Goal: Task Accomplishment & Management: Complete application form

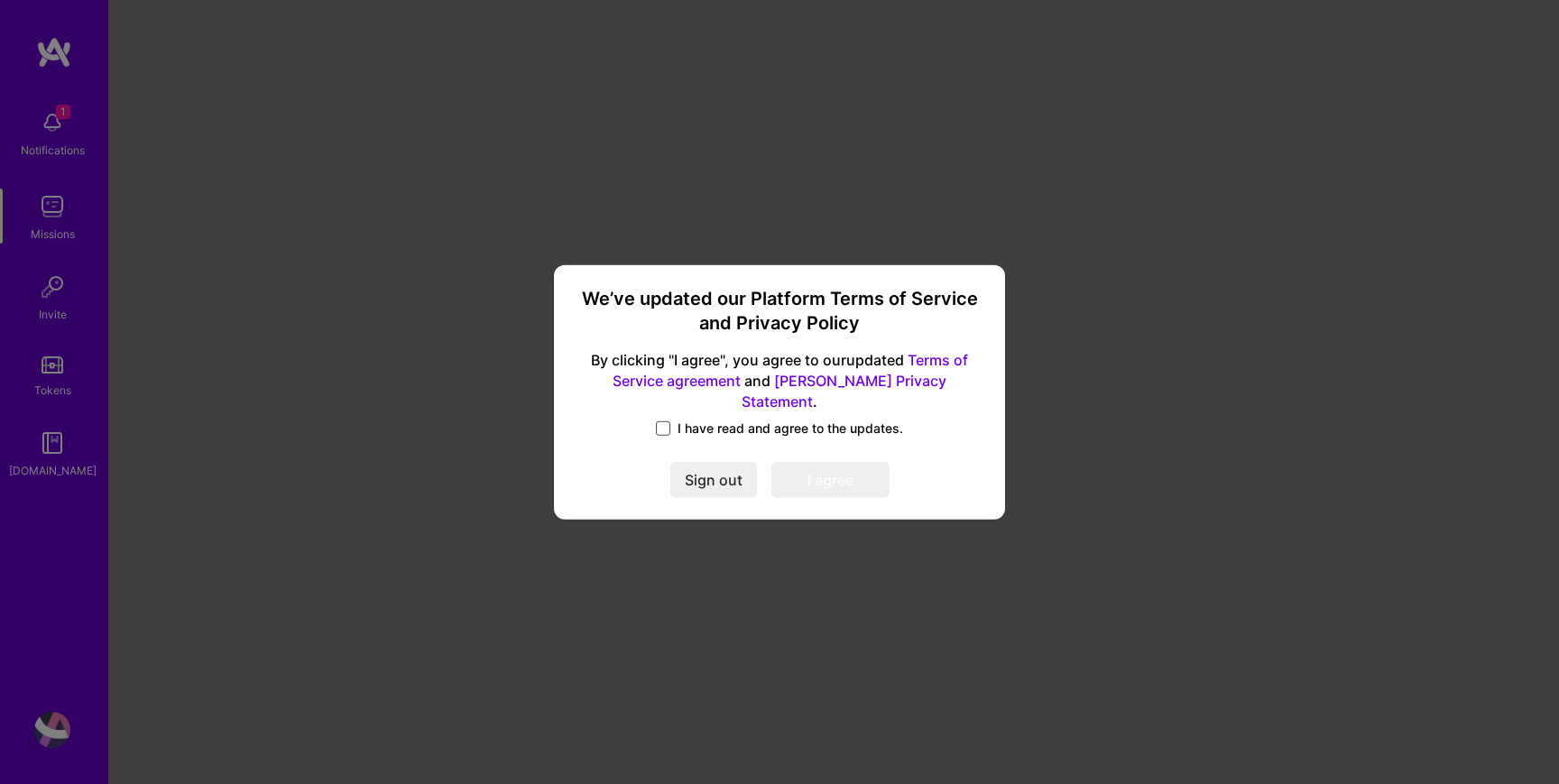
click at [656, 421] on span at bounding box center [663, 428] width 15 height 15
click at [0, 0] on input "I have read and agree to the updates." at bounding box center [0, 0] width 0 height 0
click at [810, 477] on button "I agree" at bounding box center [830, 480] width 118 height 36
click at [810, 477] on span at bounding box center [830, 480] width 118 height 36
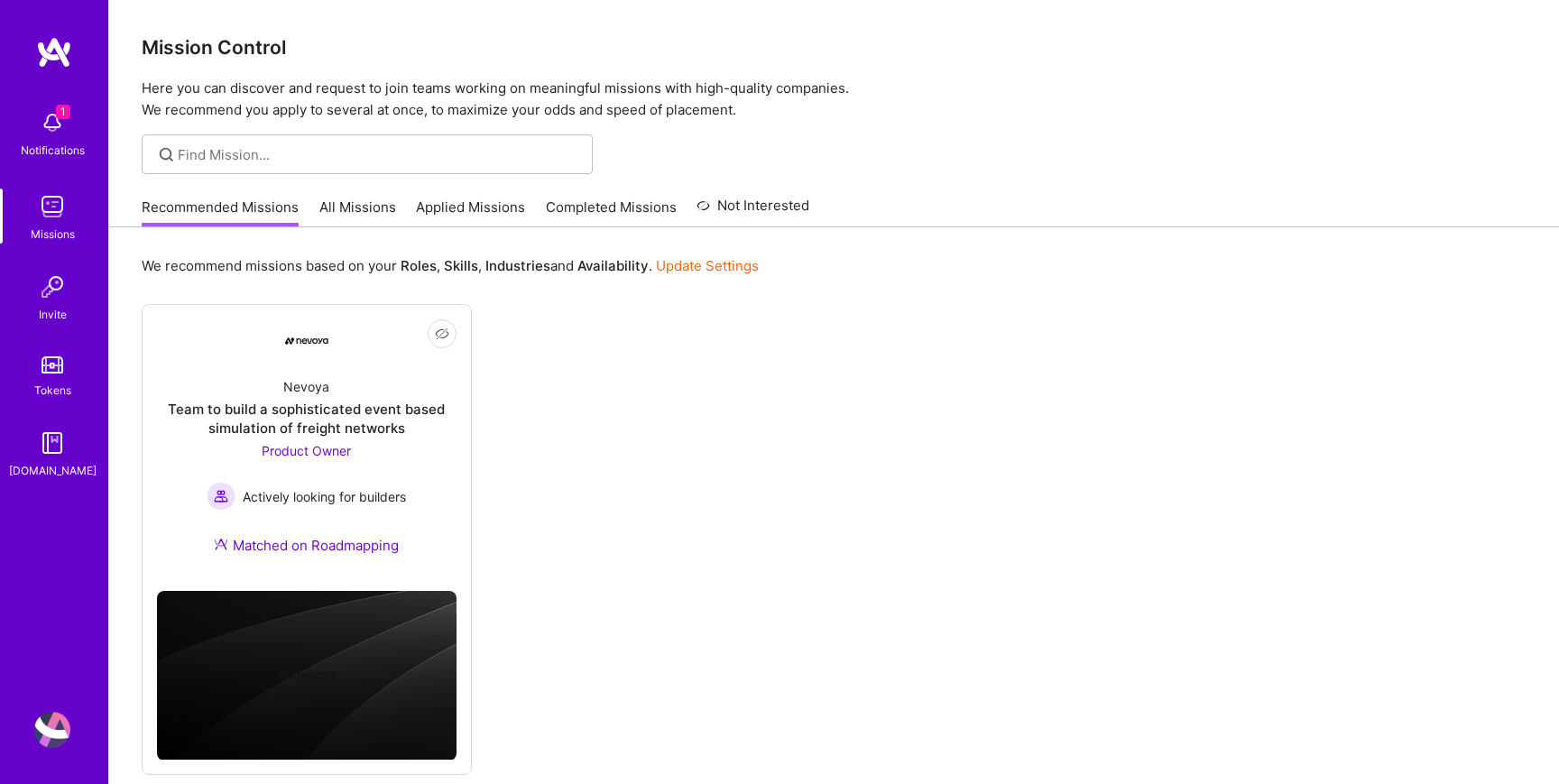
click at [54, 59] on img at bounding box center [54, 52] width 36 height 33
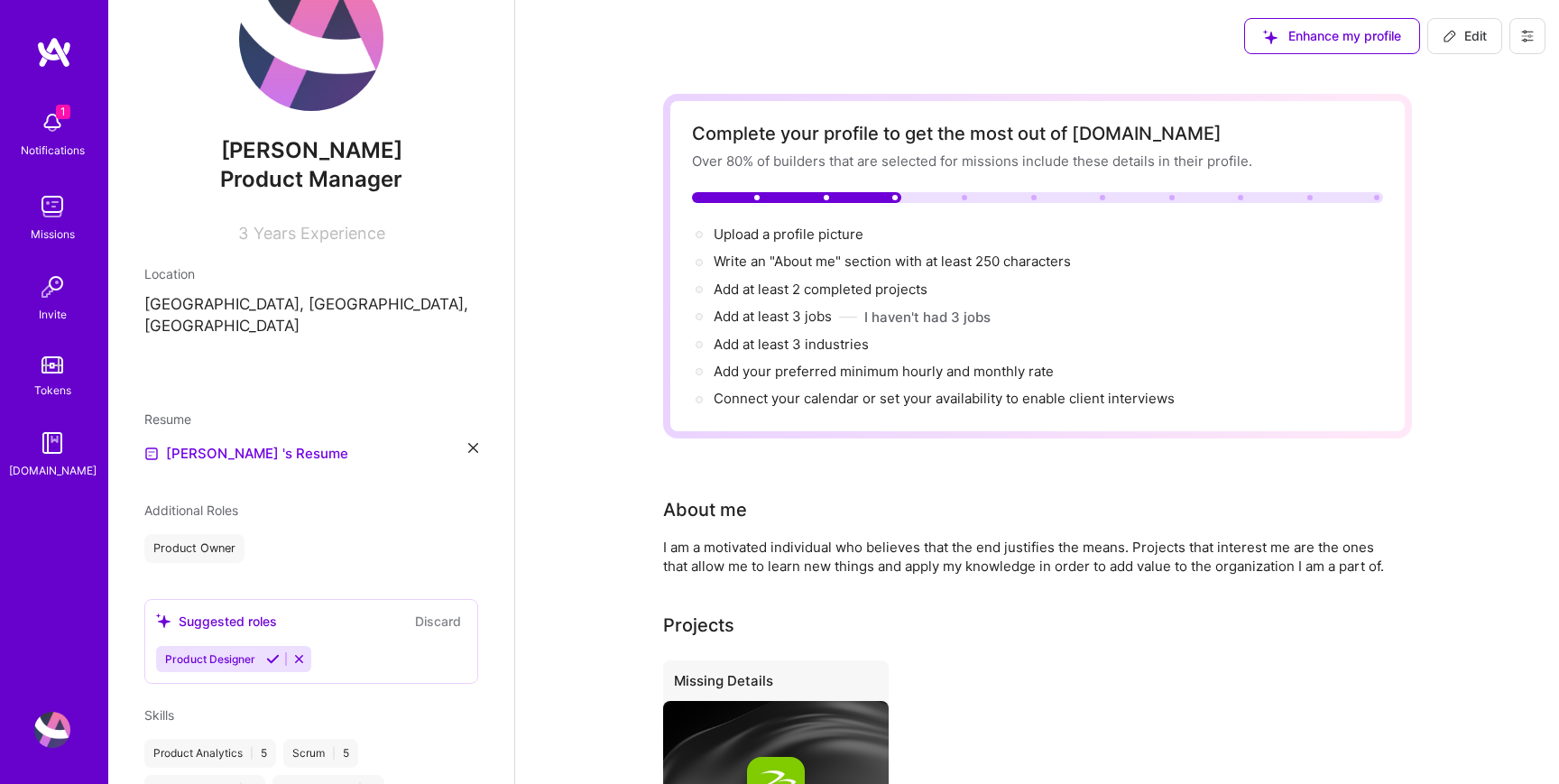
scroll to position [88, 0]
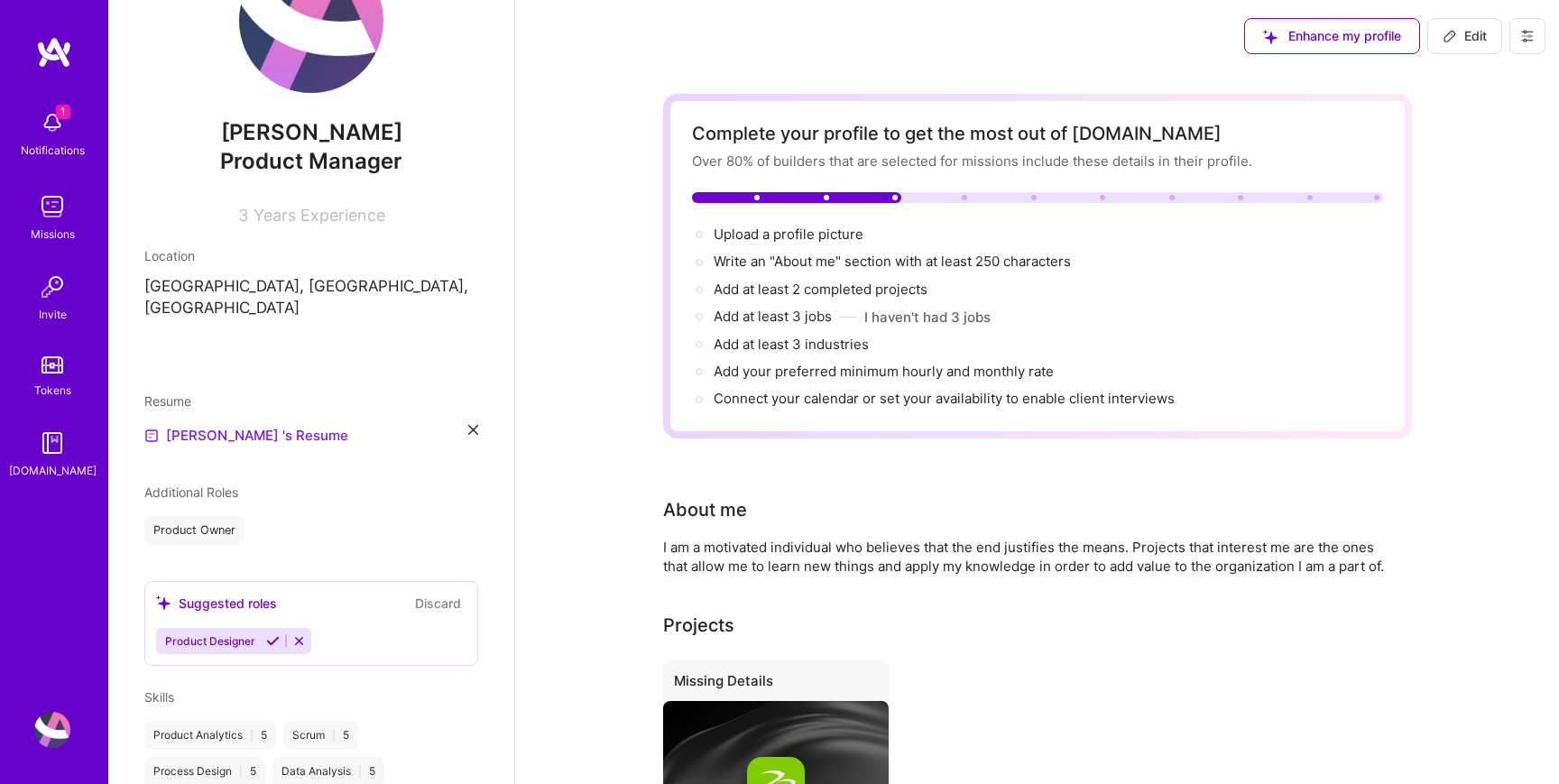
click at [235, 425] on link "[PERSON_NAME] 's Resume" at bounding box center [246, 435] width 204 height 21
click at [470, 425] on div "[PERSON_NAME] 's Resume" at bounding box center [311, 435] width 333 height 21
click at [471, 425] on icon at bounding box center [473, 429] width 10 height 10
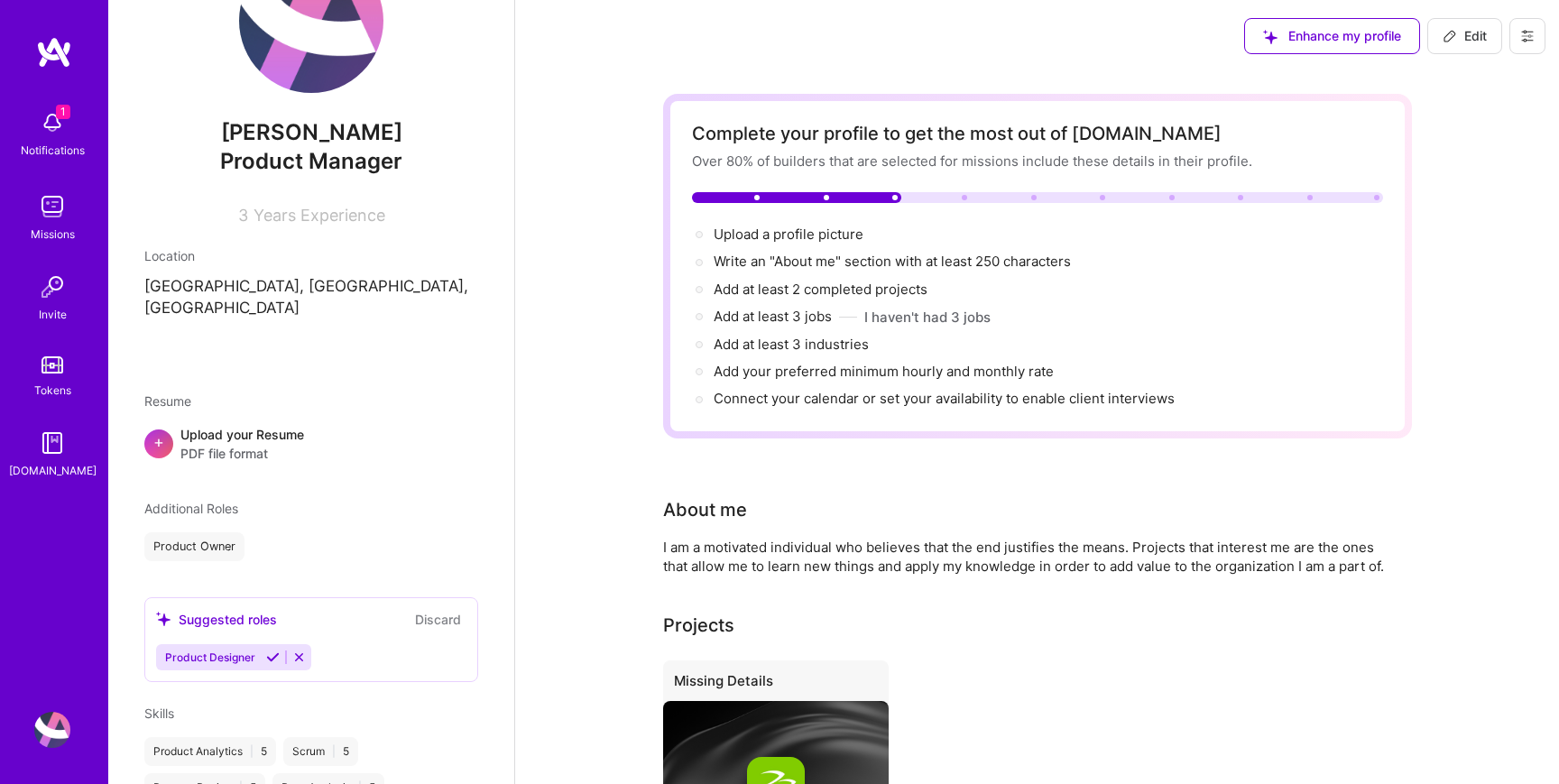
click at [158, 432] on span "+" at bounding box center [159, 441] width 11 height 19
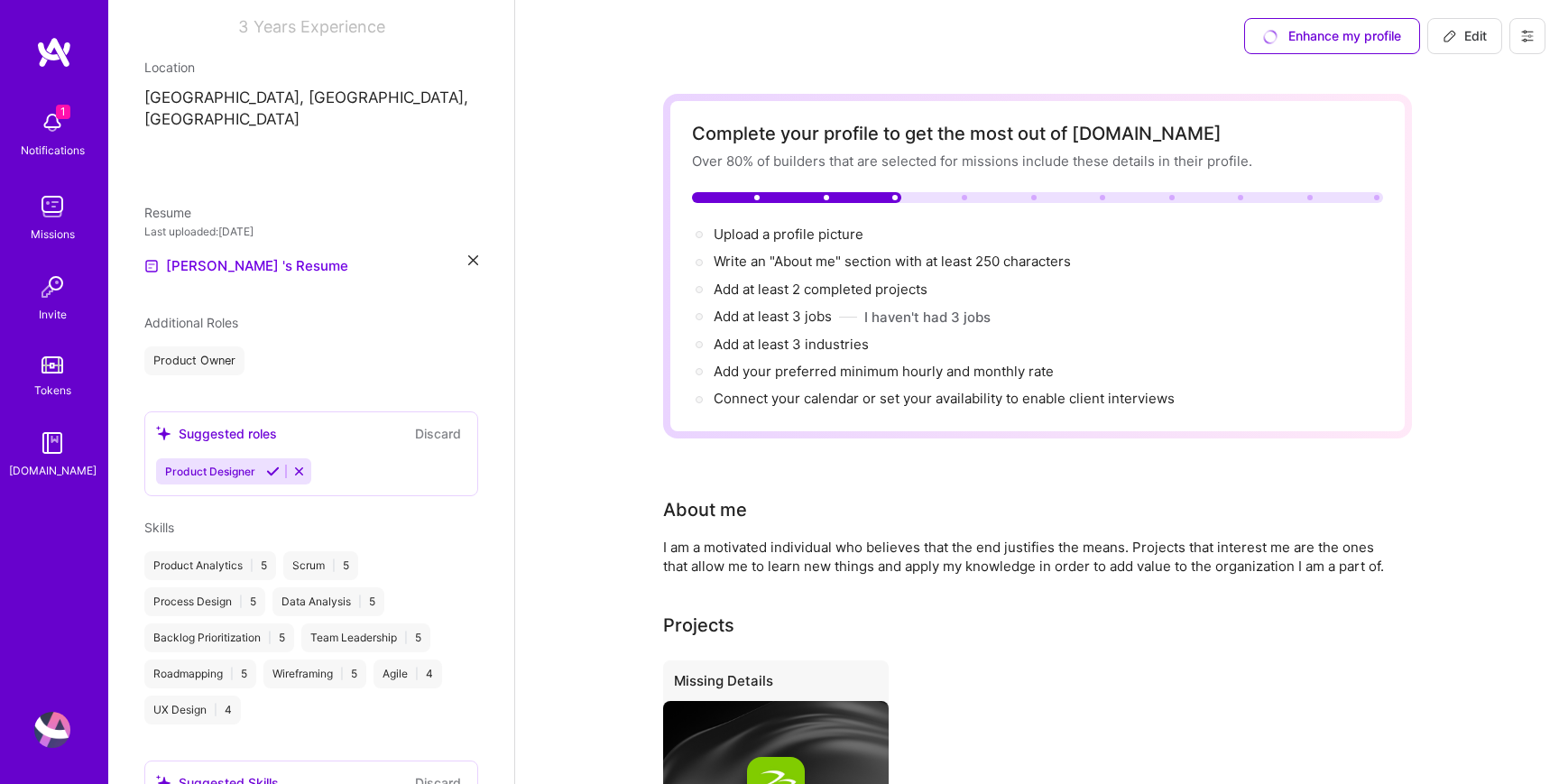
scroll to position [300, 0]
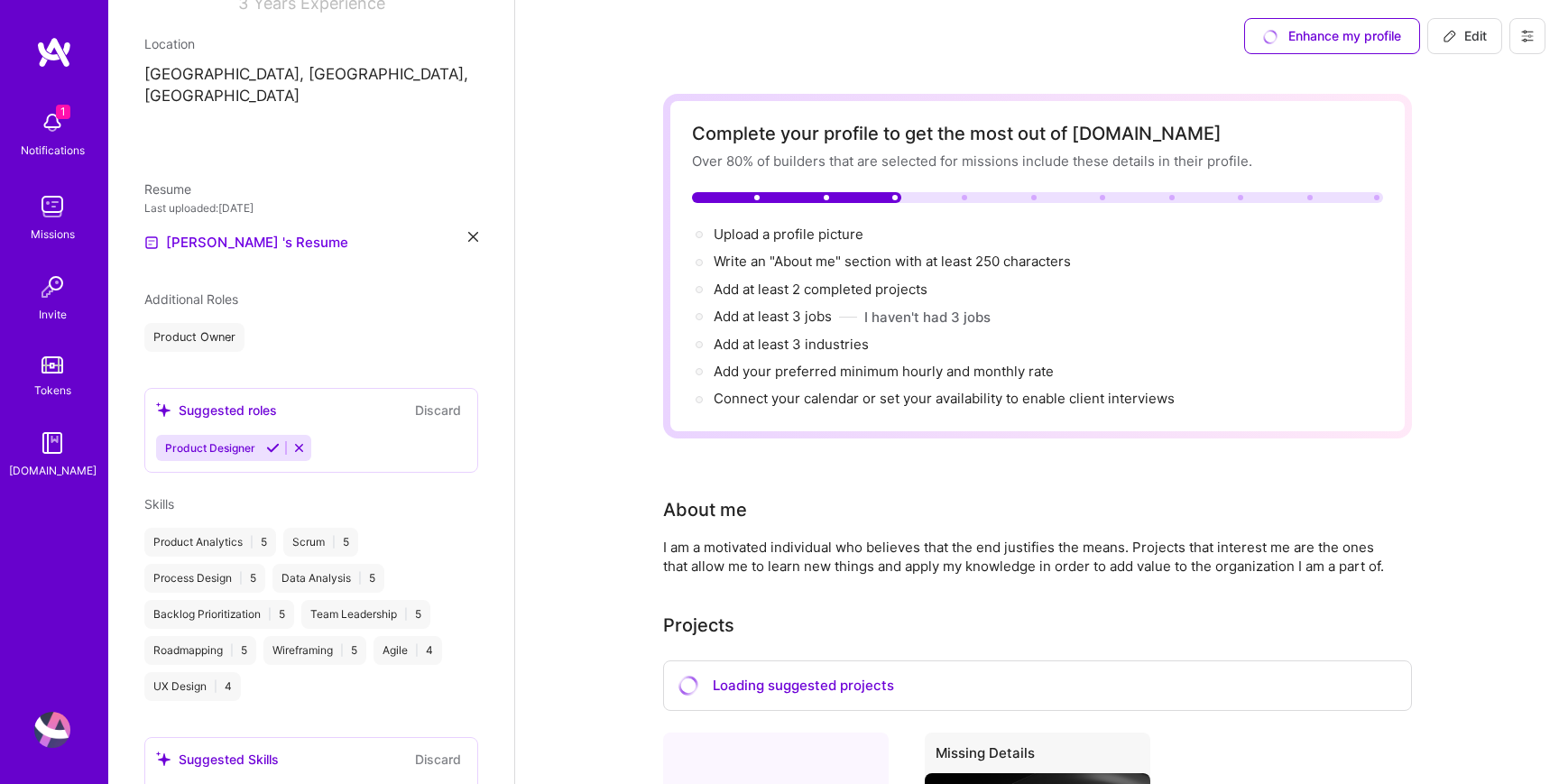
click at [303, 441] on icon at bounding box center [299, 448] width 14 height 14
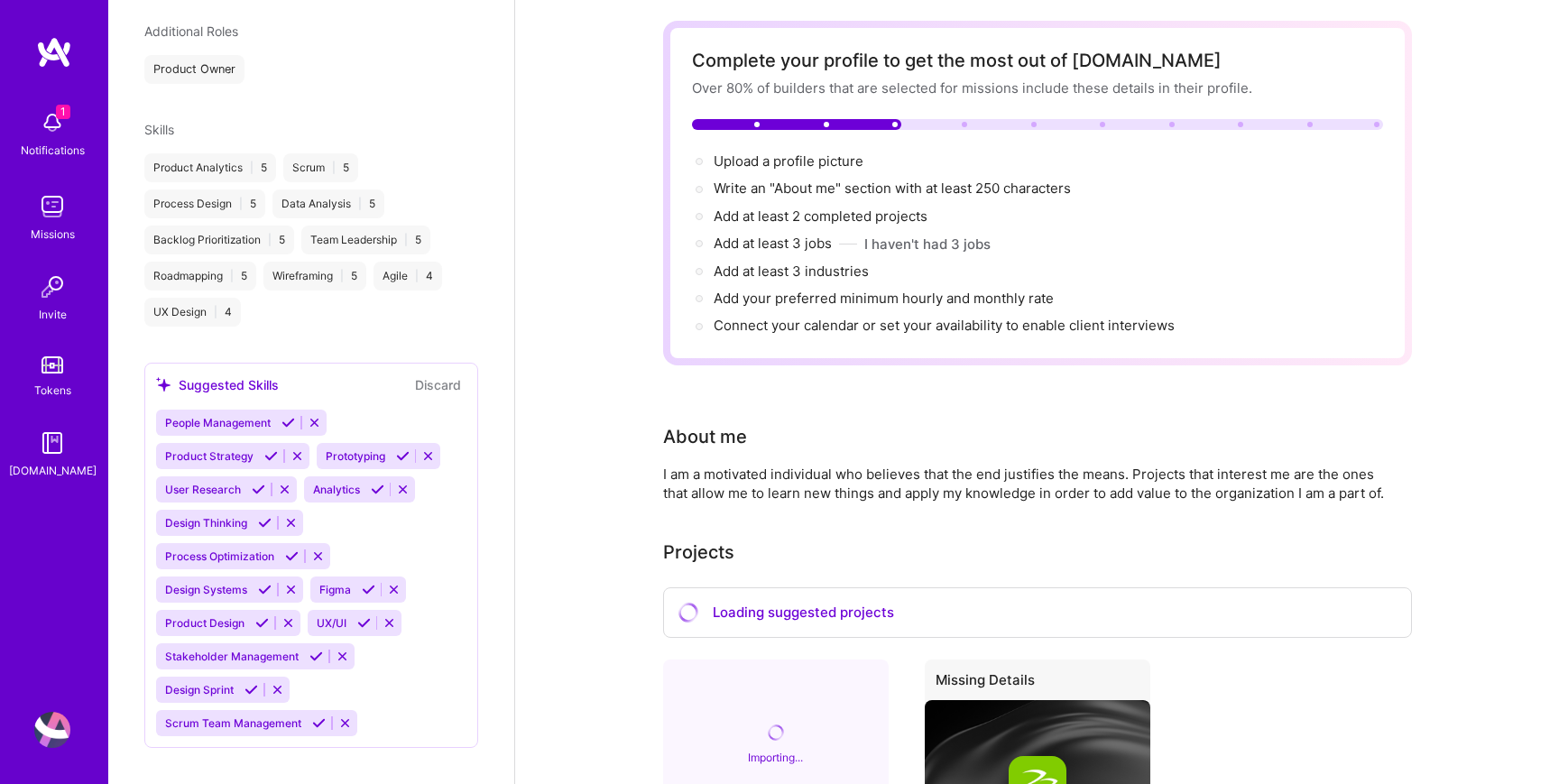
scroll to position [0, 0]
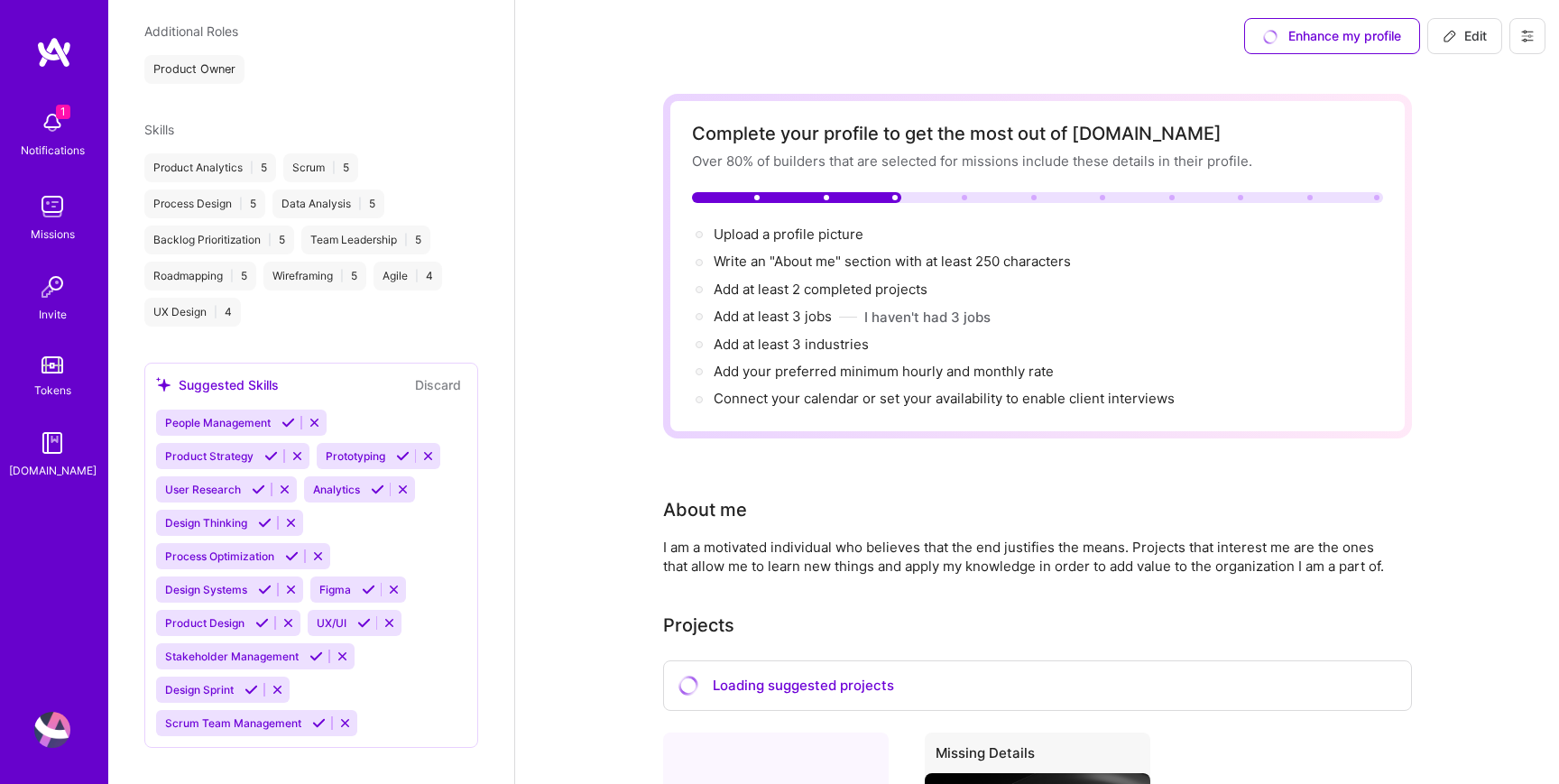
click at [1451, 37] on icon at bounding box center [1450, 36] width 11 height 11
select select "US"
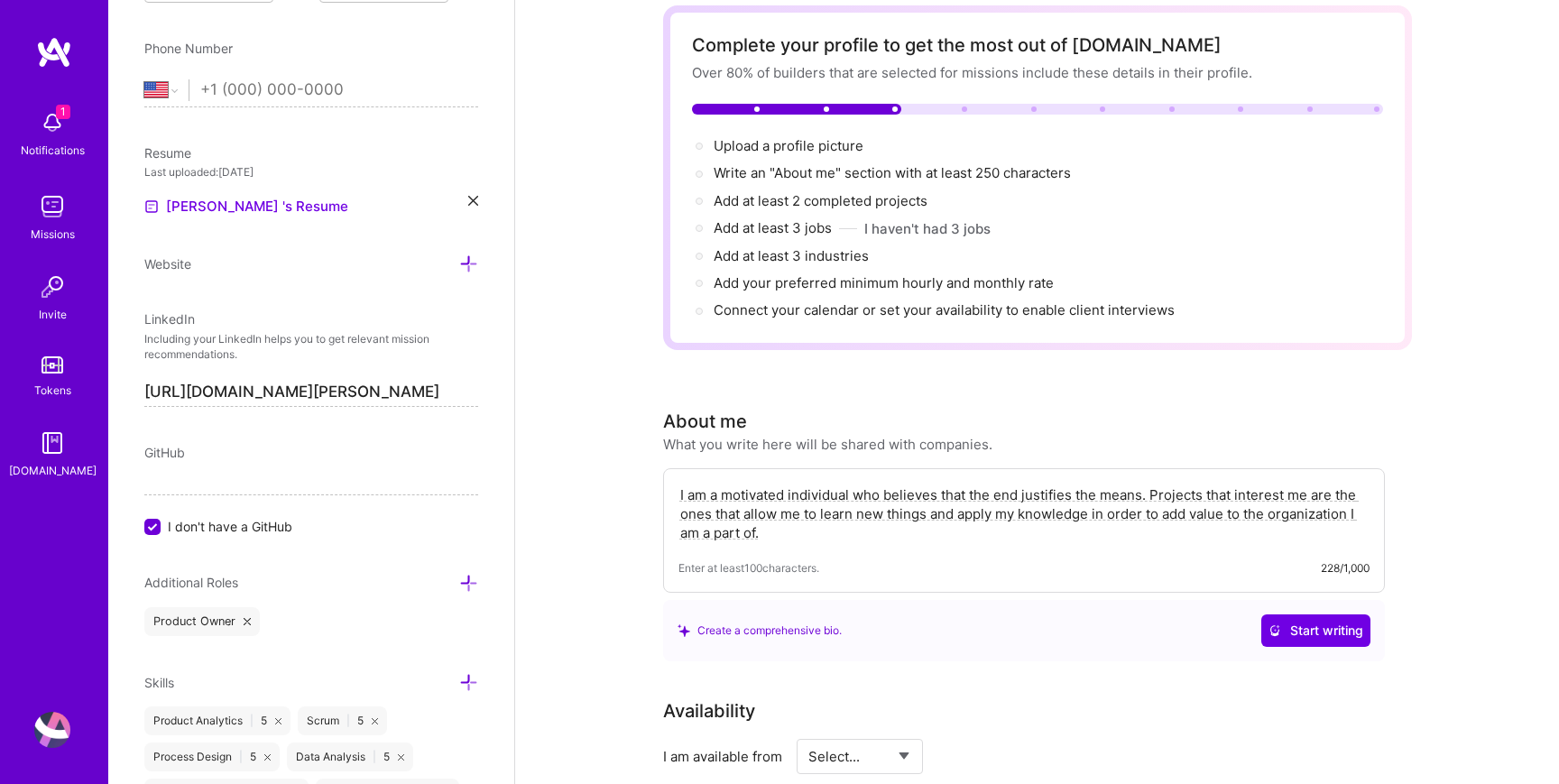
scroll to position [105, 0]
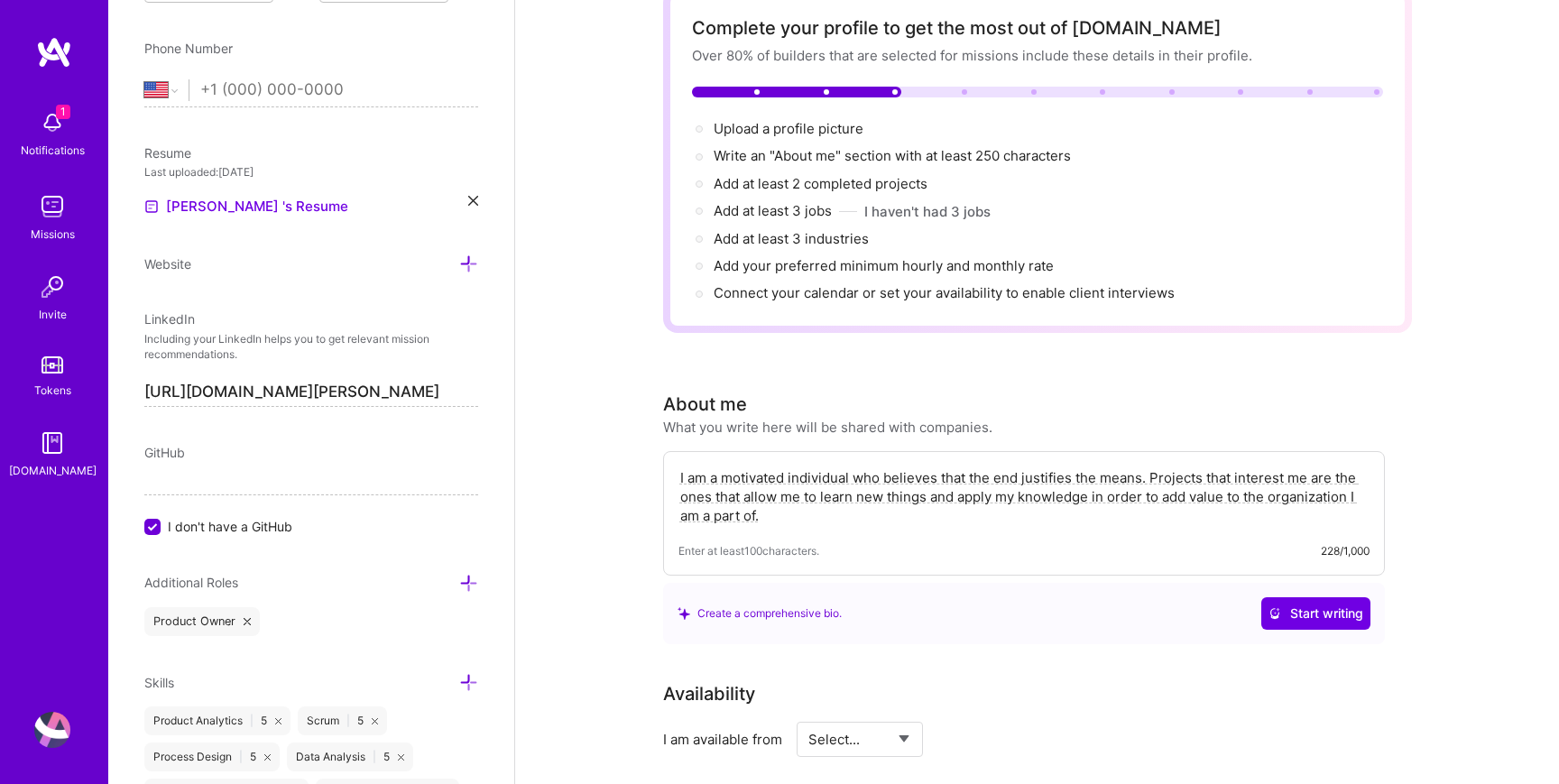
drag, startPoint x: 787, startPoint y: 520, endPoint x: 625, endPoint y: 462, distance: 172.1
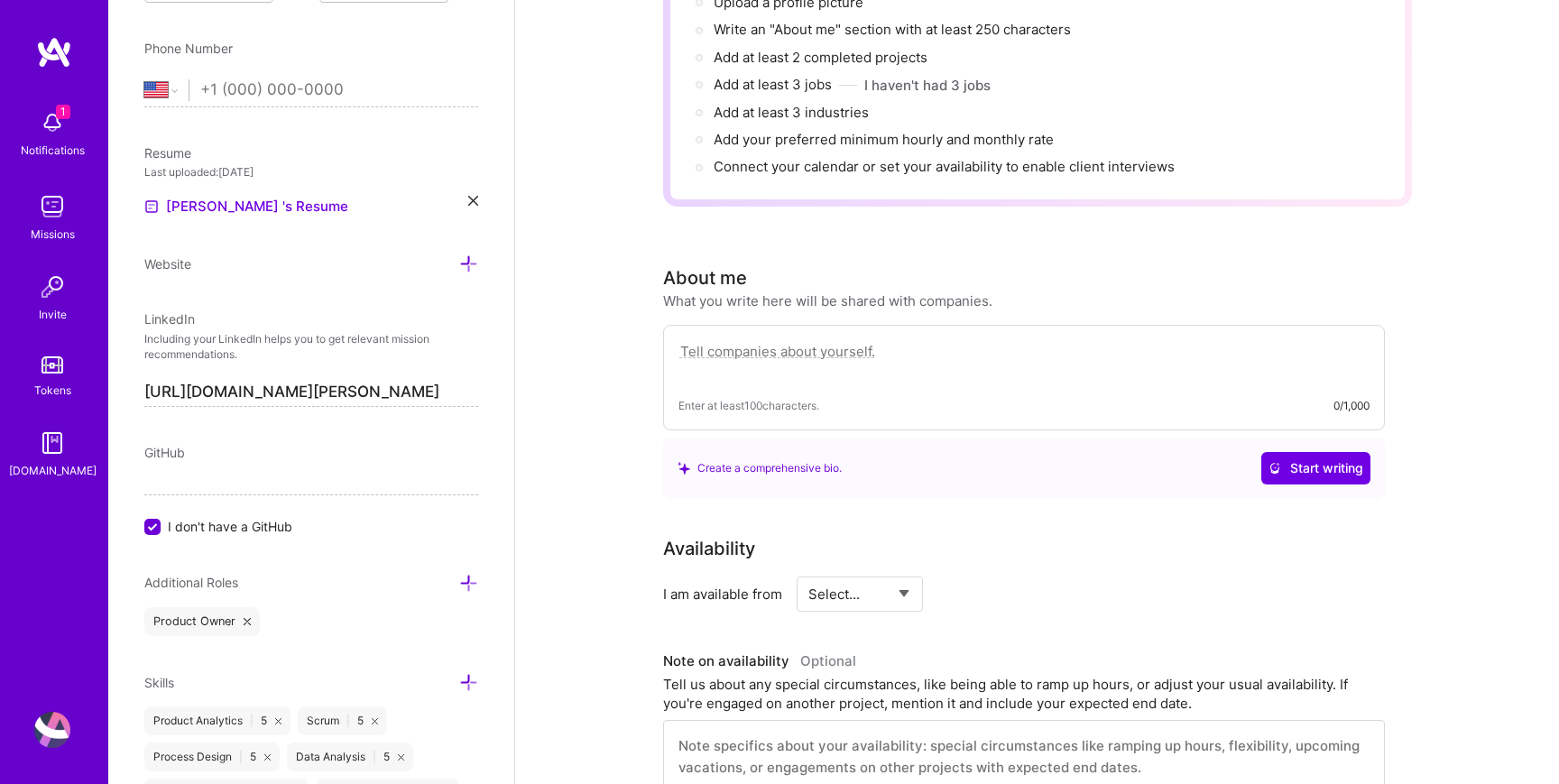
scroll to position [272, 0]
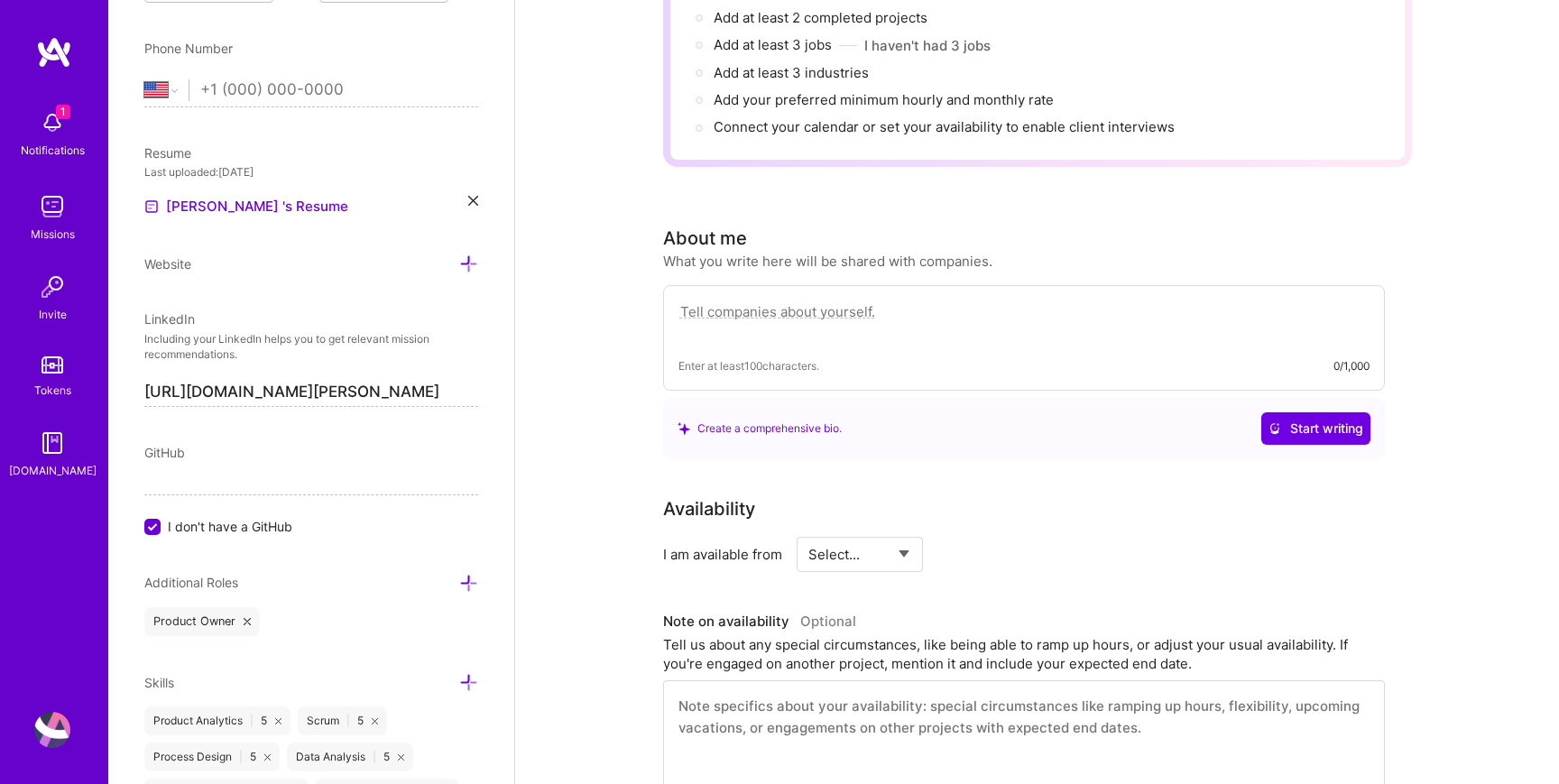
paste textarea "Accomplished product management professional with 10+ years of experience drivi…"
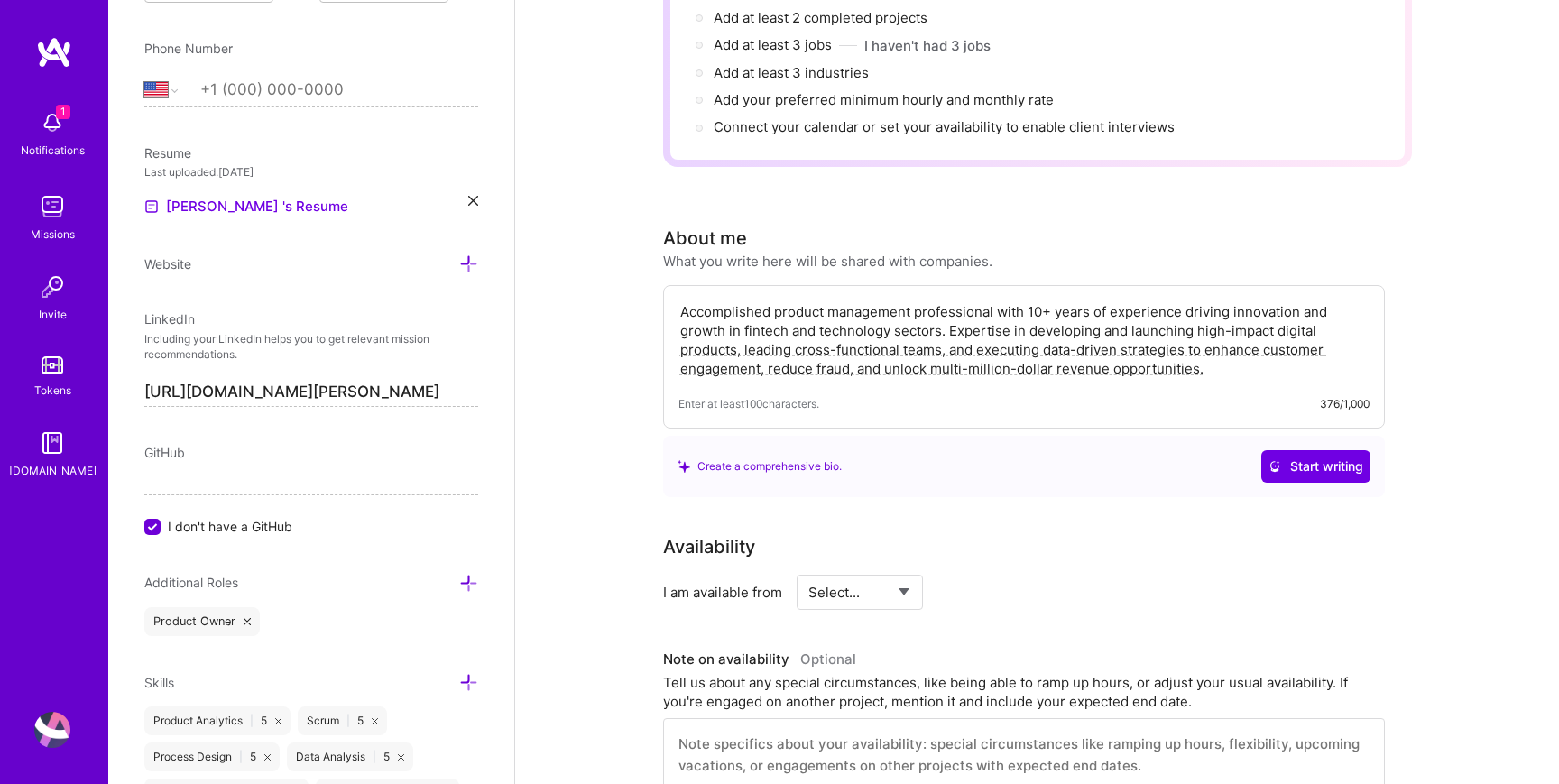
type textarea "Accomplished product management professional with 10+ years of experience drivi…"
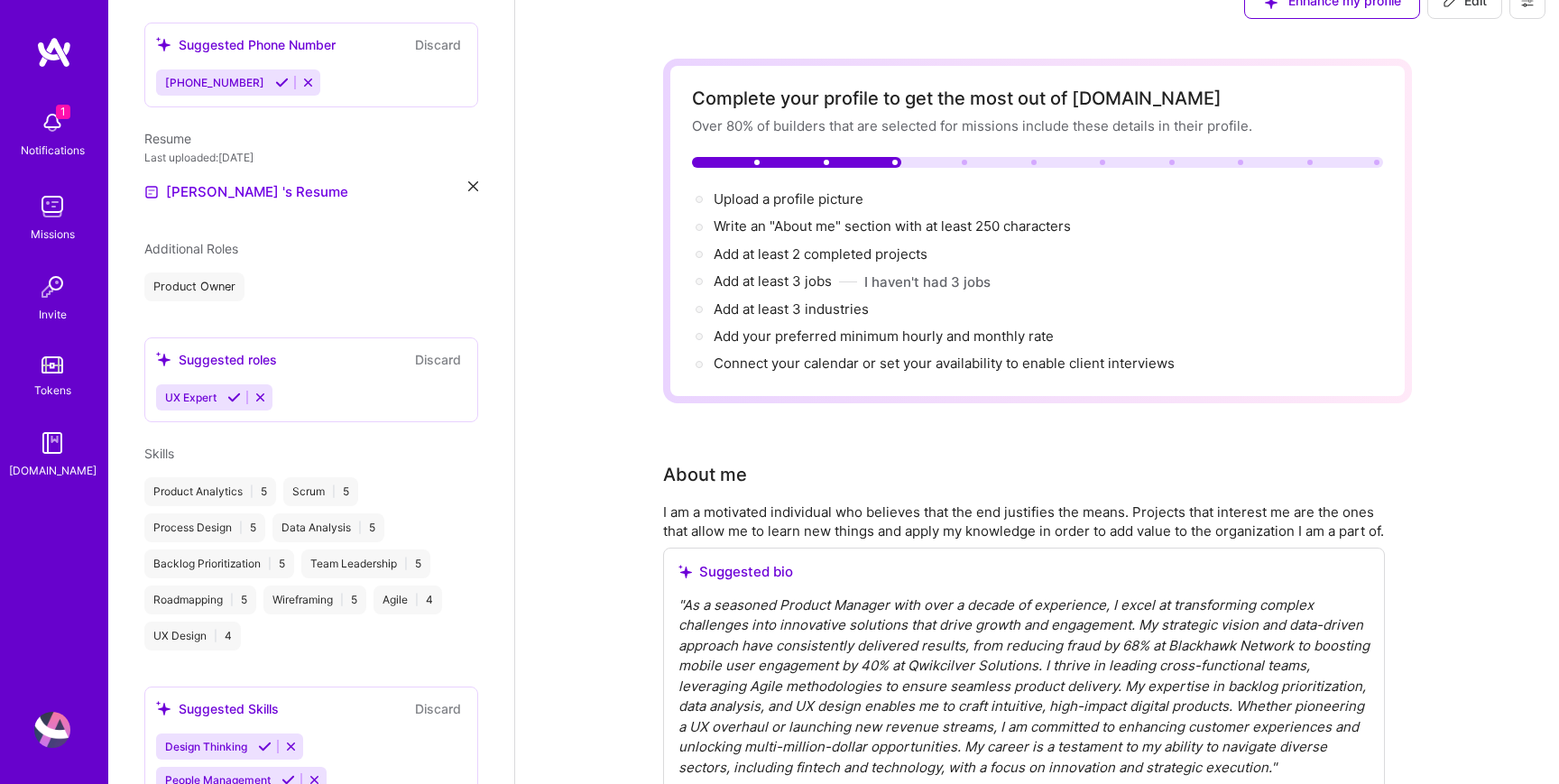
scroll to position [0, 0]
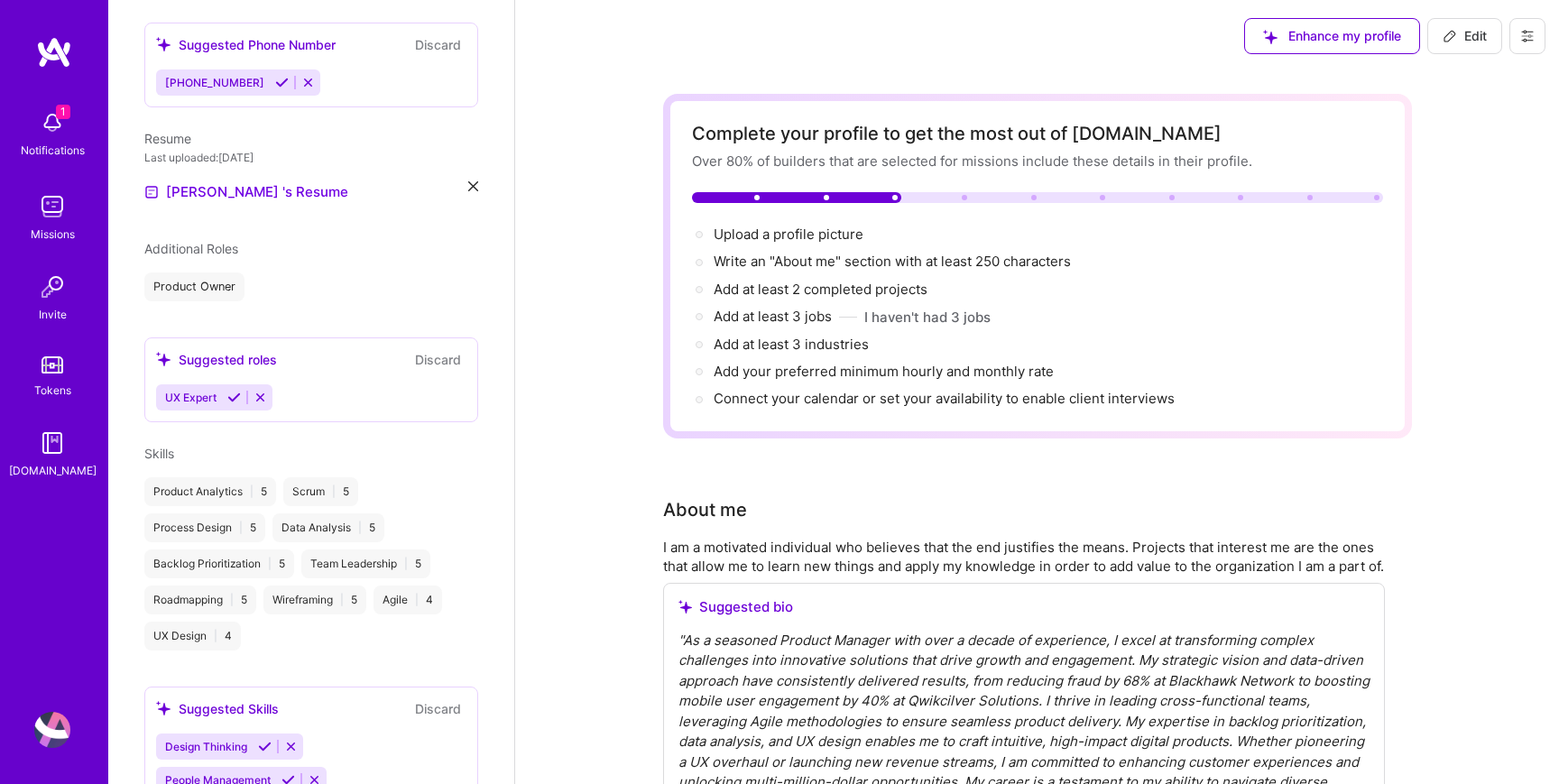
click at [1486, 34] on span "Edit" at bounding box center [1464, 35] width 44 height 18
select select "US"
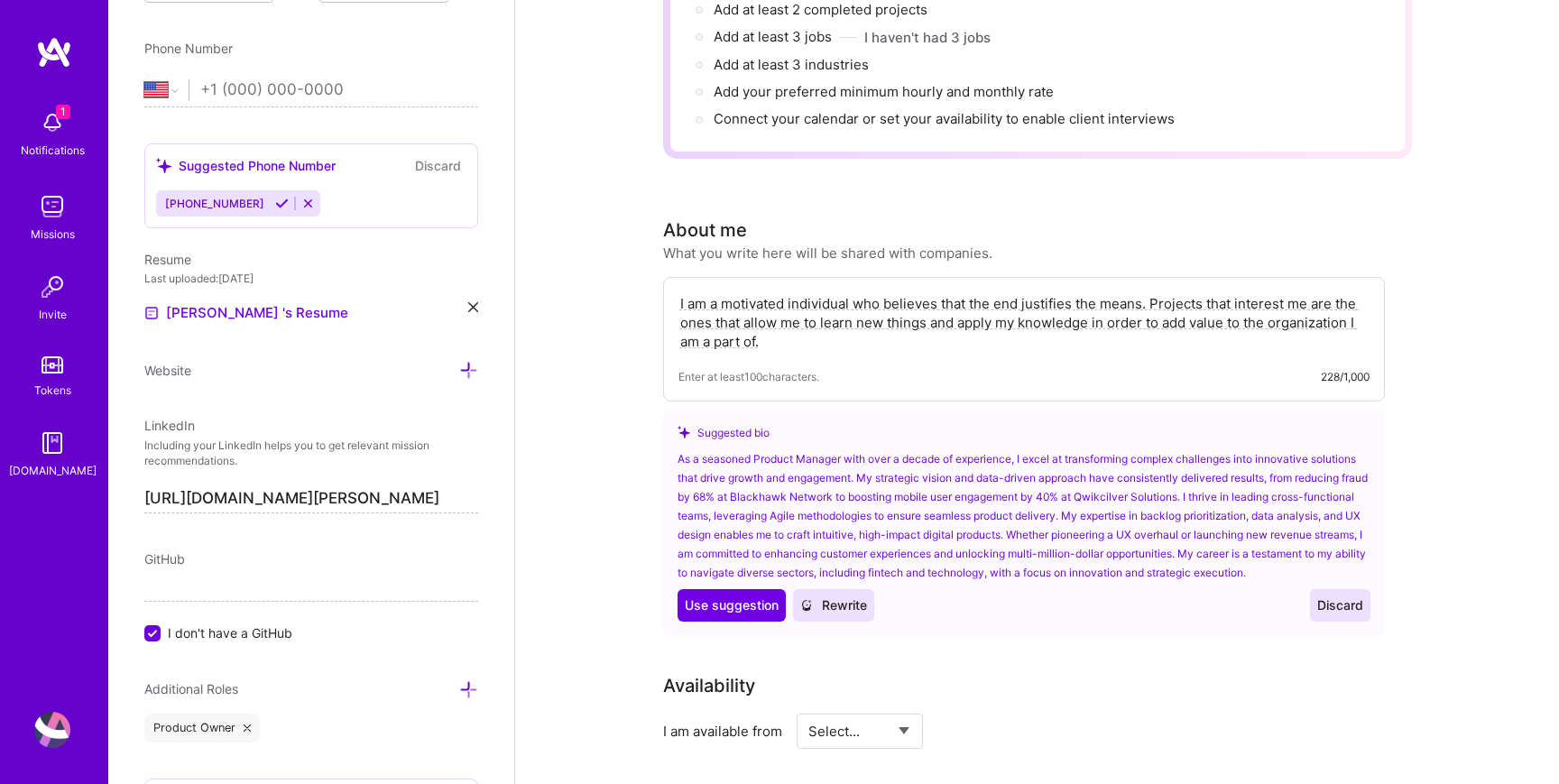
scroll to position [283, 0]
click at [821, 342] on textarea "I am a motivated individual who believes that the end justifies the means. Proj…" at bounding box center [1024, 318] width 691 height 61
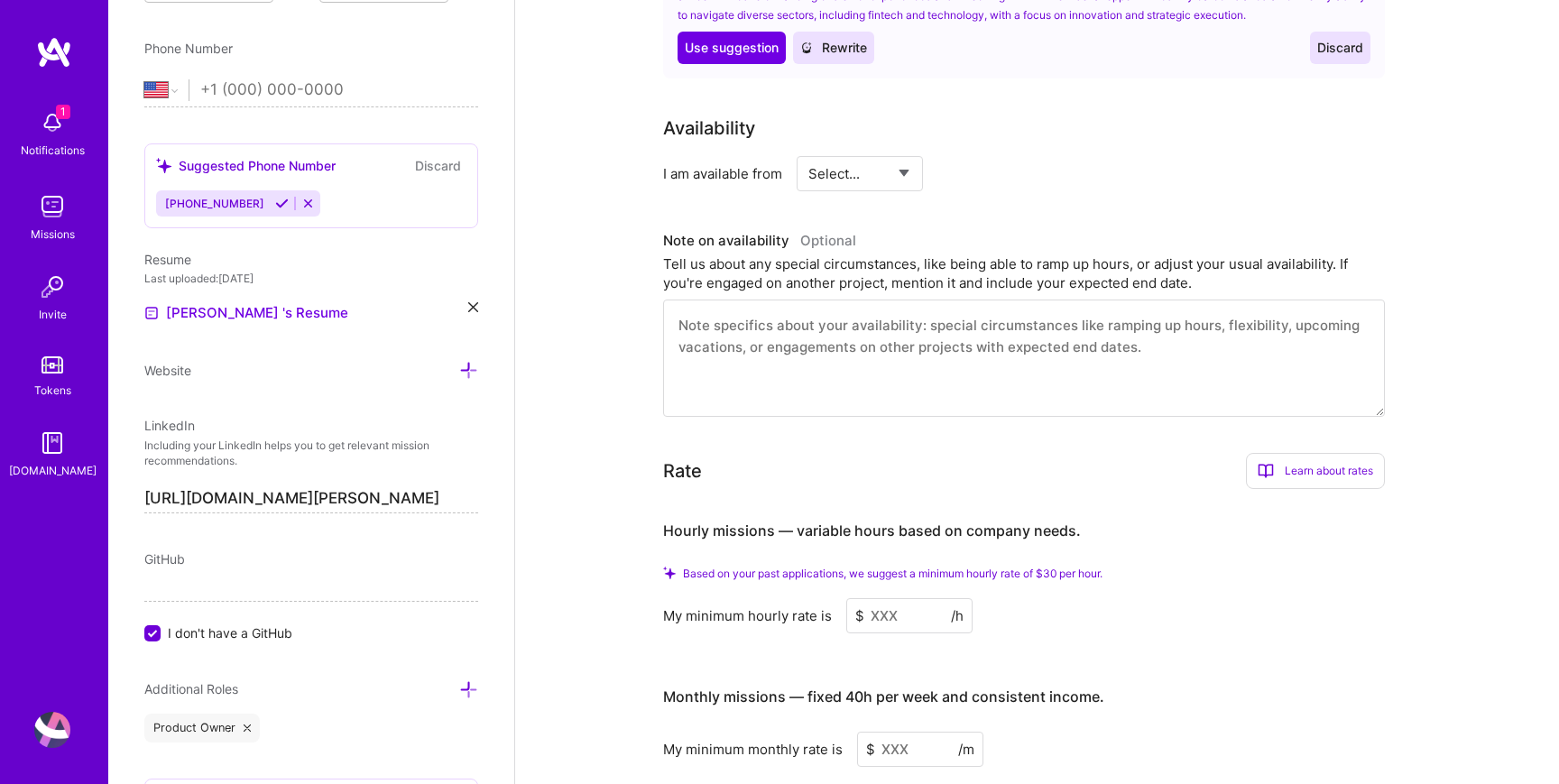
scroll to position [914, 0]
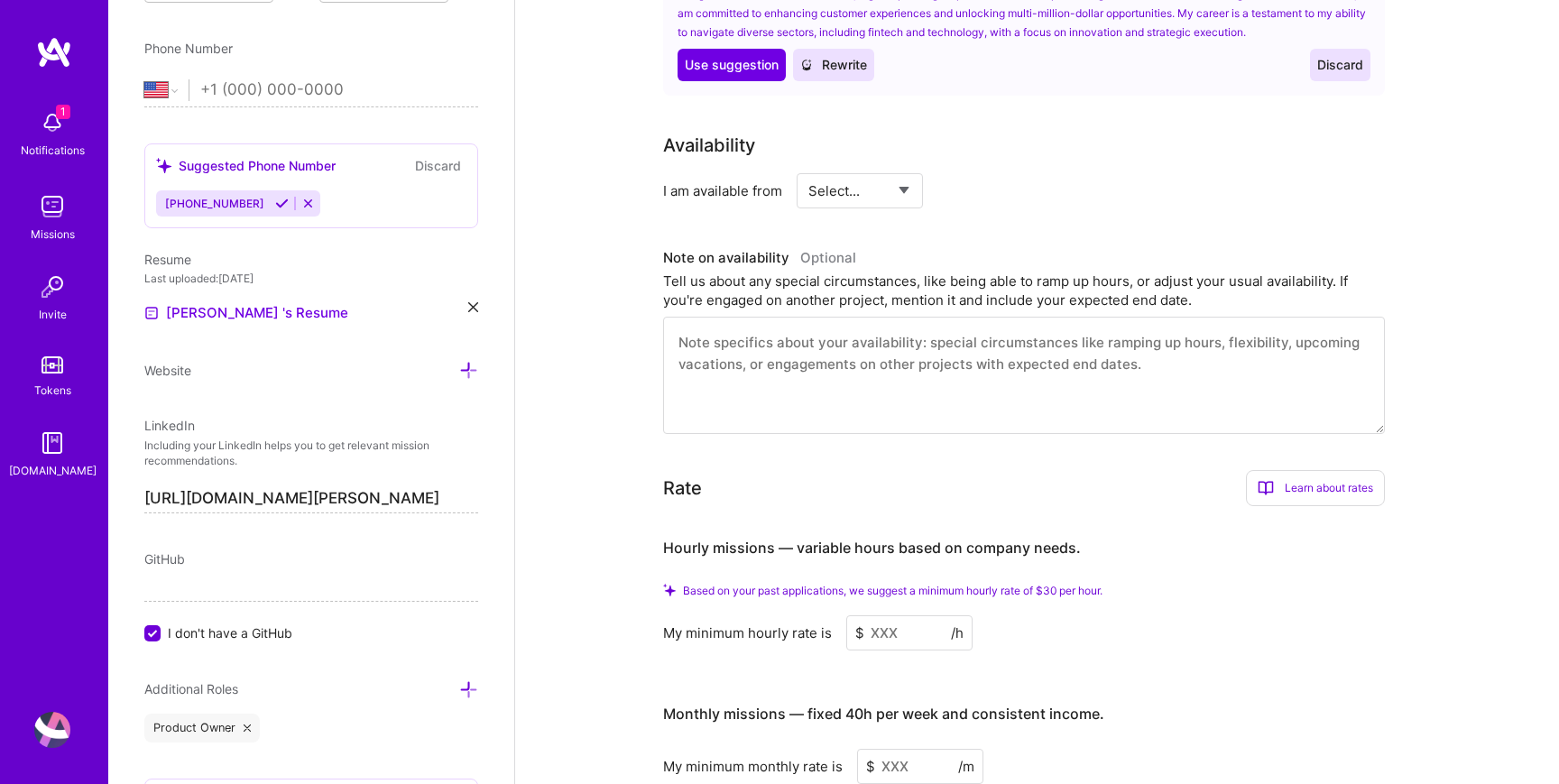
type textarea "Curious and driven, I thrive at the intersection of innovation and impact. Over…"
click at [863, 205] on select "Select... Right Now Future Date Not Available" at bounding box center [860, 190] width 103 height 46
select select "Right Now"
click at [808, 186] on select "Select... Right Now Future Date Not Available" at bounding box center [860, 190] width 103 height 46
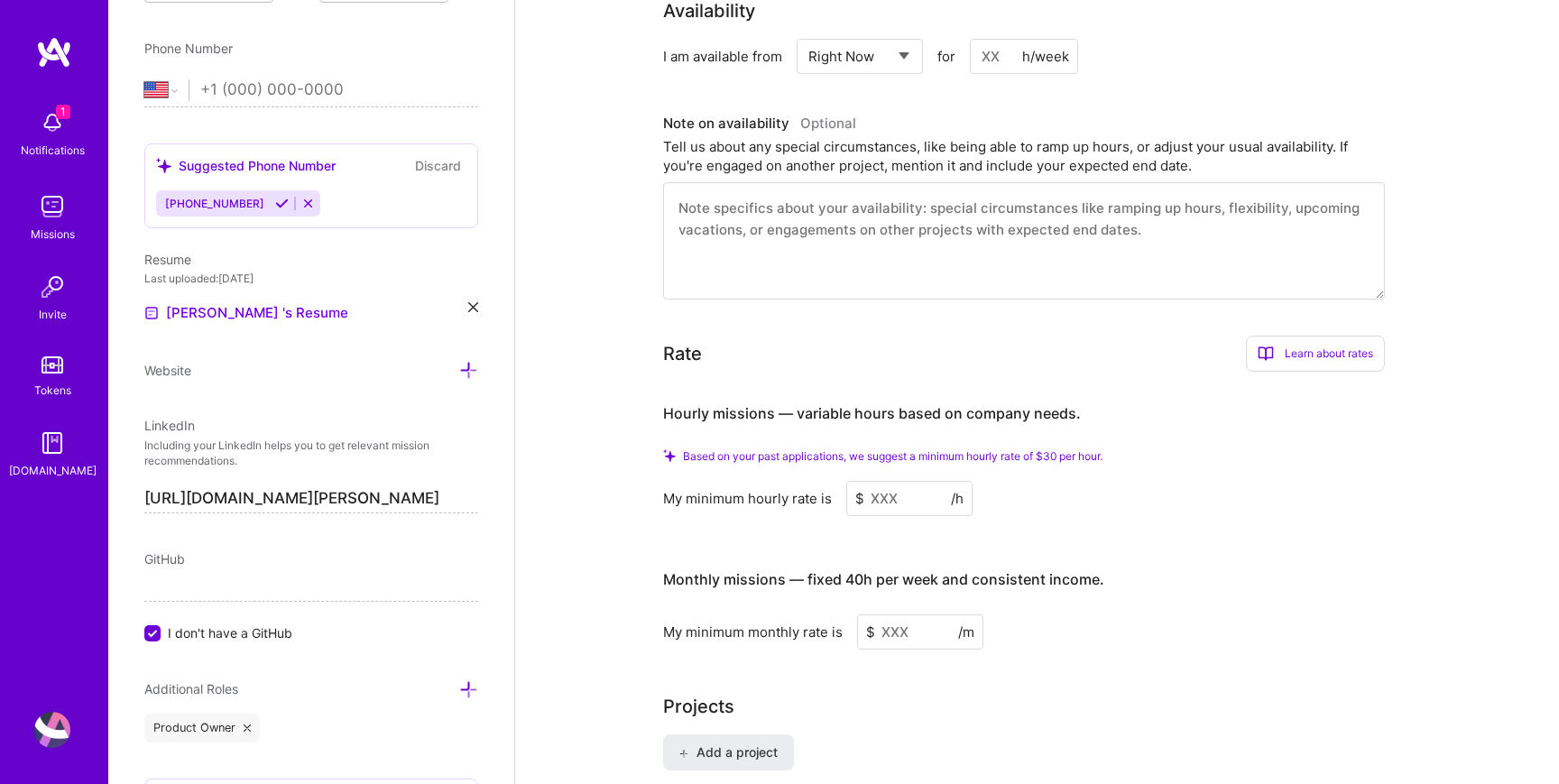
scroll to position [1062, 0]
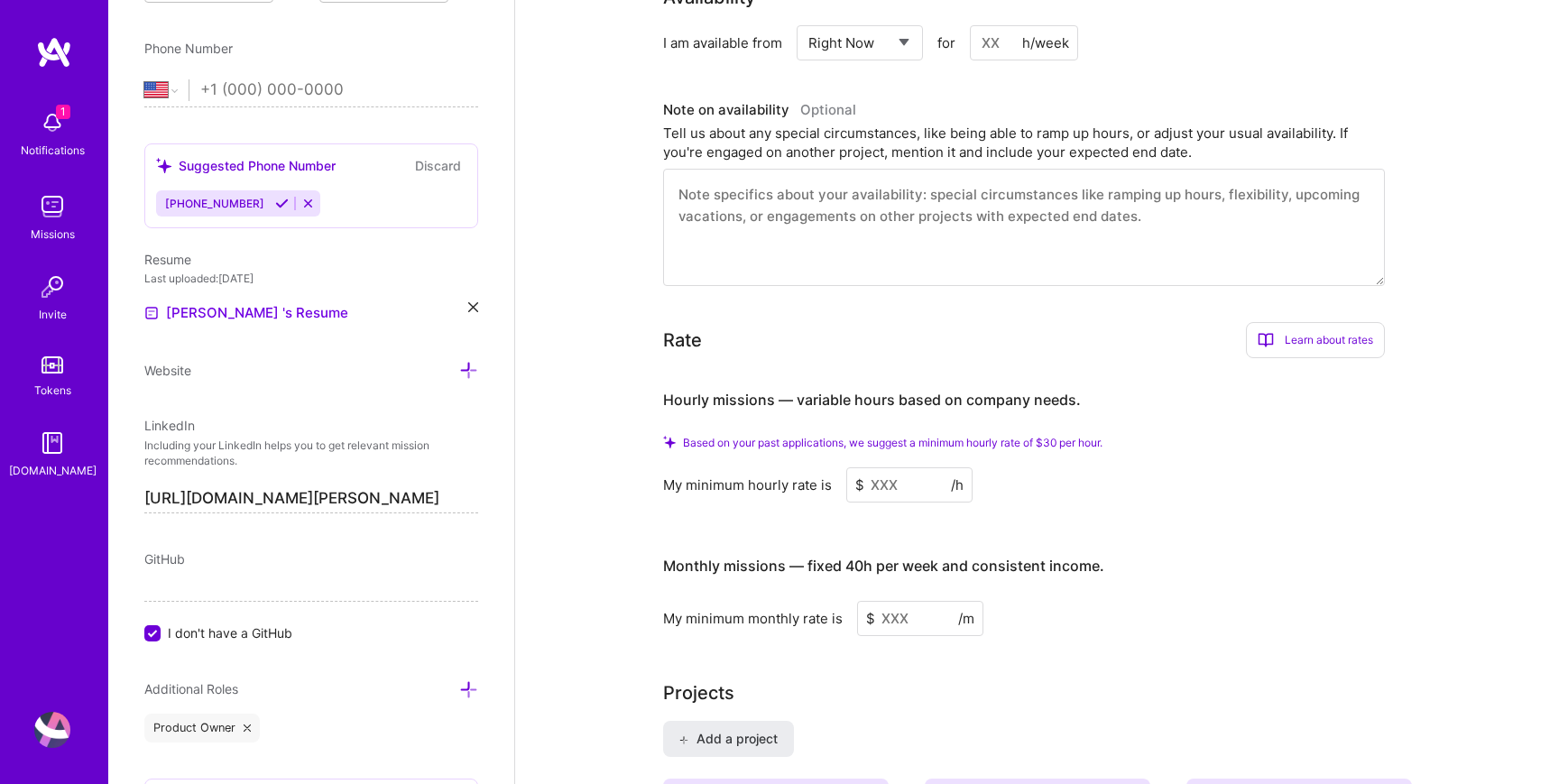
click at [893, 503] on input at bounding box center [910, 485] width 127 height 35
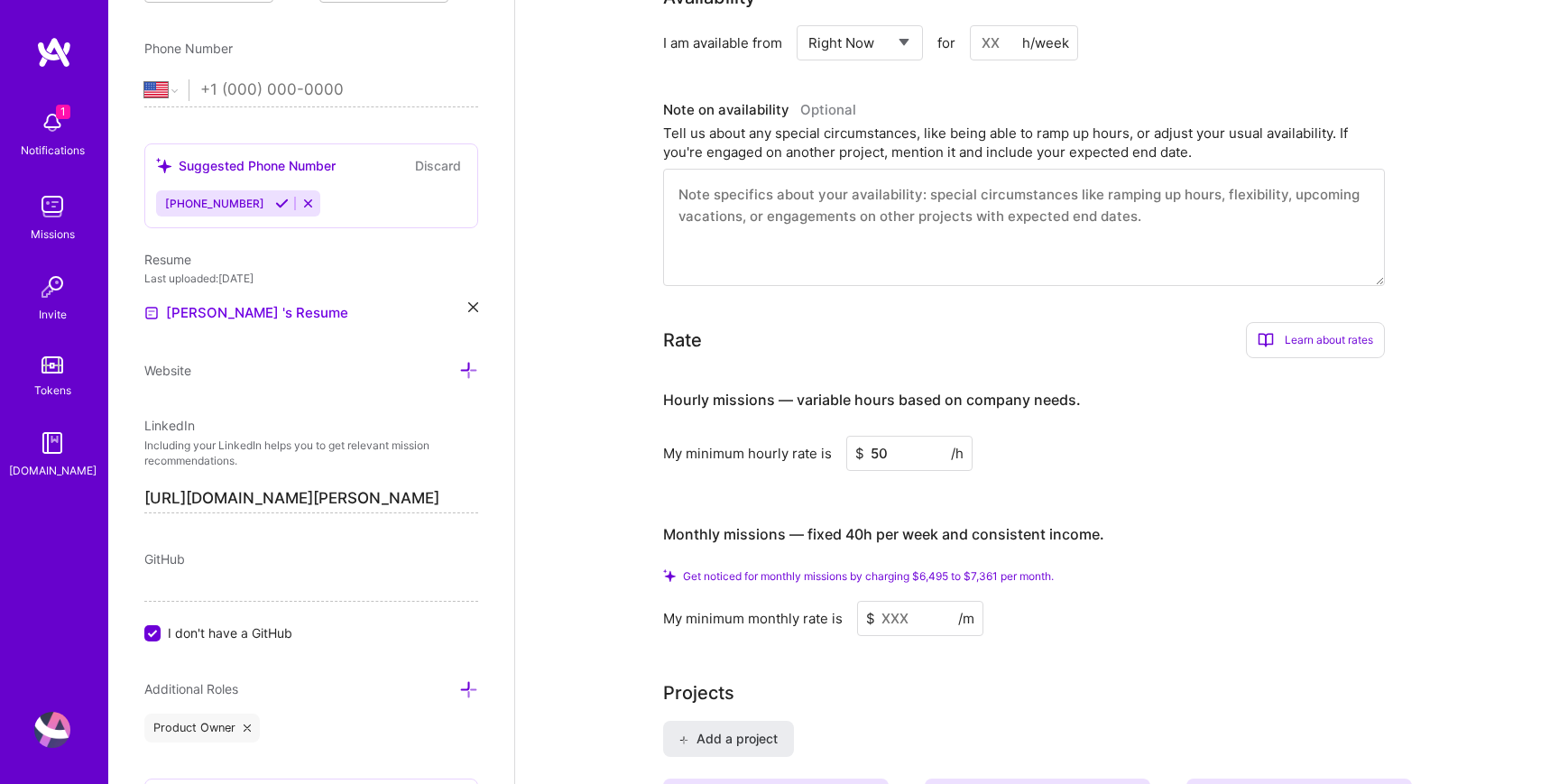
click at [1090, 632] on div "My minimum monthly rate is $ /m" at bounding box center [1024, 618] width 722 height 35
click at [915, 636] on input at bounding box center [920, 618] width 127 height 35
click at [908, 636] on input at bounding box center [920, 618] width 127 height 35
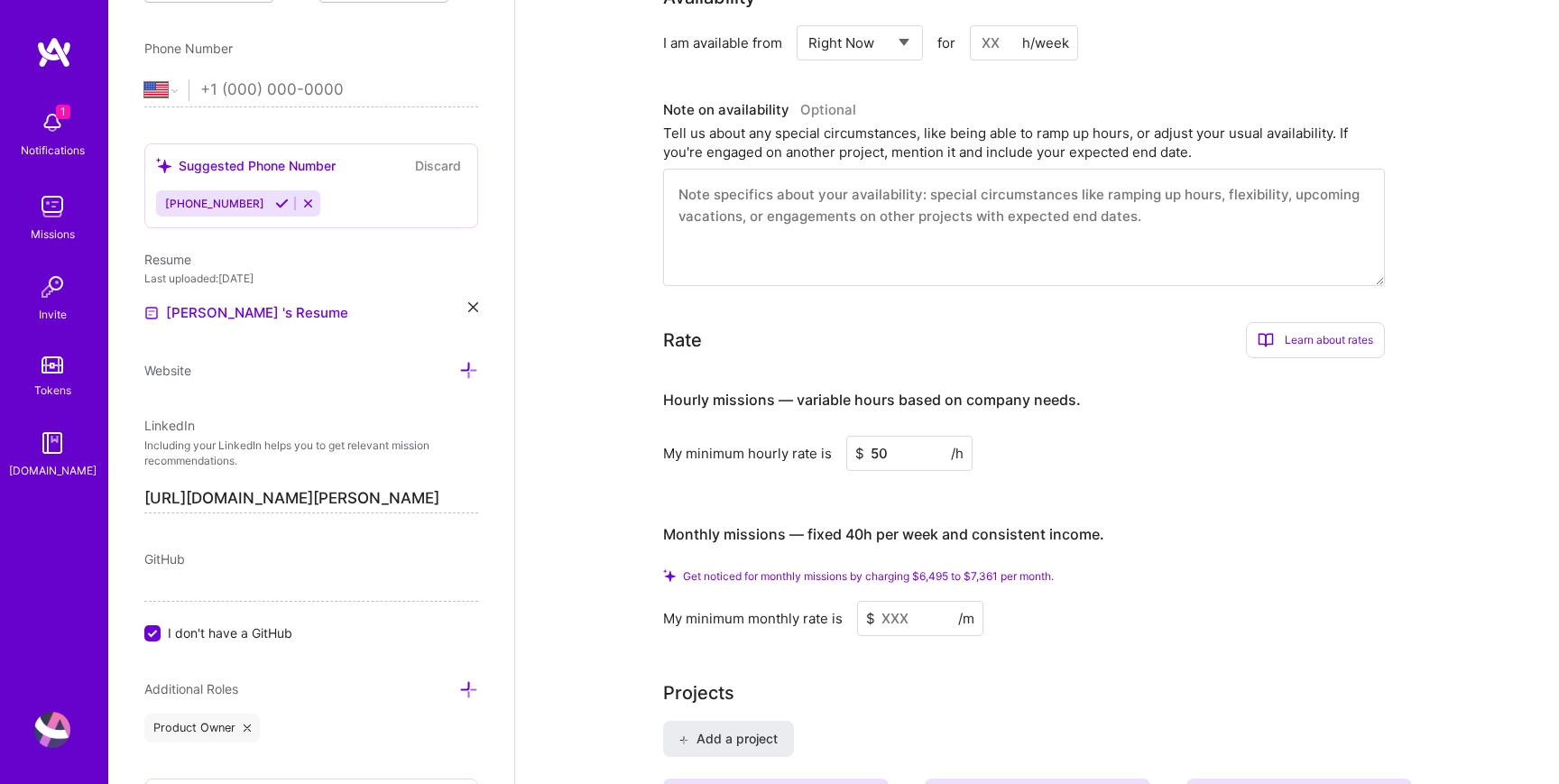
click at [908, 636] on input at bounding box center [920, 618] width 127 height 35
drag, startPoint x: 904, startPoint y: 639, endPoint x: 868, endPoint y: 640, distance: 36.0
click at [868, 636] on div "$ /m" at bounding box center [920, 618] width 127 height 35
click at [923, 636] on input at bounding box center [920, 618] width 127 height 35
click at [886, 471] on input "50" at bounding box center [910, 453] width 127 height 35
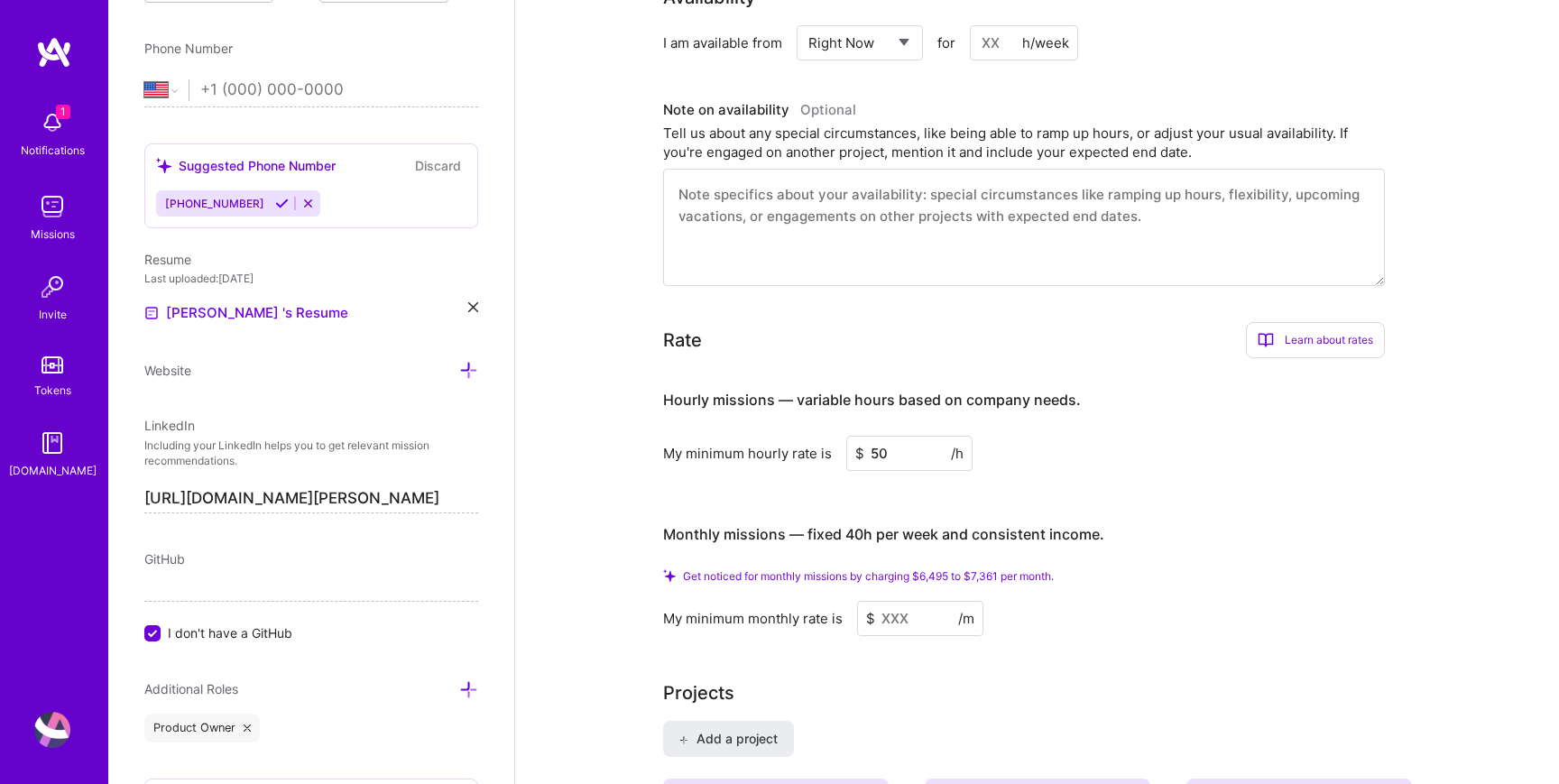
click at [886, 471] on input "50" at bounding box center [910, 453] width 127 height 35
click at [914, 636] on input at bounding box center [920, 618] width 127 height 35
click at [893, 471] on input "65" at bounding box center [910, 453] width 127 height 35
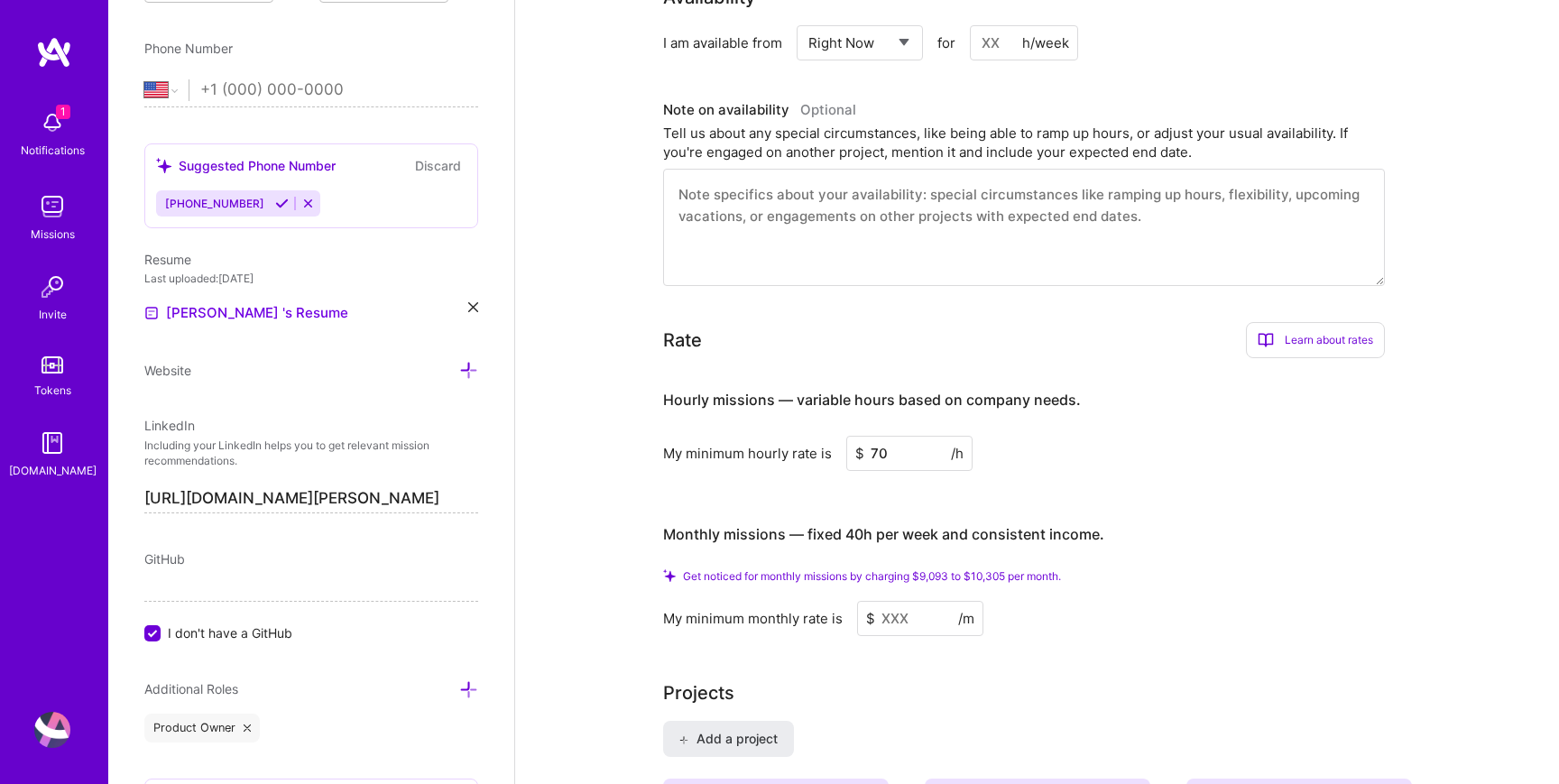
type input "70"
click at [910, 636] on input at bounding box center [920, 618] width 127 height 35
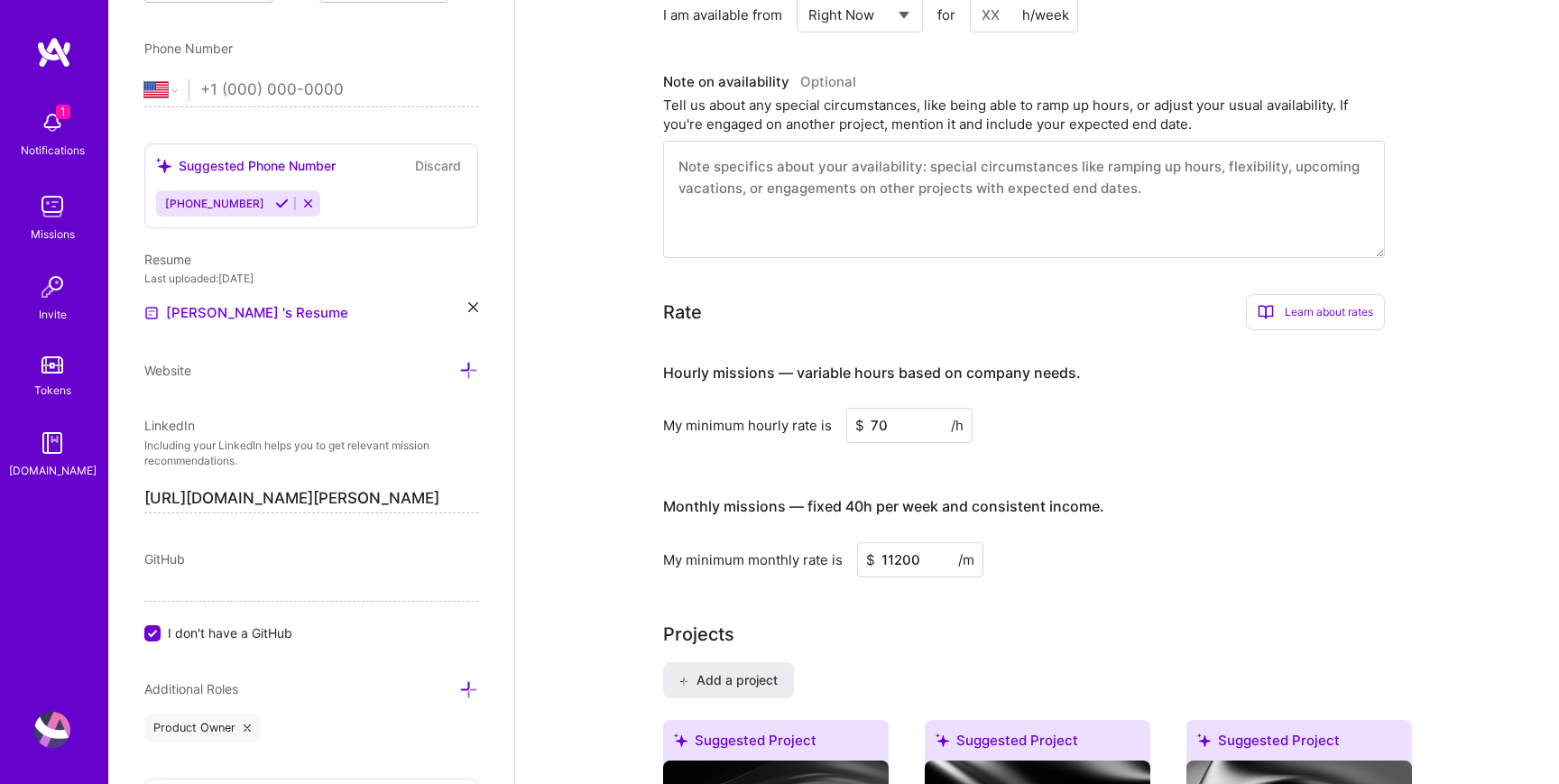
type input "11200"
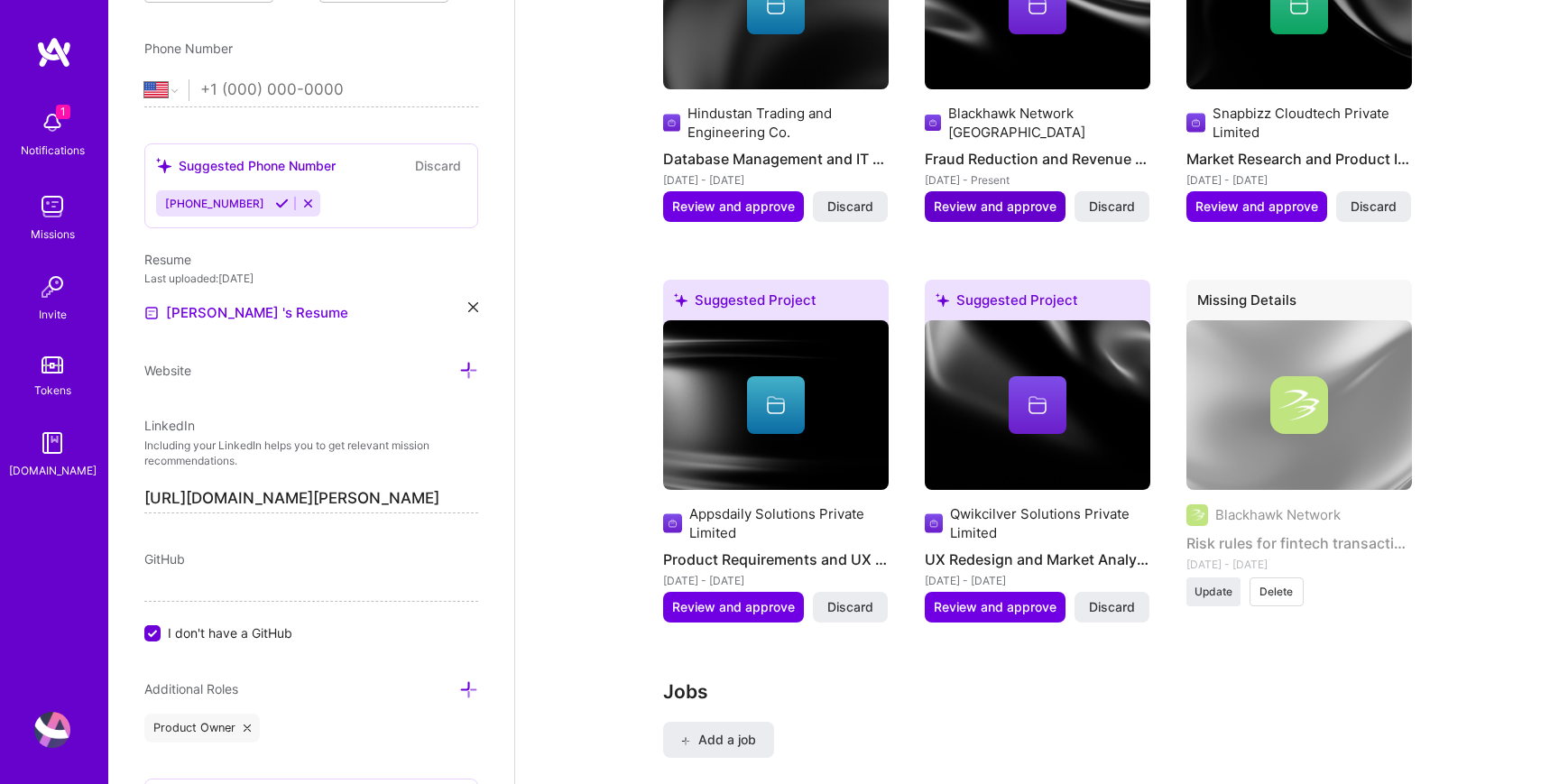
scroll to position [1917, 0]
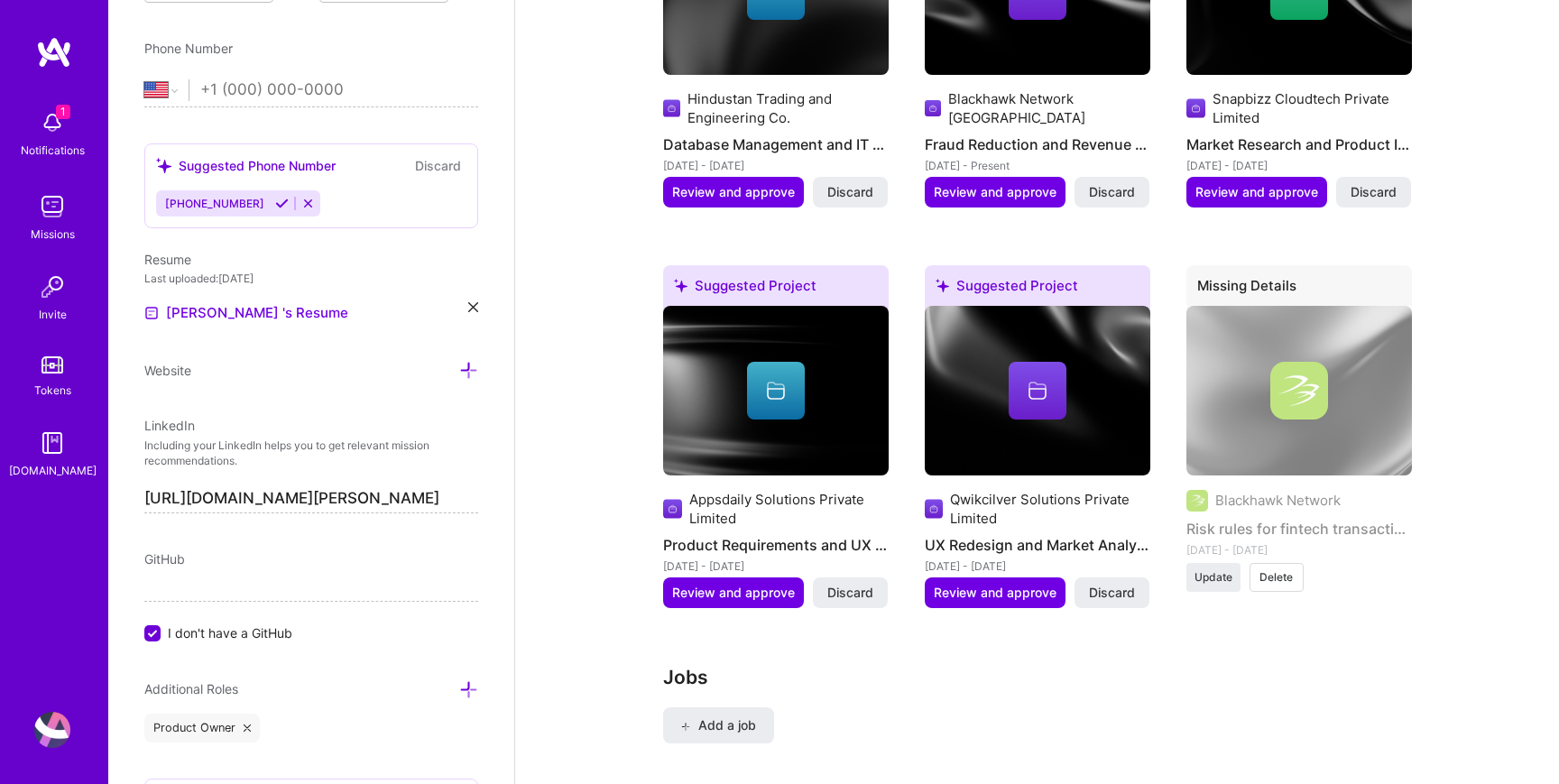
click at [1267, 586] on span "Delete" at bounding box center [1277, 576] width 34 height 16
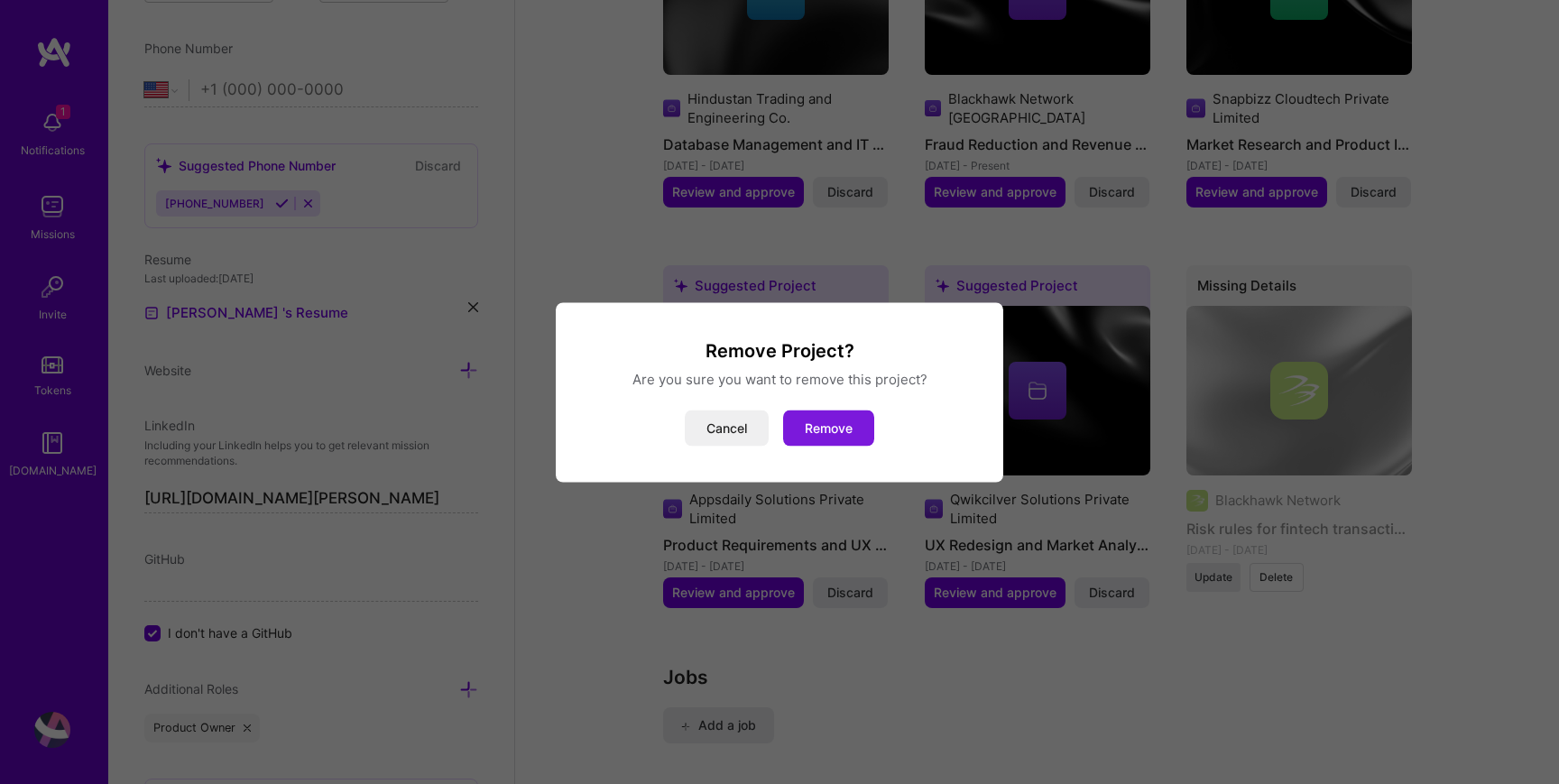
click at [817, 432] on button "Remove" at bounding box center [829, 427] width 91 height 36
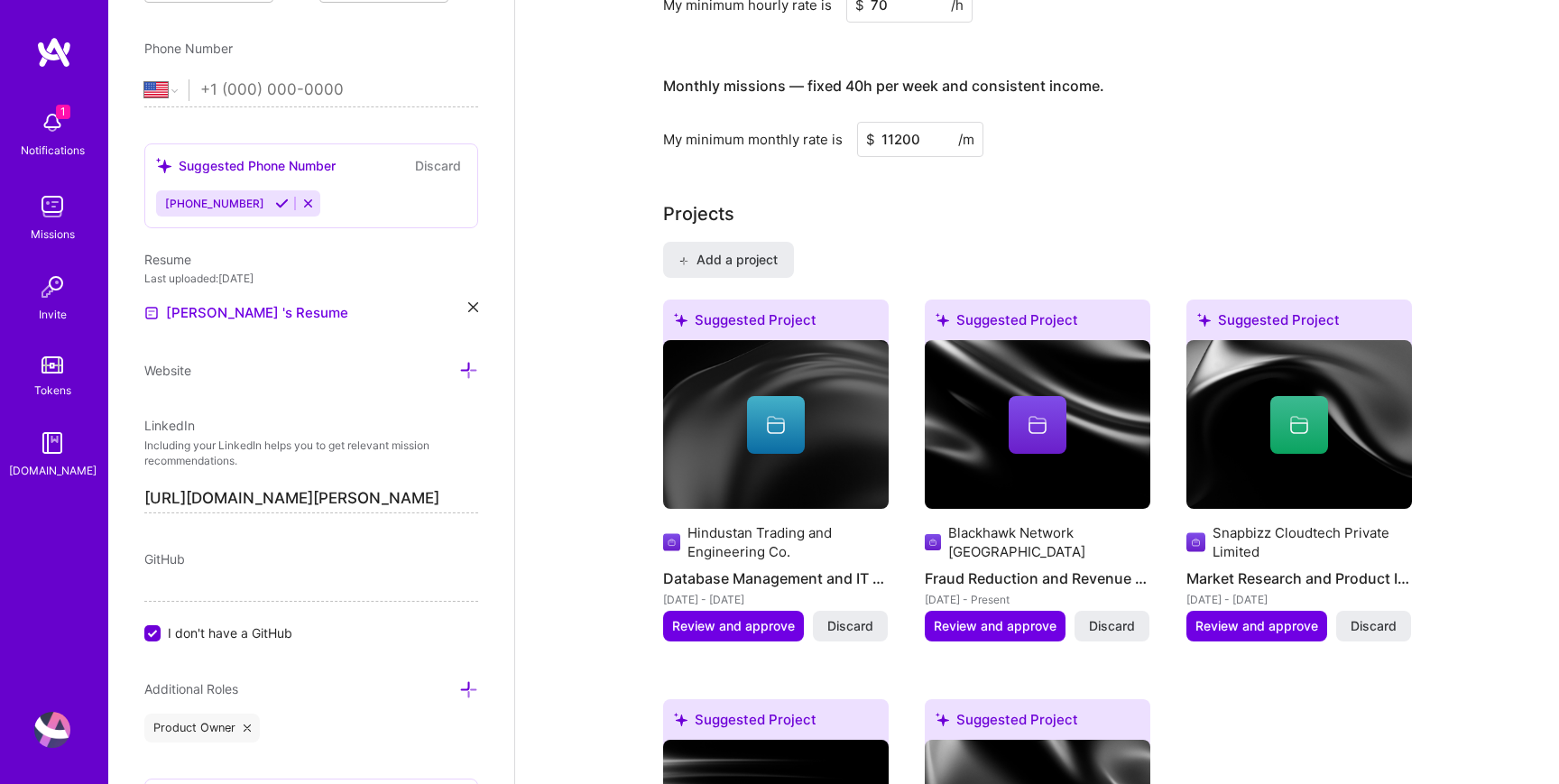
scroll to position [1467, 0]
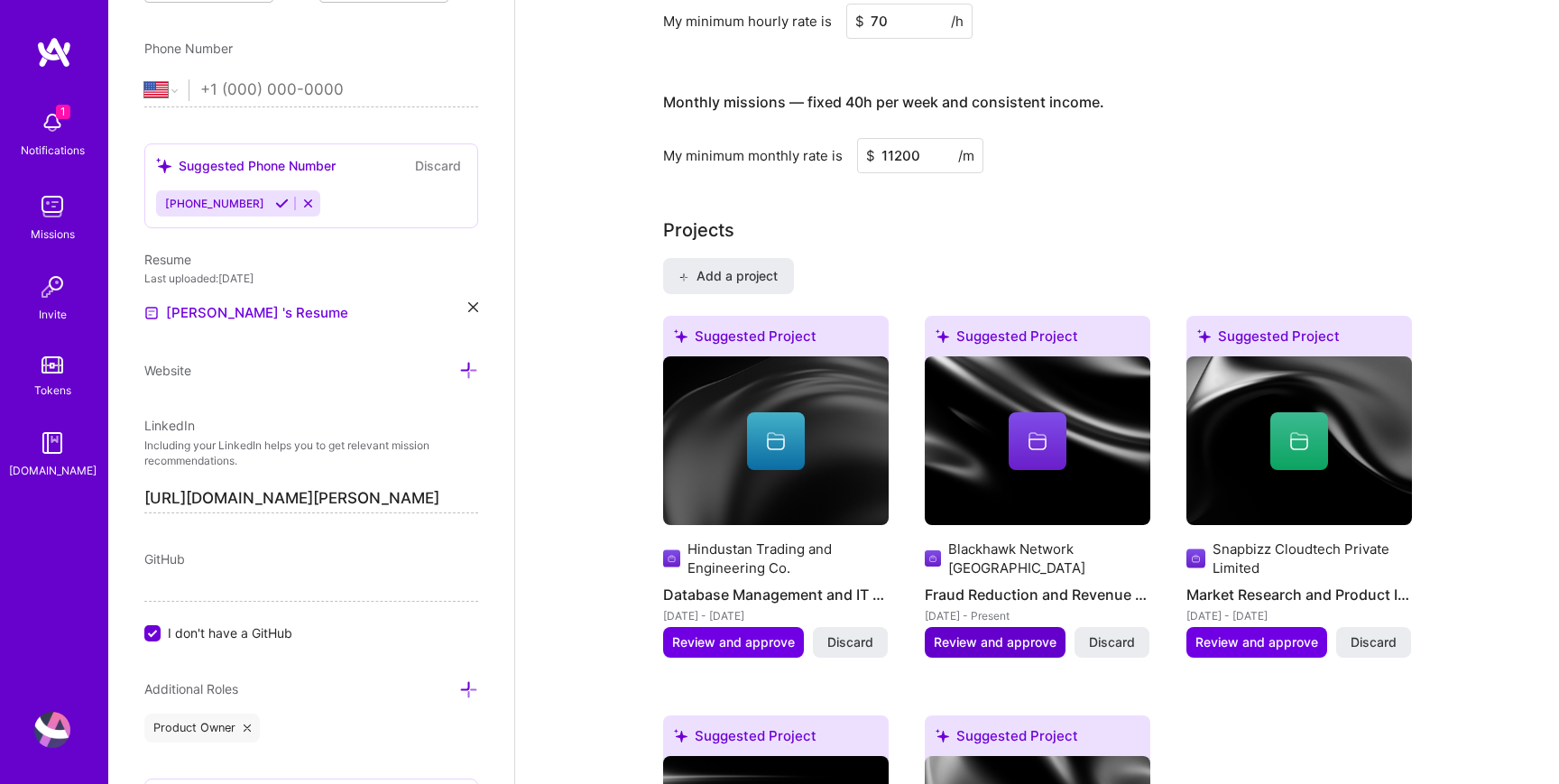
click at [993, 642] on span "Review and approve" at bounding box center [996, 642] width 123 height 18
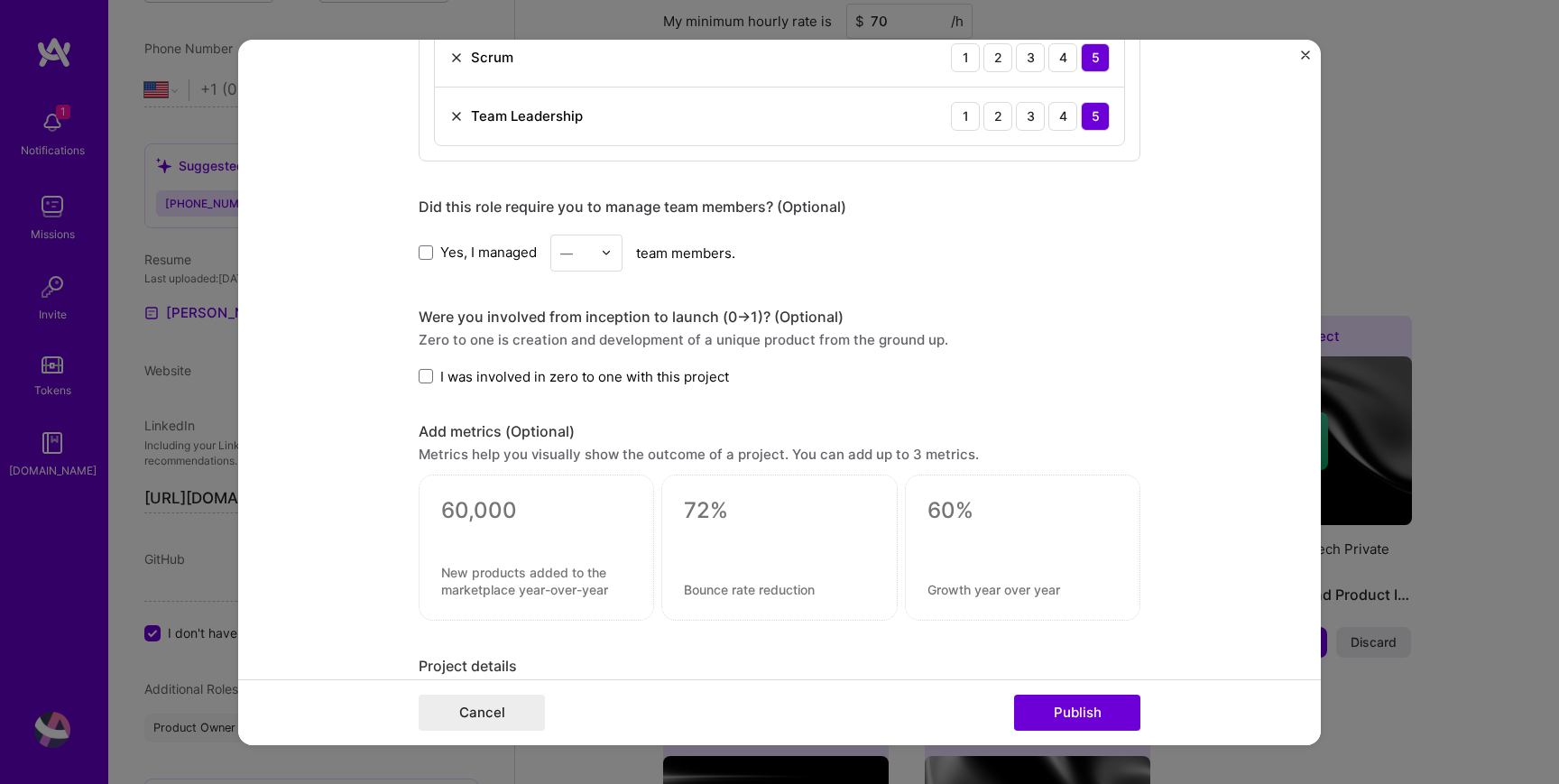
scroll to position [1381, 0]
click at [422, 377] on span at bounding box center [427, 373] width 15 height 15
click at [0, 0] on input "I was involved in zero to one with this project" at bounding box center [0, 0] width 0 height 0
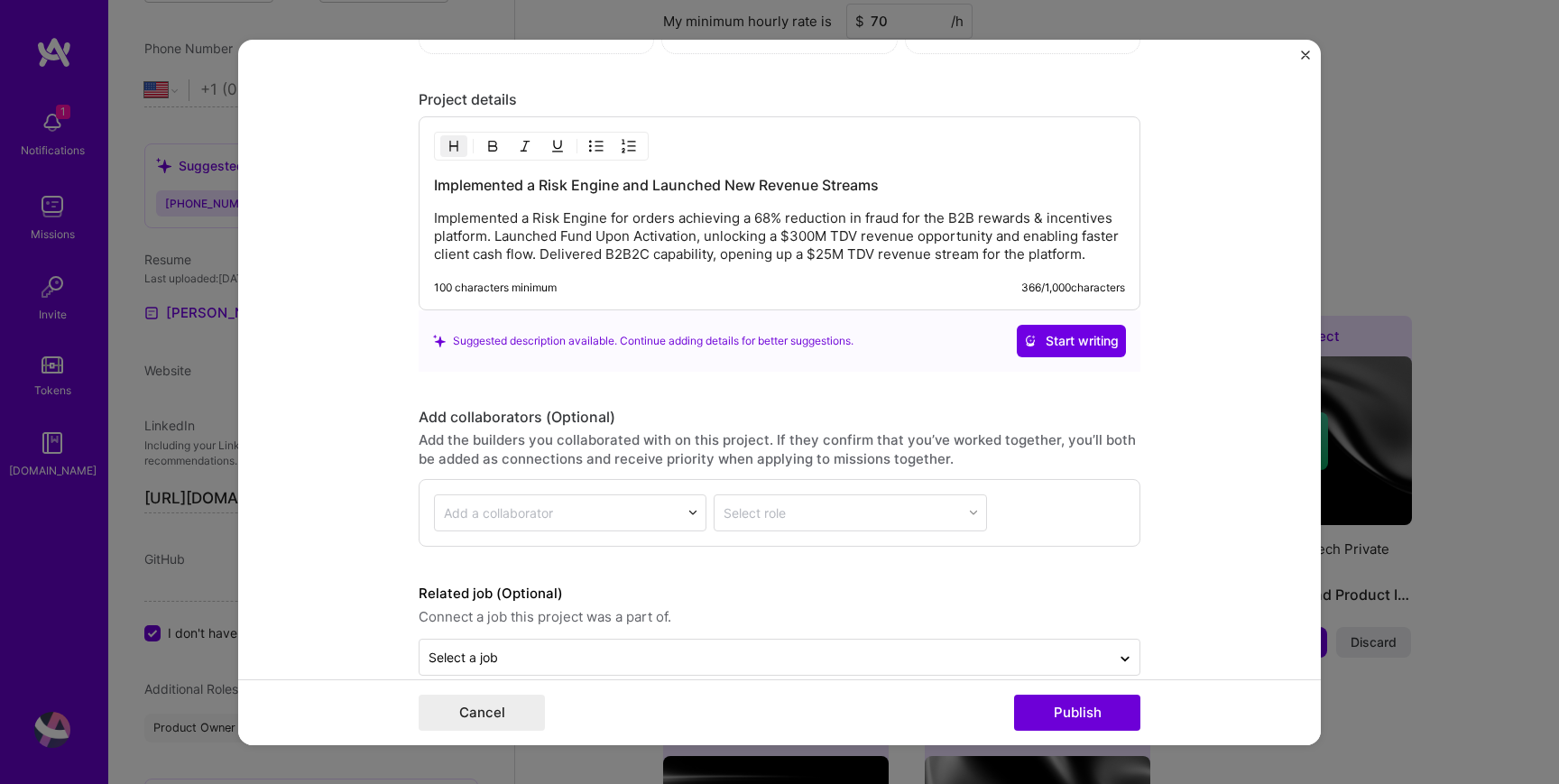
scroll to position [1976, 0]
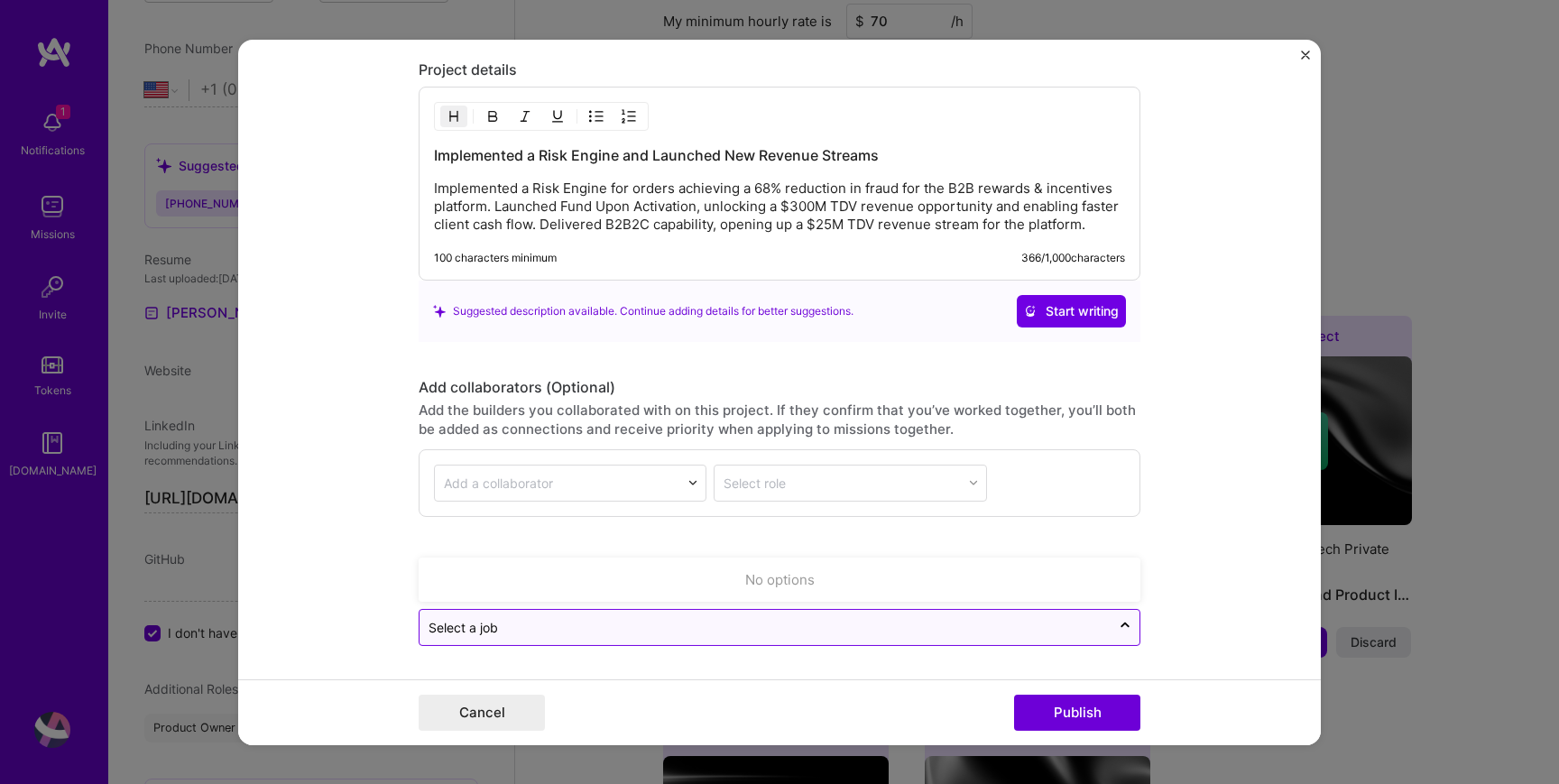
click at [898, 638] on div at bounding box center [765, 628] width 673 height 22
click at [883, 630] on input "text" at bounding box center [765, 628] width 673 height 19
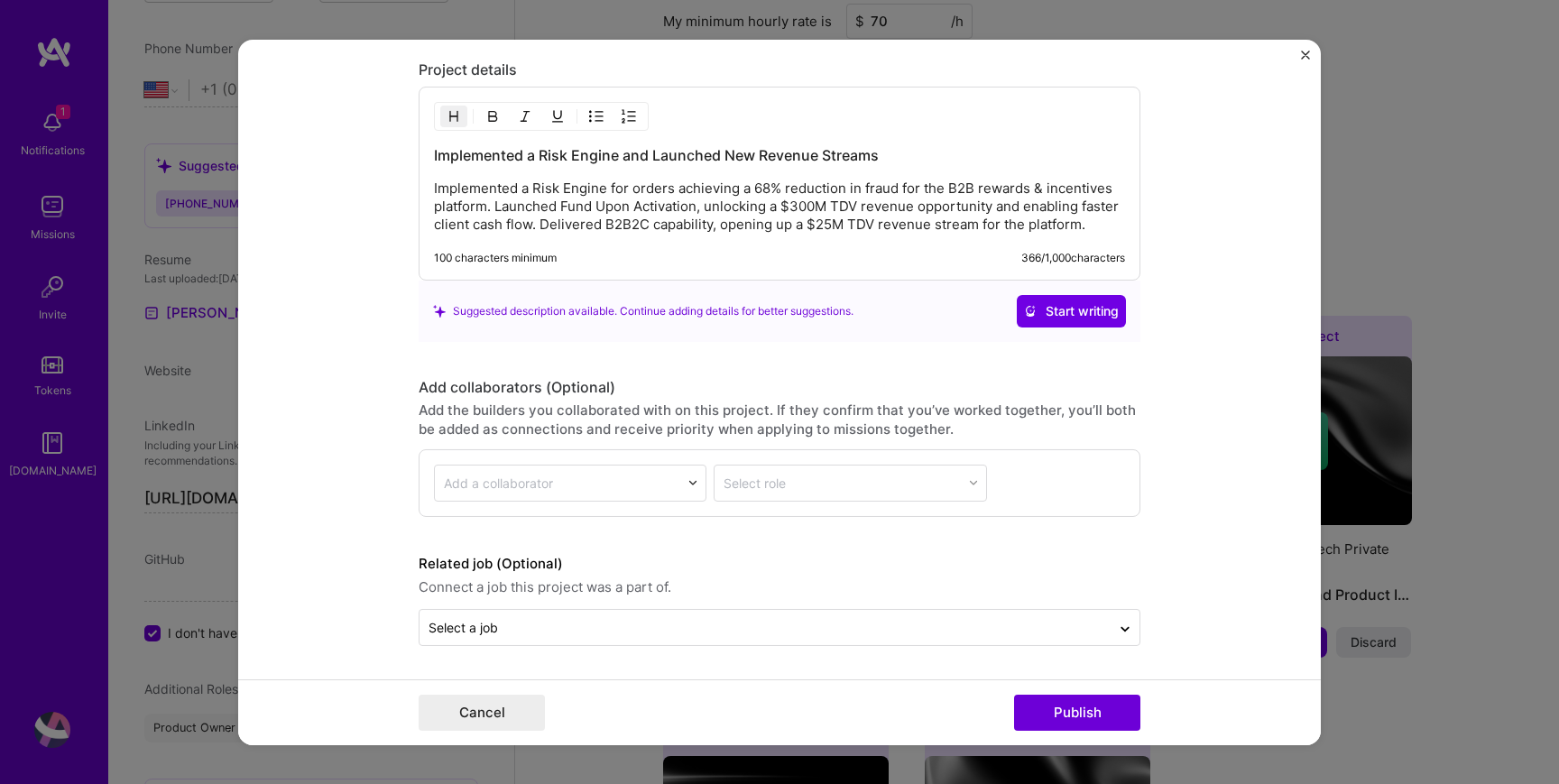
click at [328, 548] on form "Editing suggested project This project is suggested based on your LinkedIn, res…" at bounding box center [780, 392] width 1083 height 706
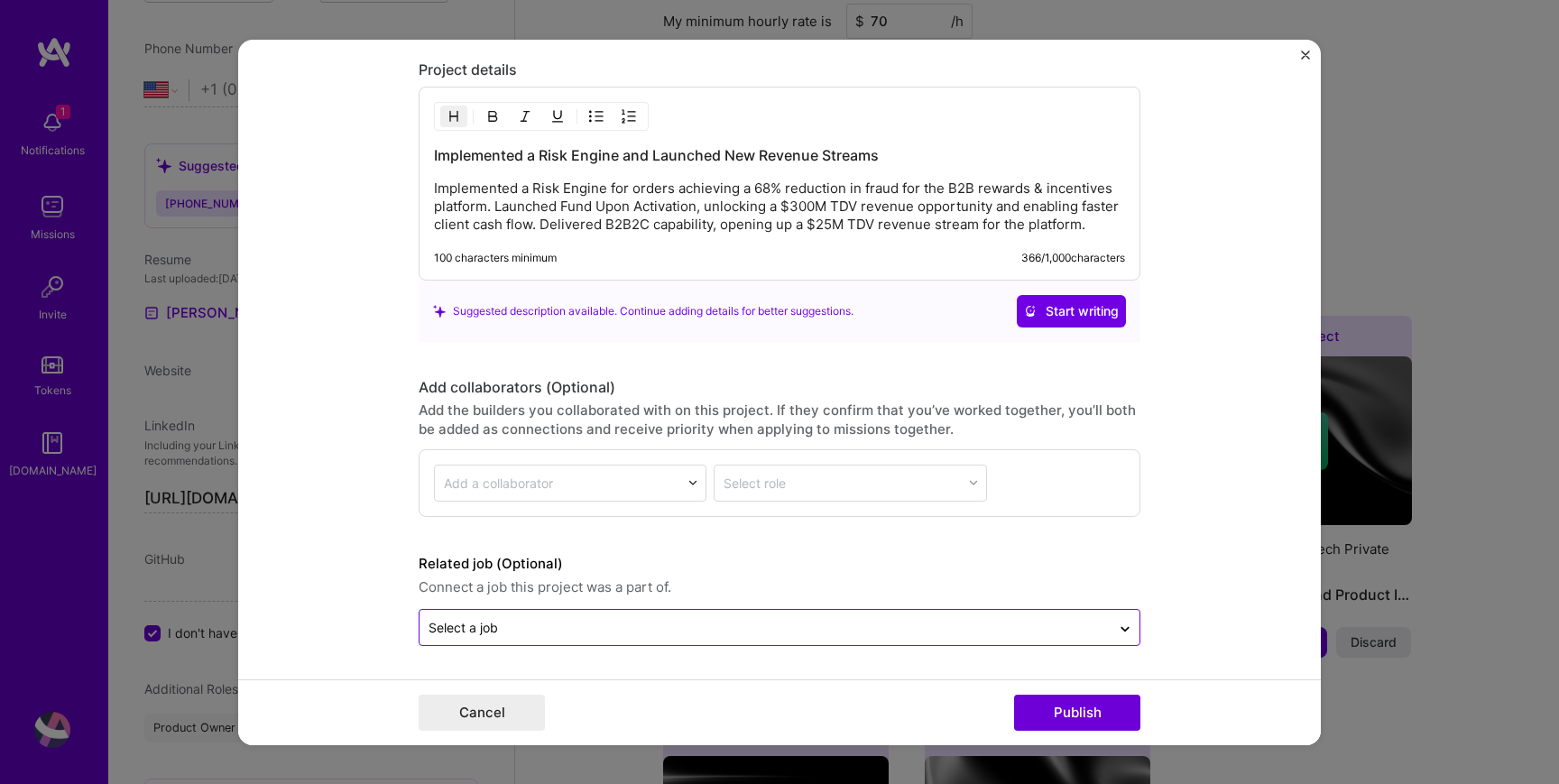
click at [441, 621] on div "Select a job" at bounding box center [463, 628] width 70 height 19
click at [253, 515] on form "Editing suggested project This project is suggested based on your LinkedIn, res…" at bounding box center [780, 392] width 1083 height 706
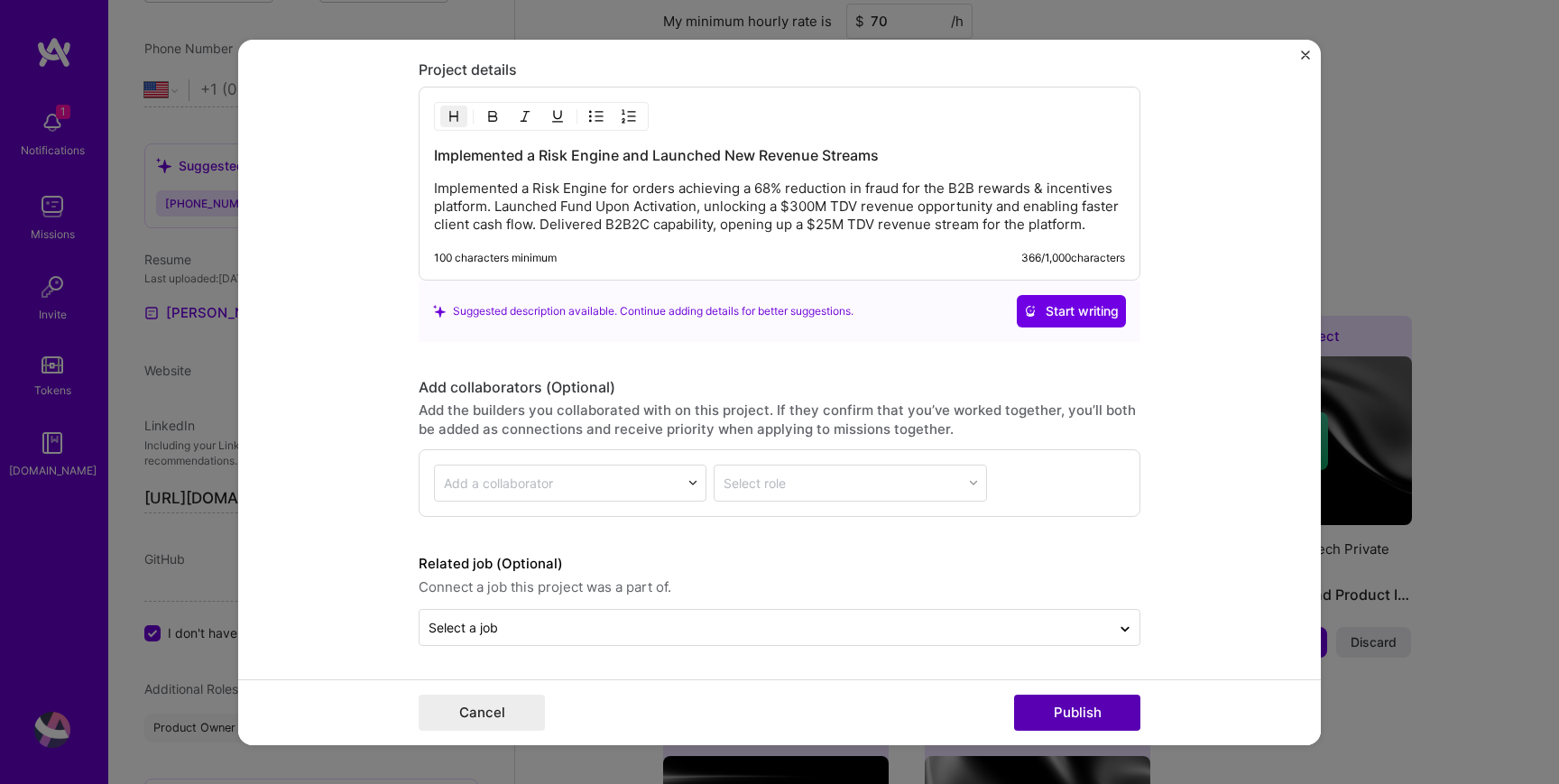
click at [1062, 720] on button "Publish" at bounding box center [1078, 712] width 127 height 36
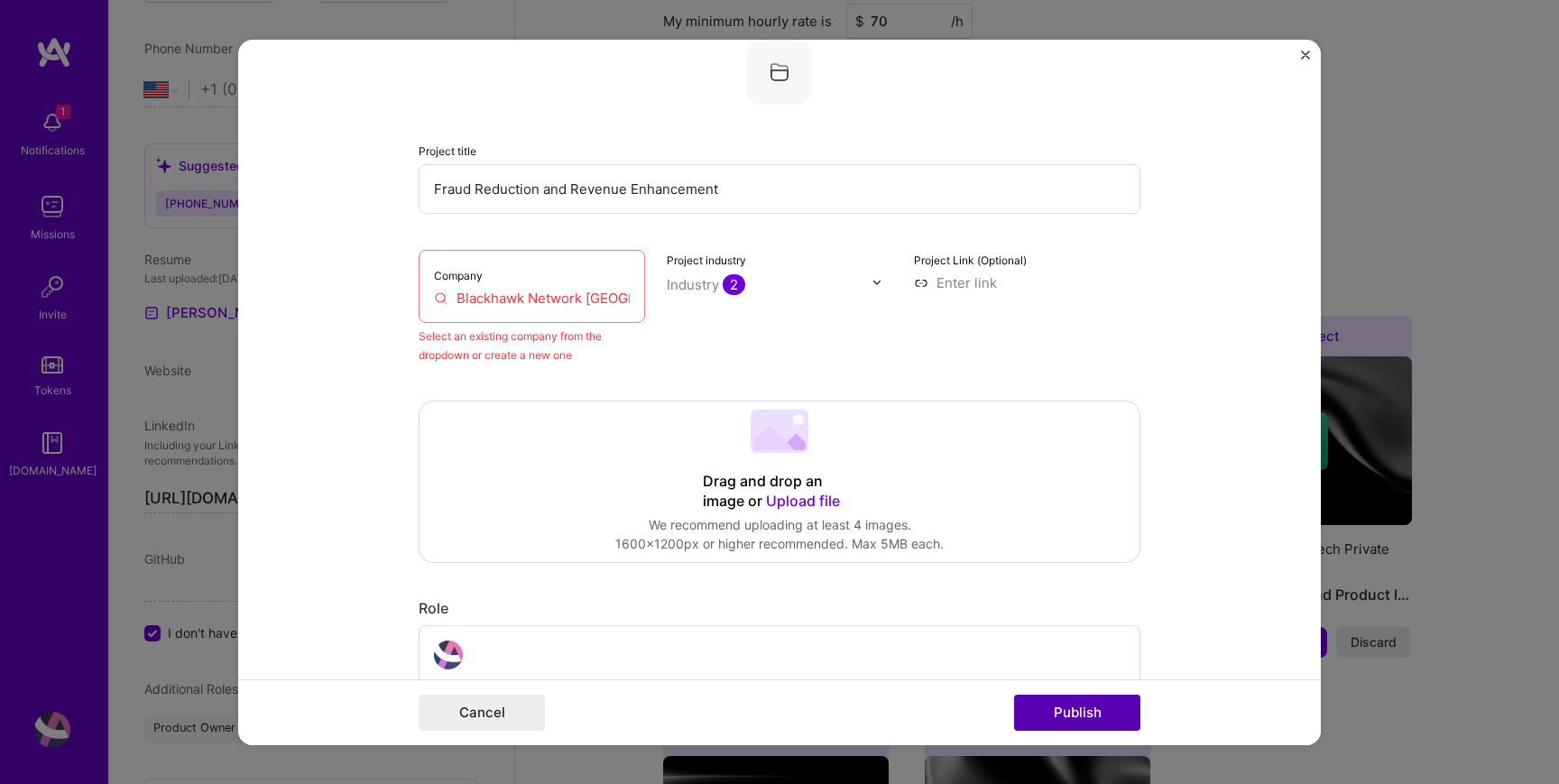
scroll to position [118, 0]
click at [570, 304] on input "Blackhawk Network [GEOGRAPHIC_DATA]" at bounding box center [532, 297] width 196 height 19
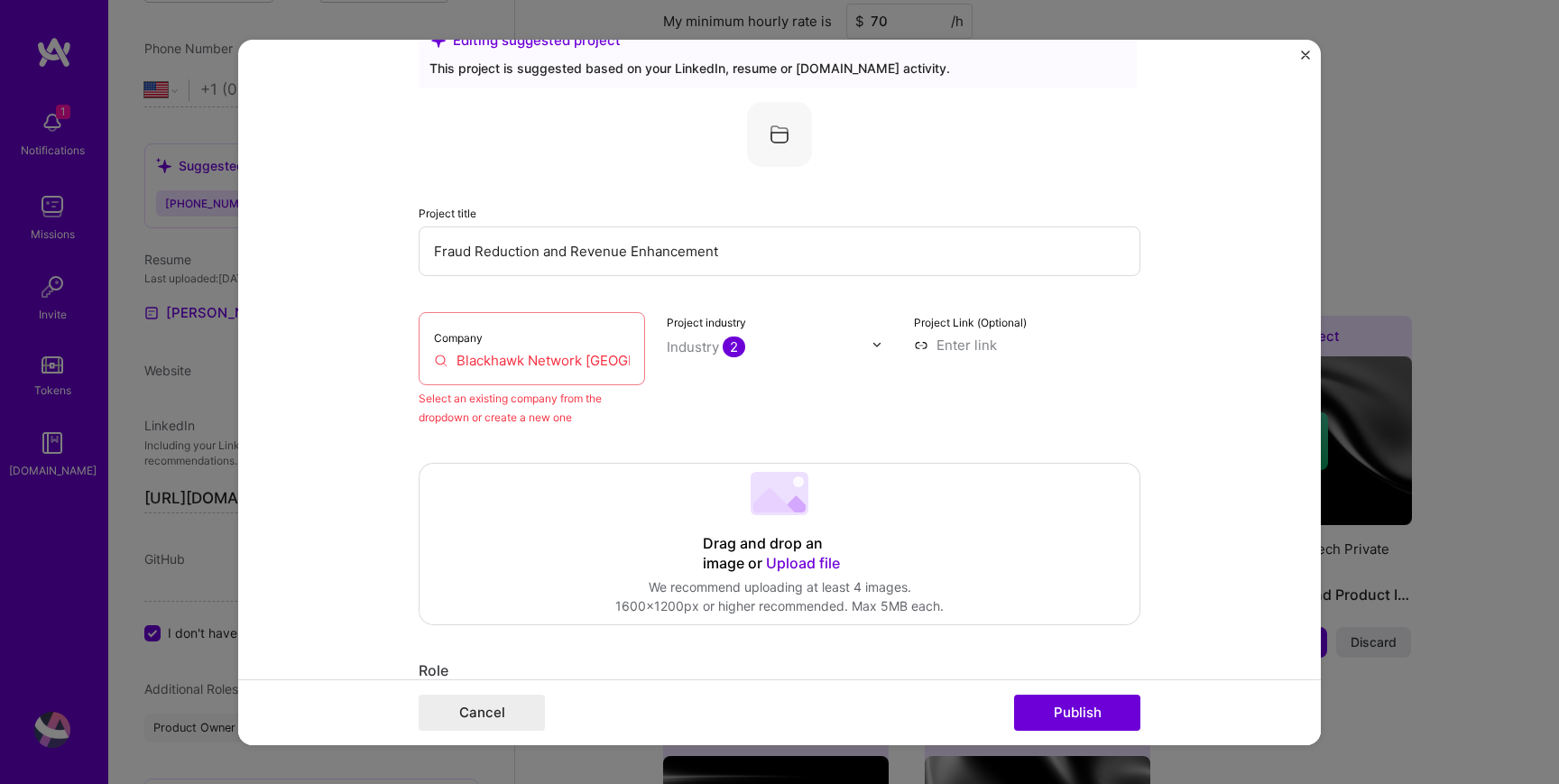
scroll to position [54, 0]
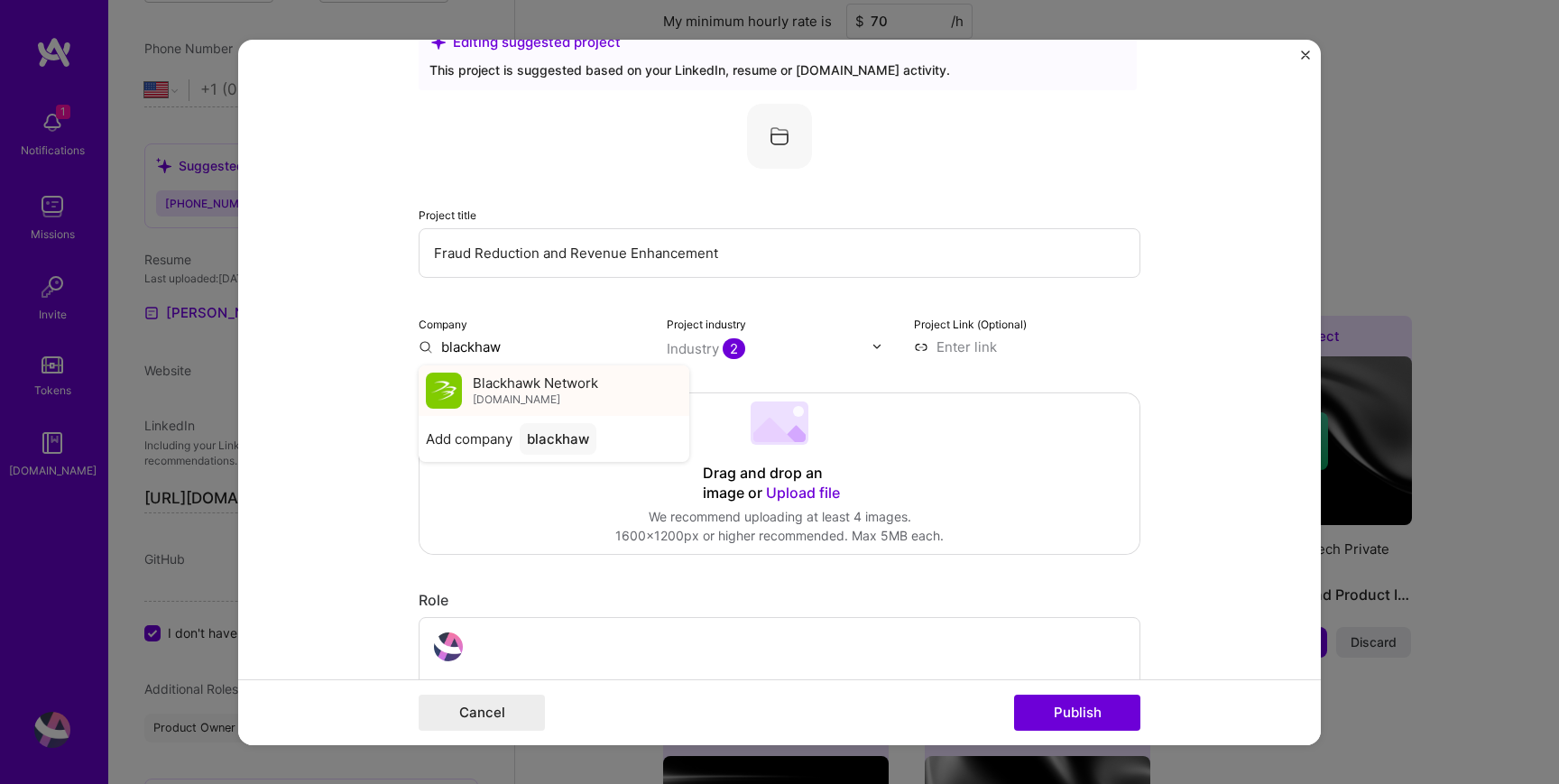
click at [552, 380] on span "Blackhawk Network" at bounding box center [535, 383] width 126 height 19
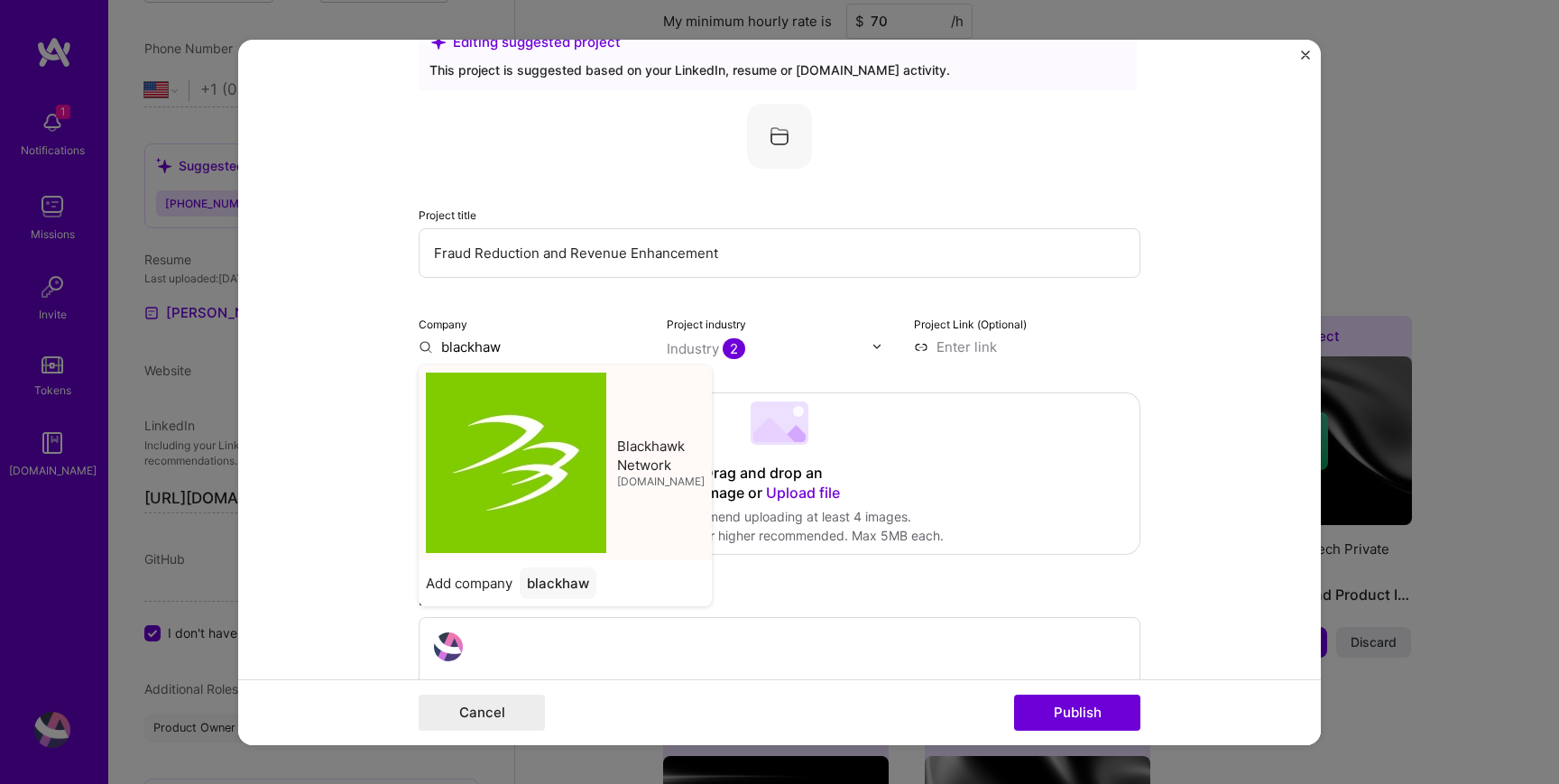
type input "Blackhawk Network"
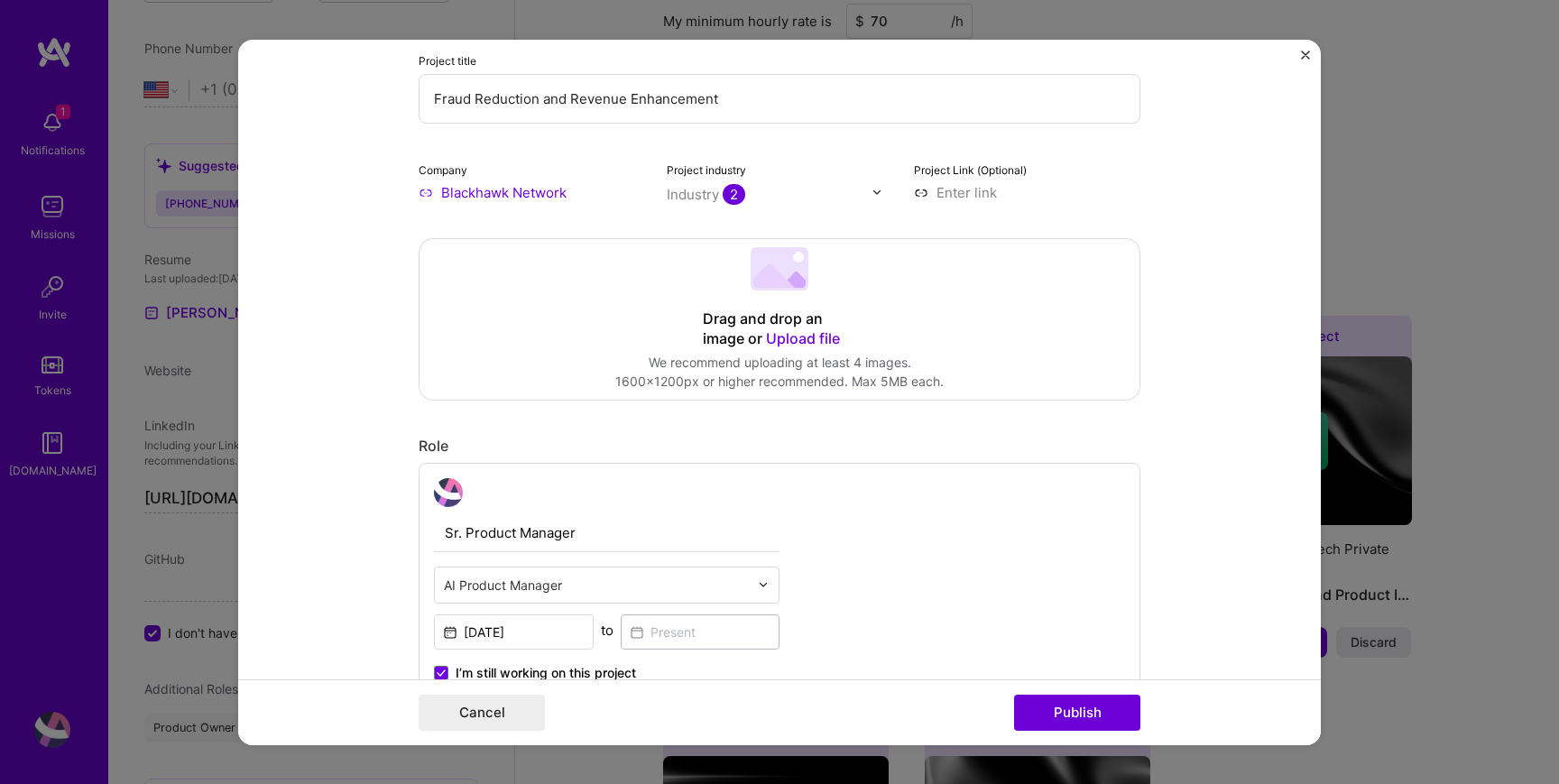
scroll to position [226, 0]
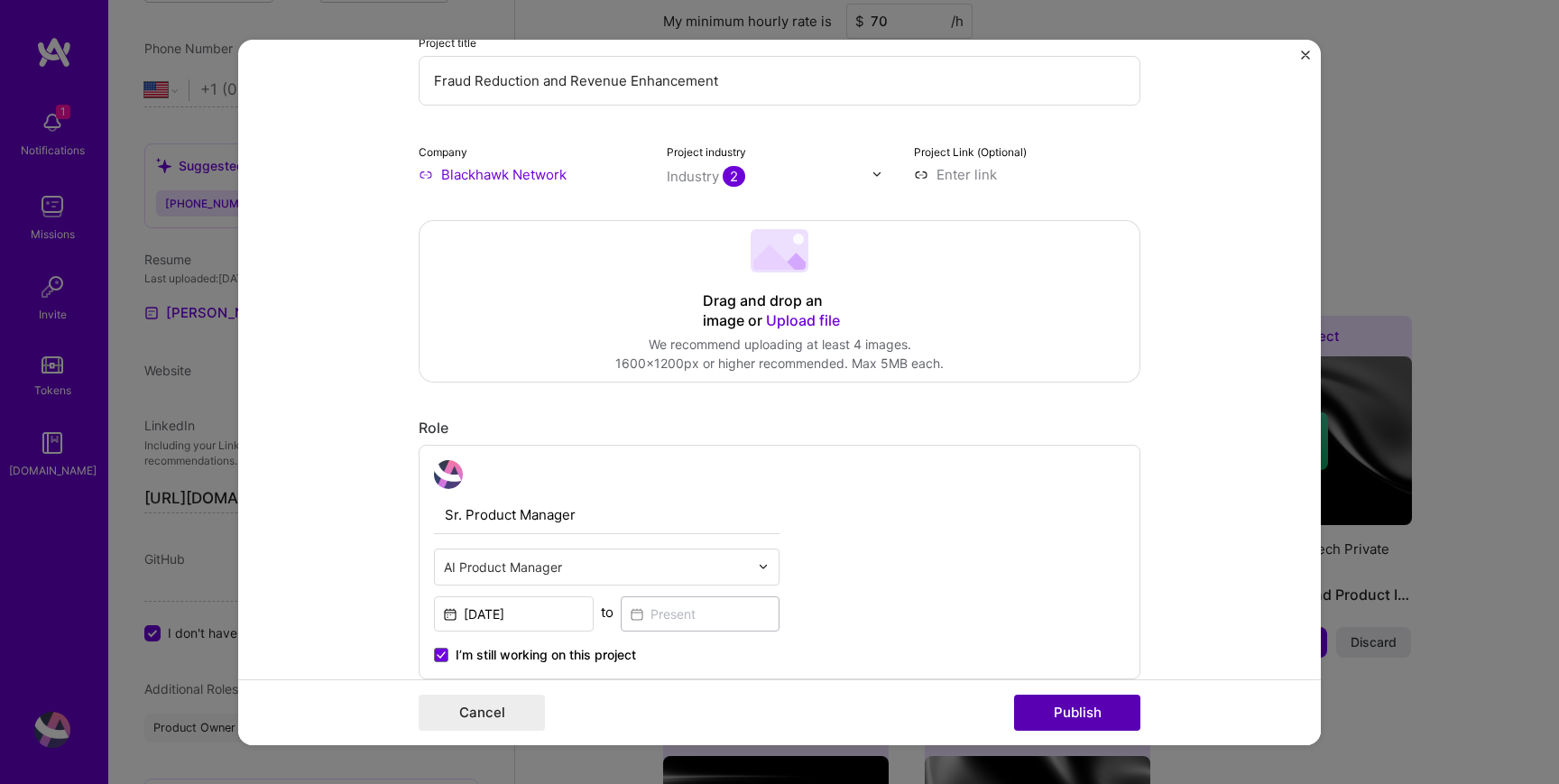
click at [1084, 712] on button "Publish" at bounding box center [1078, 712] width 127 height 36
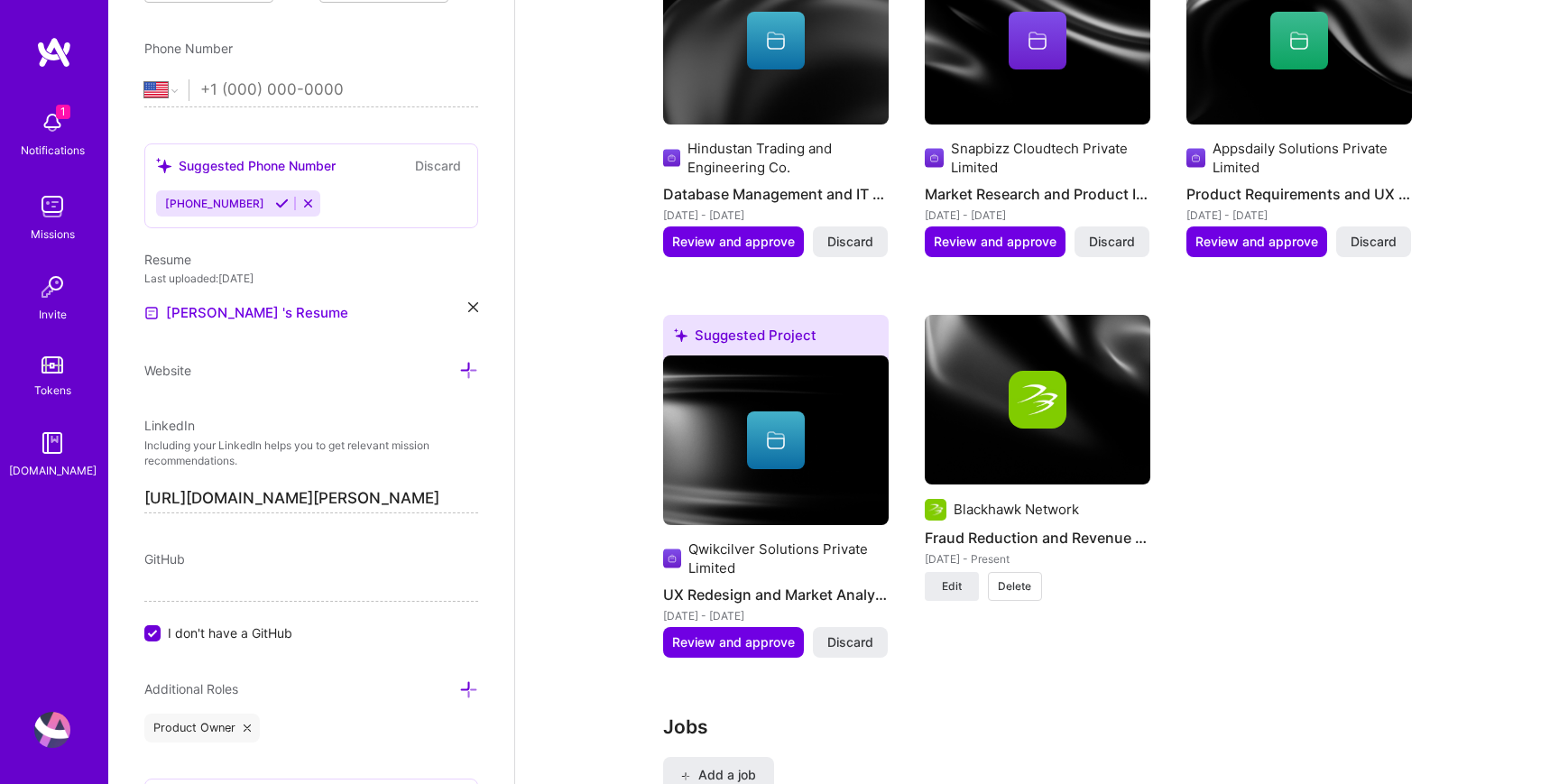
scroll to position [1866, 0]
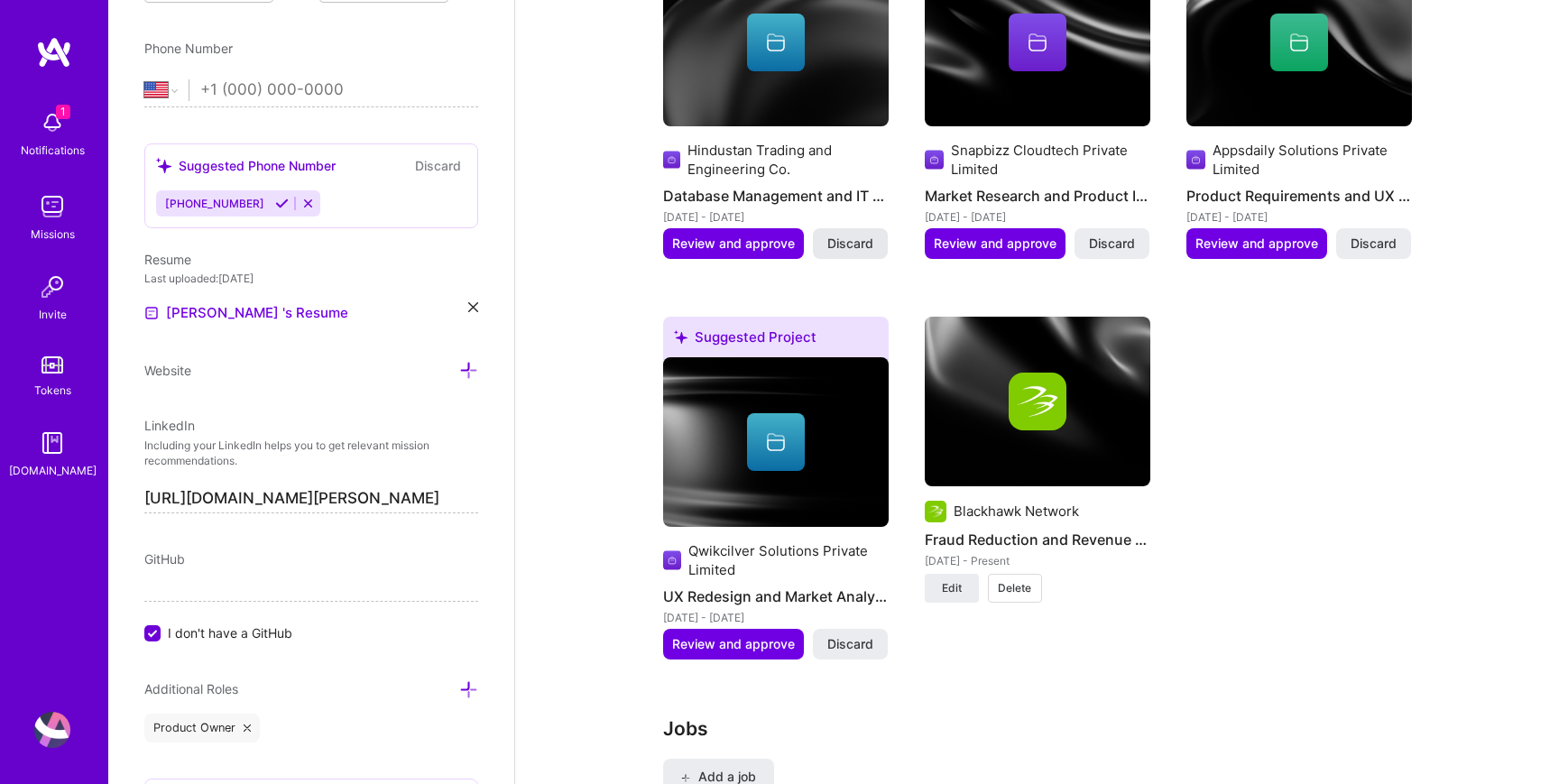
click at [871, 252] on span "Discard" at bounding box center [849, 243] width 46 height 18
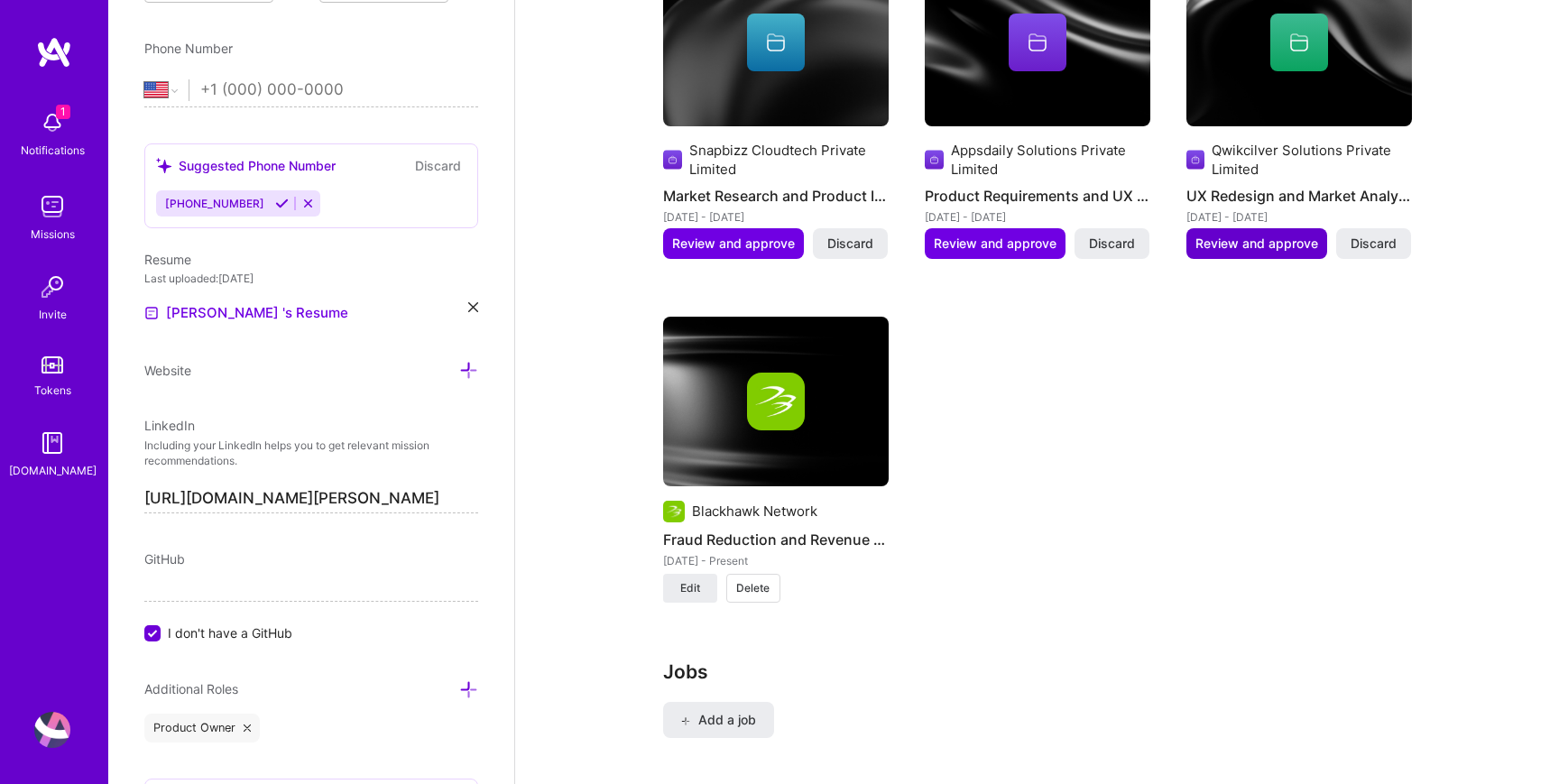
click at [1223, 252] on span "Review and approve" at bounding box center [1257, 243] width 123 height 18
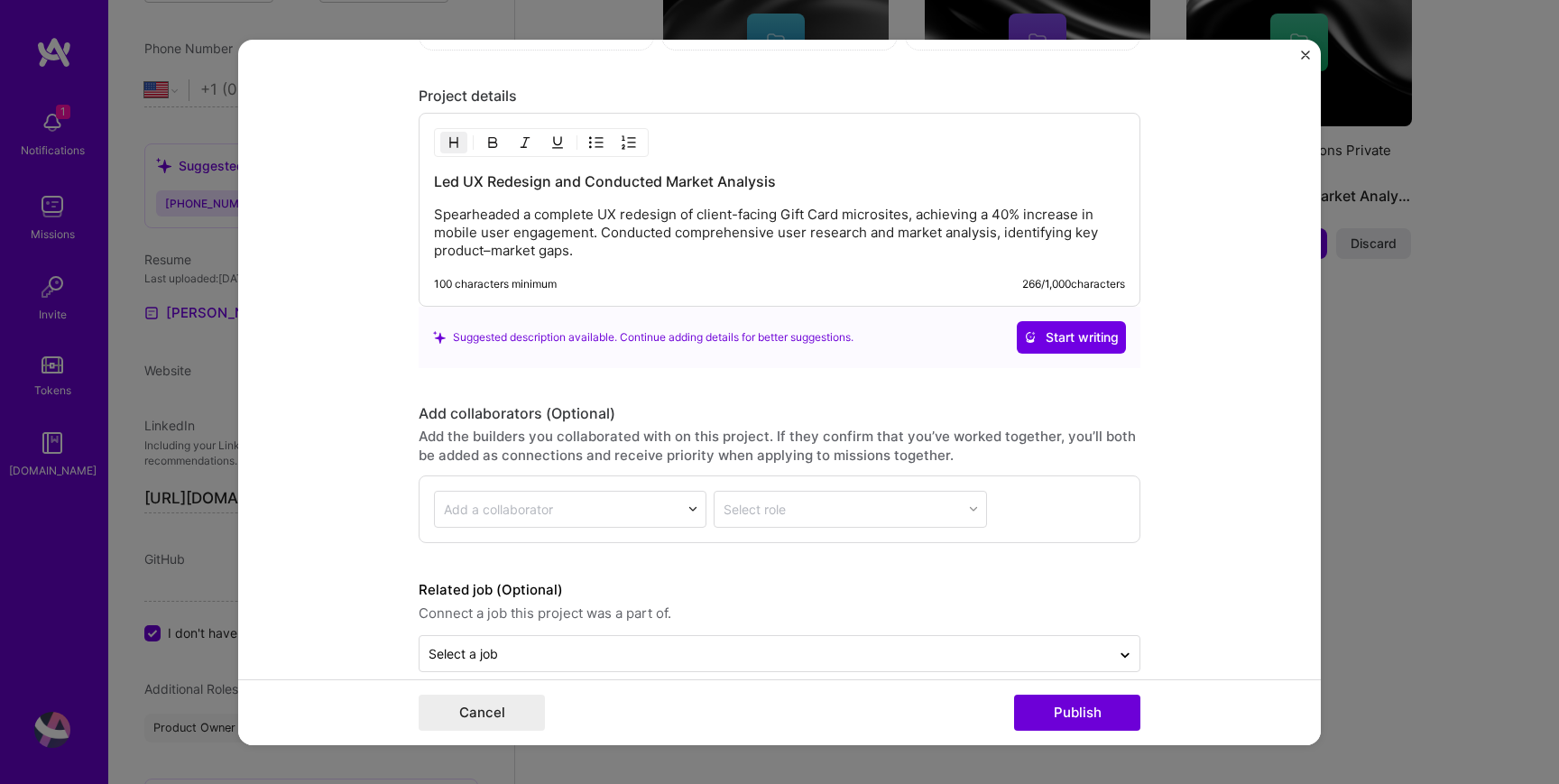
scroll to position [1976, 0]
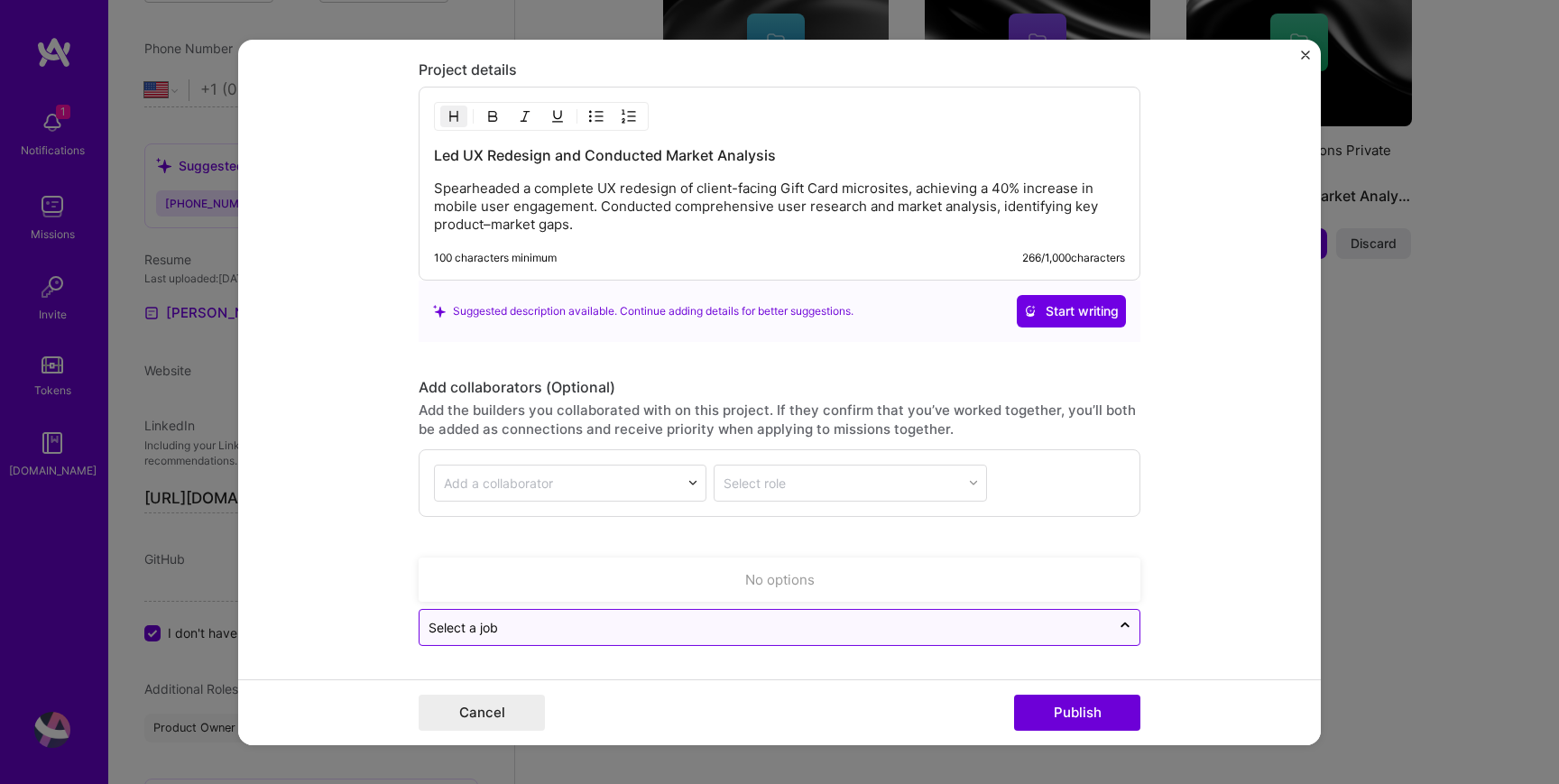
click at [781, 632] on input "text" at bounding box center [765, 628] width 673 height 19
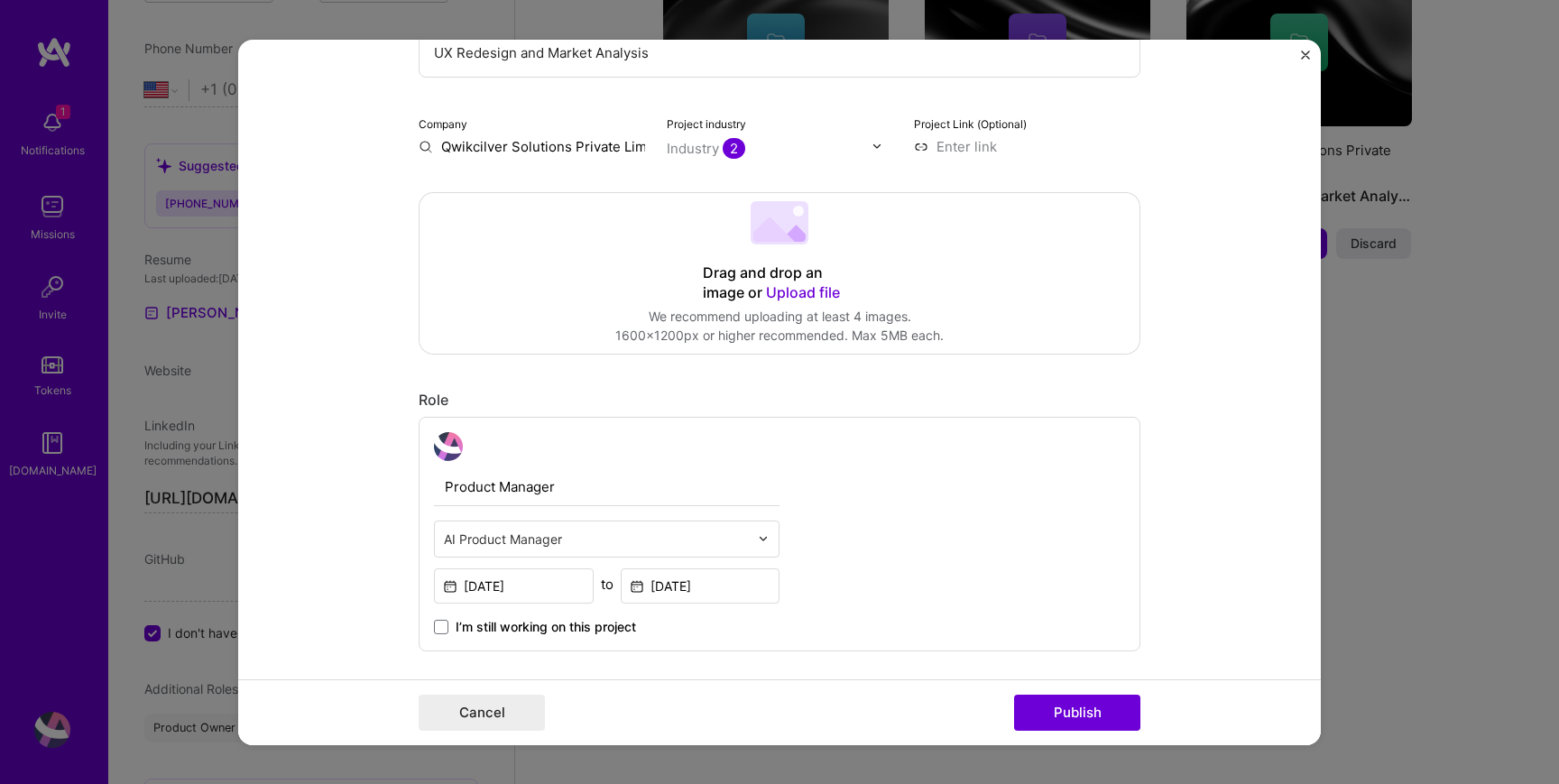
scroll to position [0, 0]
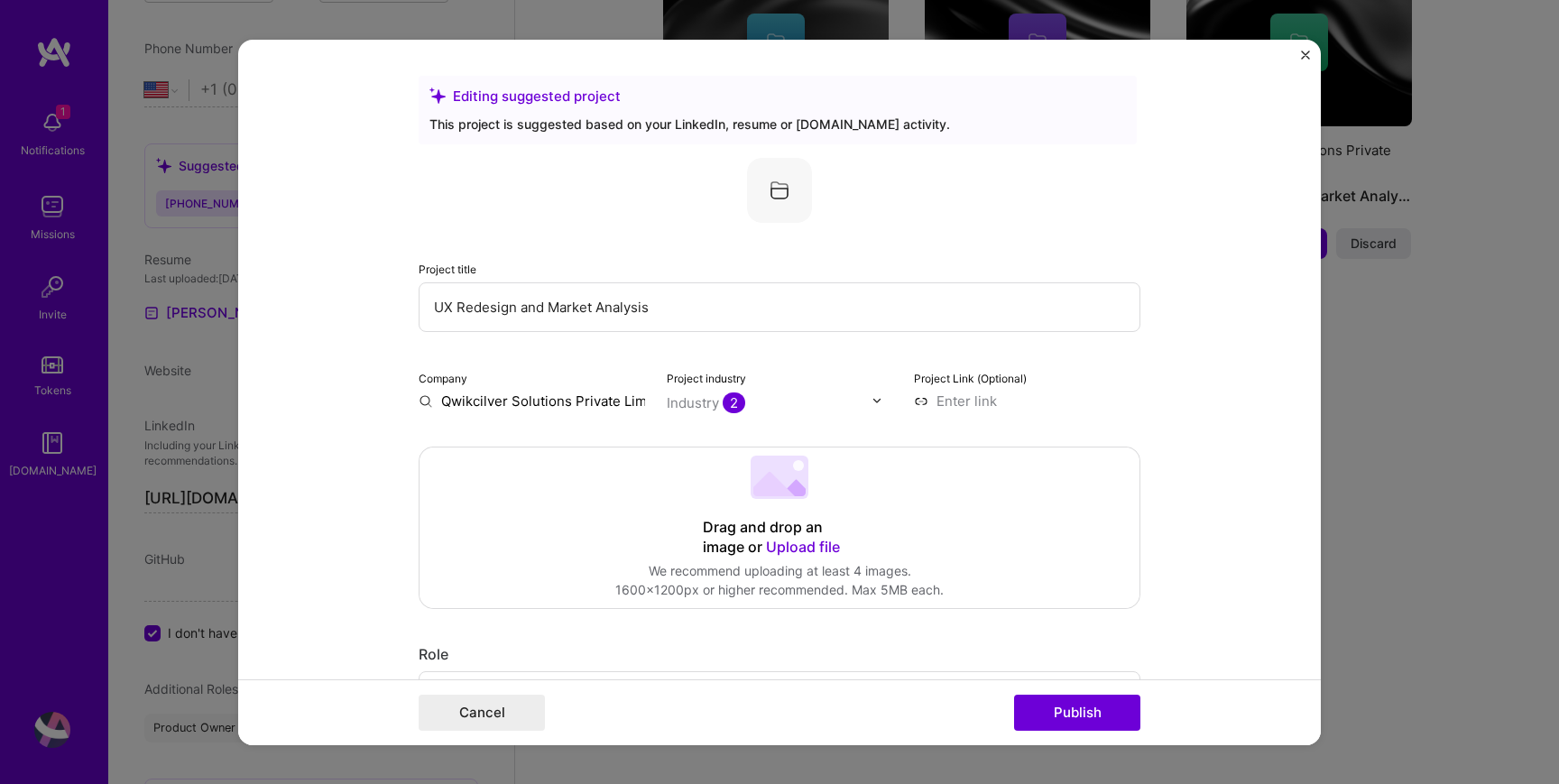
click at [606, 406] on input "Qwikcilver Solutions Private Limited" at bounding box center [532, 400] width 226 height 19
type input "q"
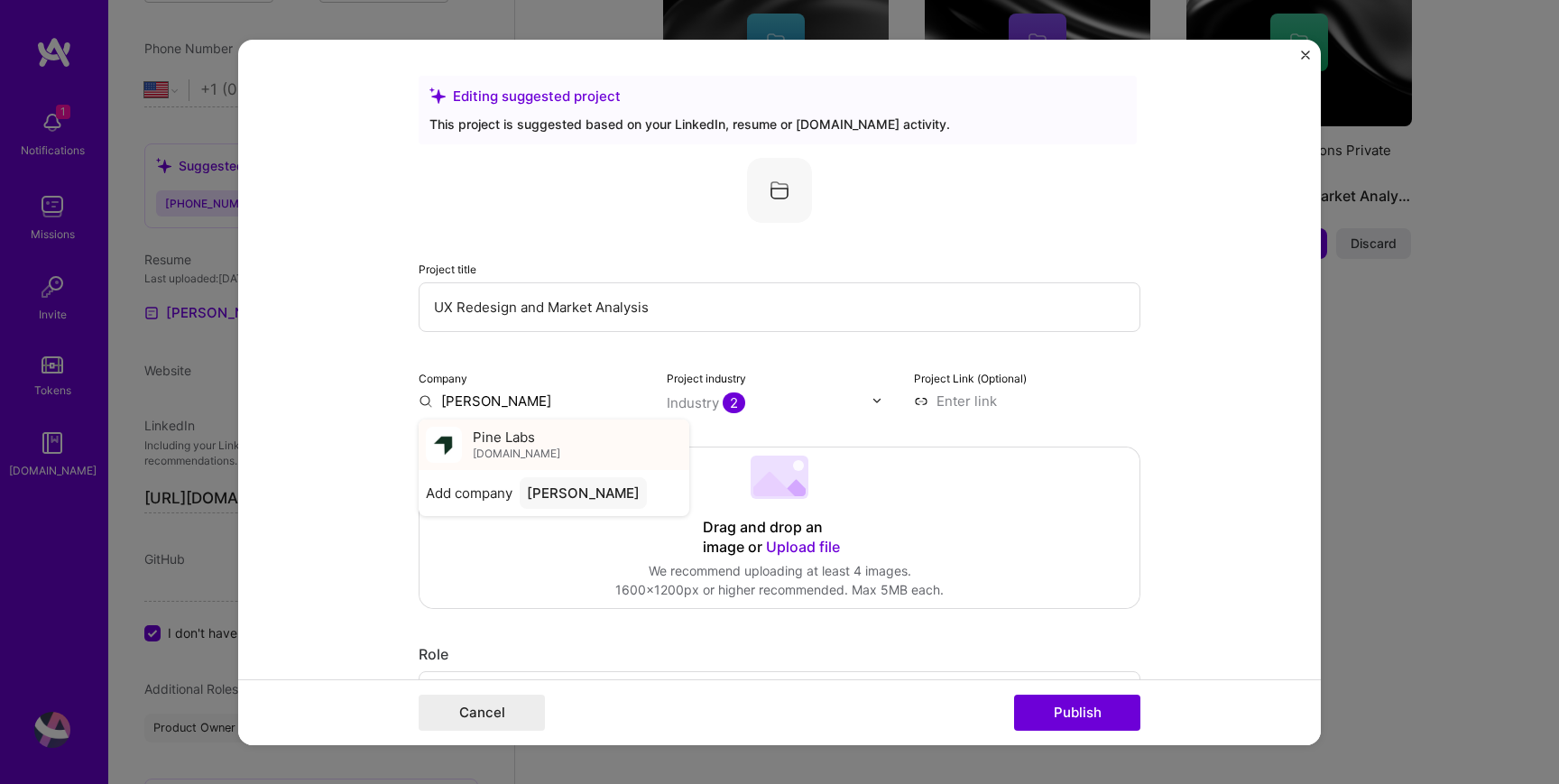
click at [630, 453] on div "Pine Labs [DOMAIN_NAME]" at bounding box center [554, 444] width 271 height 50
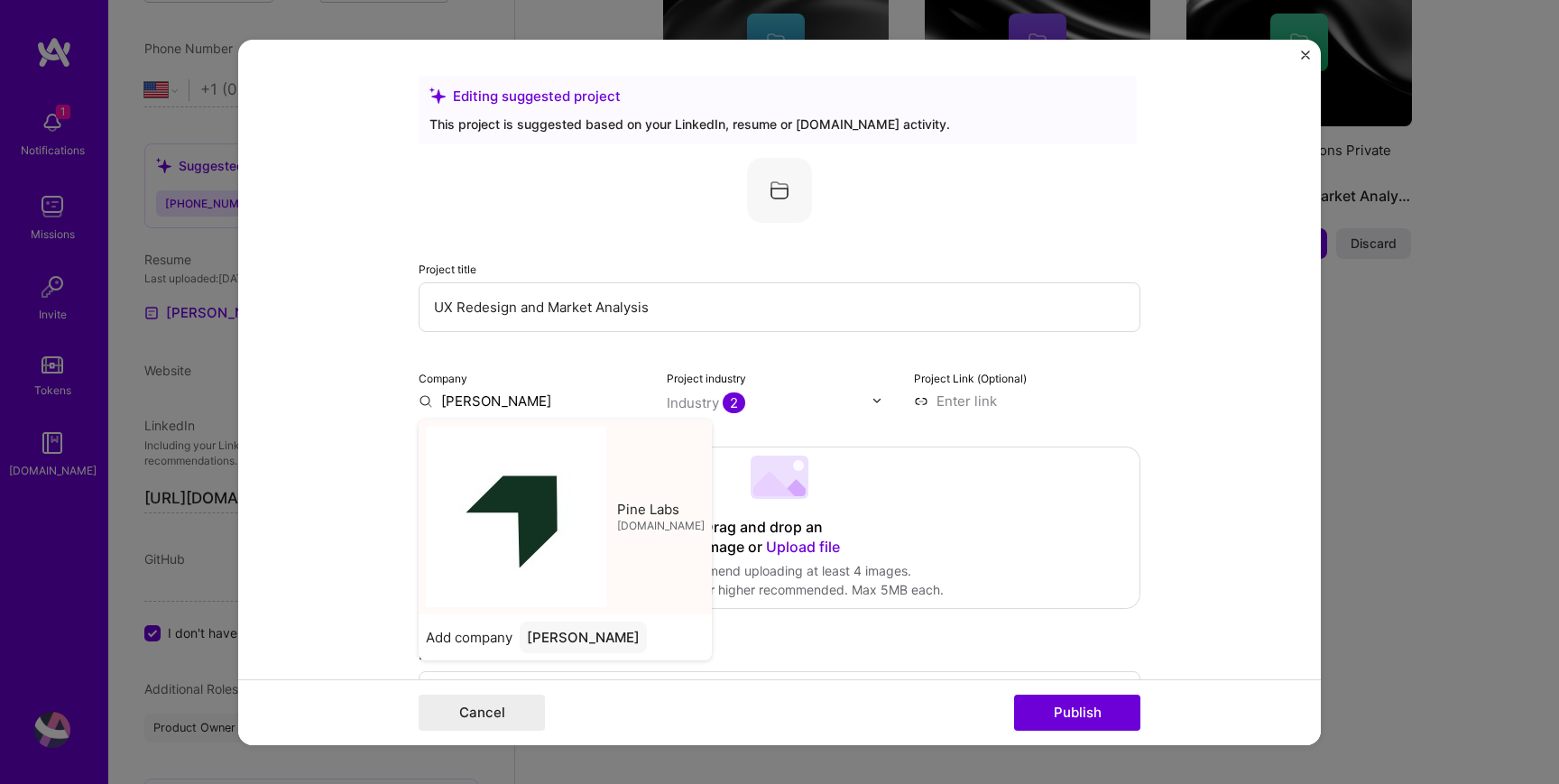
type input "Pine Labs"
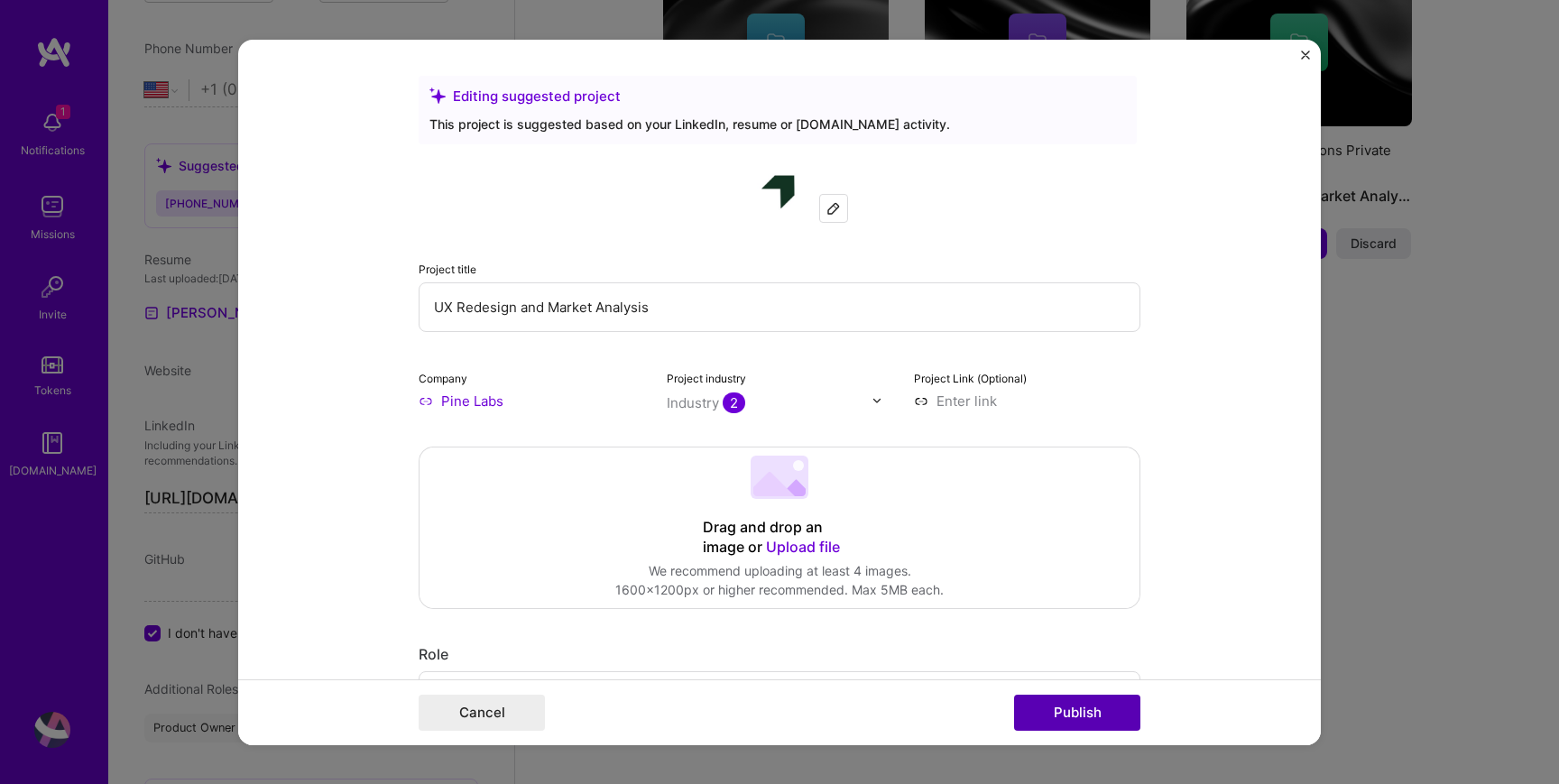
click at [1100, 705] on button "Publish" at bounding box center [1078, 712] width 127 height 36
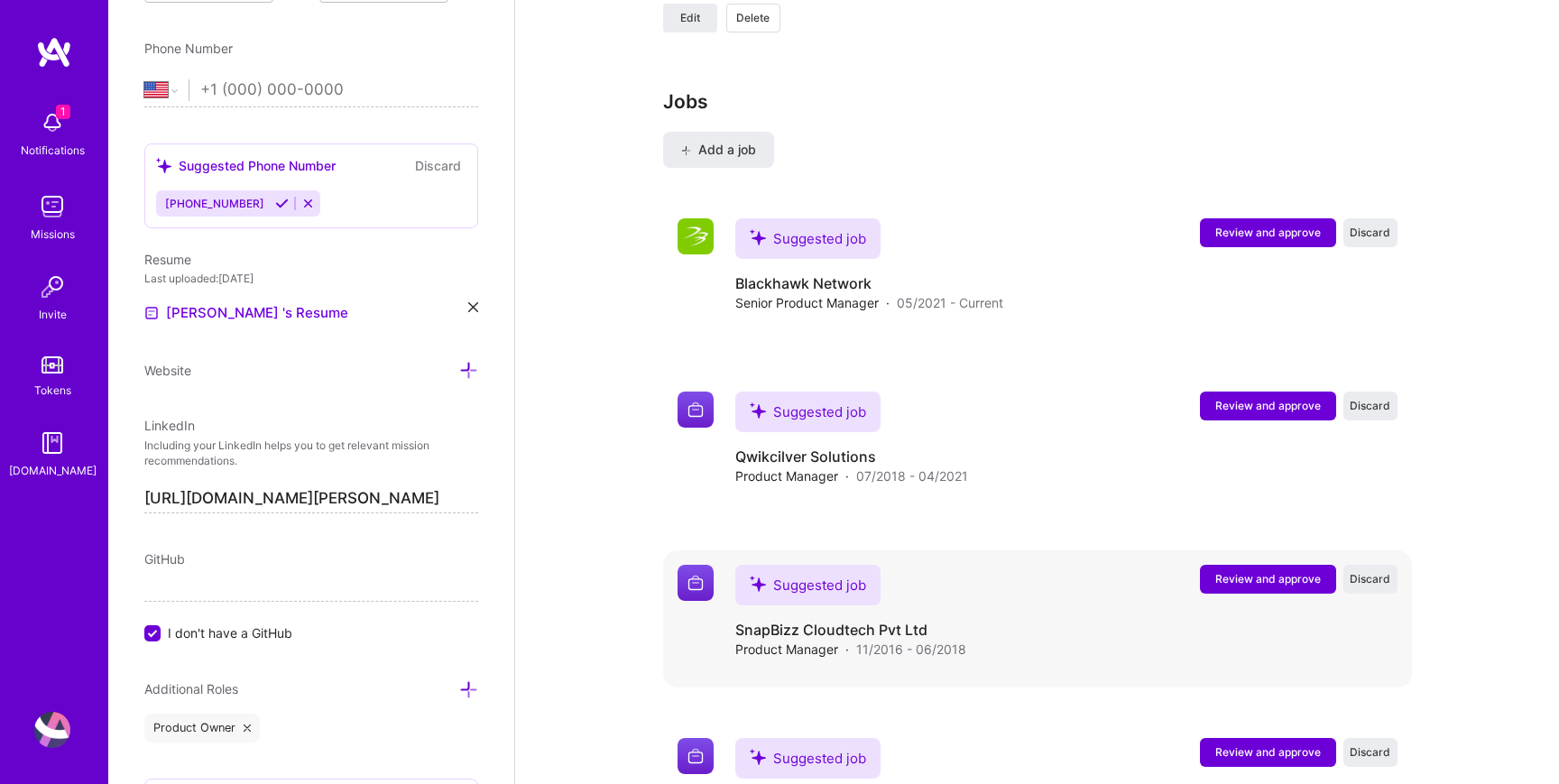
scroll to position [2413, 0]
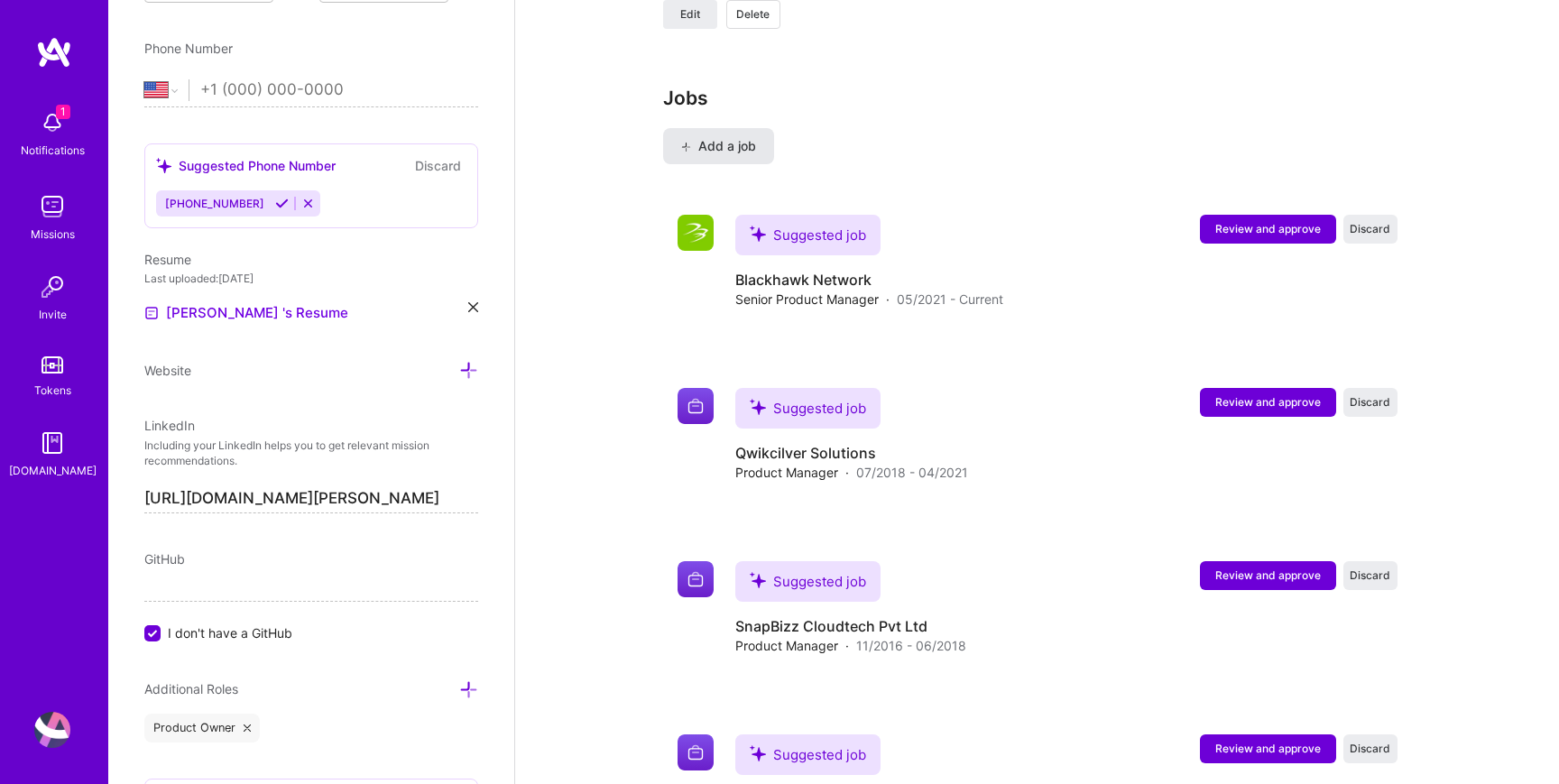
click at [707, 155] on span "Add a job" at bounding box center [719, 145] width 75 height 18
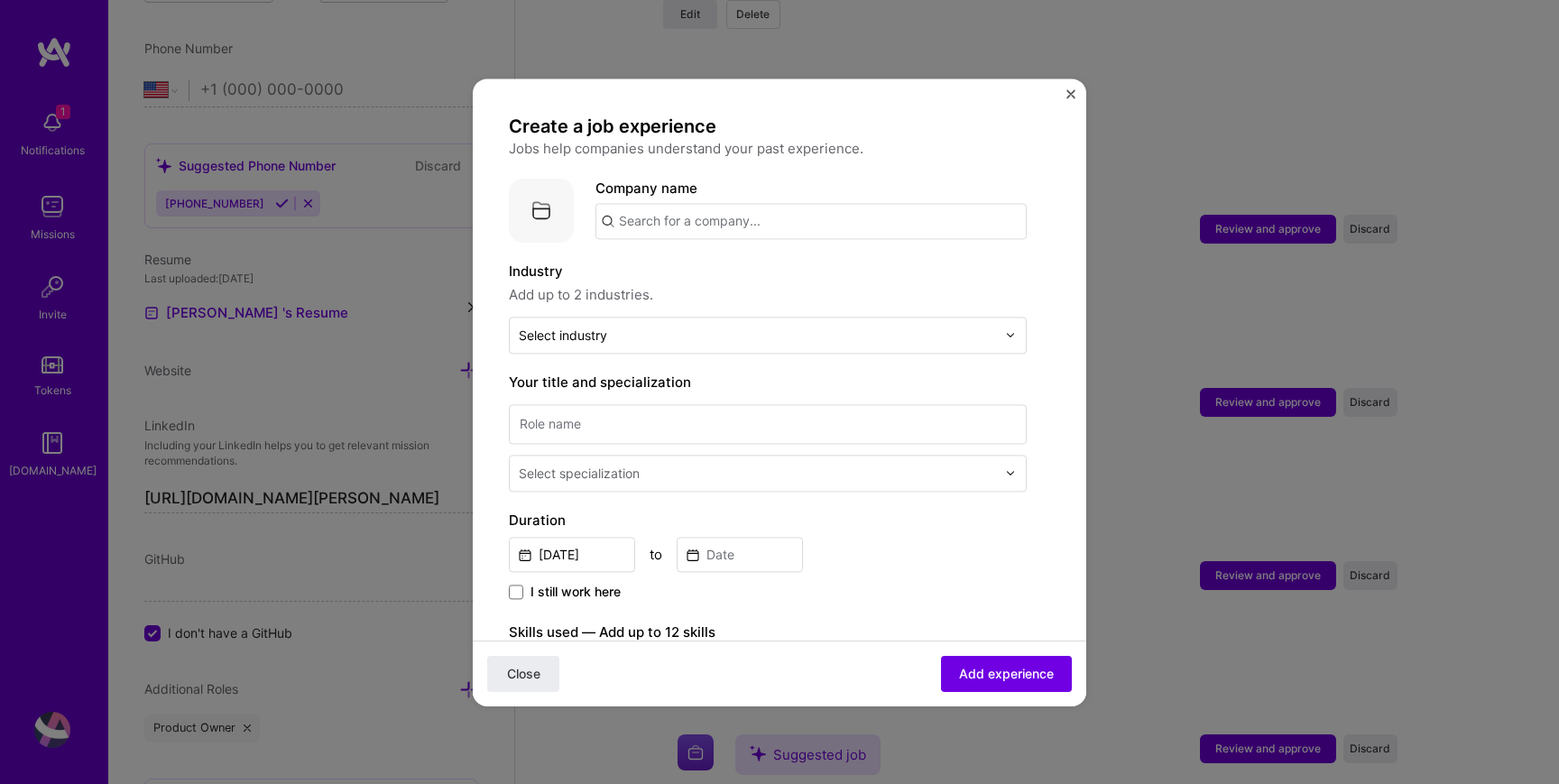
click at [715, 225] on input "text" at bounding box center [810, 221] width 431 height 36
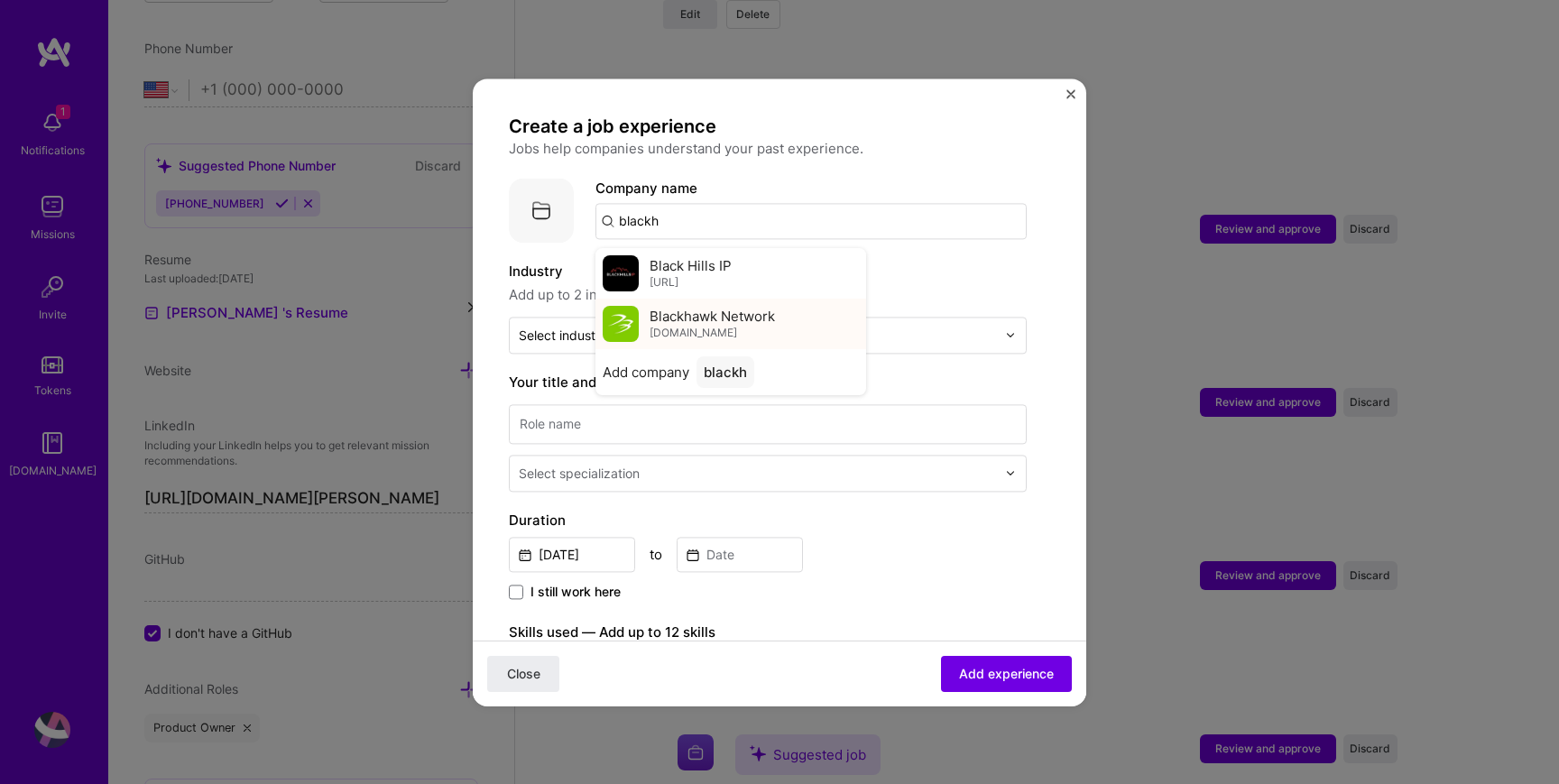
click at [746, 314] on span "Blackhawk Network" at bounding box center [712, 316] width 126 height 19
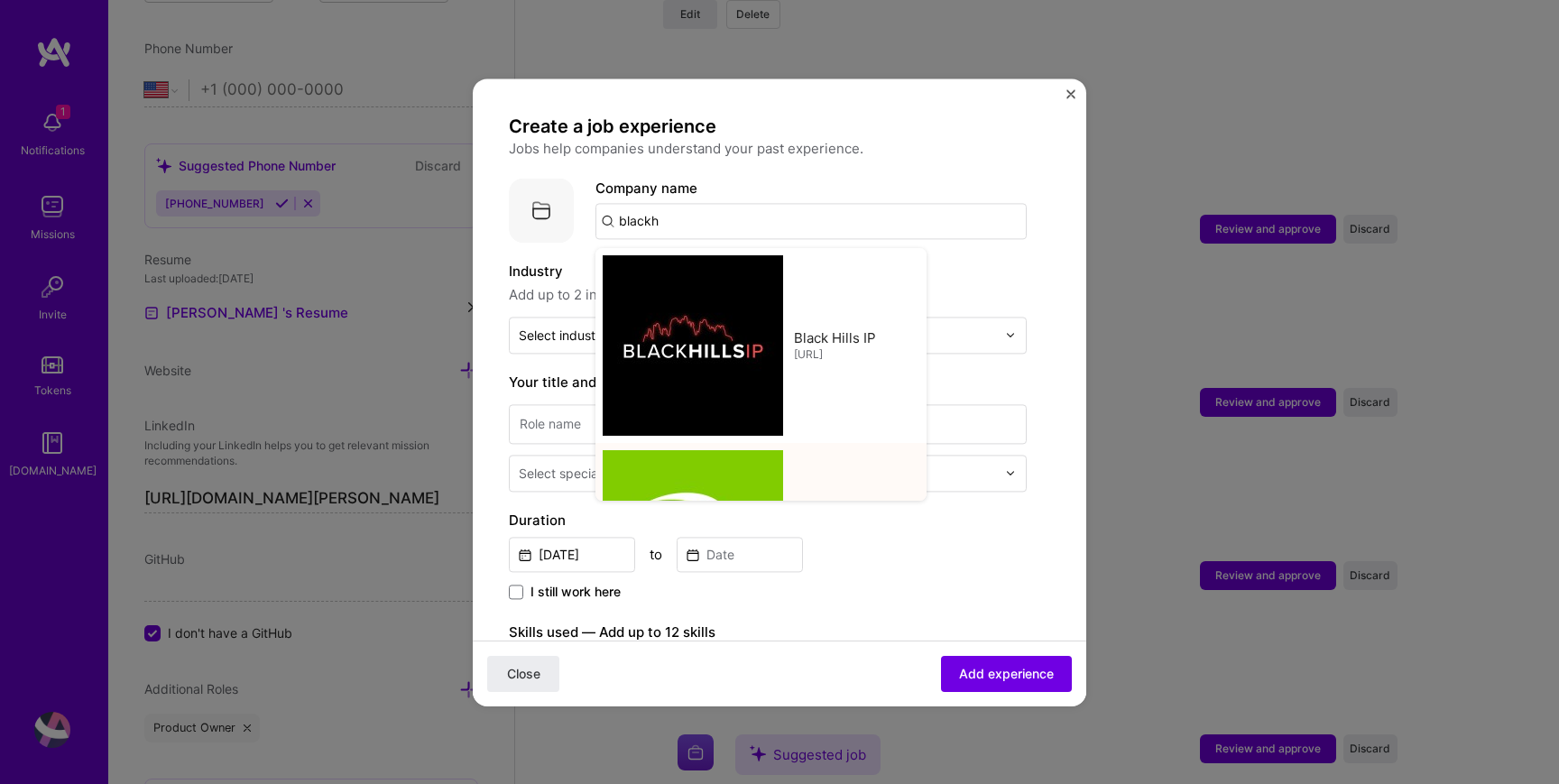
type input "Blackhawk Network"
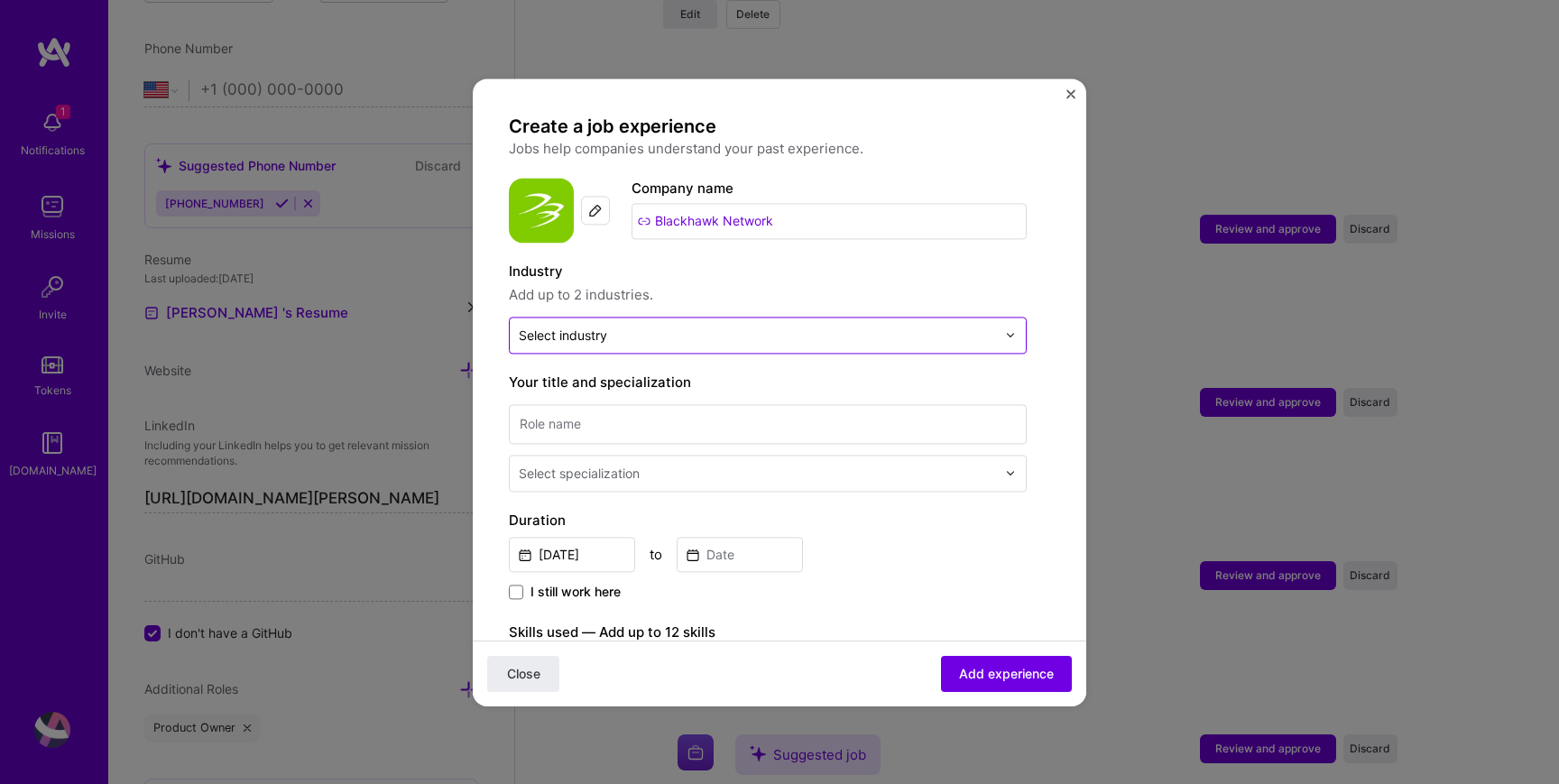
click at [662, 333] on input "text" at bounding box center [757, 335] width 478 height 19
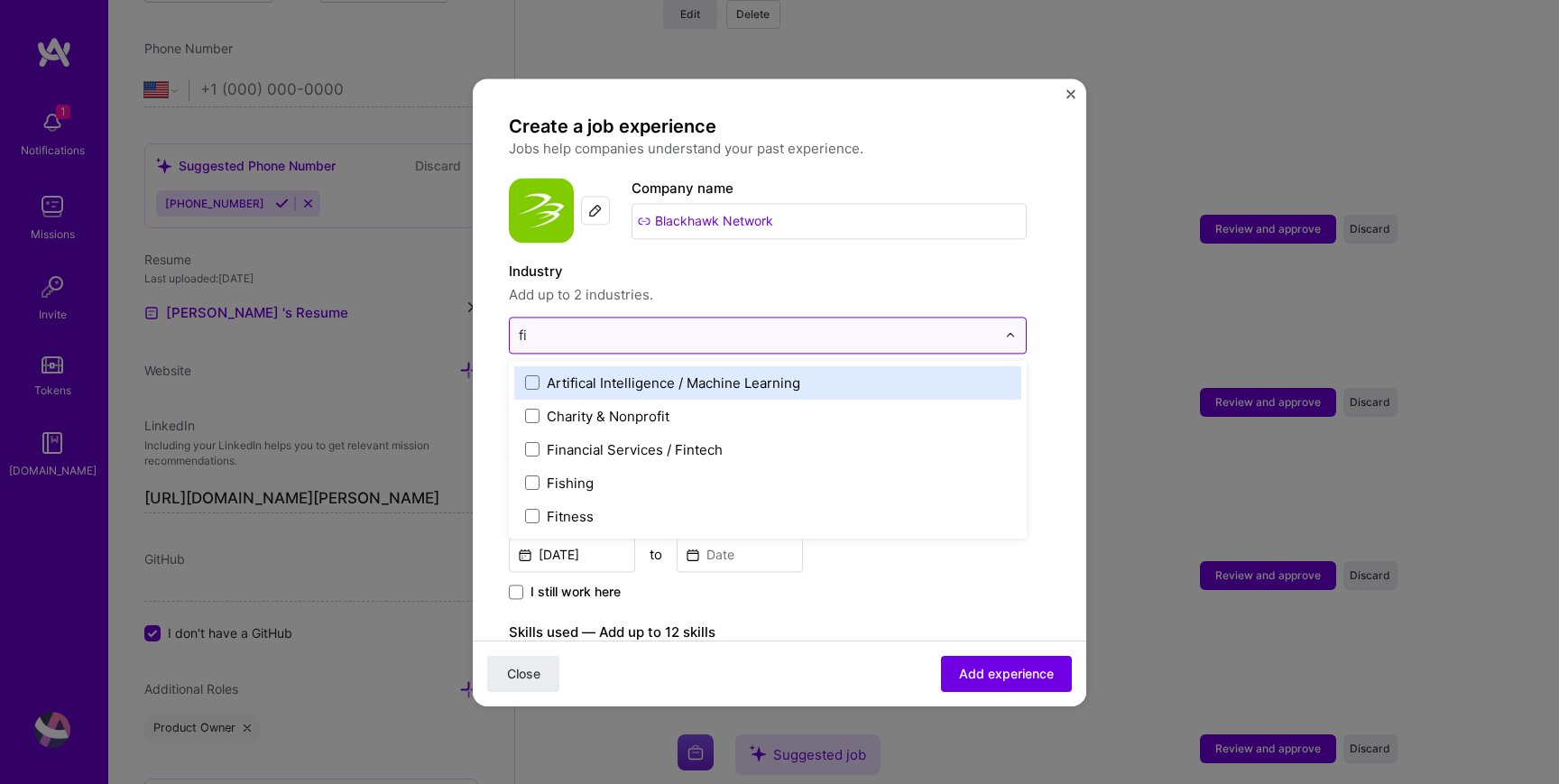
type input "fin"
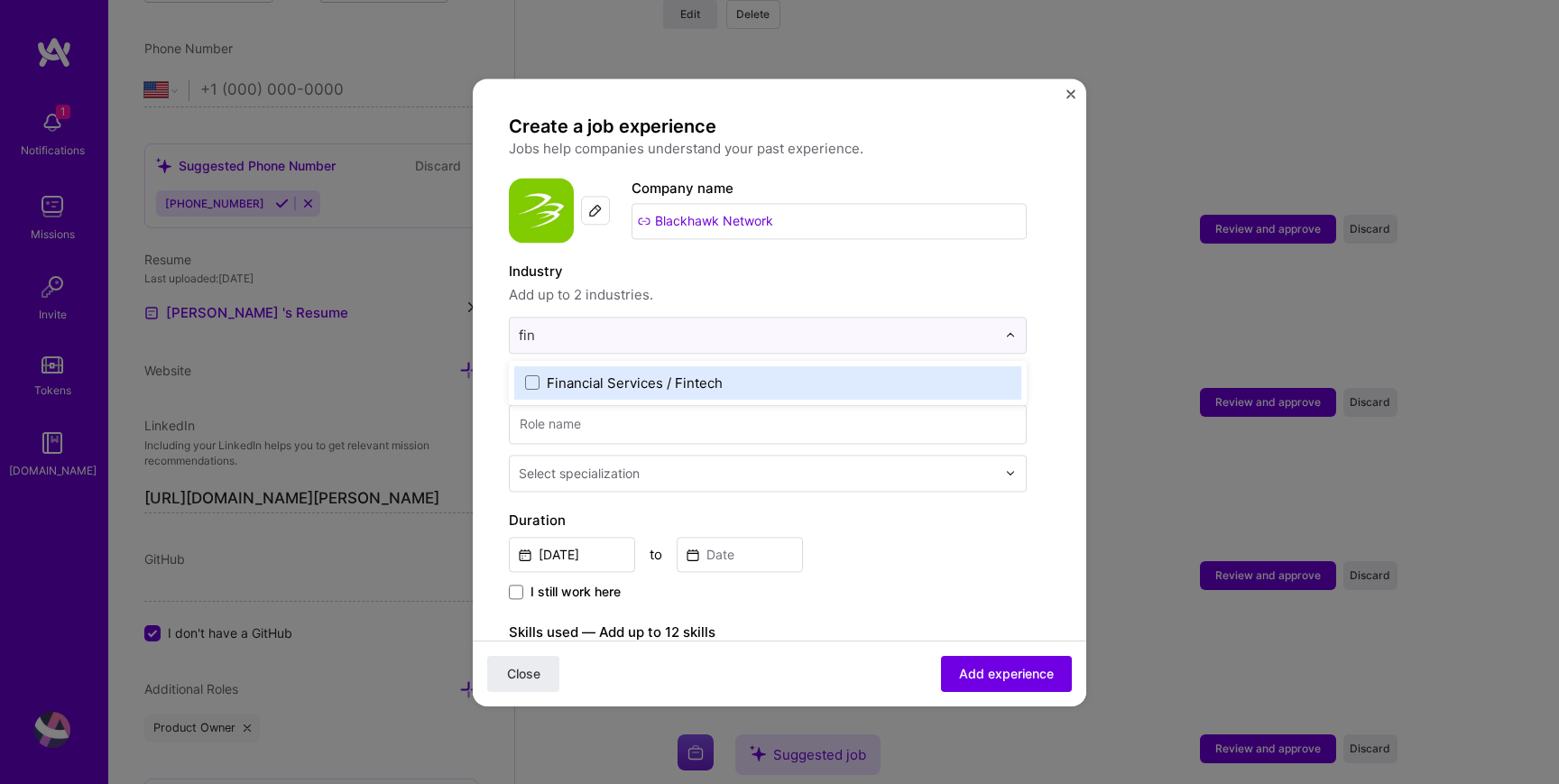
click at [716, 388] on div "Financial Services / Fintech" at bounding box center [634, 383] width 176 height 19
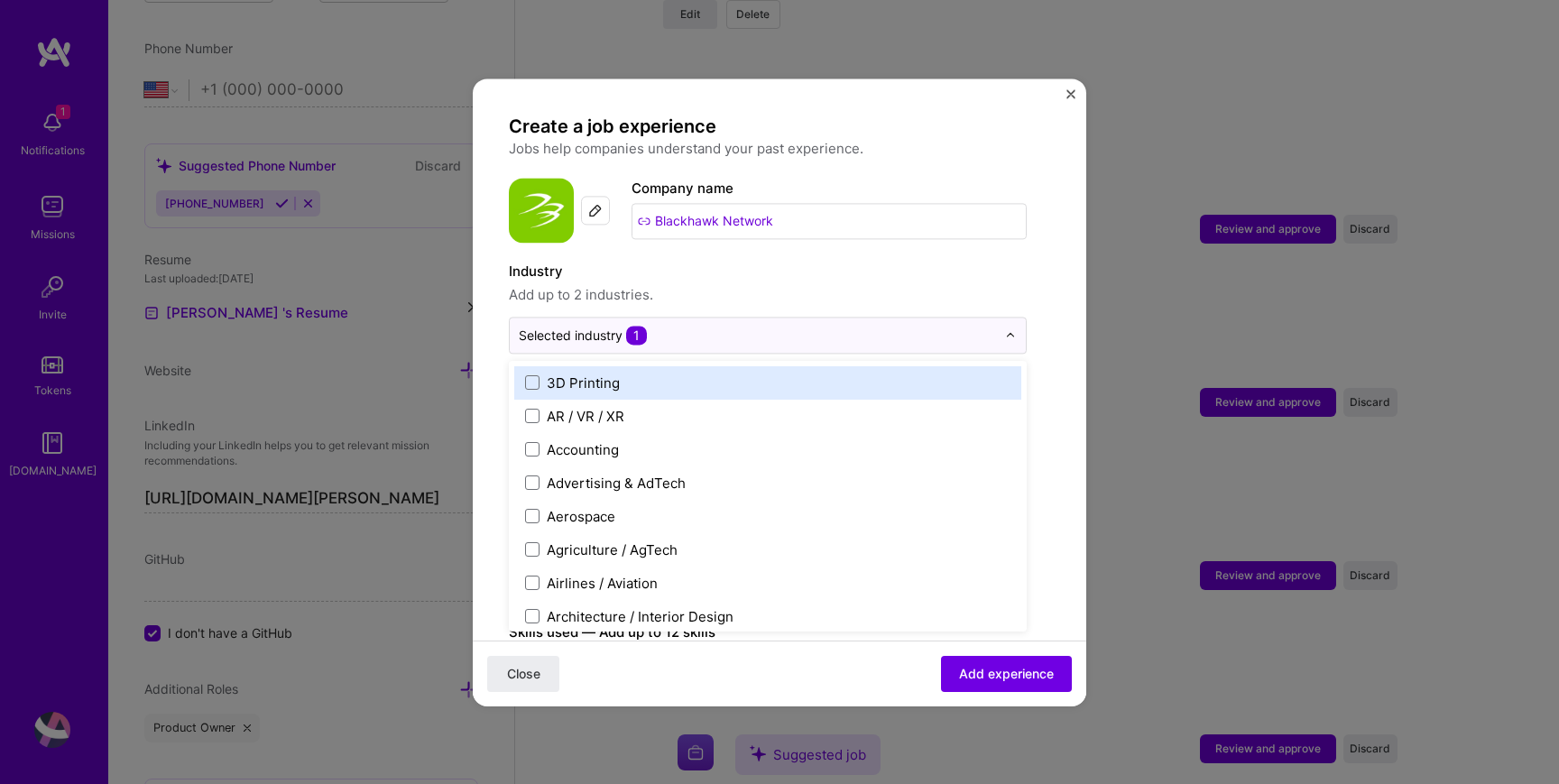
click at [827, 282] on div "Industry Add up to 2 industries." at bounding box center [767, 283] width 518 height 45
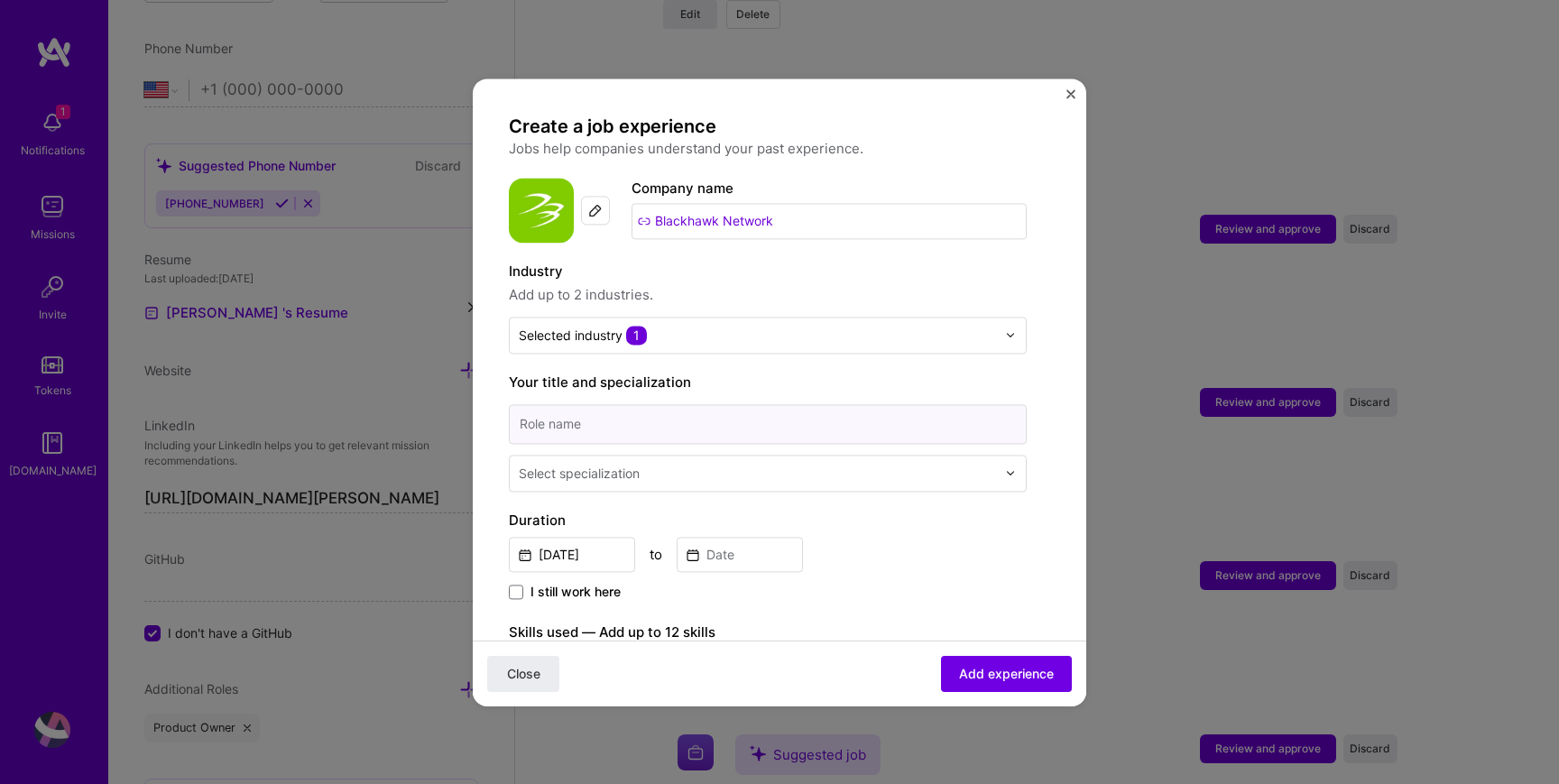
click at [712, 430] on input at bounding box center [767, 424] width 518 height 40
type input "Sr. Product Manager"
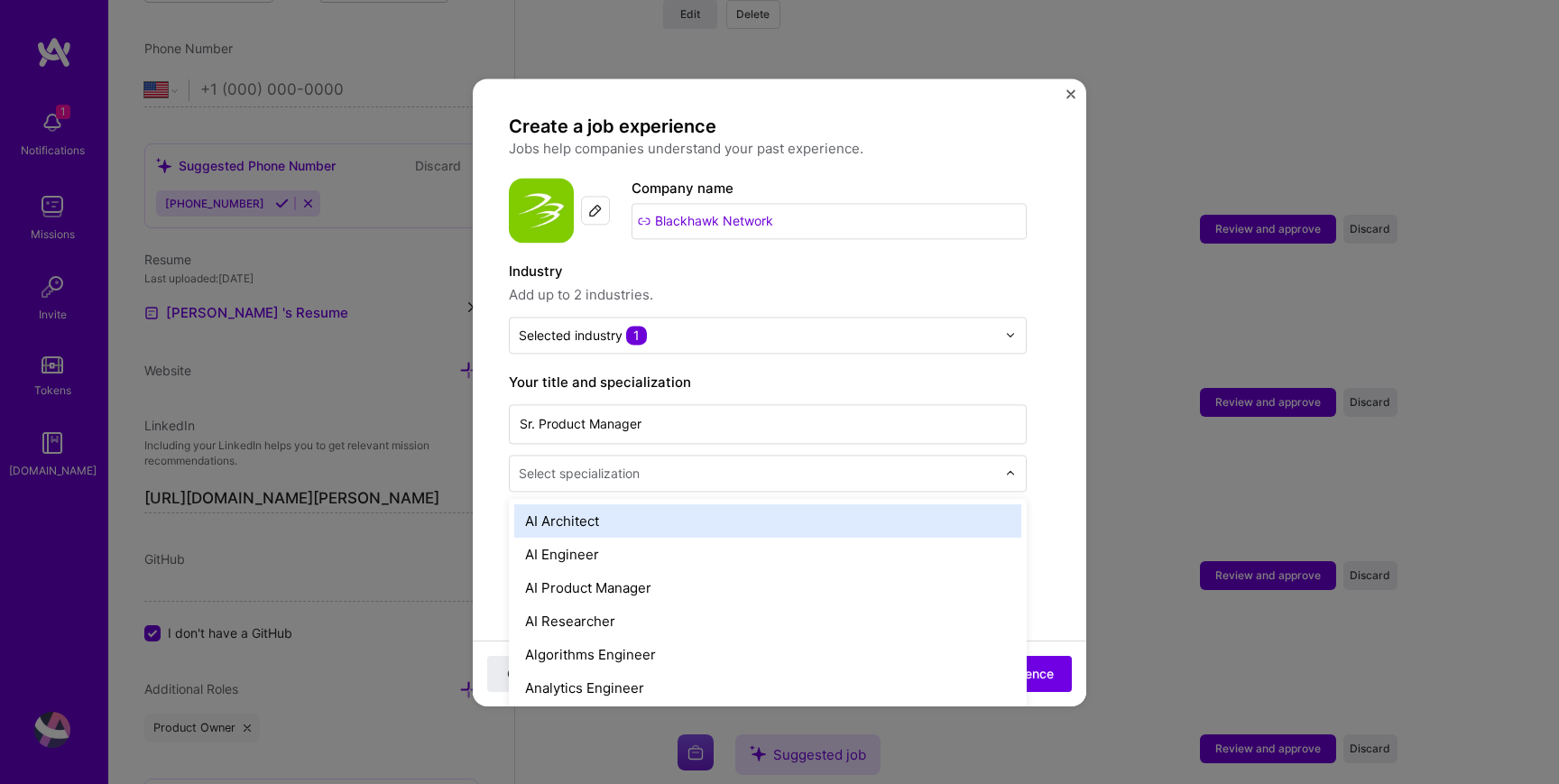
click at [684, 475] on input "text" at bounding box center [759, 473] width 481 height 19
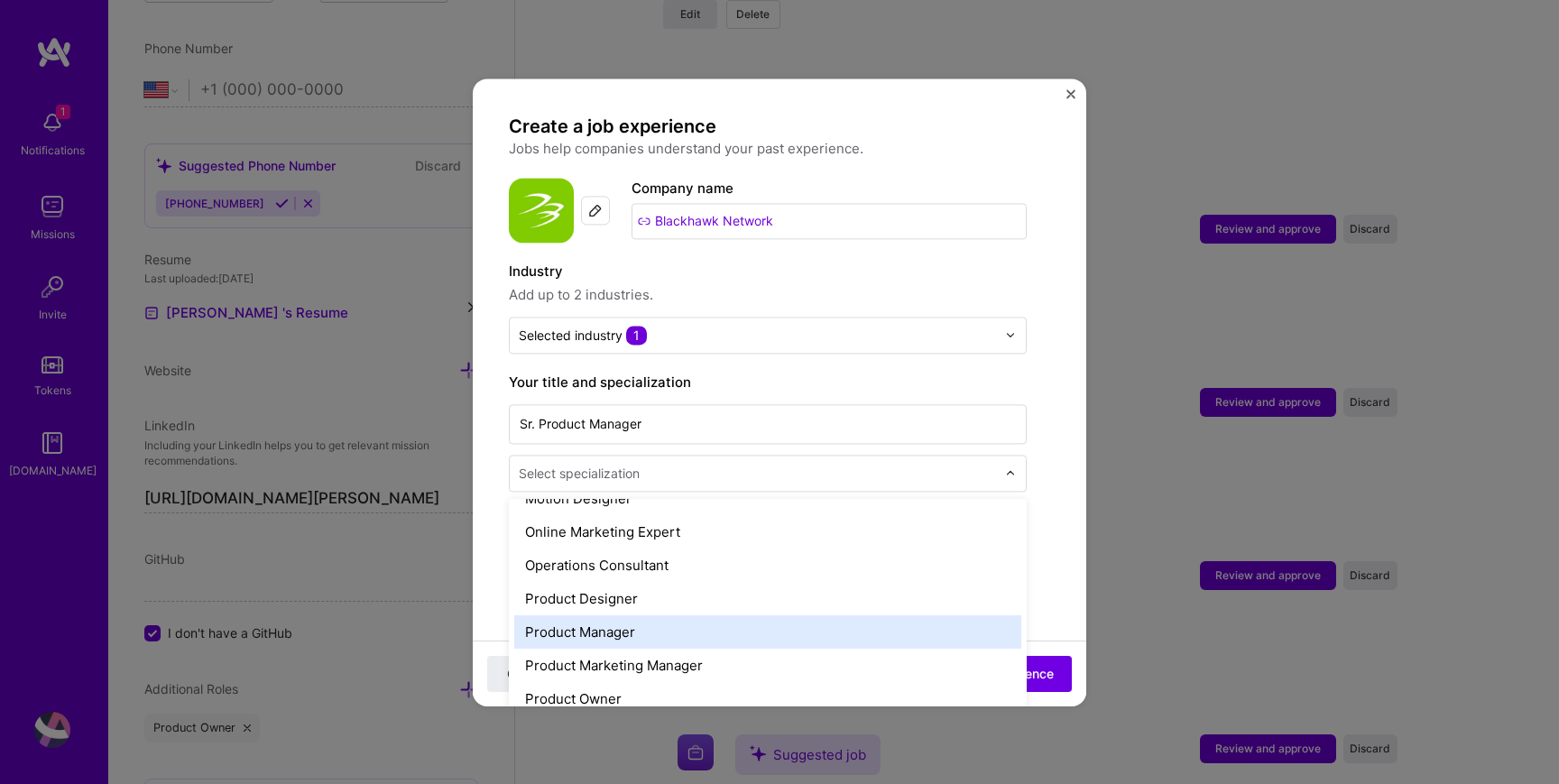
scroll to position [1573, 0]
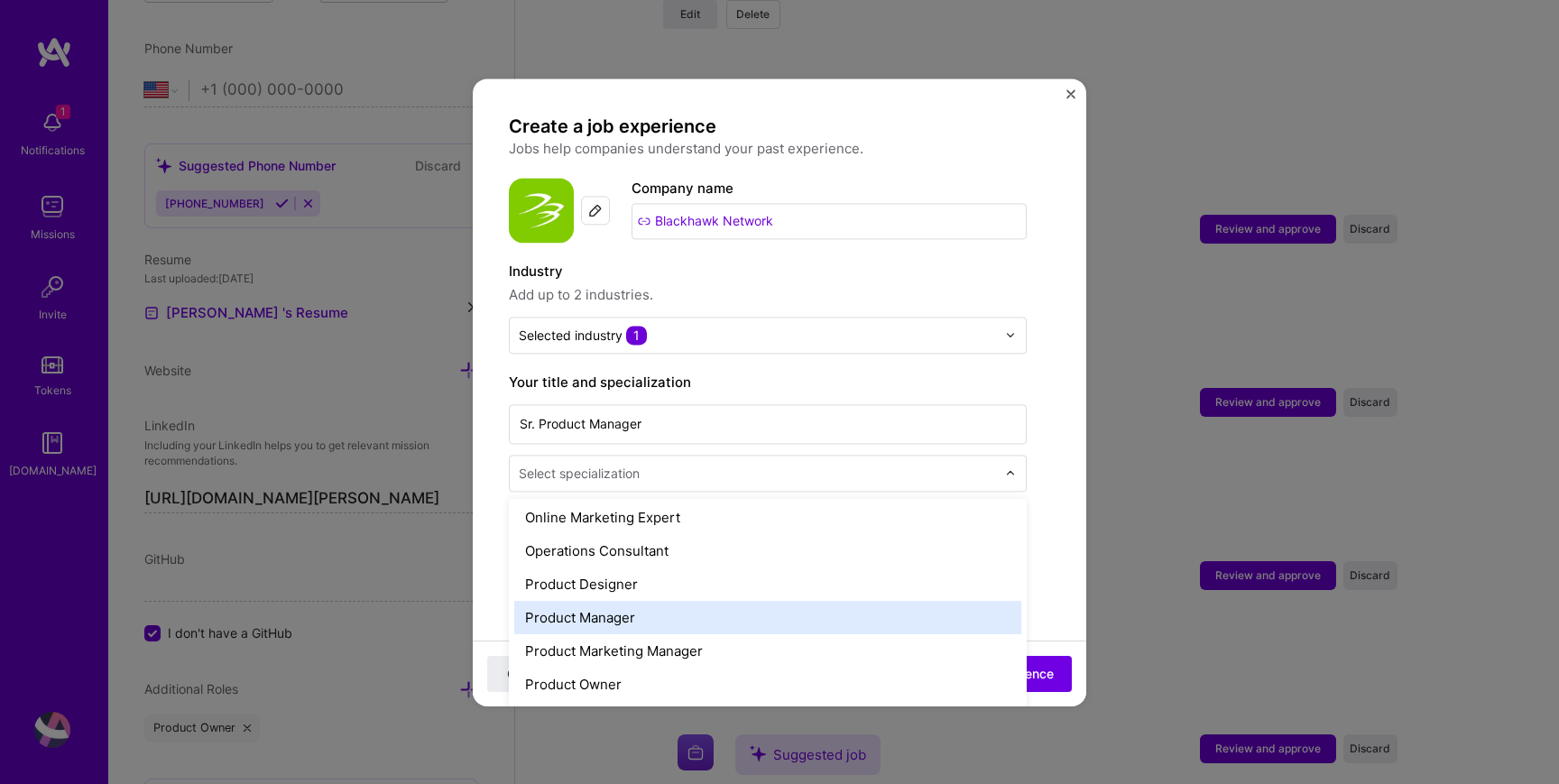
click at [666, 607] on div "Product Manager" at bounding box center [767, 617] width 508 height 34
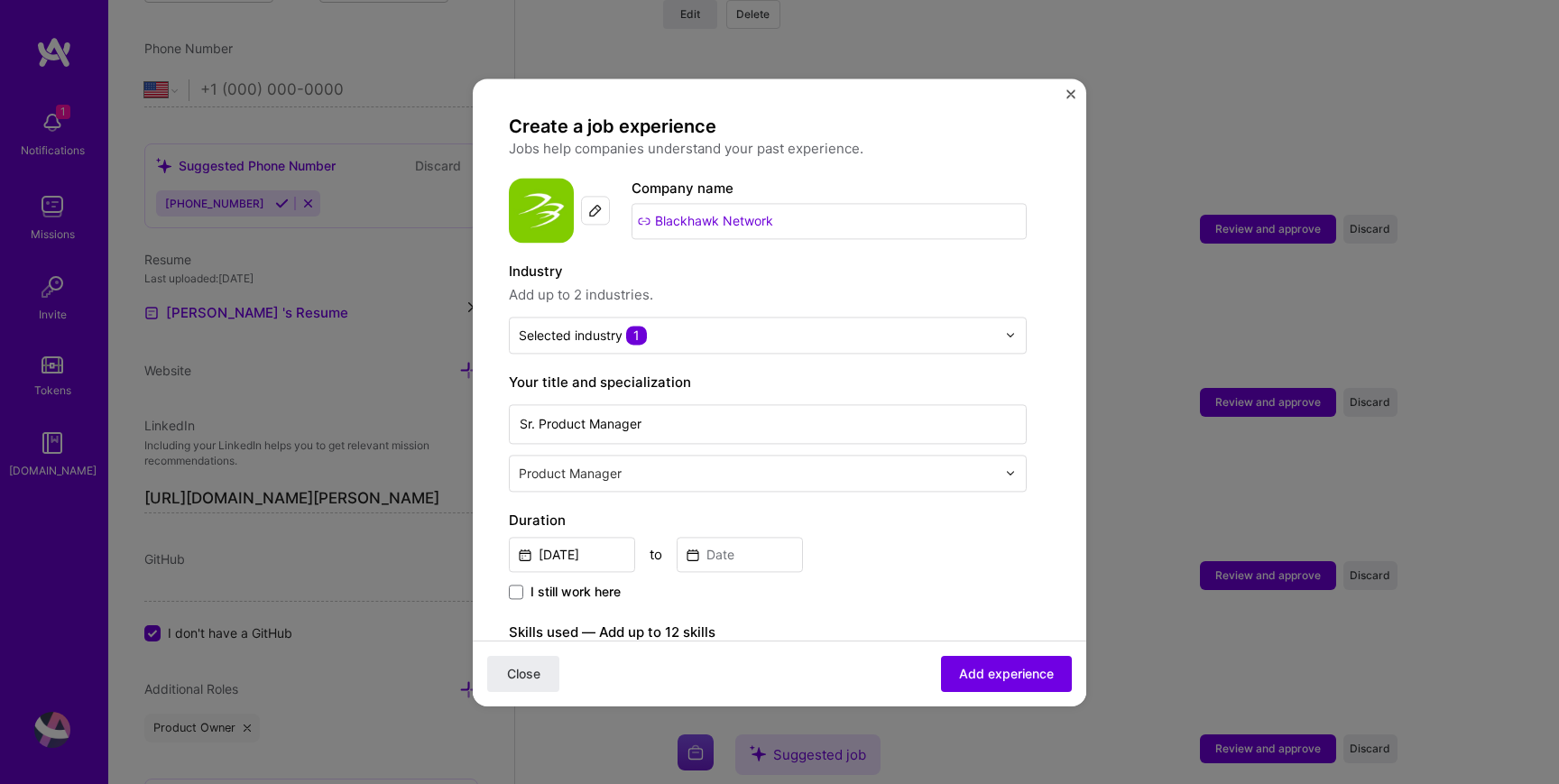
click at [712, 475] on input "text" at bounding box center [759, 473] width 481 height 19
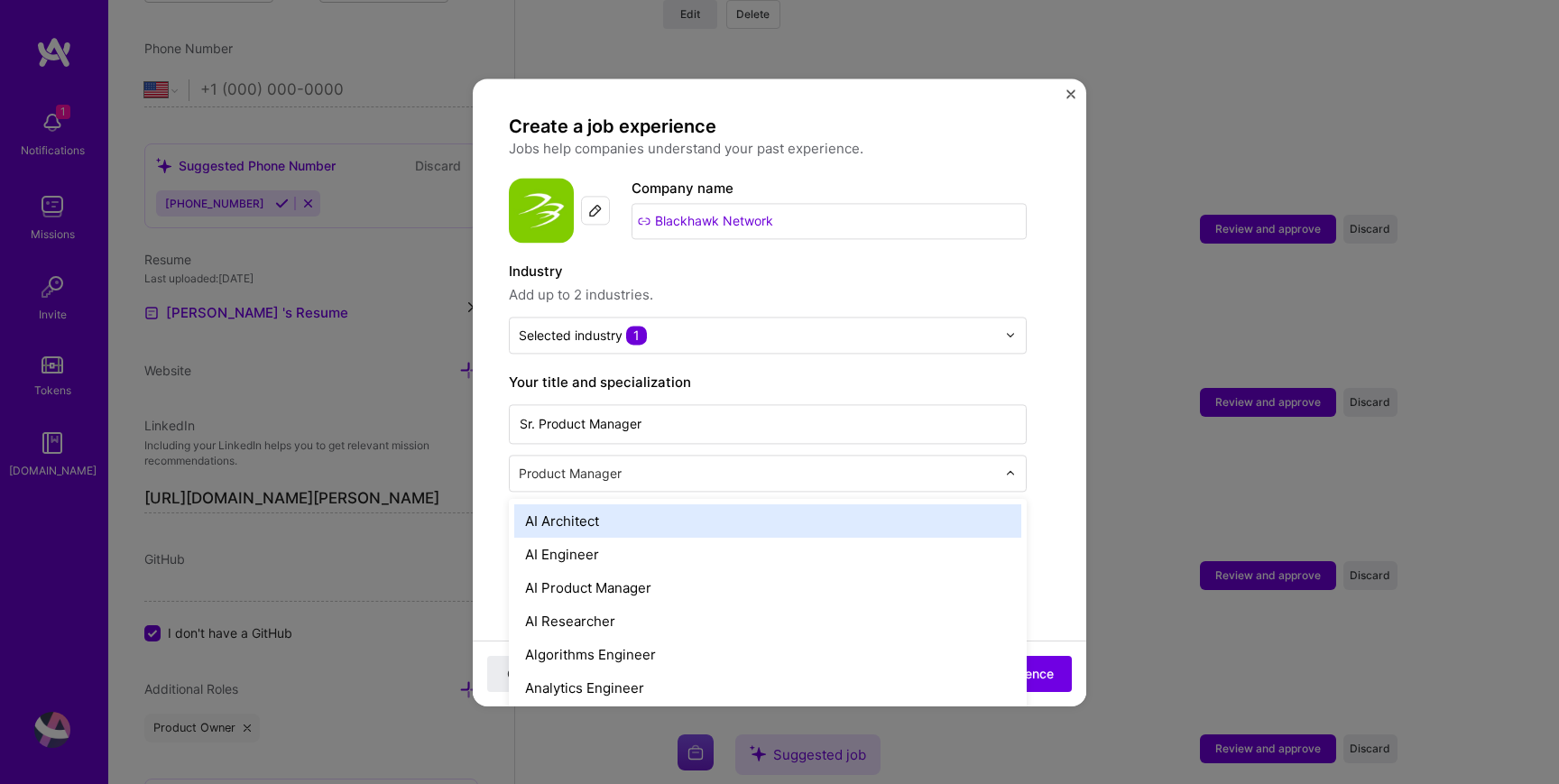
click at [712, 475] on input "text" at bounding box center [759, 473] width 481 height 19
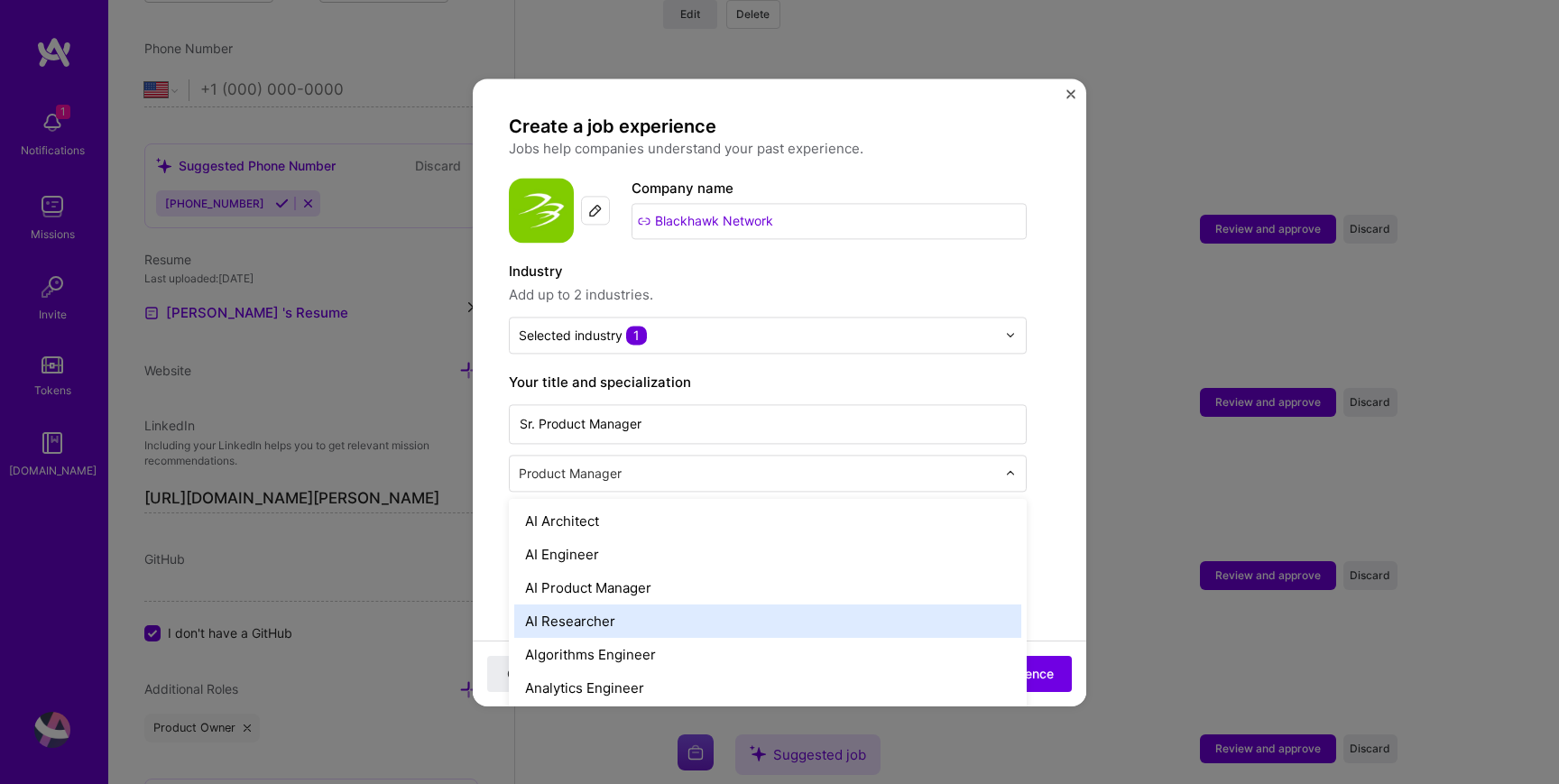
click at [1069, 536] on form "Create a job experience Jobs help companies understand your past experience. Co…" at bounding box center [780, 709] width 614 height 1188
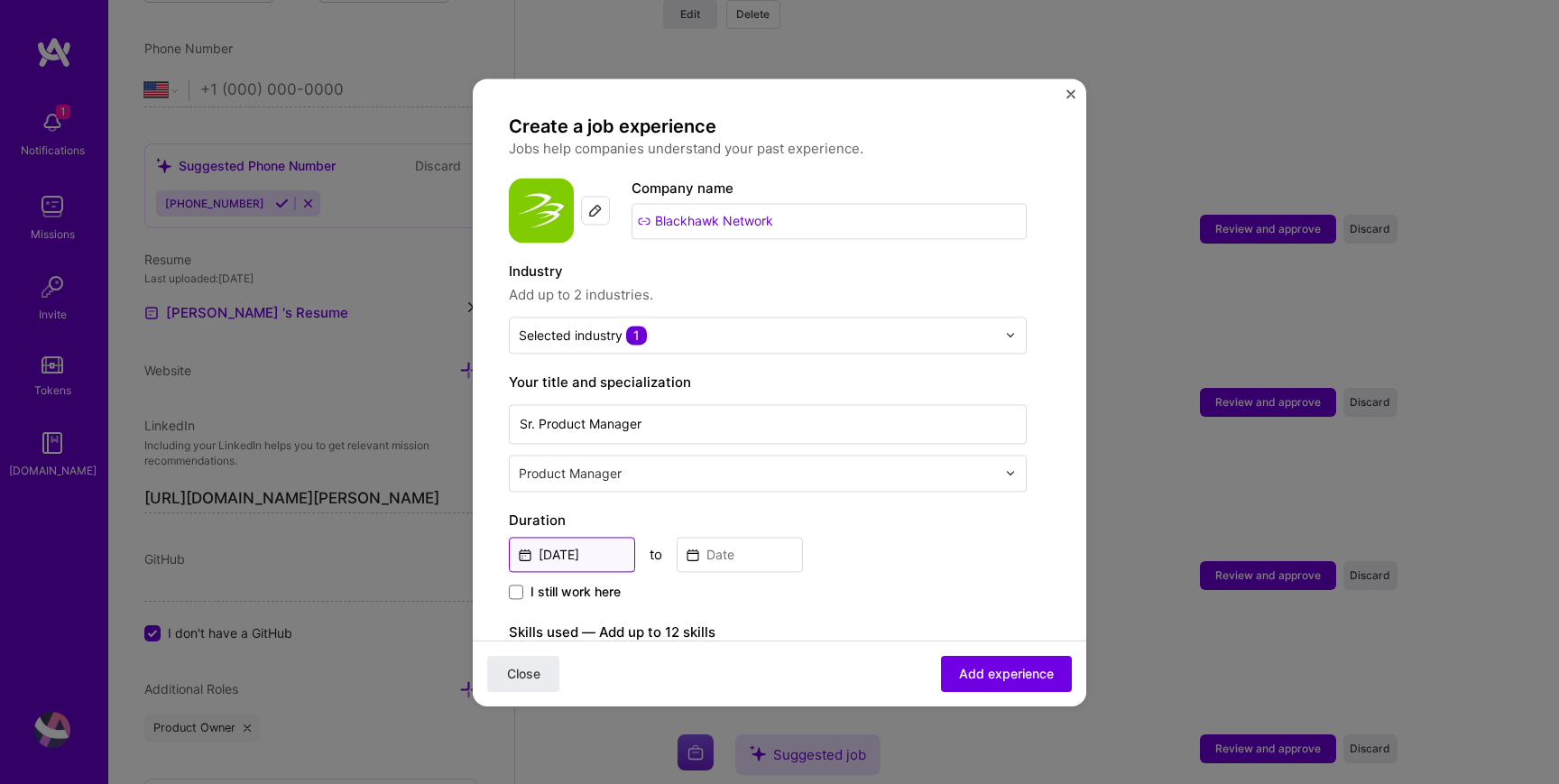
click at [581, 555] on input "[DATE]" at bounding box center [572, 554] width 127 height 35
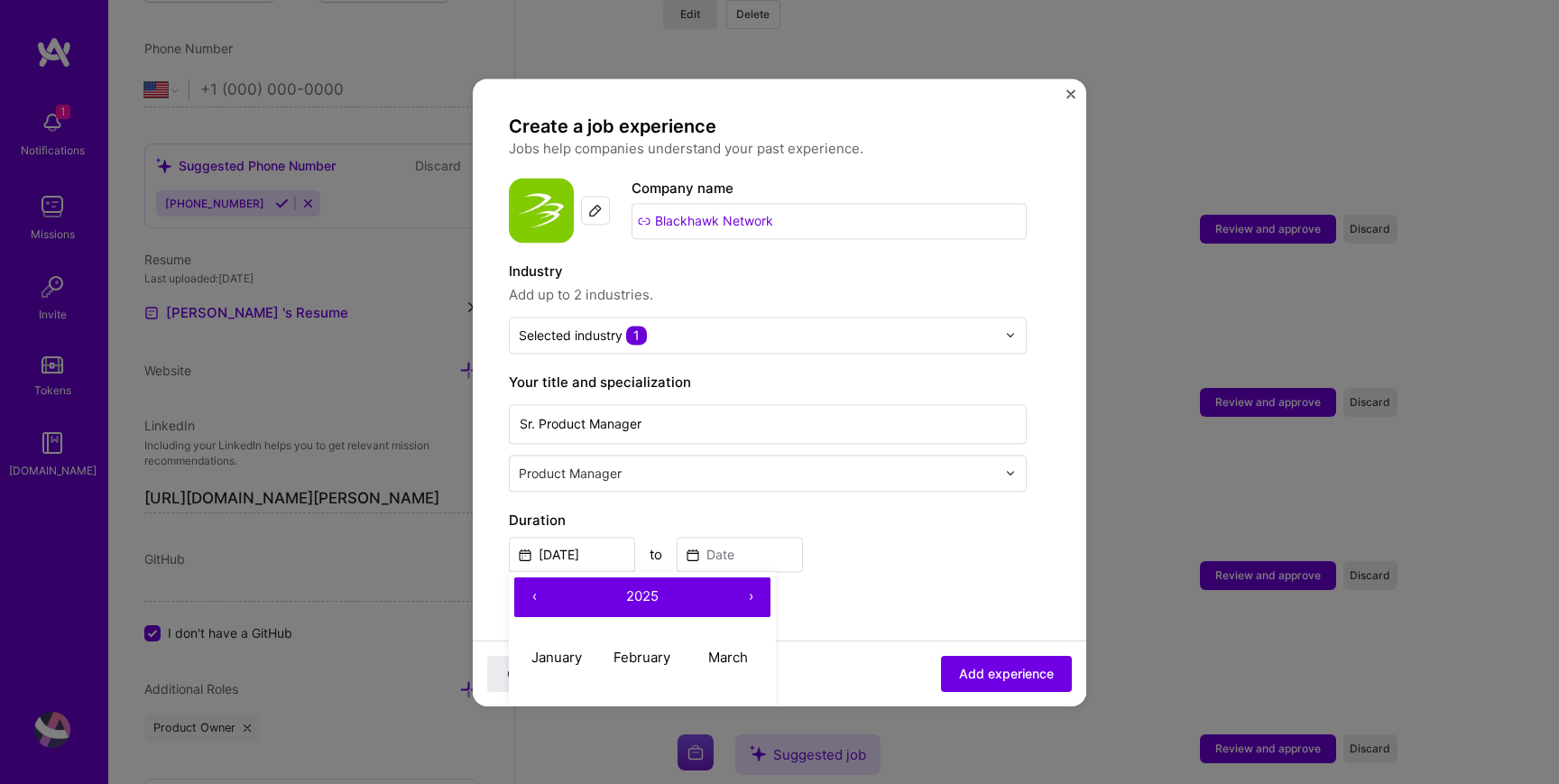
click at [528, 597] on button "‹" at bounding box center [534, 597] width 40 height 40
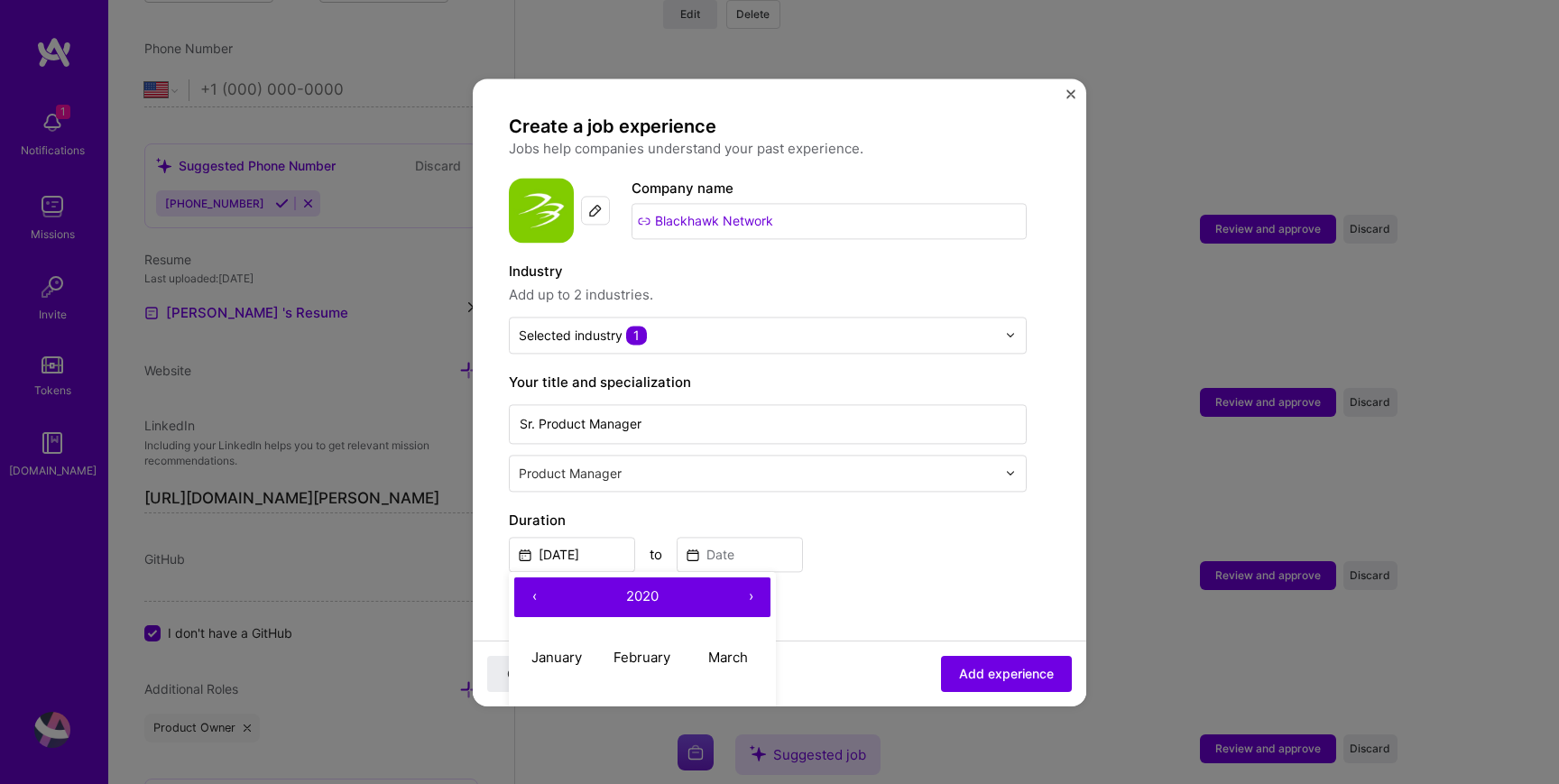
click at [750, 598] on button "›" at bounding box center [751, 597] width 40 height 40
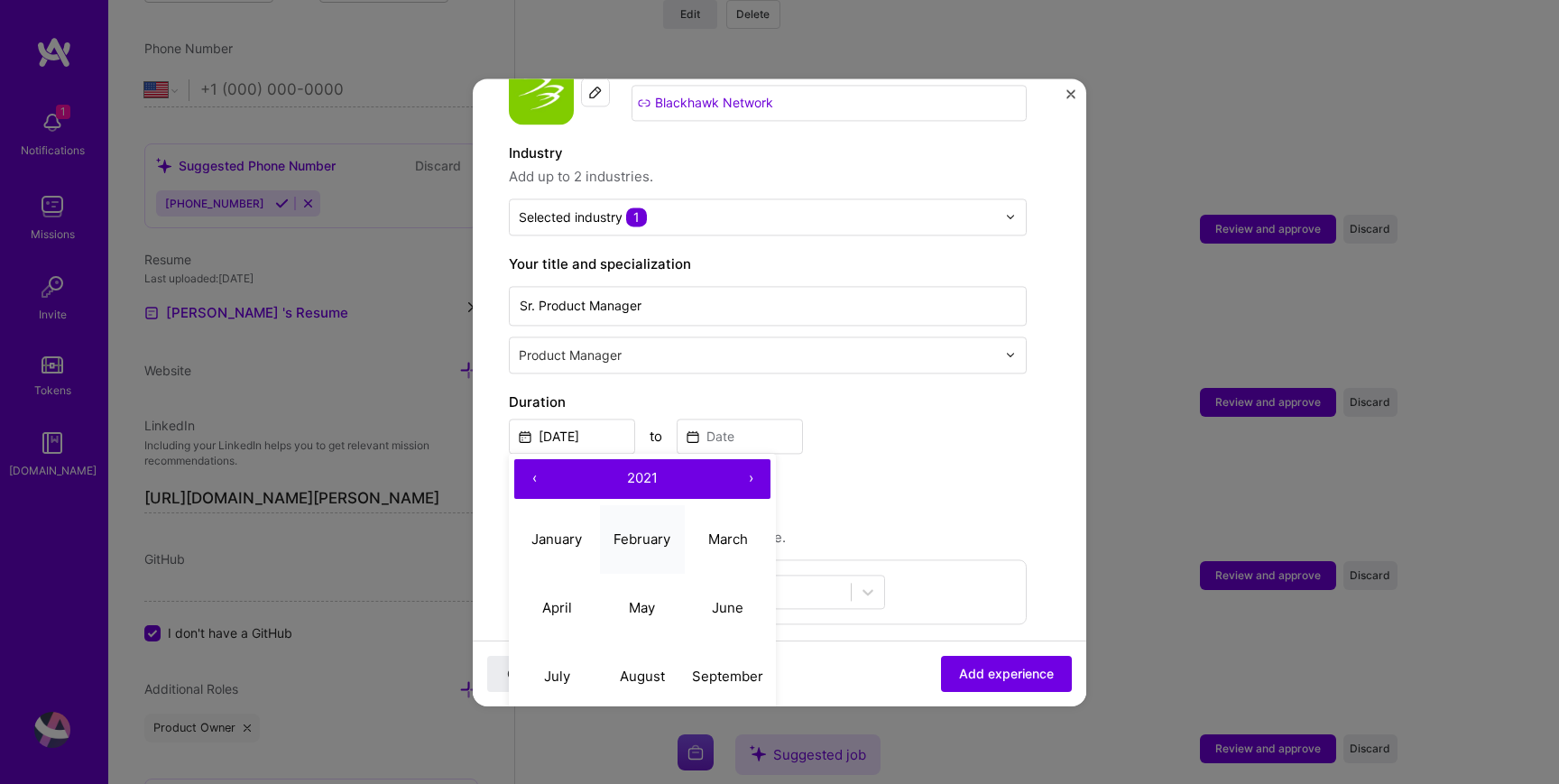
scroll to position [125, 0]
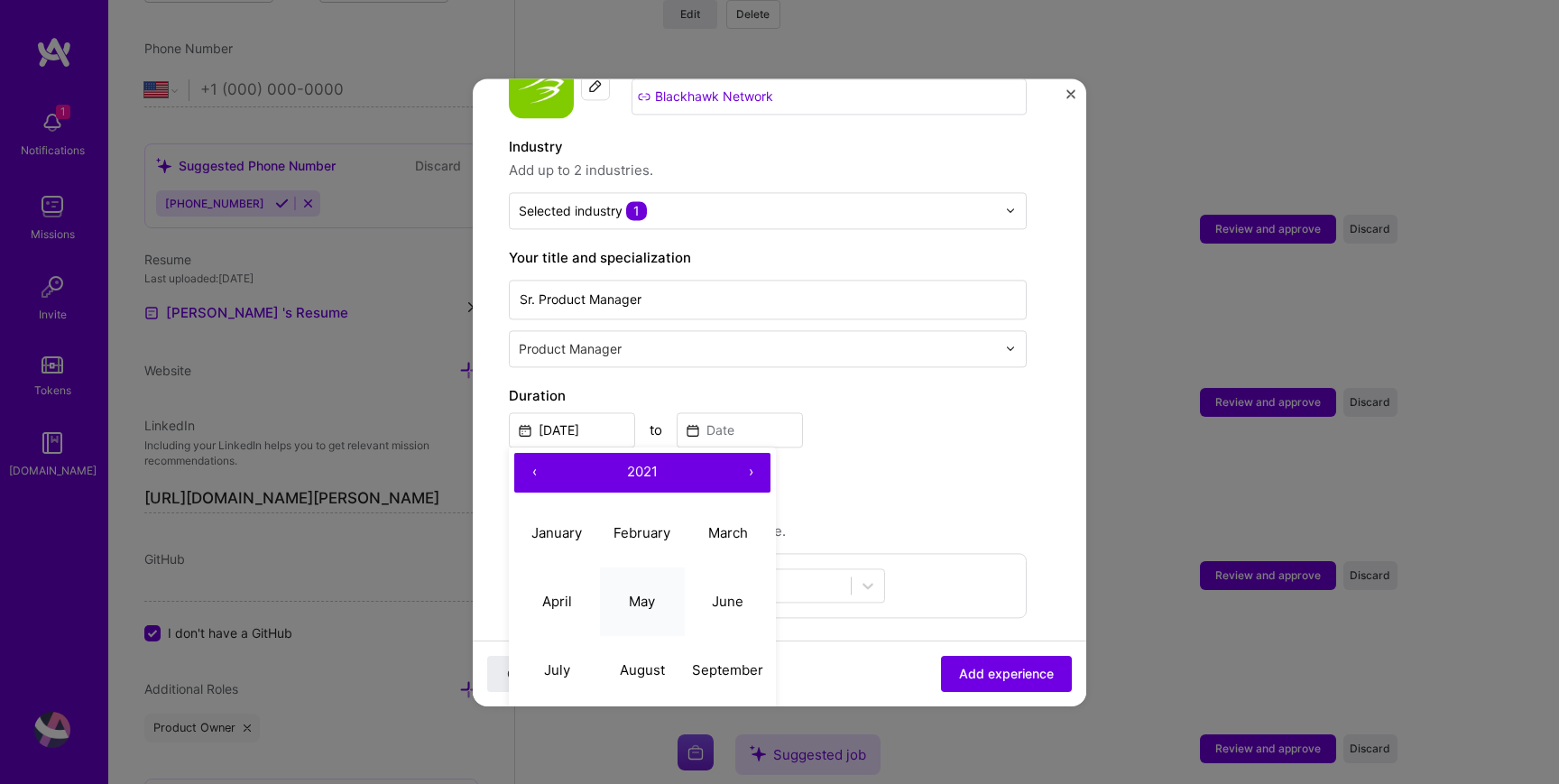
click at [663, 612] on button "May" at bounding box center [643, 602] width 86 height 69
type input "[DATE]"
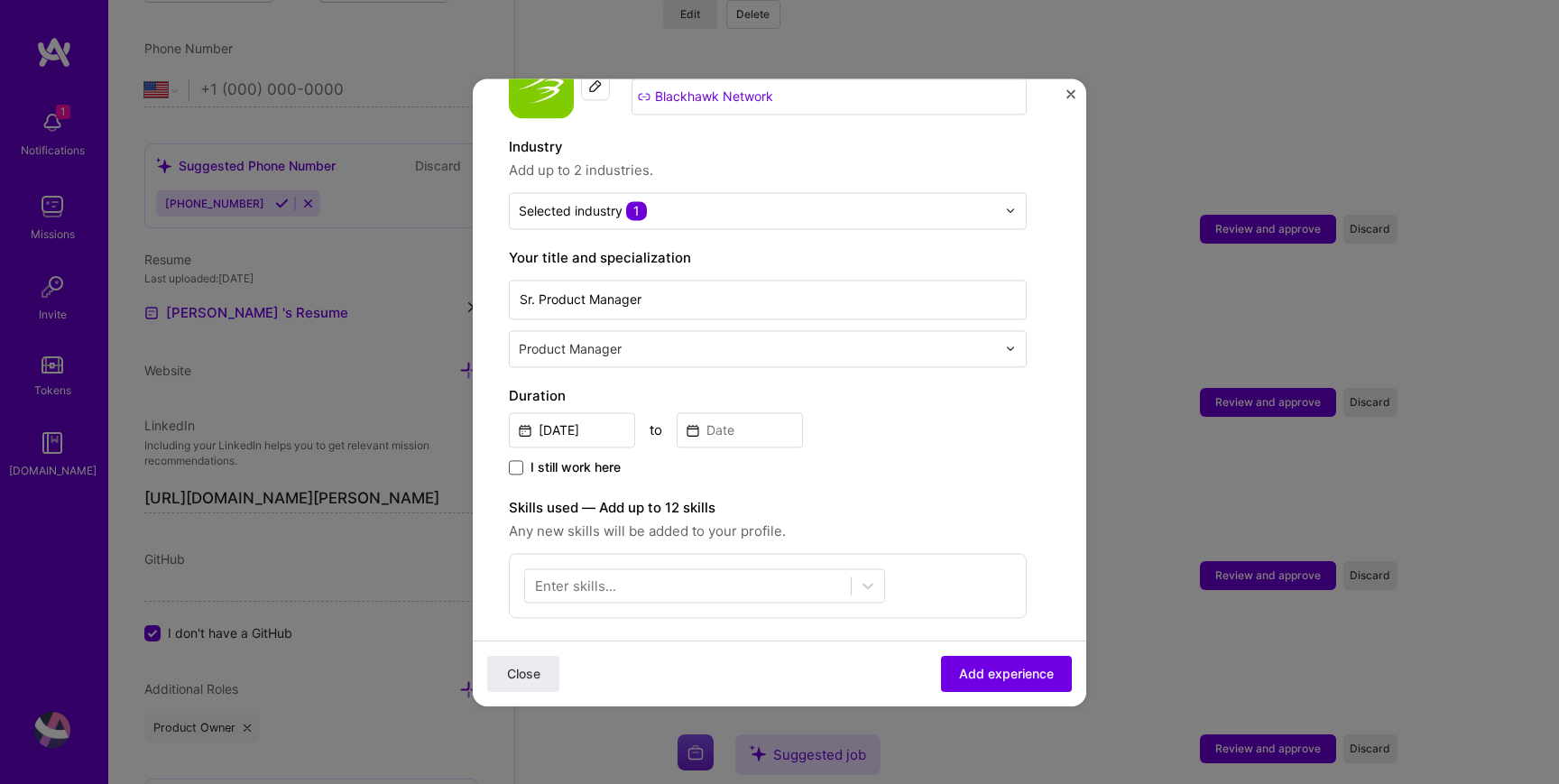
click at [522, 463] on span at bounding box center [516, 467] width 15 height 15
click at [0, 0] on input "I still work here" at bounding box center [0, 0] width 0 height 0
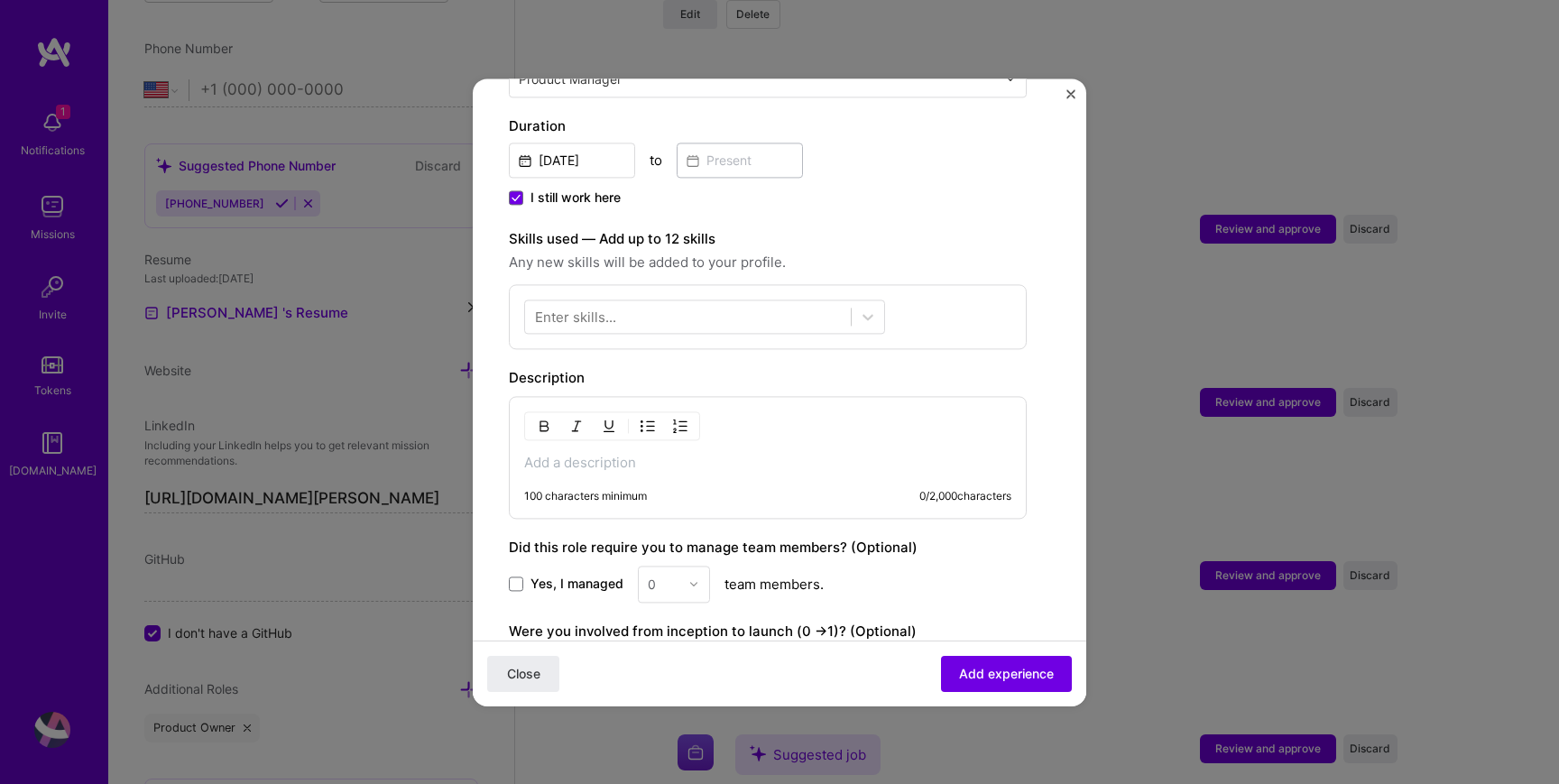
scroll to position [381, 0]
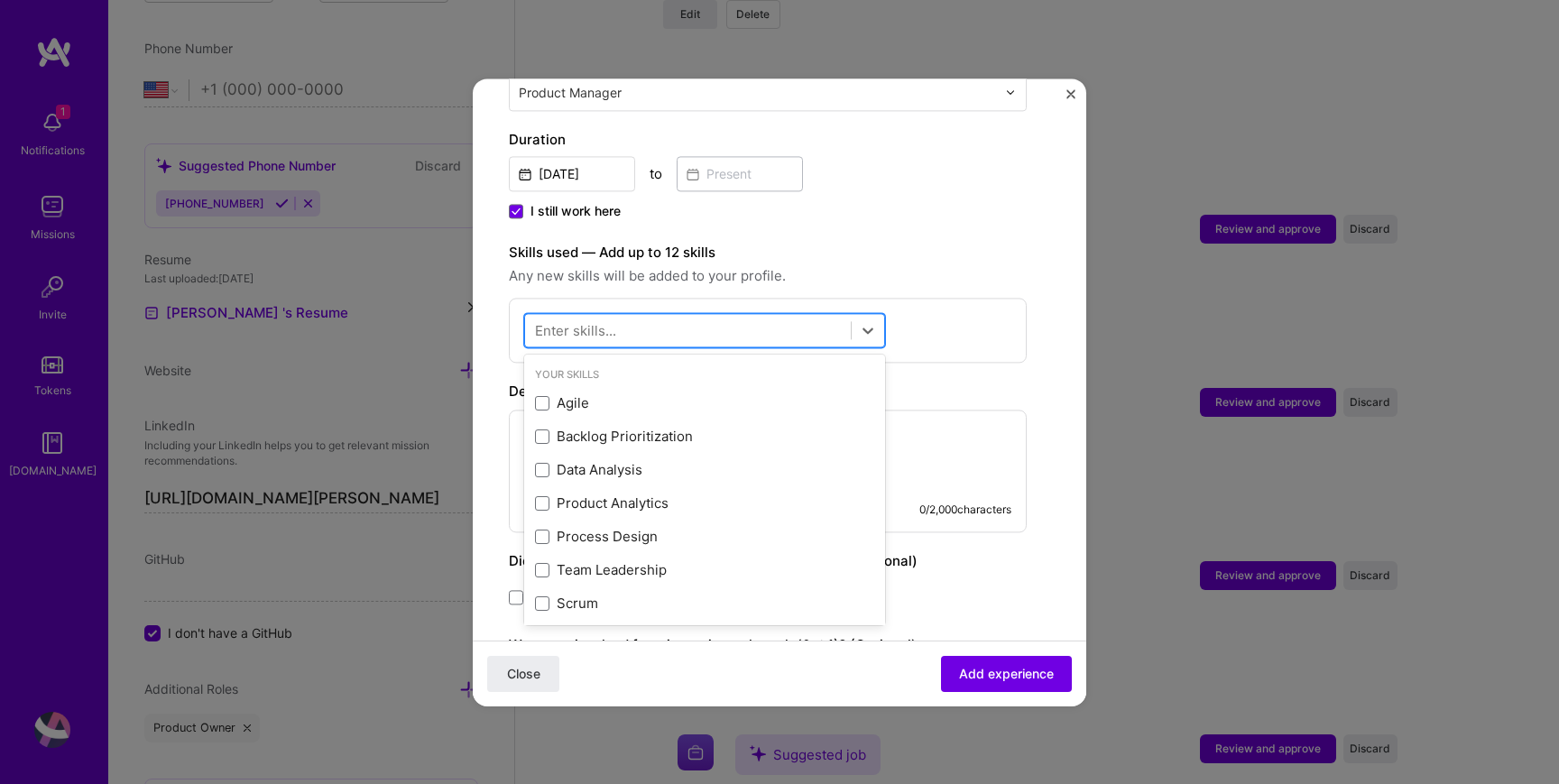
click at [663, 317] on div at bounding box center [688, 330] width 326 height 30
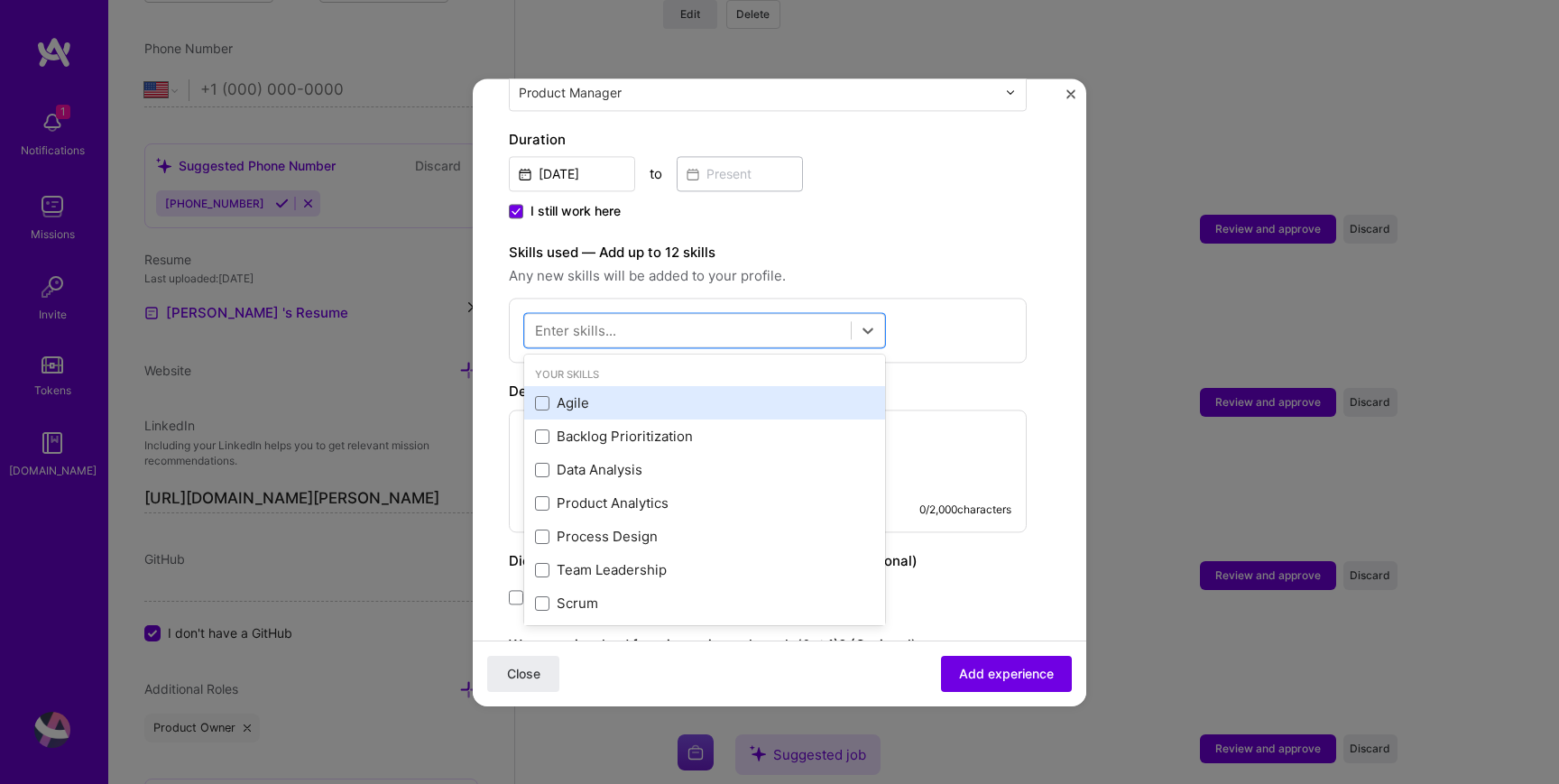
click at [617, 406] on div "Agile" at bounding box center [705, 403] width 339 height 19
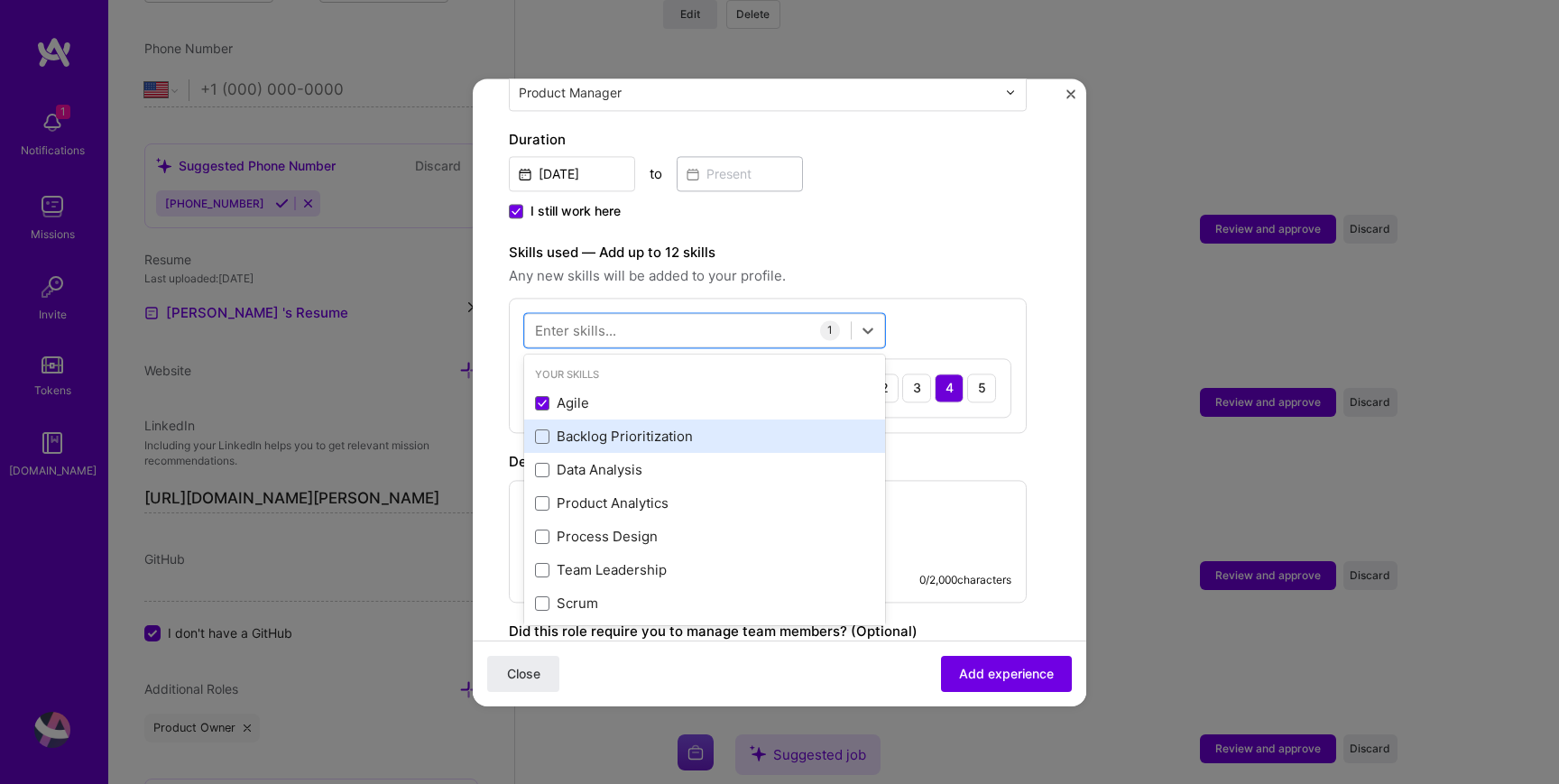
click at [621, 436] on div "Backlog Prioritization" at bounding box center [705, 437] width 339 height 19
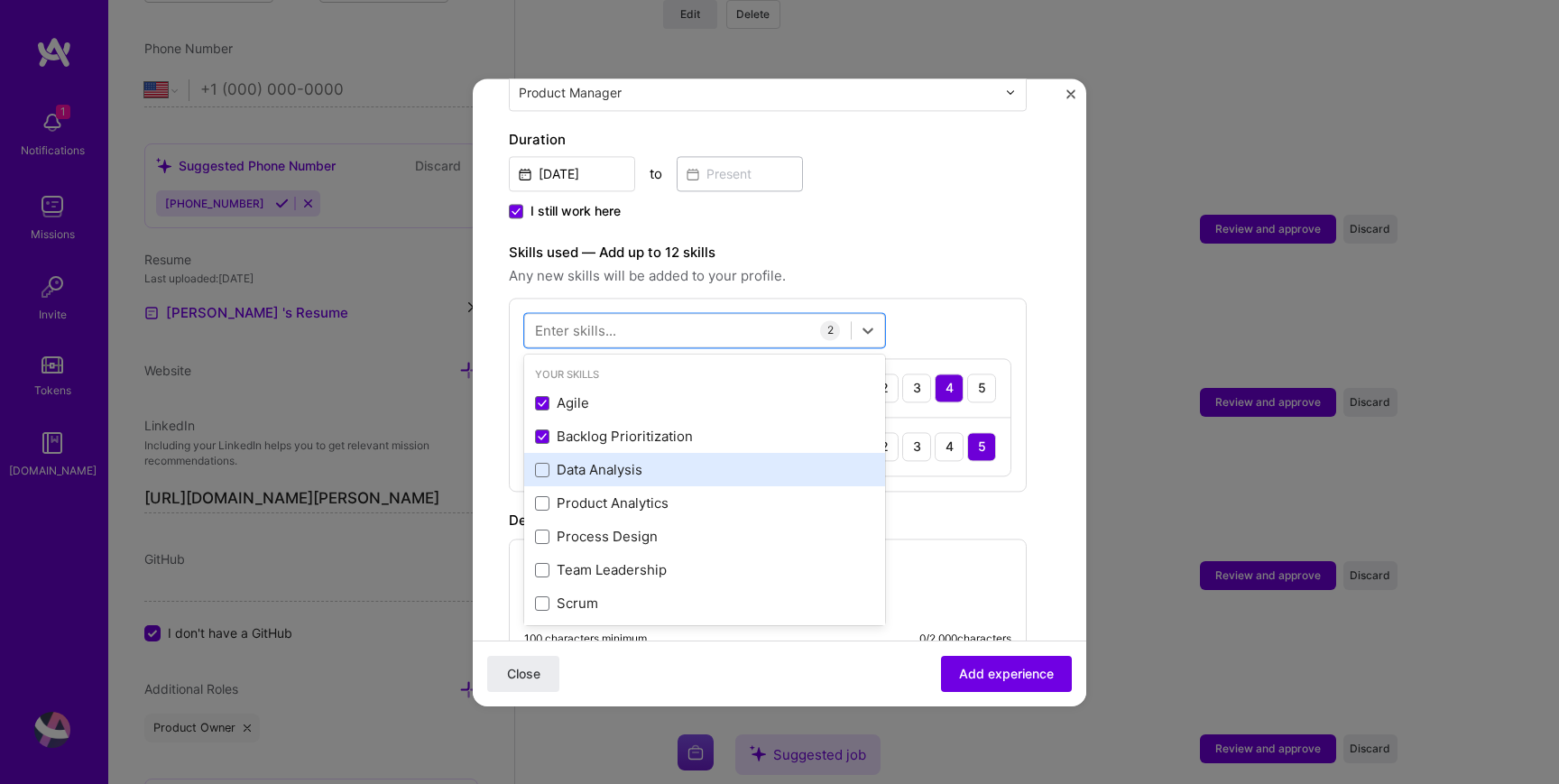
click at [625, 475] on div "Data Analysis" at bounding box center [705, 470] width 339 height 19
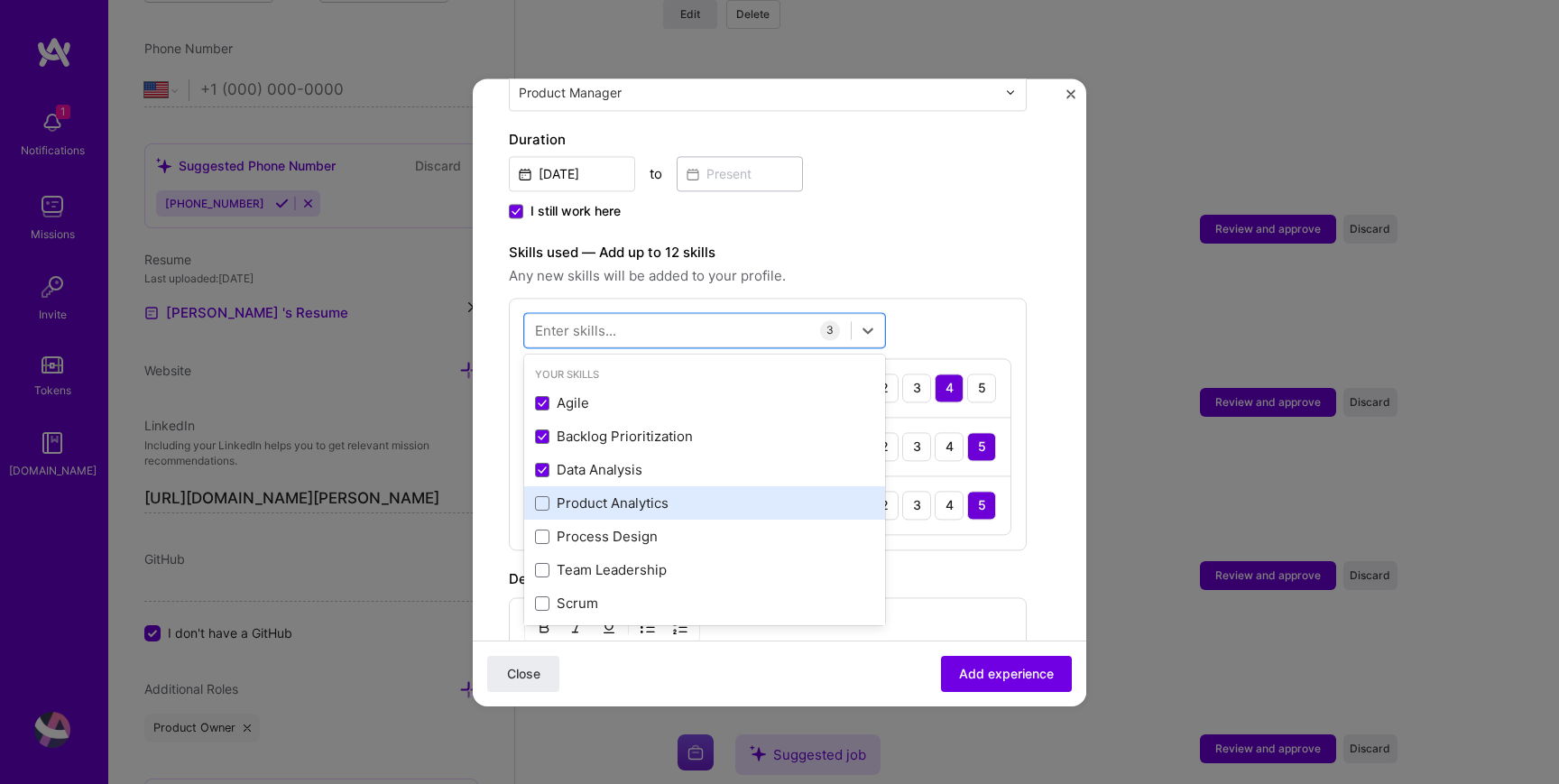
click at [631, 504] on div "Product Analytics" at bounding box center [705, 504] width 339 height 19
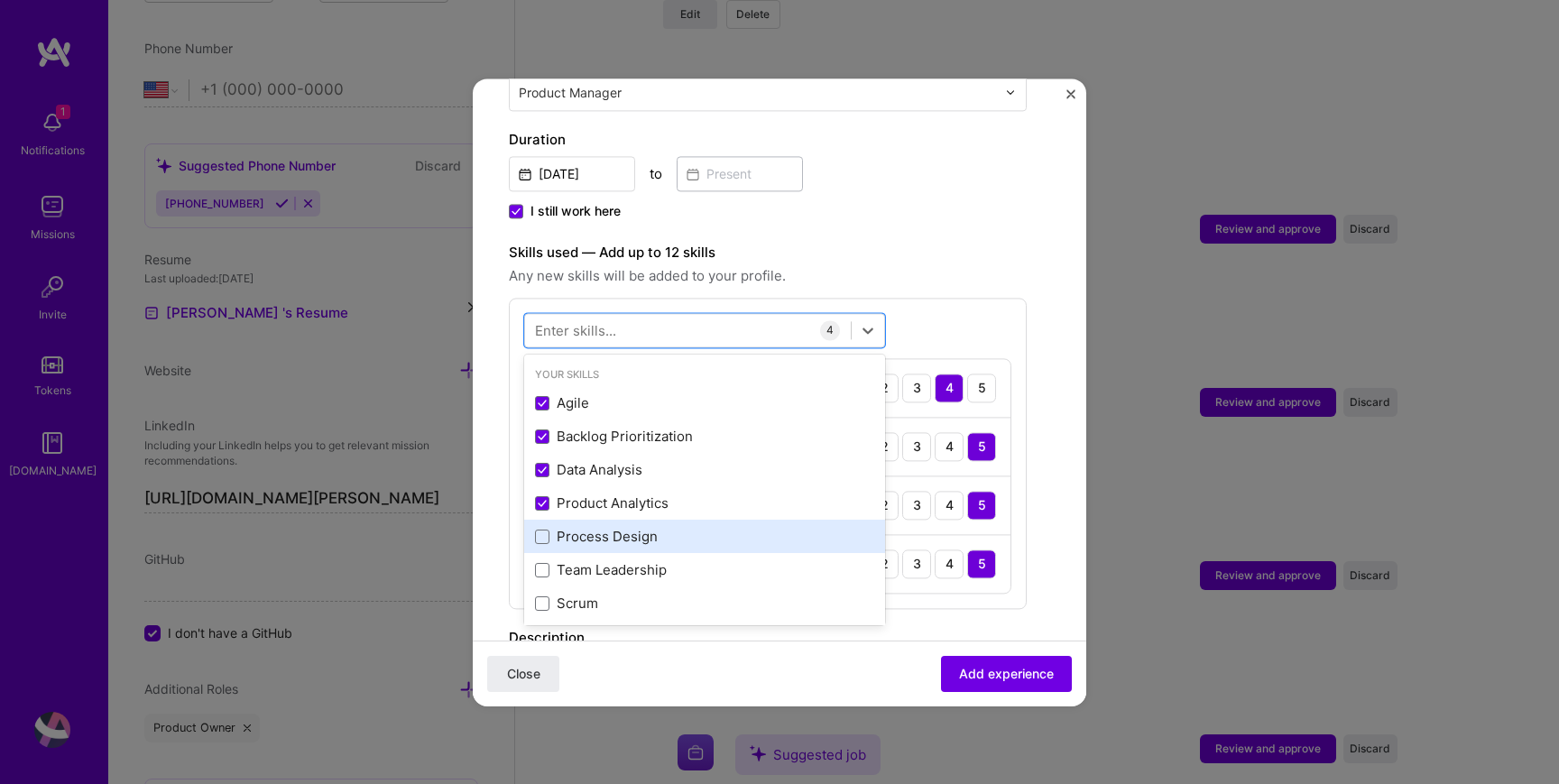
click at [630, 537] on div "Process Design" at bounding box center [705, 537] width 339 height 19
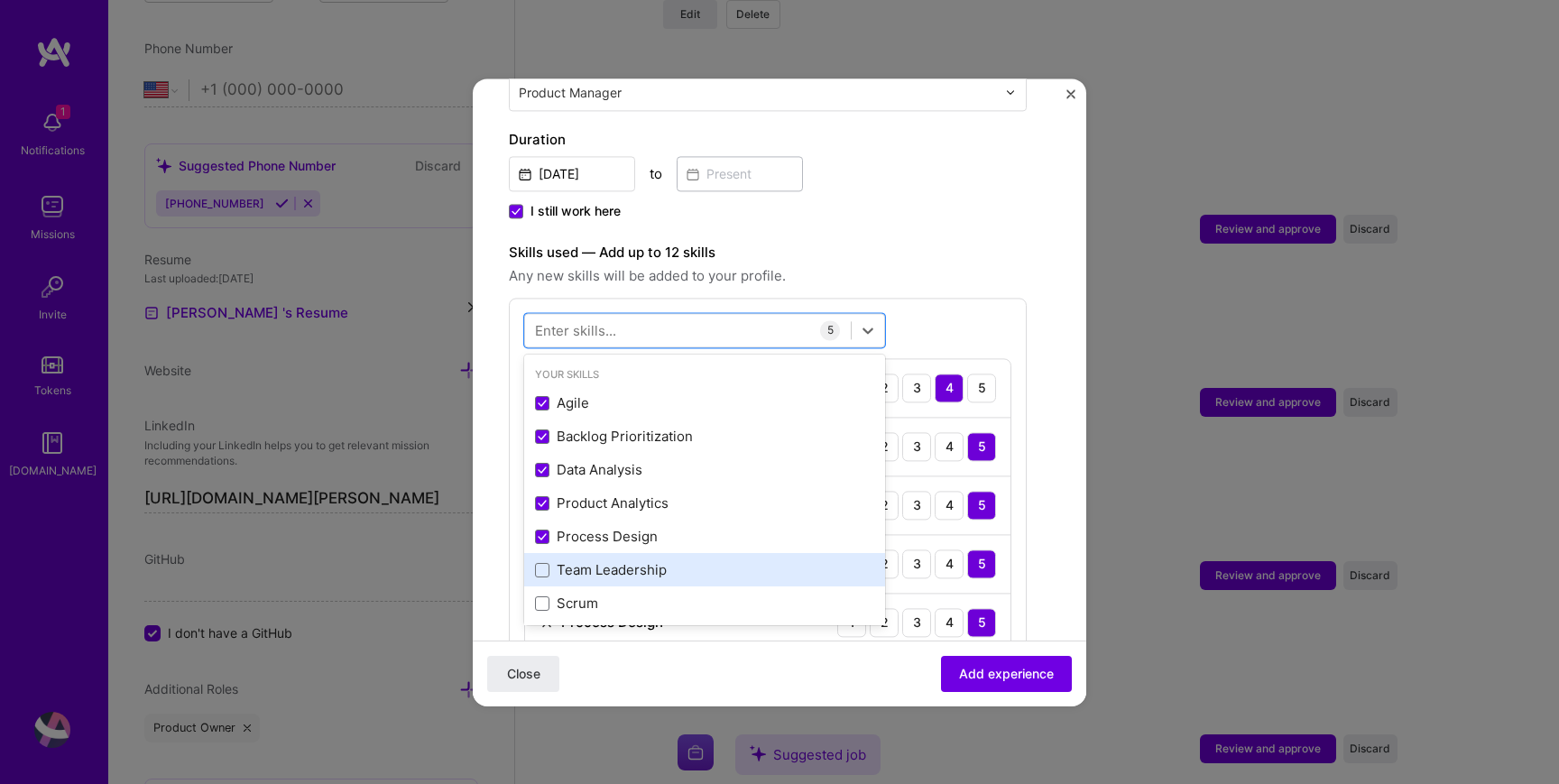
click at [624, 569] on div "Team Leadership" at bounding box center [705, 571] width 339 height 19
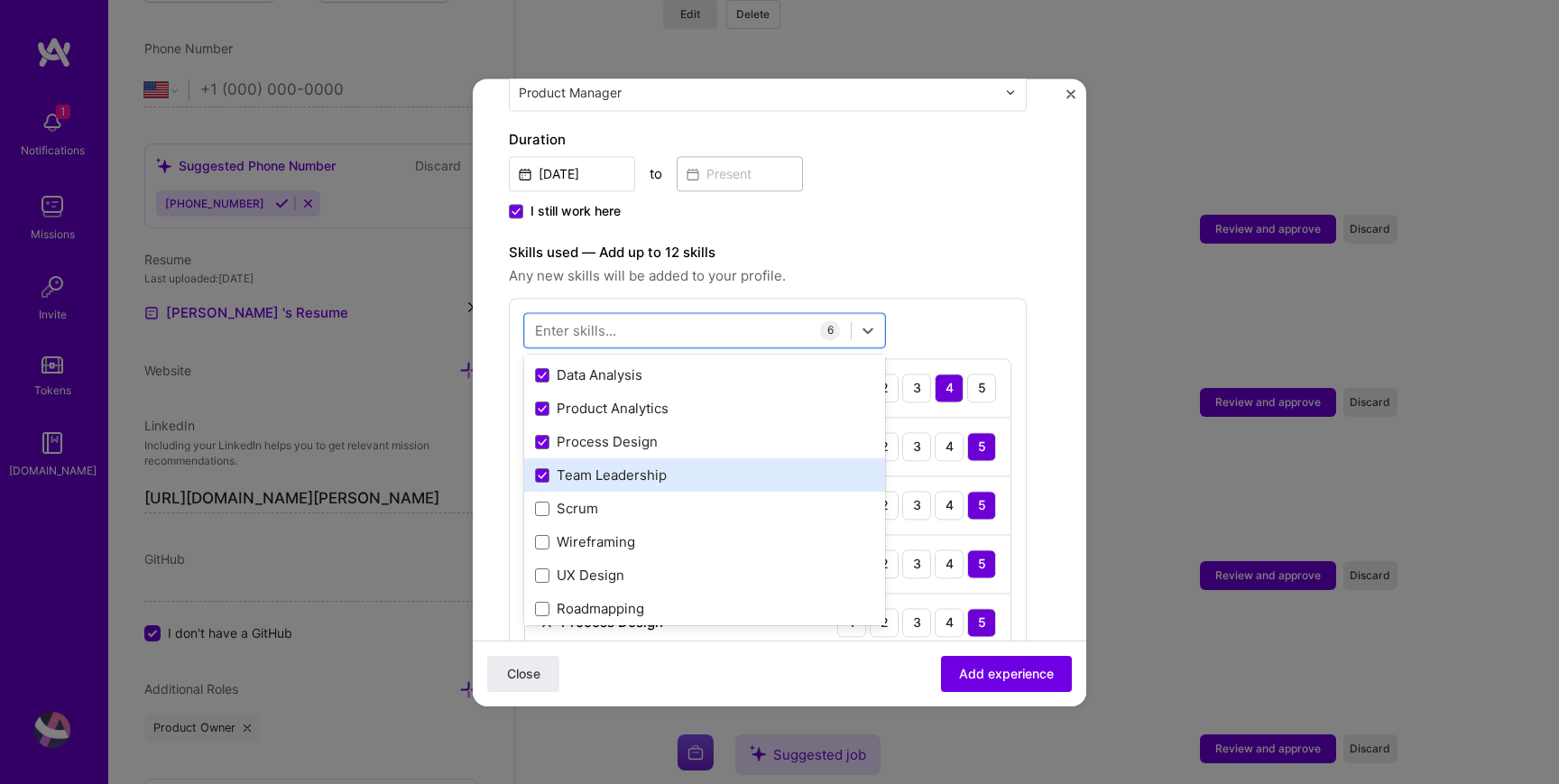
scroll to position [101, 0]
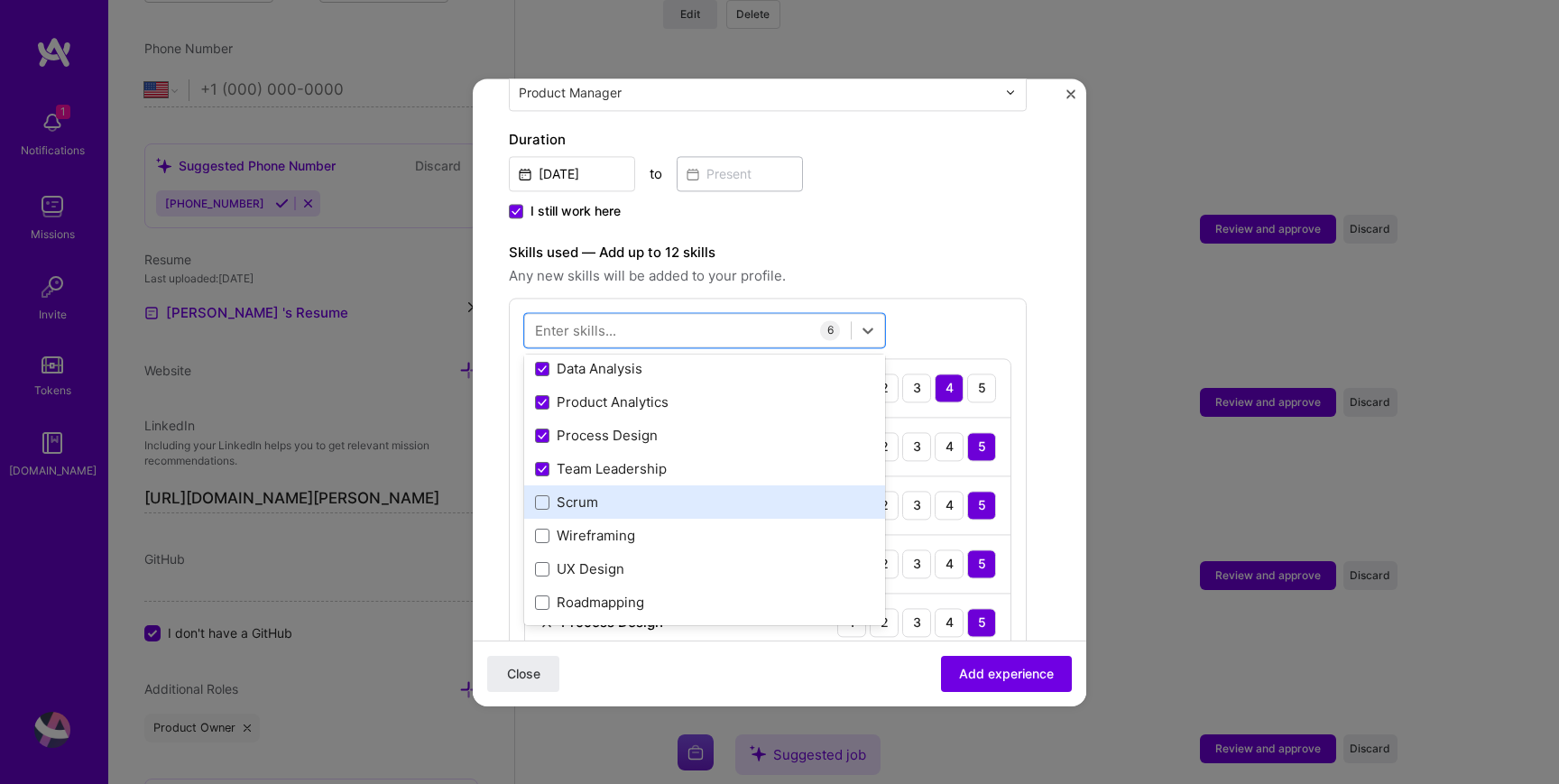
click at [592, 505] on div "Scrum" at bounding box center [705, 503] width 339 height 19
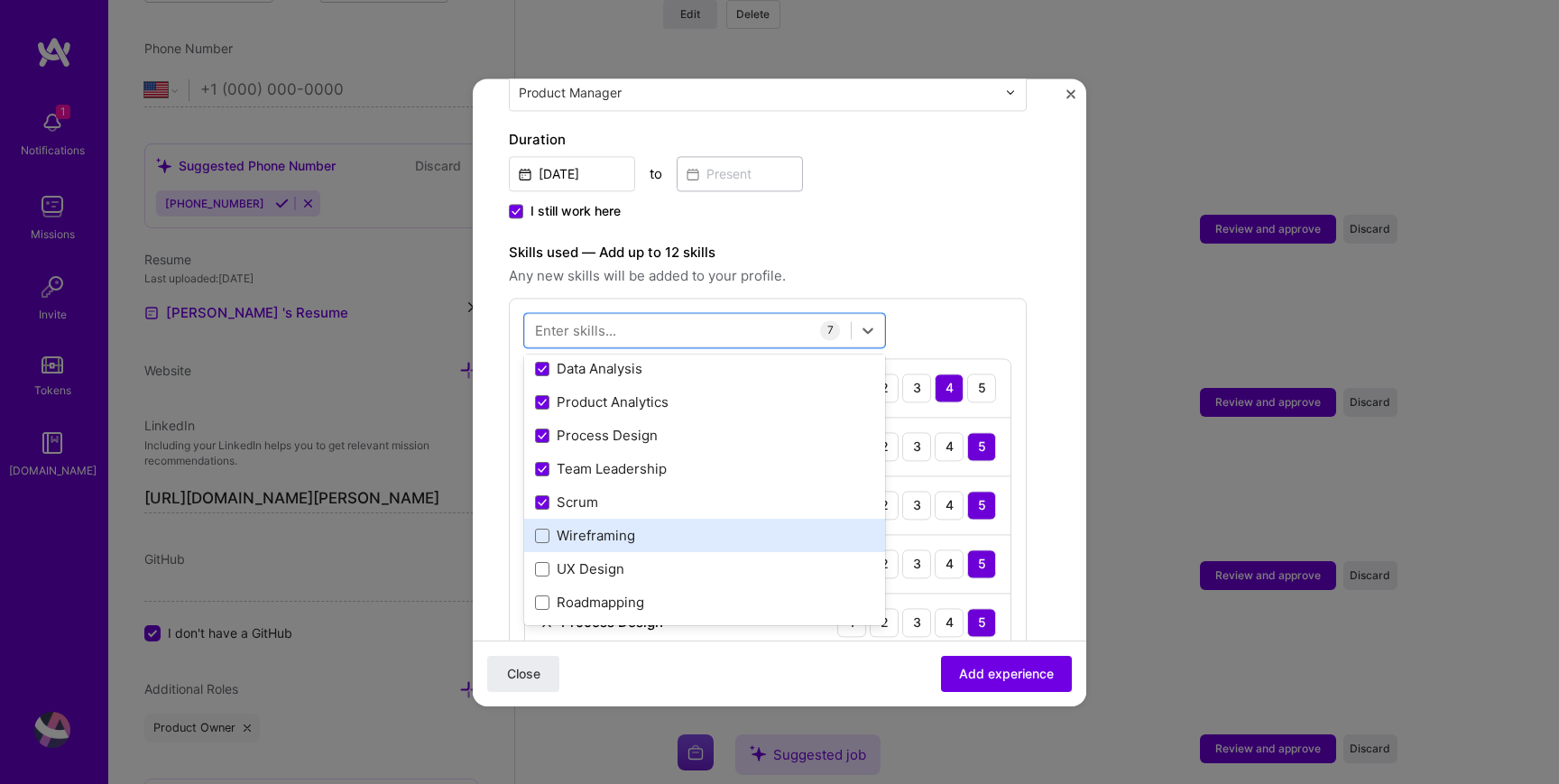
click at [595, 532] on div "Wireframing" at bounding box center [705, 536] width 339 height 19
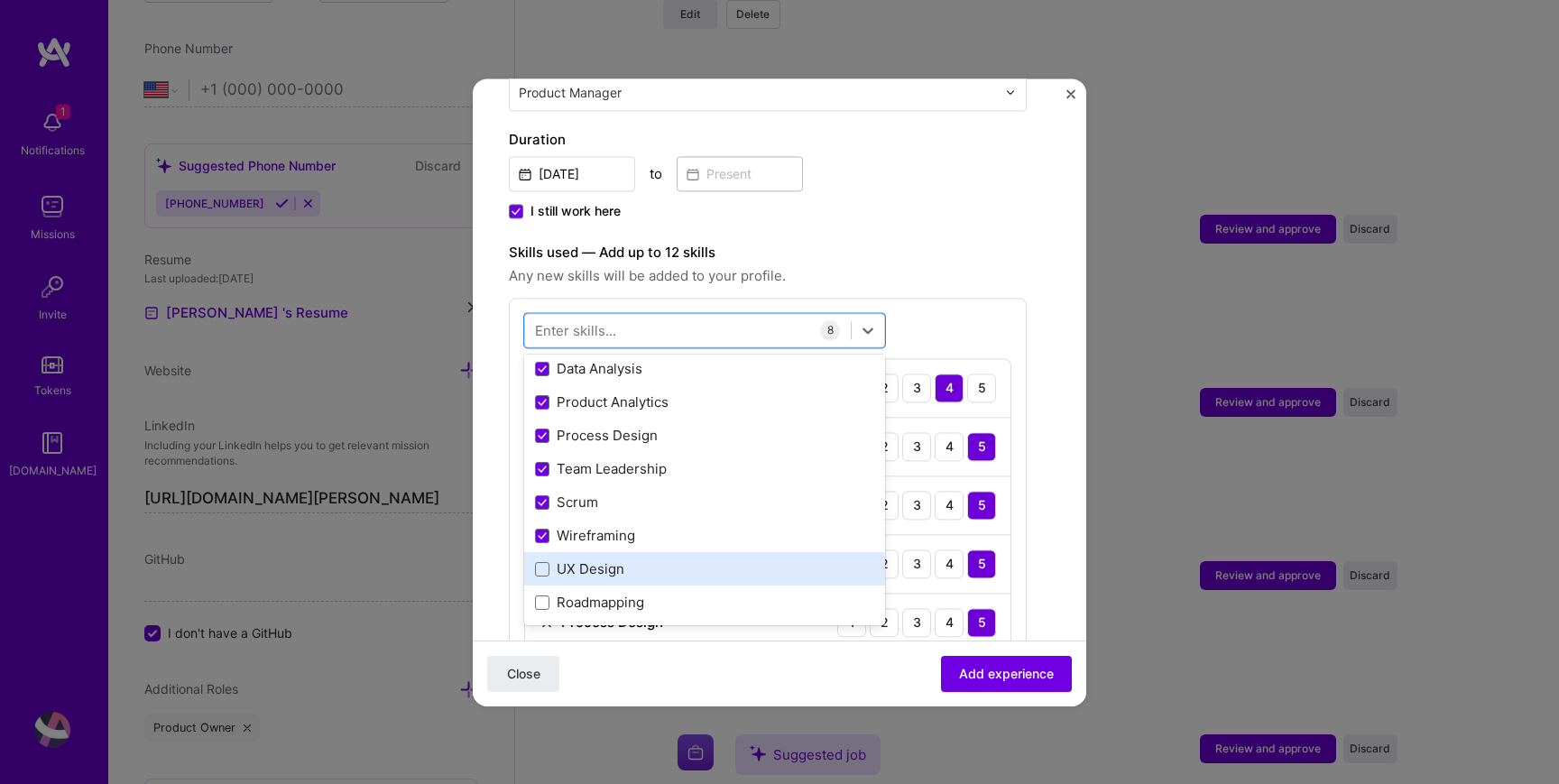
click at [601, 575] on div "UX Design" at bounding box center [705, 570] width 339 height 19
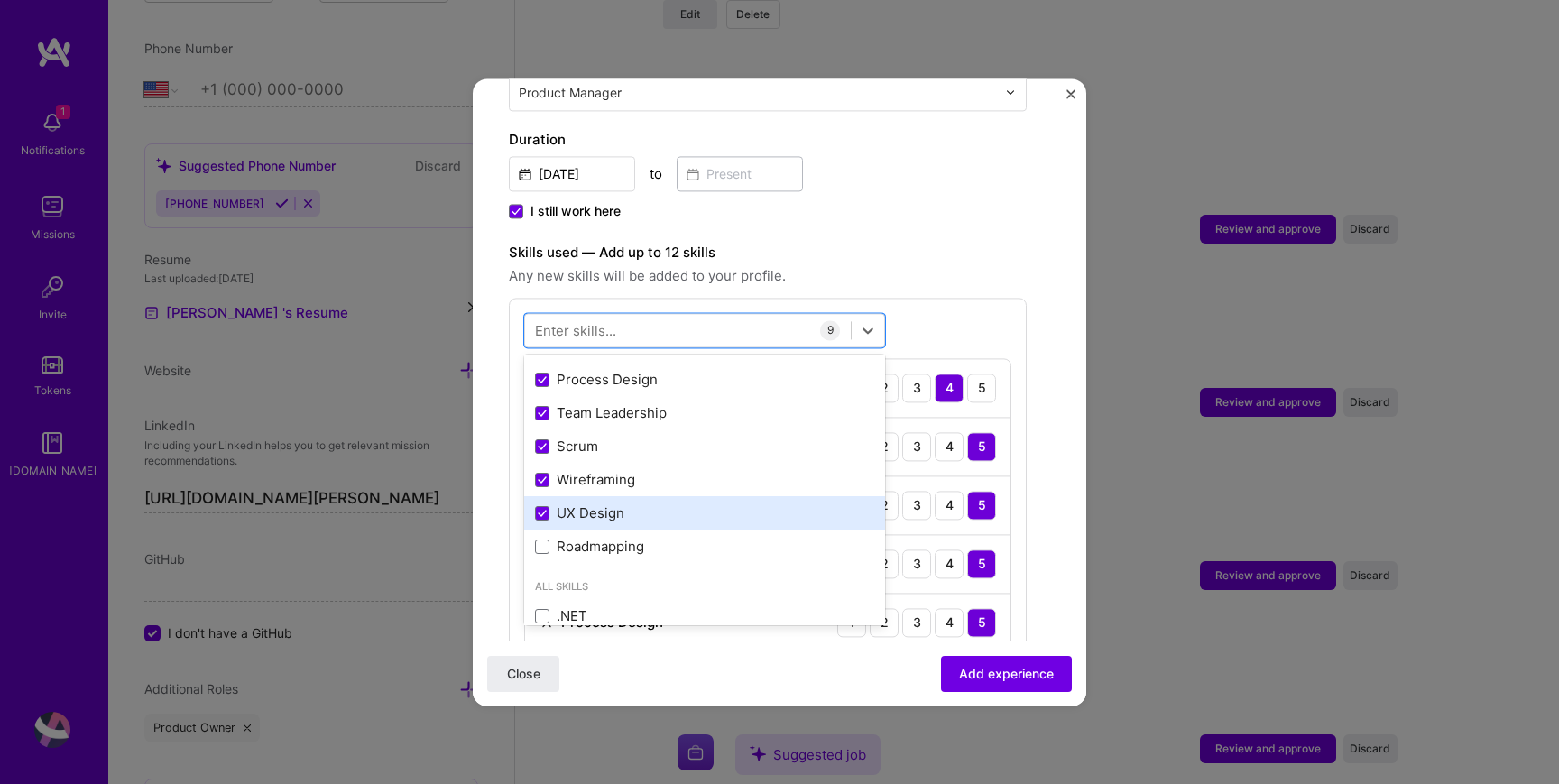
scroll to position [168, 0]
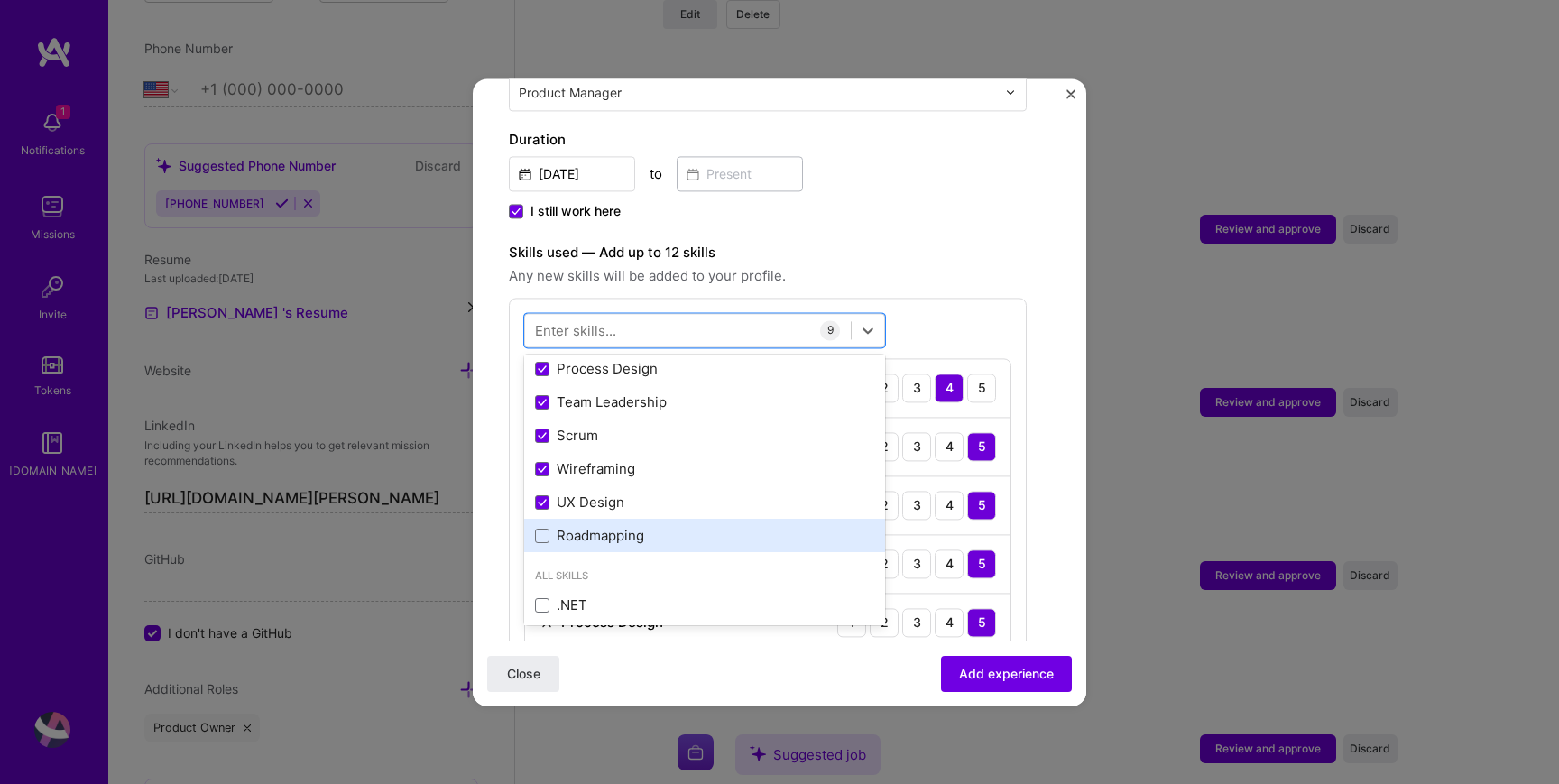
click at [596, 532] on div "Roadmapping" at bounding box center [705, 536] width 339 height 19
click at [965, 210] on div "I still work here" at bounding box center [767, 212] width 518 height 21
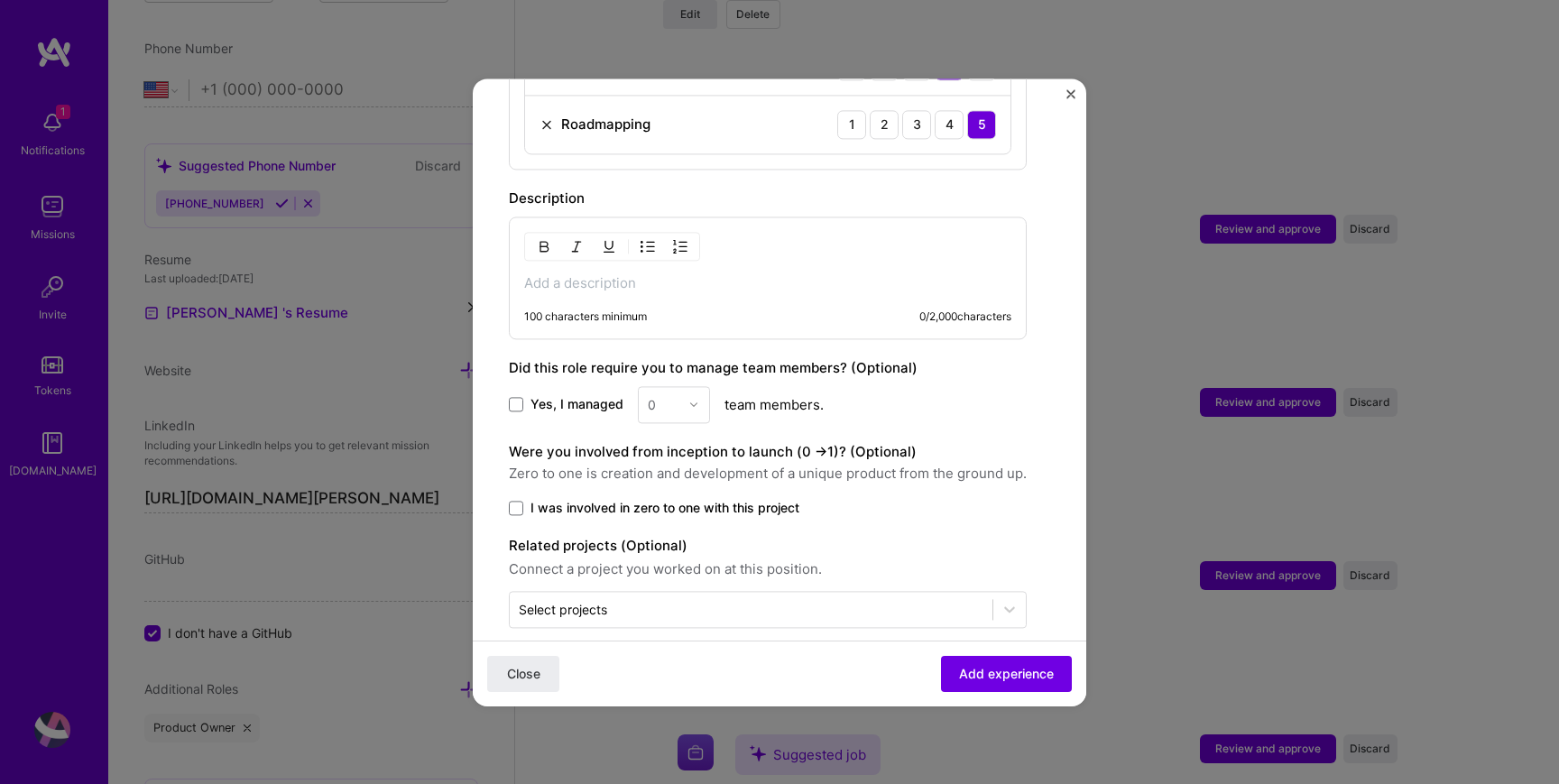
scroll to position [1196, 0]
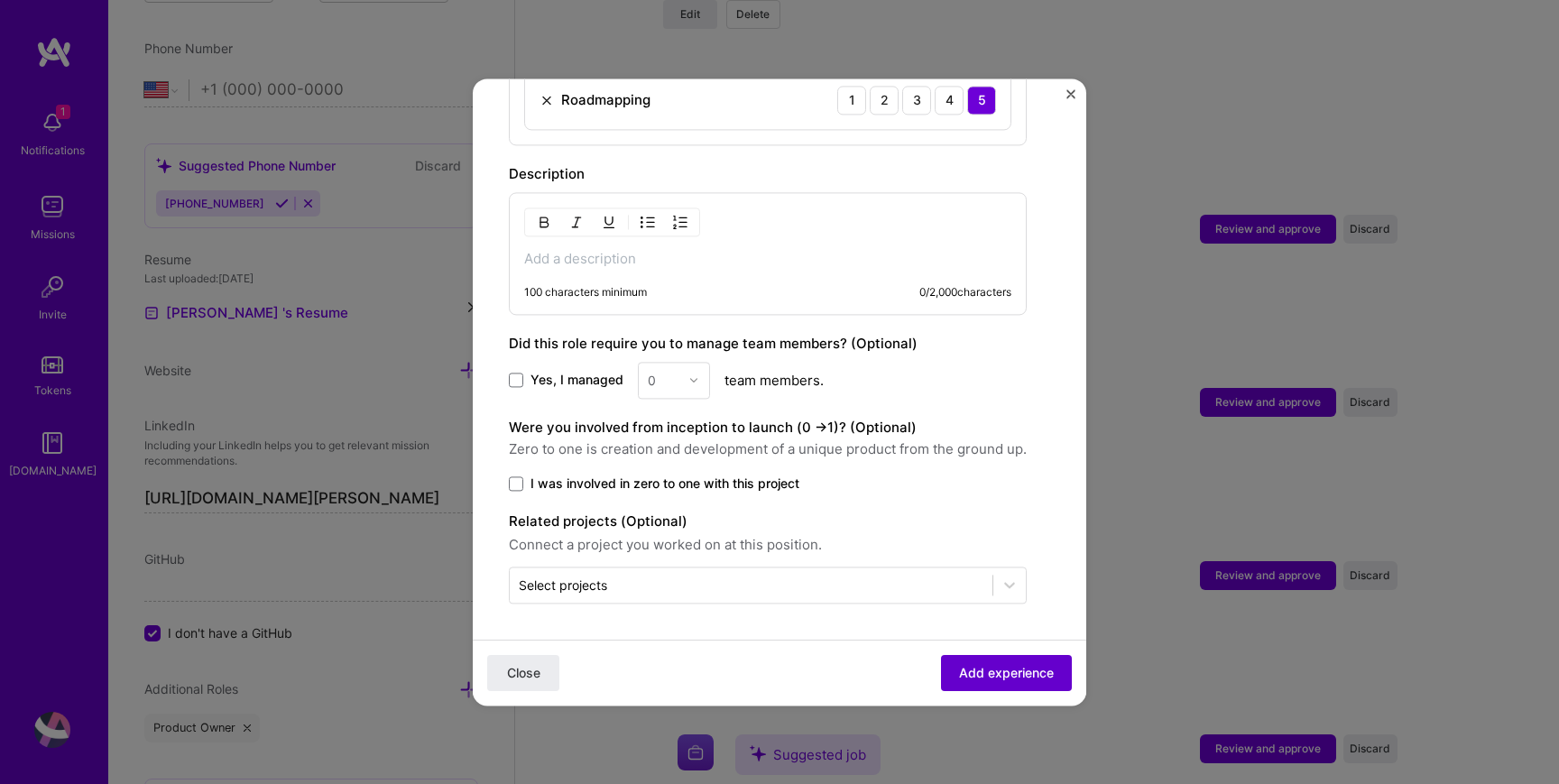
click at [993, 685] on button "Add experience" at bounding box center [1007, 672] width 130 height 36
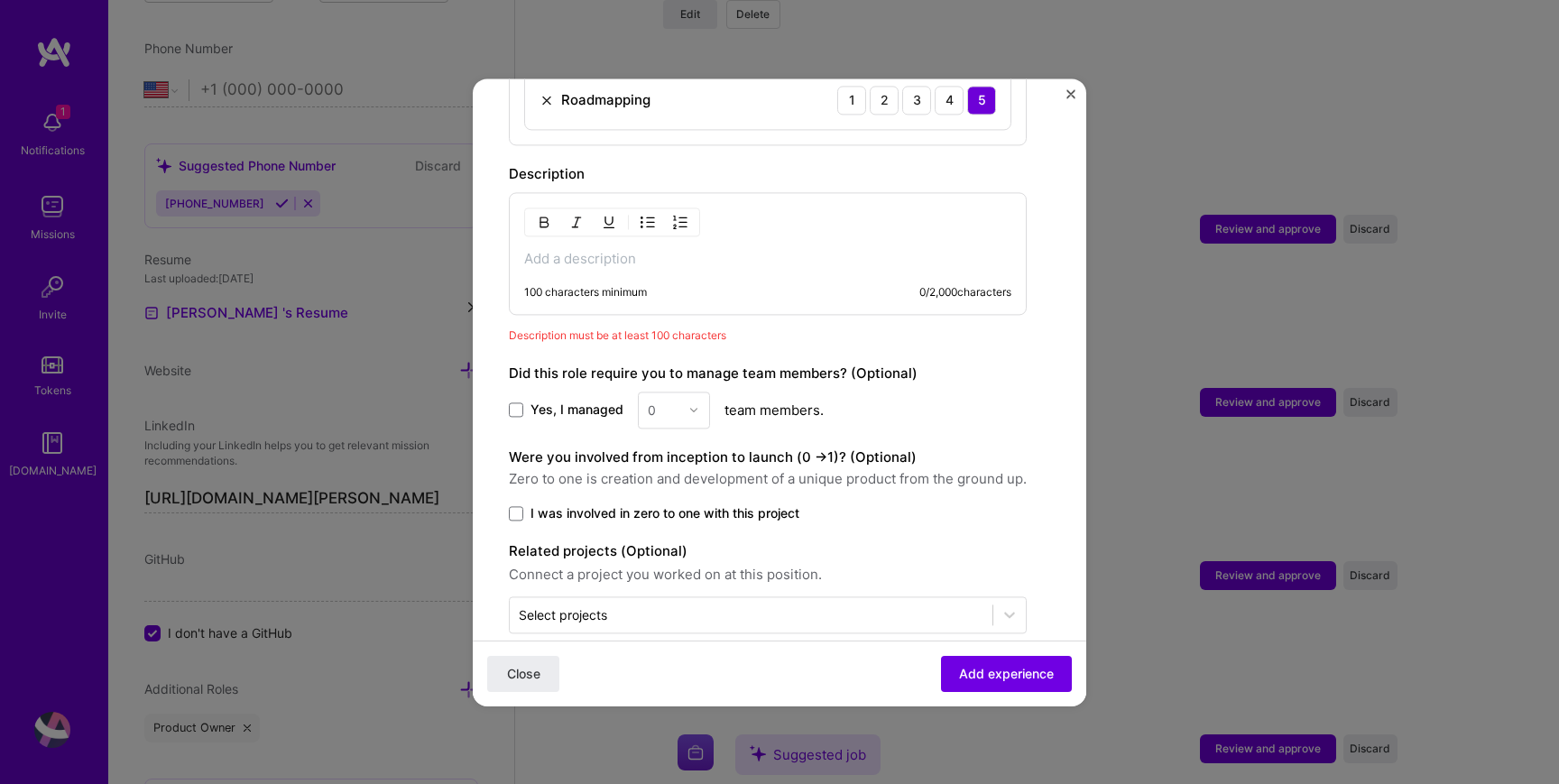
click at [703, 265] on p at bounding box center [767, 258] width 487 height 18
click at [575, 257] on p at bounding box center [767, 258] width 487 height 18
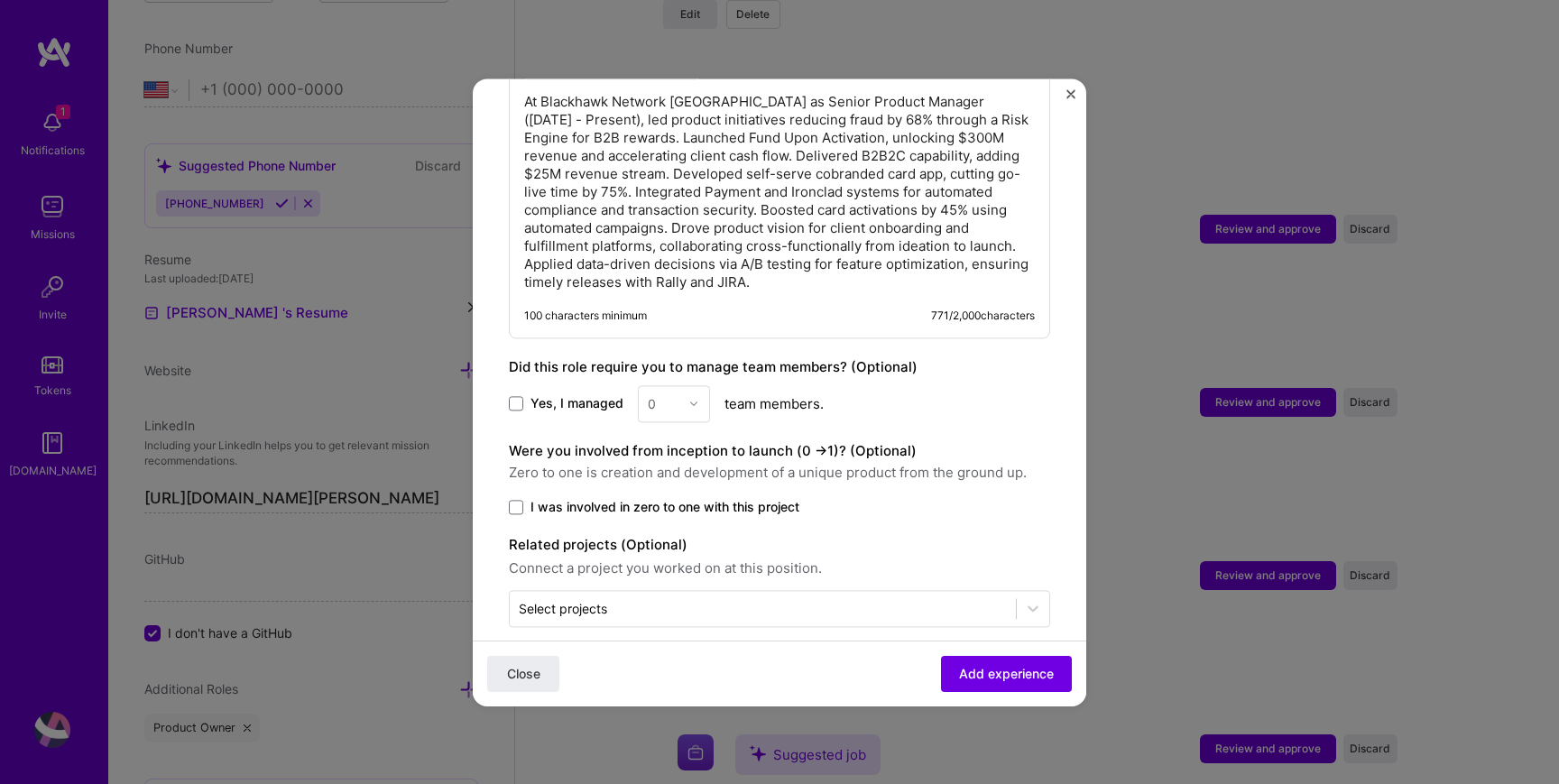
scroll to position [1377, 0]
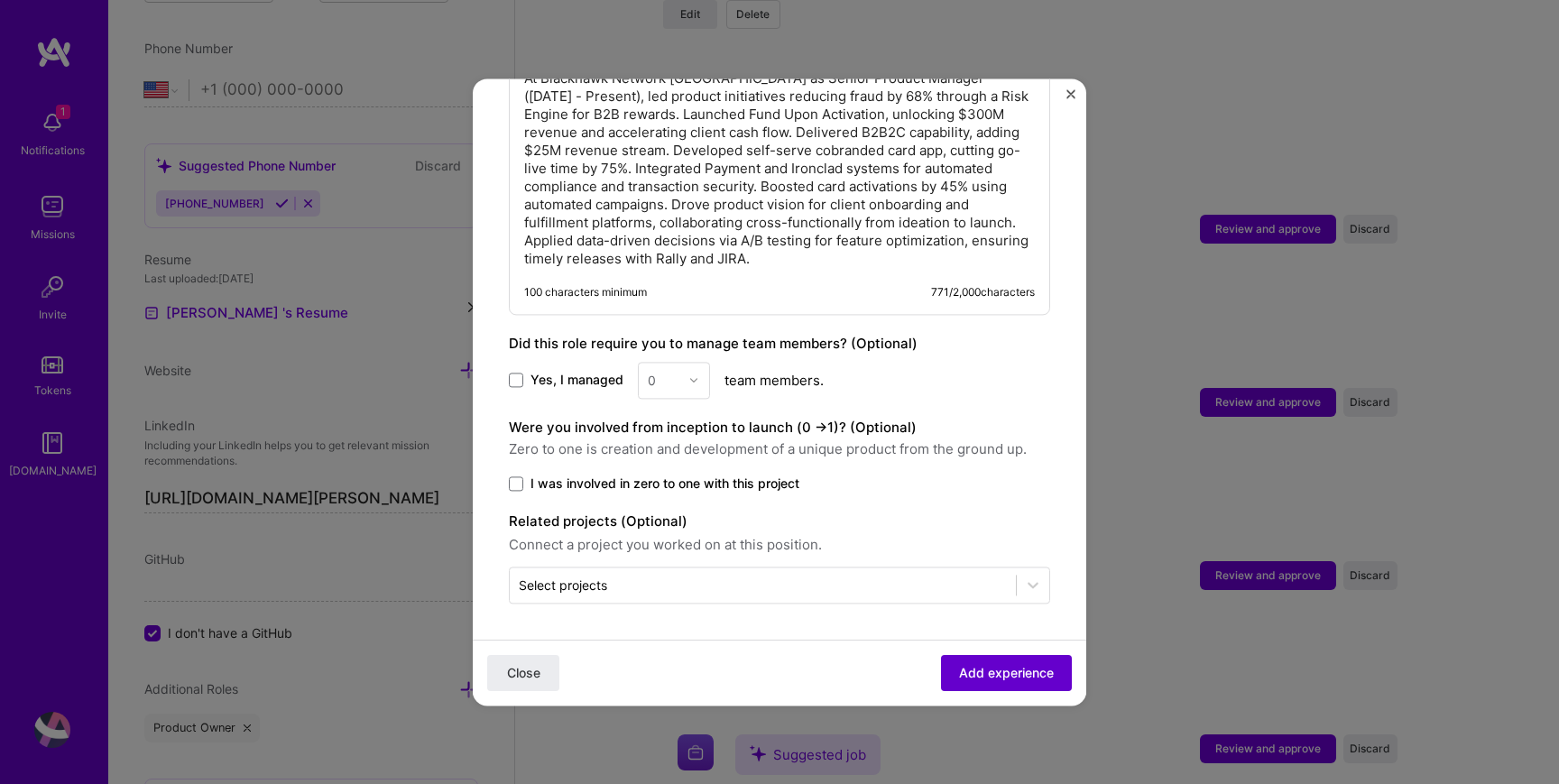
click at [1018, 684] on button "Add experience" at bounding box center [1007, 672] width 130 height 36
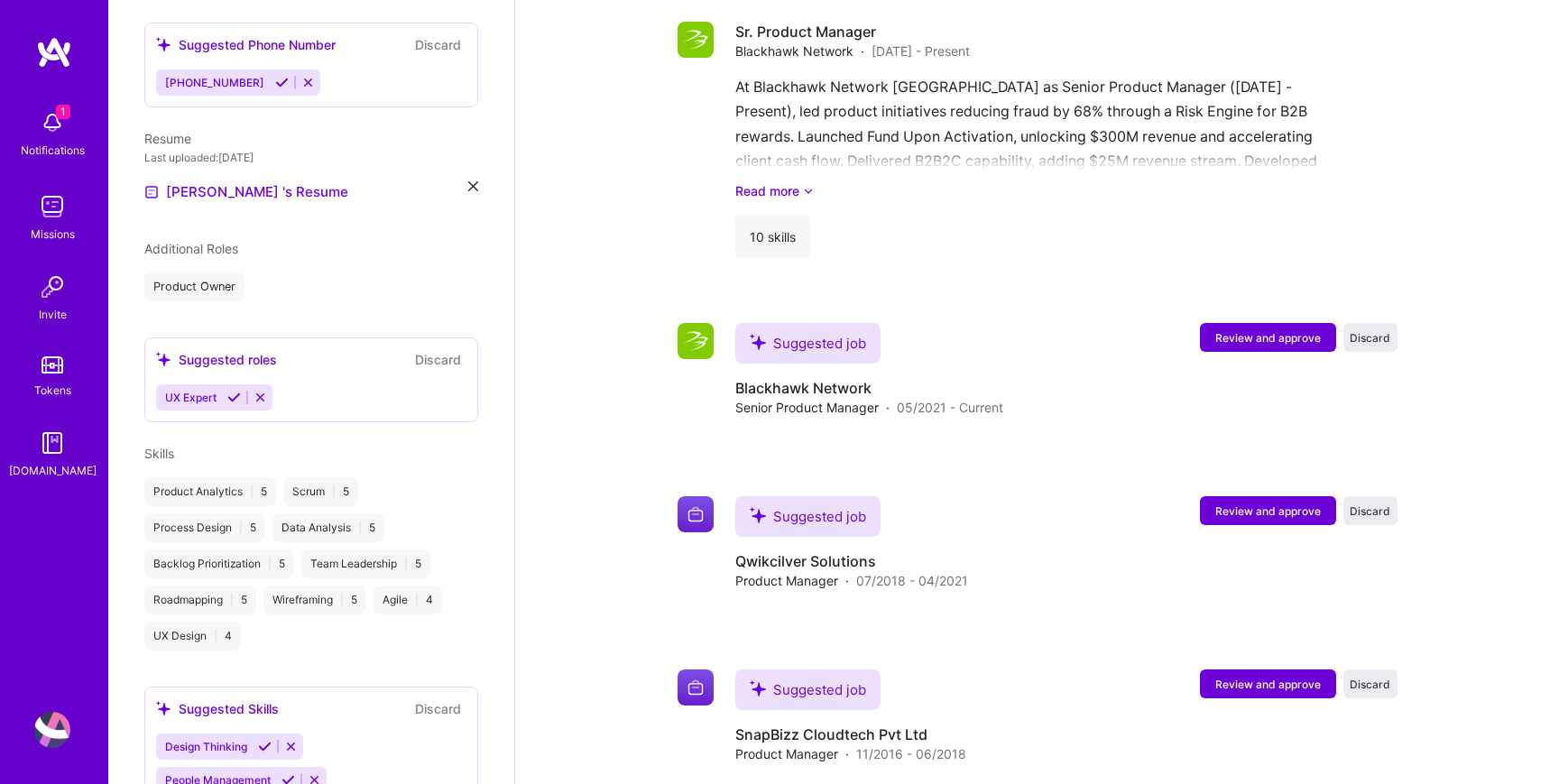
scroll to position [1731, 0]
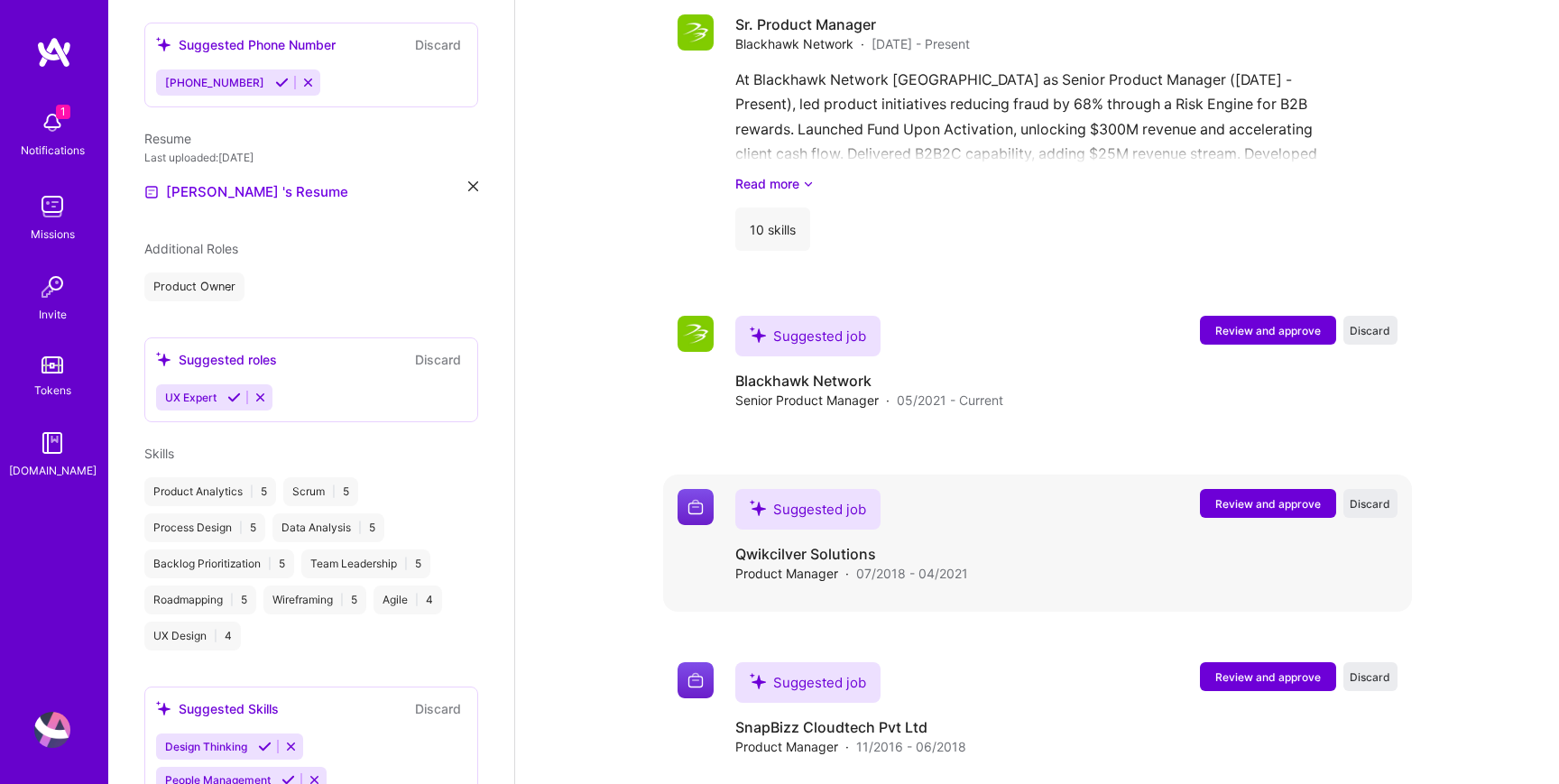
click at [1224, 511] on span "Review and approve" at bounding box center [1268, 504] width 105 height 15
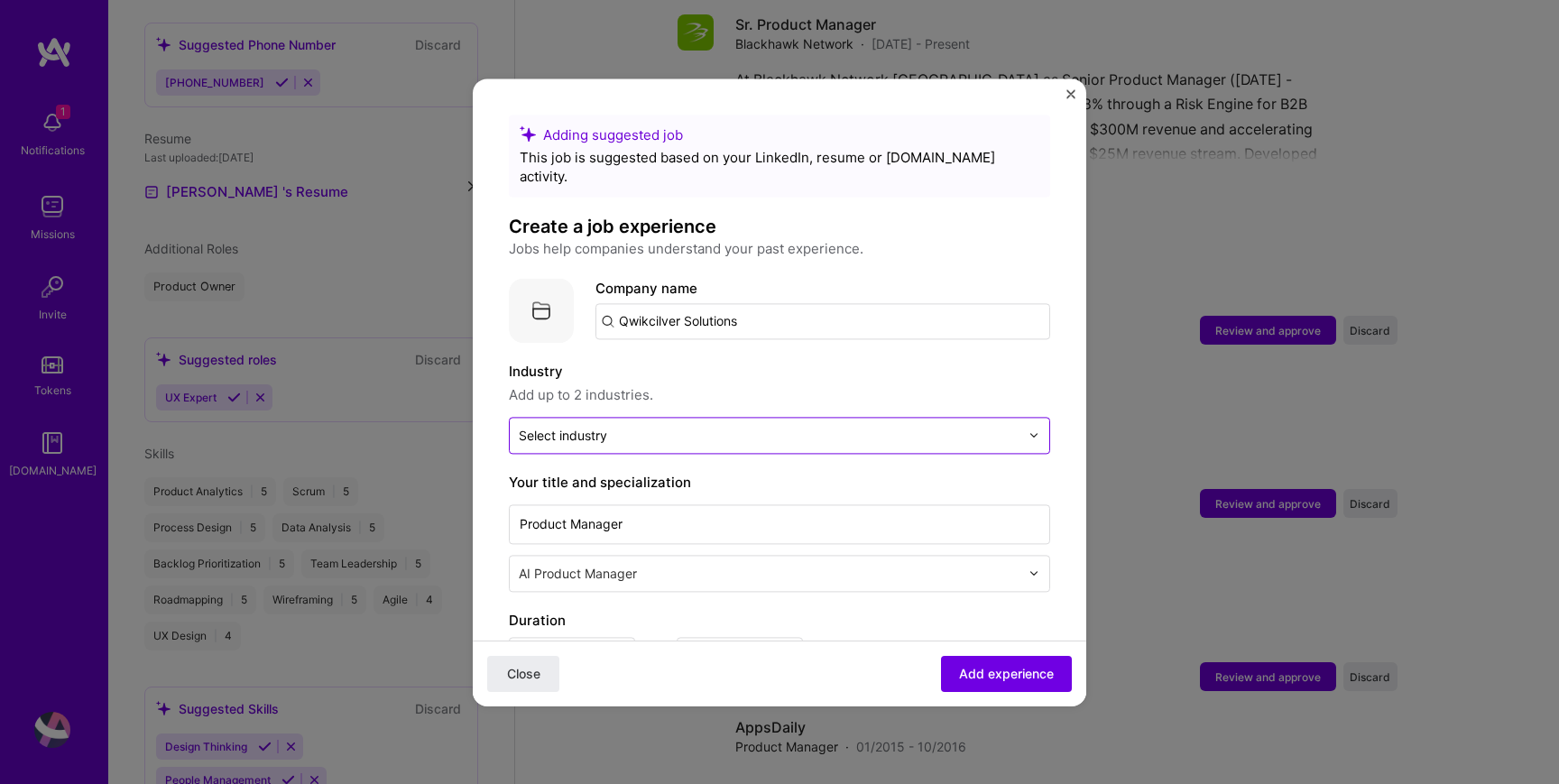
click at [718, 424] on div at bounding box center [769, 435] width 501 height 22
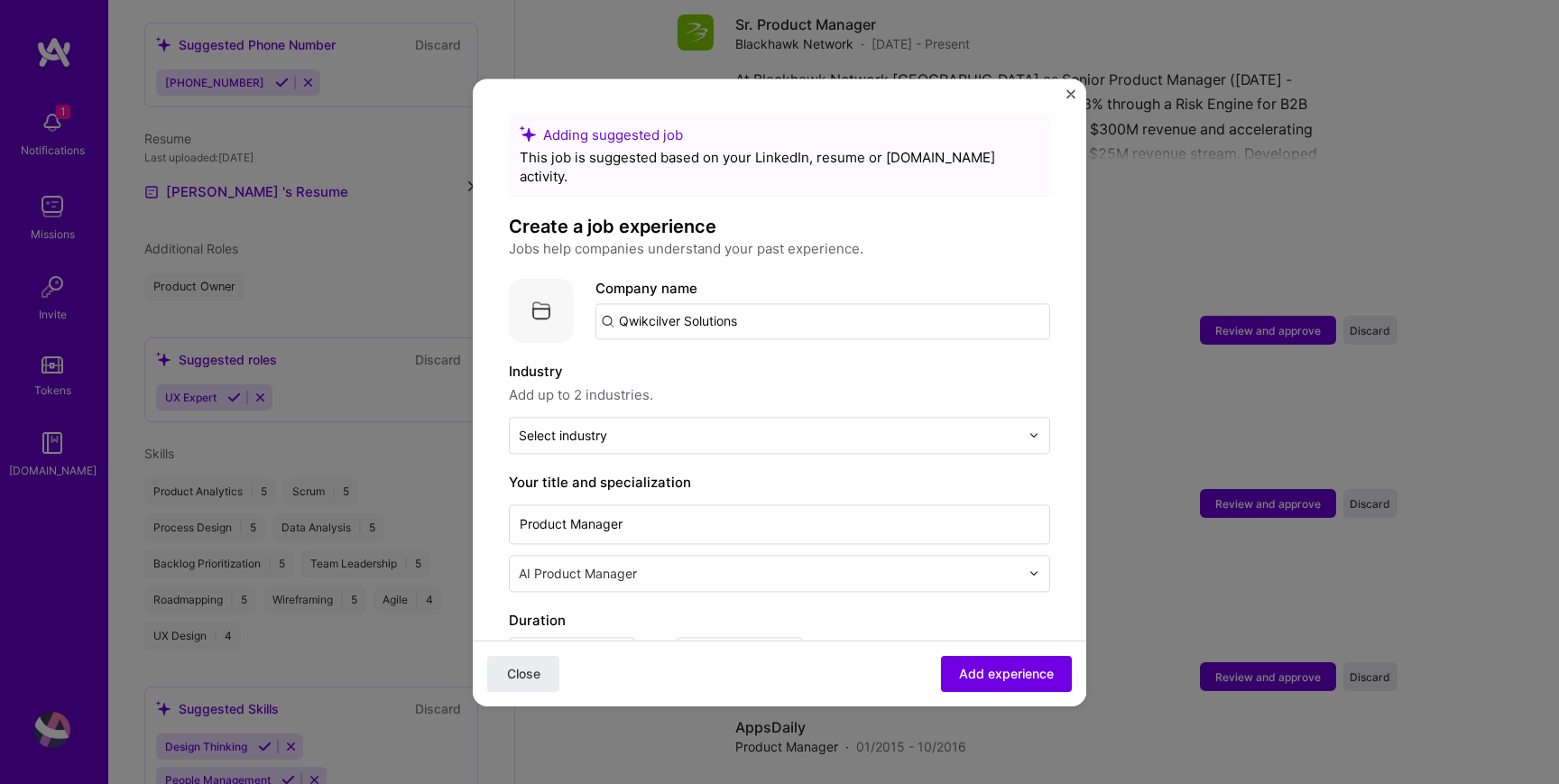
click at [744, 304] on input "Qwikcilver Solutions" at bounding box center [822, 321] width 454 height 36
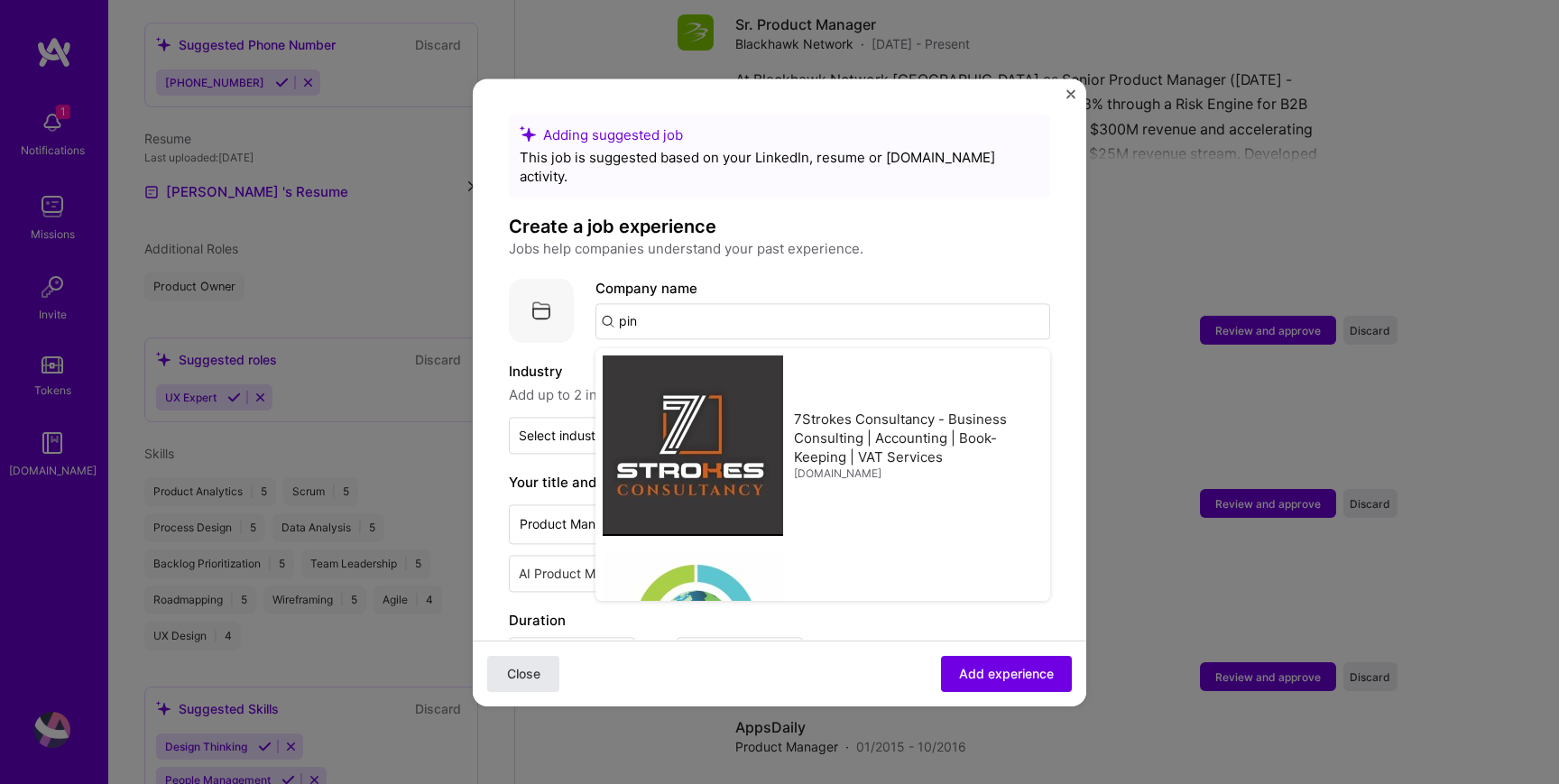
type input "pin"
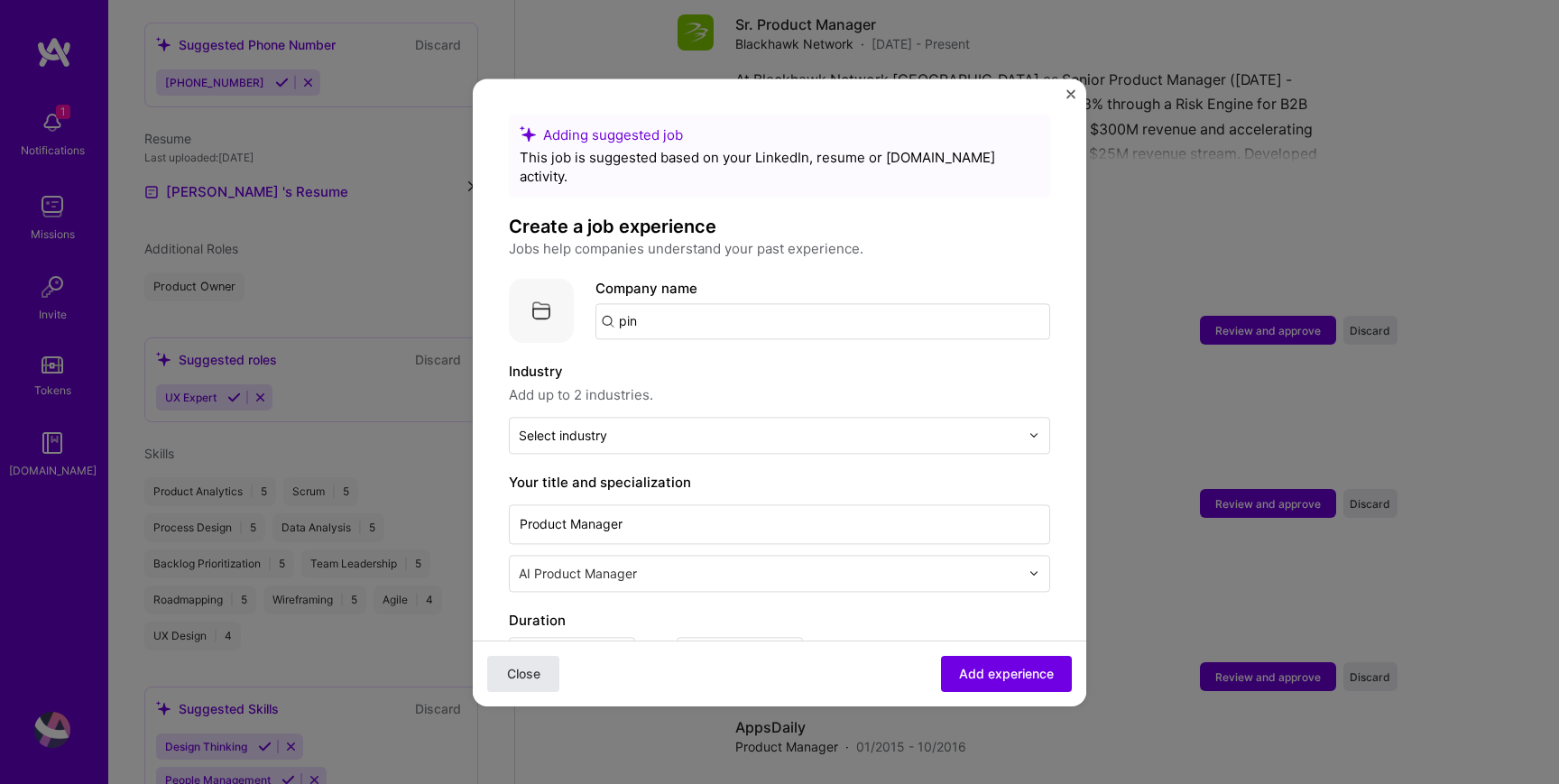
click at [535, 679] on span "Close" at bounding box center [524, 672] width 34 height 18
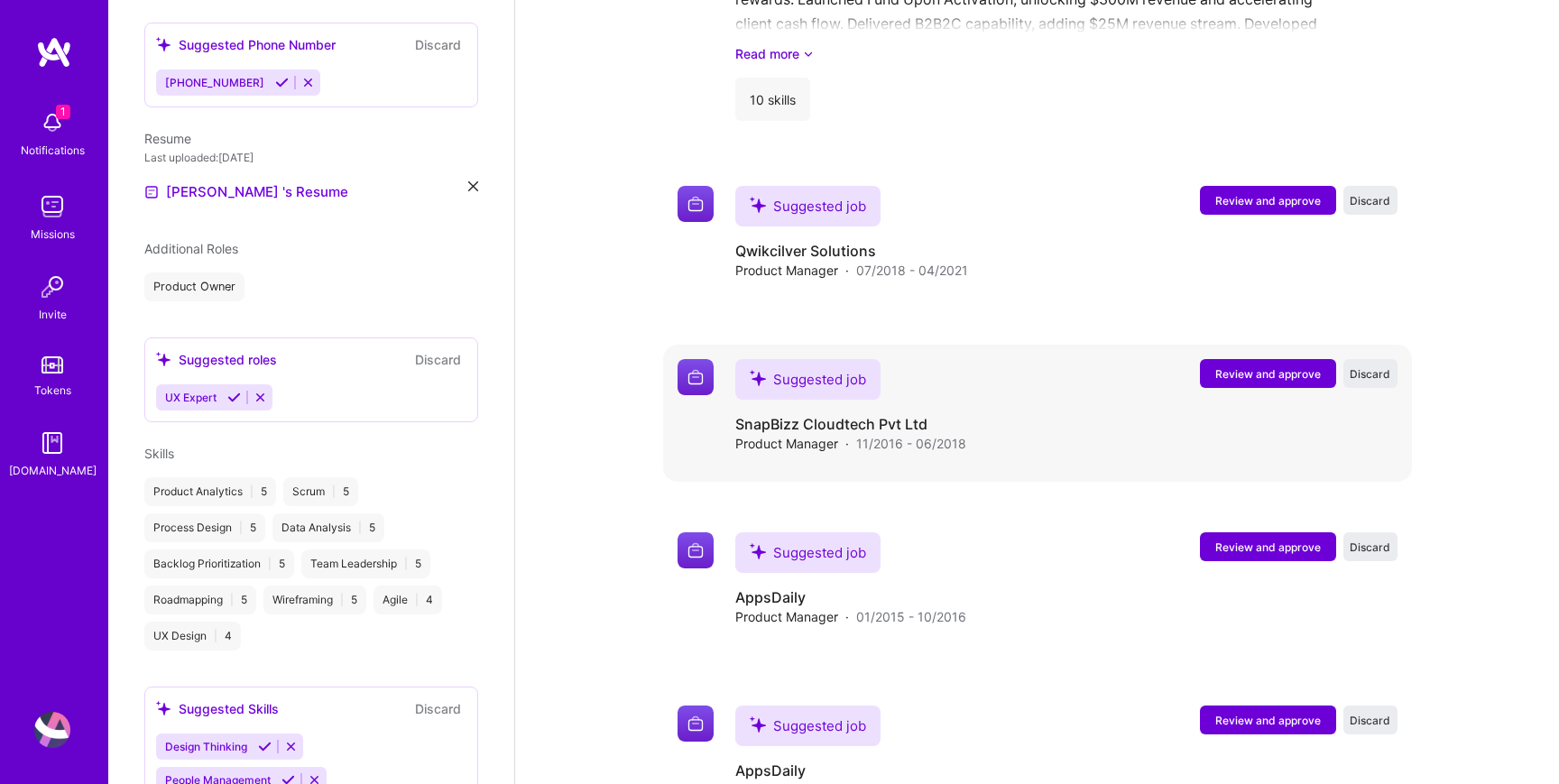
scroll to position [1870, 0]
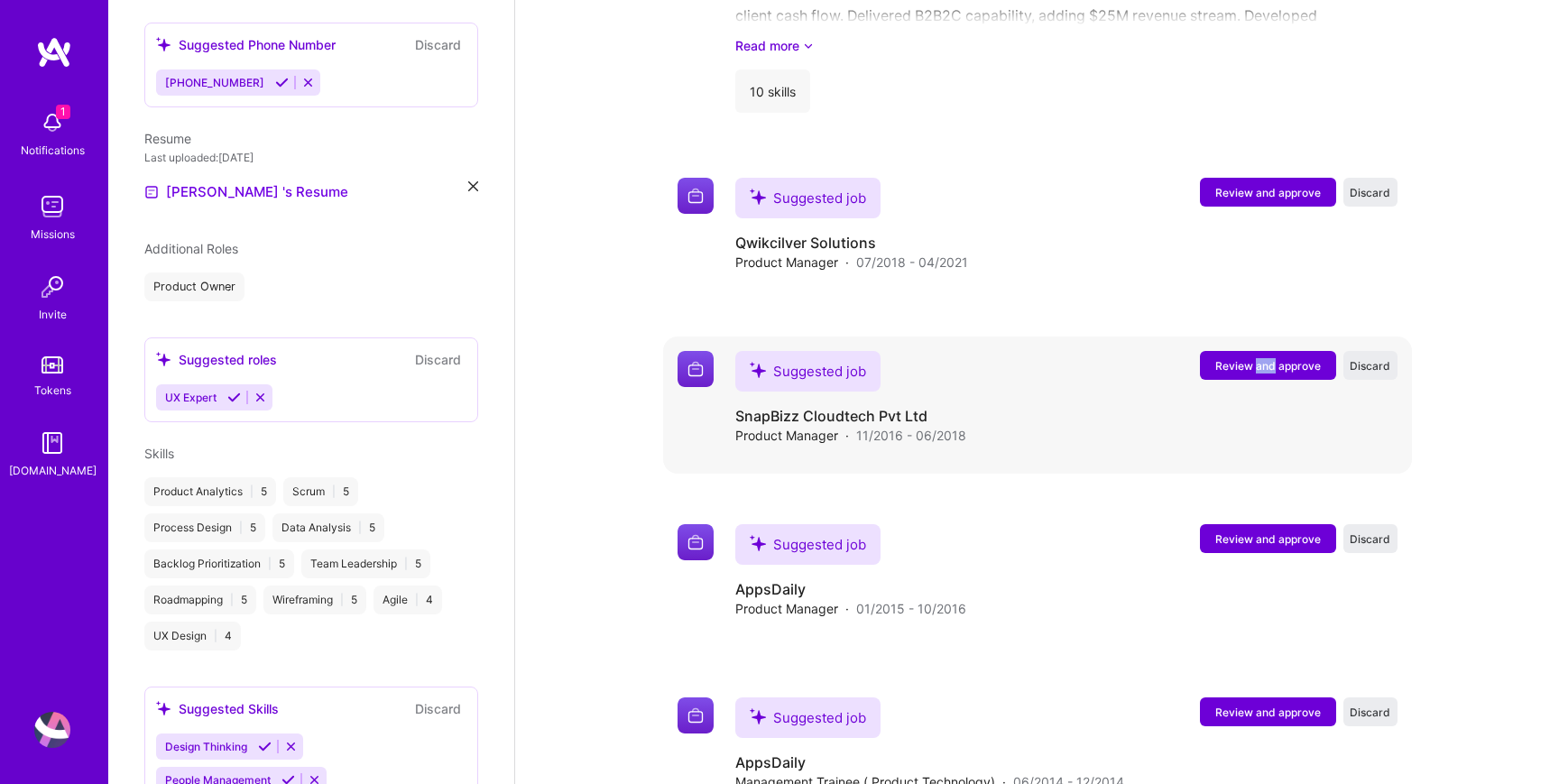
click at [1217, 373] on span "Review and approve" at bounding box center [1268, 366] width 105 height 15
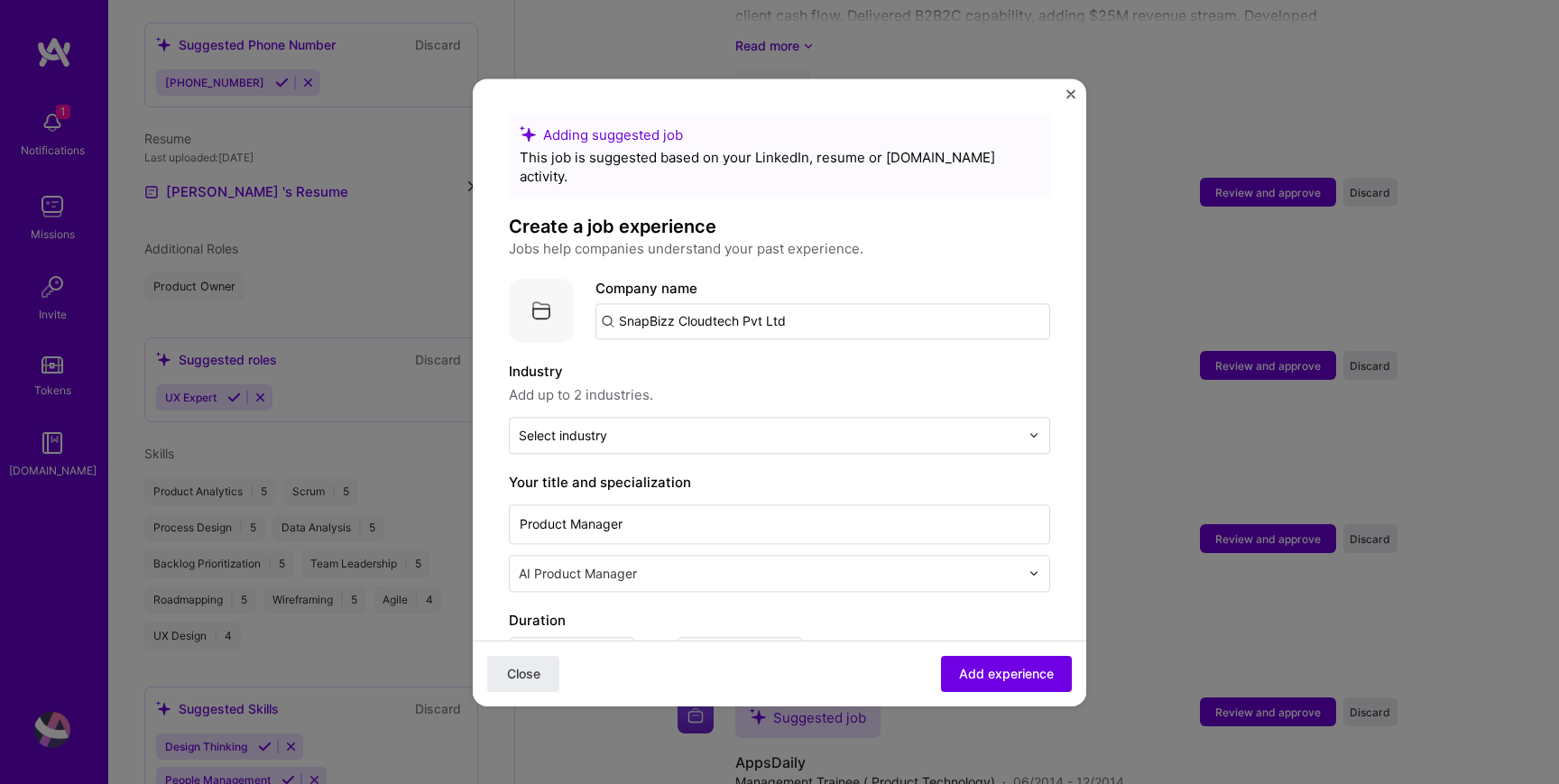
click at [735, 320] on div "Company name SnapBizz Cloudtech Pvt Ltd" at bounding box center [822, 310] width 454 height 65
click at [733, 309] on input "SnapBizz Cloudtech Pvt Ltd" at bounding box center [822, 321] width 454 height 36
type input "snapbizz"
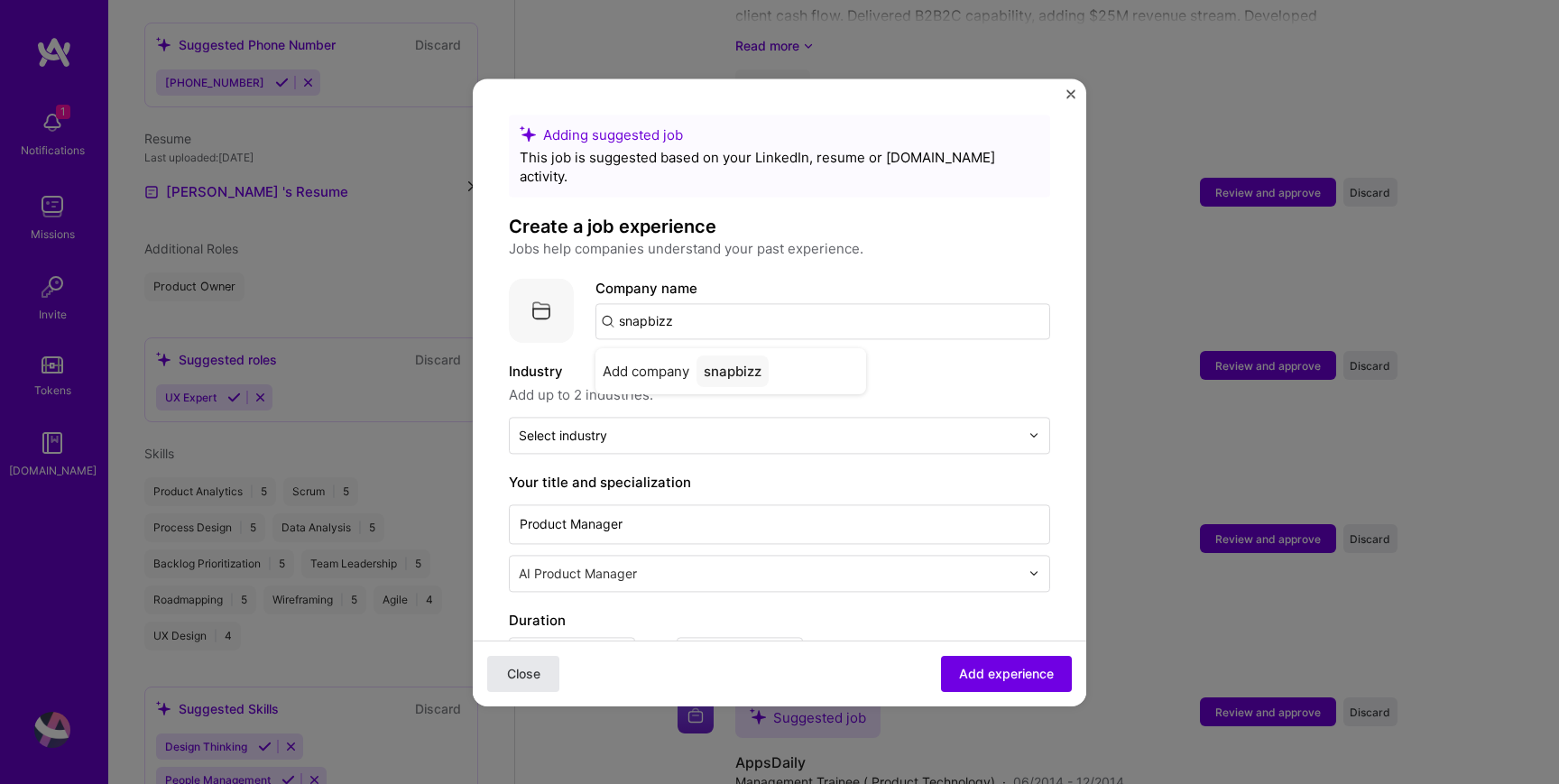
click at [526, 681] on span "Close" at bounding box center [524, 672] width 34 height 18
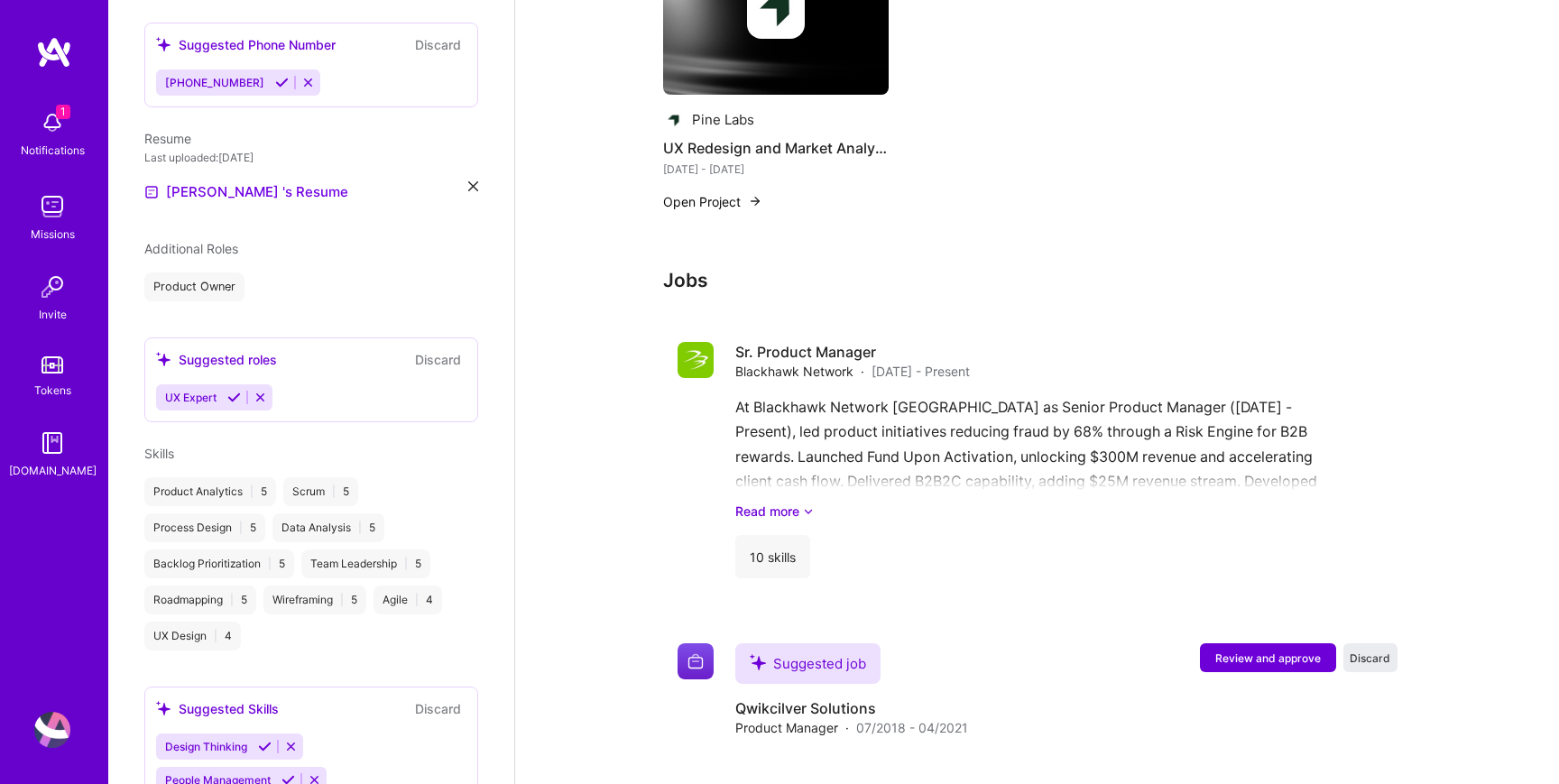
scroll to position [1437, 0]
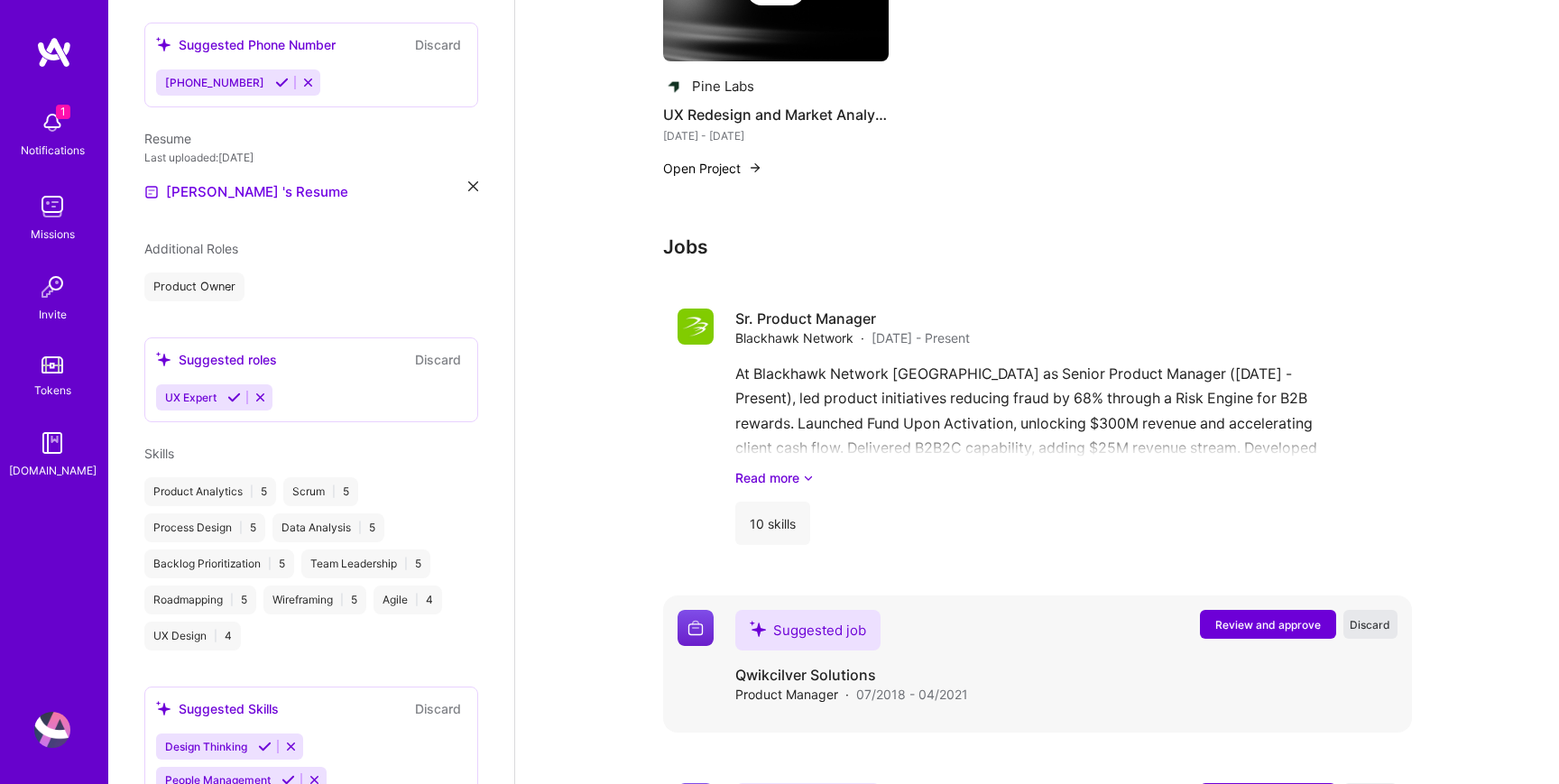
click at [1365, 639] on button "Discard" at bounding box center [1371, 624] width 54 height 29
click at [1365, 639] on div "Loading... Loading" at bounding box center [1299, 624] width 197 height 29
click at [1368, 632] on span "Discard" at bounding box center [1370, 625] width 41 height 15
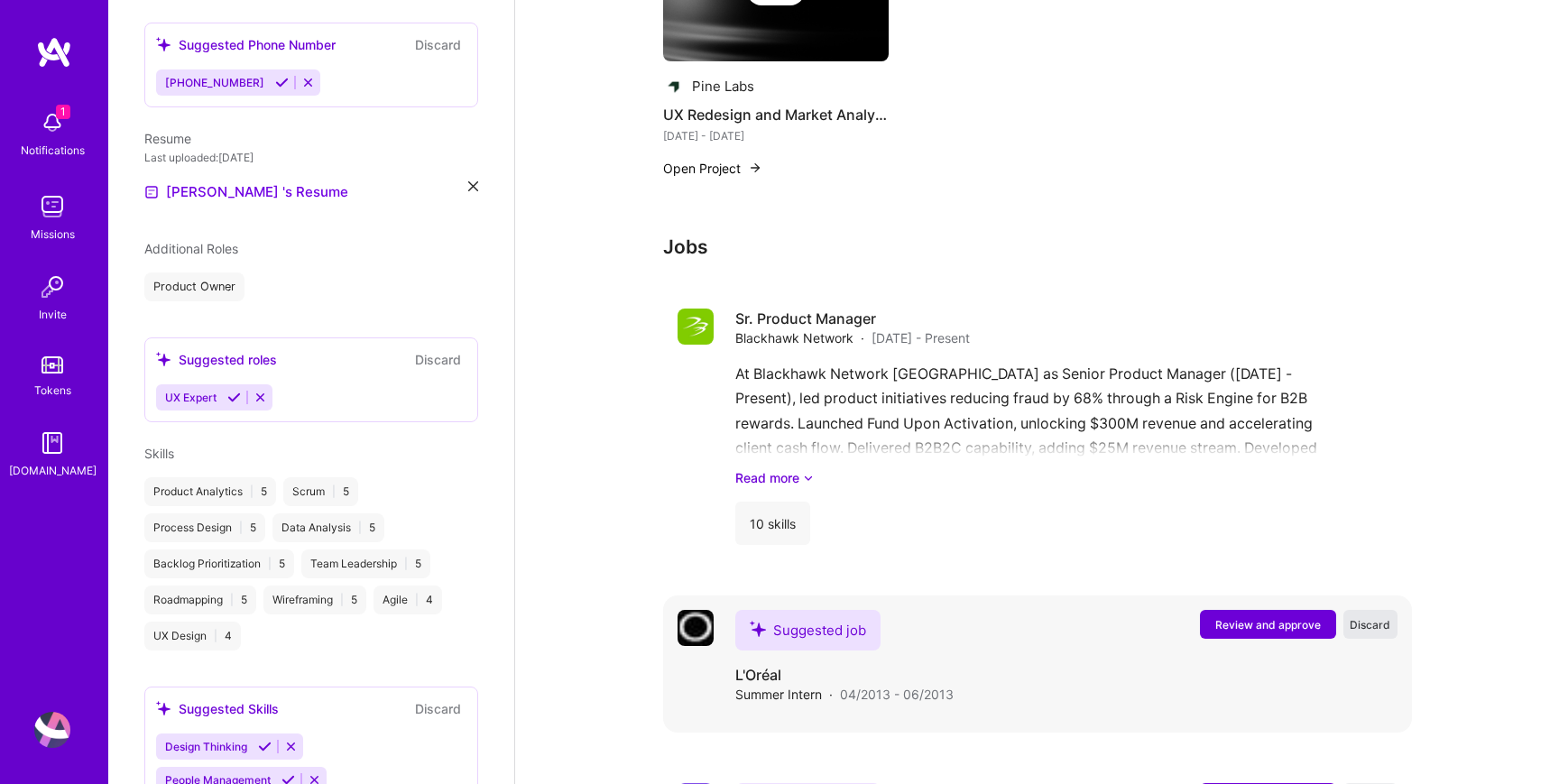
click at [1368, 632] on span "Discard" at bounding box center [1370, 625] width 41 height 15
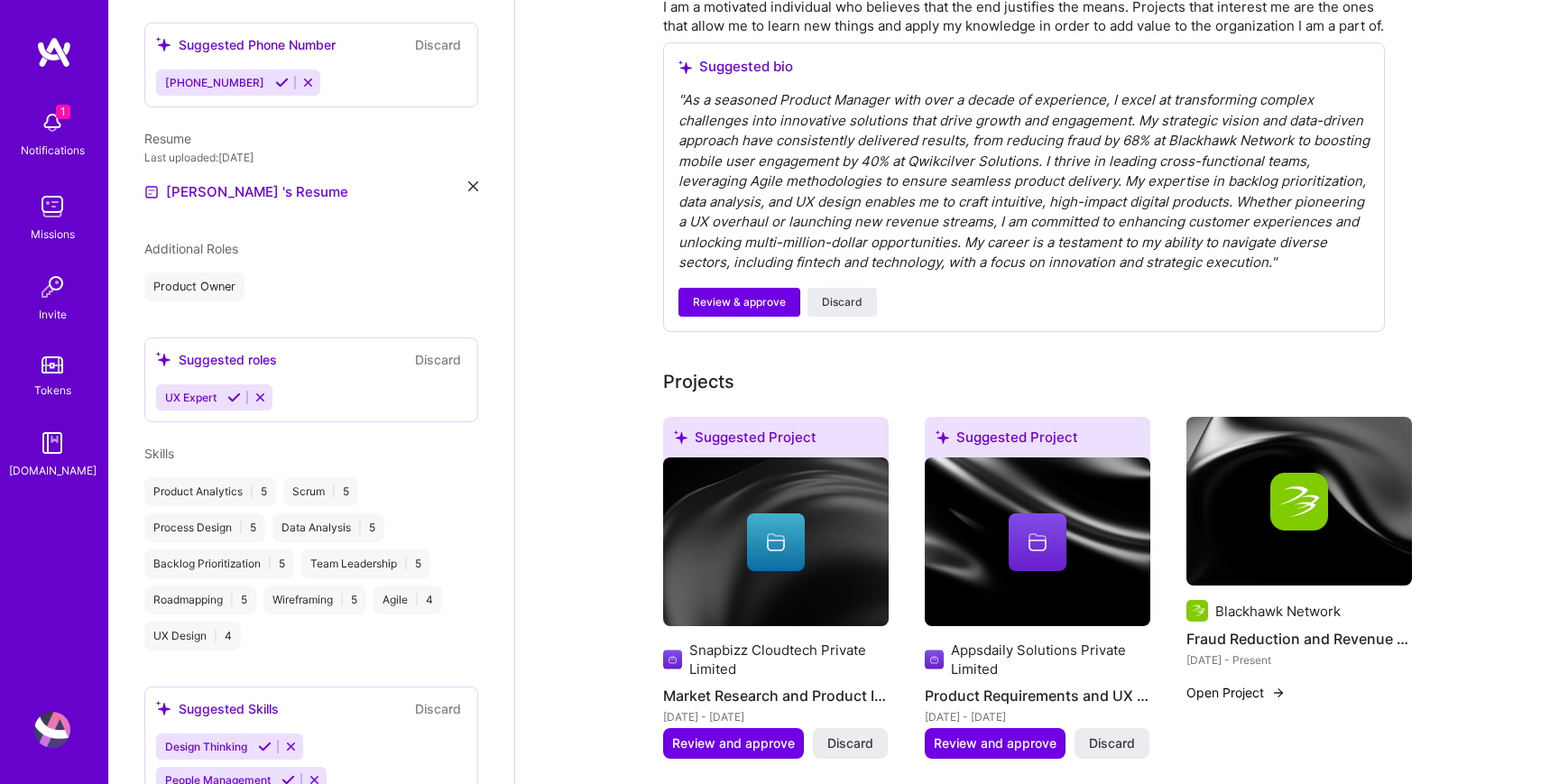
scroll to position [509, 0]
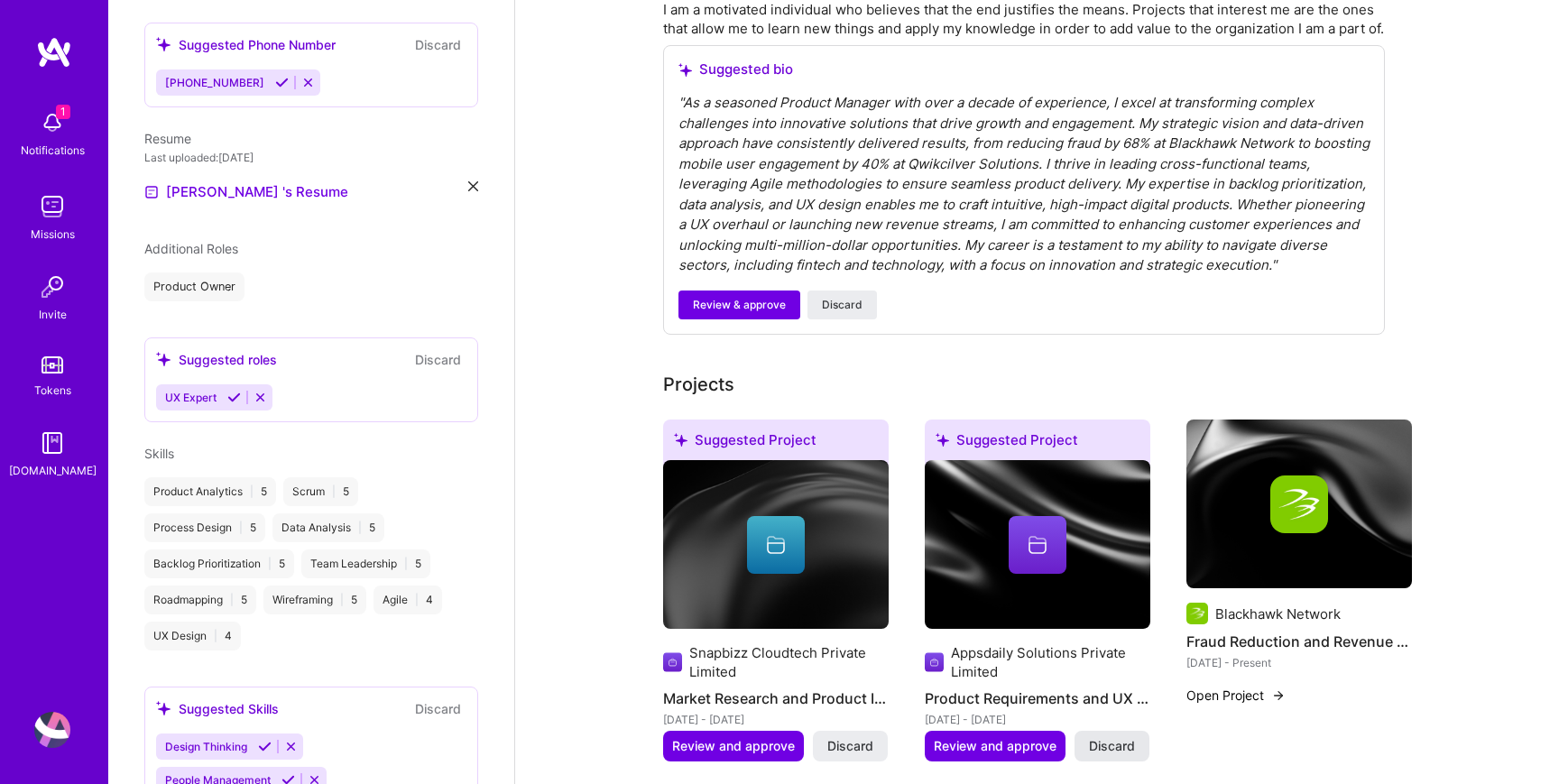
click at [1112, 755] on span "Discard" at bounding box center [1111, 746] width 46 height 18
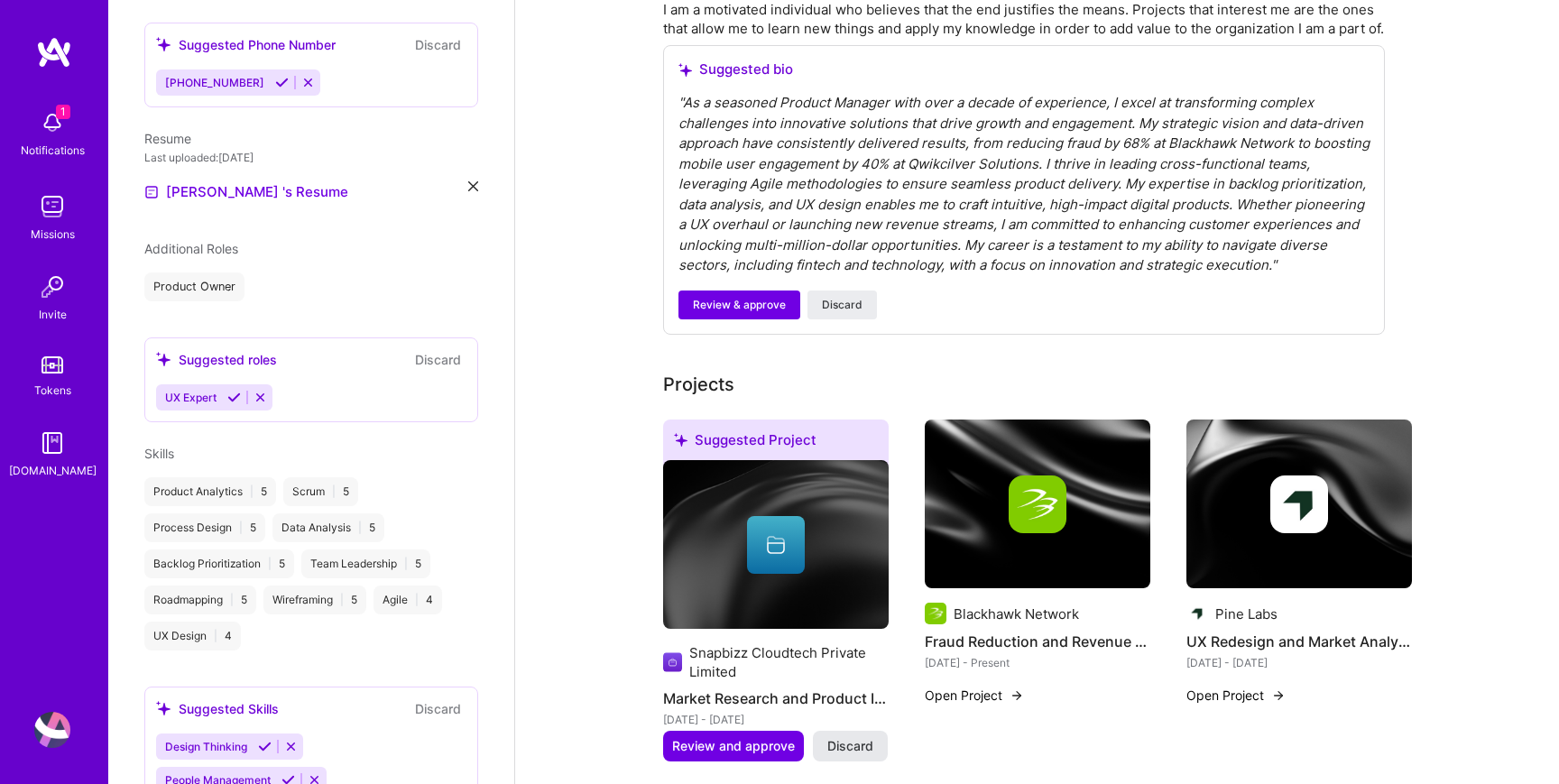
click at [831, 755] on span "Discard" at bounding box center [849, 746] width 46 height 18
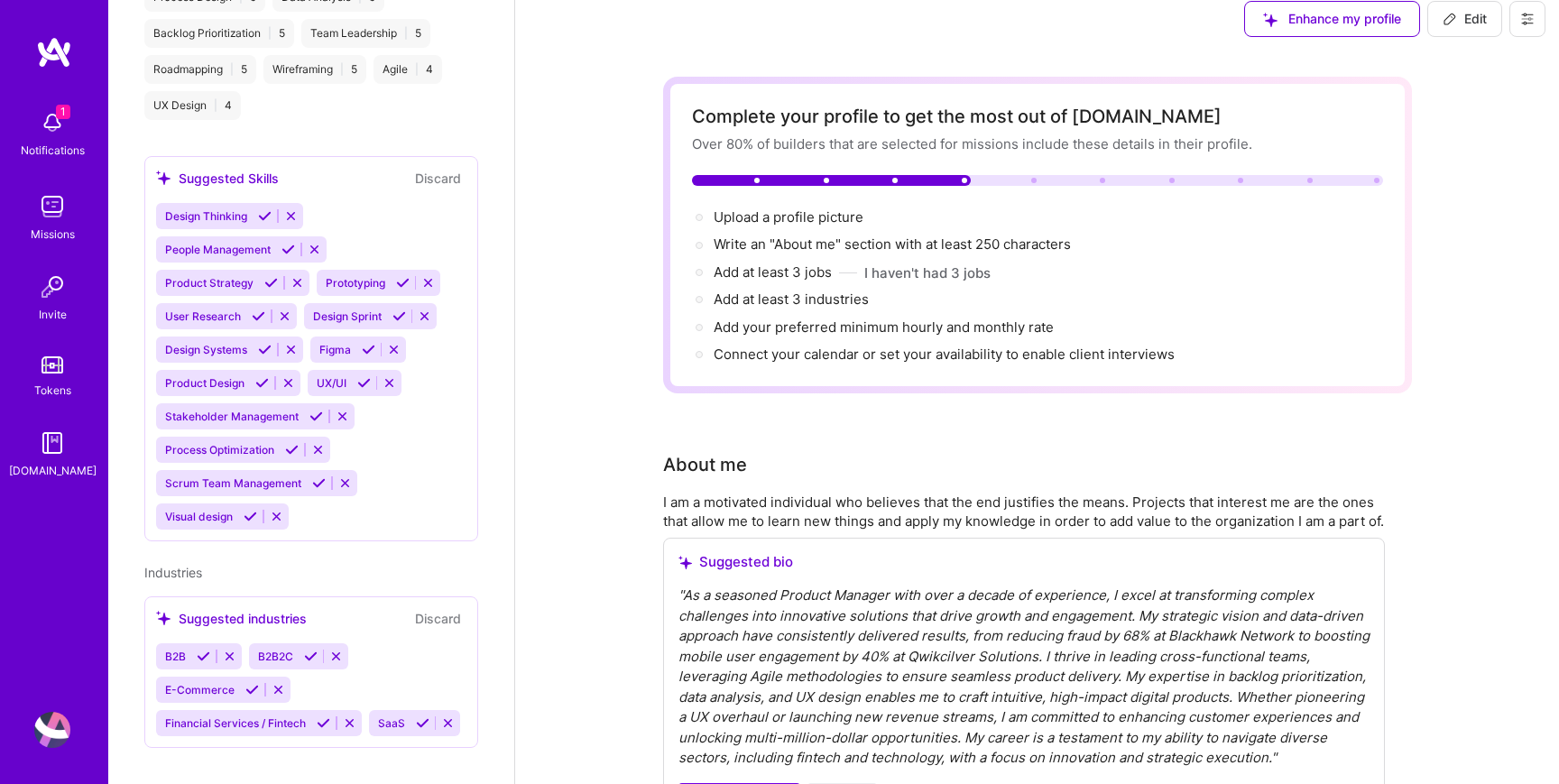
scroll to position [8, 0]
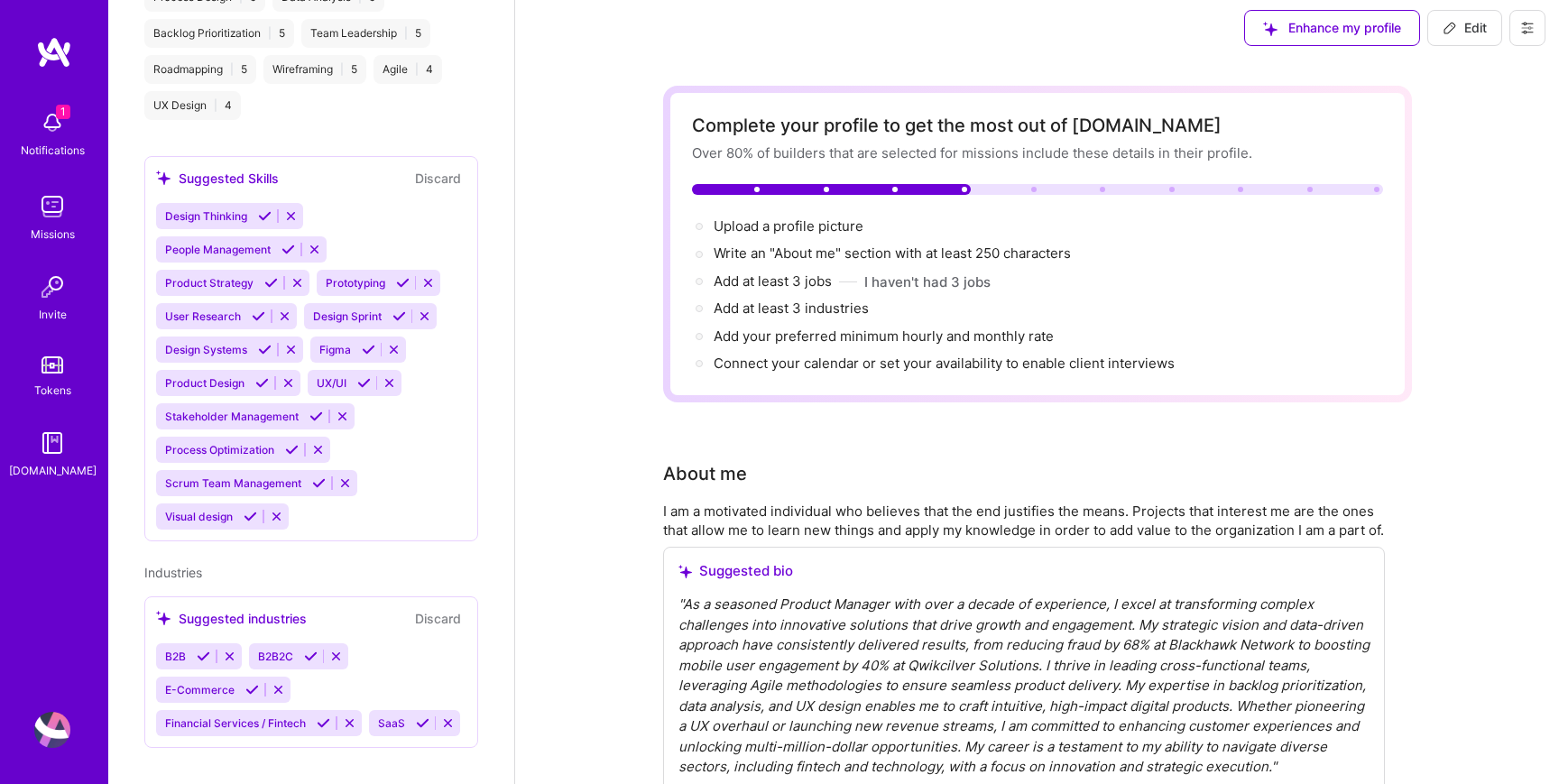
click at [265, 210] on icon at bounding box center [264, 216] width 14 height 14
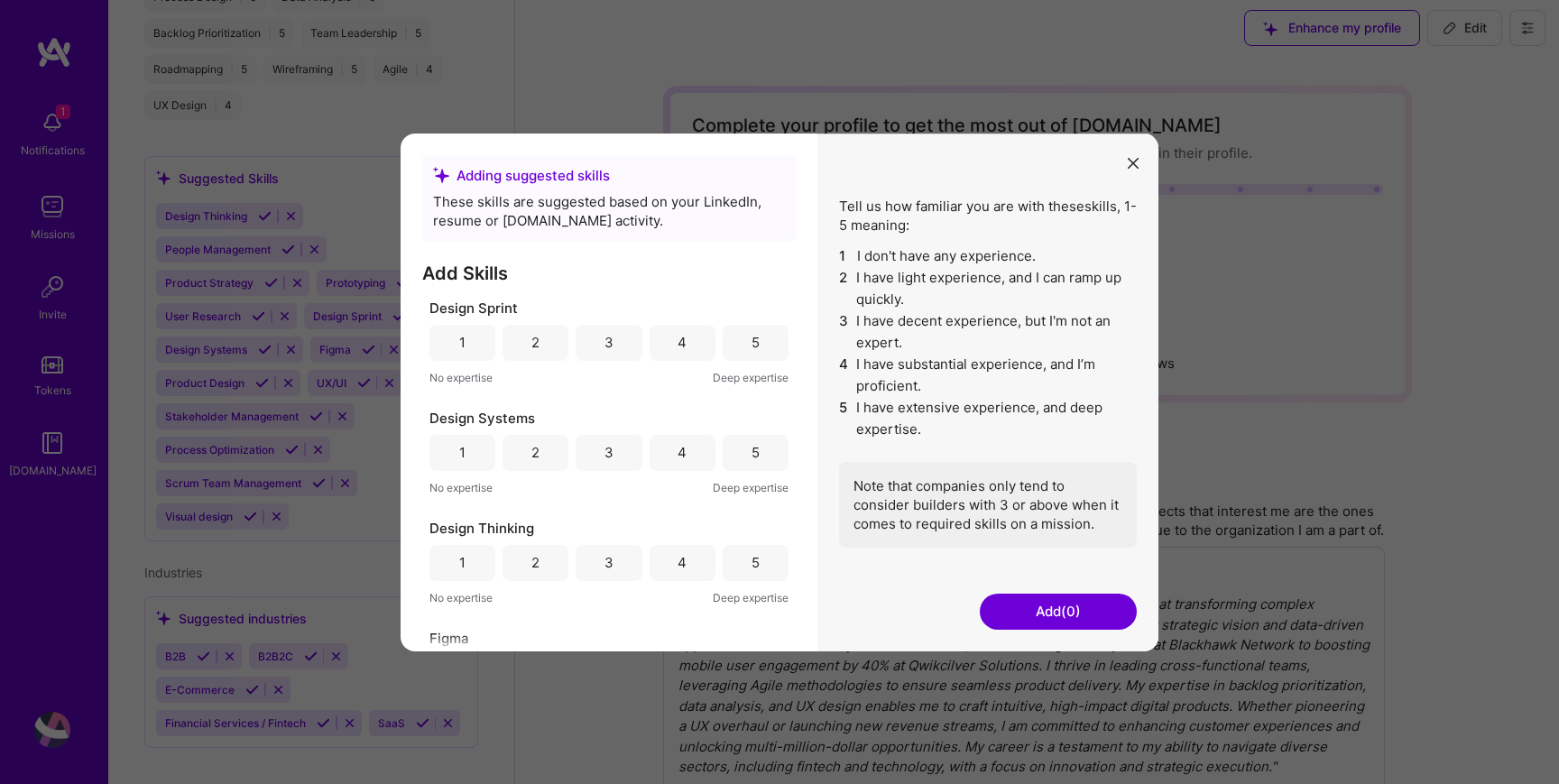
click at [752, 349] on div "5" at bounding box center [755, 343] width 8 height 19
click at [742, 552] on div "5" at bounding box center [755, 561] width 66 height 36
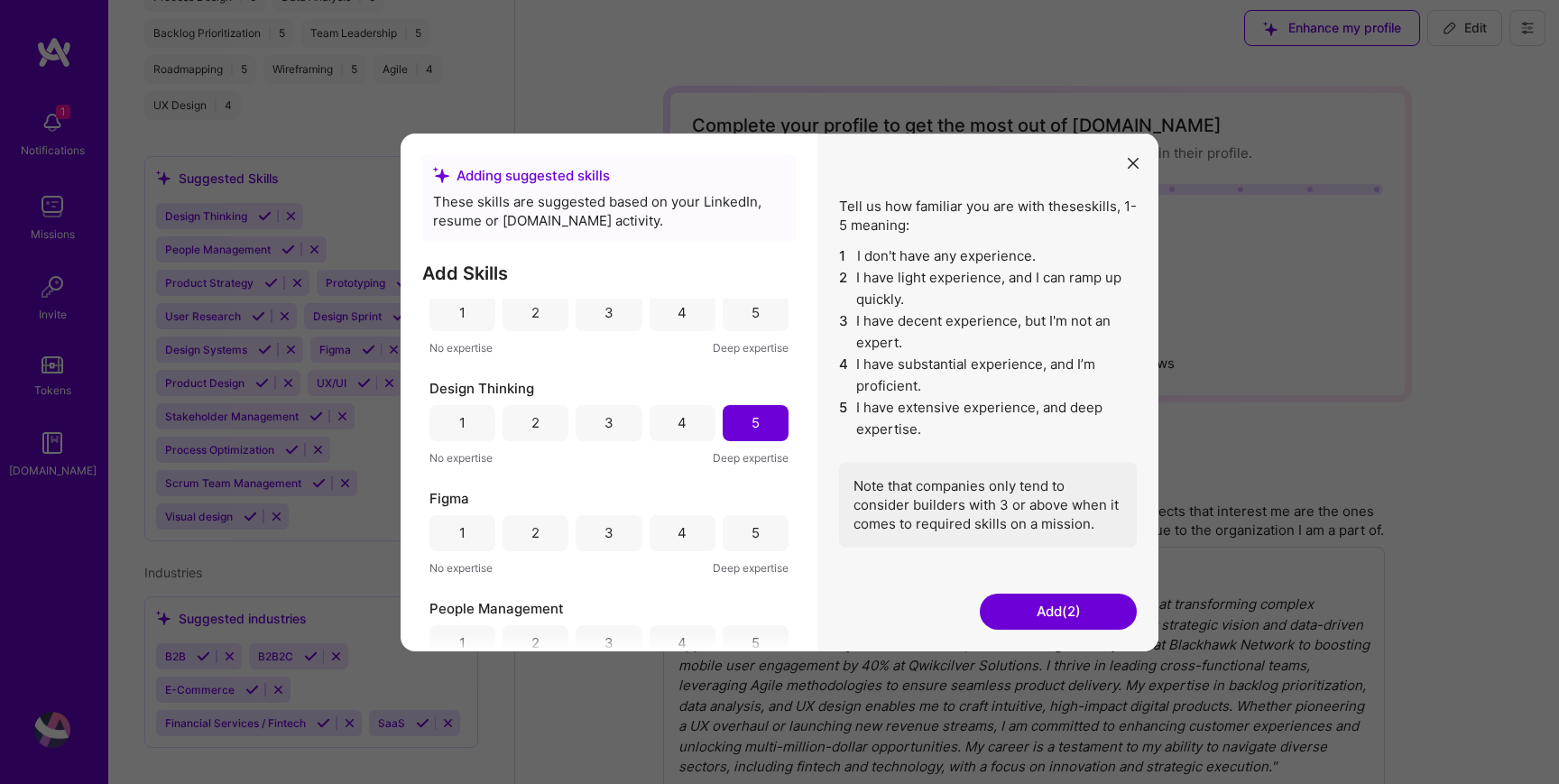
scroll to position [151, 0]
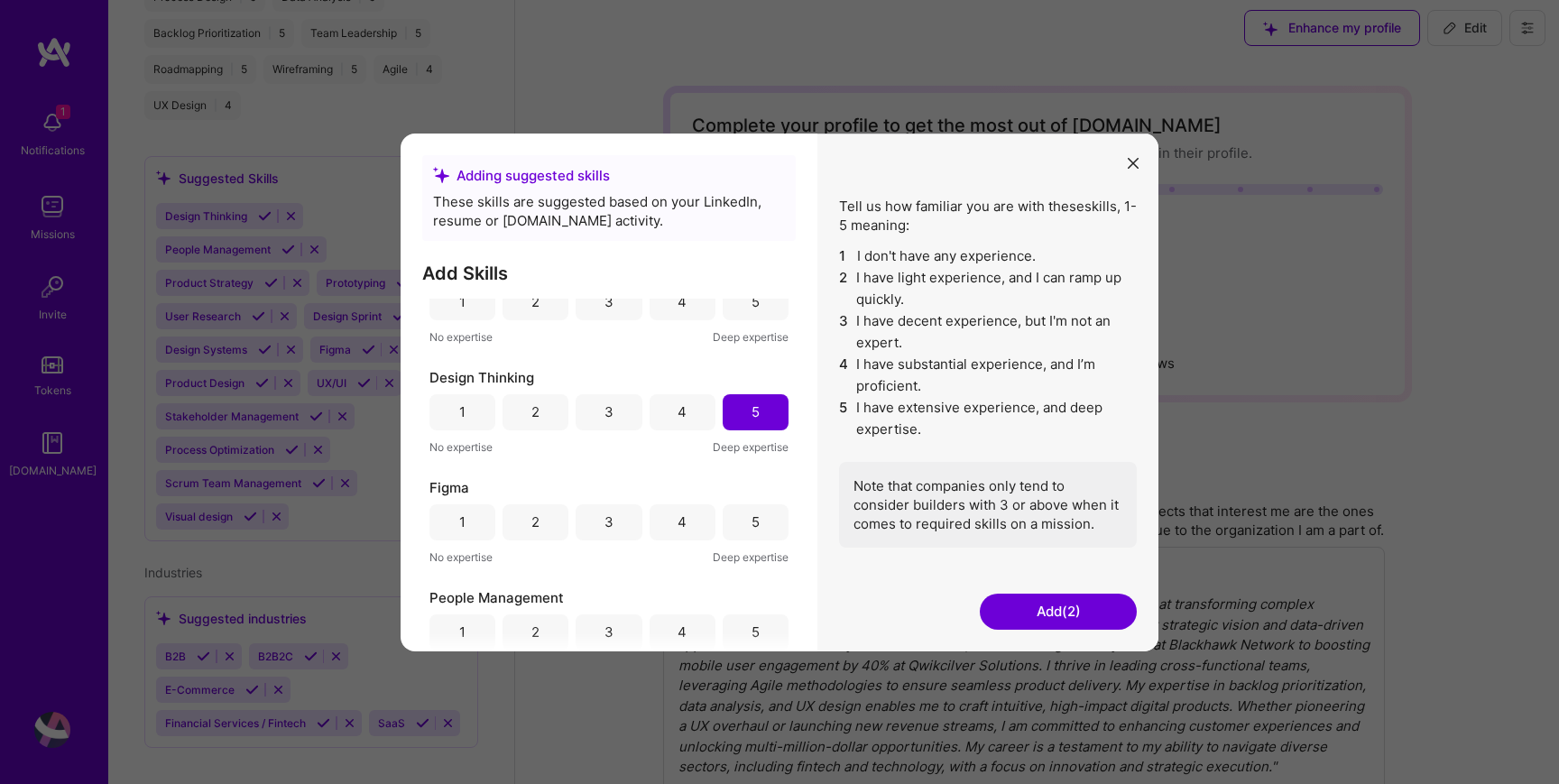
click at [609, 527] on div "3" at bounding box center [609, 521] width 9 height 19
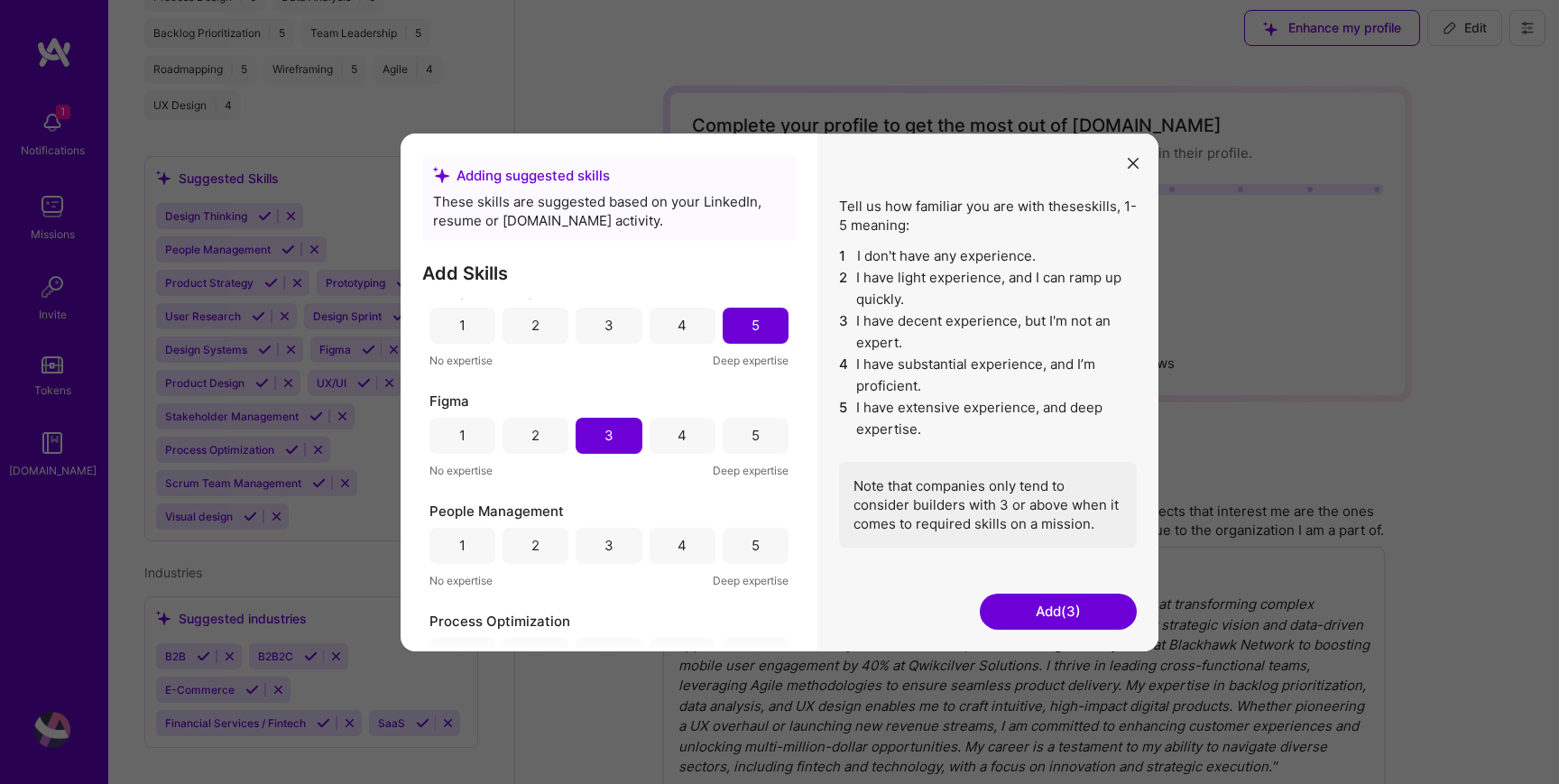
scroll to position [266, 0]
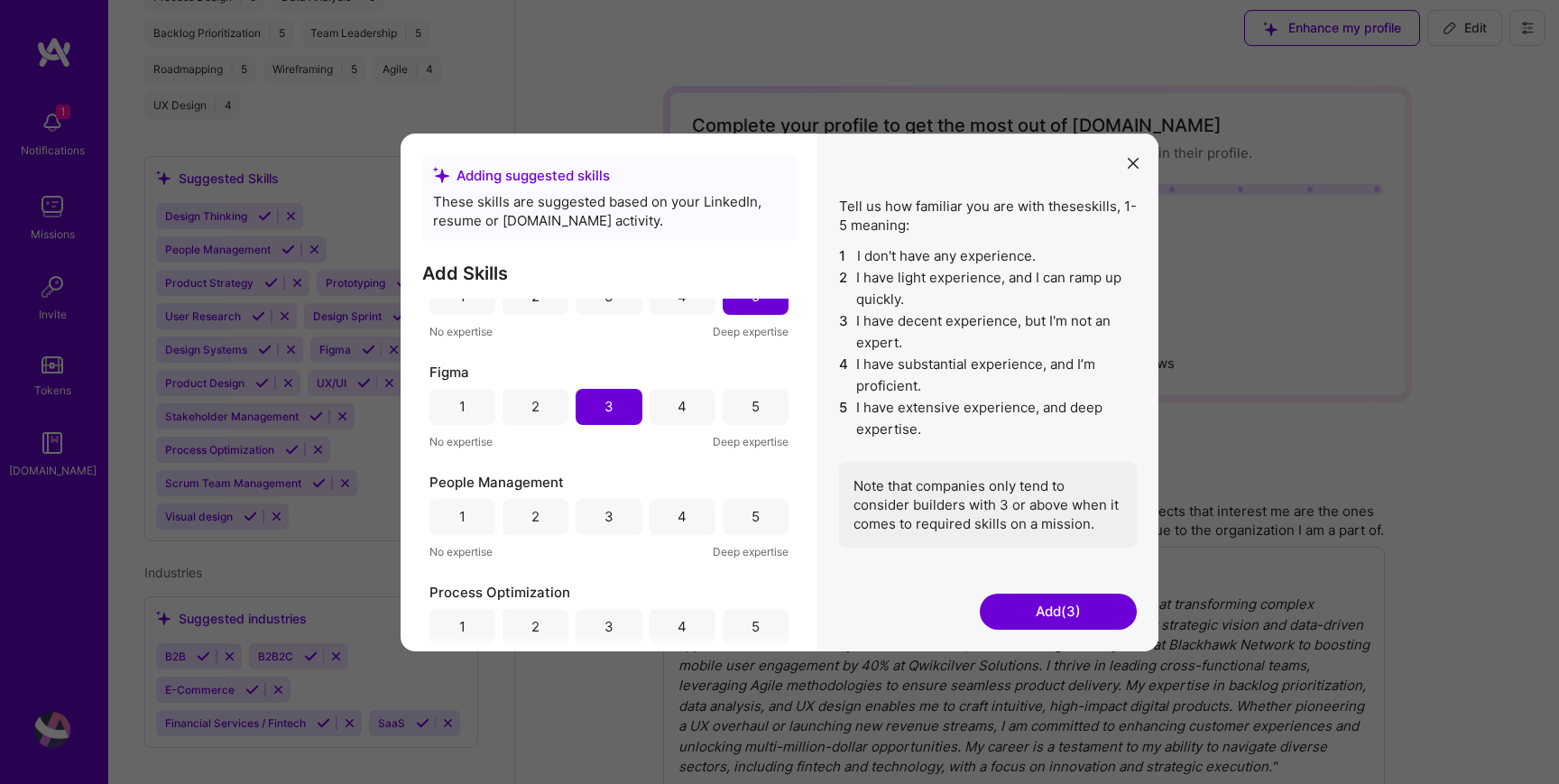
click at [747, 526] on div "5" at bounding box center [755, 516] width 66 height 36
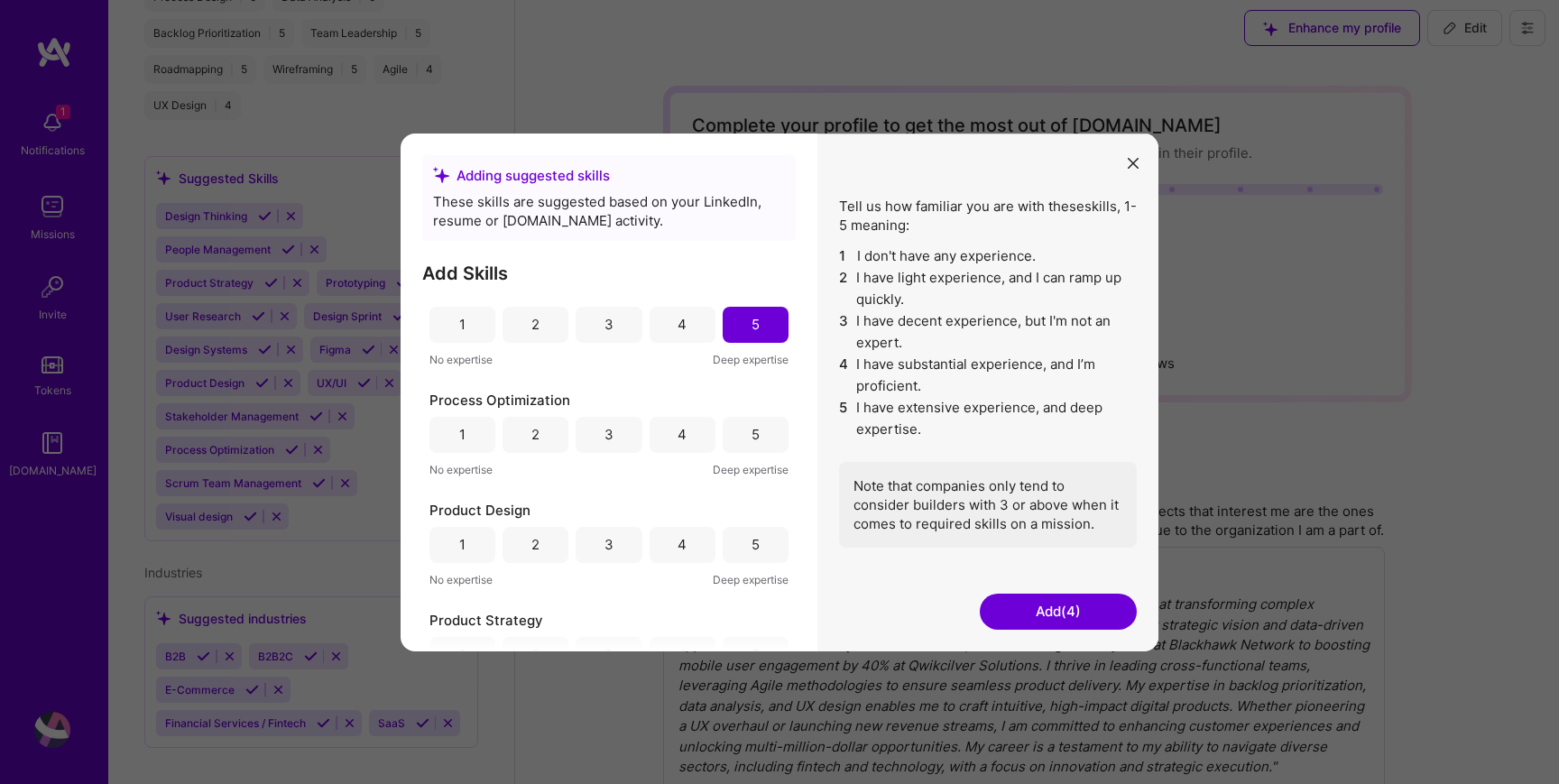
scroll to position [474, 0]
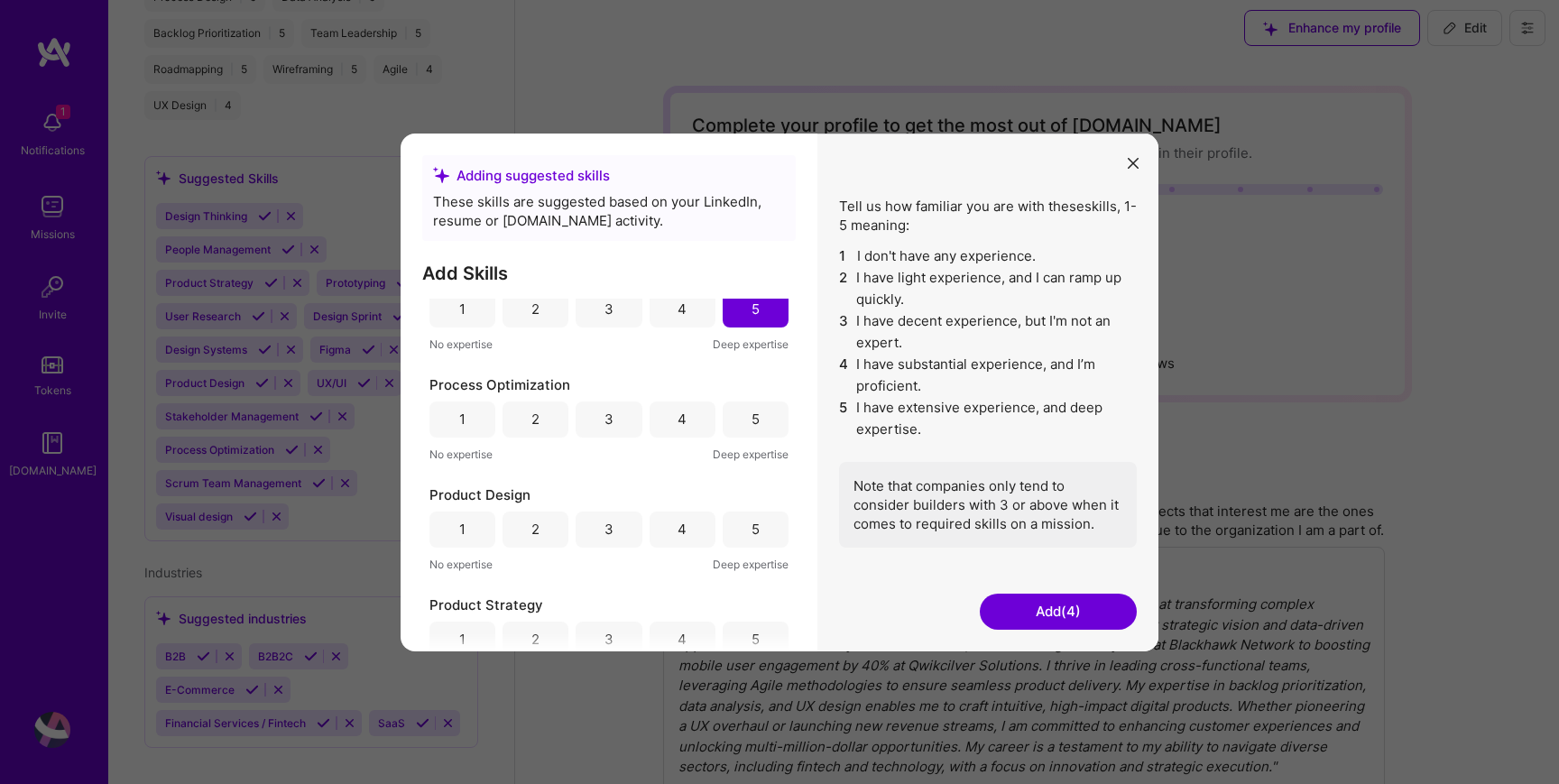
click at [755, 428] on div "5" at bounding box center [755, 418] width 66 height 36
click at [761, 539] on div "5" at bounding box center [755, 528] width 66 height 36
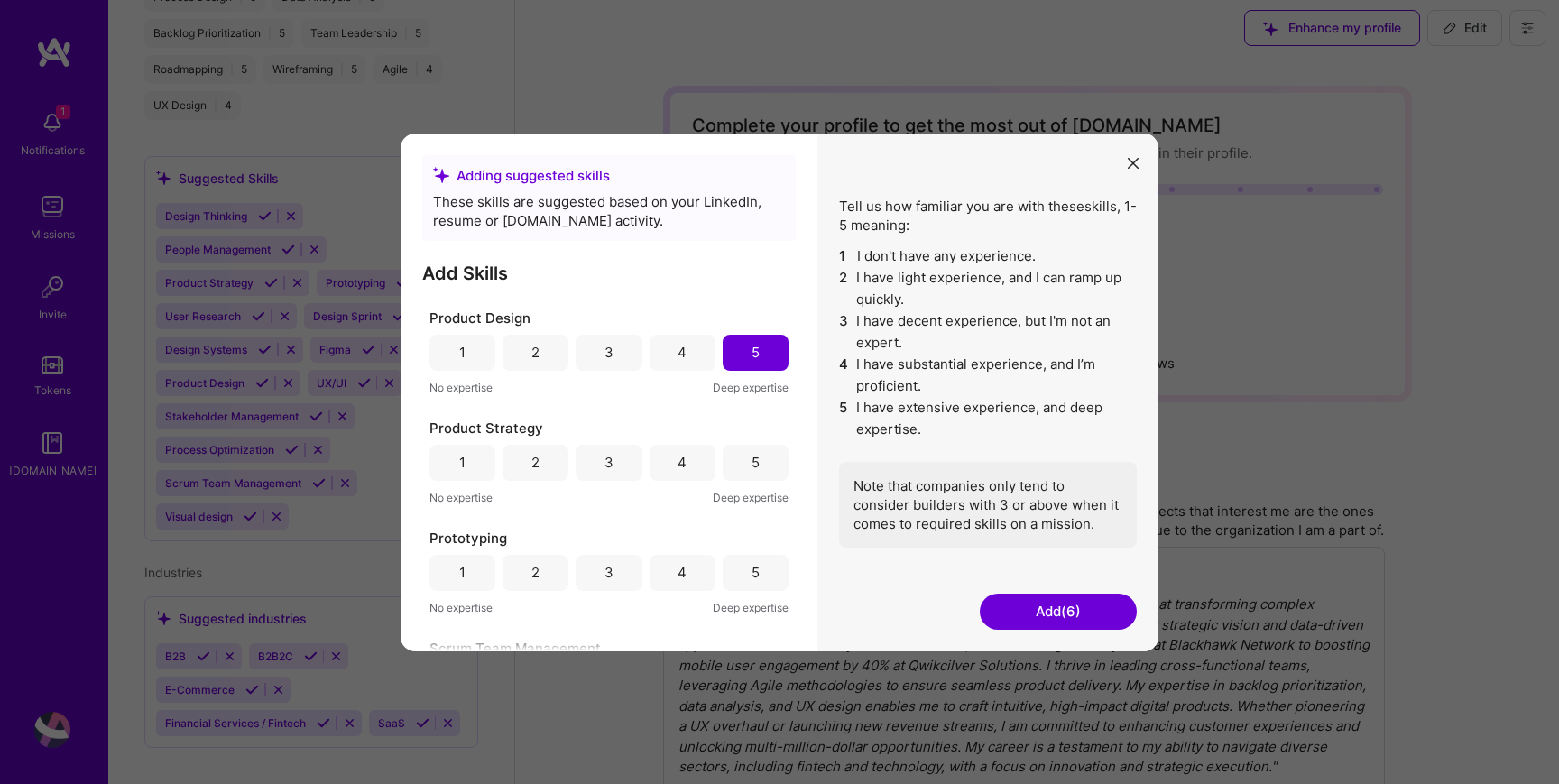
scroll to position [683, 0]
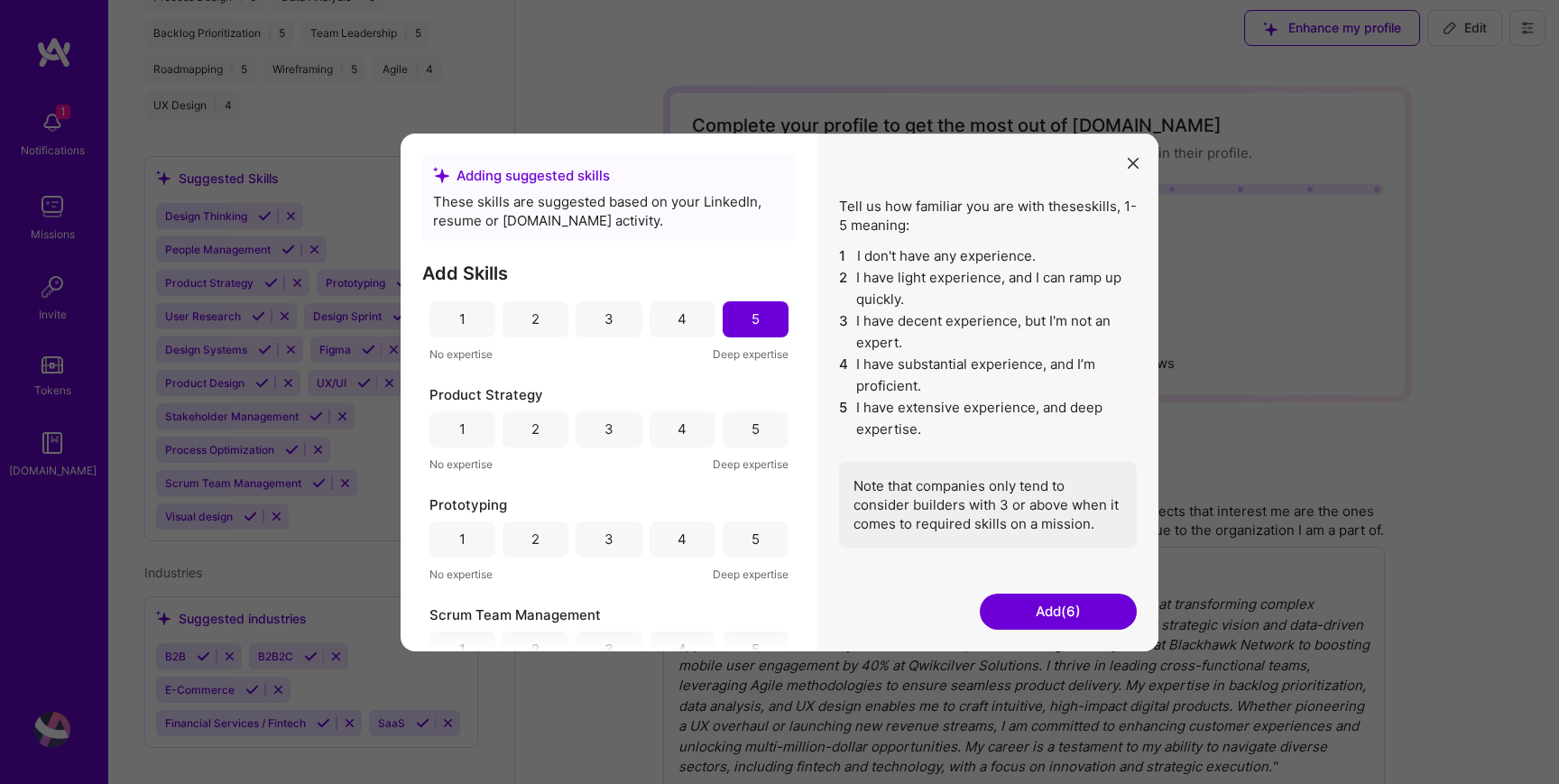
click at [744, 409] on div "Product Strategy 1 2 3 4 5 No expertise Deep expertise" at bounding box center [609, 428] width 359 height 88
click at [752, 434] on div "5" at bounding box center [755, 429] width 8 height 19
click at [730, 543] on div "5" at bounding box center [755, 538] width 66 height 36
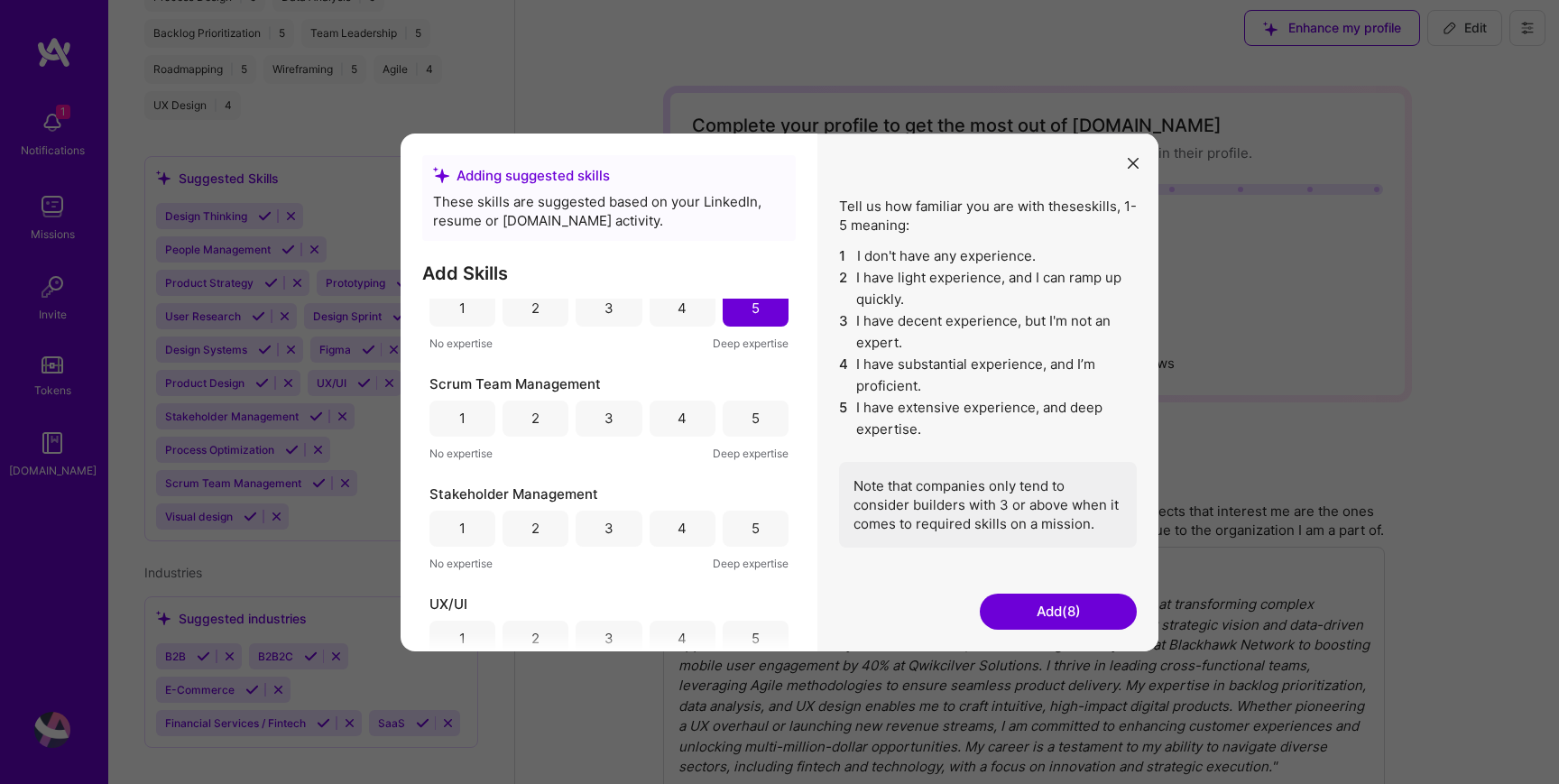
click at [752, 432] on div "5" at bounding box center [755, 417] width 66 height 36
click at [758, 553] on span "Deep expertise" at bounding box center [750, 562] width 75 height 19
click at [752, 536] on div "5" at bounding box center [755, 528] width 8 height 19
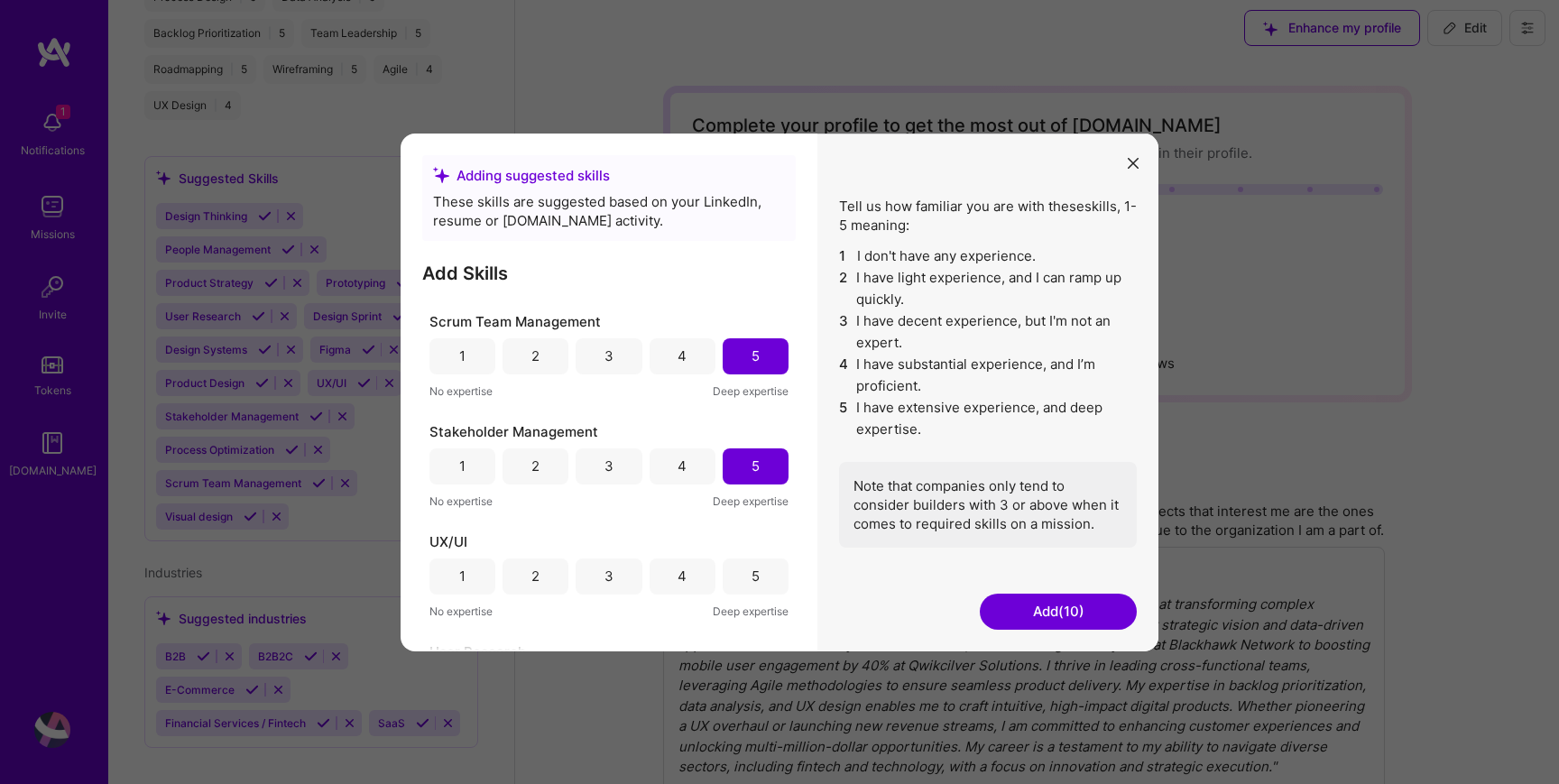
scroll to position [993, 0]
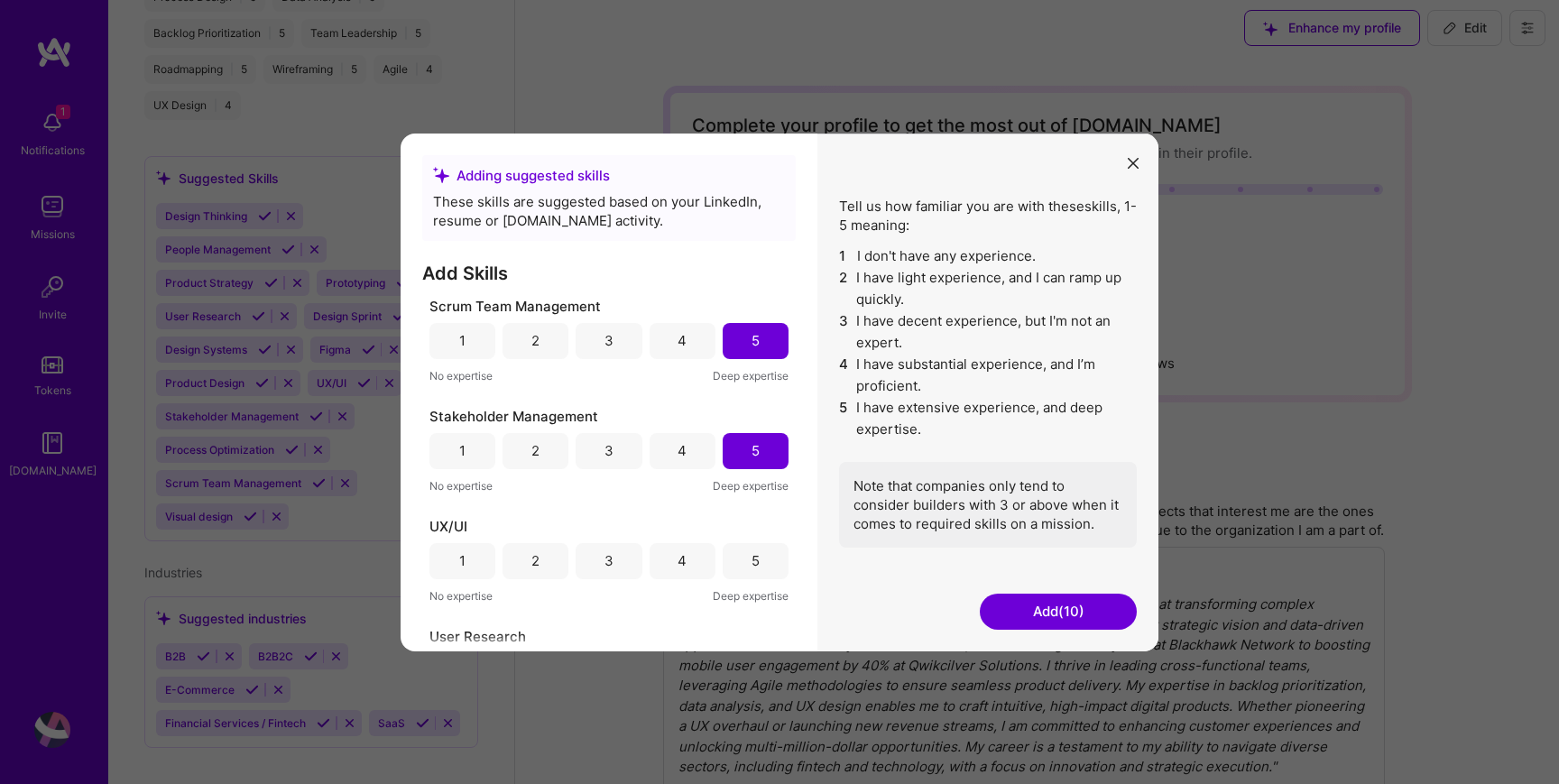
click at [752, 556] on div "5" at bounding box center [755, 561] width 8 height 19
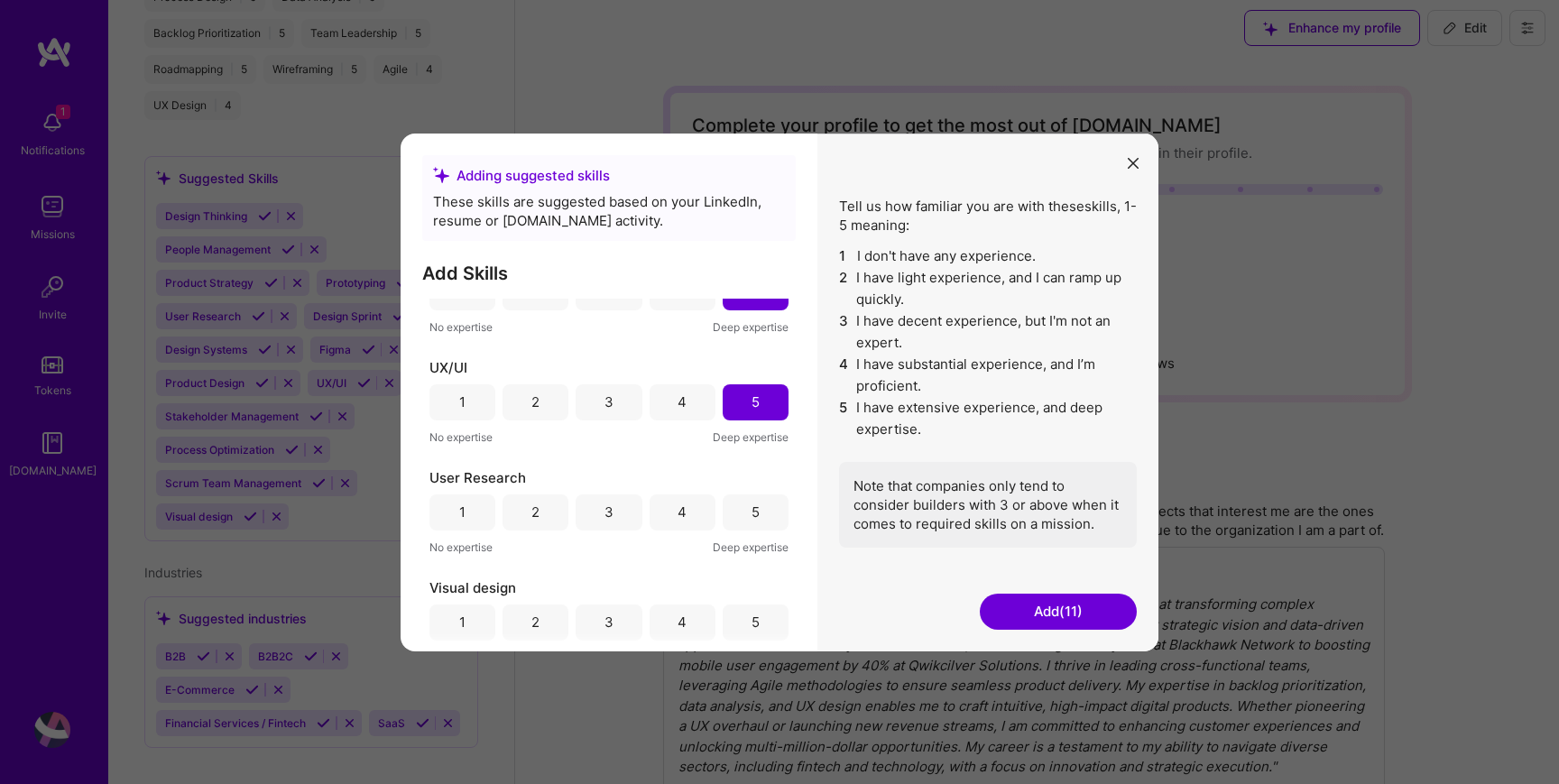
scroll to position [1167, 0]
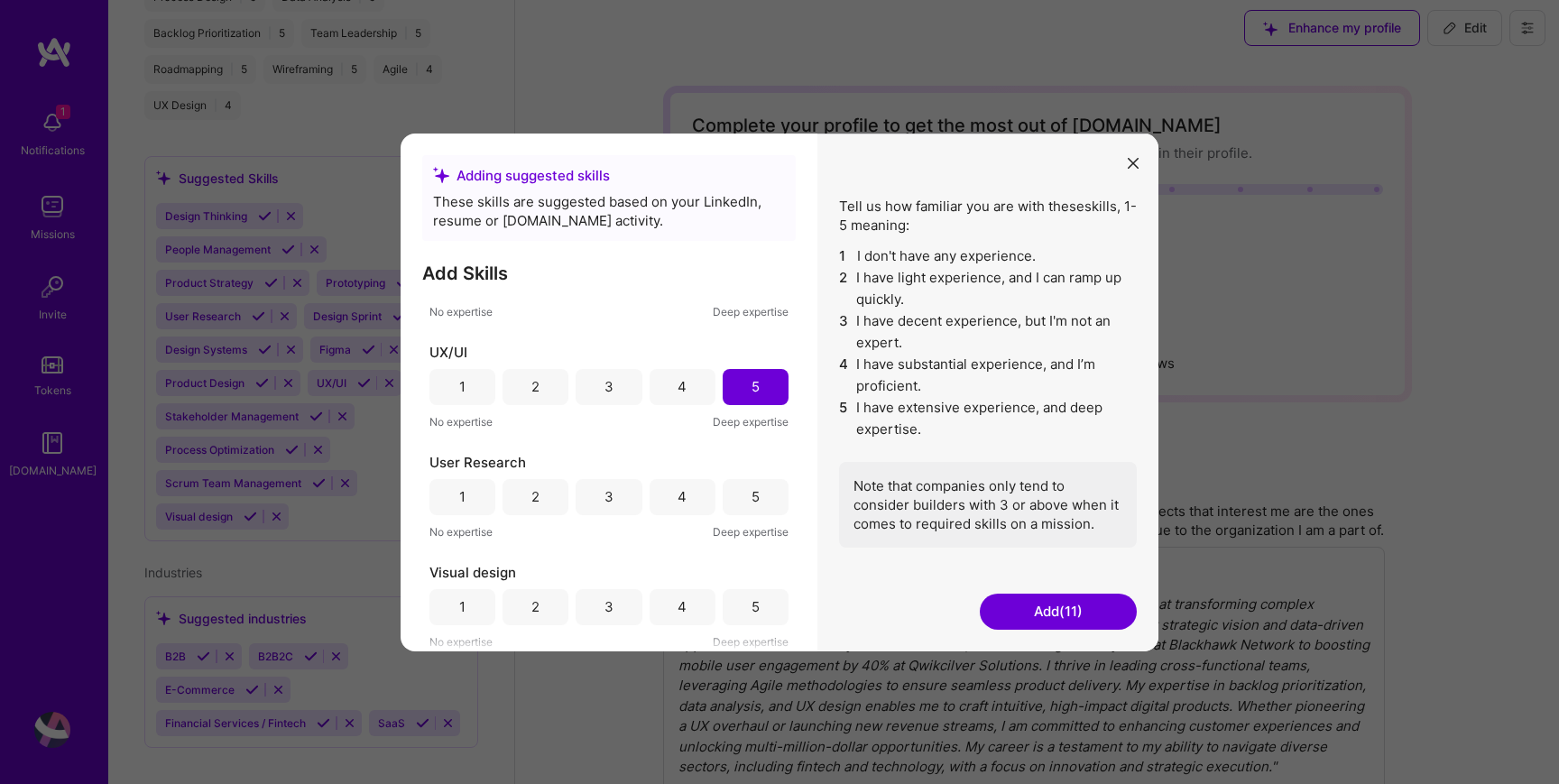
click at [739, 504] on div "5" at bounding box center [755, 496] width 66 height 36
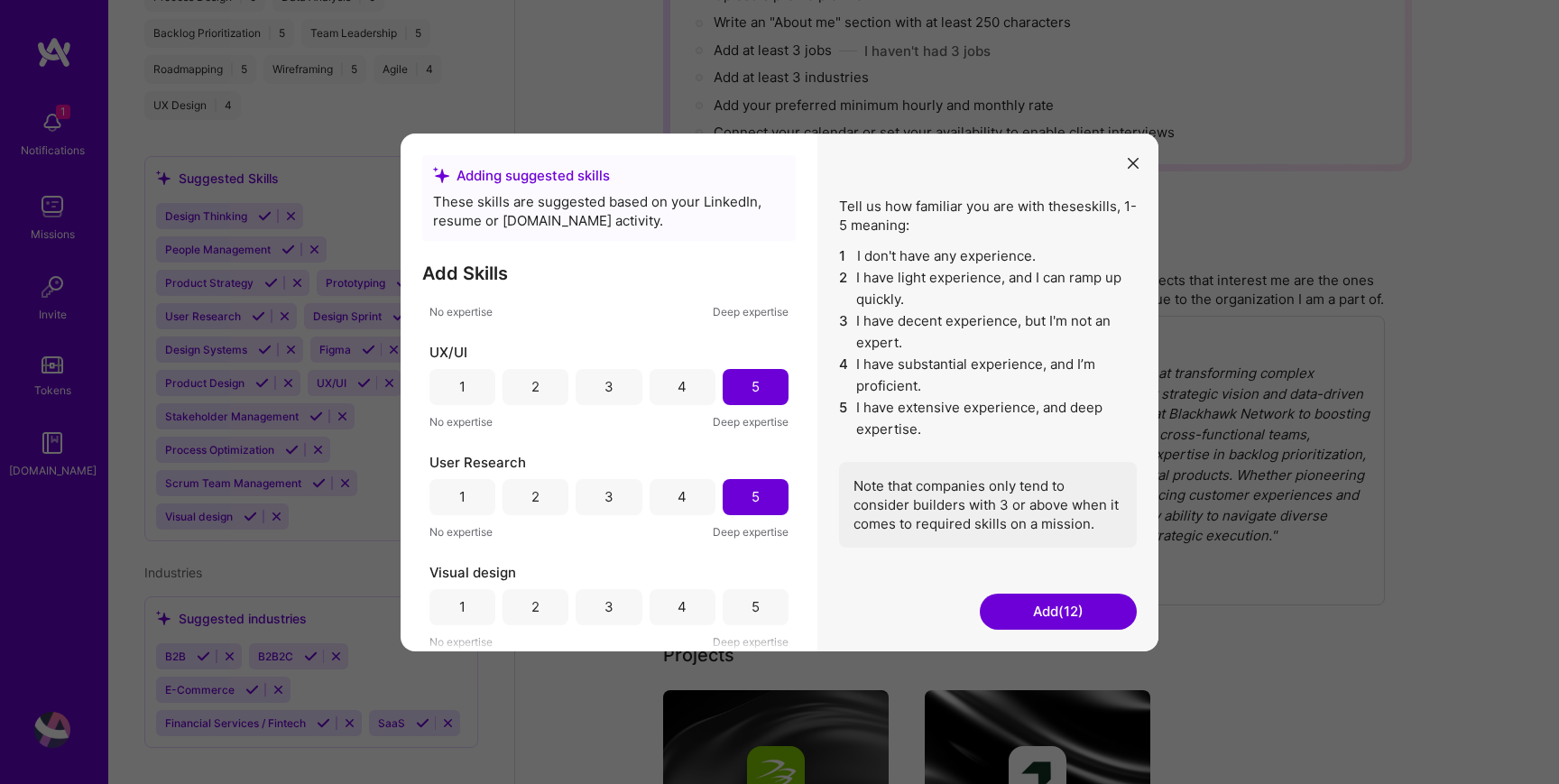
scroll to position [254, 0]
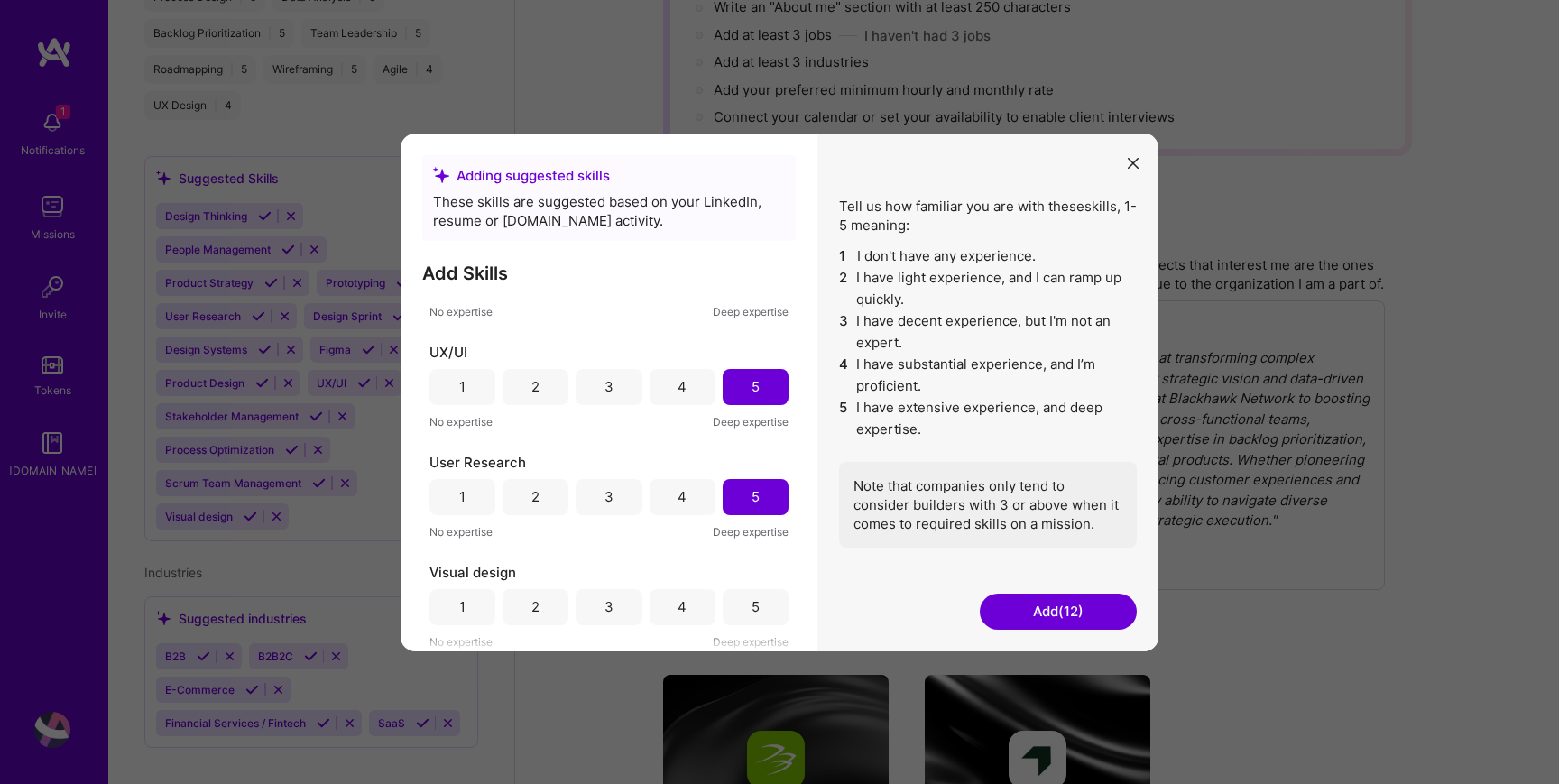
click at [735, 615] on div "5" at bounding box center [755, 606] width 66 height 36
click at [1035, 618] on button "Add (13)" at bounding box center [1058, 612] width 157 height 36
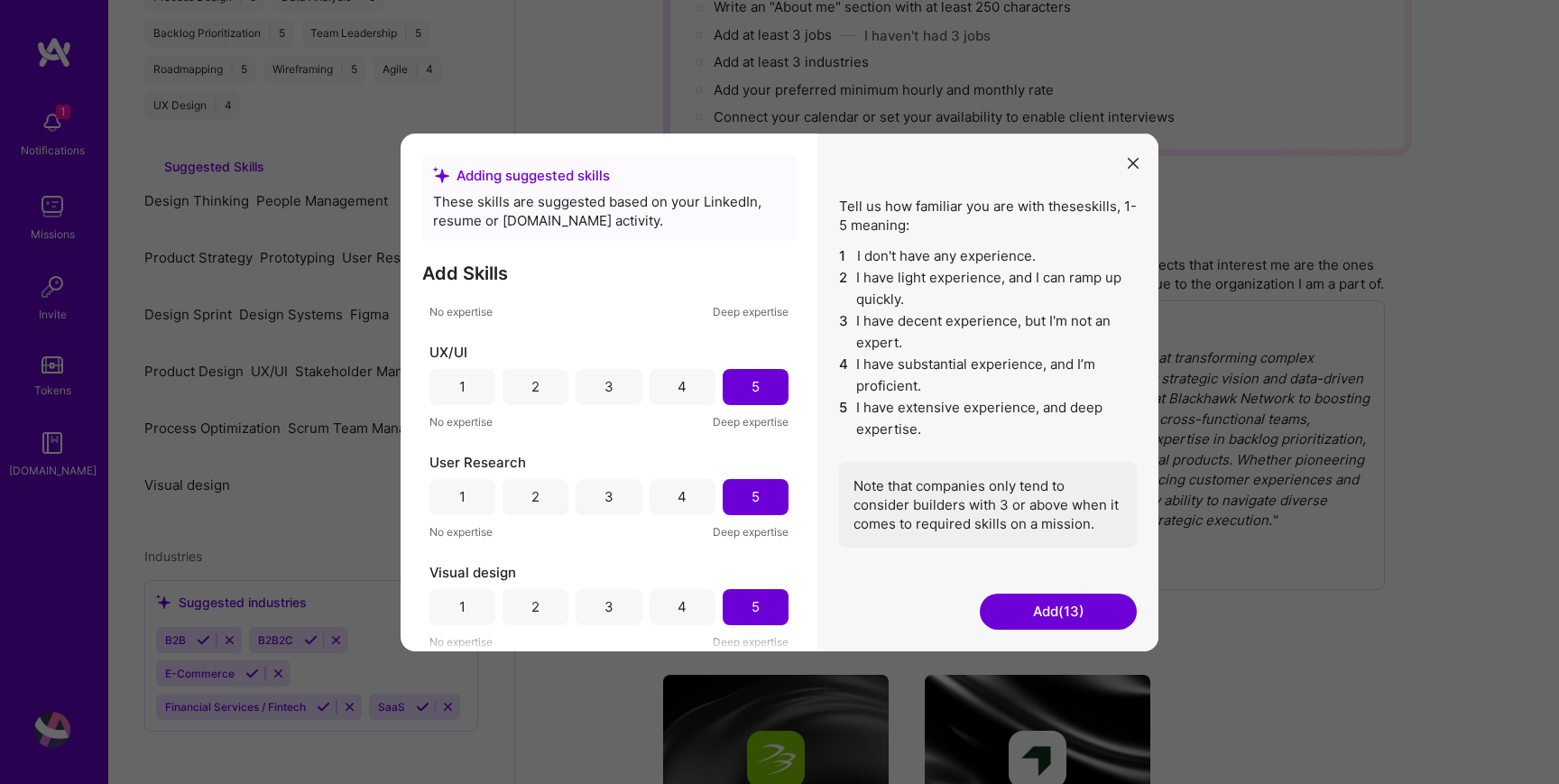
scroll to position [580, 0]
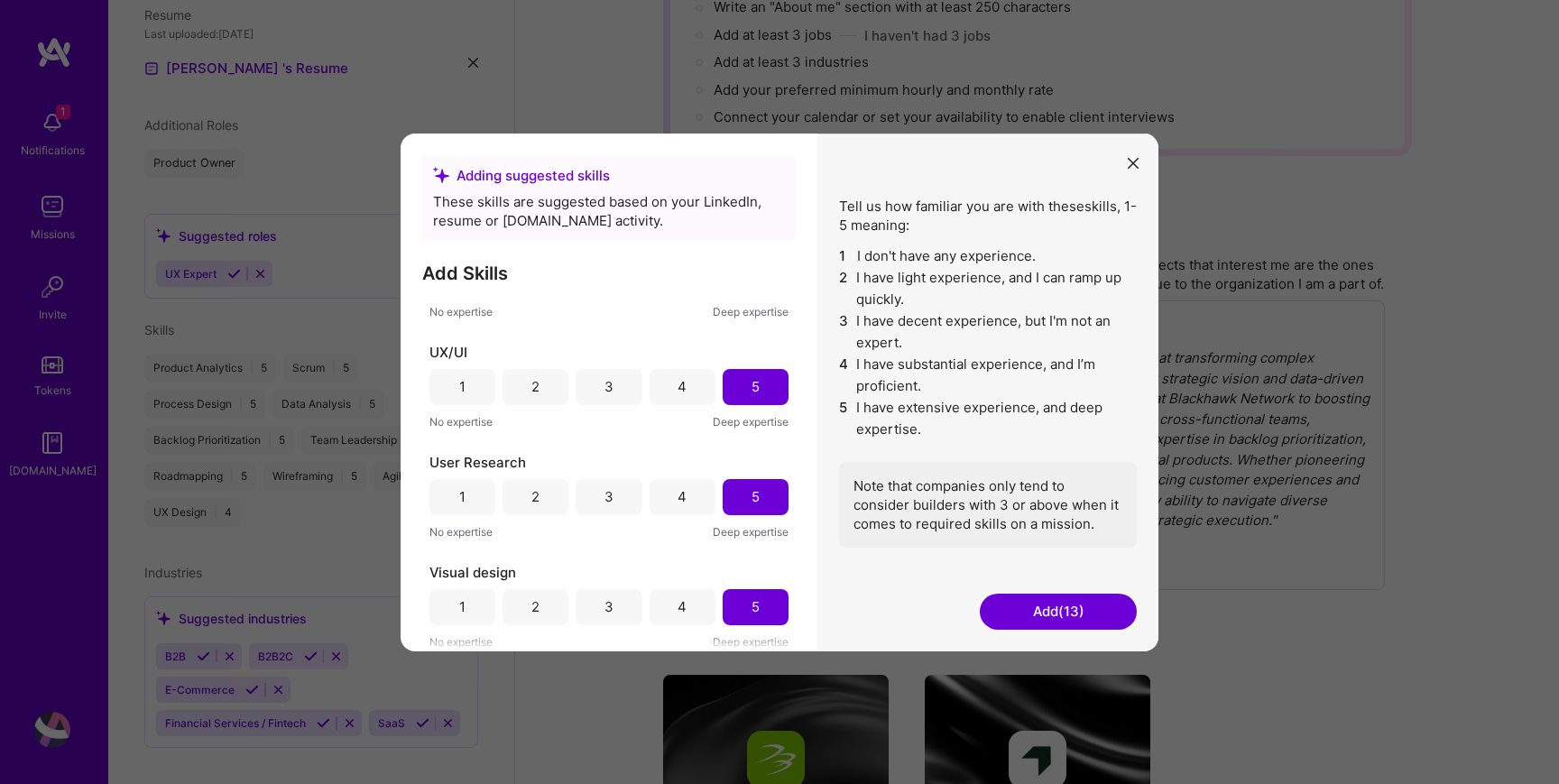
click at [1055, 609] on button "Add (13)" at bounding box center [1058, 612] width 157 height 36
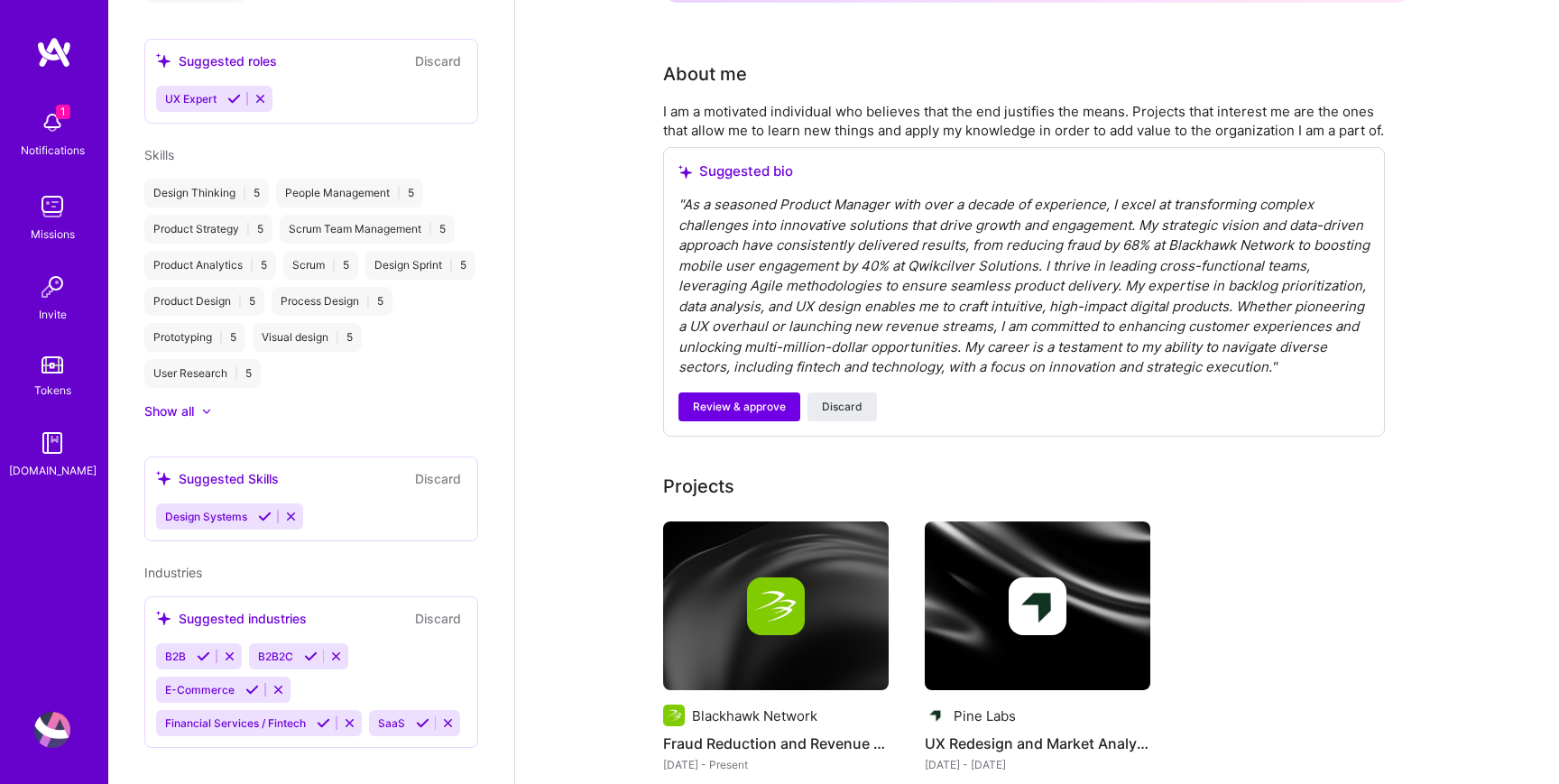
scroll to position [430, 0]
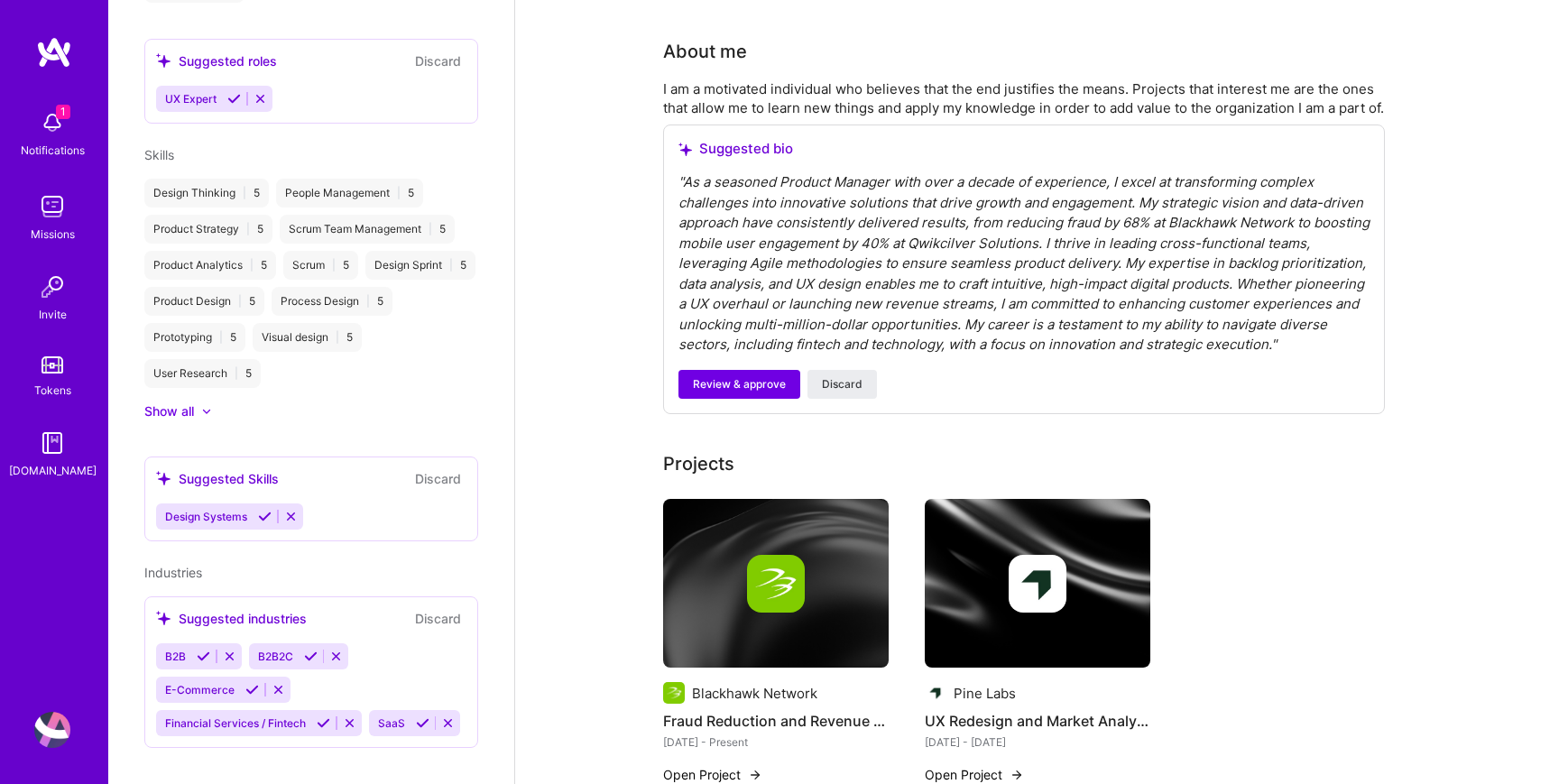
click at [211, 649] on button at bounding box center [203, 656] width 24 height 15
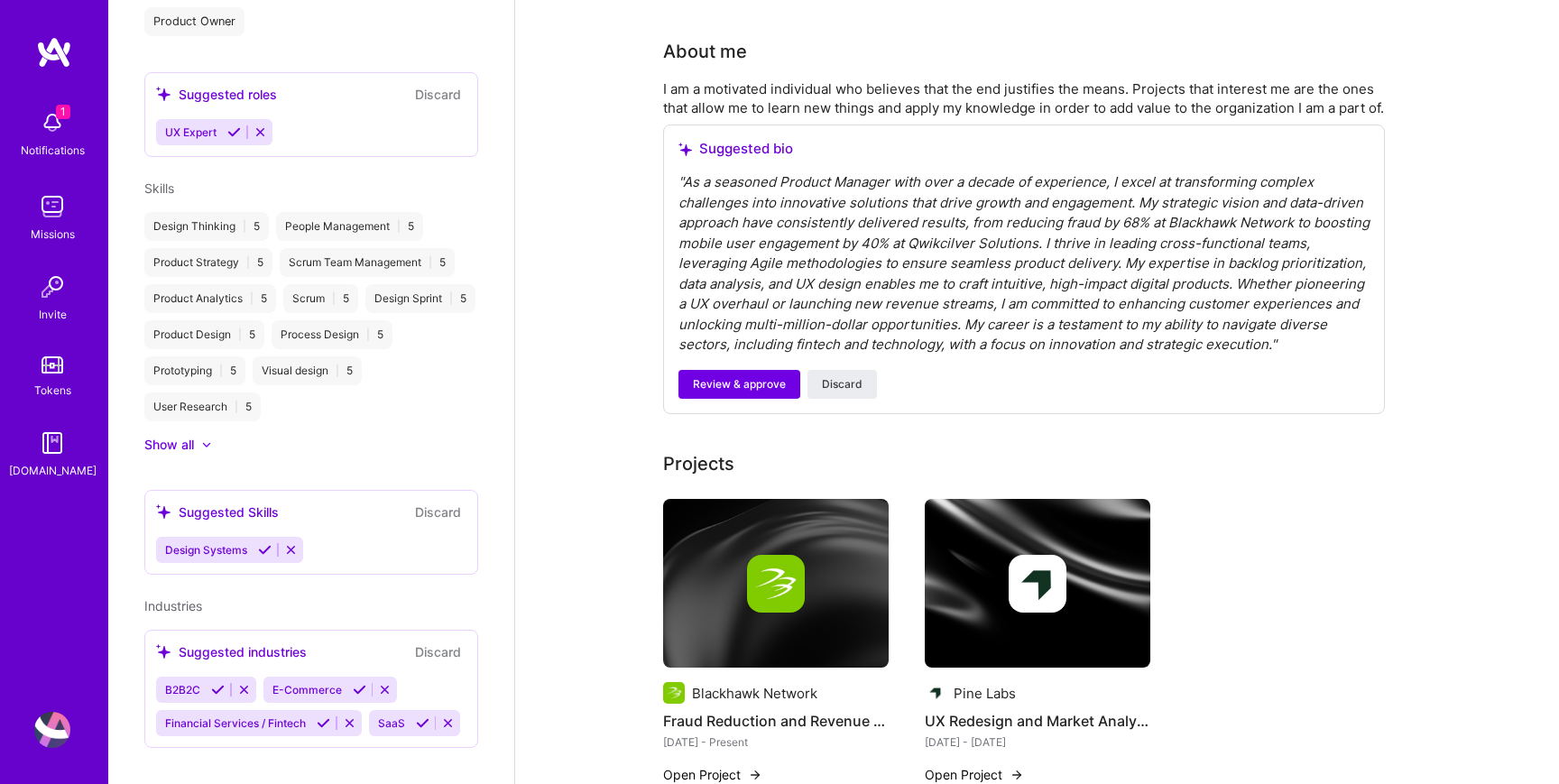
scroll to position [755, 0]
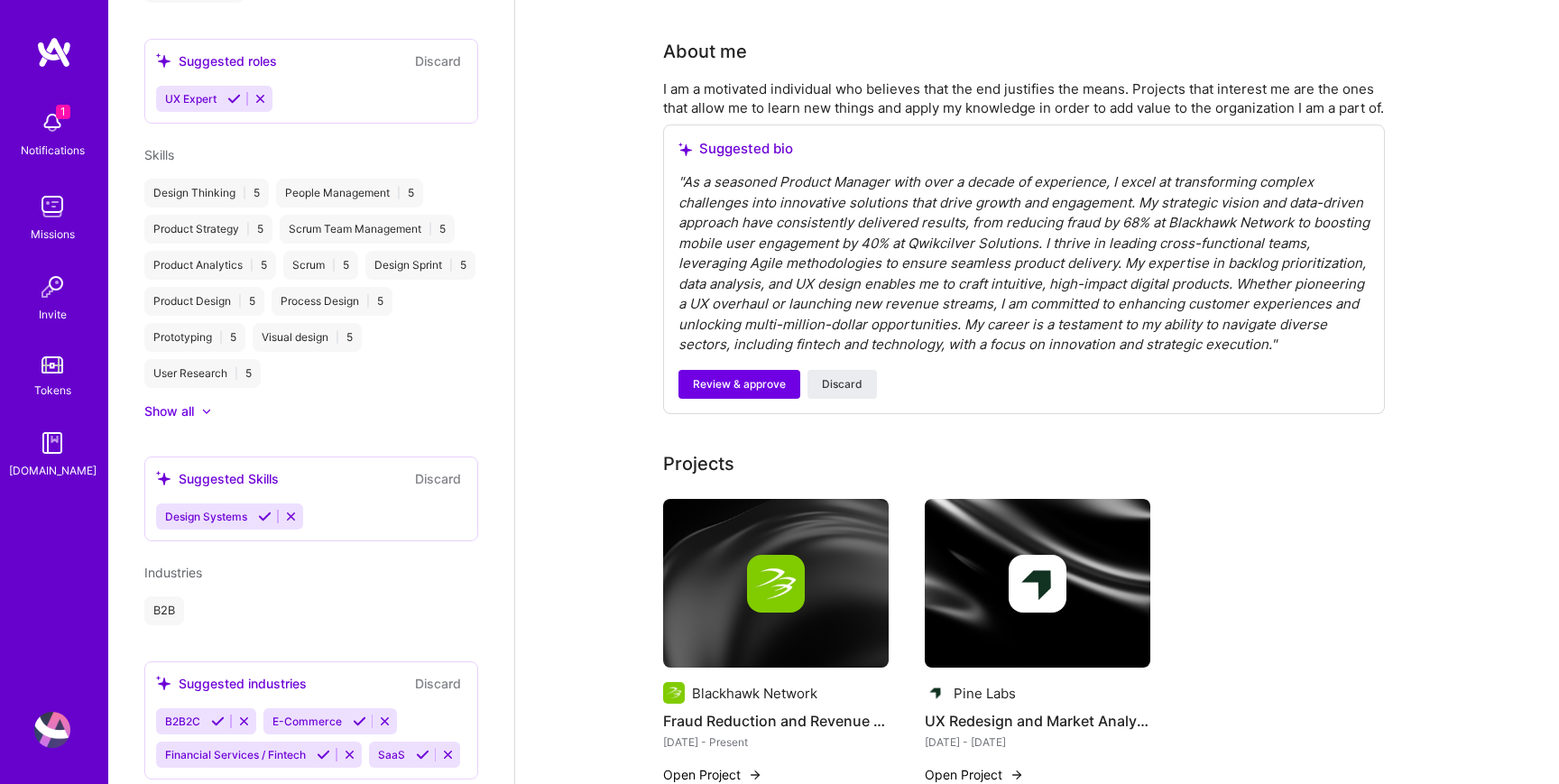
click at [357, 714] on icon at bounding box center [359, 721] width 14 height 14
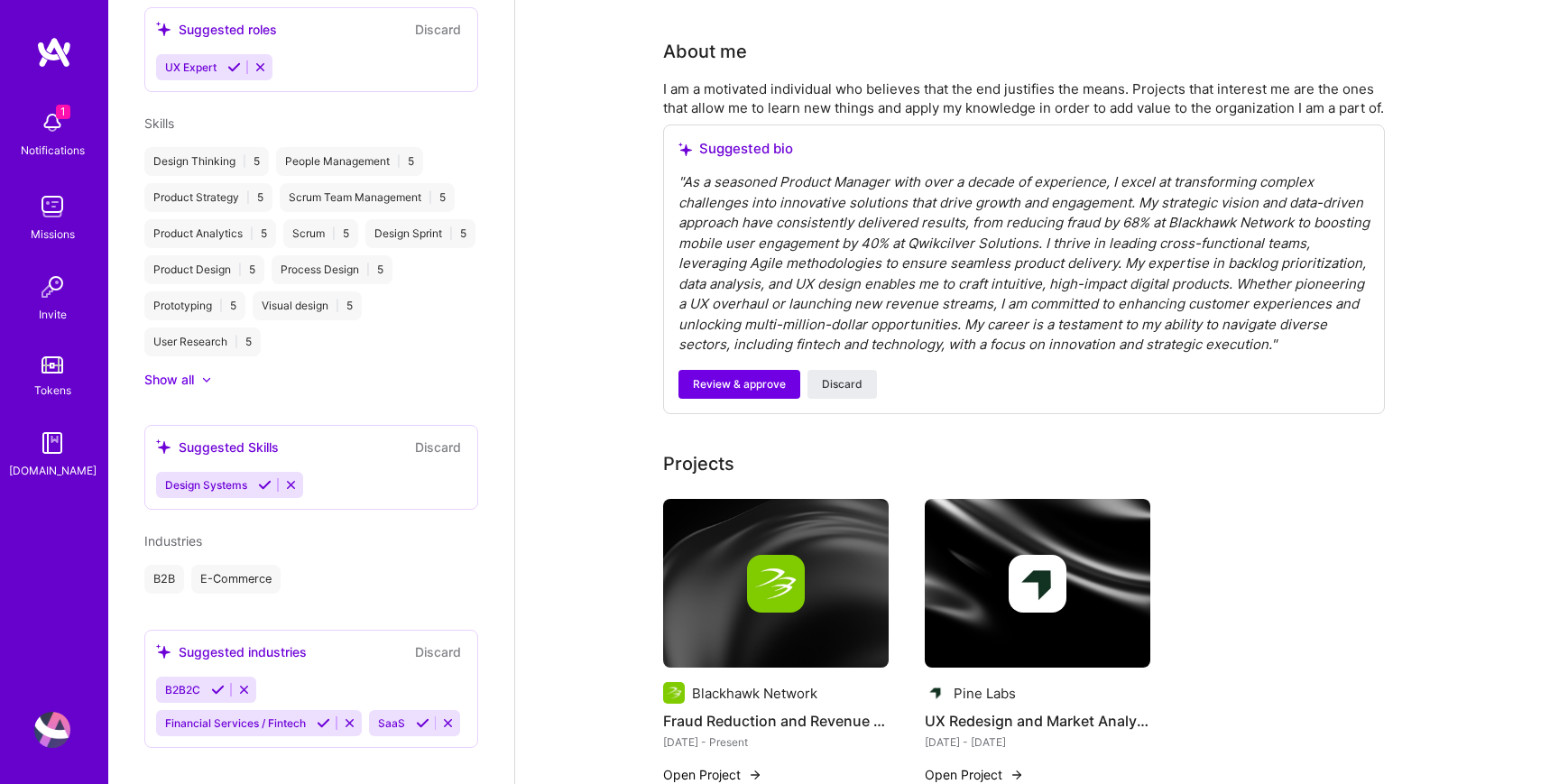
click at [326, 716] on icon at bounding box center [323, 723] width 14 height 14
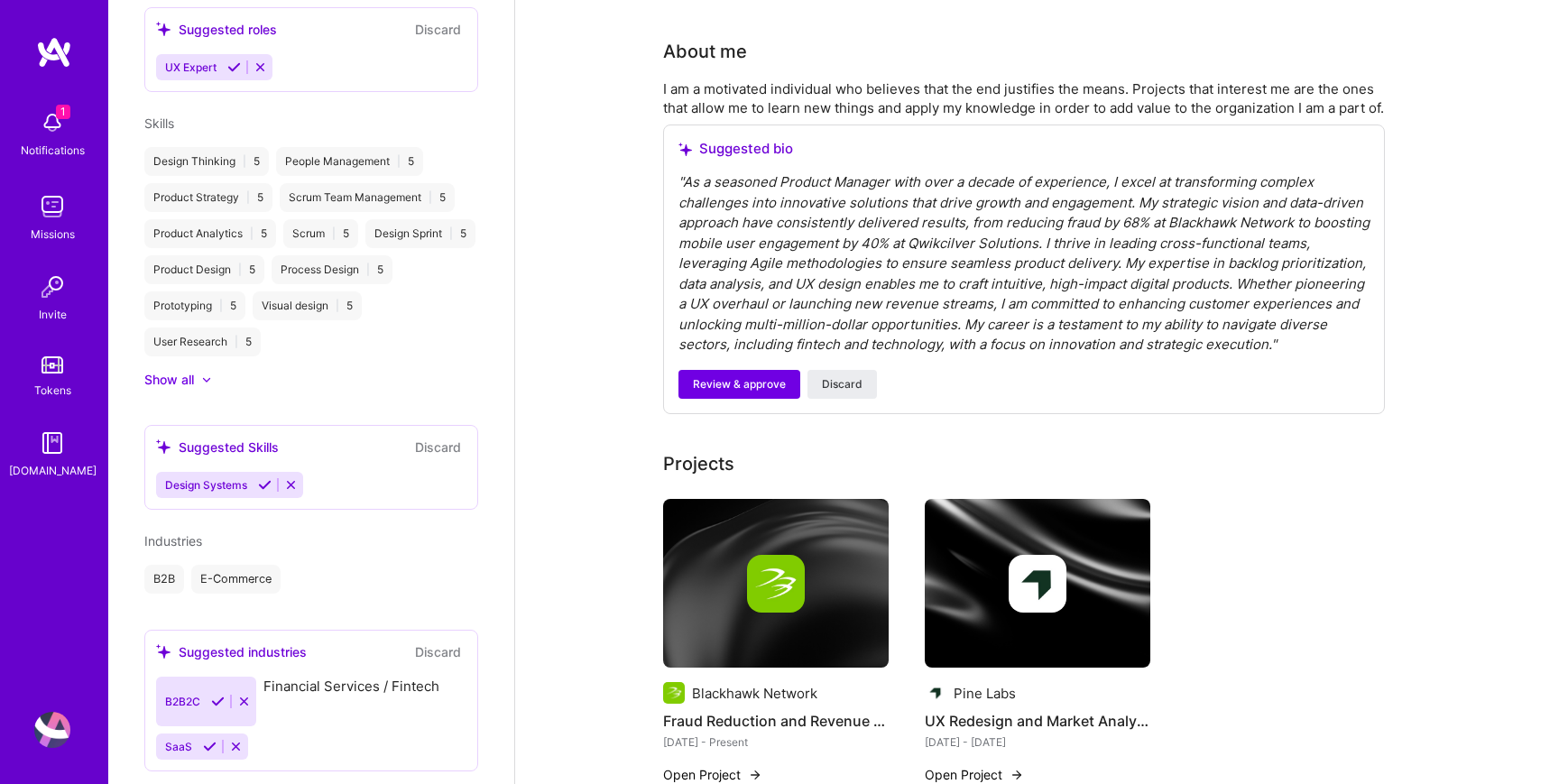
scroll to position [753, 0]
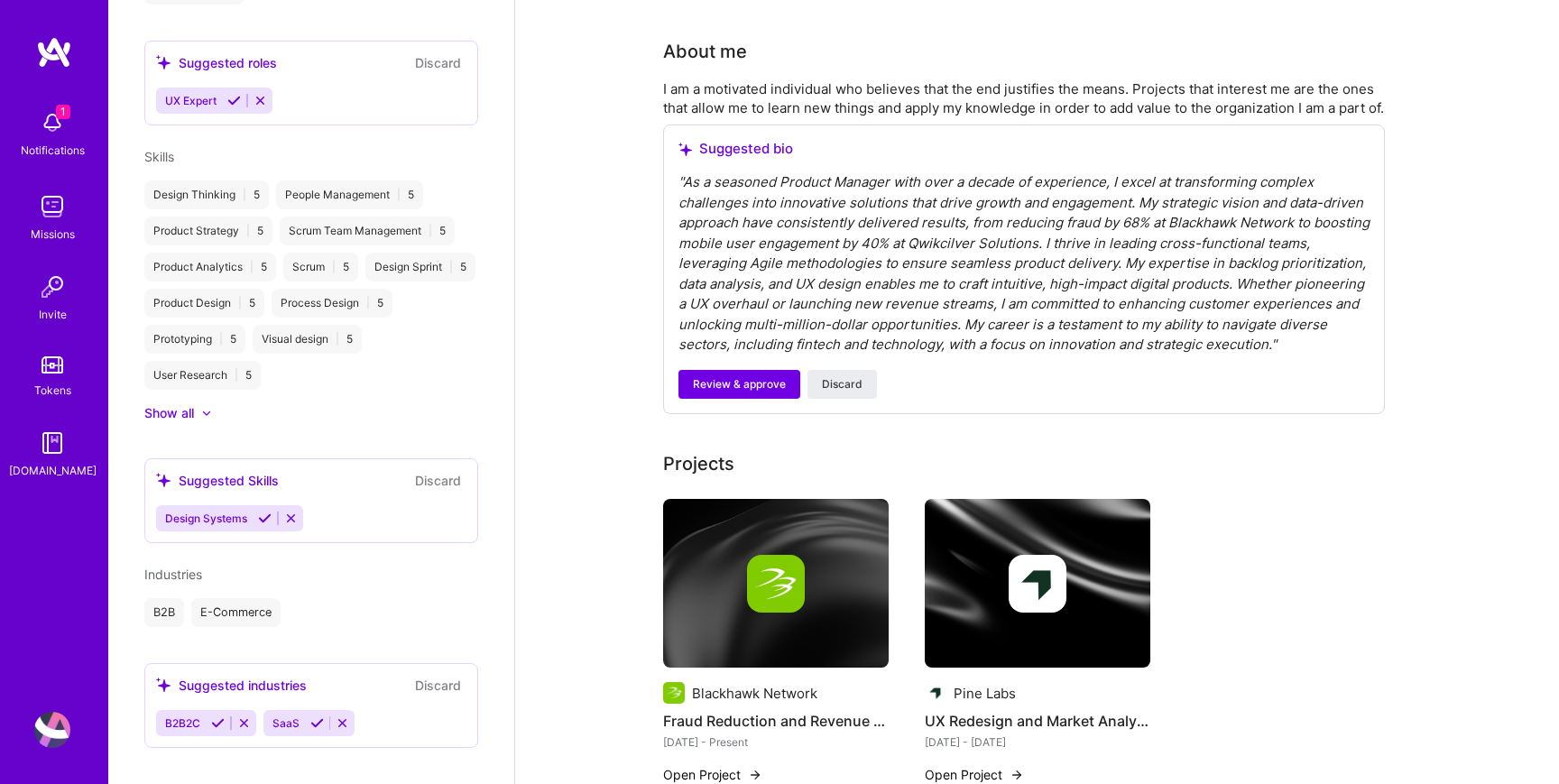
click at [314, 716] on icon at bounding box center [317, 723] width 14 height 14
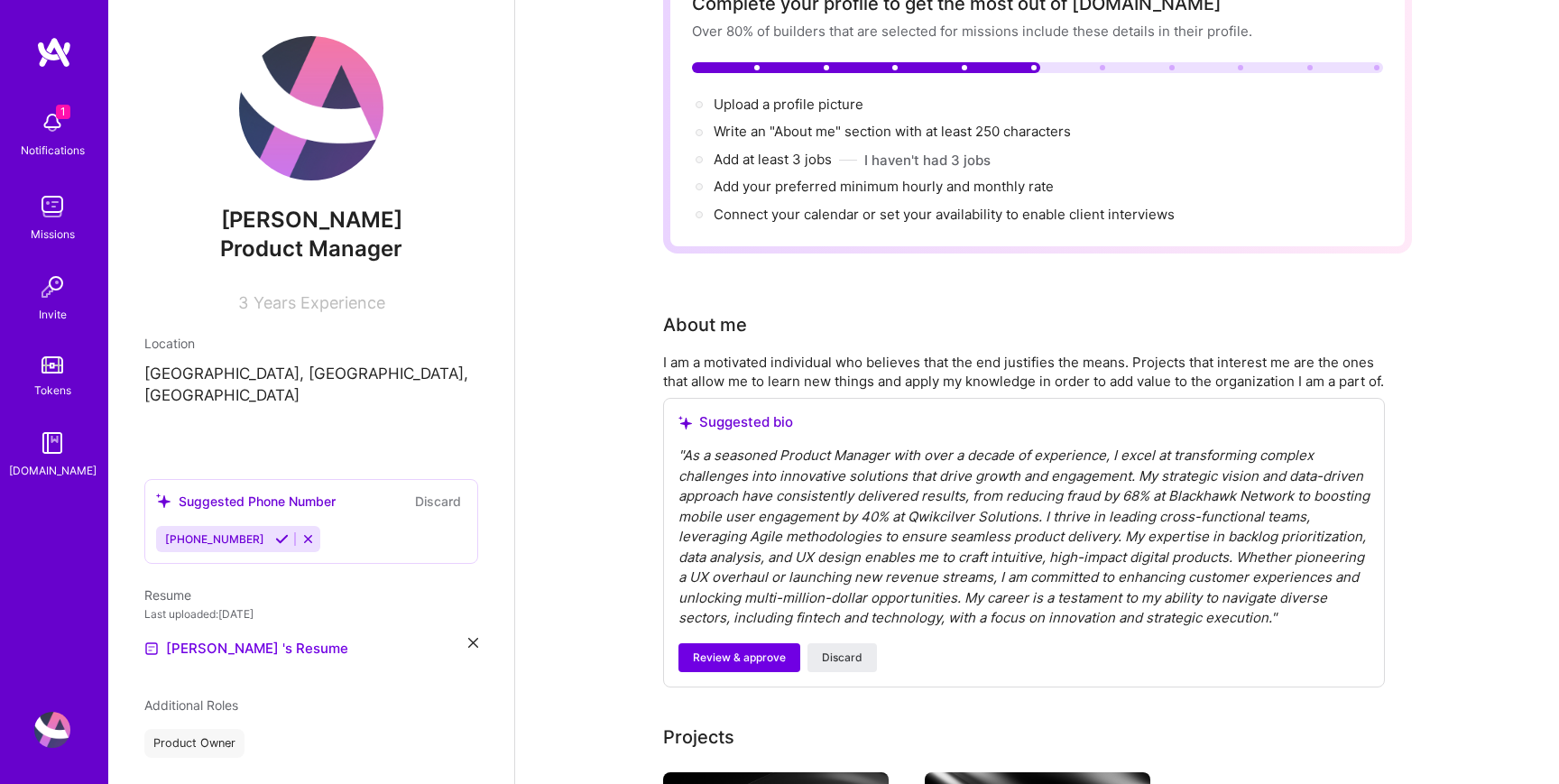
scroll to position [94, 0]
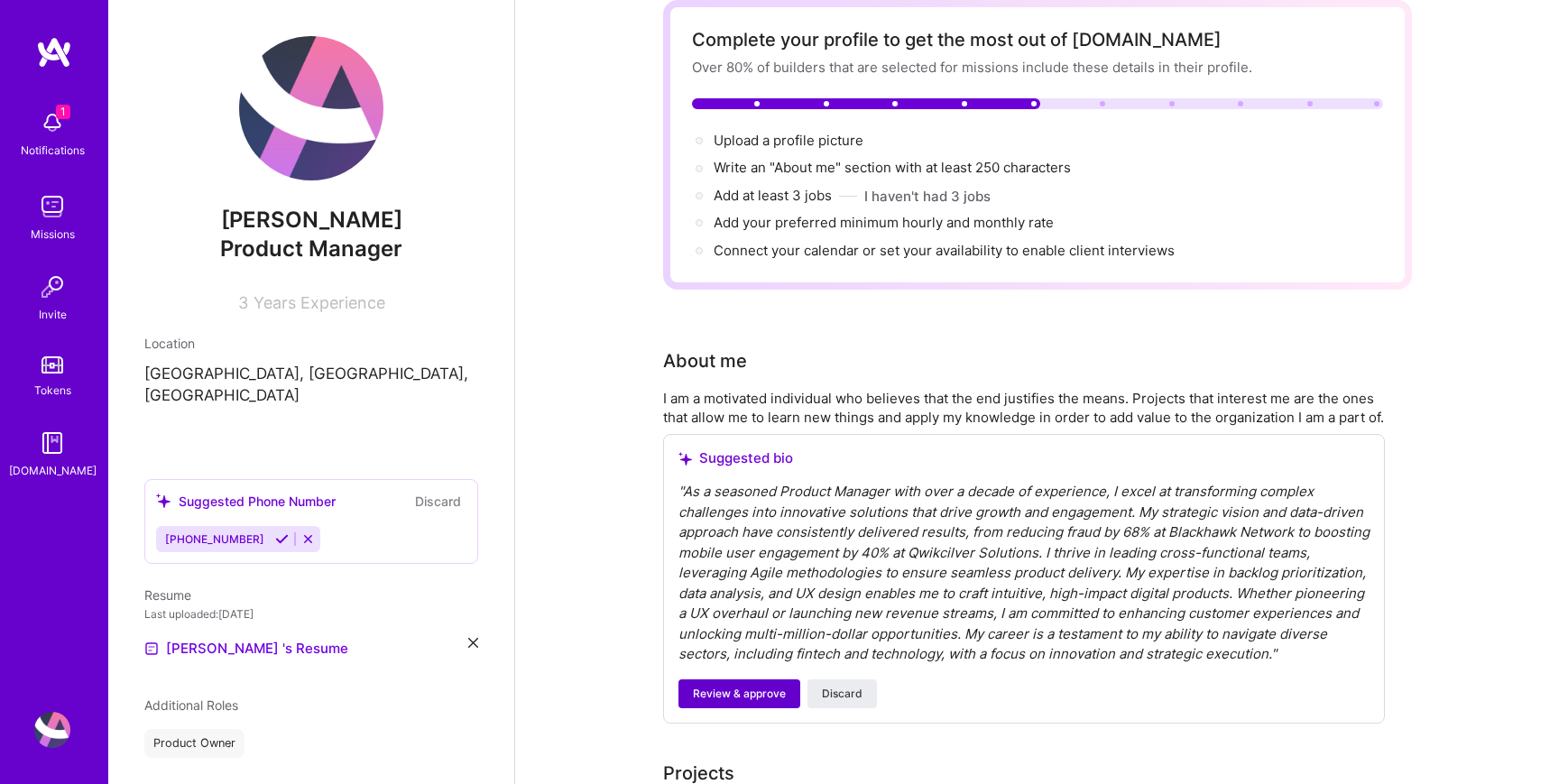
click at [765, 702] on span "Review & approve" at bounding box center [739, 693] width 93 height 16
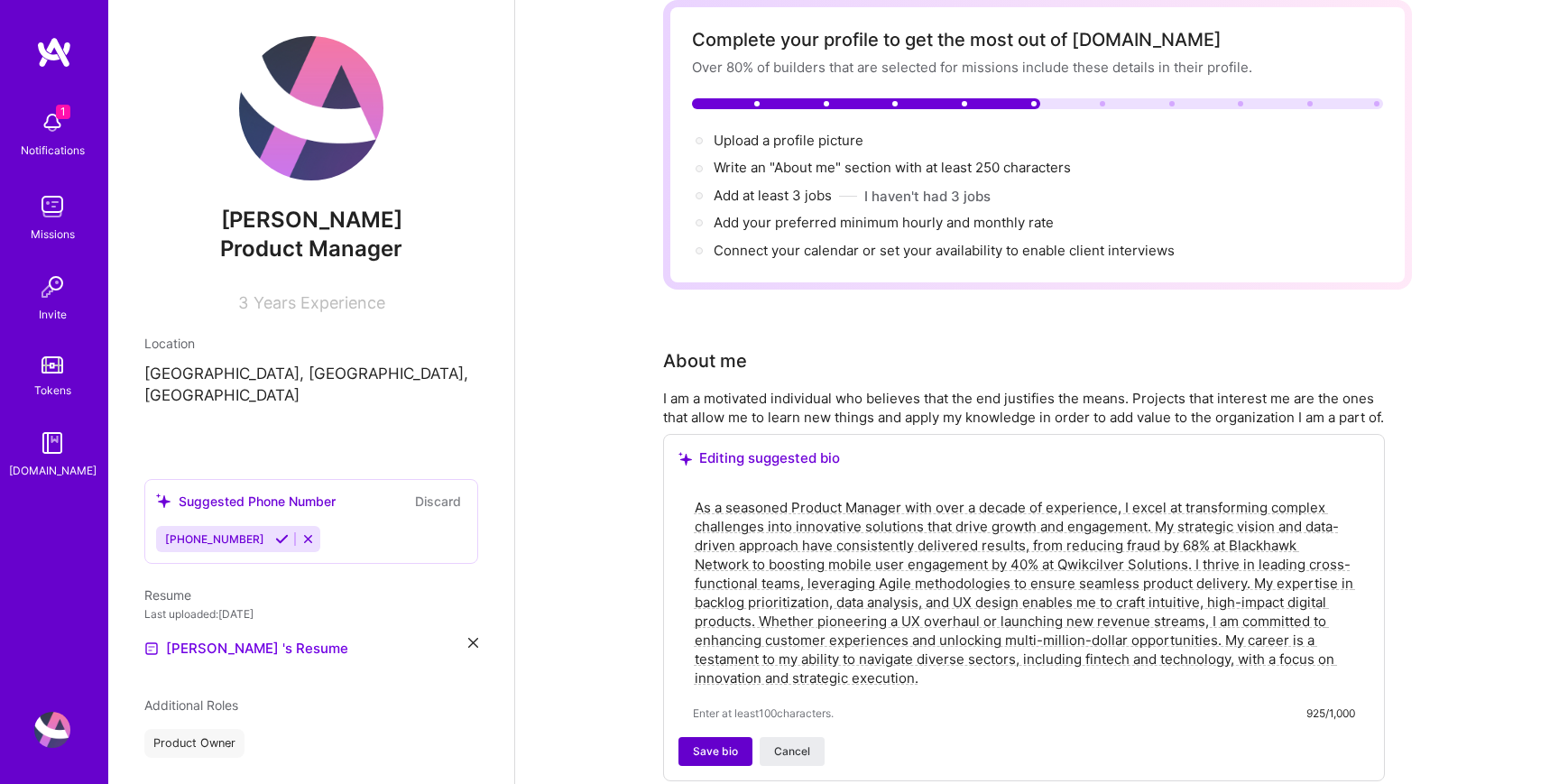
click at [711, 760] on span "Save bio" at bounding box center [715, 750] width 45 height 16
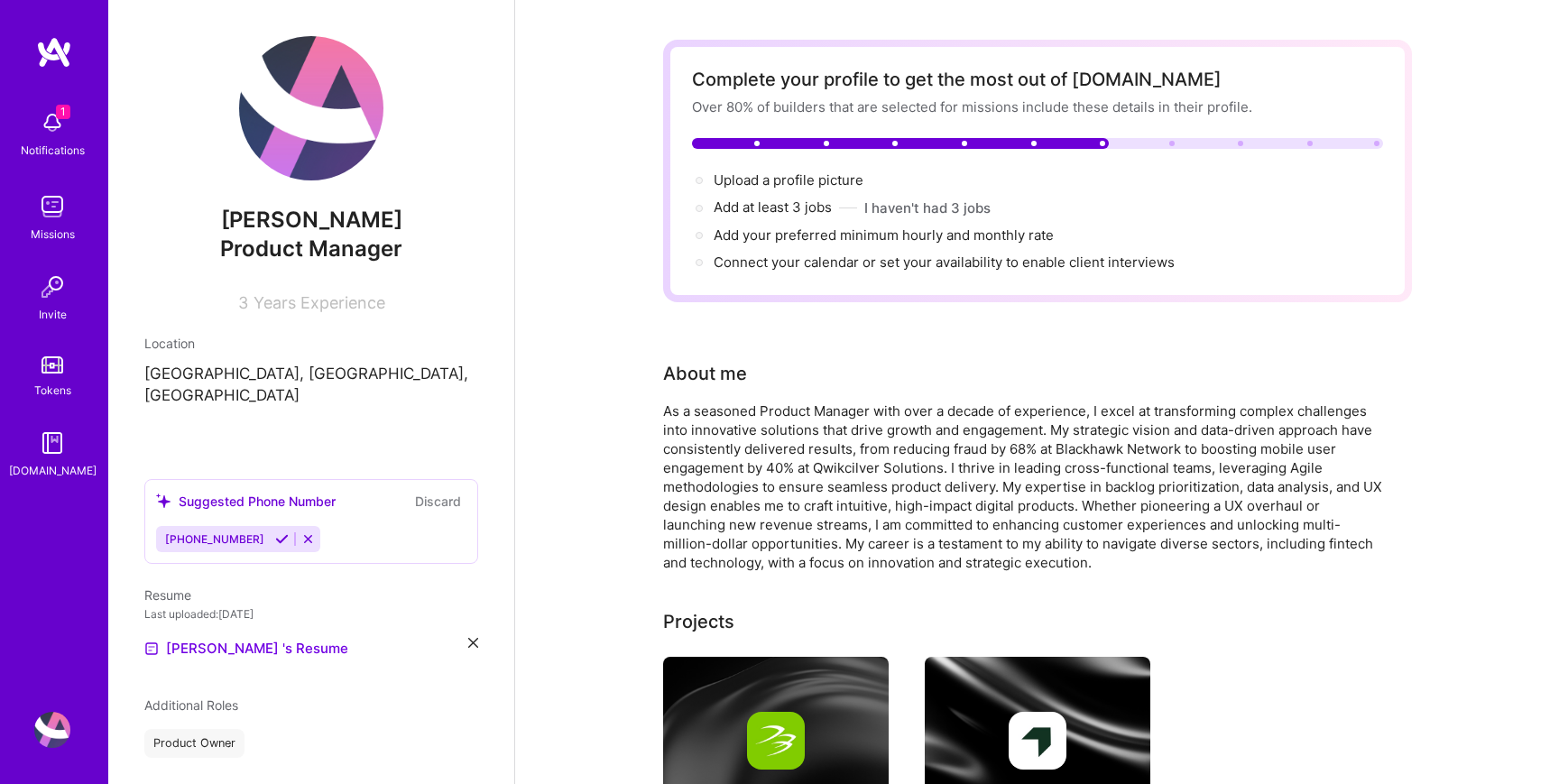
scroll to position [0, 0]
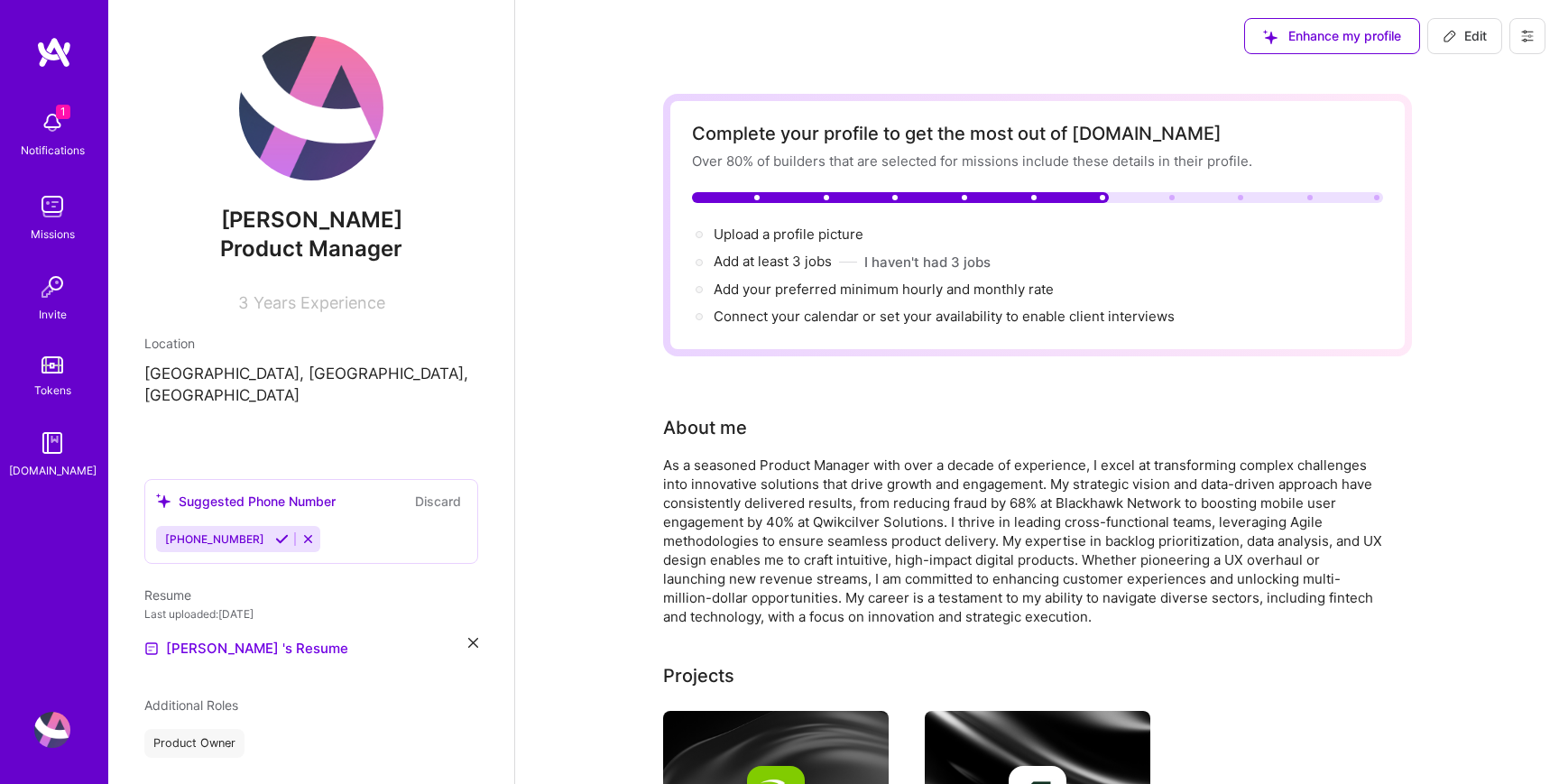
click at [1477, 42] on span "Edit" at bounding box center [1464, 35] width 44 height 18
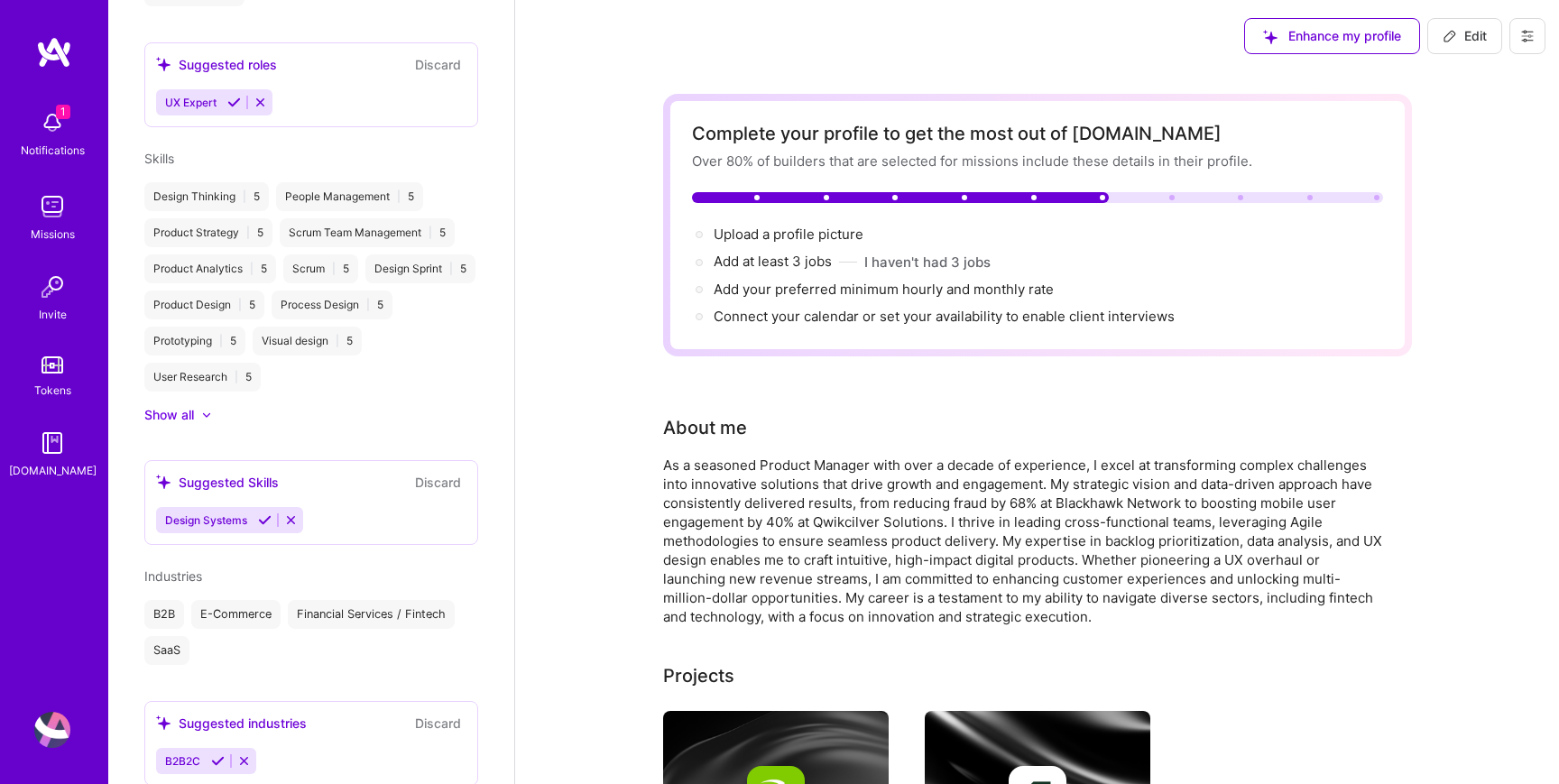
select select "US"
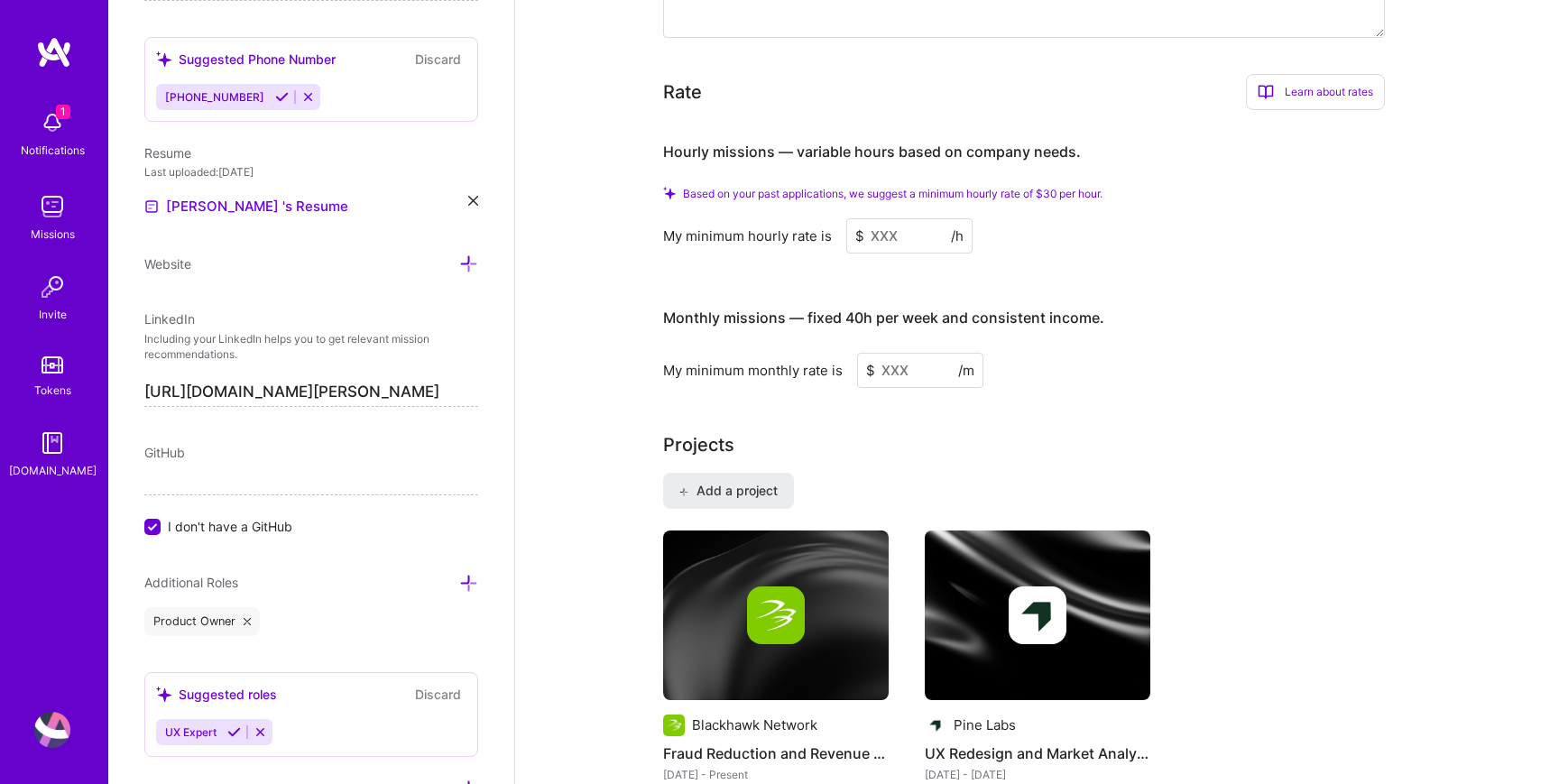
scroll to position [1107, 0]
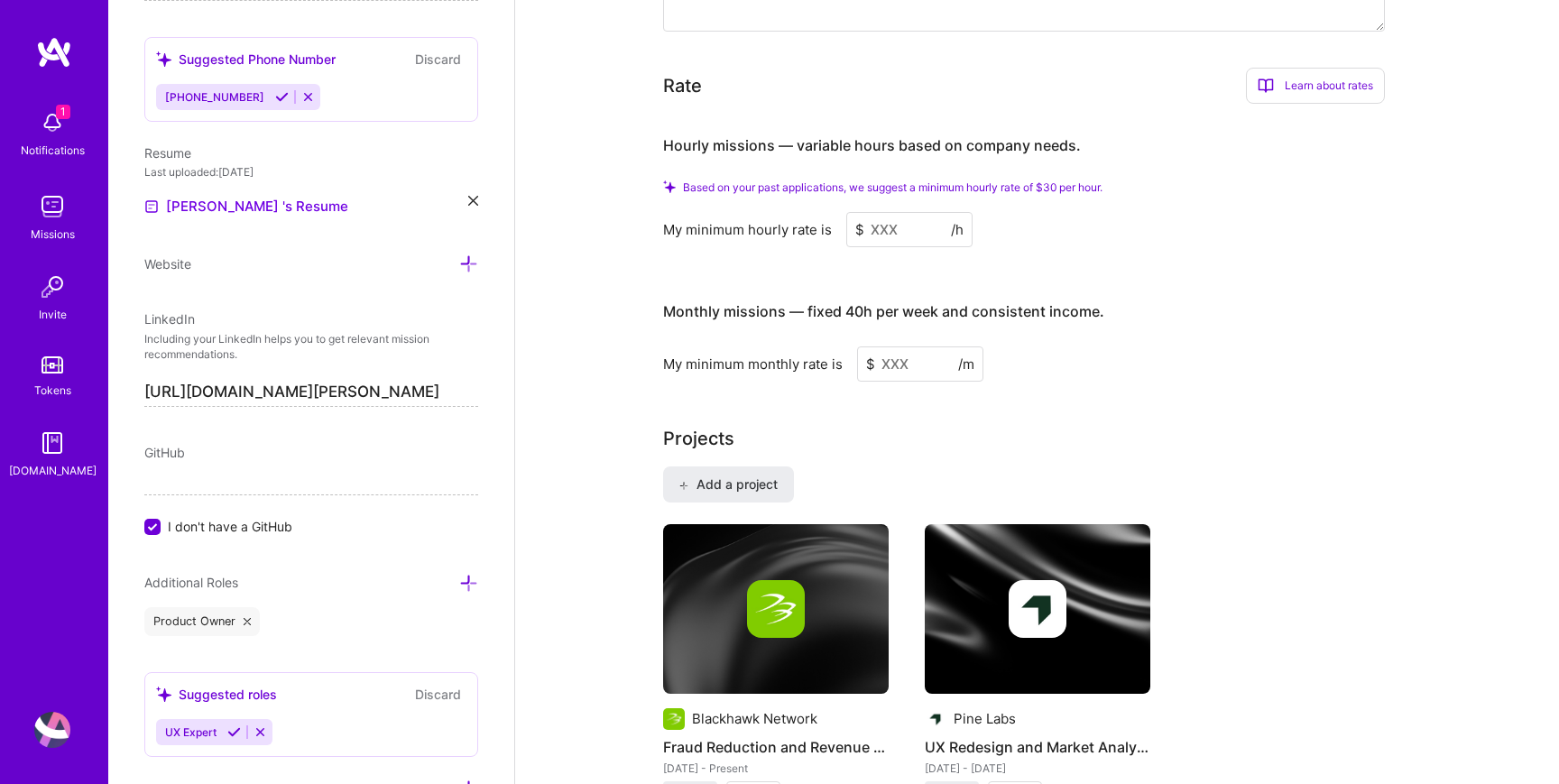
click at [871, 232] on input at bounding box center [910, 230] width 127 height 35
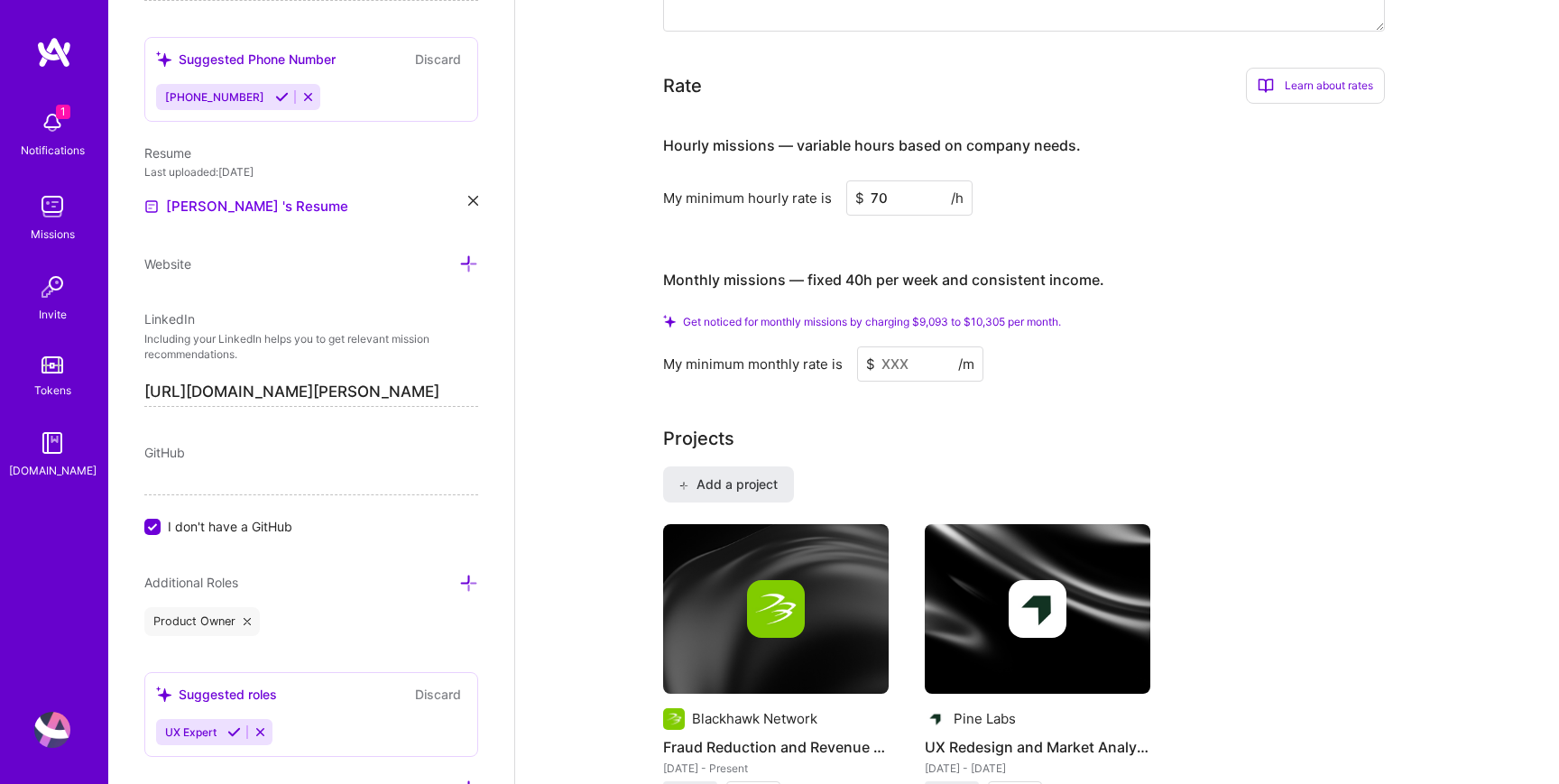
type input "70"
click at [908, 358] on input at bounding box center [920, 364] width 127 height 35
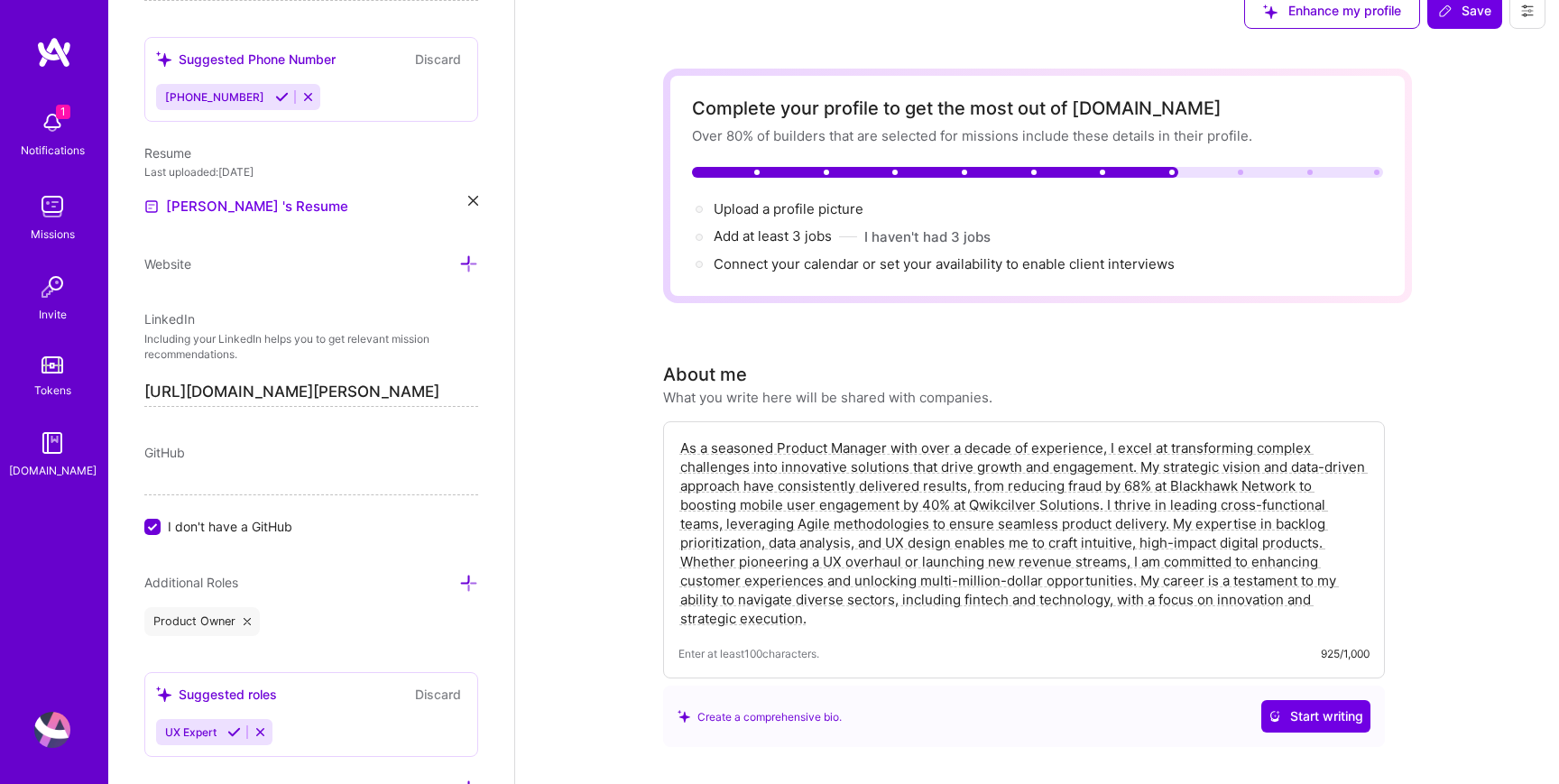
scroll to position [0, 0]
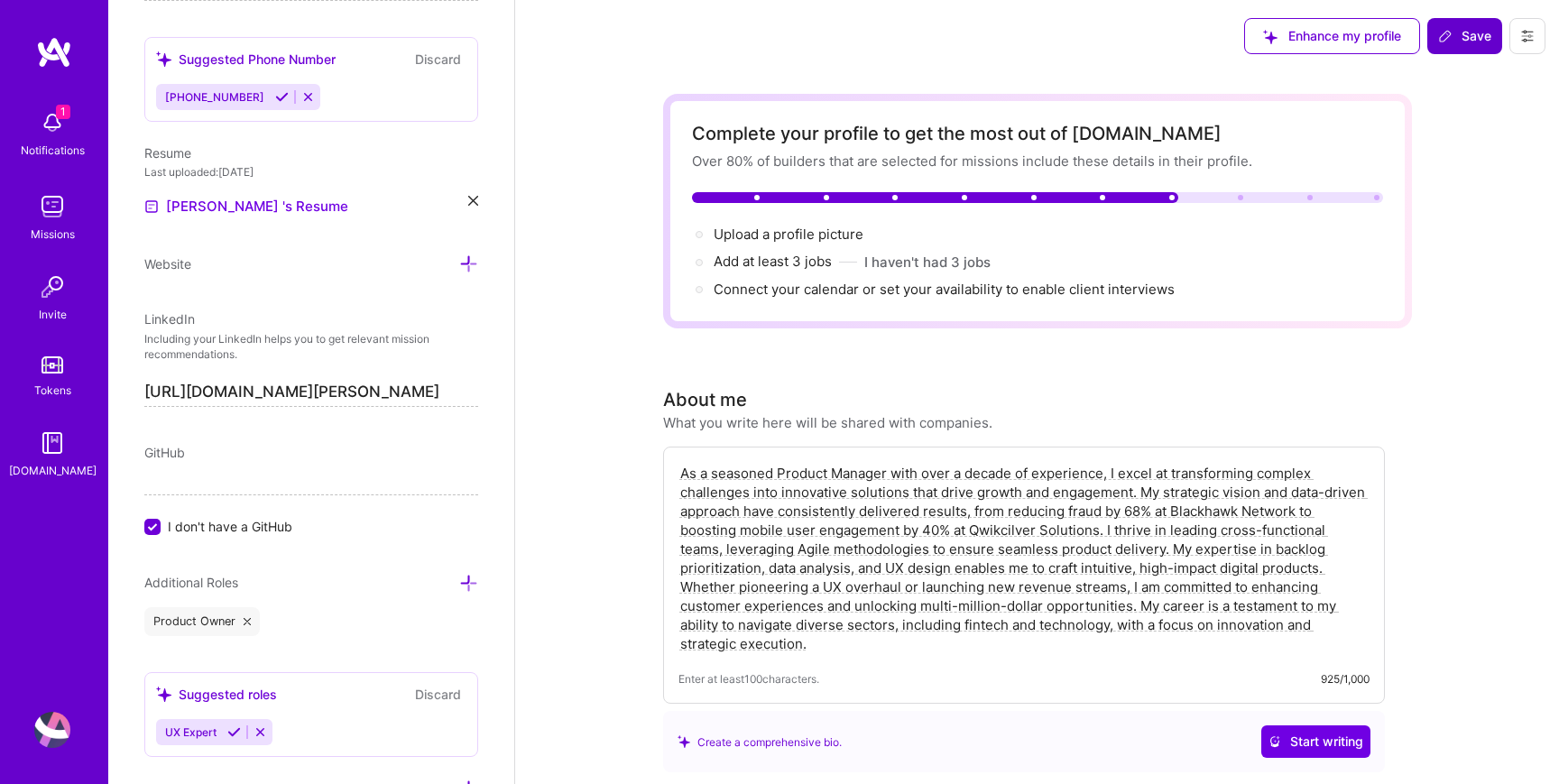
type input "11200"
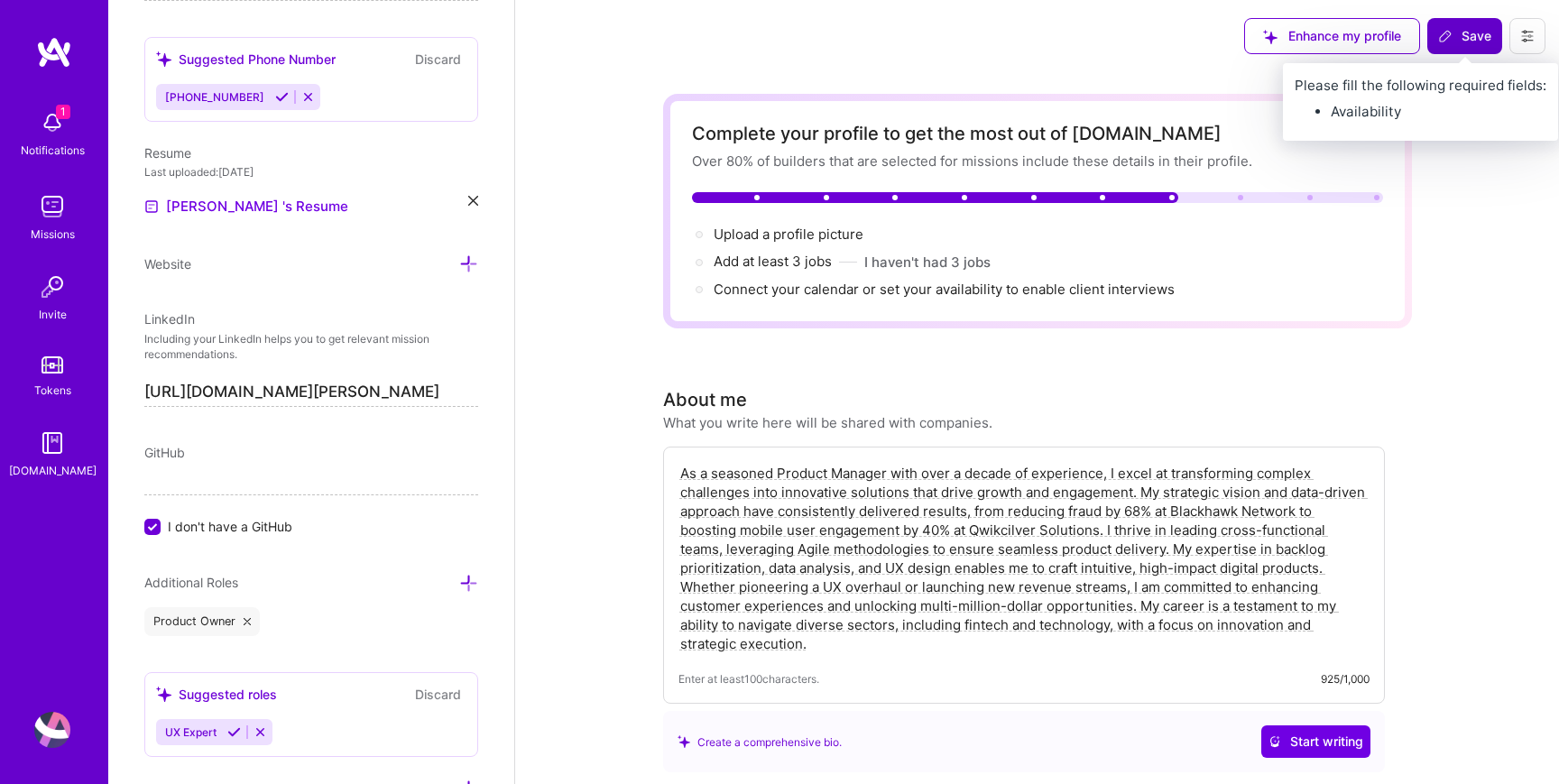
click at [1456, 45] on button "Save" at bounding box center [1465, 35] width 75 height 36
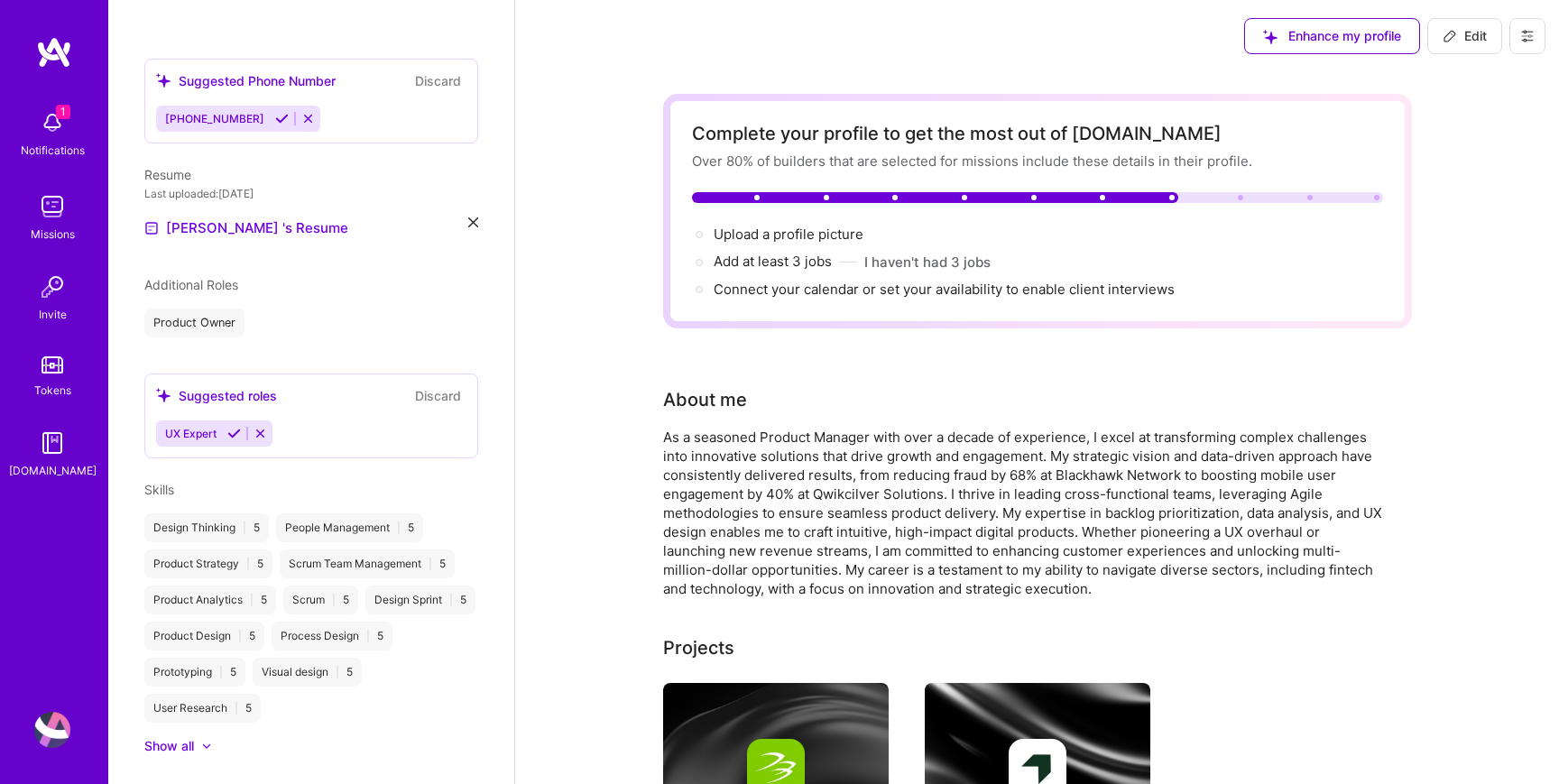
click at [1457, 42] on span "Edit" at bounding box center [1464, 35] width 44 height 18
select select "US"
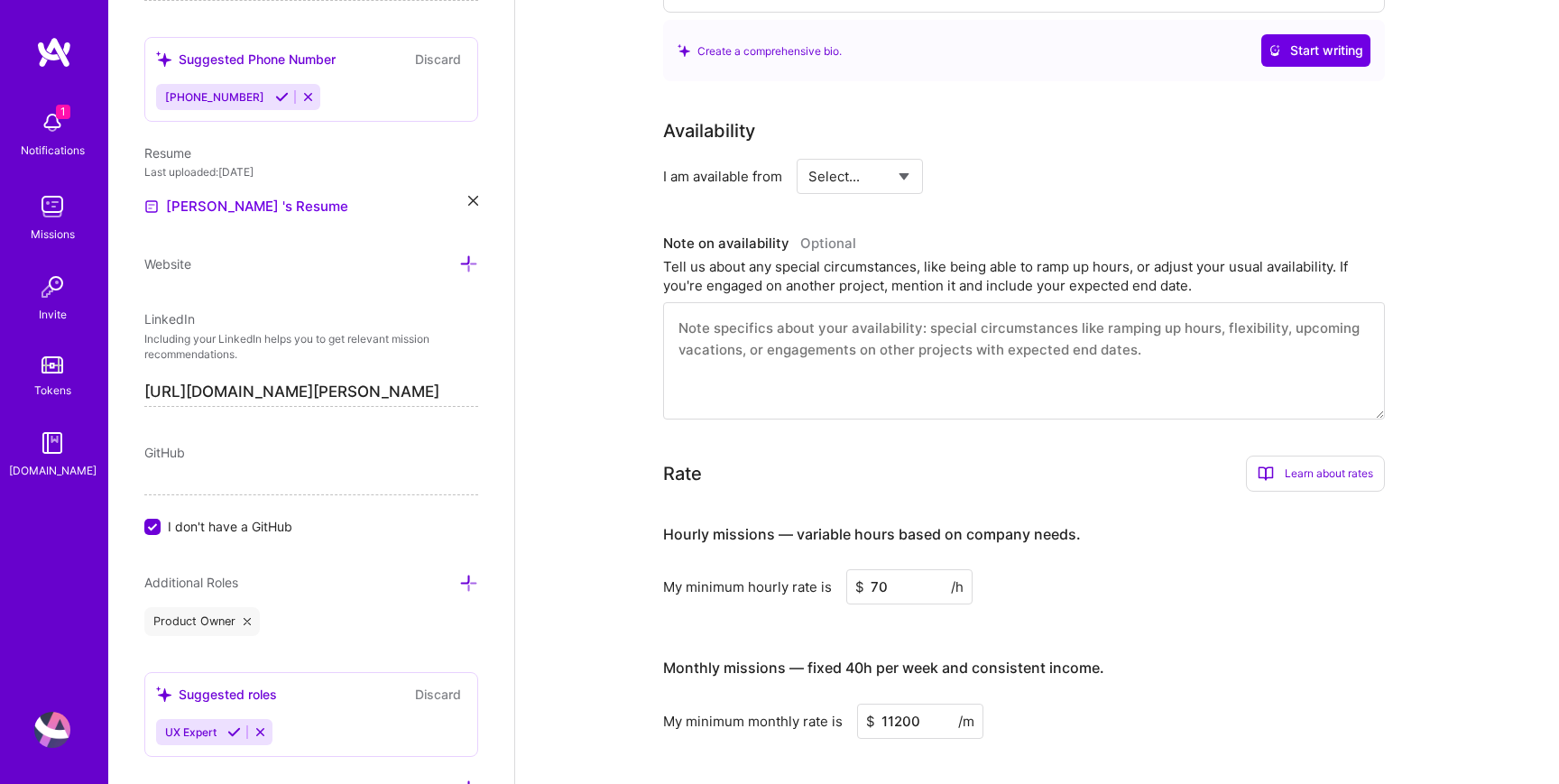
scroll to position [676, 0]
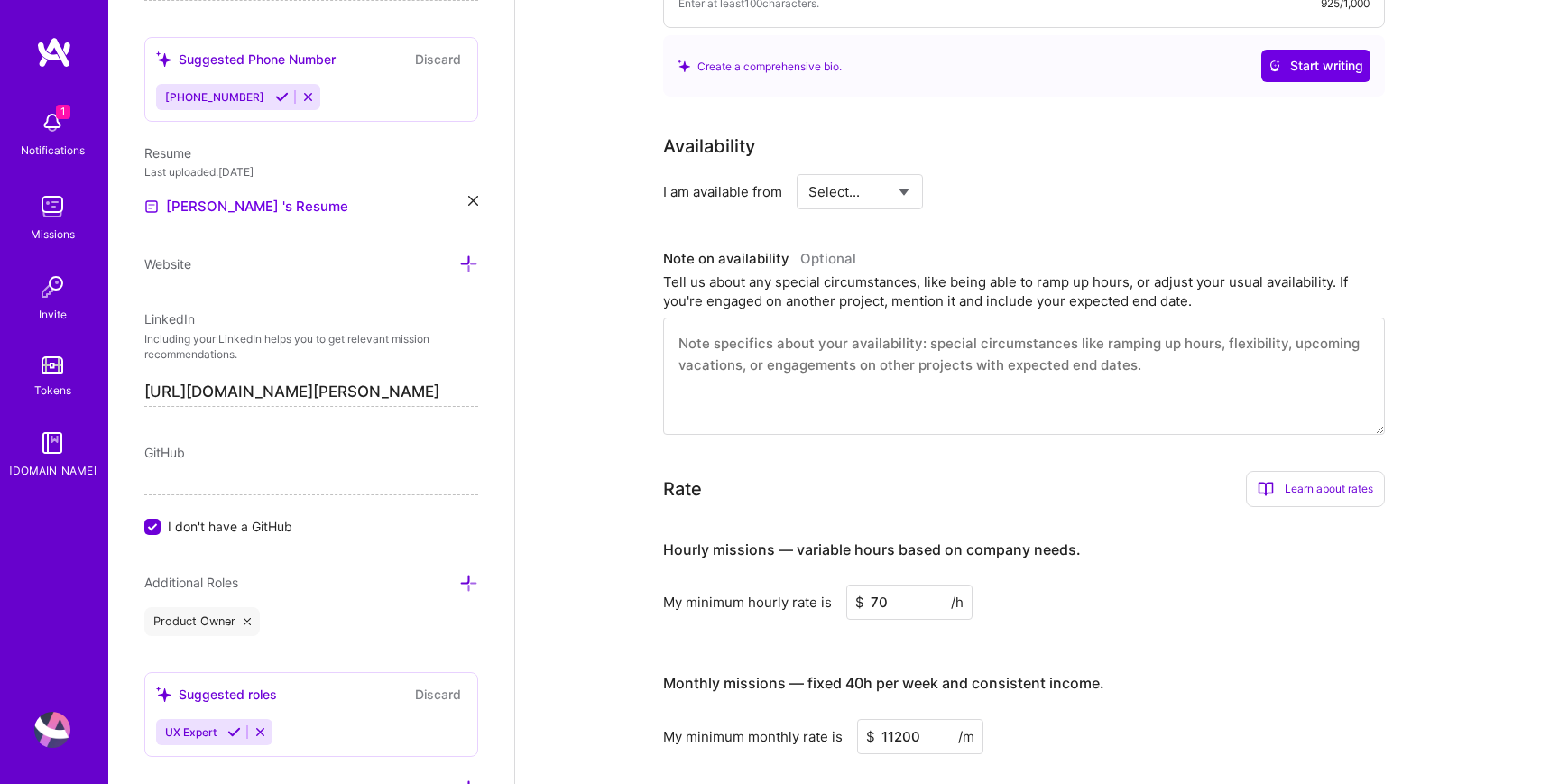
click at [850, 189] on select "Select... Right Now Future Date Not Available" at bounding box center [860, 191] width 103 height 46
select select "Right Now"
click at [808, 169] on select "Select... Right Now Future Date Not Available" at bounding box center [860, 191] width 103 height 46
click at [997, 187] on input at bounding box center [1024, 192] width 108 height 35
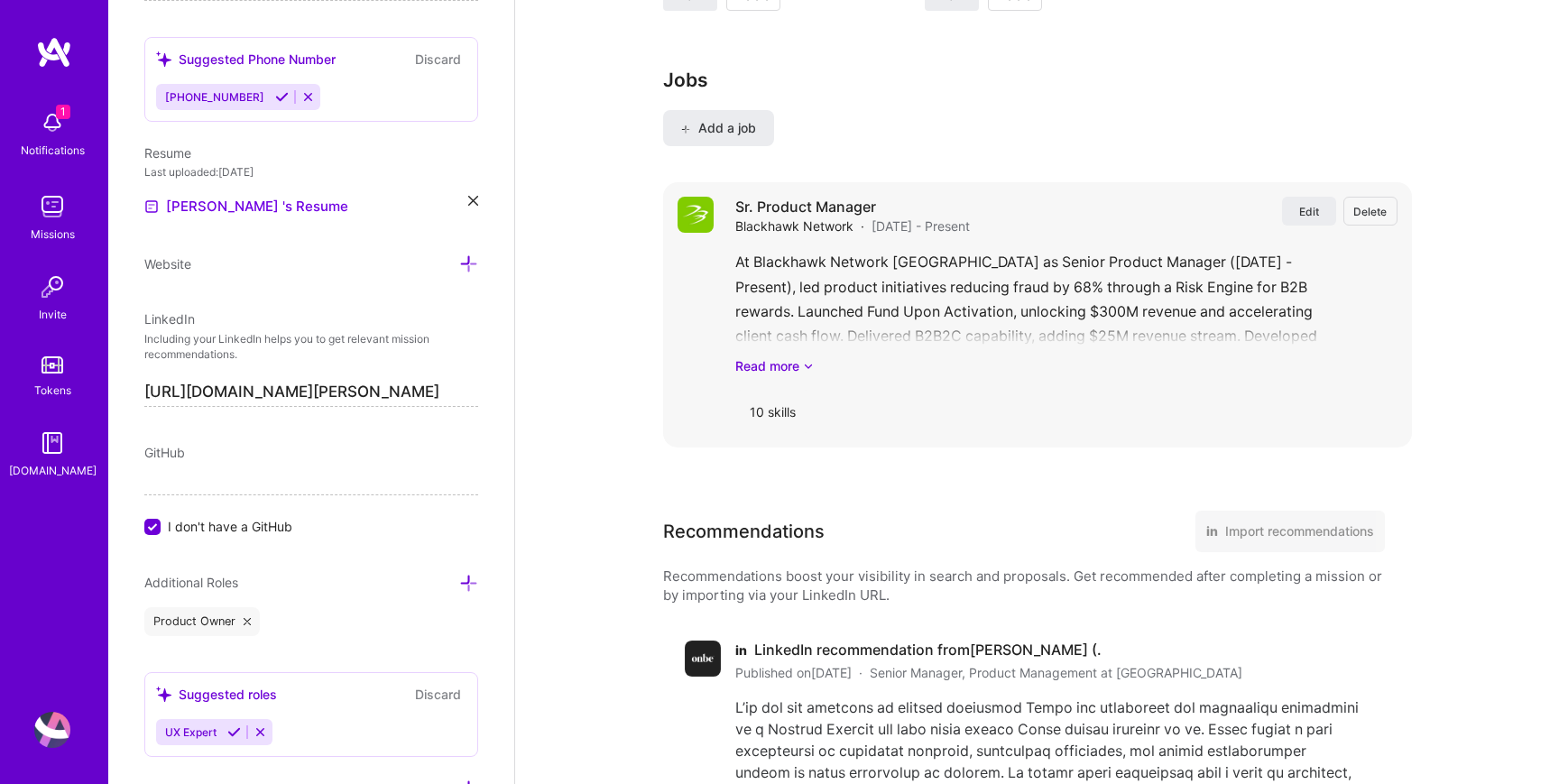
scroll to position [1832, 0]
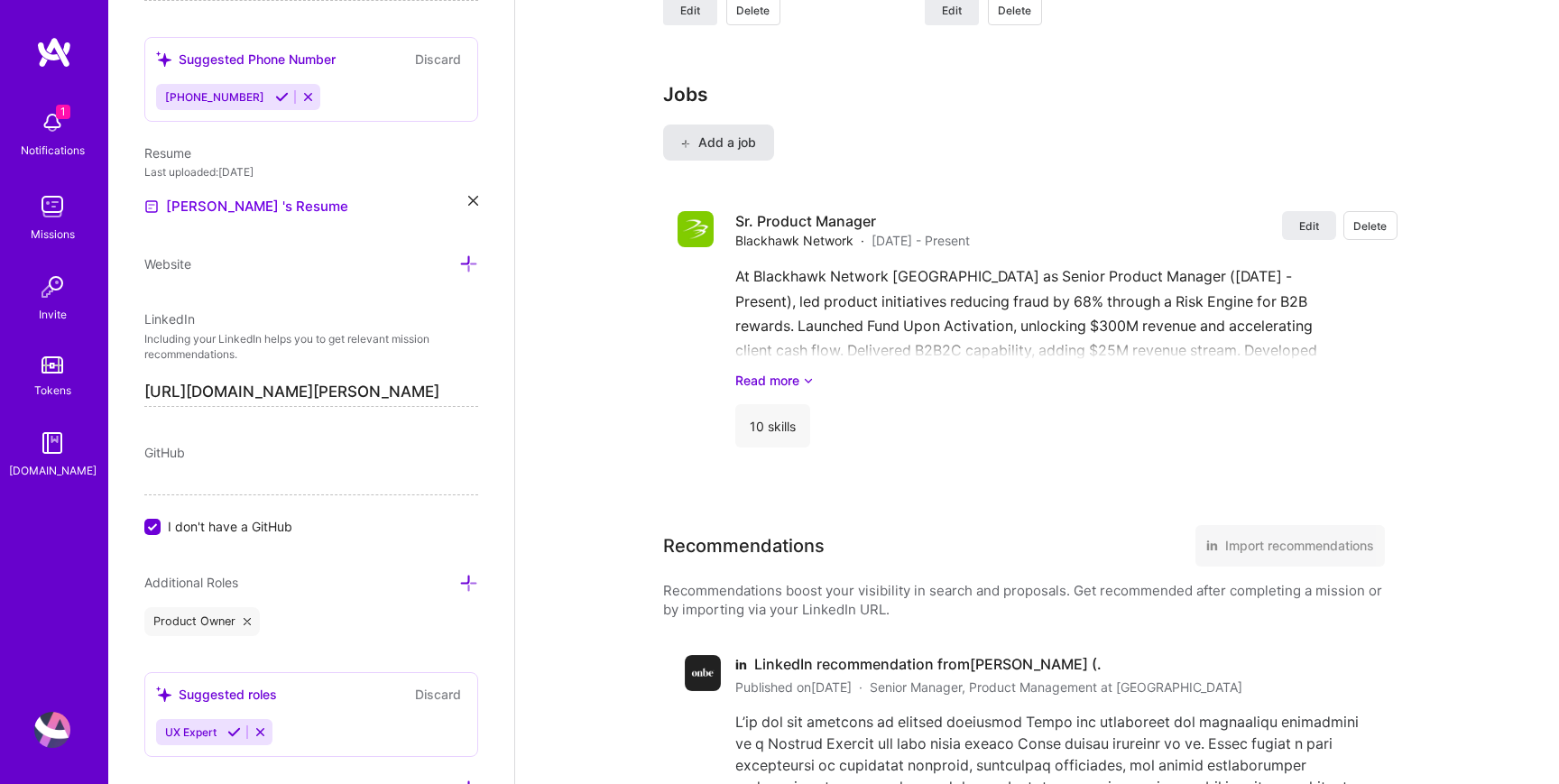
type input "40"
click at [749, 147] on span "Add a job" at bounding box center [719, 142] width 75 height 18
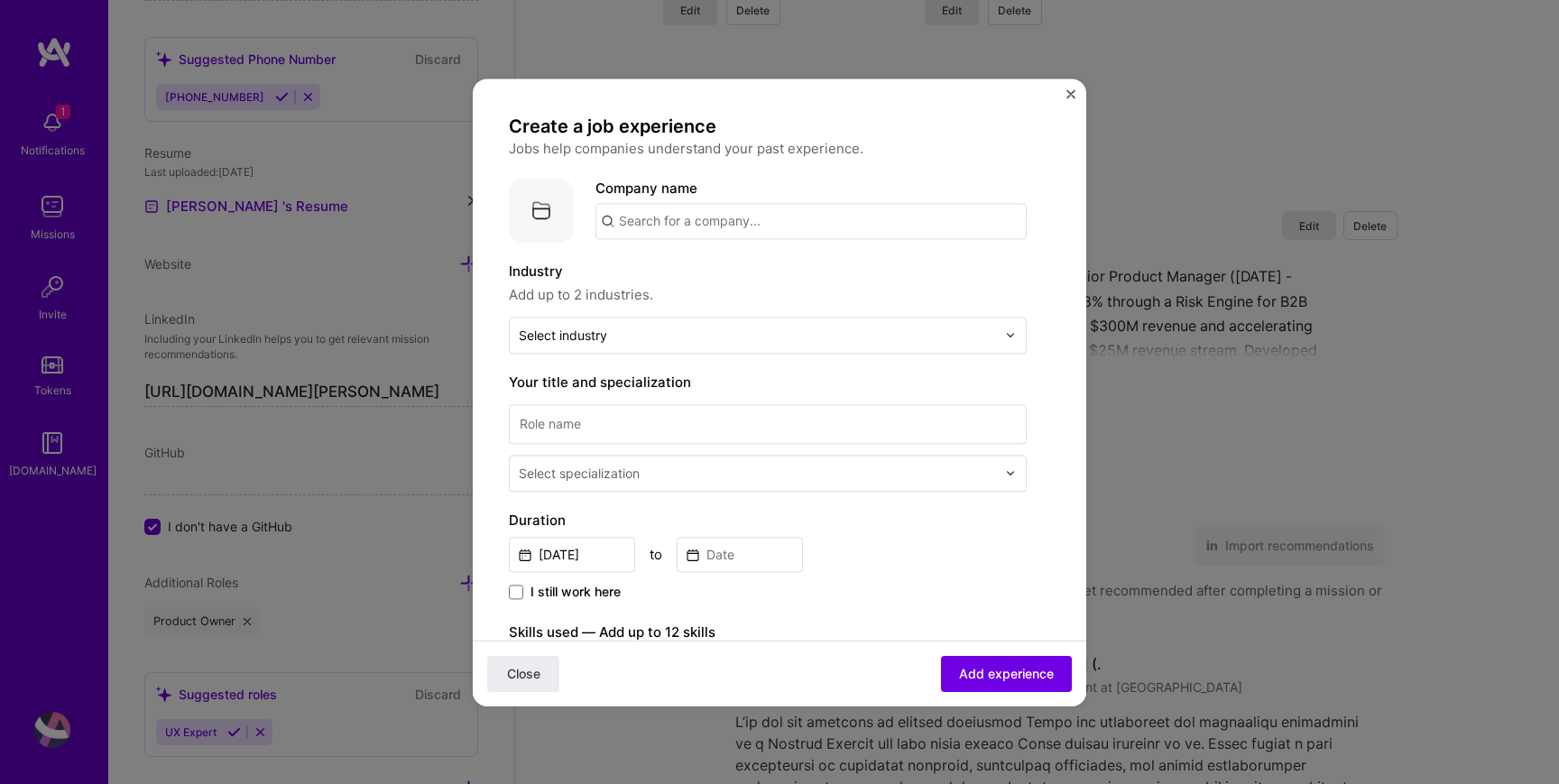
click at [739, 225] on input "text" at bounding box center [810, 221] width 431 height 36
click at [748, 278] on div "Pine Labs [DOMAIN_NAME]" at bounding box center [730, 273] width 271 height 50
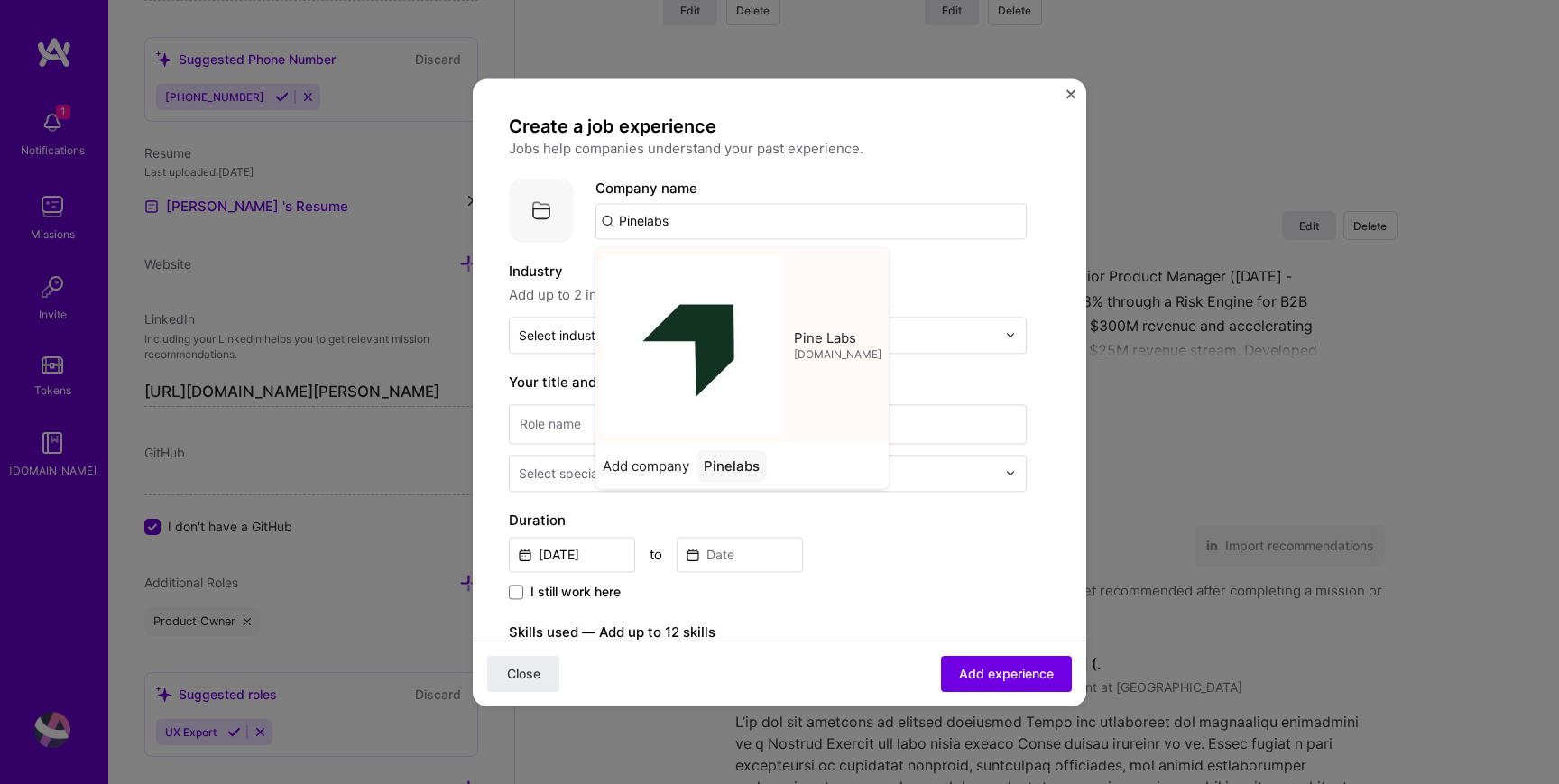
type input "Pine Labs"
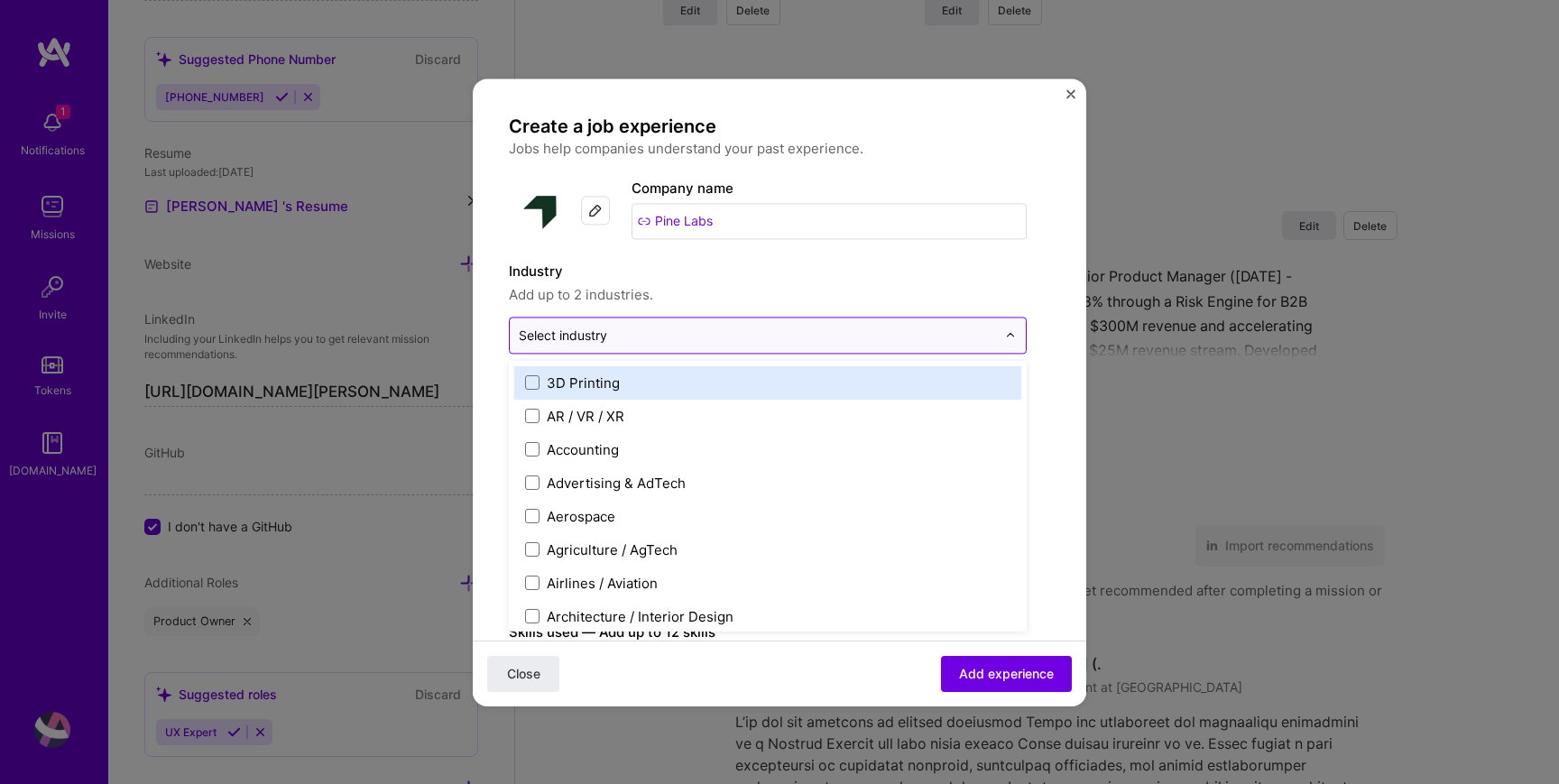
click at [621, 341] on input "text" at bounding box center [757, 335] width 478 height 19
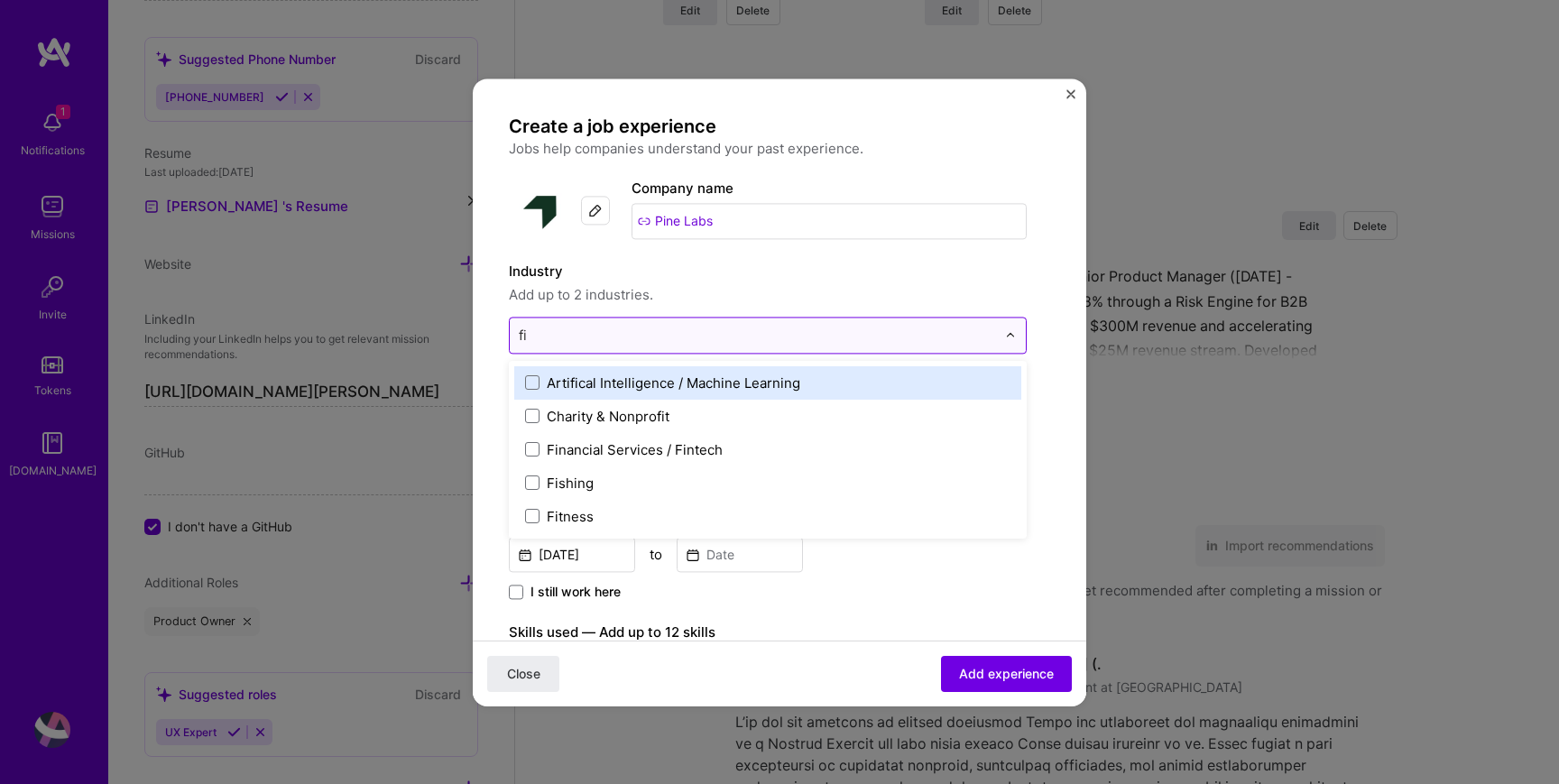
type input "fin"
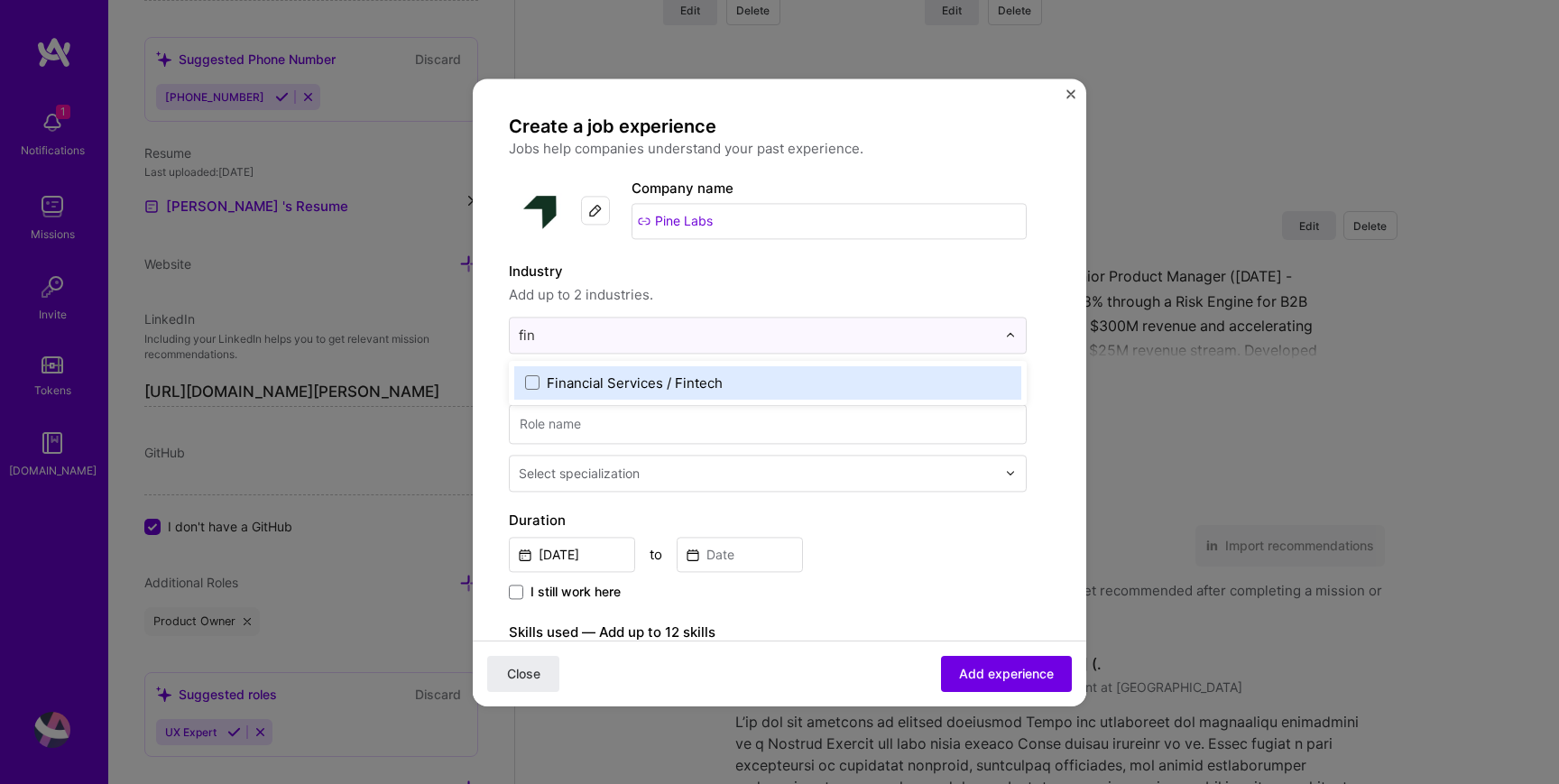
click at [648, 388] on div "Financial Services / Fintech" at bounding box center [634, 383] width 176 height 19
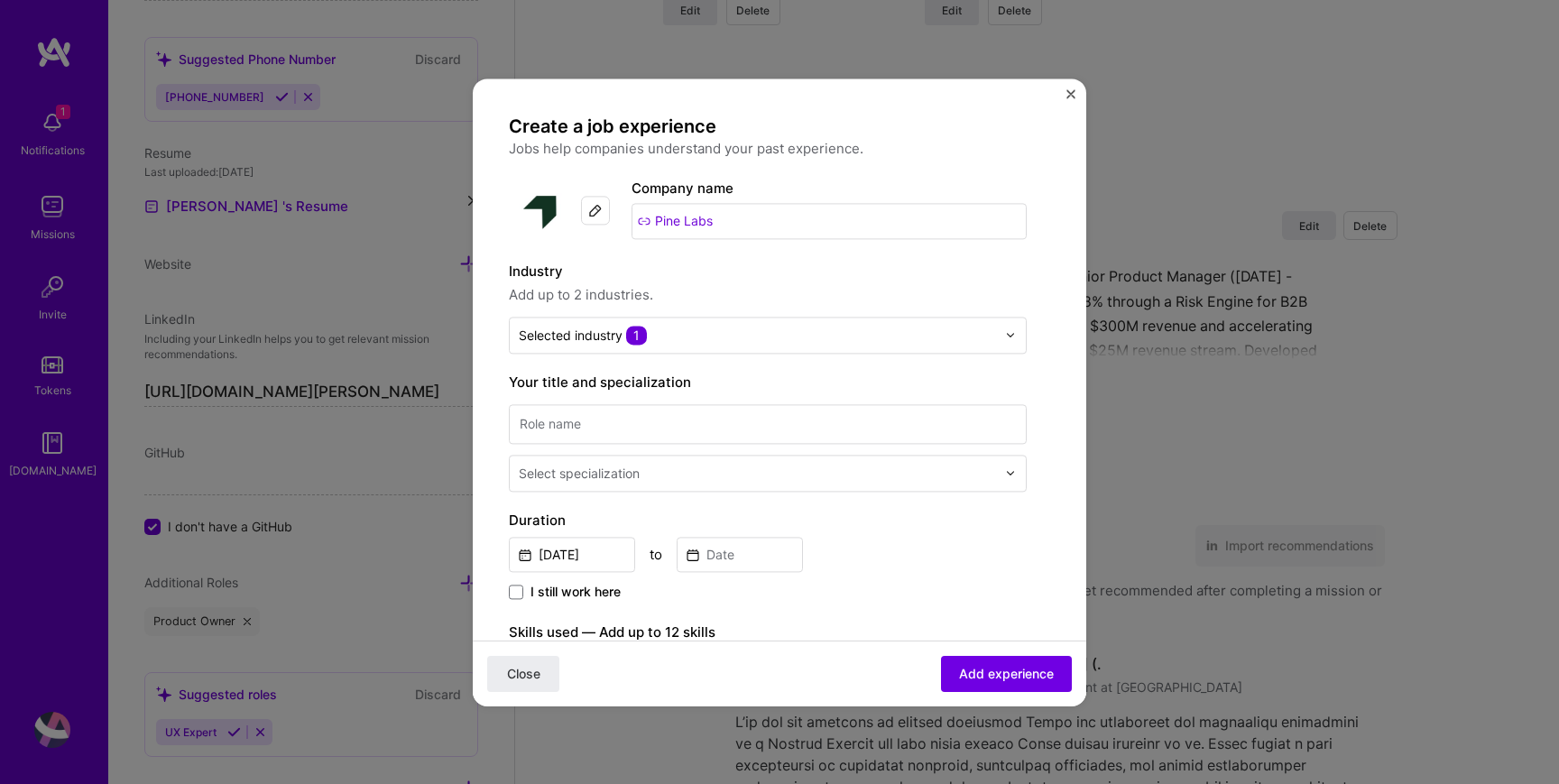
click at [801, 292] on span "Add up to 2 industries." at bounding box center [767, 294] width 518 height 21
click at [695, 429] on input at bounding box center [767, 424] width 518 height 40
type input "Product Manager"
click at [652, 477] on input "text" at bounding box center [759, 473] width 481 height 19
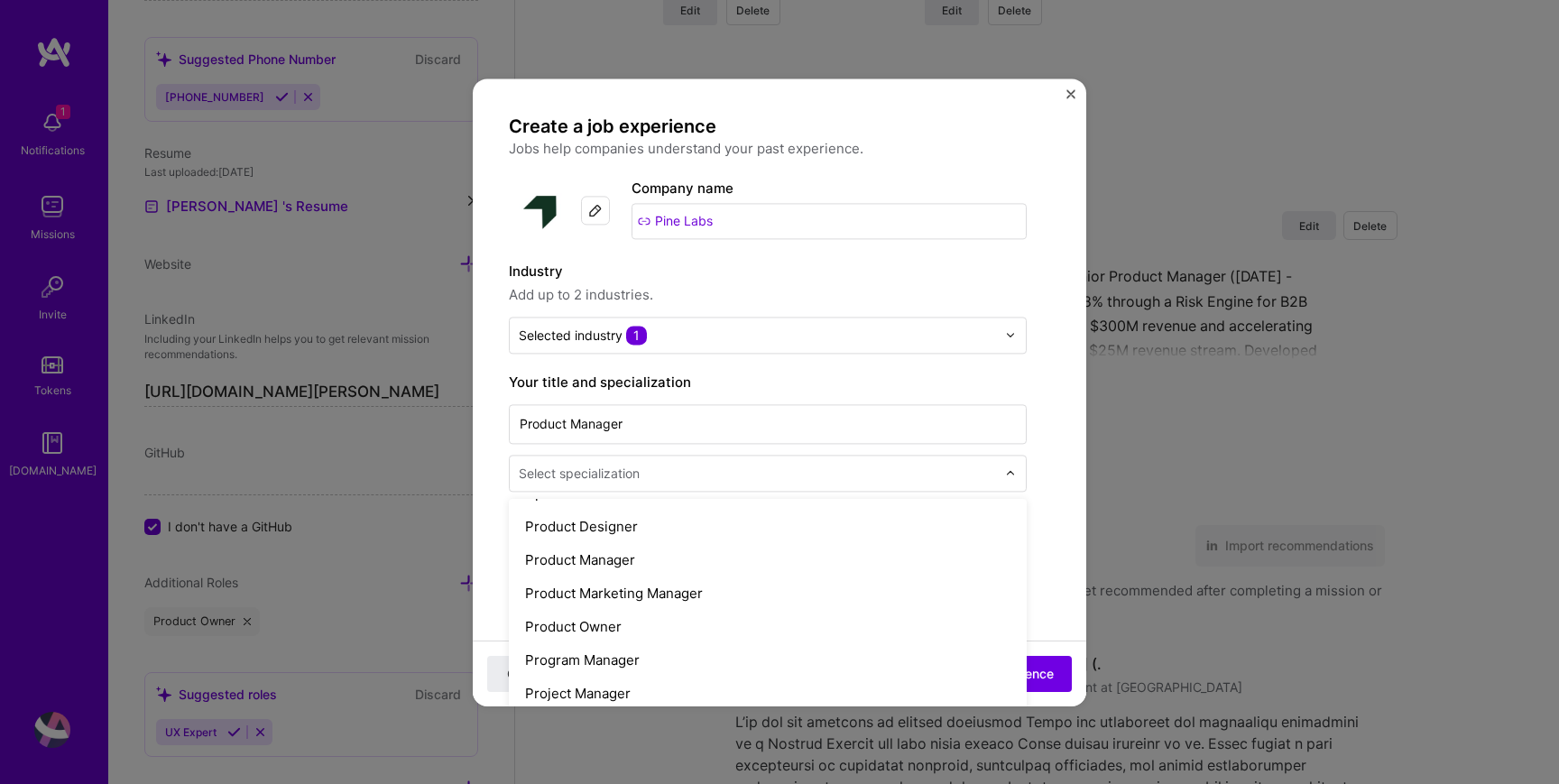
scroll to position [1664, 0]
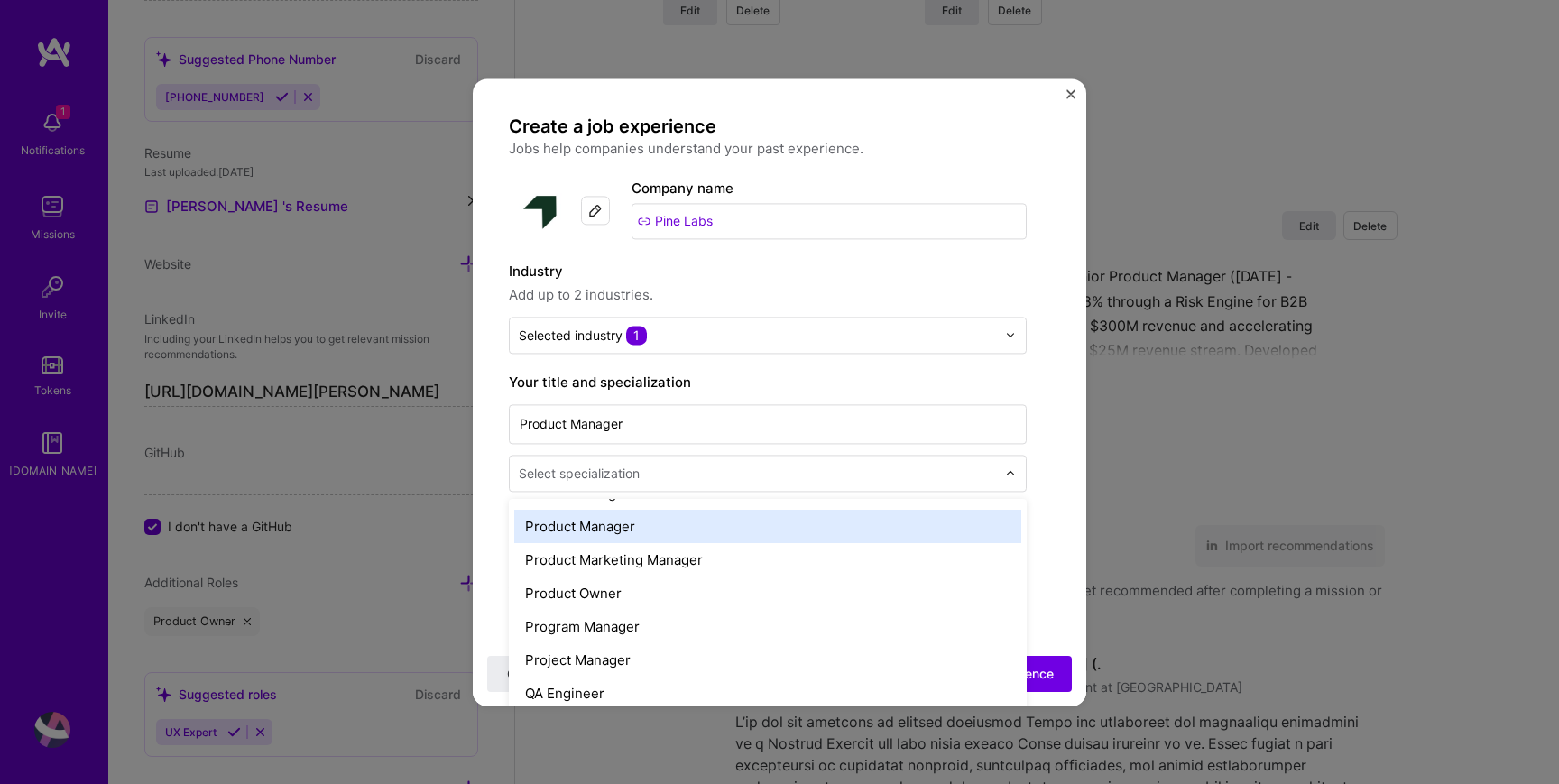
click at [613, 526] on div "Product Manager" at bounding box center [767, 526] width 508 height 34
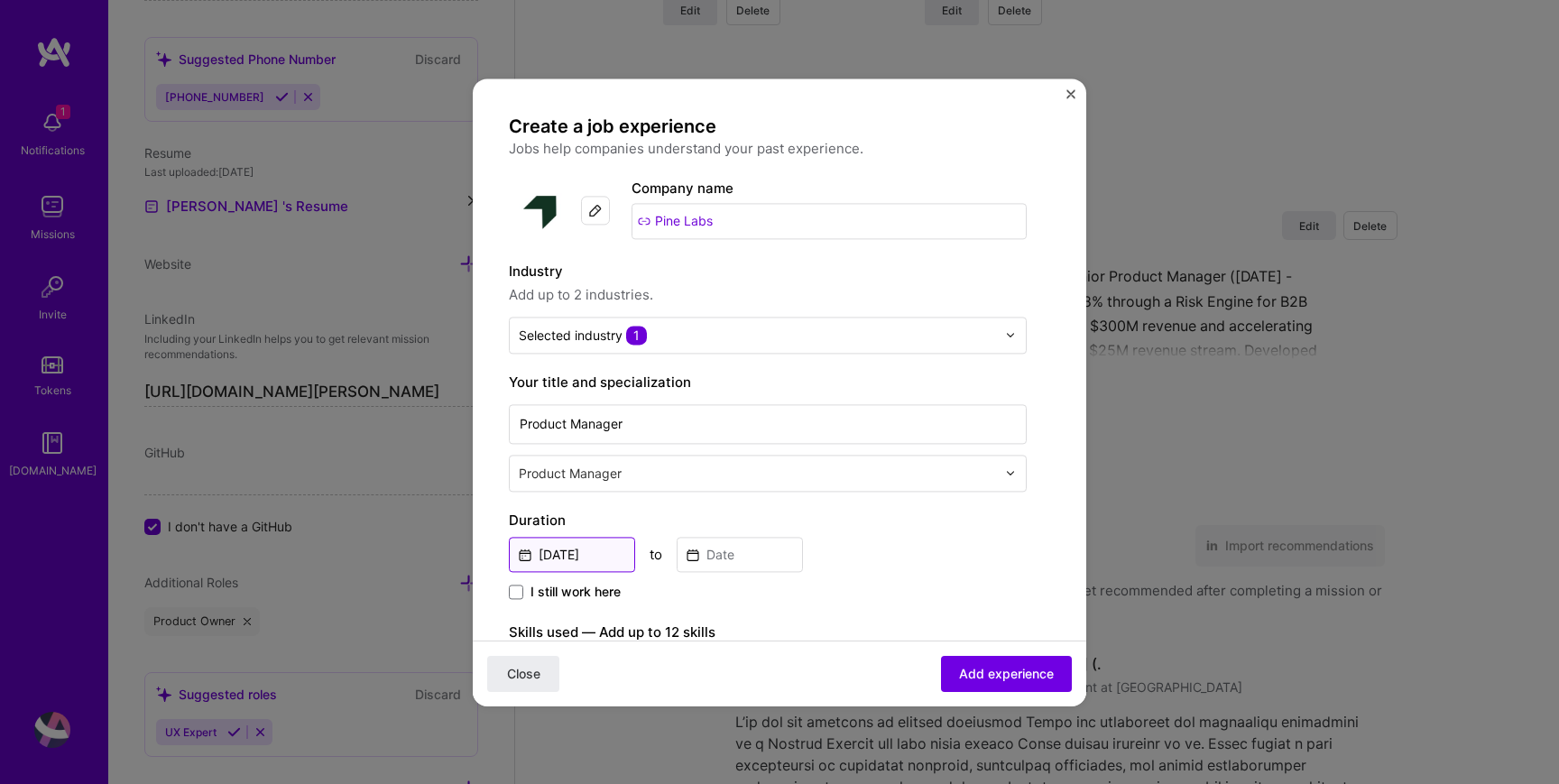
click at [599, 557] on input "[DATE]" at bounding box center [572, 554] width 127 height 35
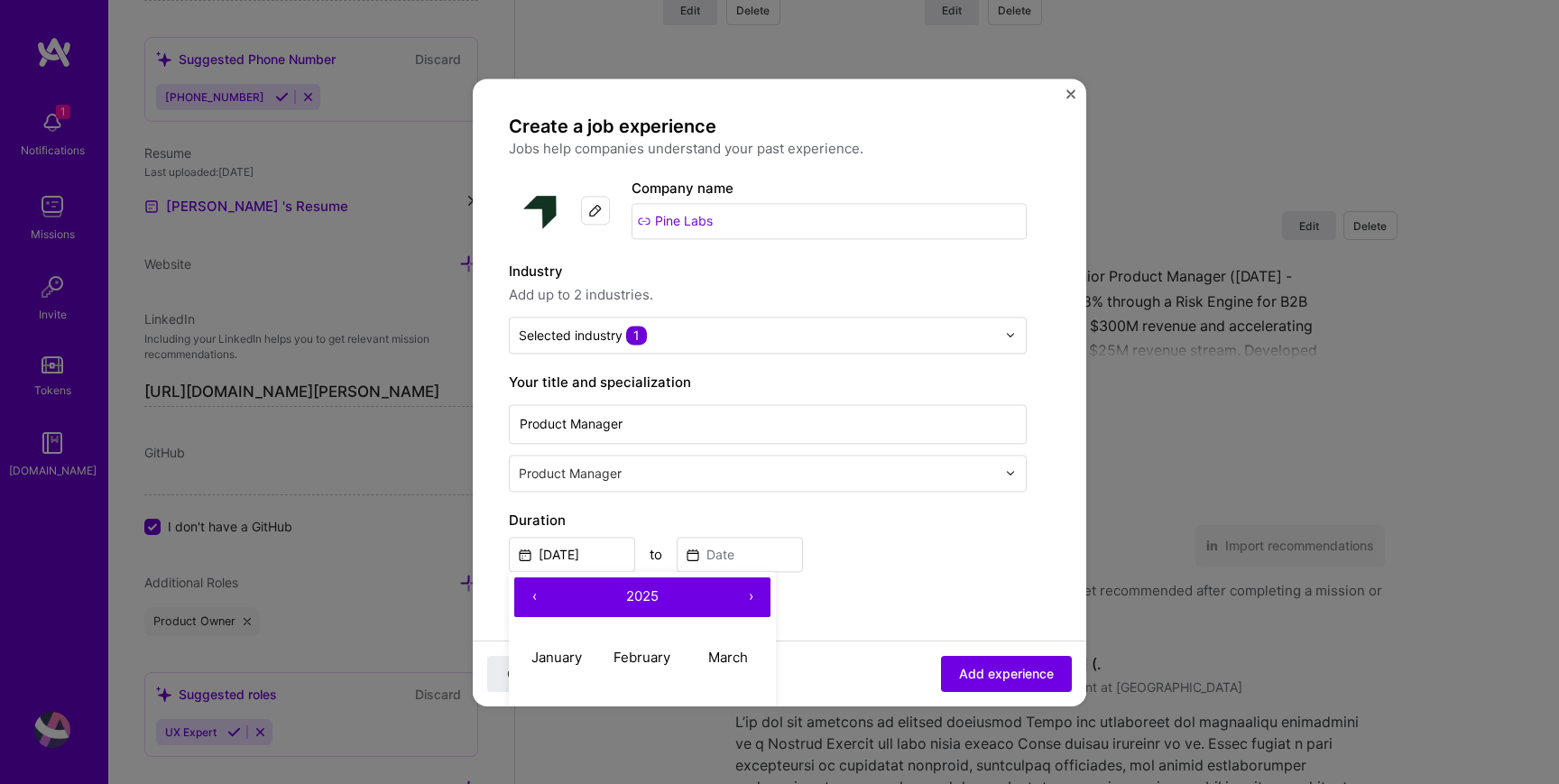
click at [531, 595] on button "‹" at bounding box center [534, 597] width 40 height 40
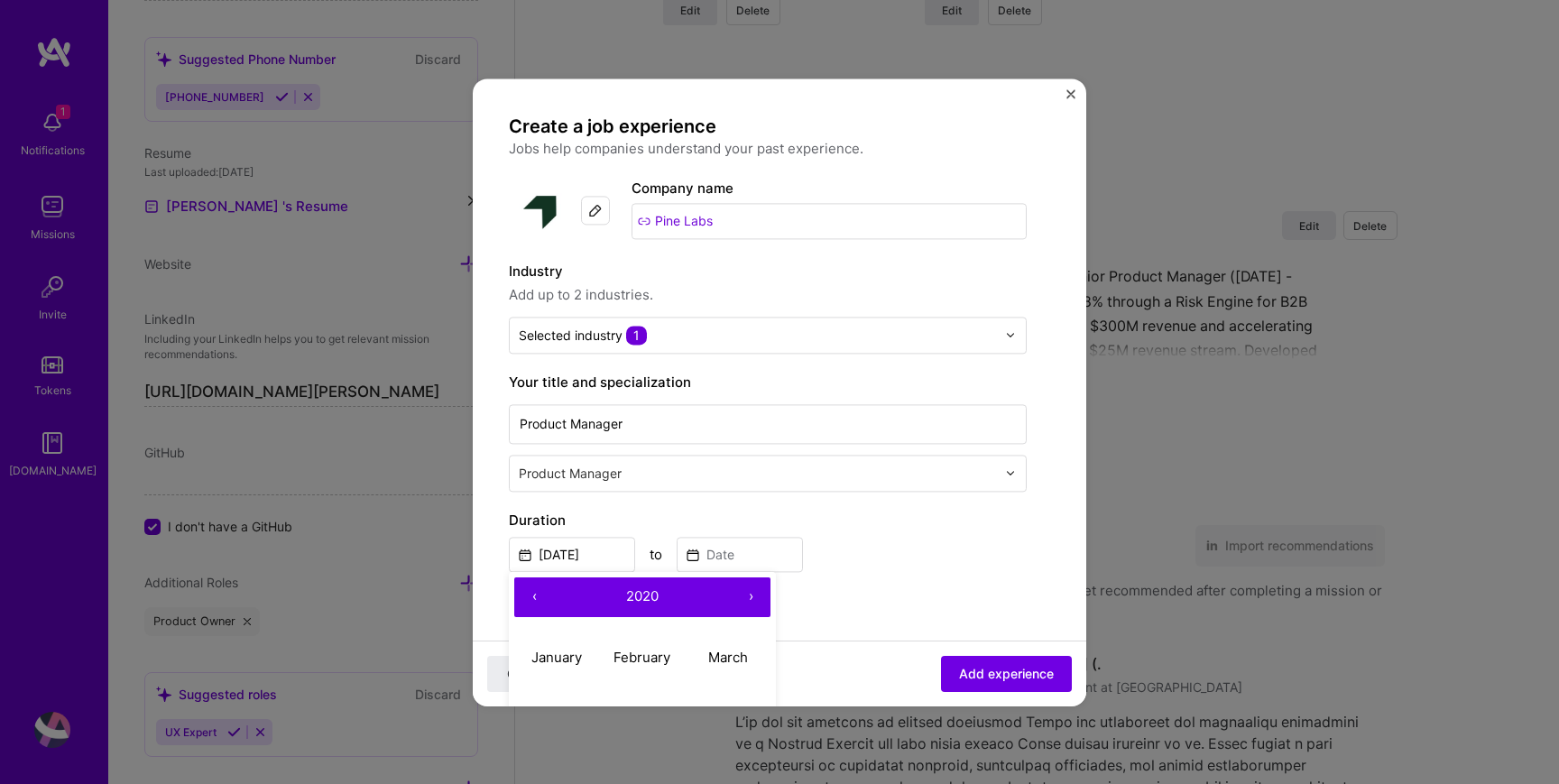
click at [531, 595] on button "‹" at bounding box center [534, 597] width 40 height 40
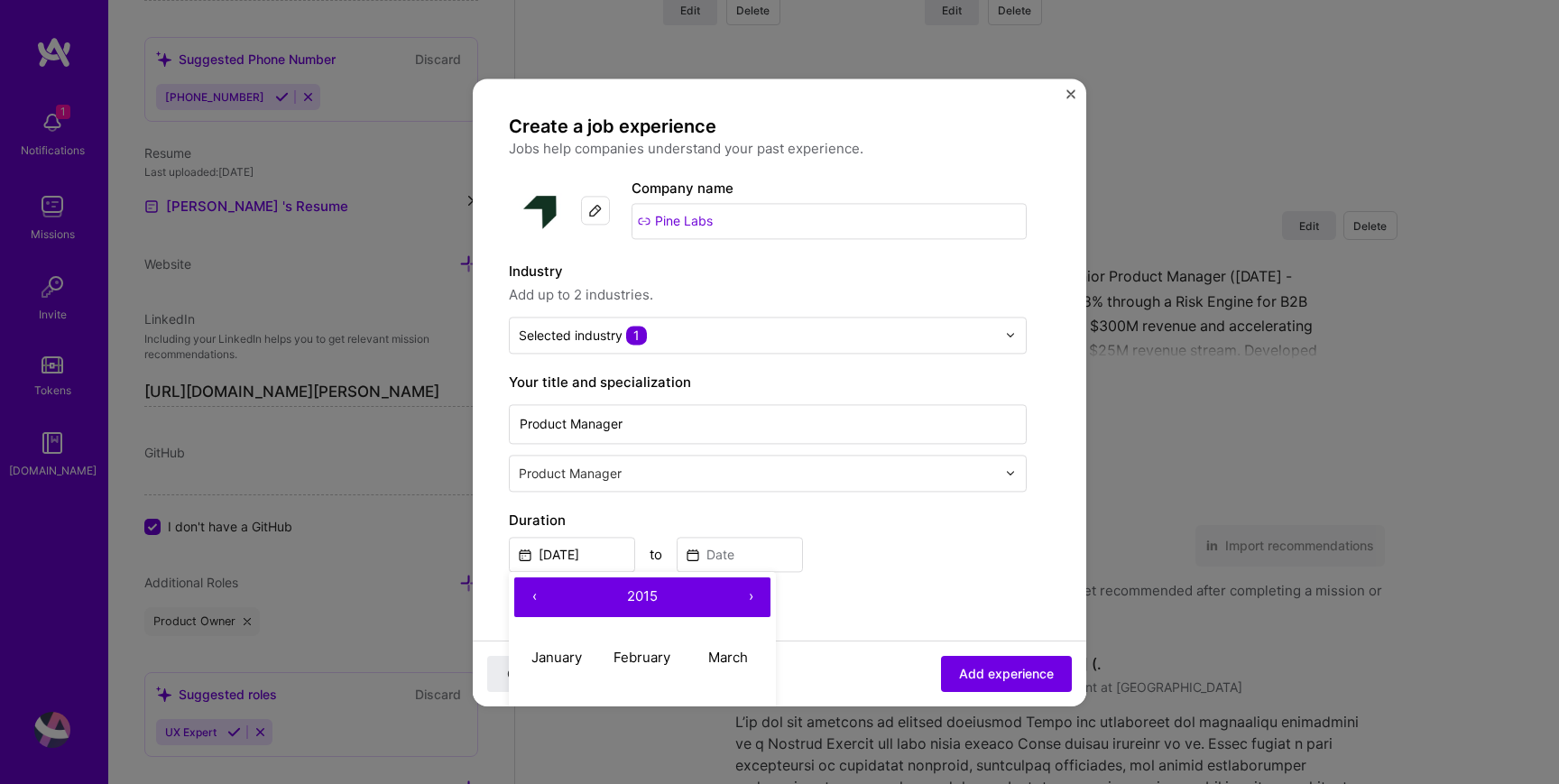
click at [749, 599] on button "›" at bounding box center [751, 597] width 40 height 40
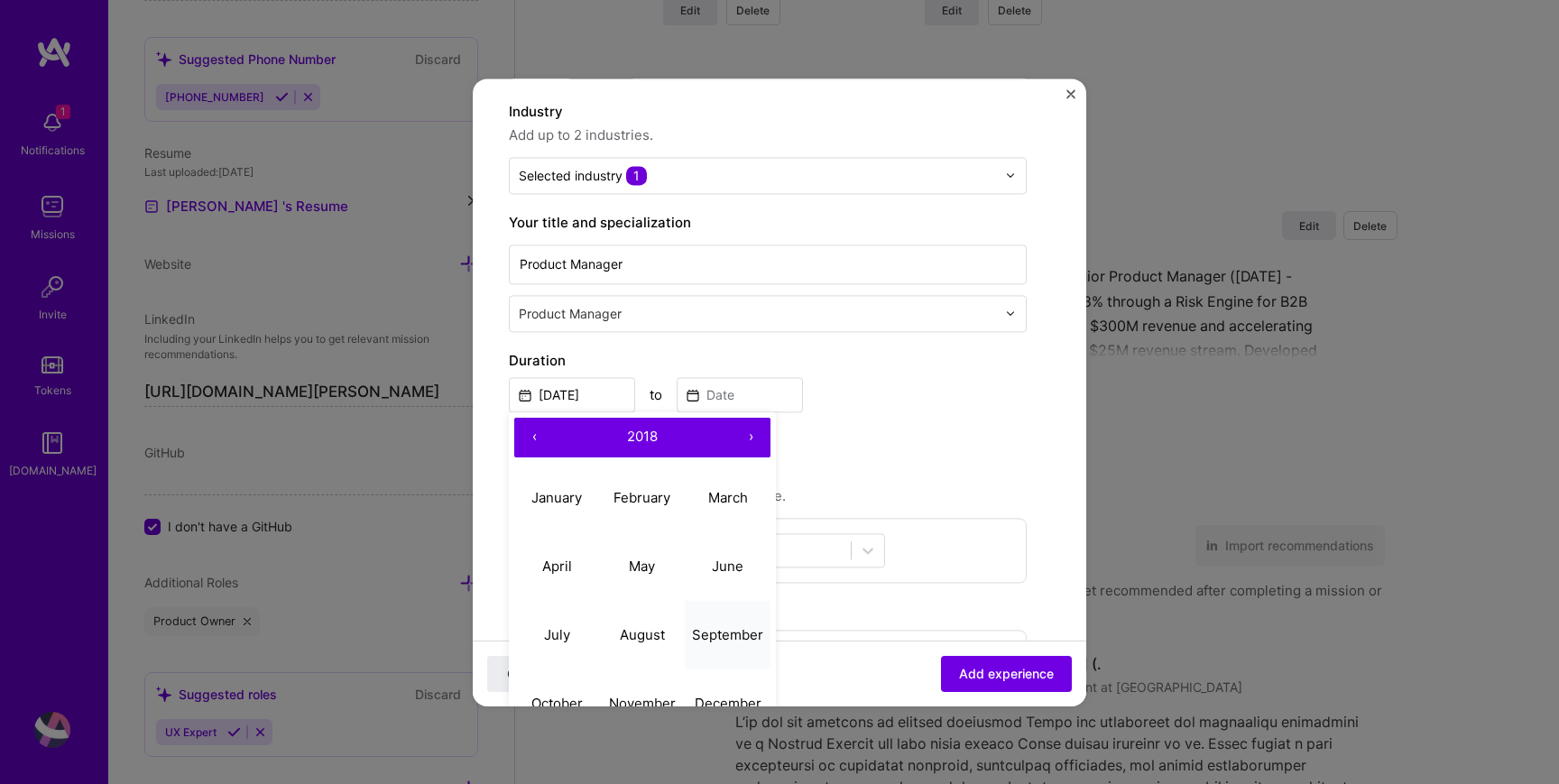
scroll to position [180, 0]
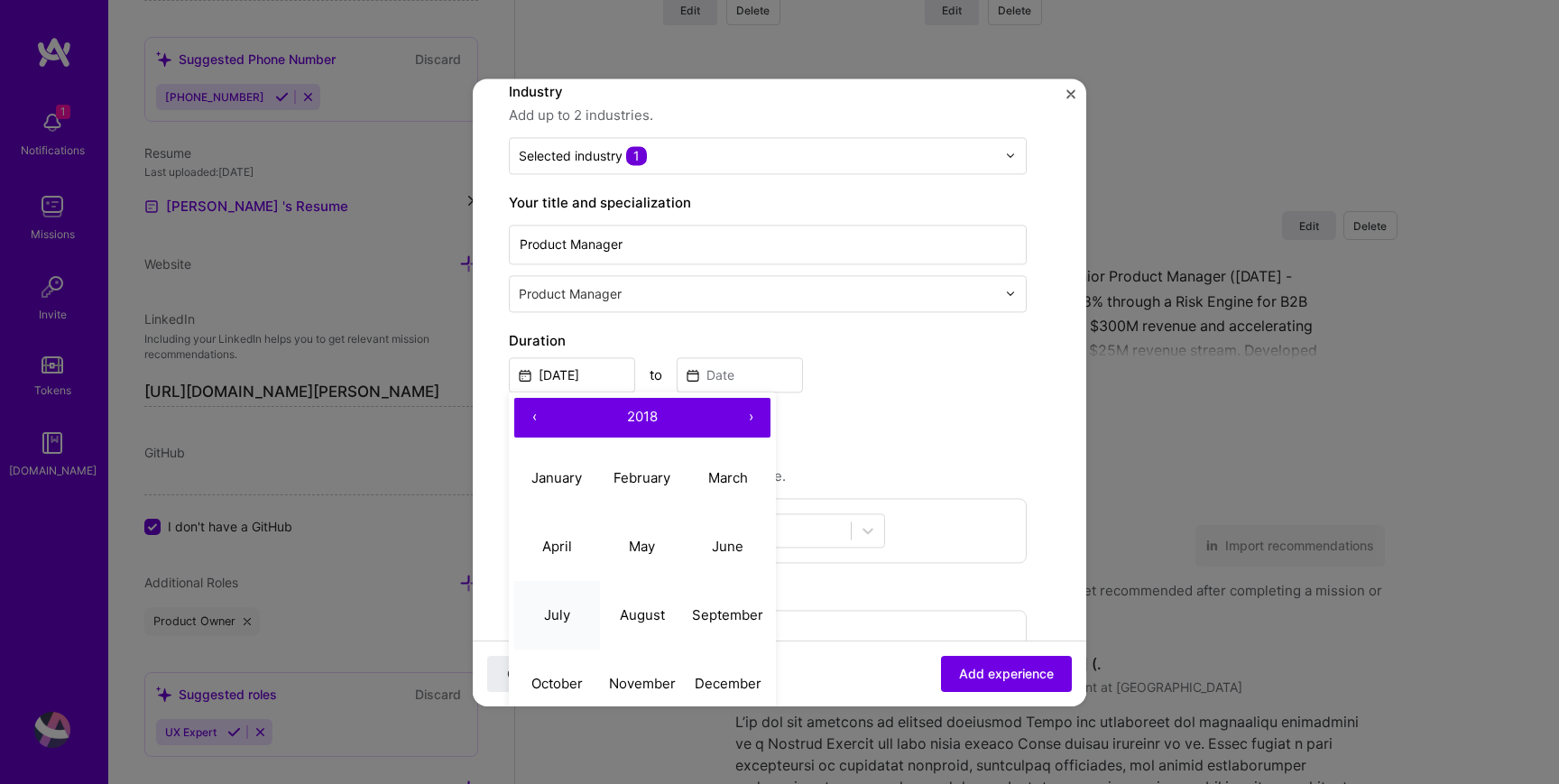
click at [574, 621] on button "July" at bounding box center [557, 615] width 86 height 69
type input "[DATE]"
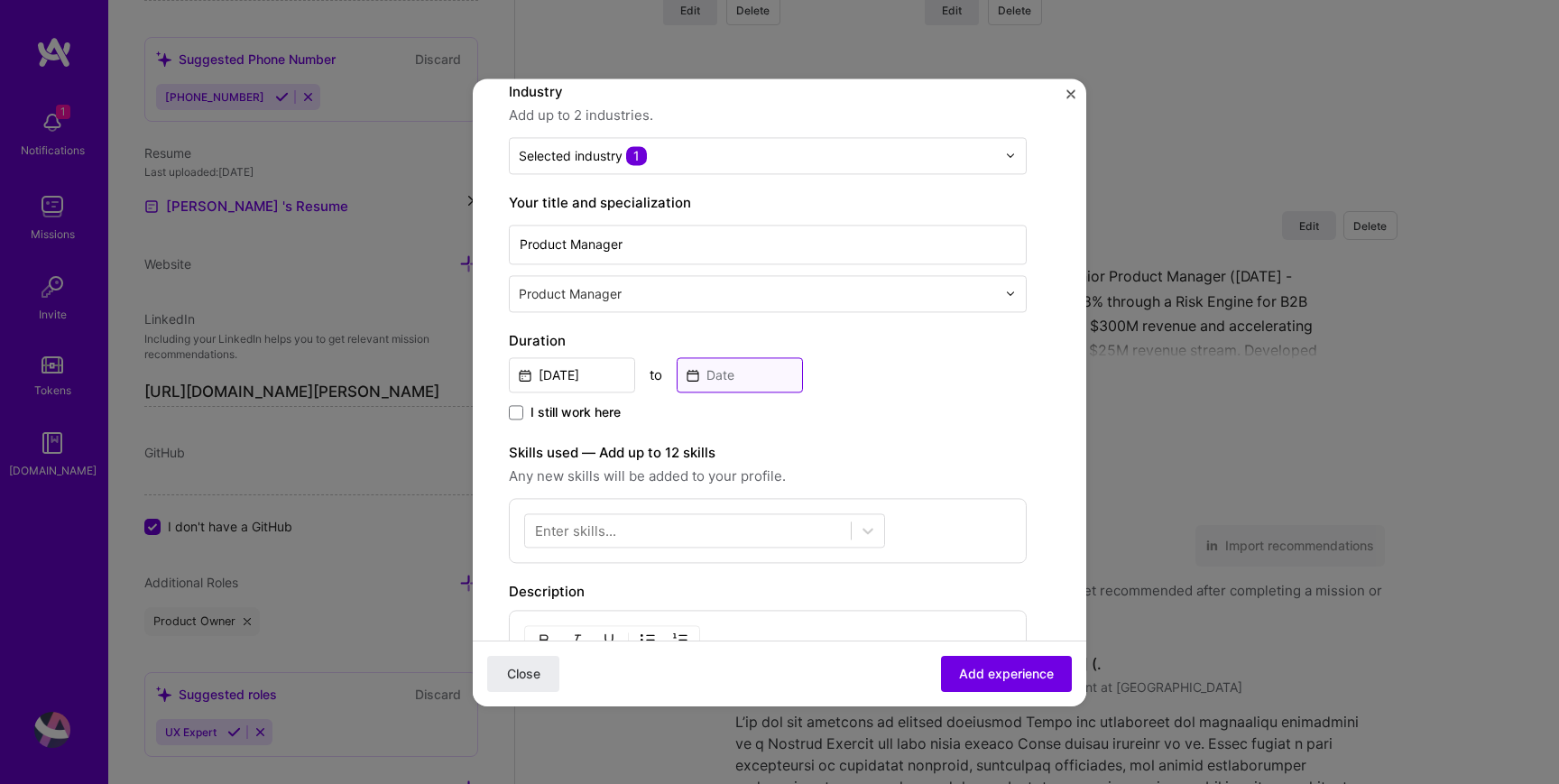
click at [713, 369] on input at bounding box center [740, 375] width 127 height 35
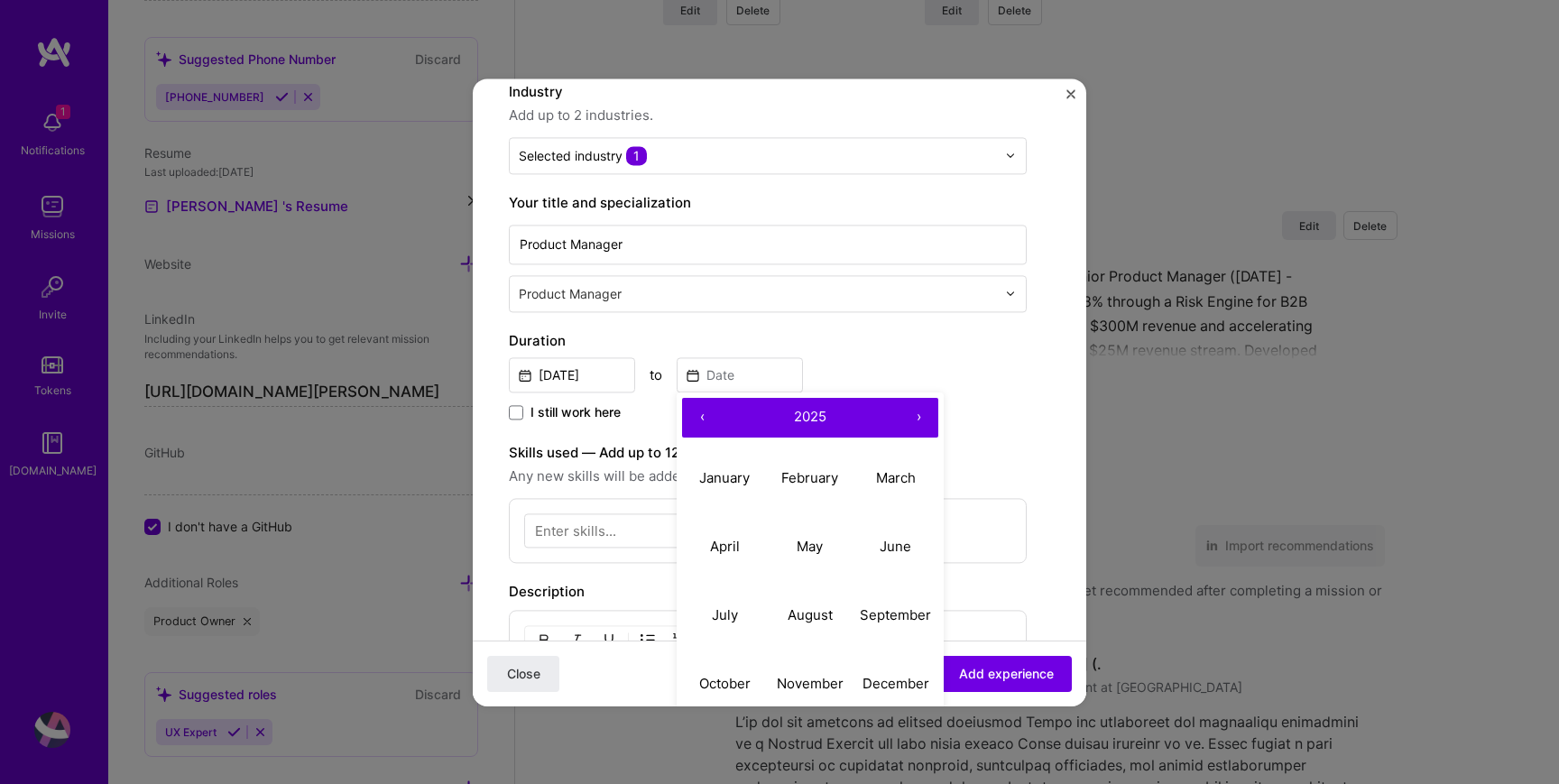
click at [701, 420] on button "‹" at bounding box center [701, 417] width 40 height 40
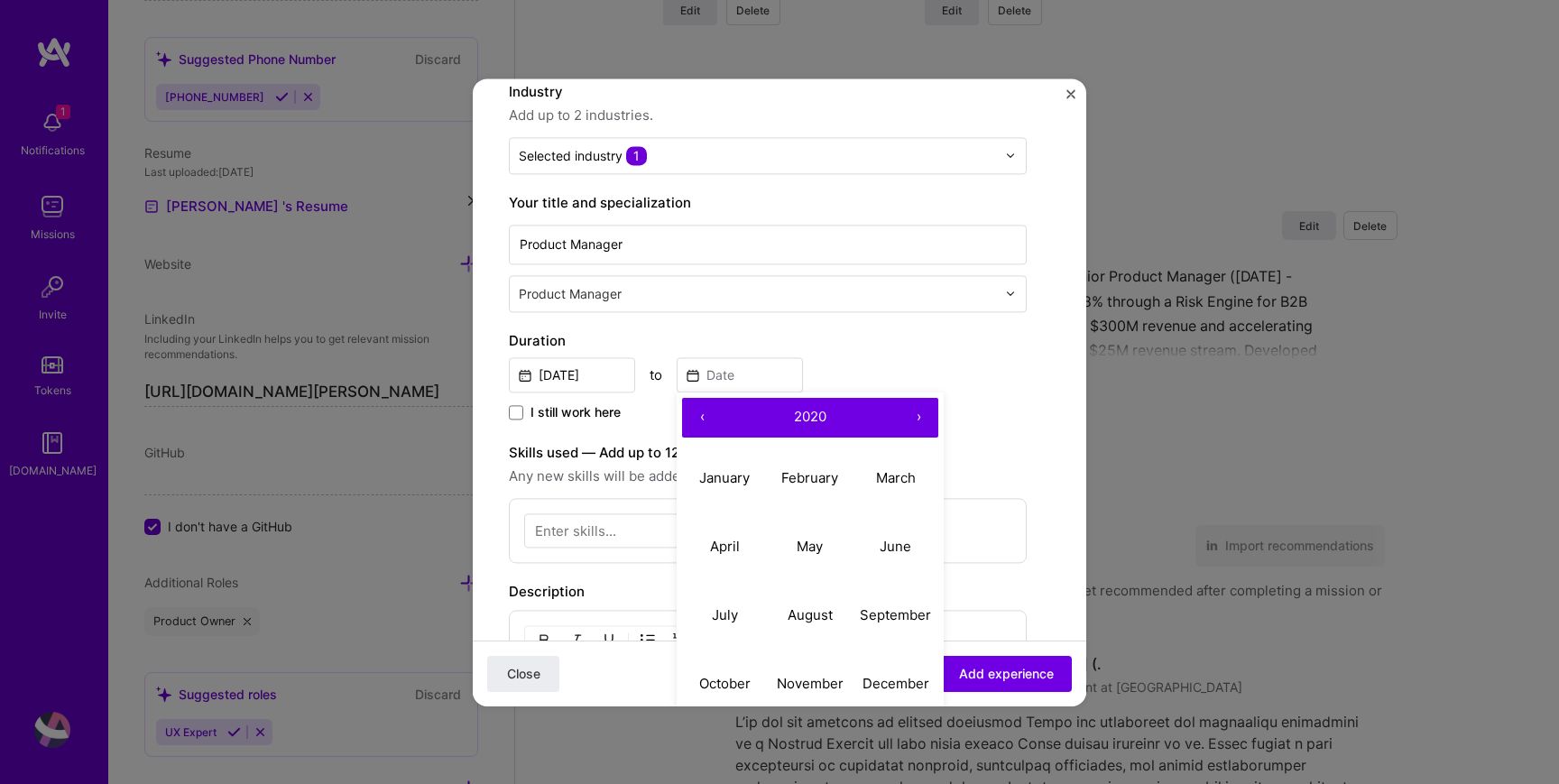
click at [926, 421] on button "›" at bounding box center [918, 417] width 40 height 40
click at [735, 550] on abbr "April" at bounding box center [725, 546] width 30 height 17
type input "[DATE]"
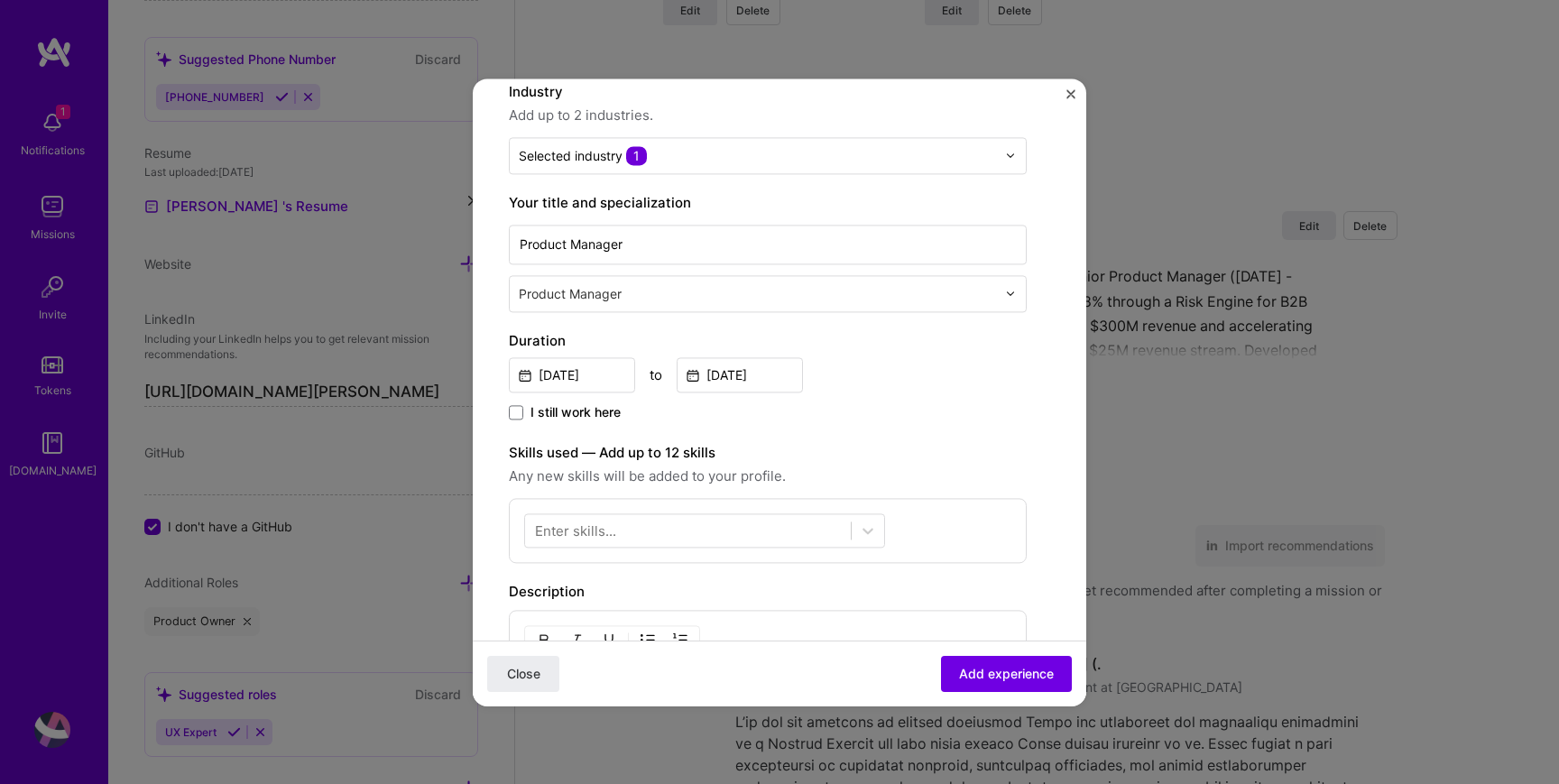
click at [610, 522] on div "Enter skills..." at bounding box center [576, 530] width 81 height 19
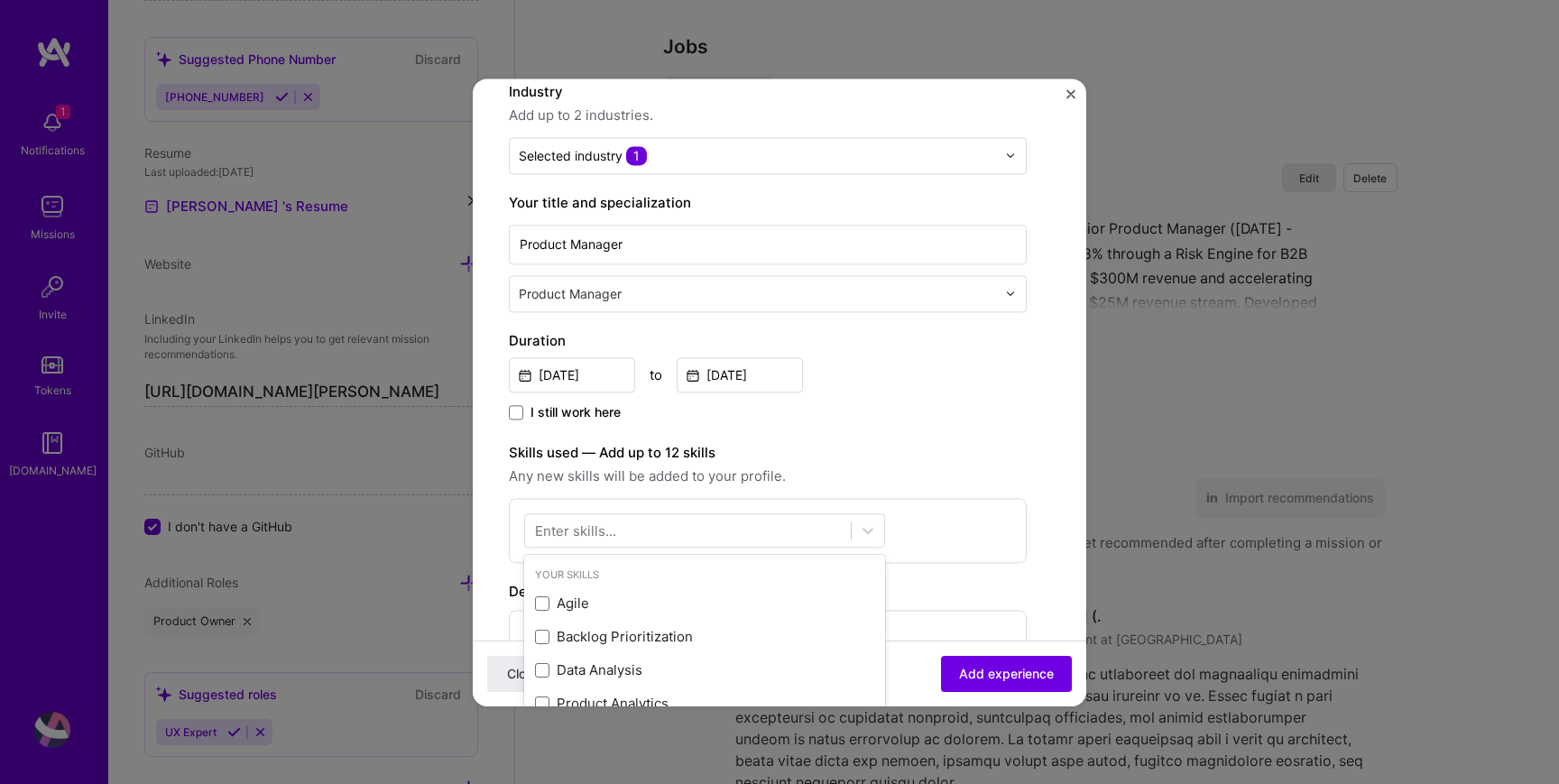
scroll to position [1881, 0]
click at [596, 594] on div "Agile" at bounding box center [705, 603] width 339 height 19
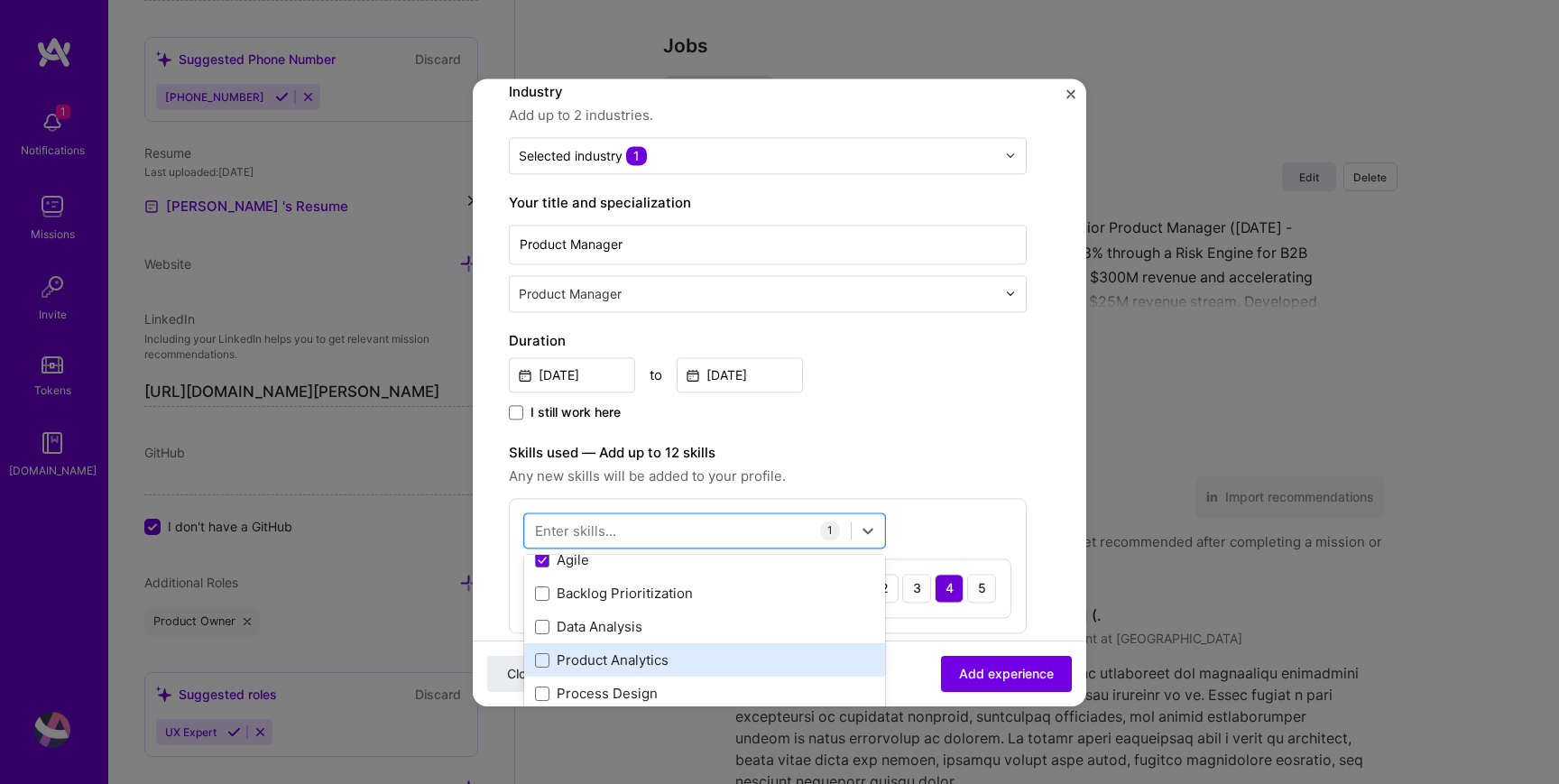
scroll to position [34, 0]
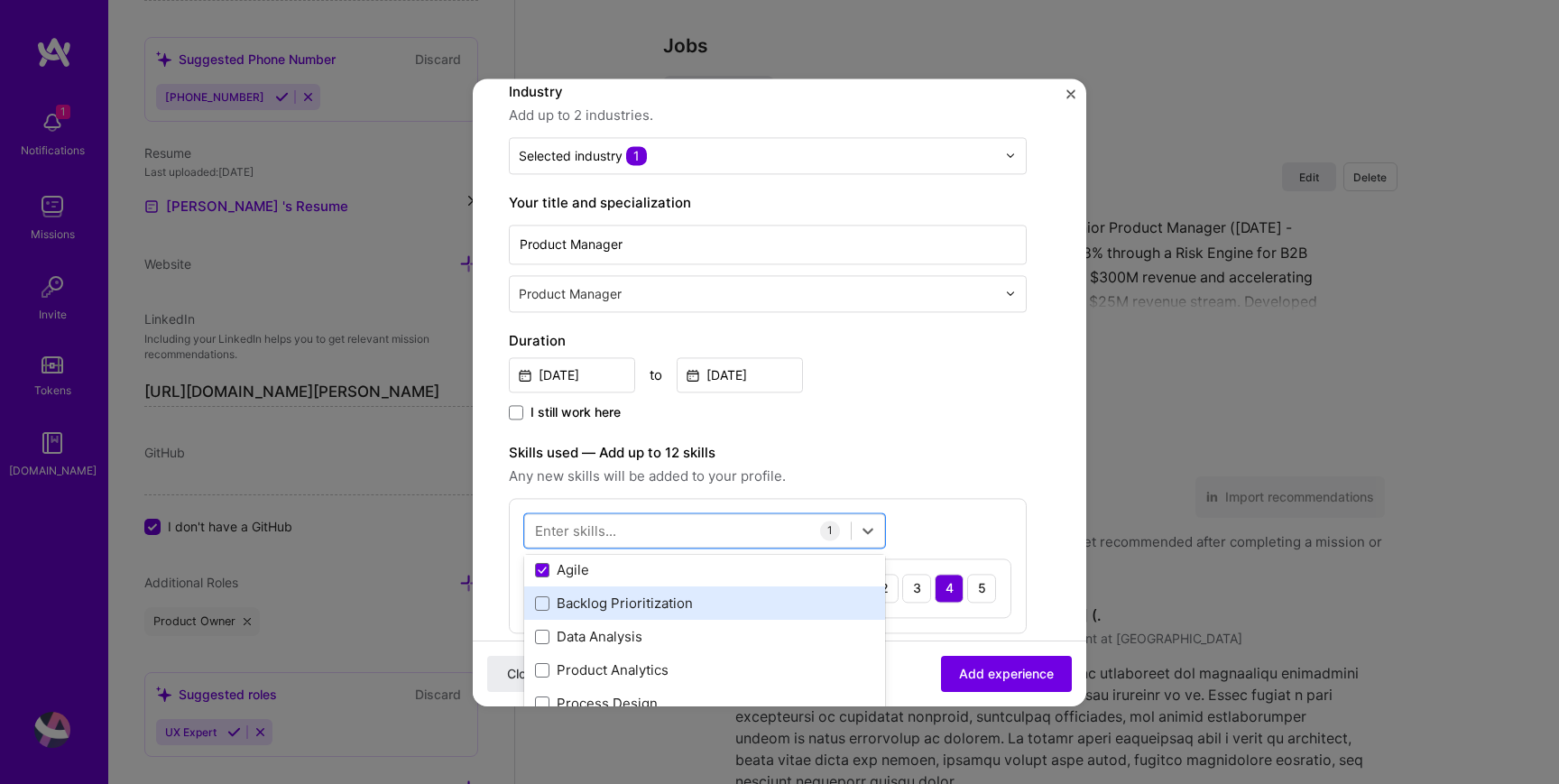
click at [574, 603] on div "Backlog Prioritization" at bounding box center [705, 603] width 339 height 19
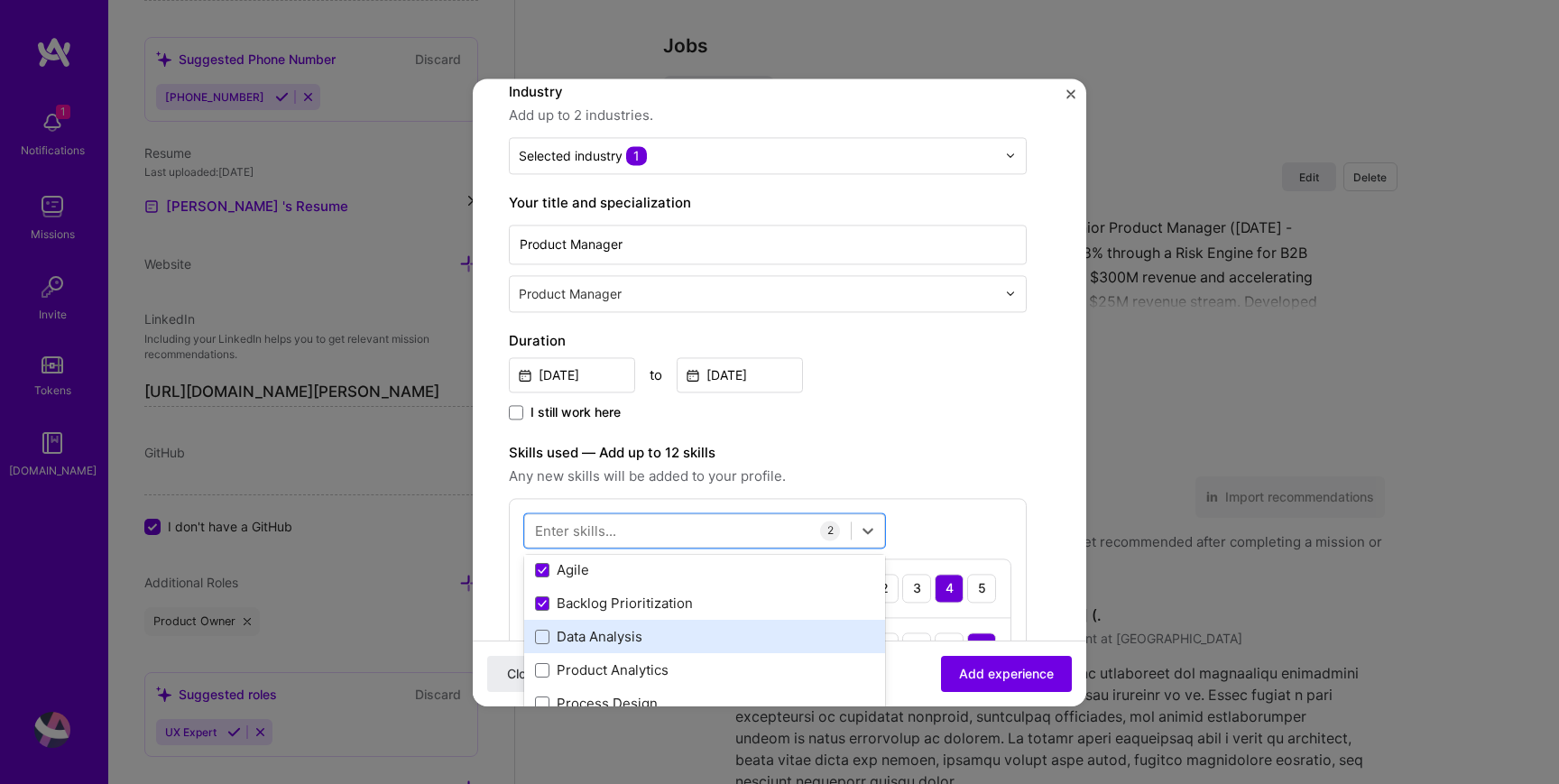
click at [576, 640] on div "Data Analysis" at bounding box center [705, 637] width 339 height 19
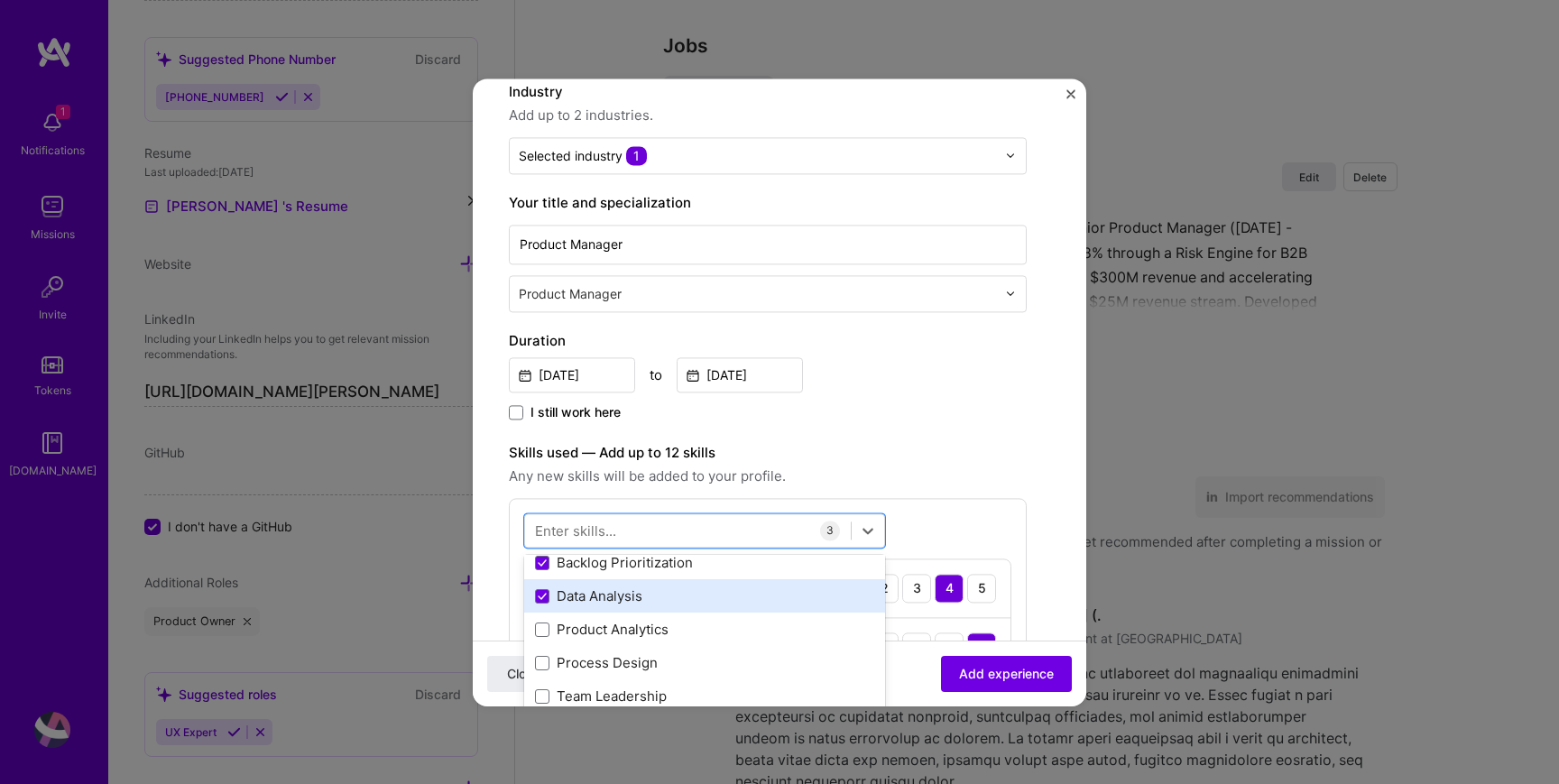
scroll to position [80, 0]
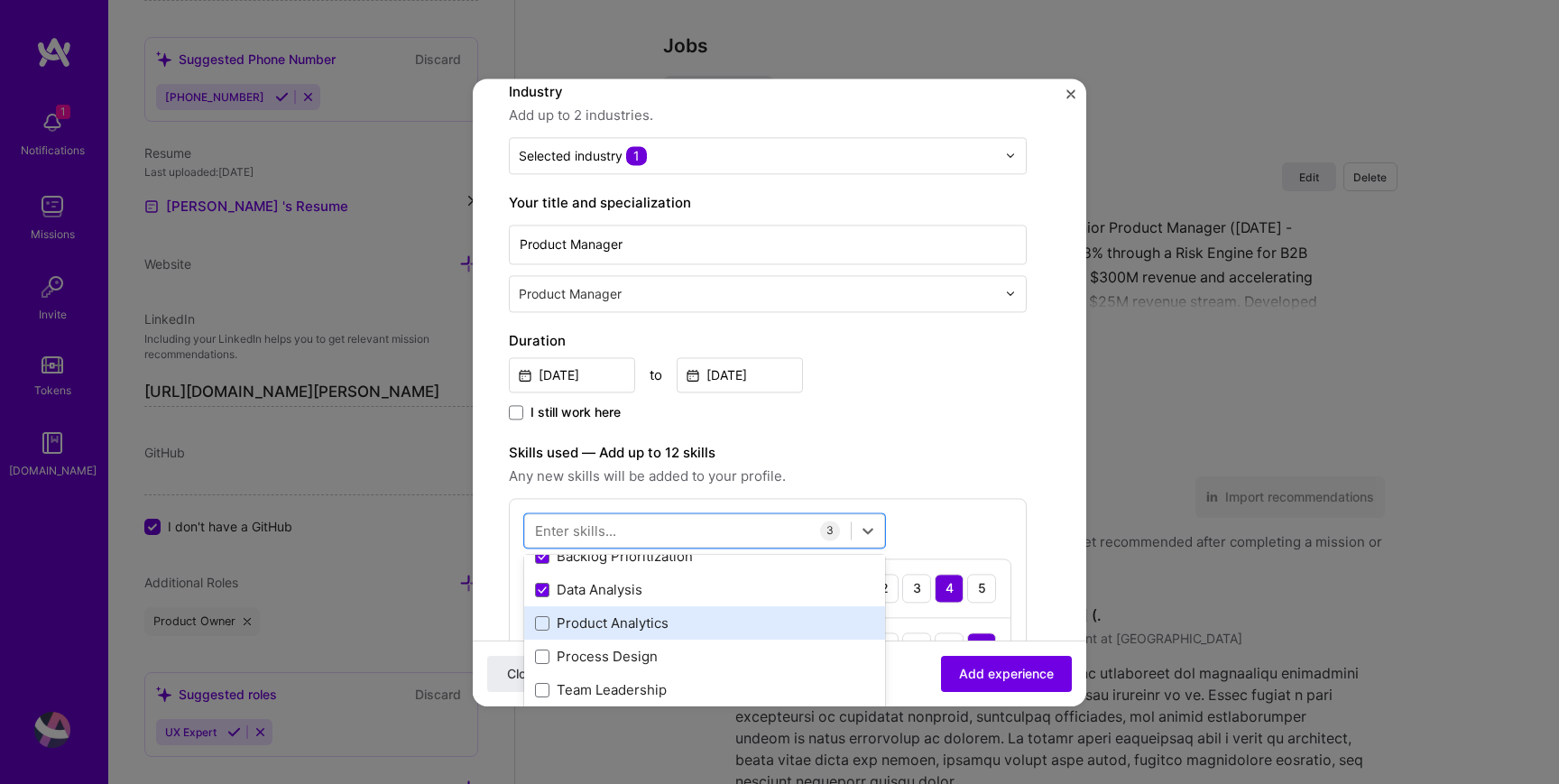
click at [576, 633] on div "Product Analytics" at bounding box center [705, 624] width 361 height 34
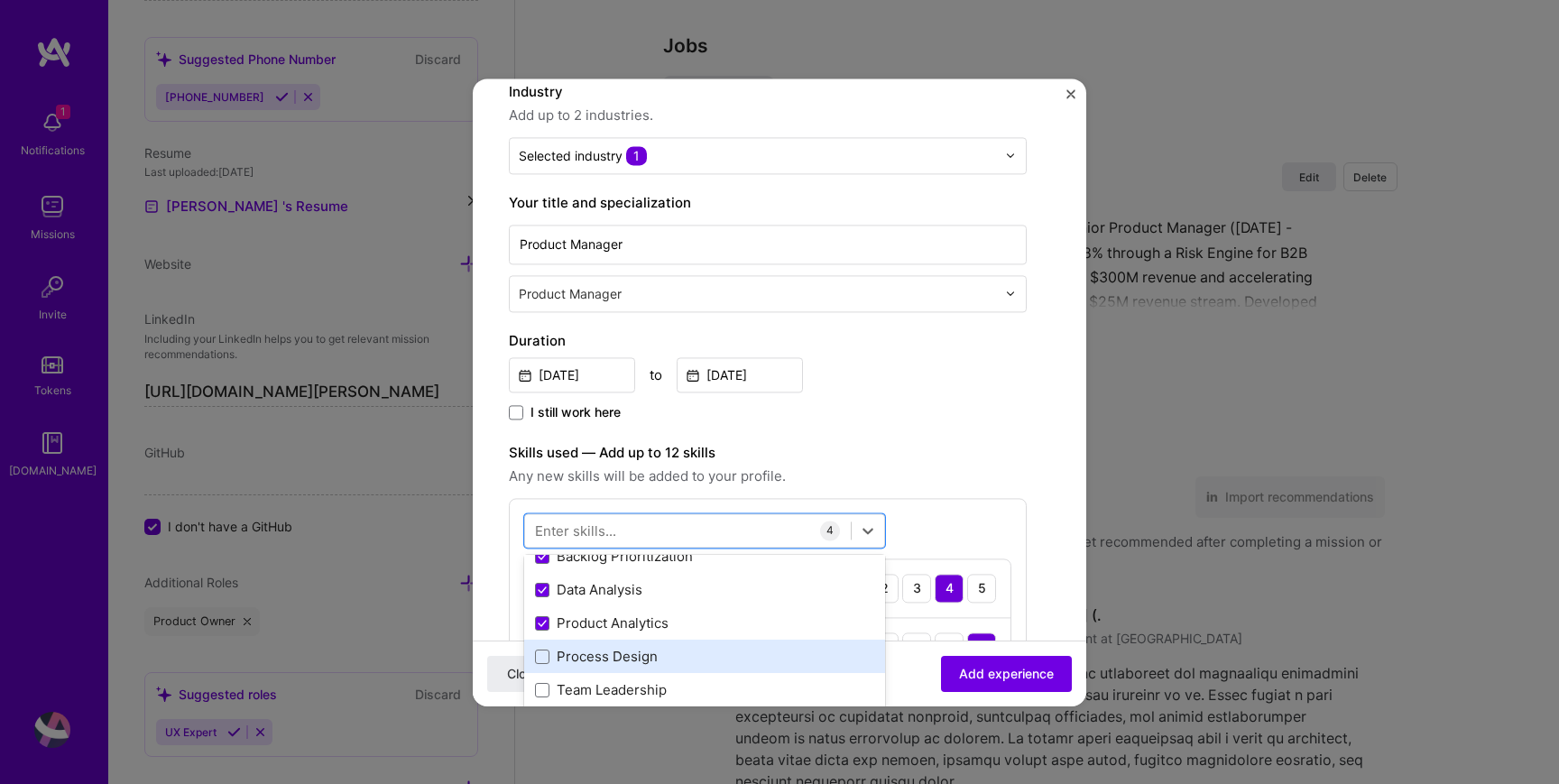
click at [577, 667] on div "Process Design" at bounding box center [705, 657] width 361 height 34
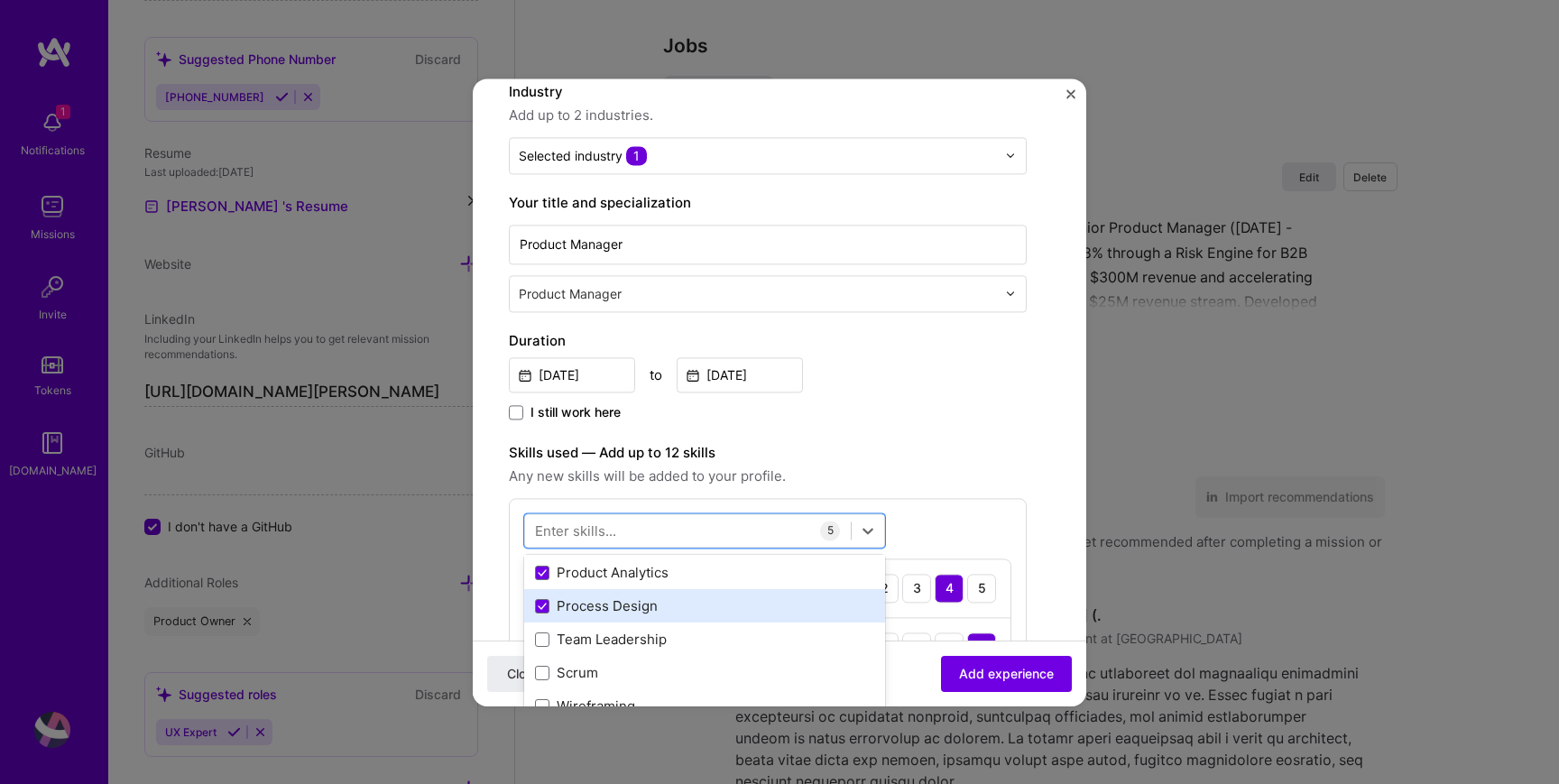
scroll to position [141, 0]
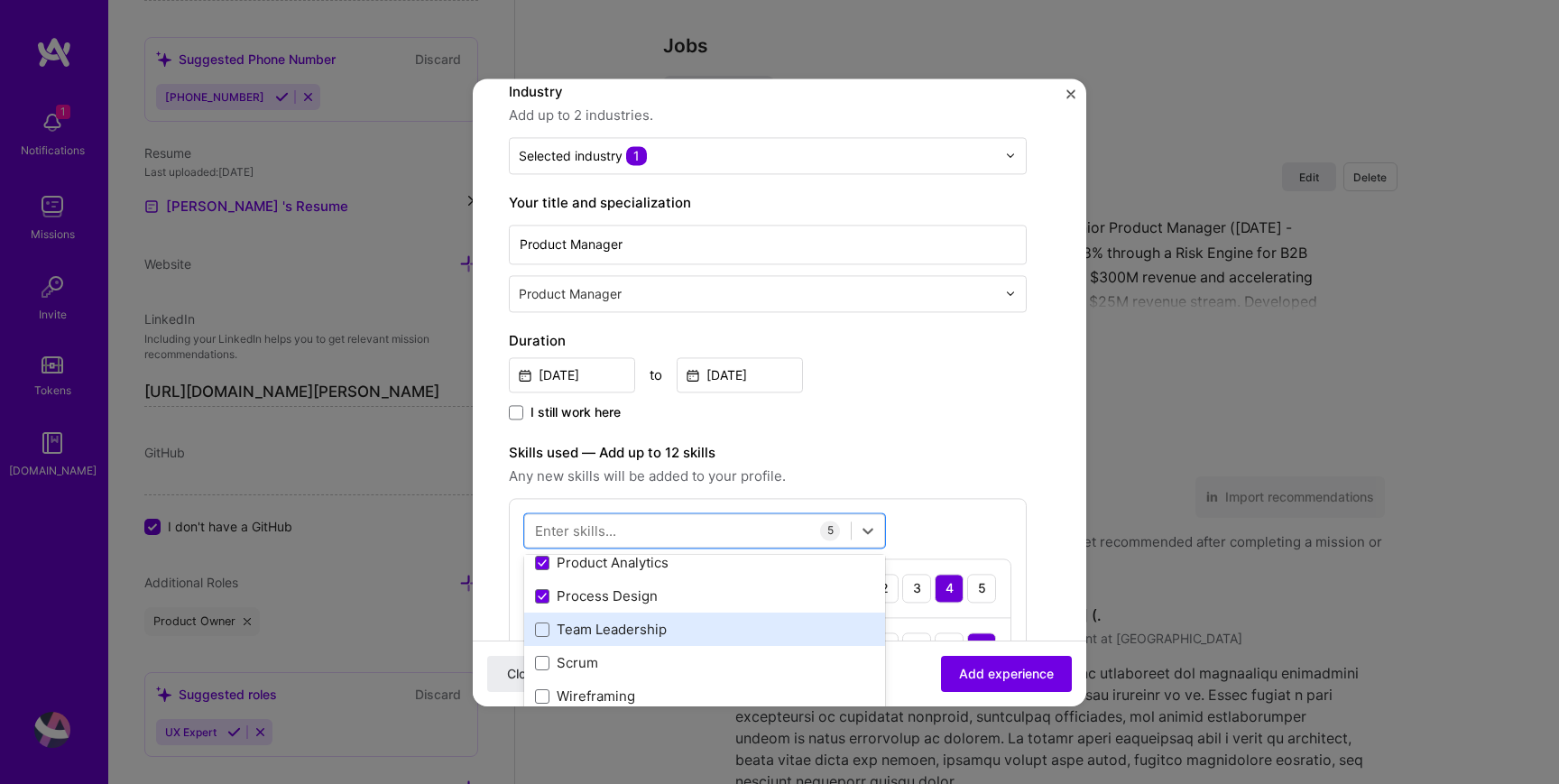
click at [576, 632] on div "Team Leadership" at bounding box center [705, 630] width 339 height 19
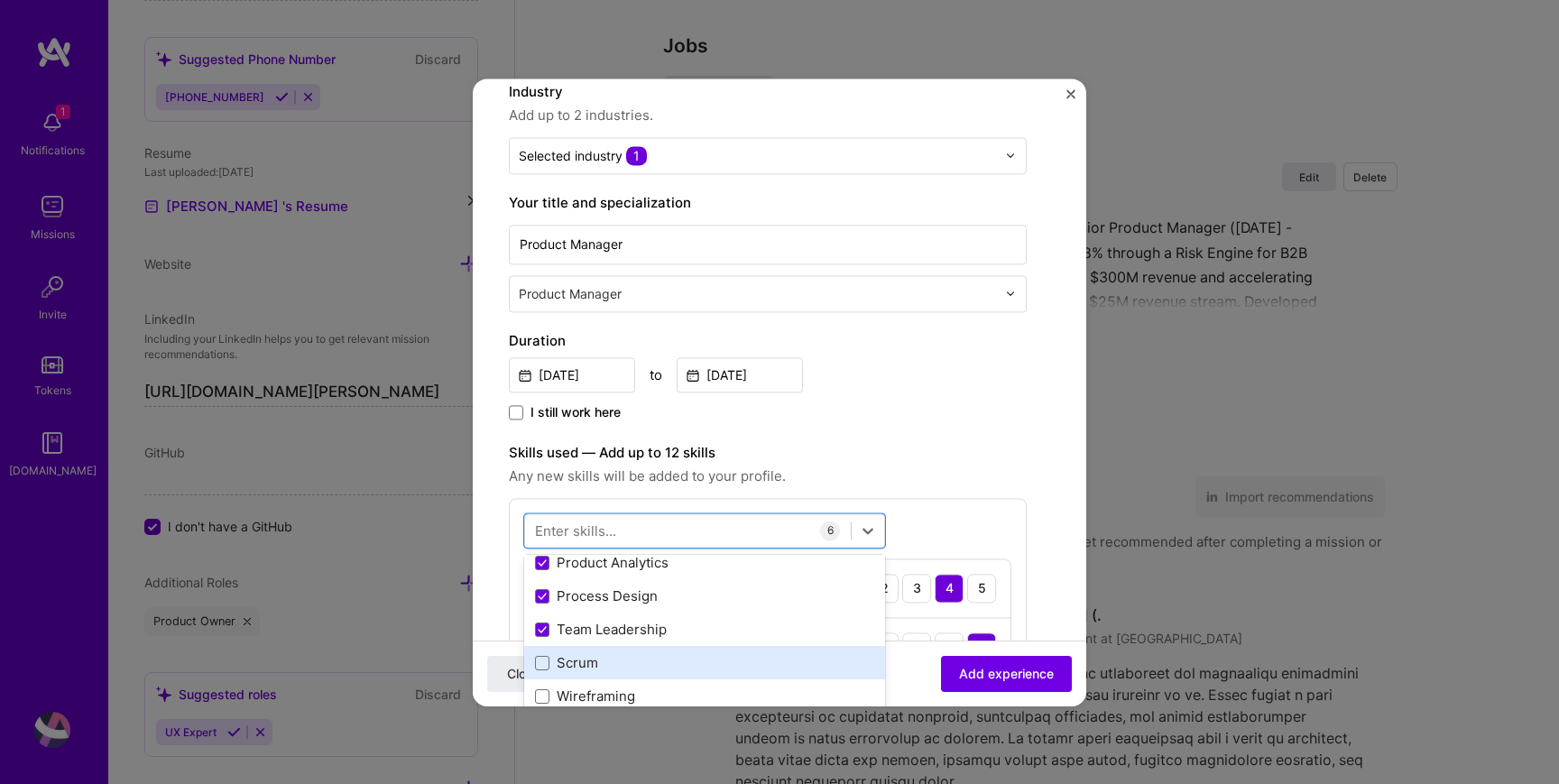
click at [578, 662] on div "Scrum" at bounding box center [705, 663] width 339 height 19
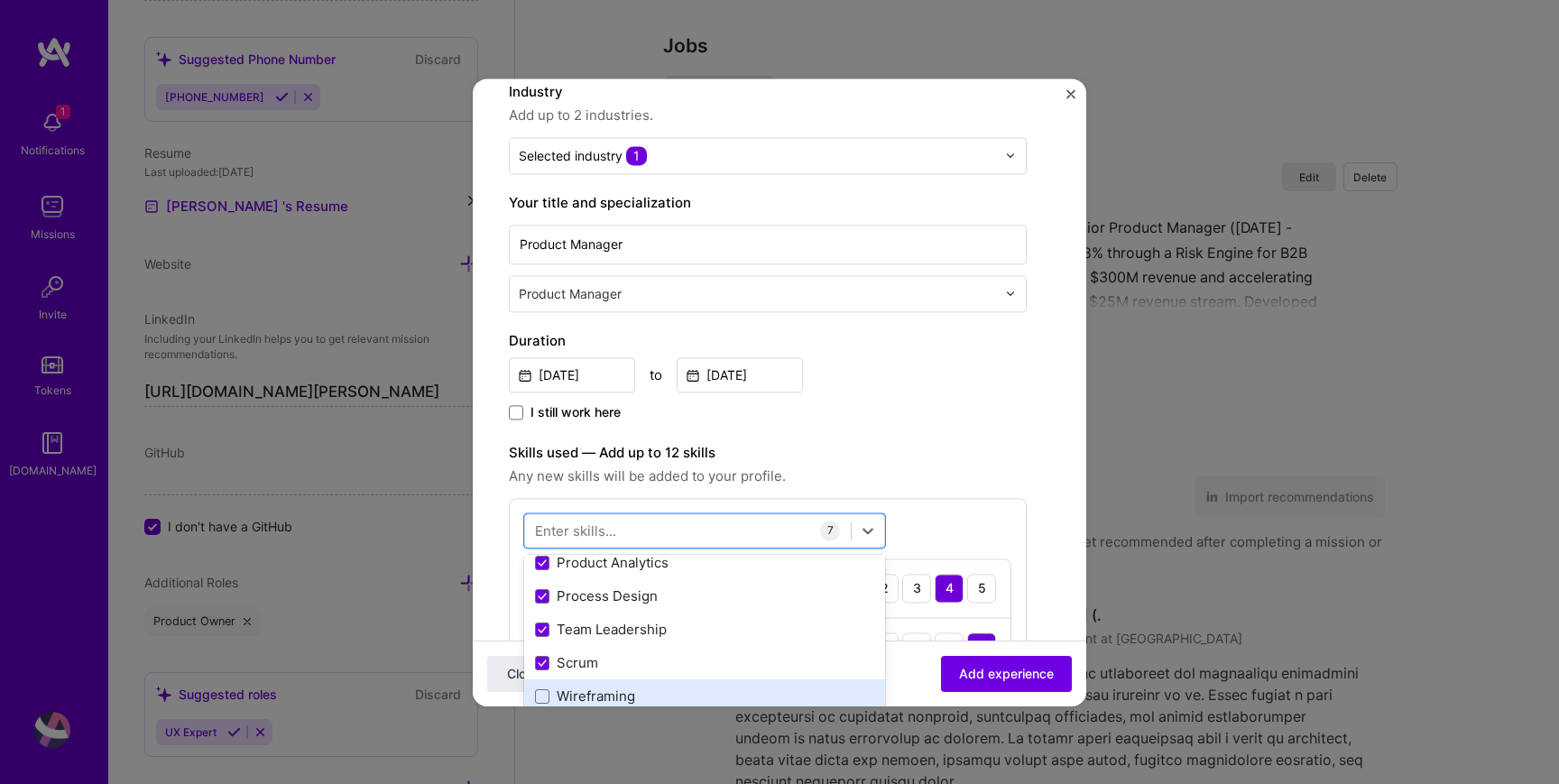
click at [581, 693] on div "Wireframing" at bounding box center [705, 696] width 339 height 19
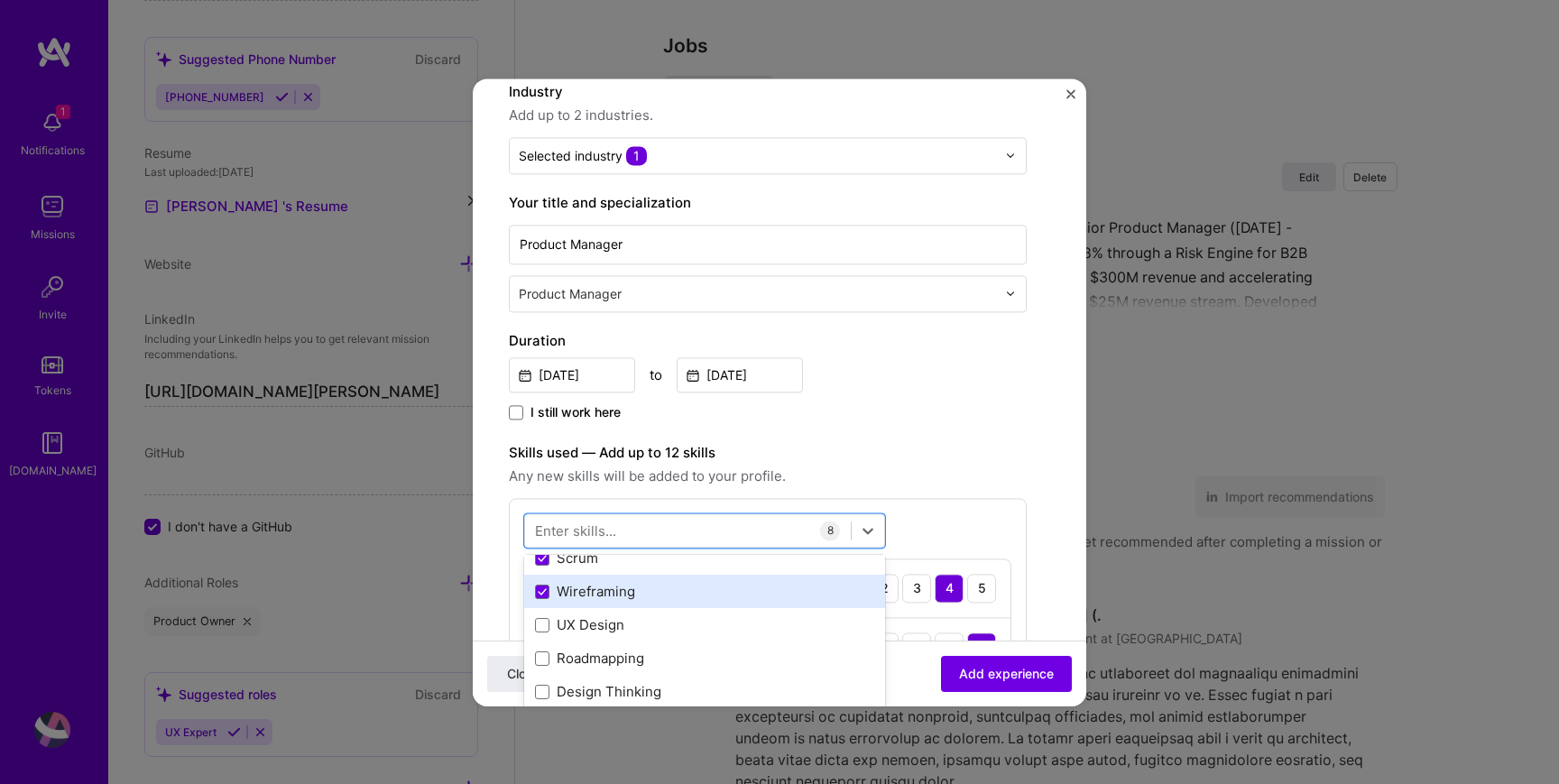
scroll to position [250, 0]
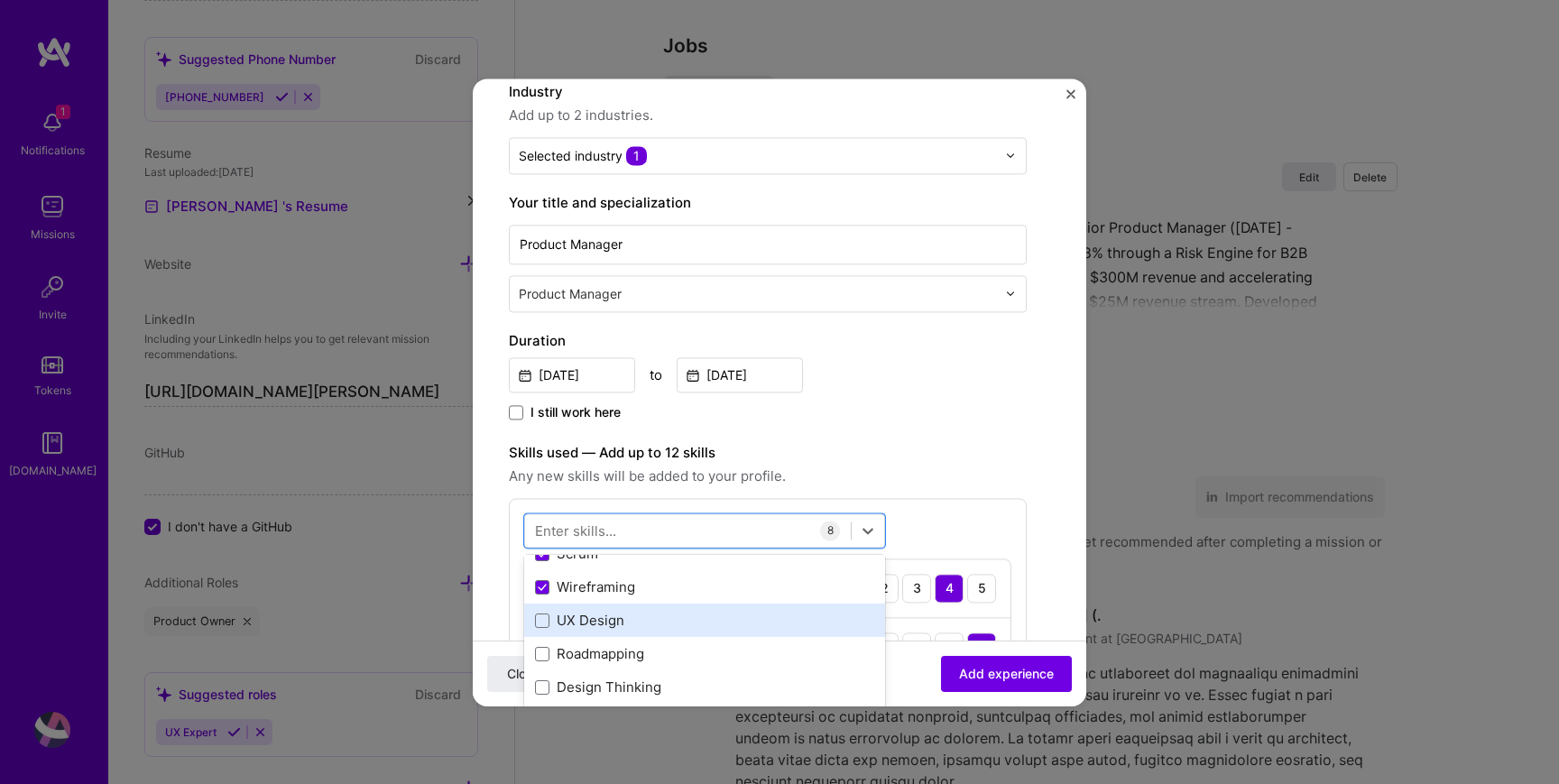
click at [583, 621] on div "UX Design" at bounding box center [705, 621] width 339 height 19
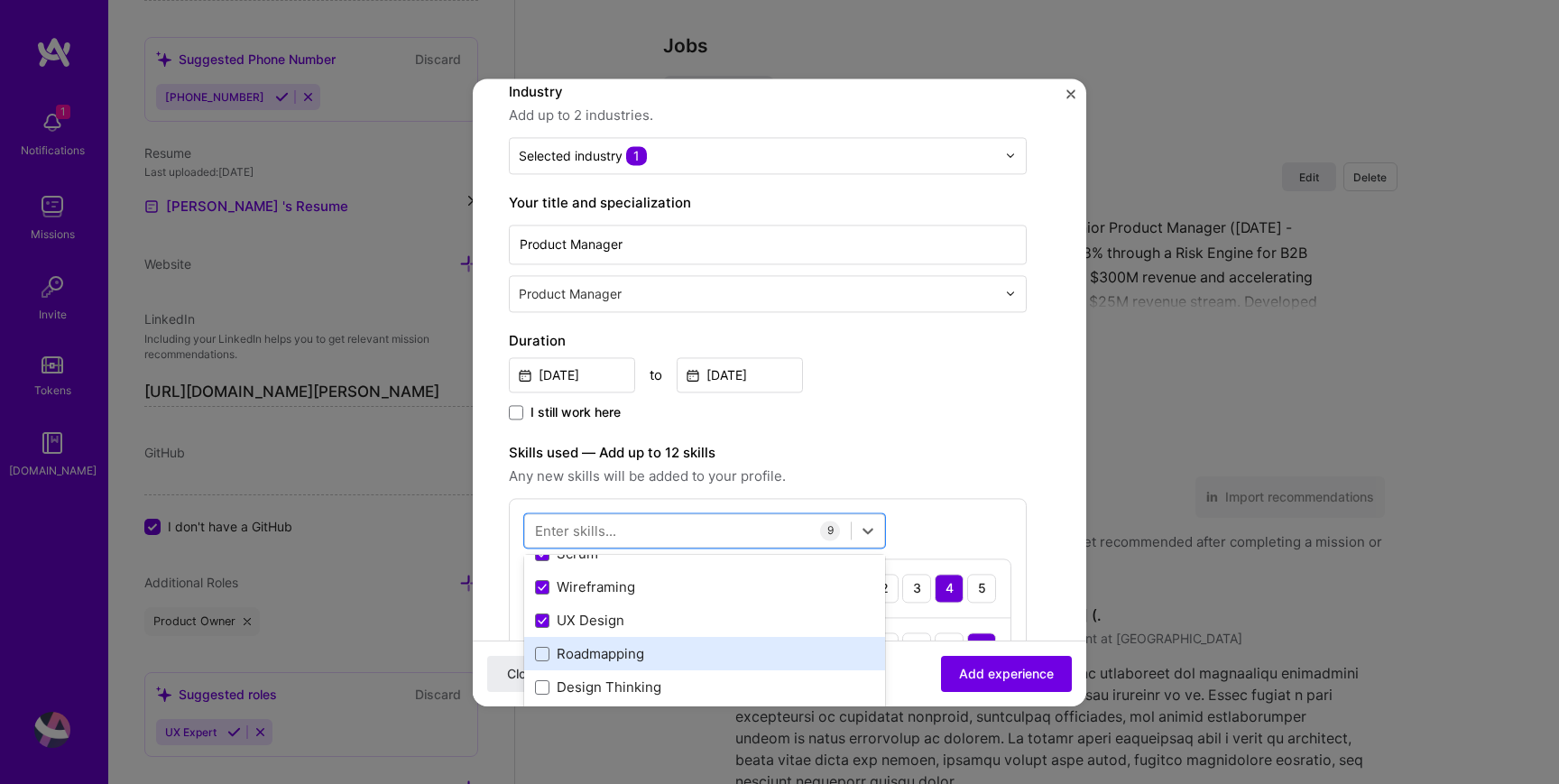
click at [588, 650] on div "Roadmapping" at bounding box center [705, 655] width 339 height 19
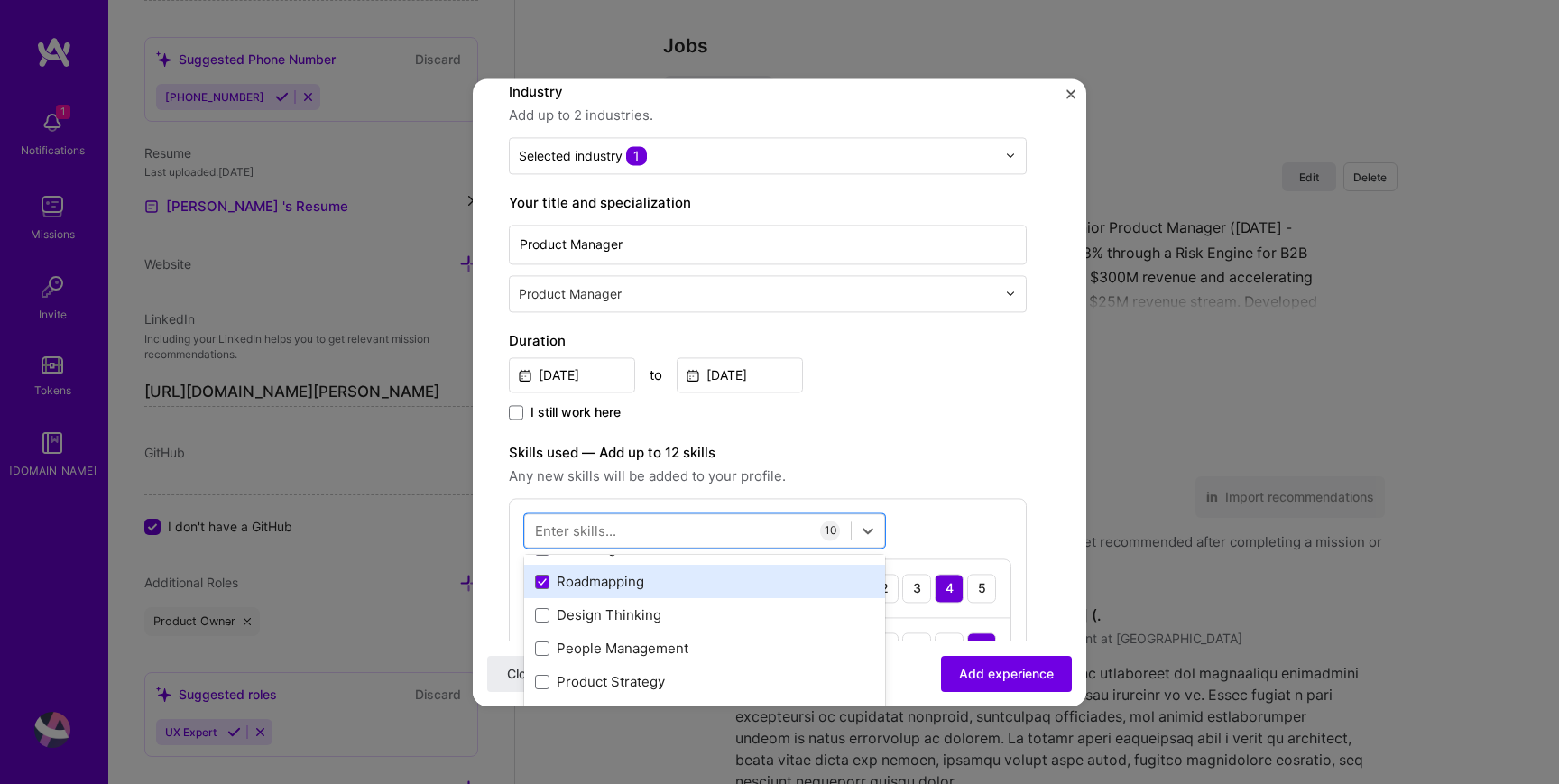
scroll to position [323, 0]
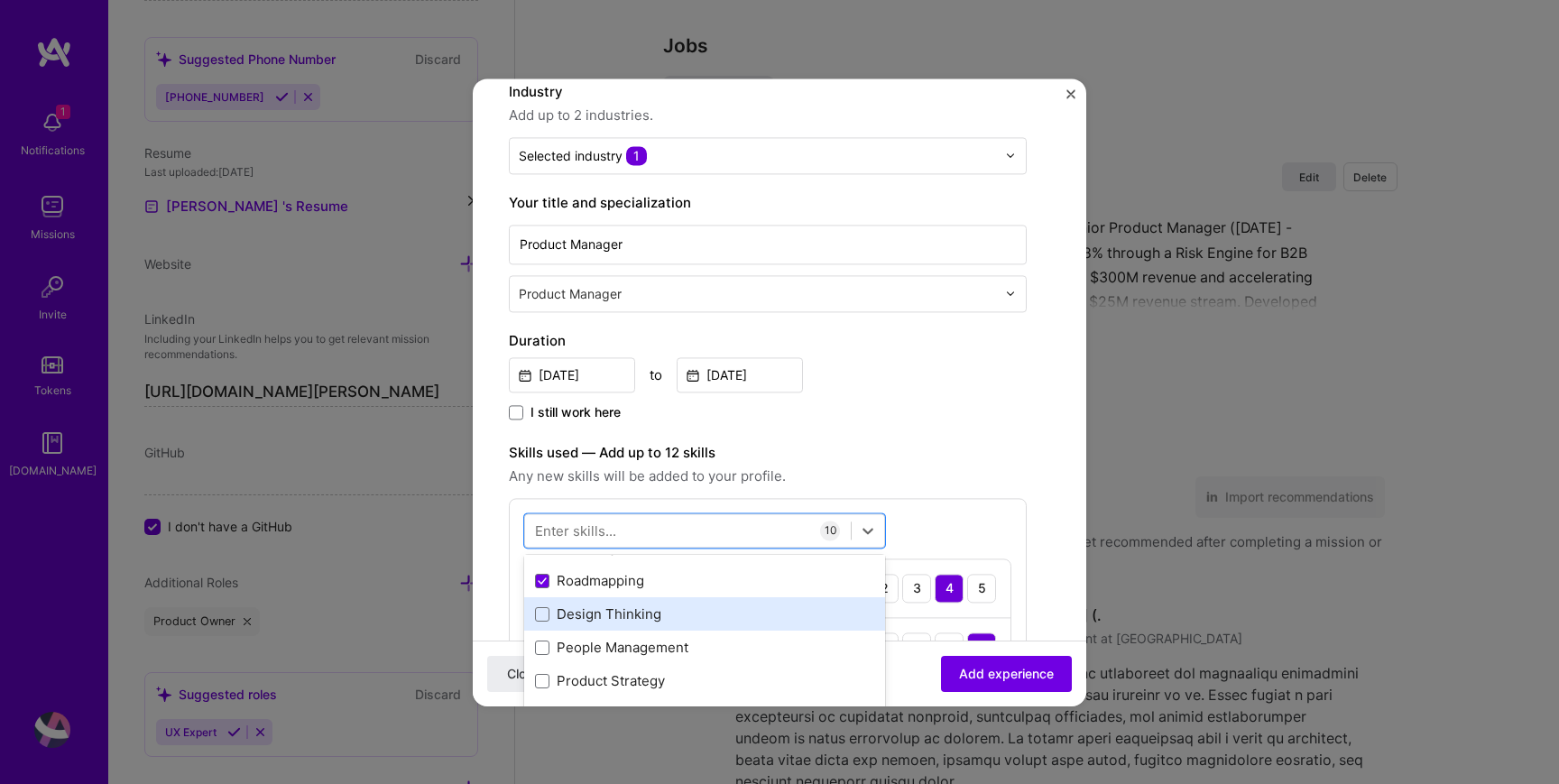
click at [583, 626] on div "Design Thinking" at bounding box center [705, 615] width 361 height 34
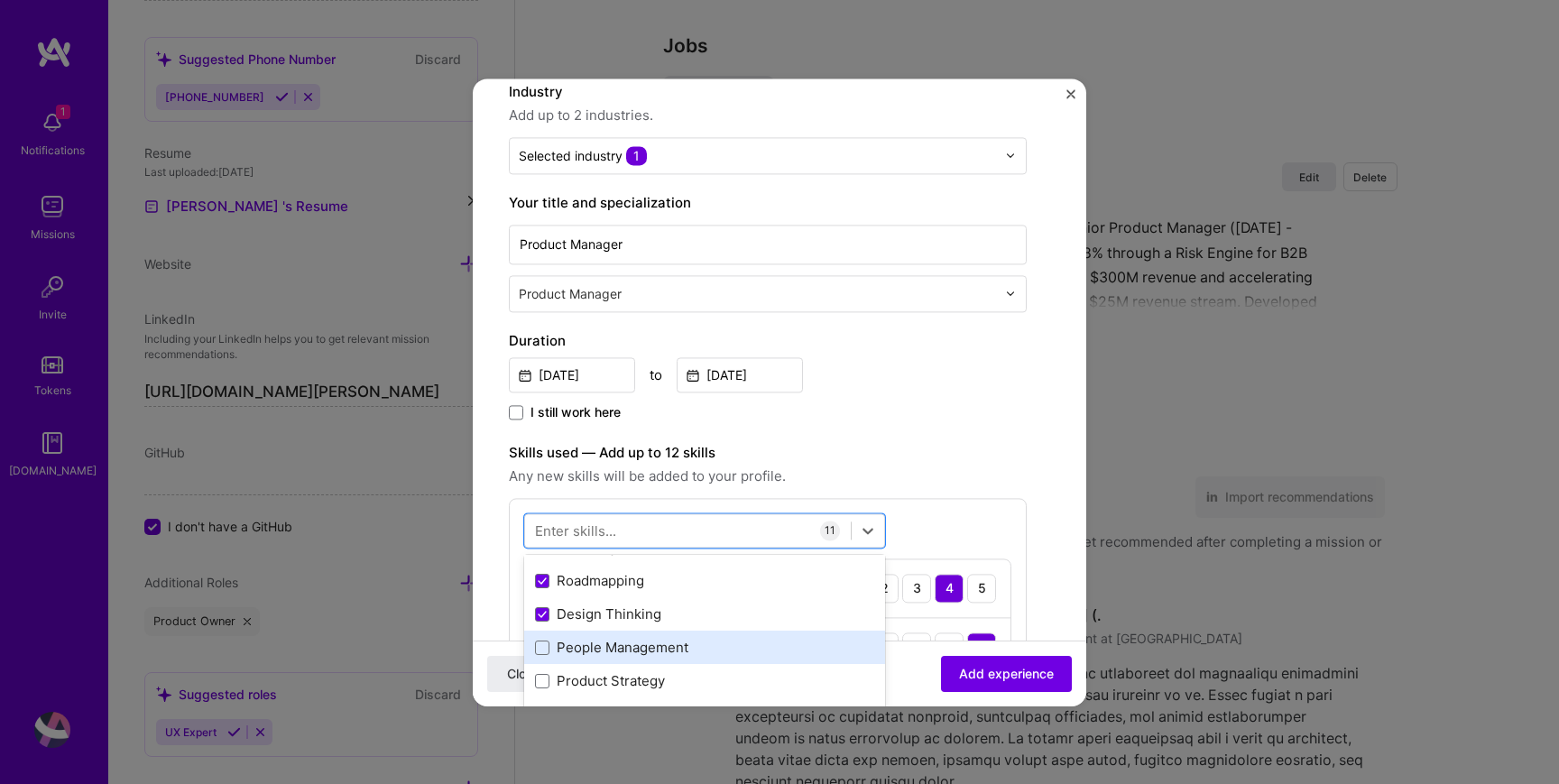
click at [584, 650] on div "People Management" at bounding box center [705, 648] width 339 height 19
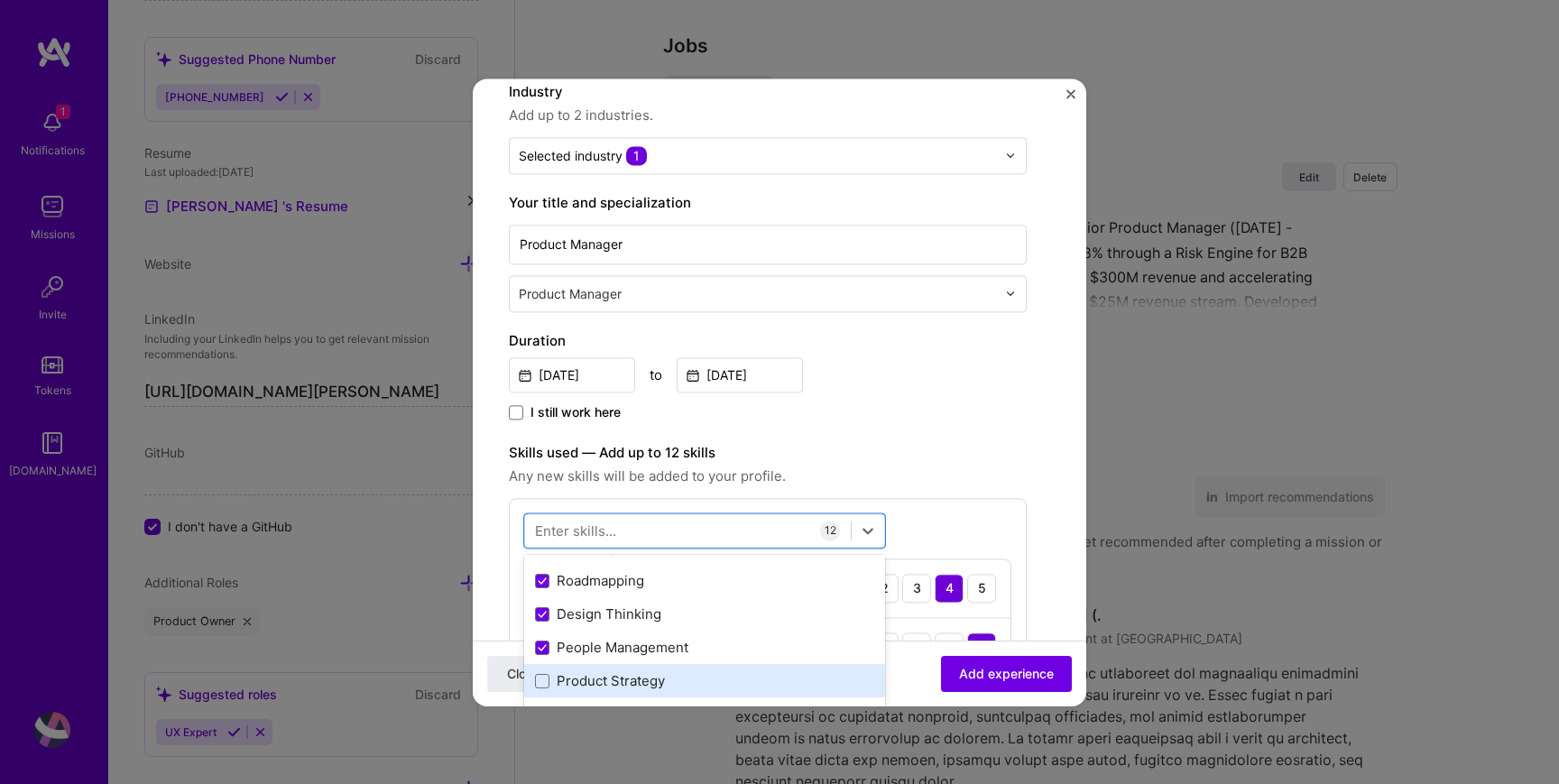
click at [587, 675] on div "Product Strategy" at bounding box center [705, 682] width 339 height 19
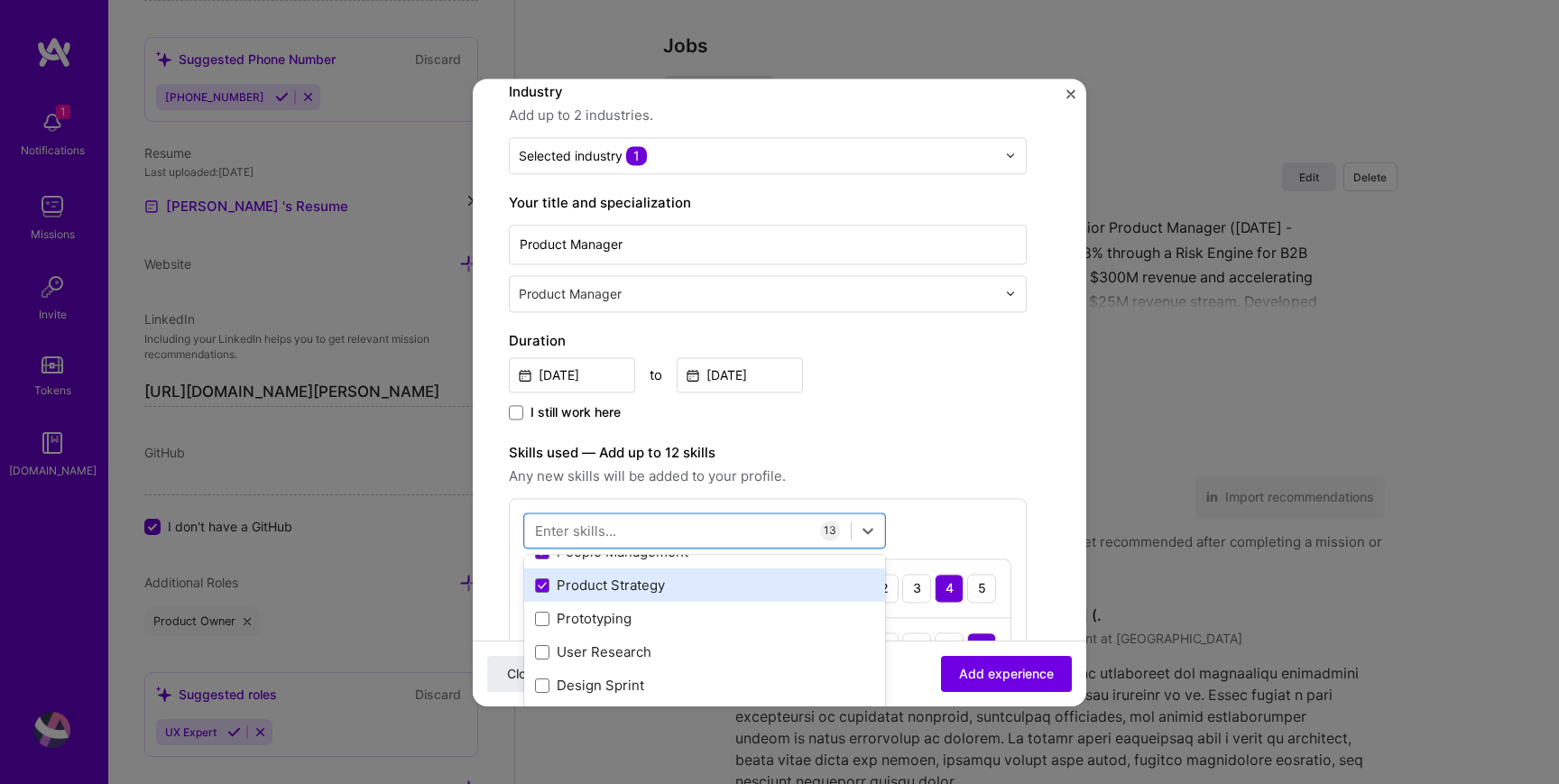
scroll to position [426, 0]
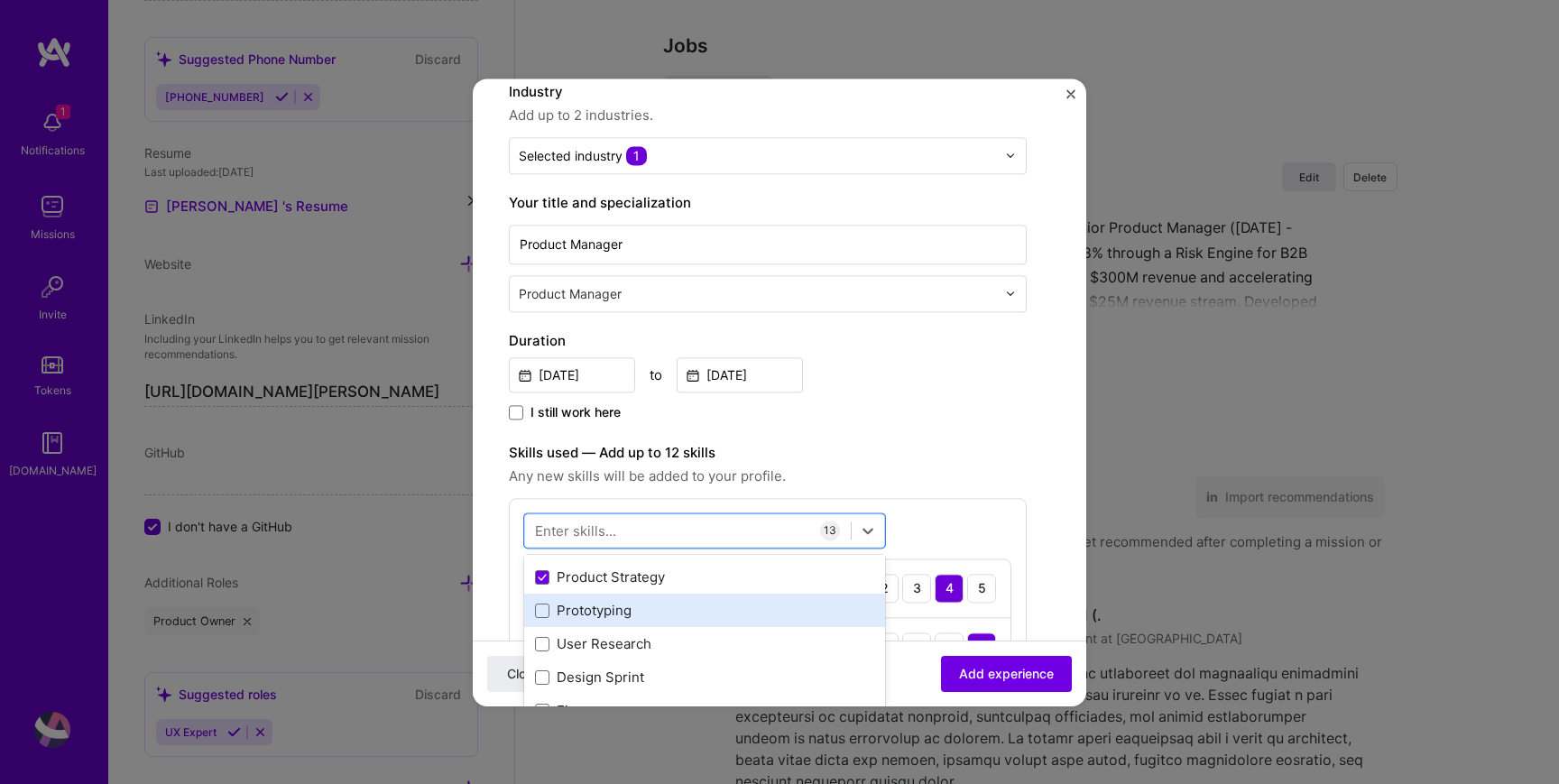
click at [588, 604] on div "Prototyping" at bounding box center [705, 611] width 339 height 19
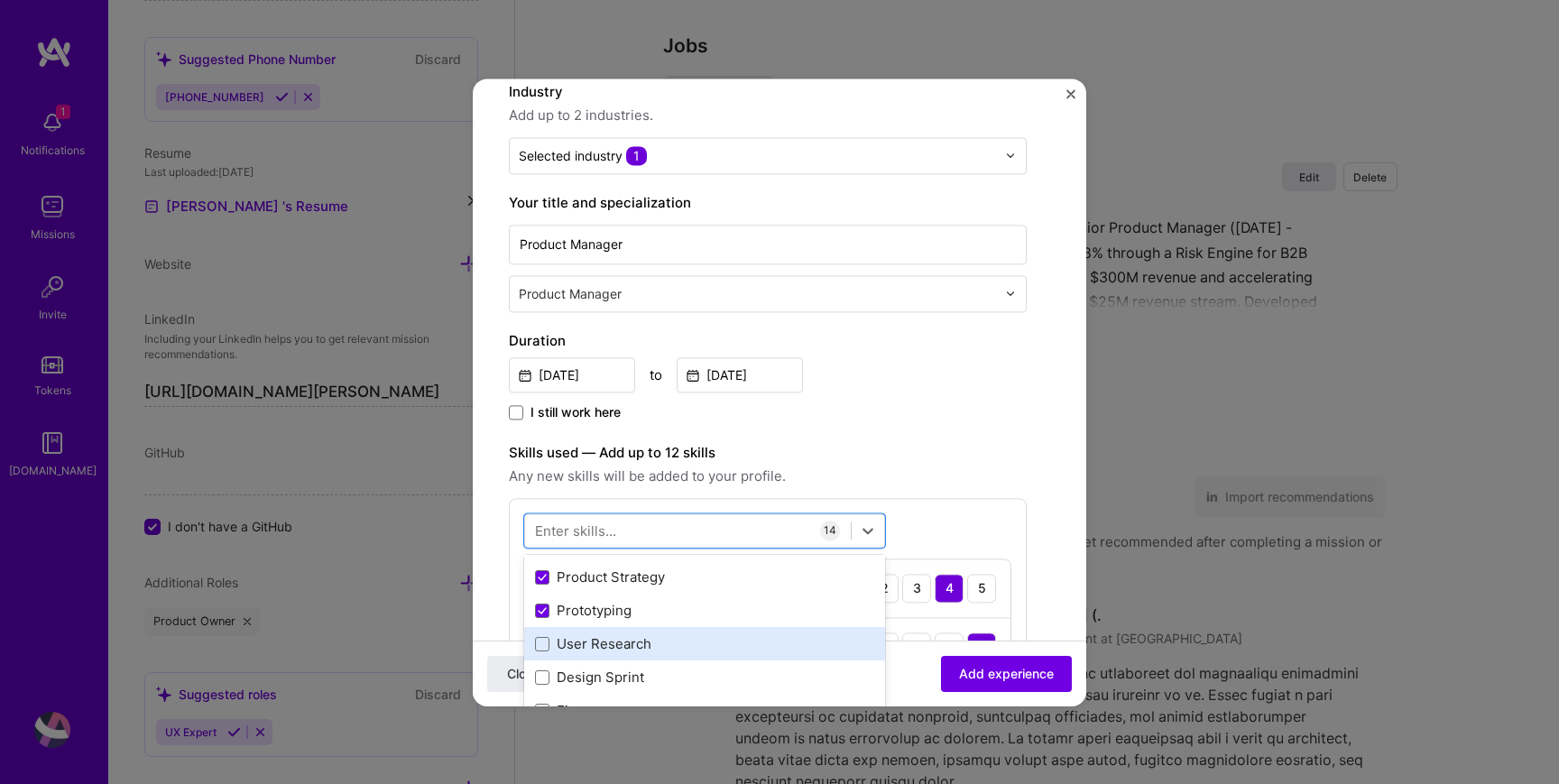
click at [590, 636] on div "User Research" at bounding box center [705, 644] width 339 height 19
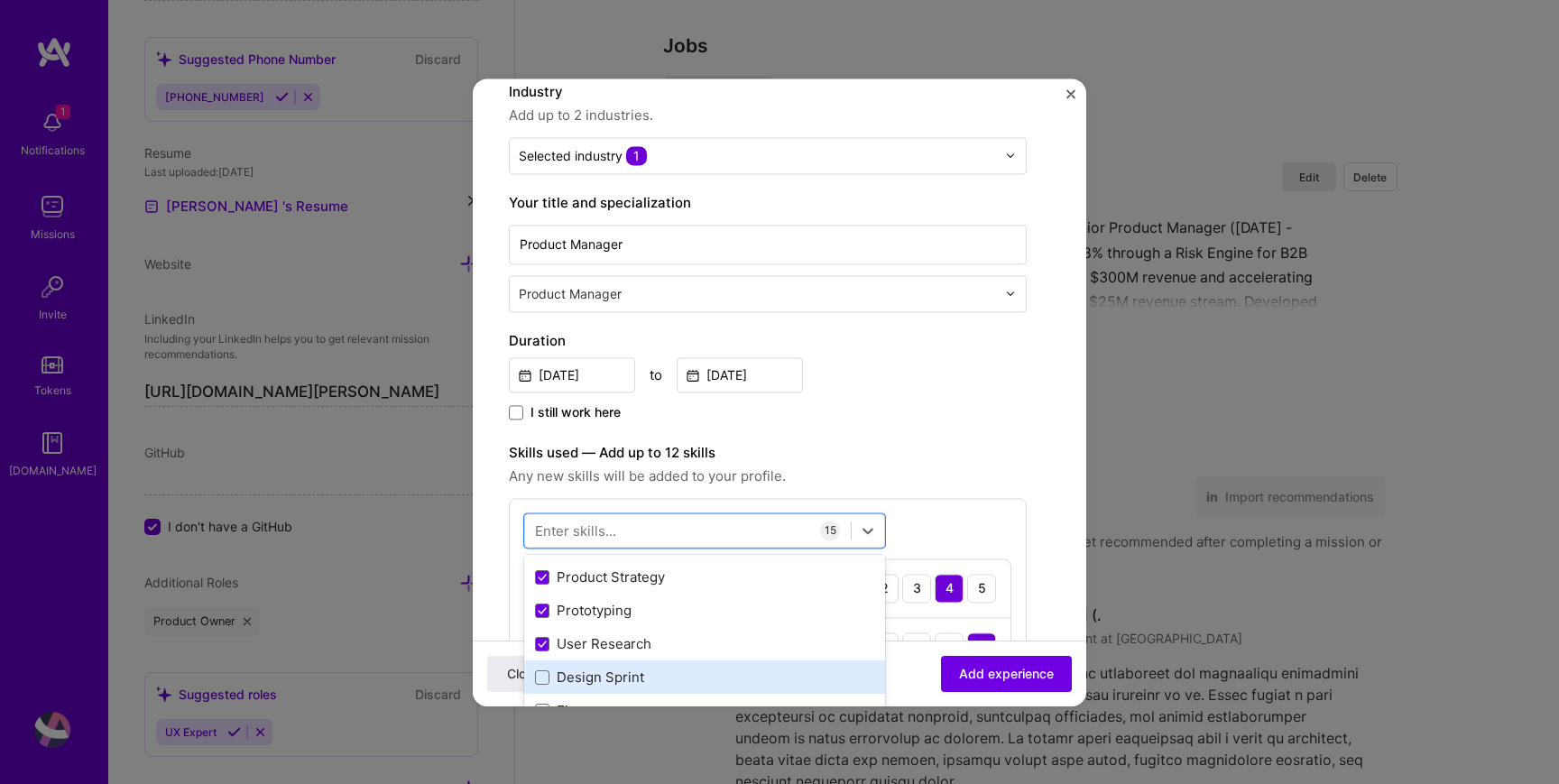
click at [584, 675] on div "Design Sprint" at bounding box center [705, 678] width 339 height 19
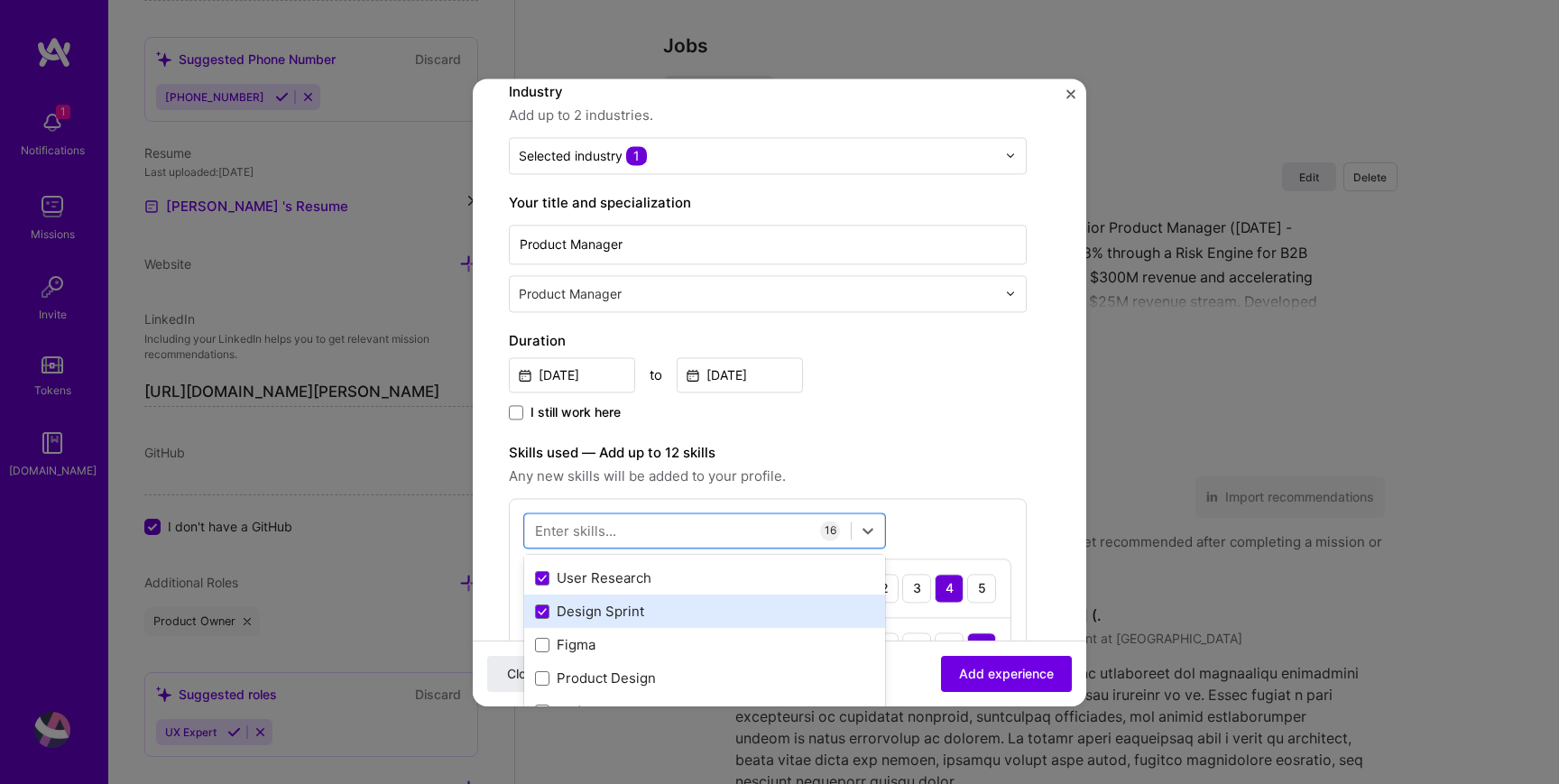
scroll to position [520, 0]
click at [576, 615] on div "Figma" at bounding box center [705, 617] width 339 height 19
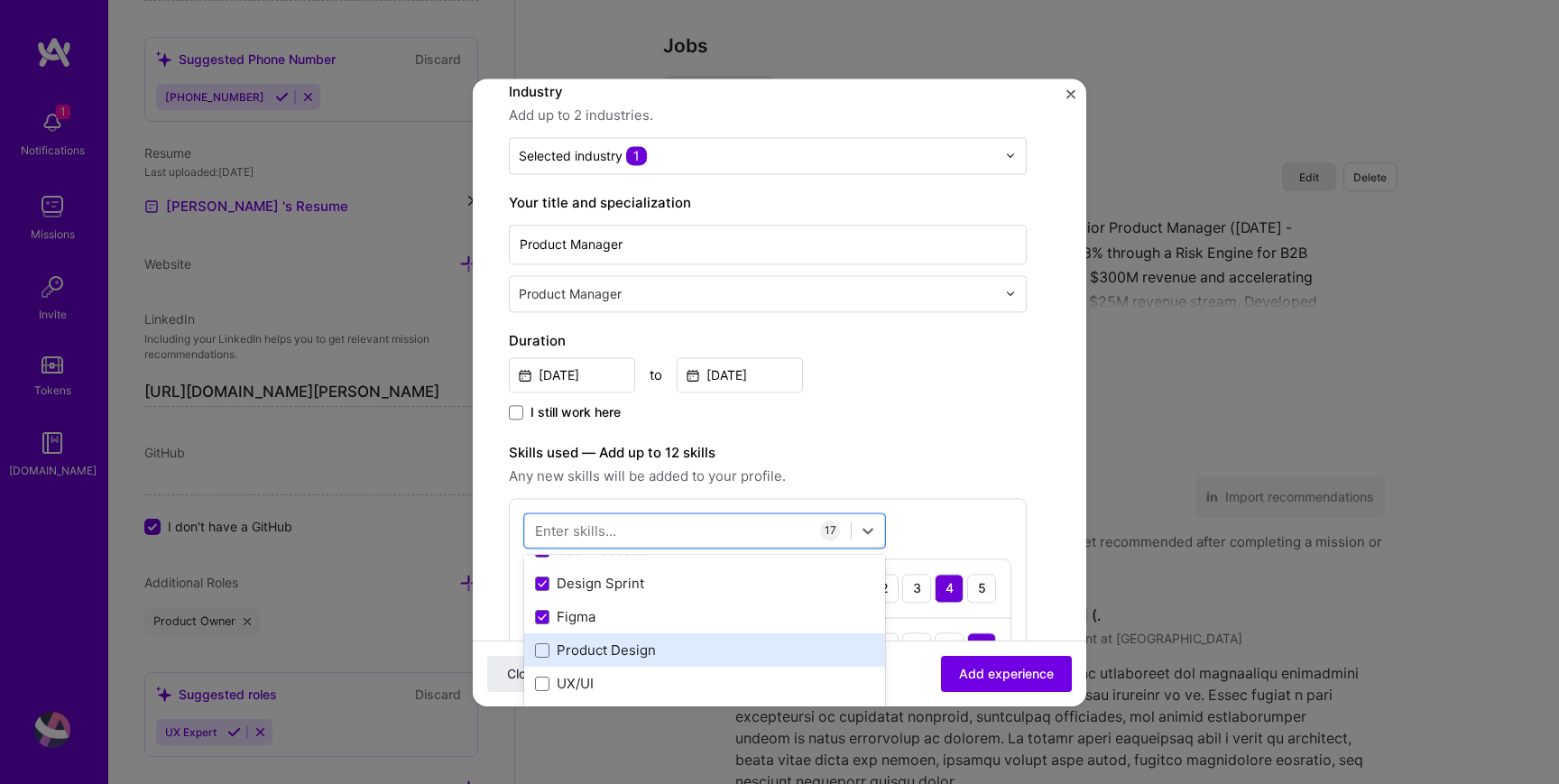
click at [581, 651] on div "Product Design" at bounding box center [705, 651] width 339 height 19
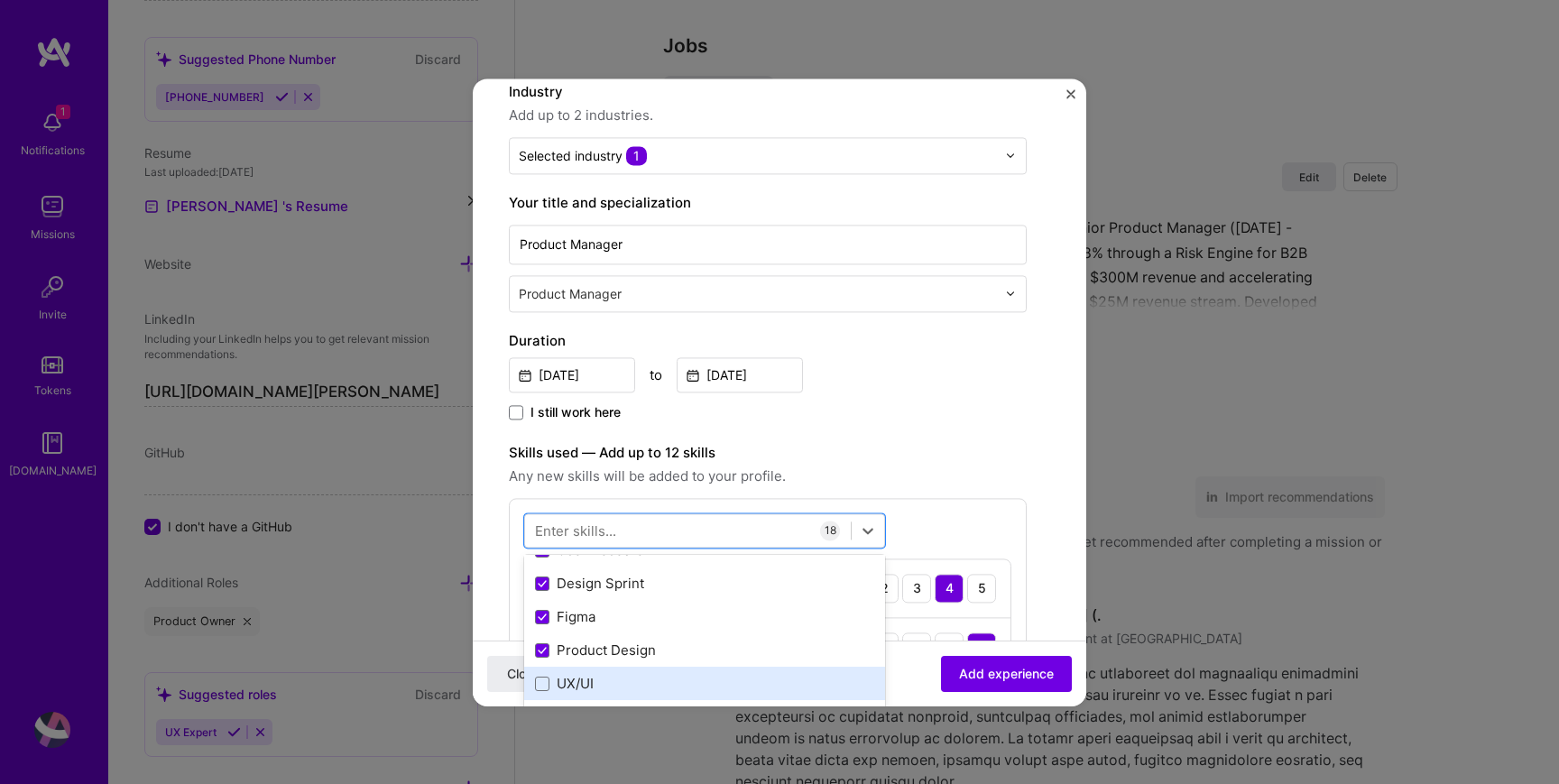
click at [577, 677] on div "UX/UI" at bounding box center [705, 684] width 339 height 19
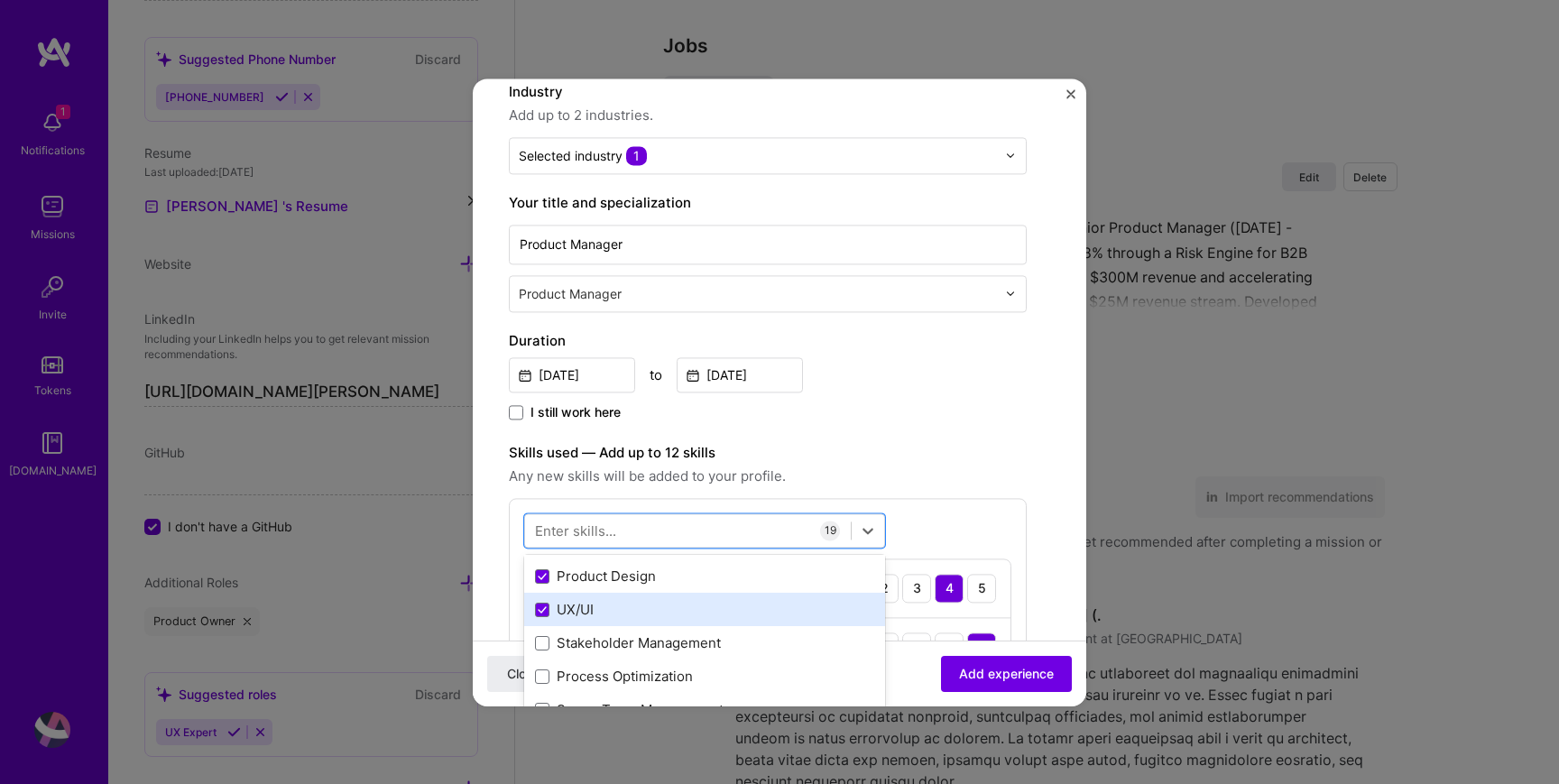
scroll to position [615, 0]
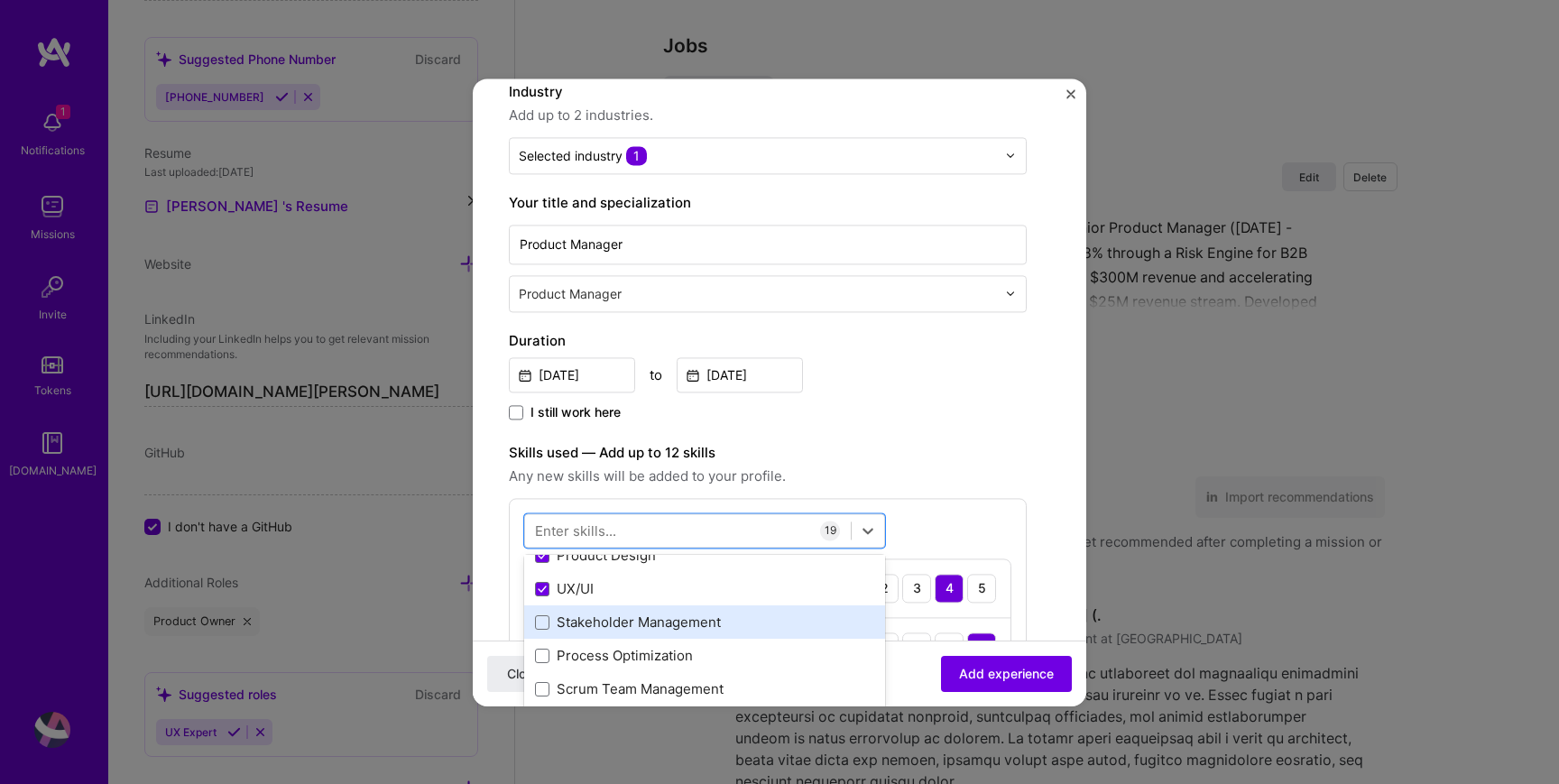
click at [581, 615] on div "Stakeholder Management" at bounding box center [705, 623] width 339 height 19
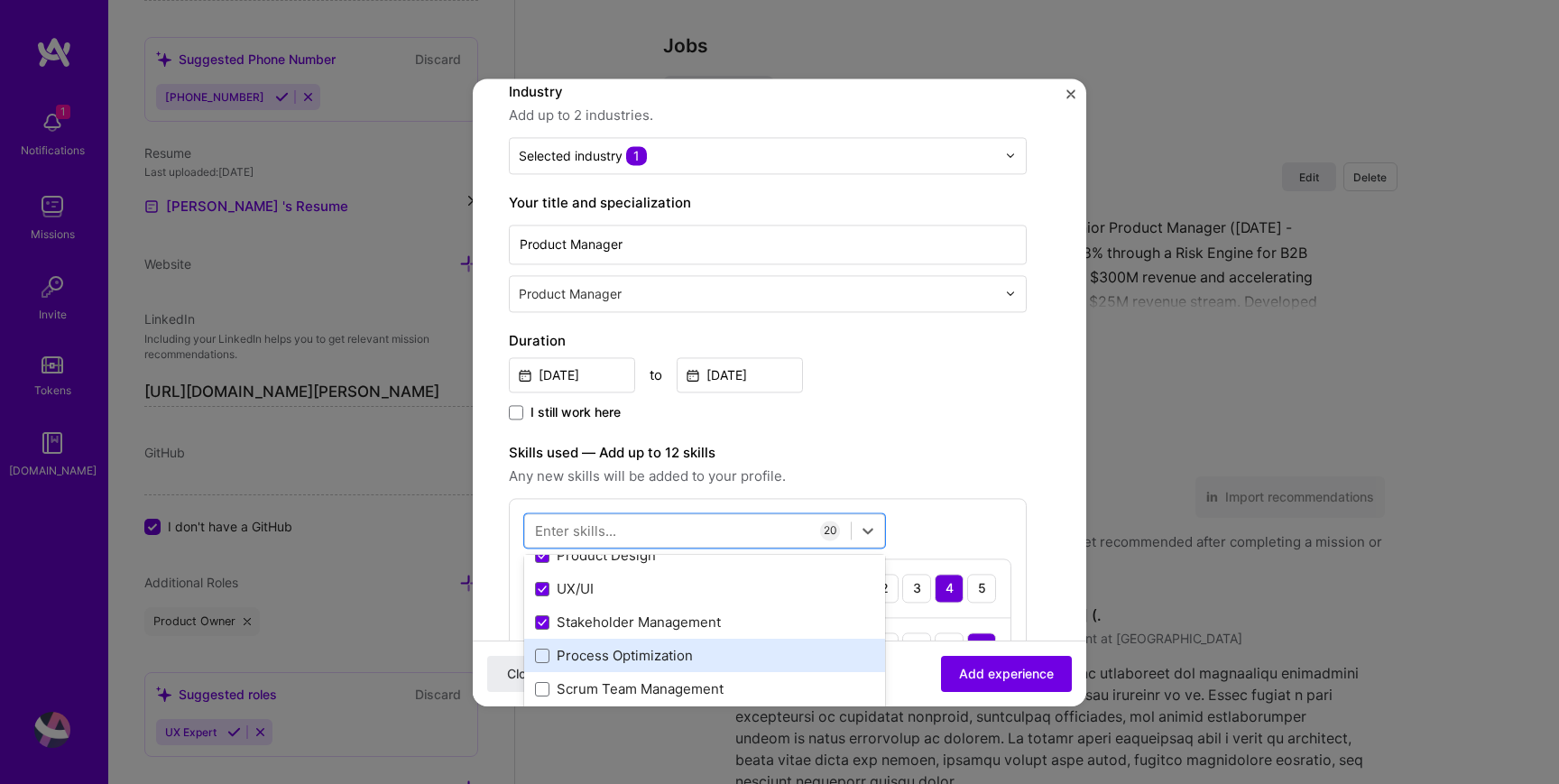
click at [586, 653] on div "Process Optimization" at bounding box center [705, 656] width 339 height 19
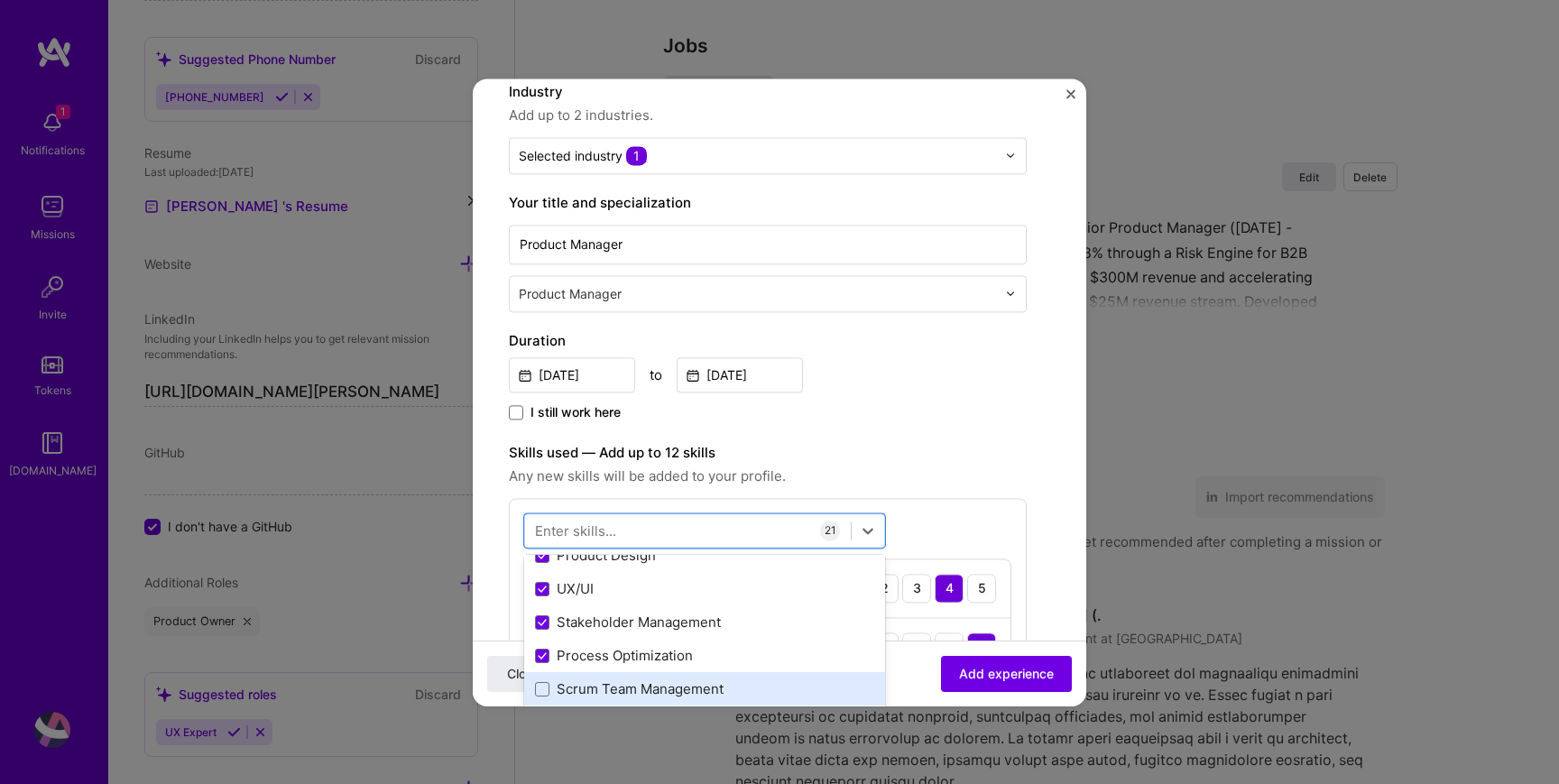
click at [589, 679] on div "Scrum Team Management" at bounding box center [705, 690] width 361 height 34
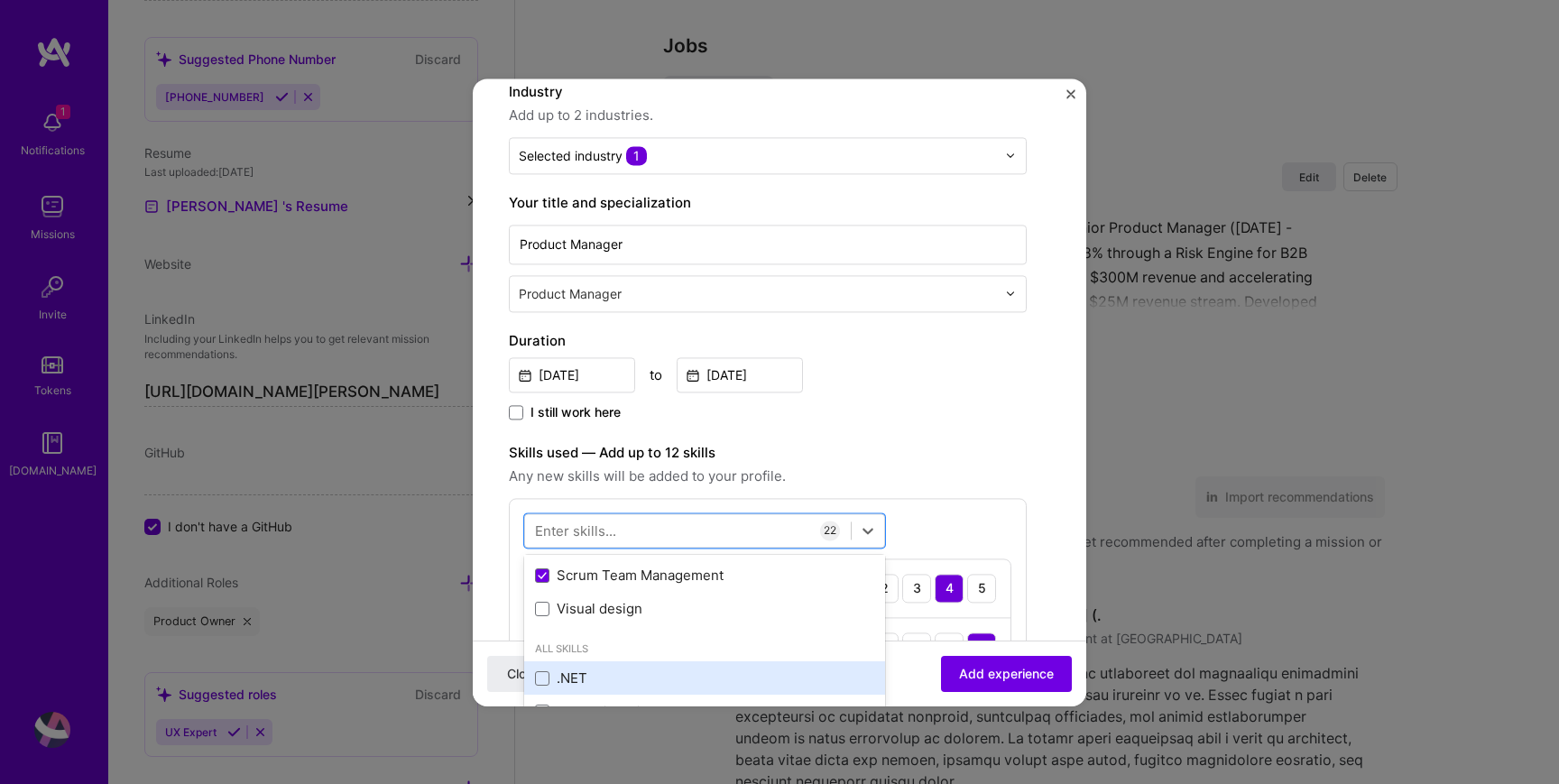
scroll to position [721, 0]
click at [586, 623] on div "Visual design" at bounding box center [705, 617] width 339 height 19
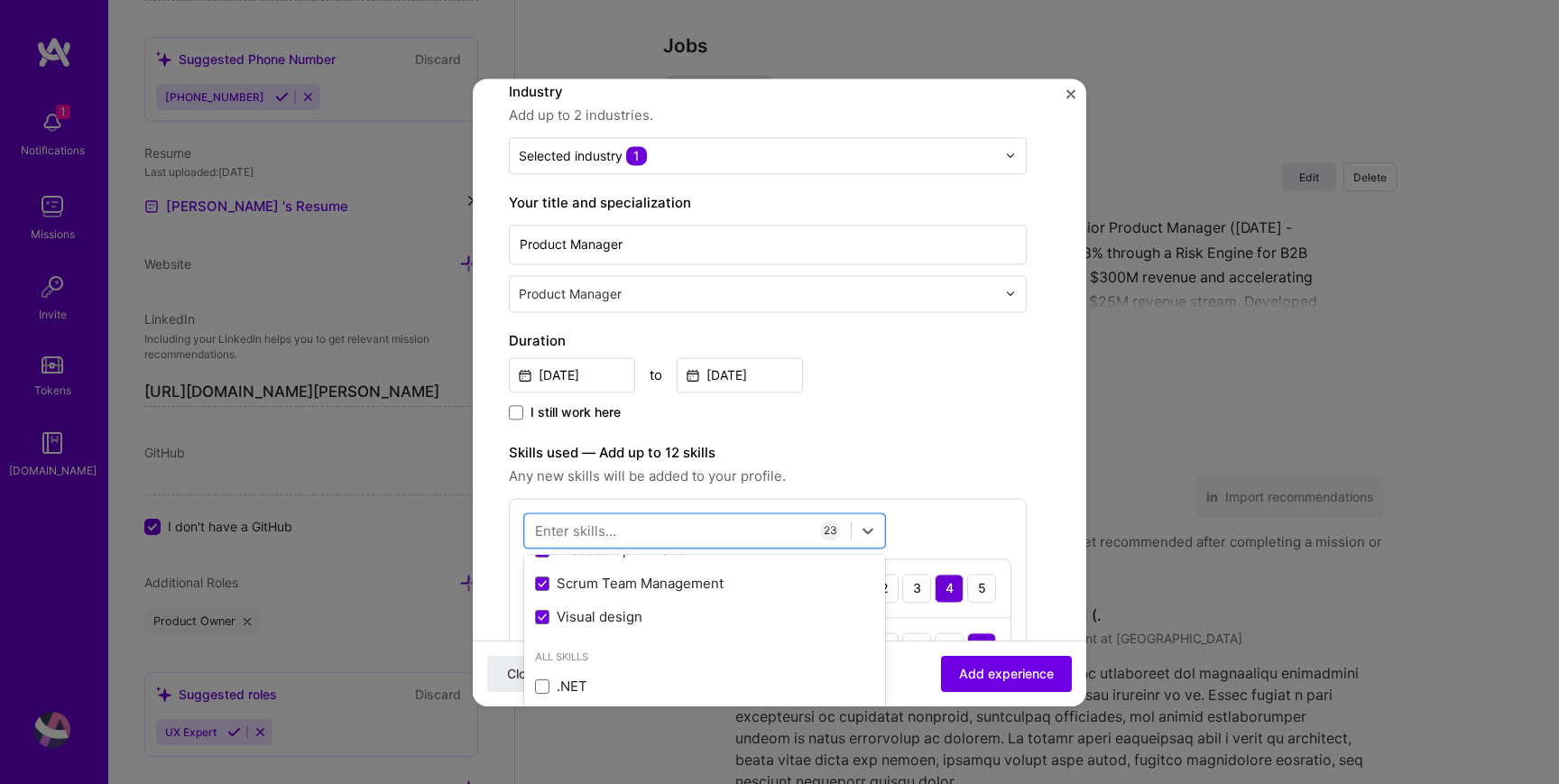
click at [930, 415] on div "I still work here" at bounding box center [767, 413] width 518 height 20
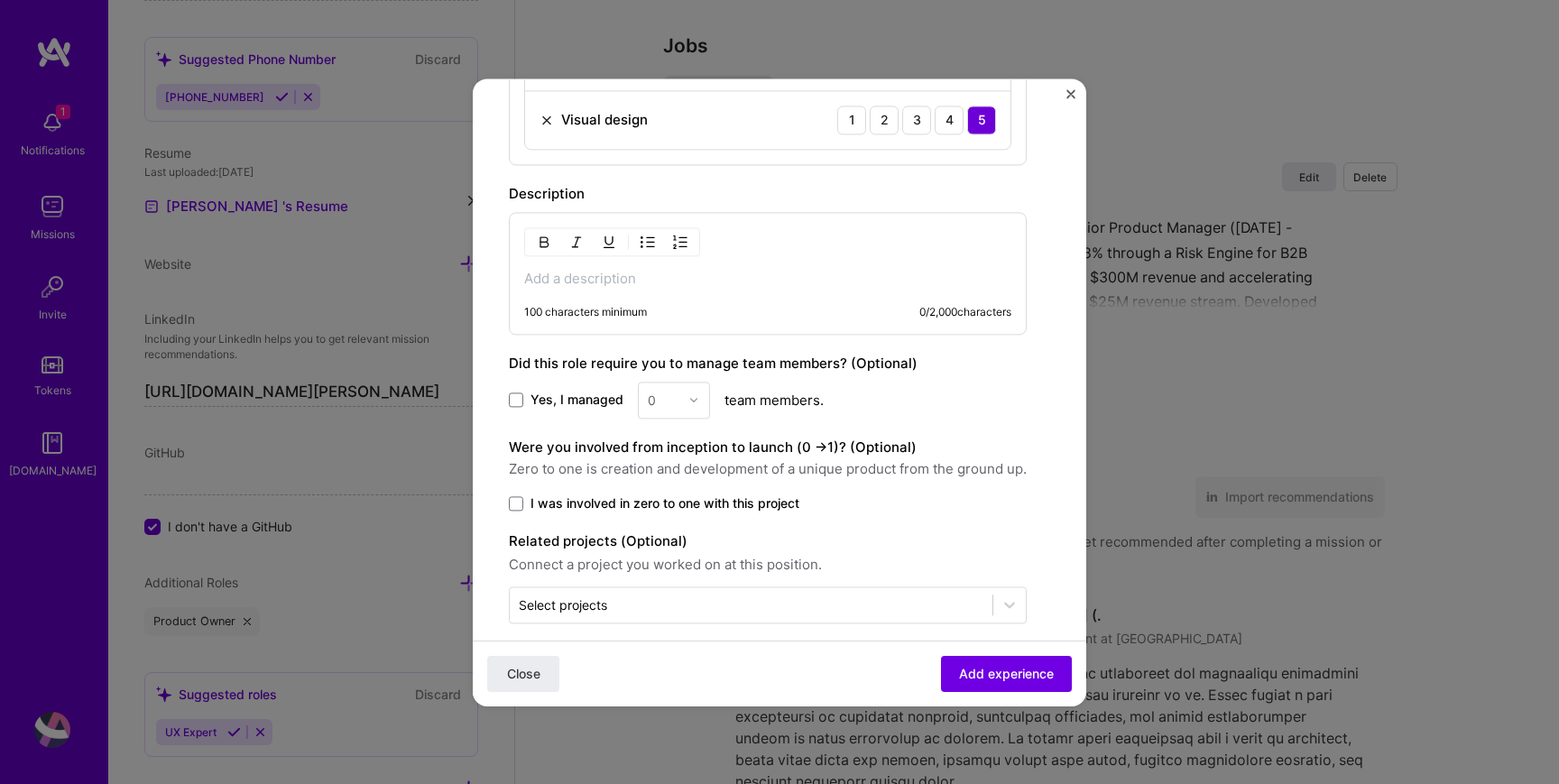
scroll to position [1957, 0]
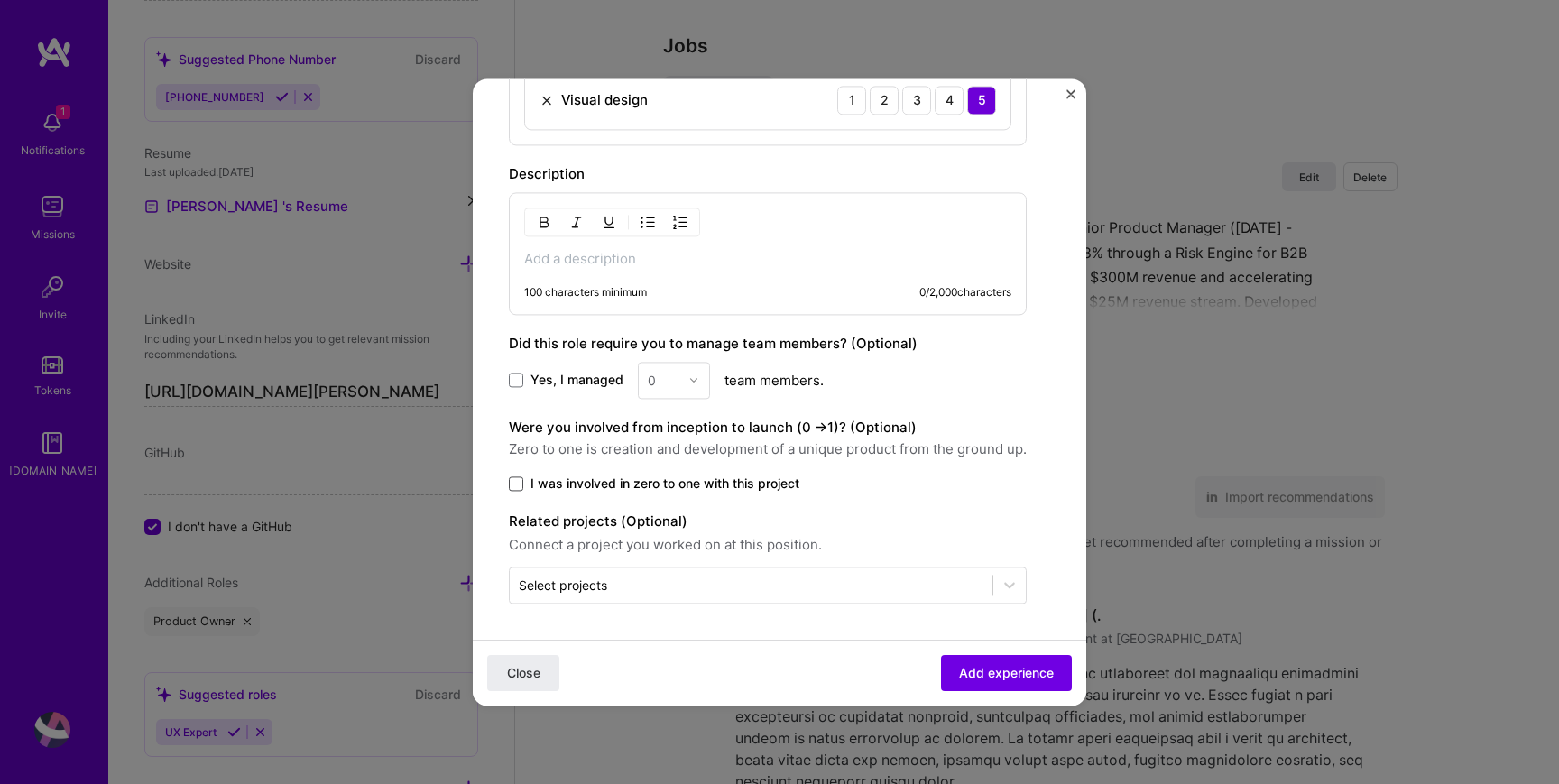
click at [514, 483] on span at bounding box center [516, 484] width 15 height 15
click at [0, 0] on input "I was involved in zero to one with this project" at bounding box center [0, 0] width 0 height 0
click at [595, 260] on p at bounding box center [767, 258] width 487 height 18
click at [549, 258] on p at bounding box center [767, 258] width 487 height 18
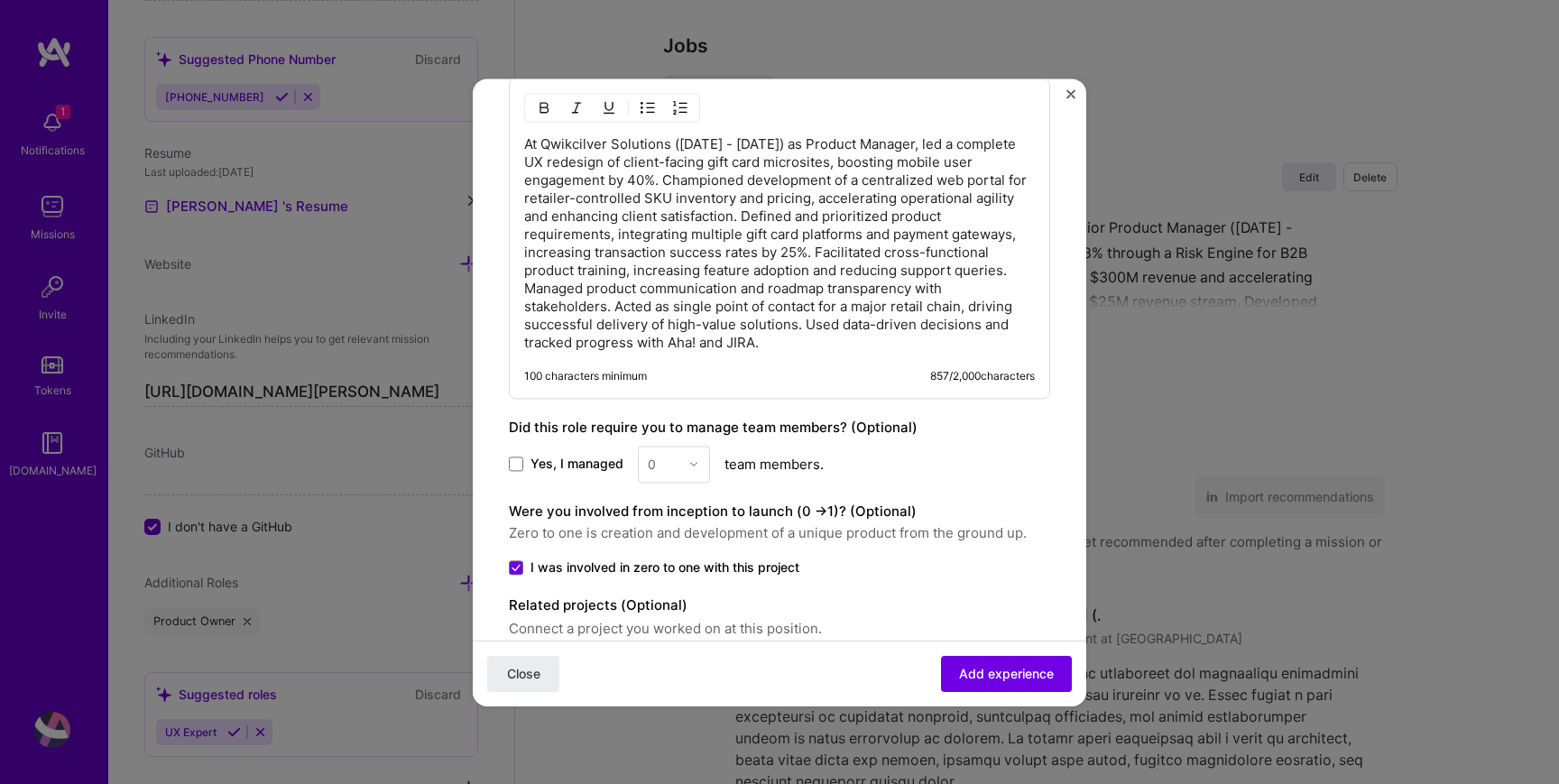
scroll to position [2156, 0]
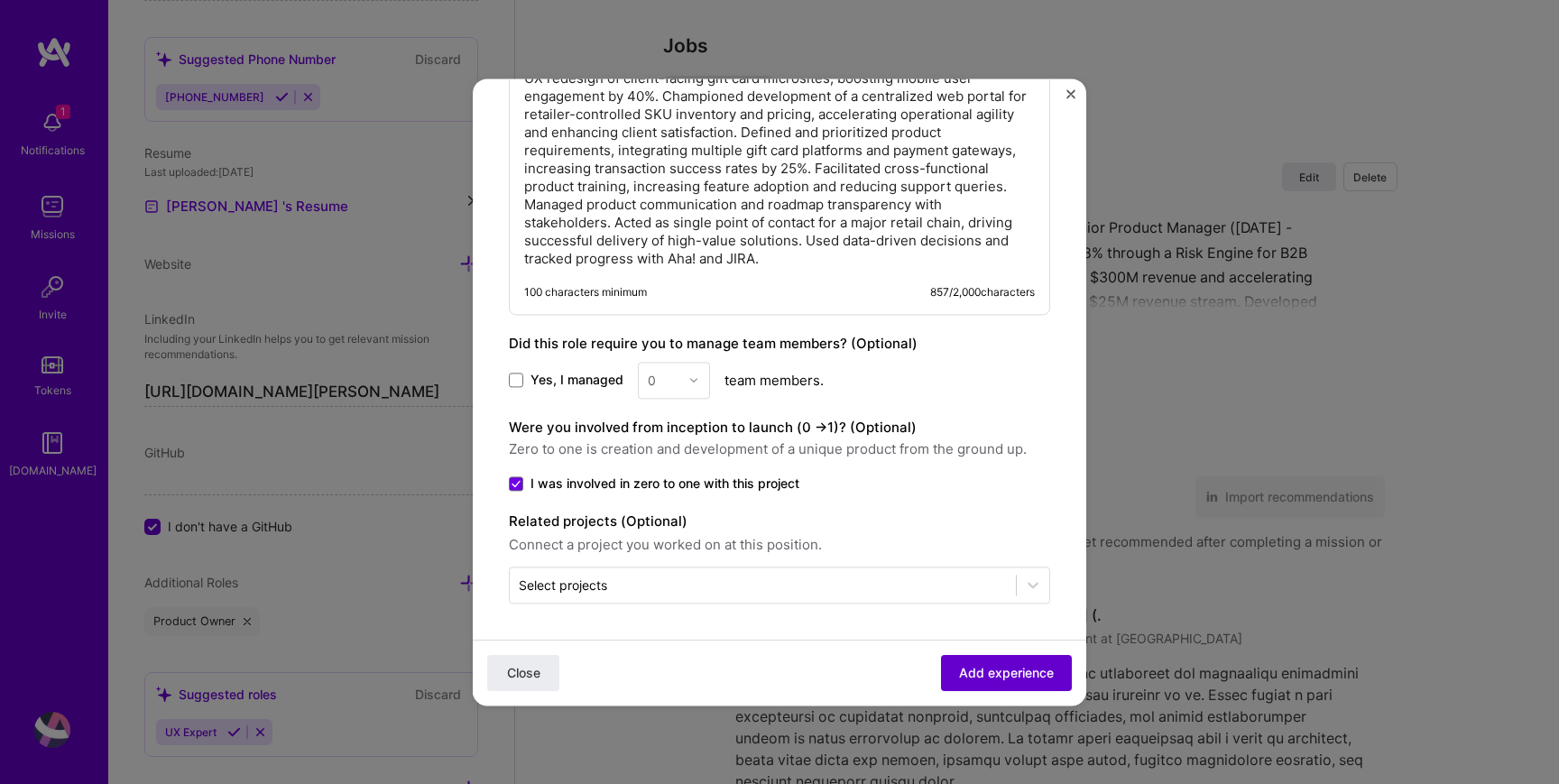
click at [1006, 681] on span "Add experience" at bounding box center [1007, 672] width 95 height 18
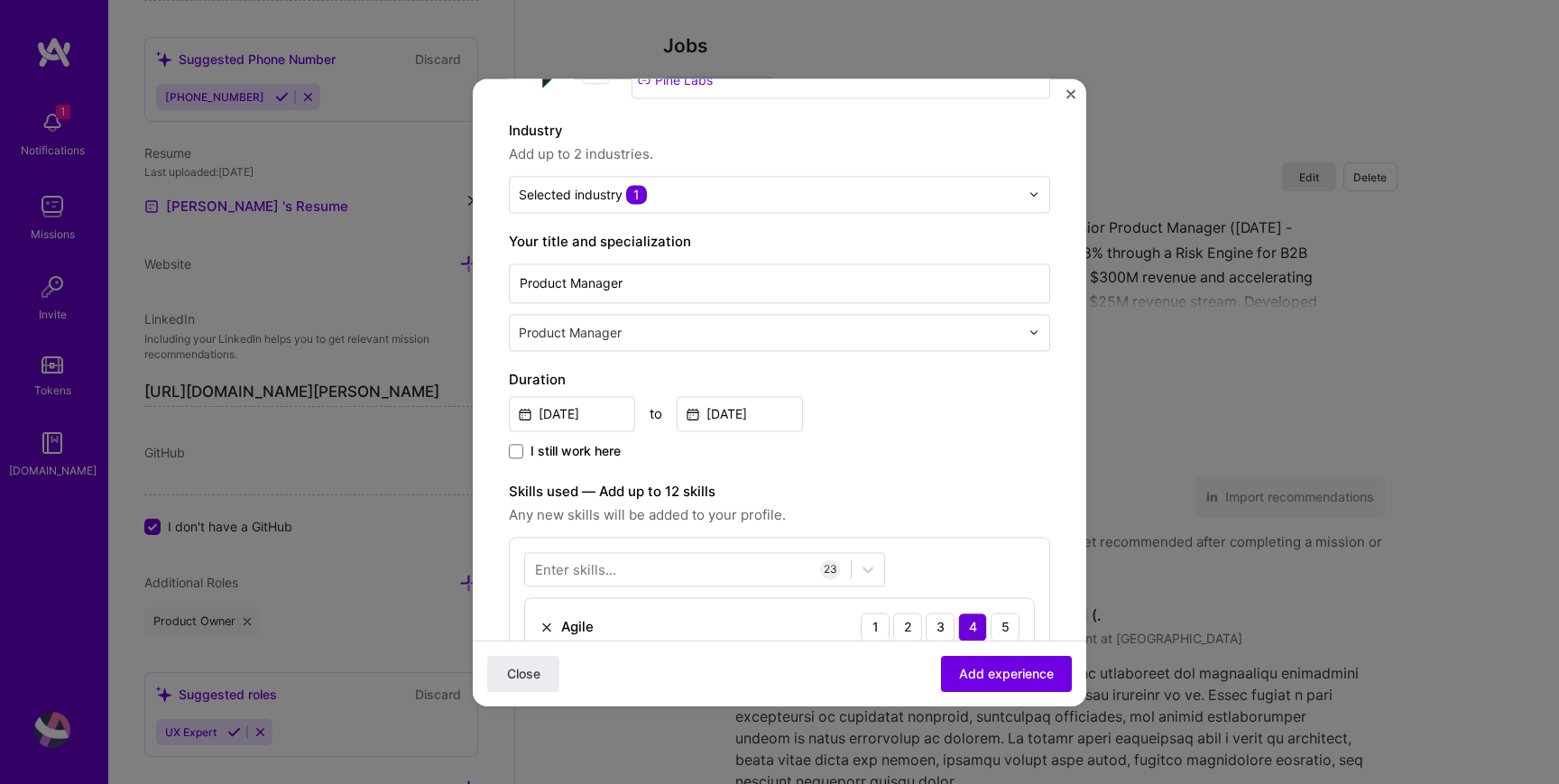
scroll to position [0, 0]
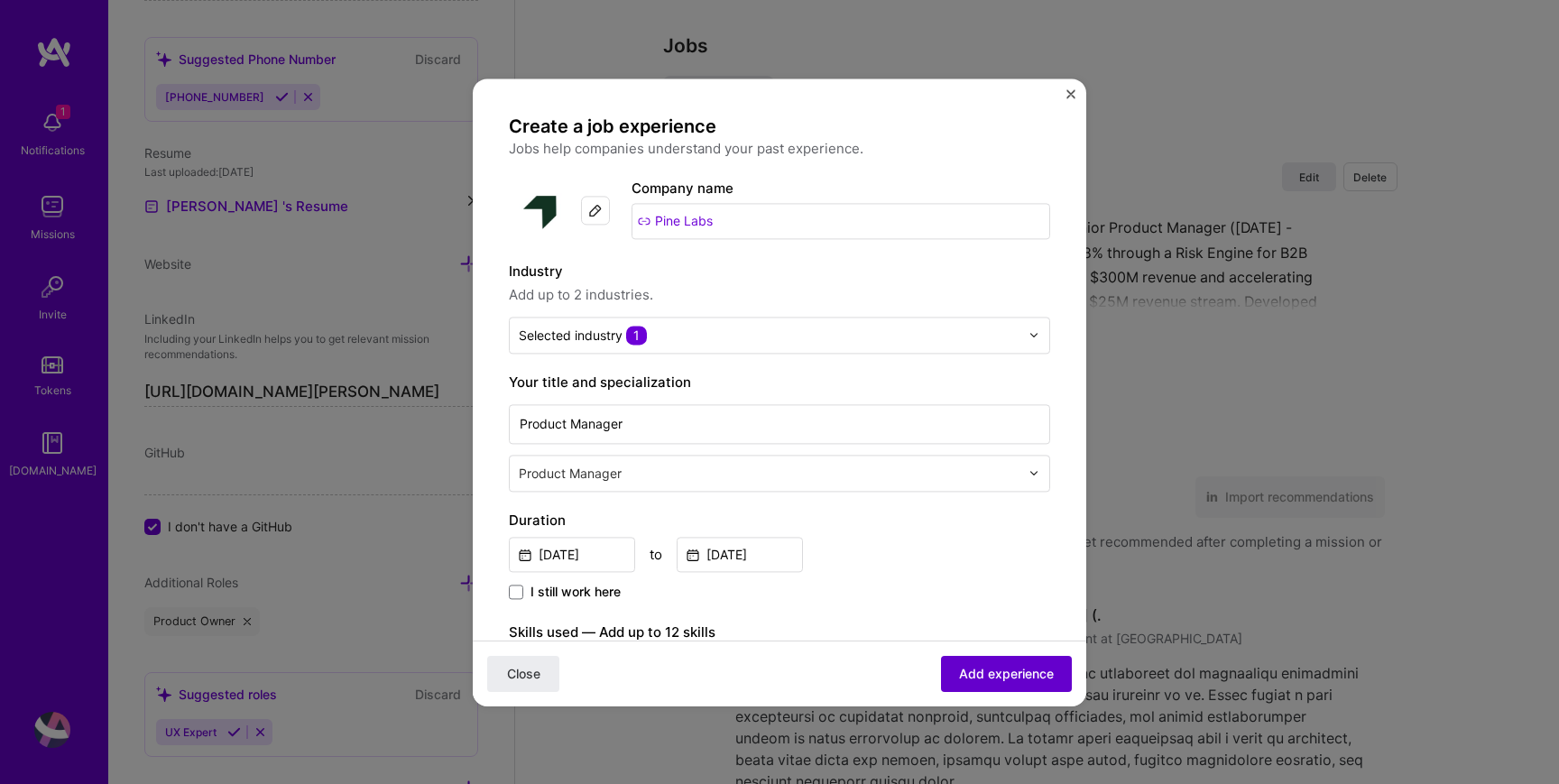
click at [983, 671] on span "Add experience" at bounding box center [1007, 672] width 95 height 18
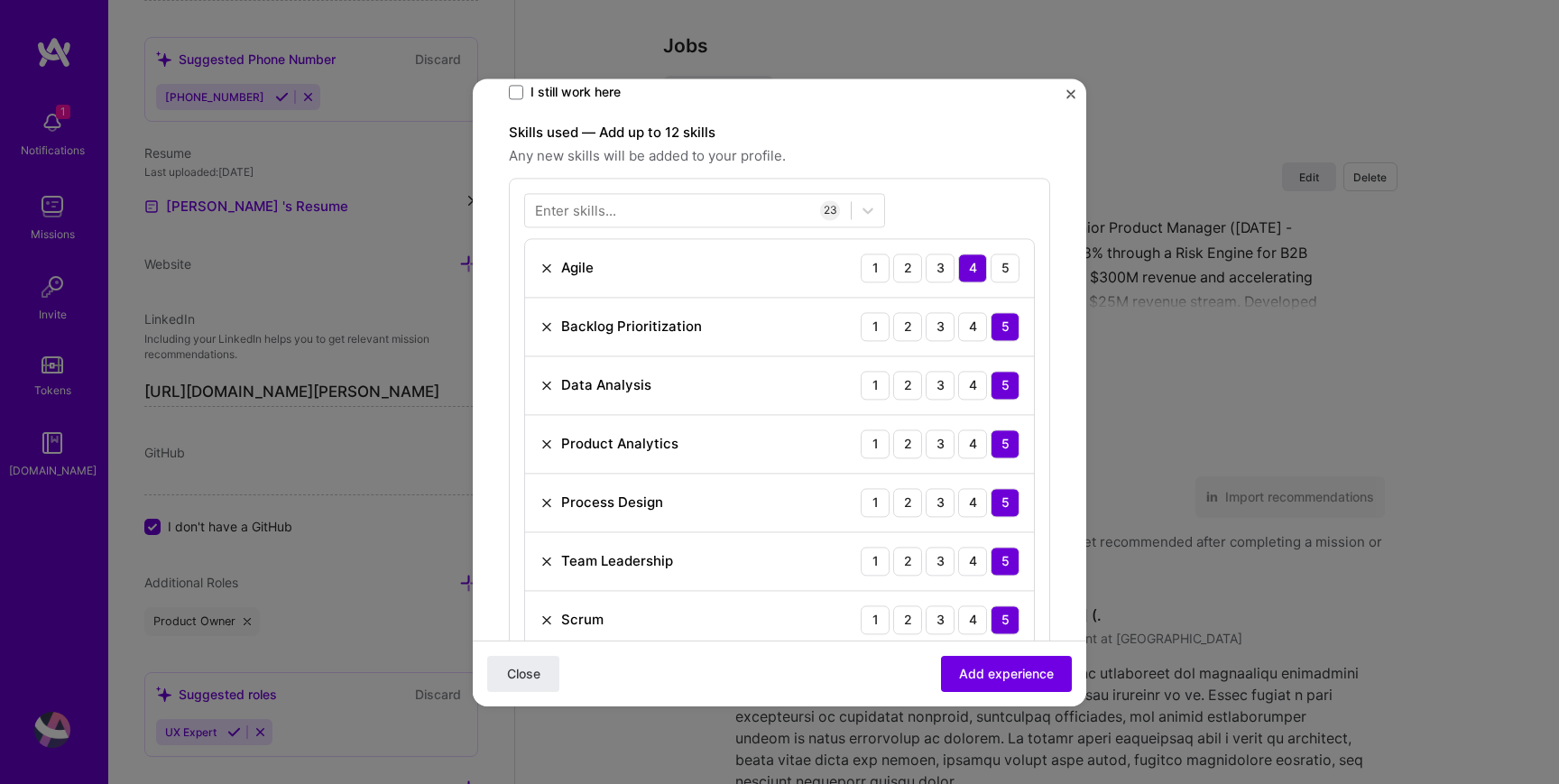
scroll to position [459, 0]
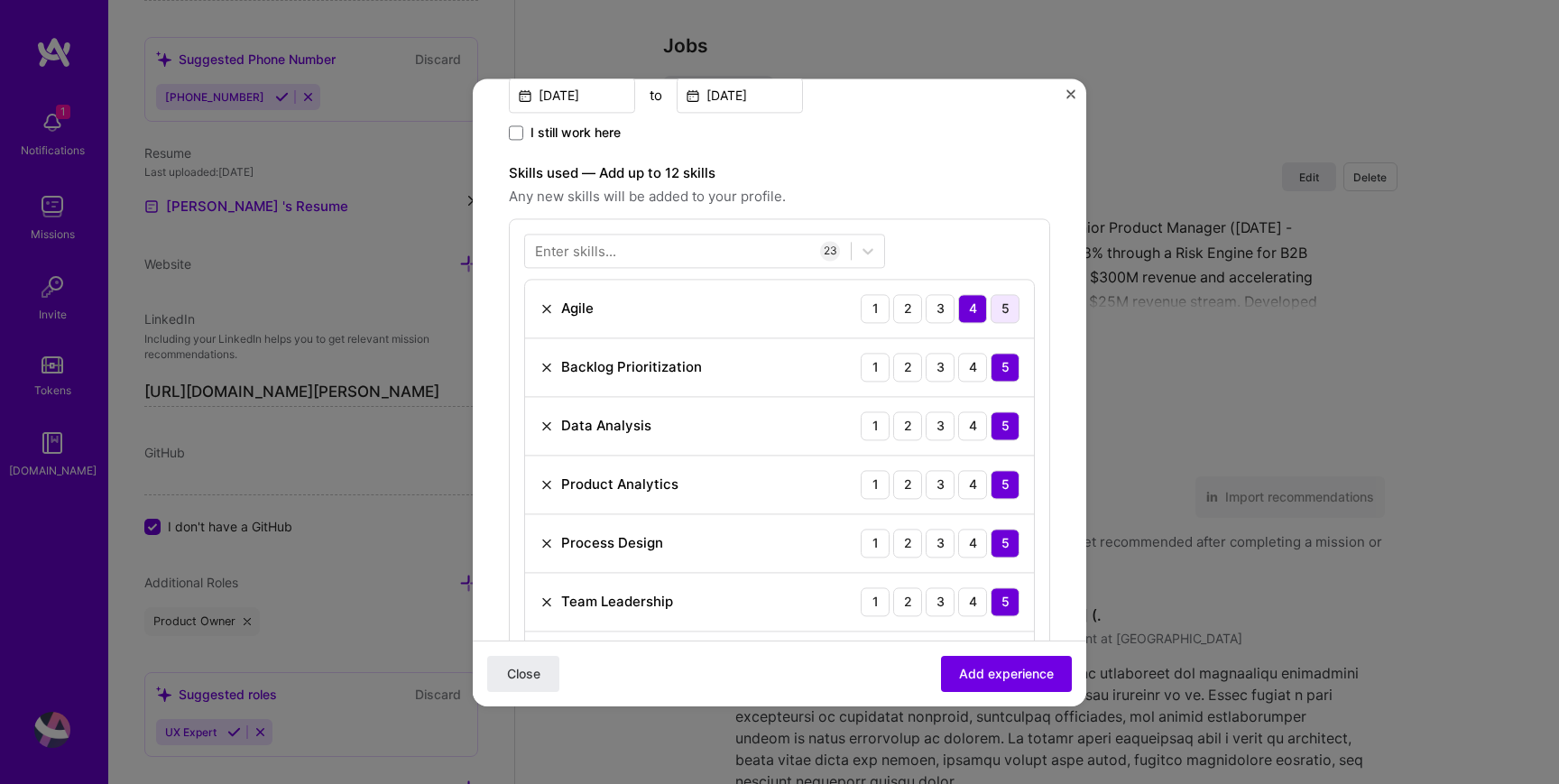
click at [1009, 311] on div "5" at bounding box center [1005, 308] width 29 height 29
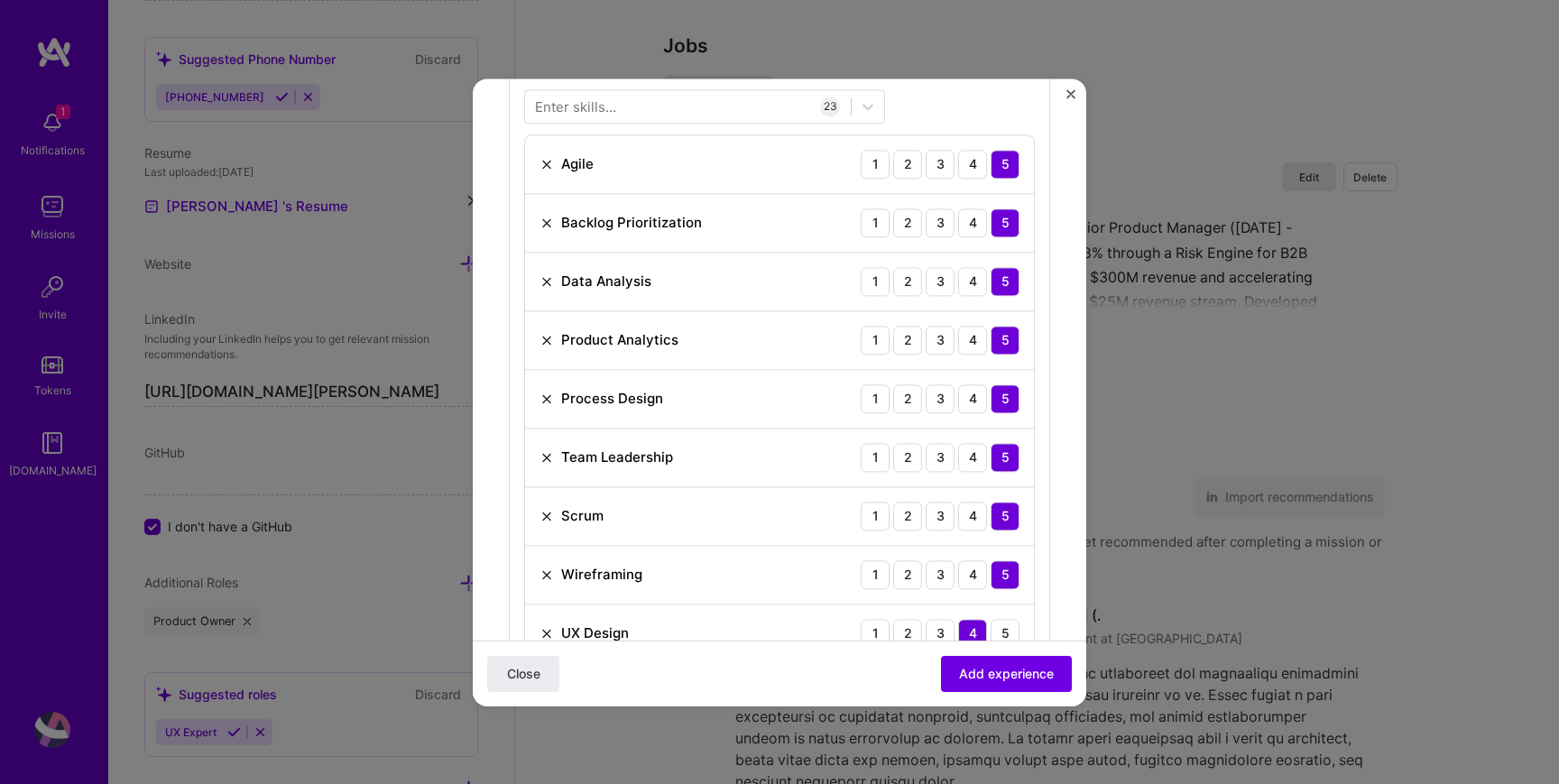
scroll to position [654, 0]
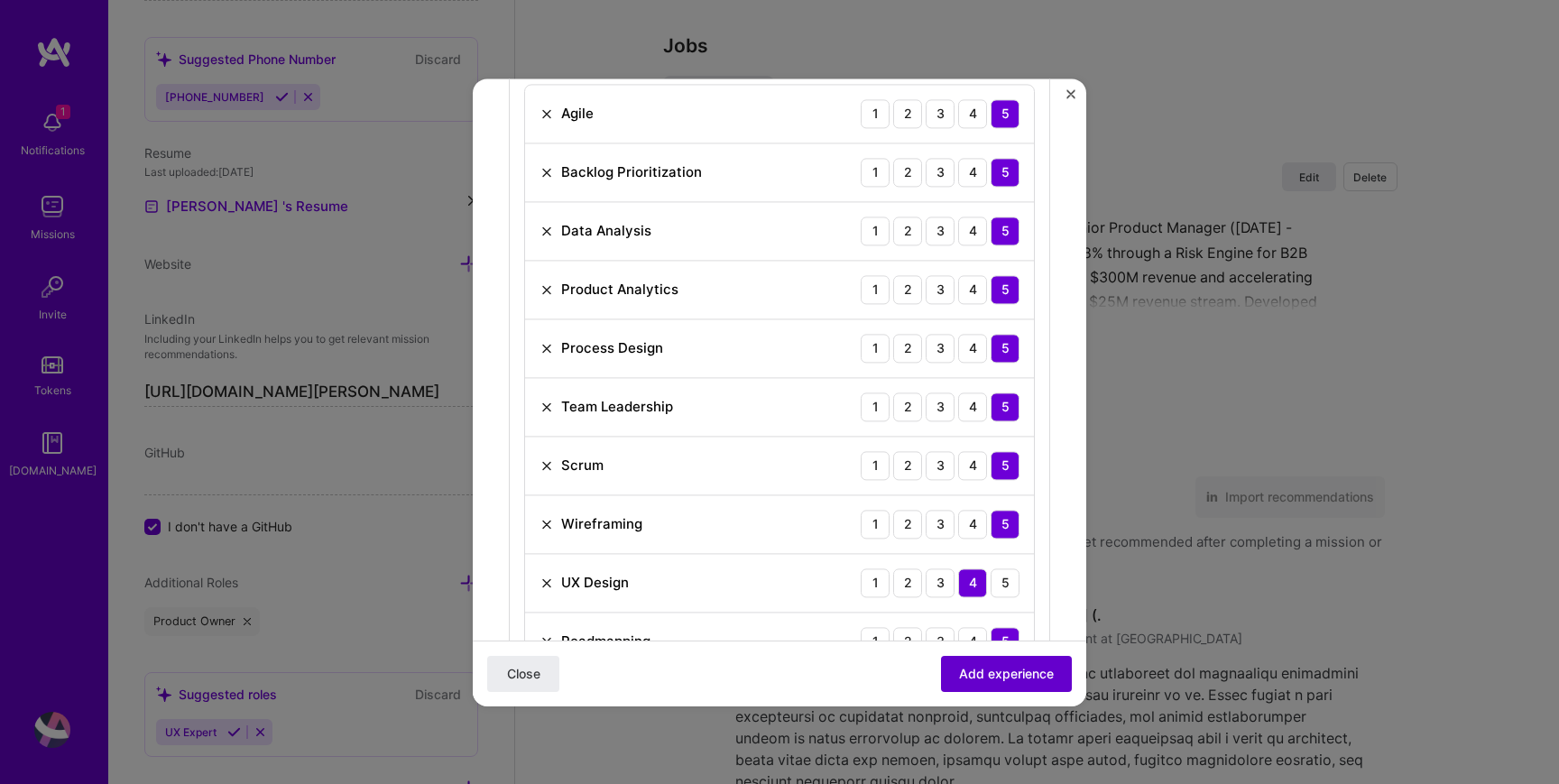
click at [1015, 678] on span "Add experience" at bounding box center [1007, 672] width 95 height 18
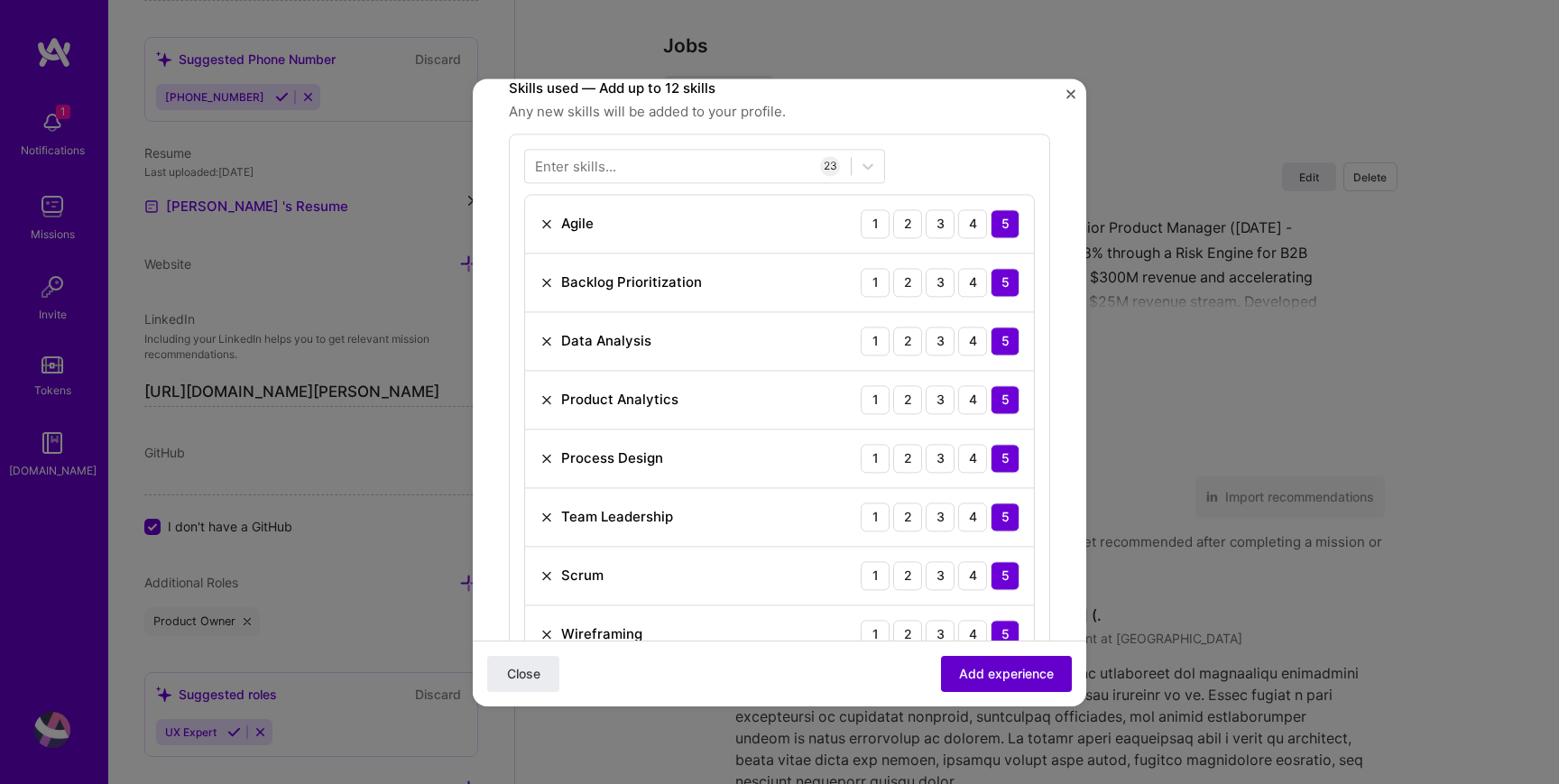
scroll to position [543, 0]
click at [1015, 678] on span "Add experience" at bounding box center [1007, 672] width 95 height 18
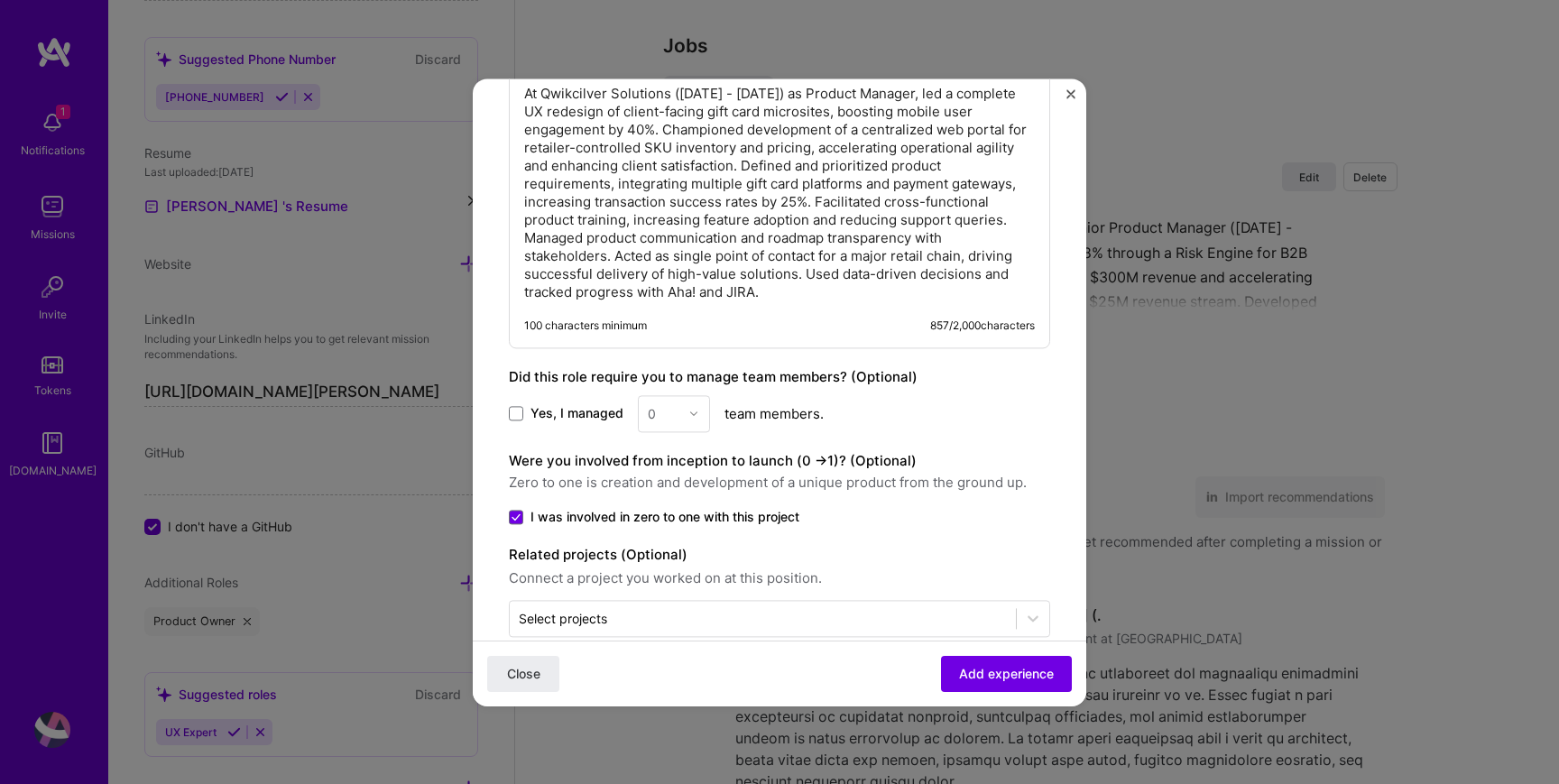
scroll to position [2186, 0]
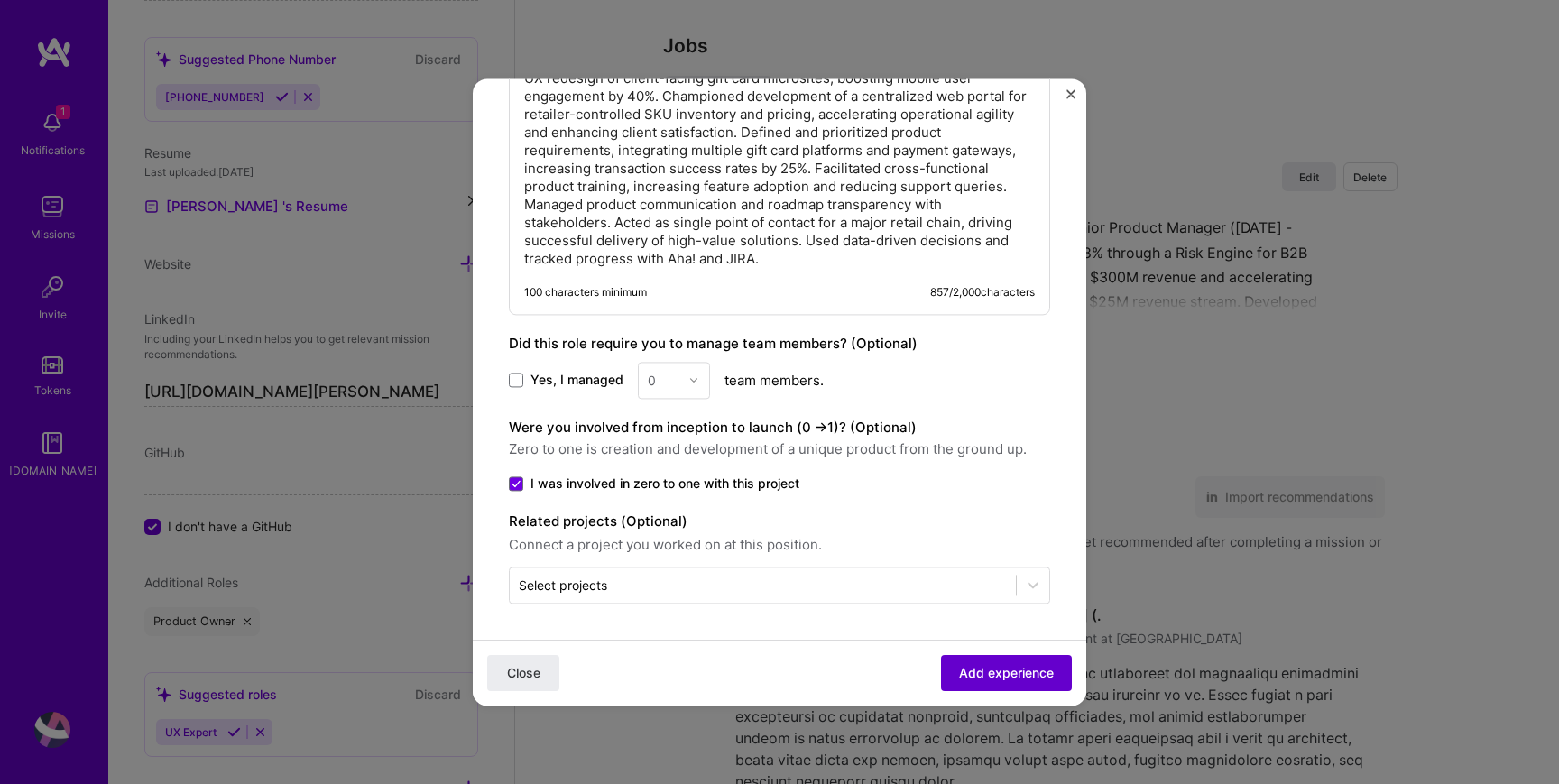
click at [1037, 677] on span "Add experience" at bounding box center [1007, 672] width 95 height 18
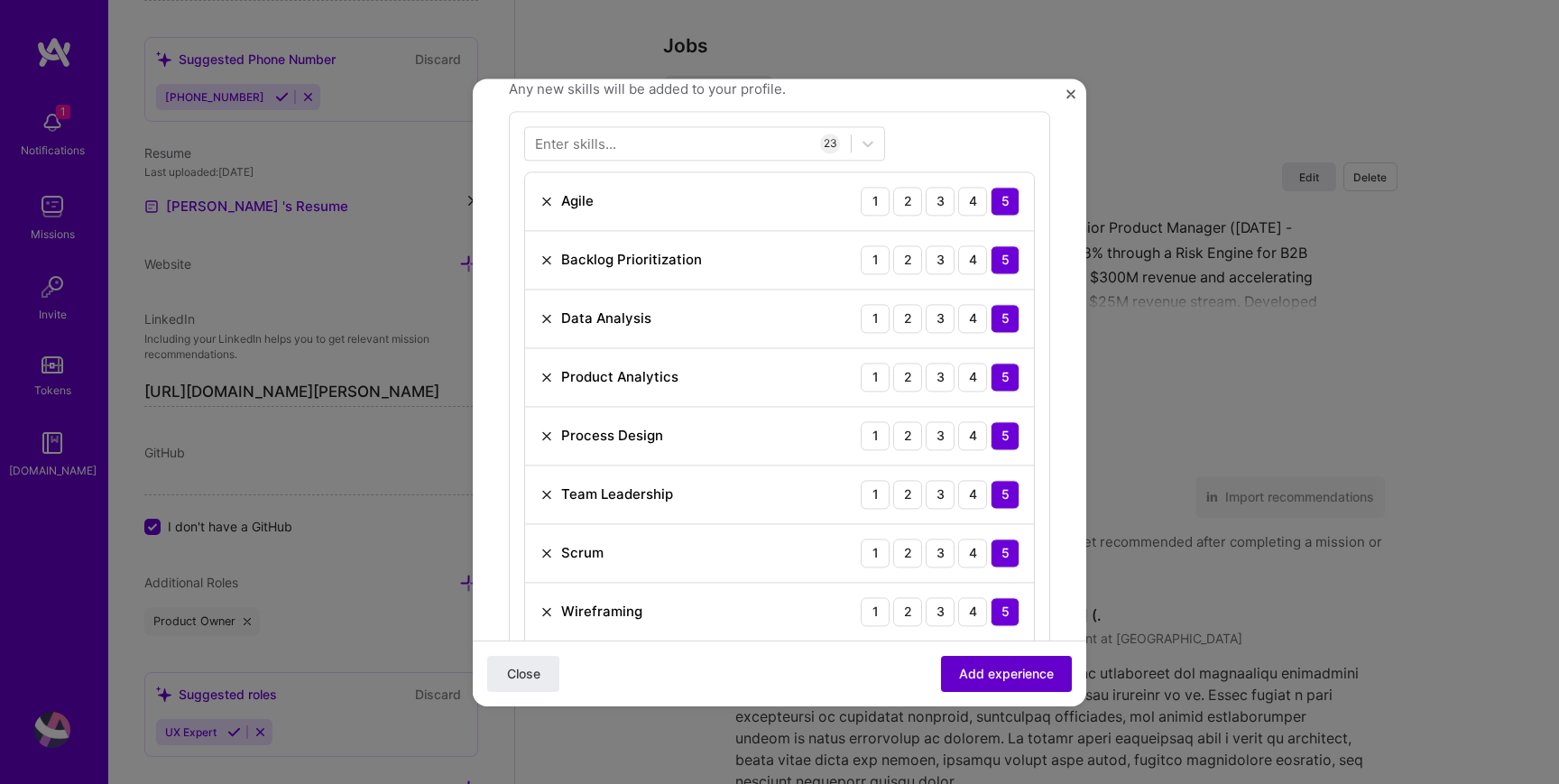
click at [1037, 677] on span "Add experience" at bounding box center [1007, 672] width 95 height 18
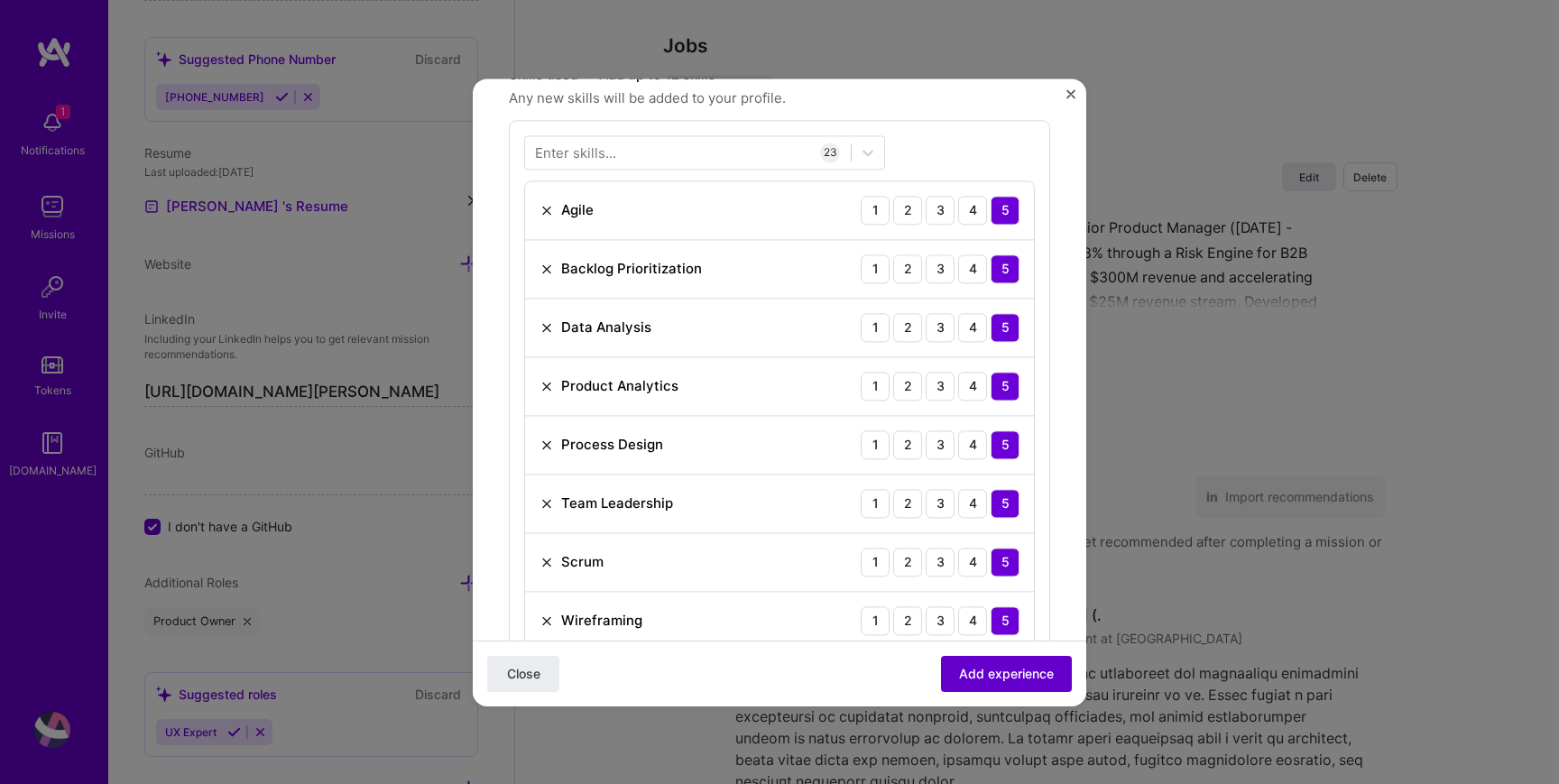
scroll to position [543, 0]
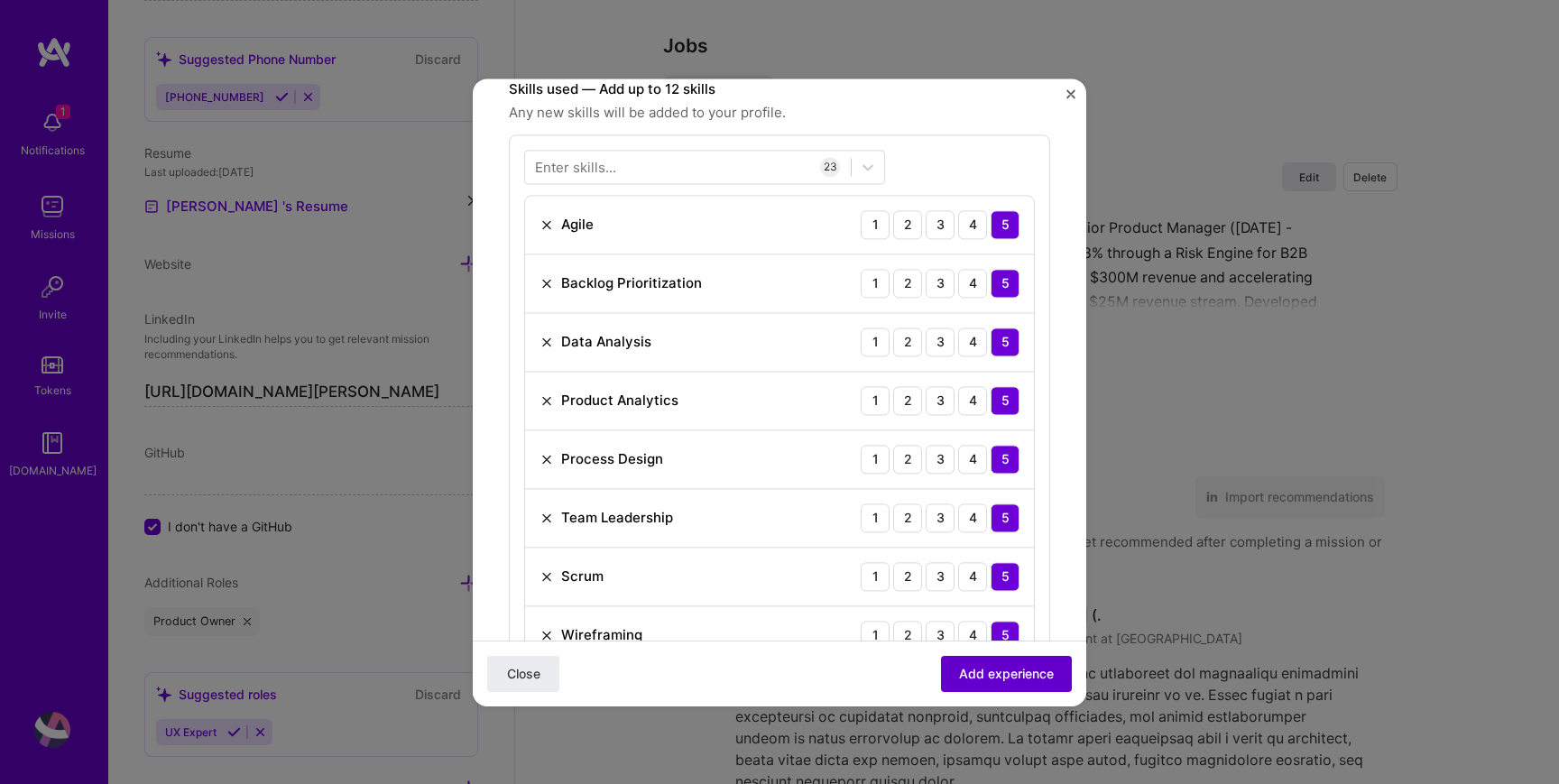
click at [1037, 677] on span "Add experience" at bounding box center [1007, 672] width 95 height 18
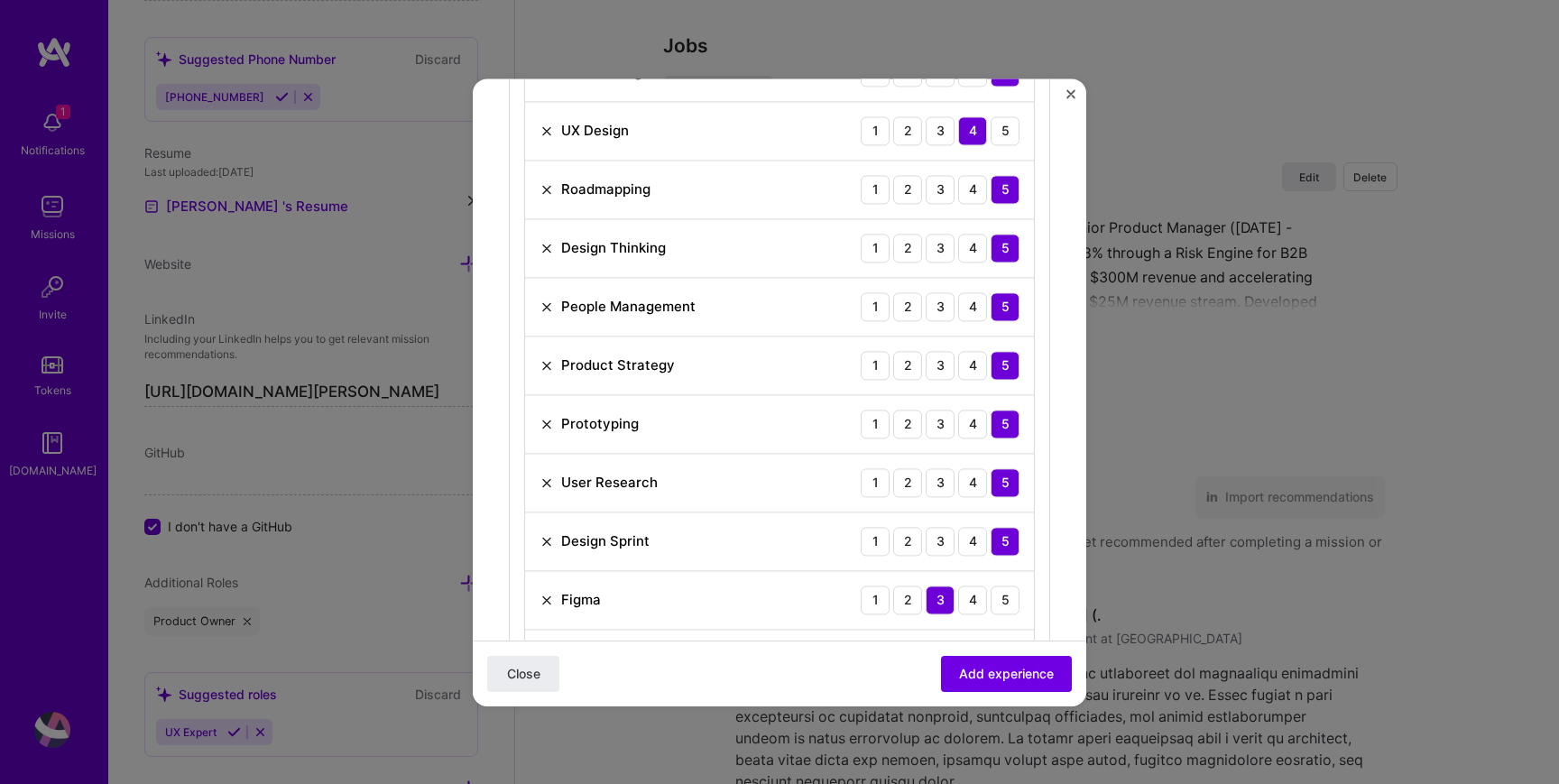
scroll to position [1113, 0]
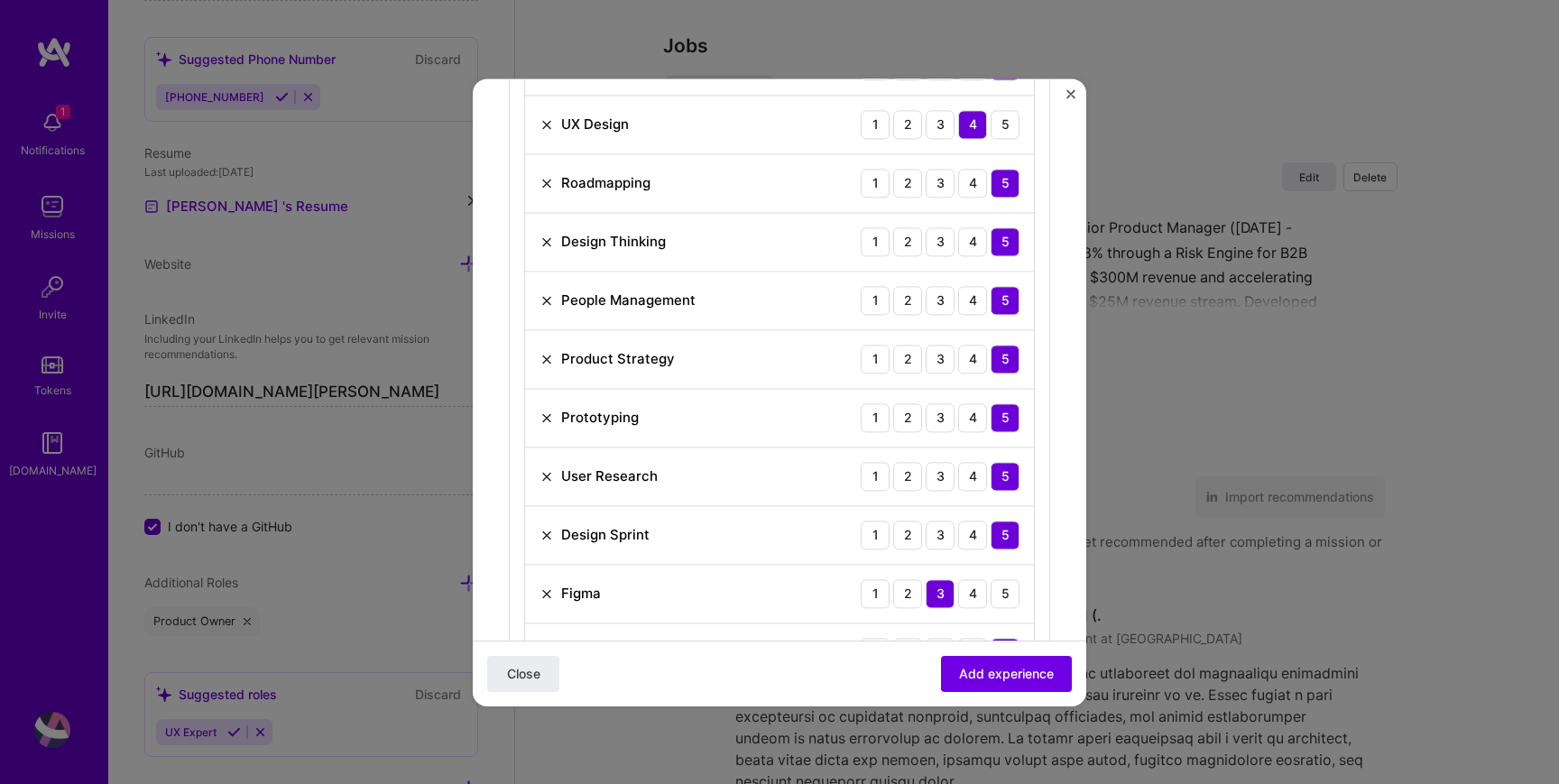
click at [545, 480] on img at bounding box center [547, 477] width 15 height 15
click at [543, 593] on img at bounding box center [547, 594] width 15 height 15
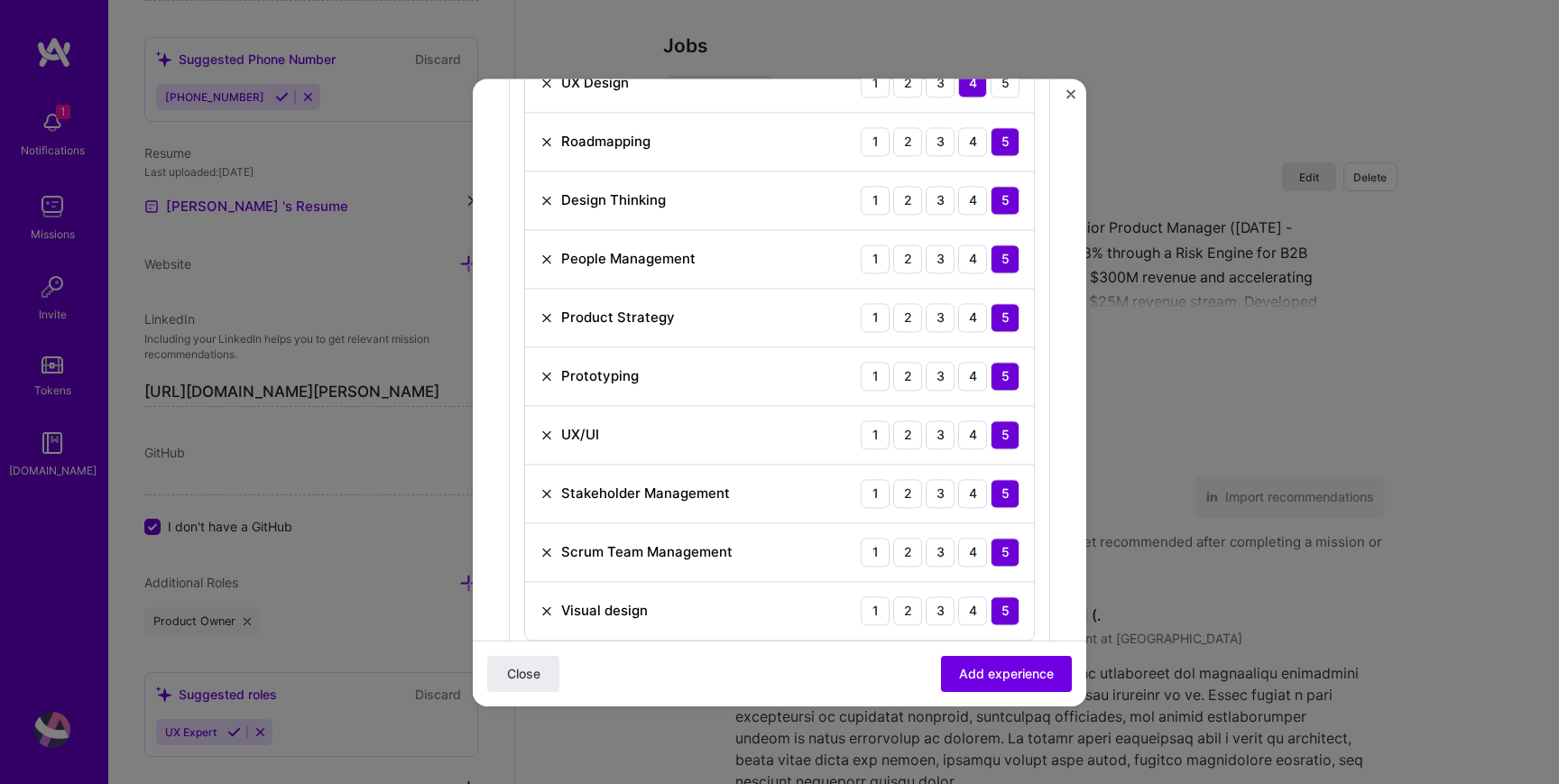
scroll to position [1175, 0]
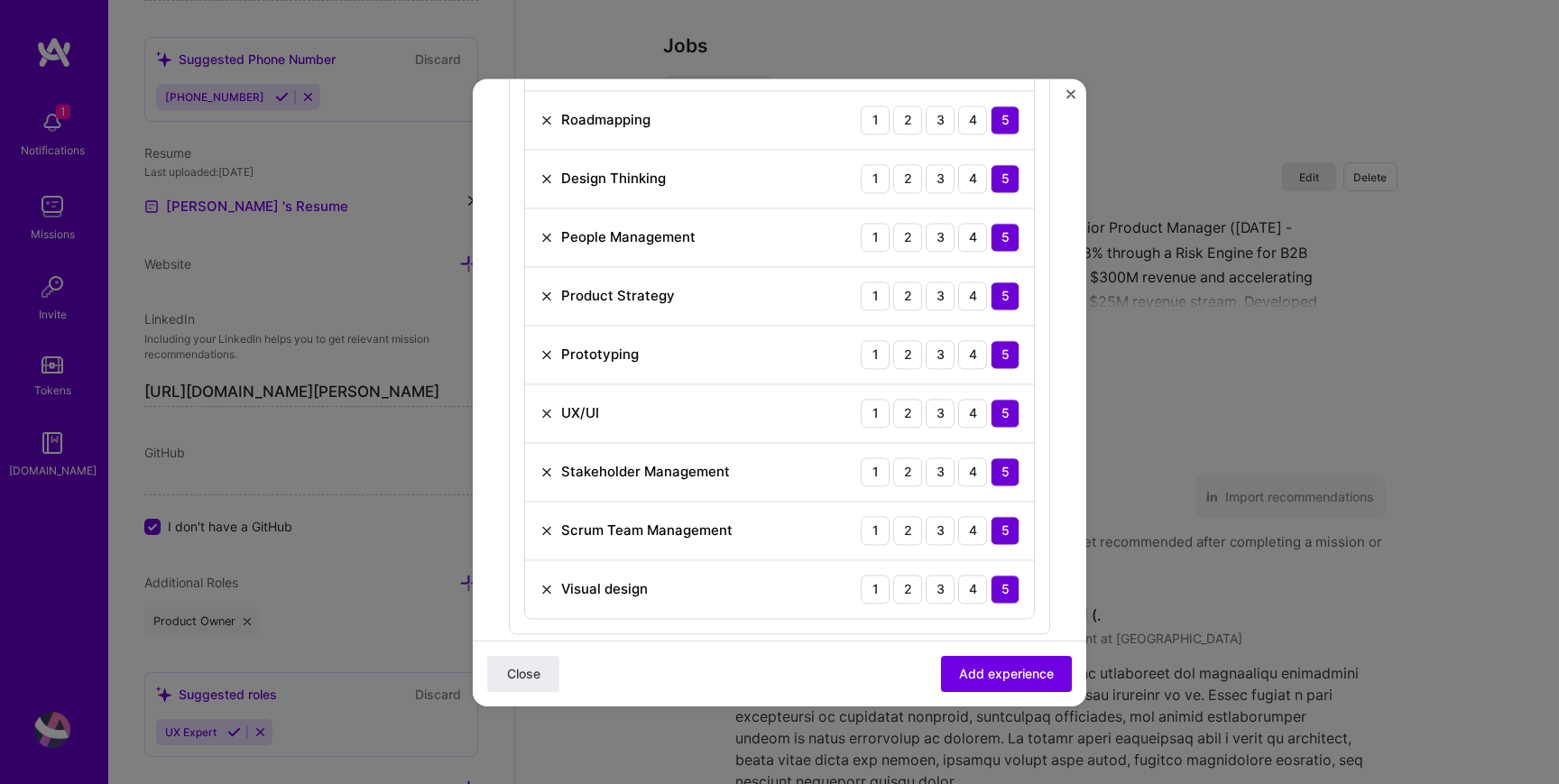
click at [540, 594] on img at bounding box center [547, 589] width 15 height 15
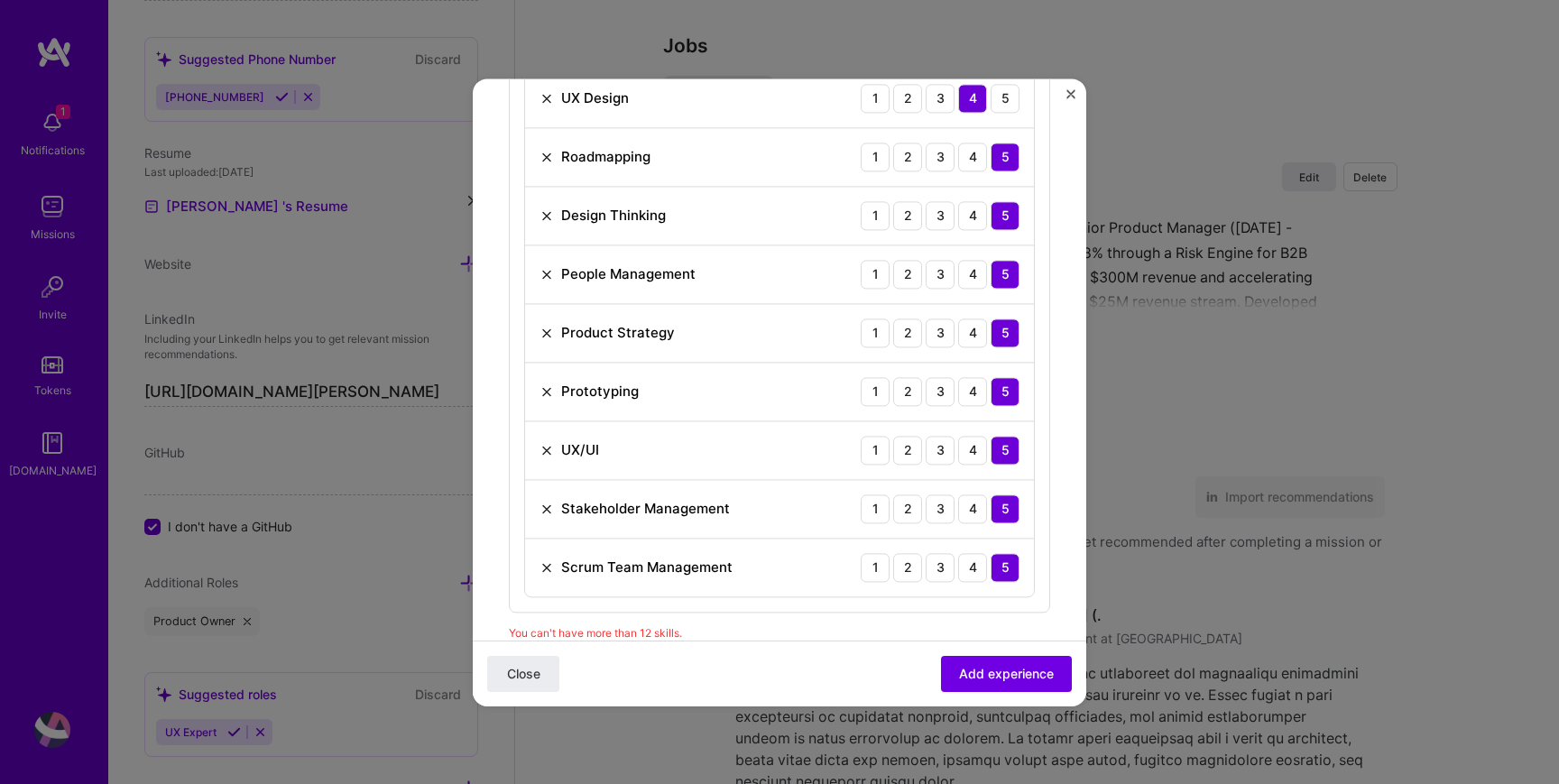
scroll to position [1117, 0]
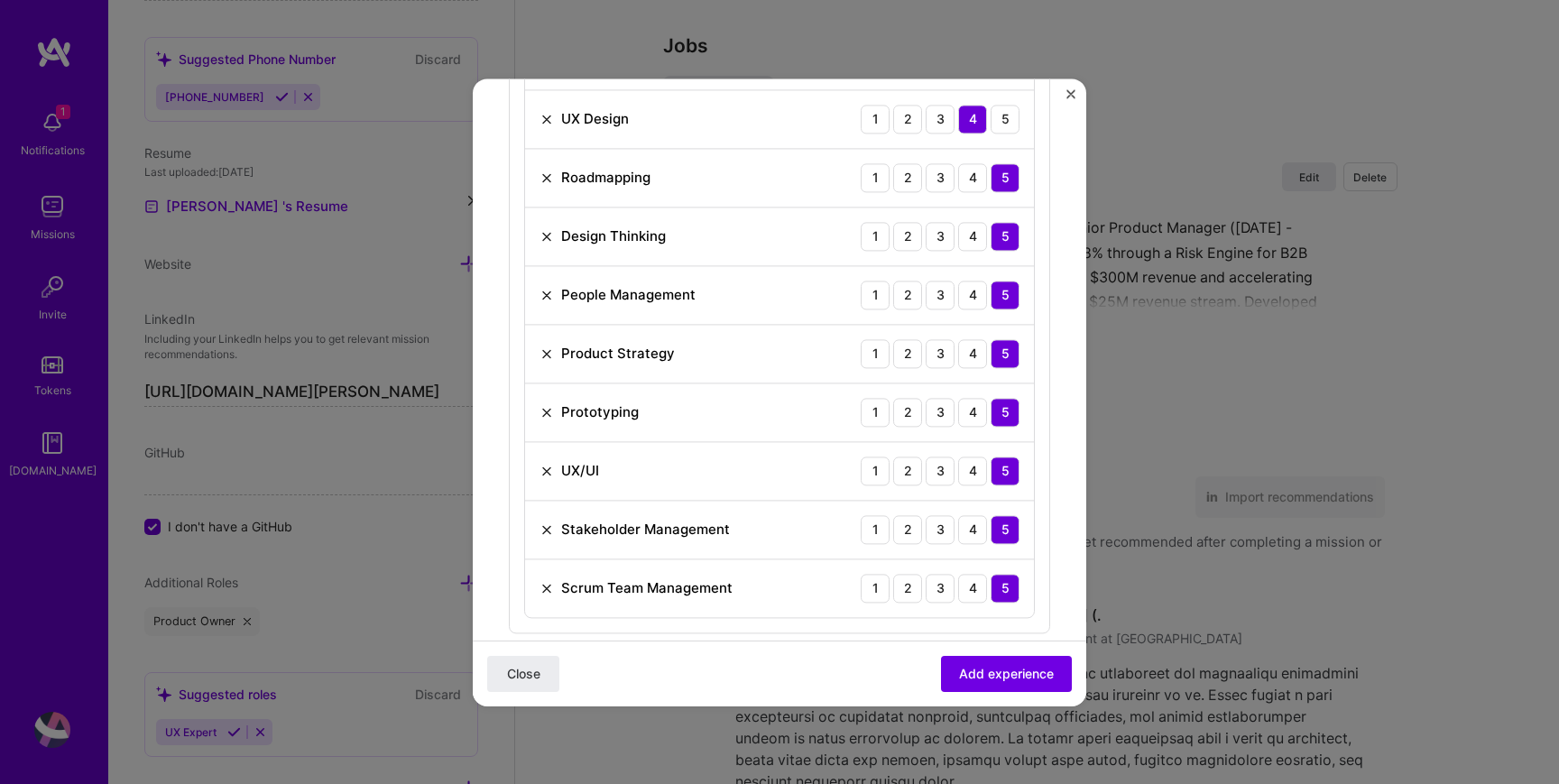
click at [547, 300] on img at bounding box center [547, 295] width 15 height 15
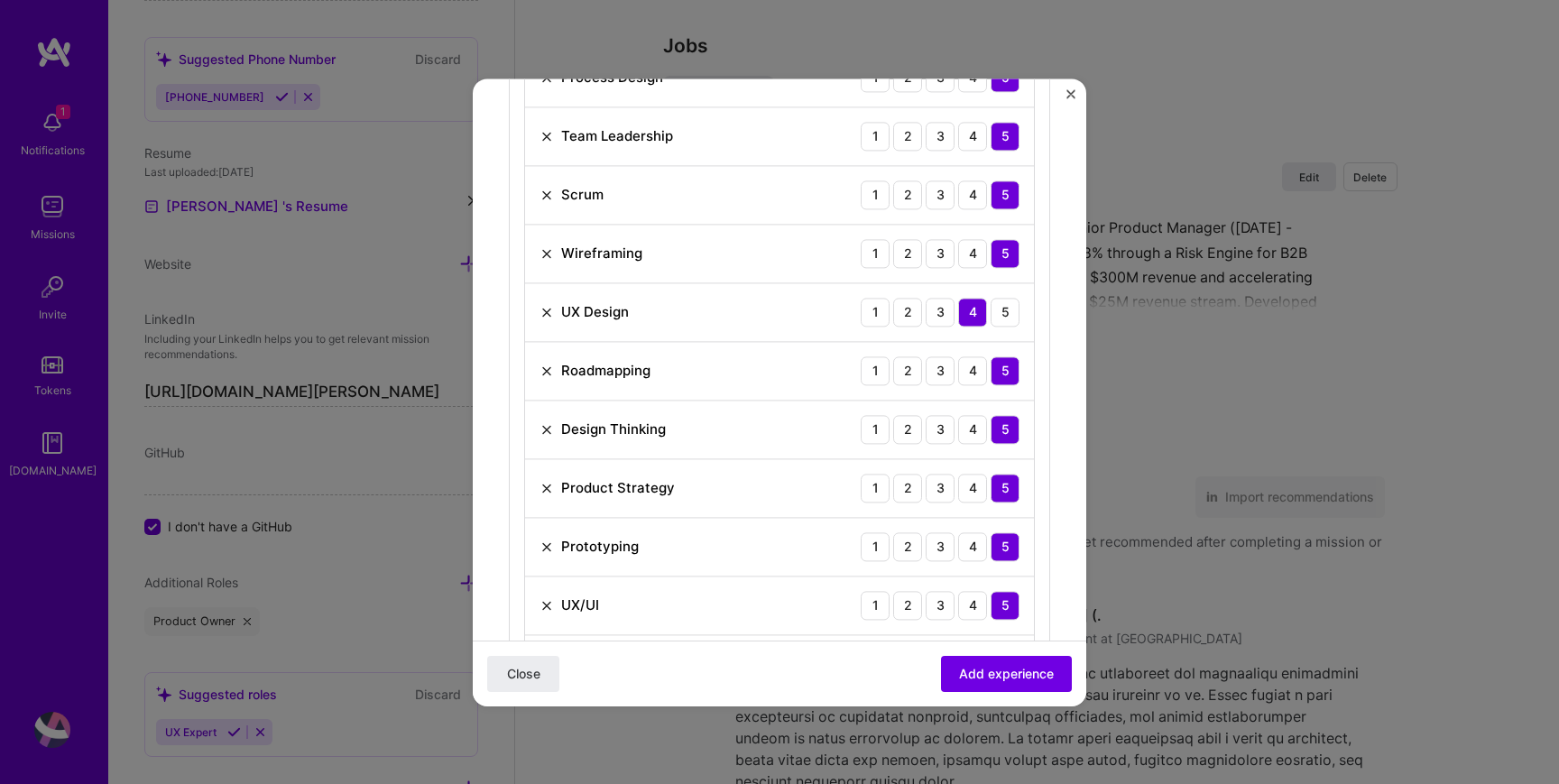
scroll to position [942, 0]
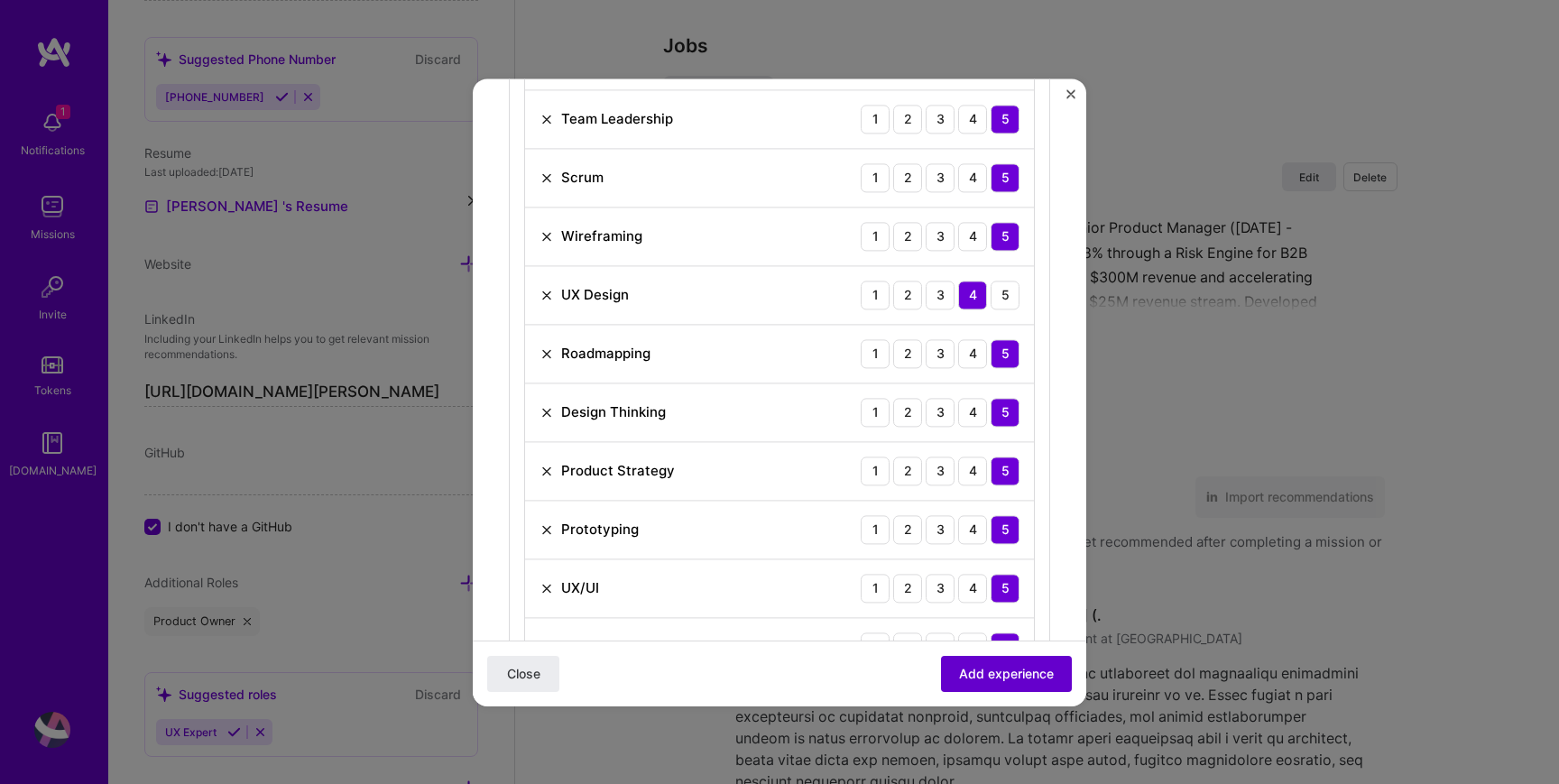
click at [953, 668] on button "Add experience" at bounding box center [1007, 672] width 130 height 36
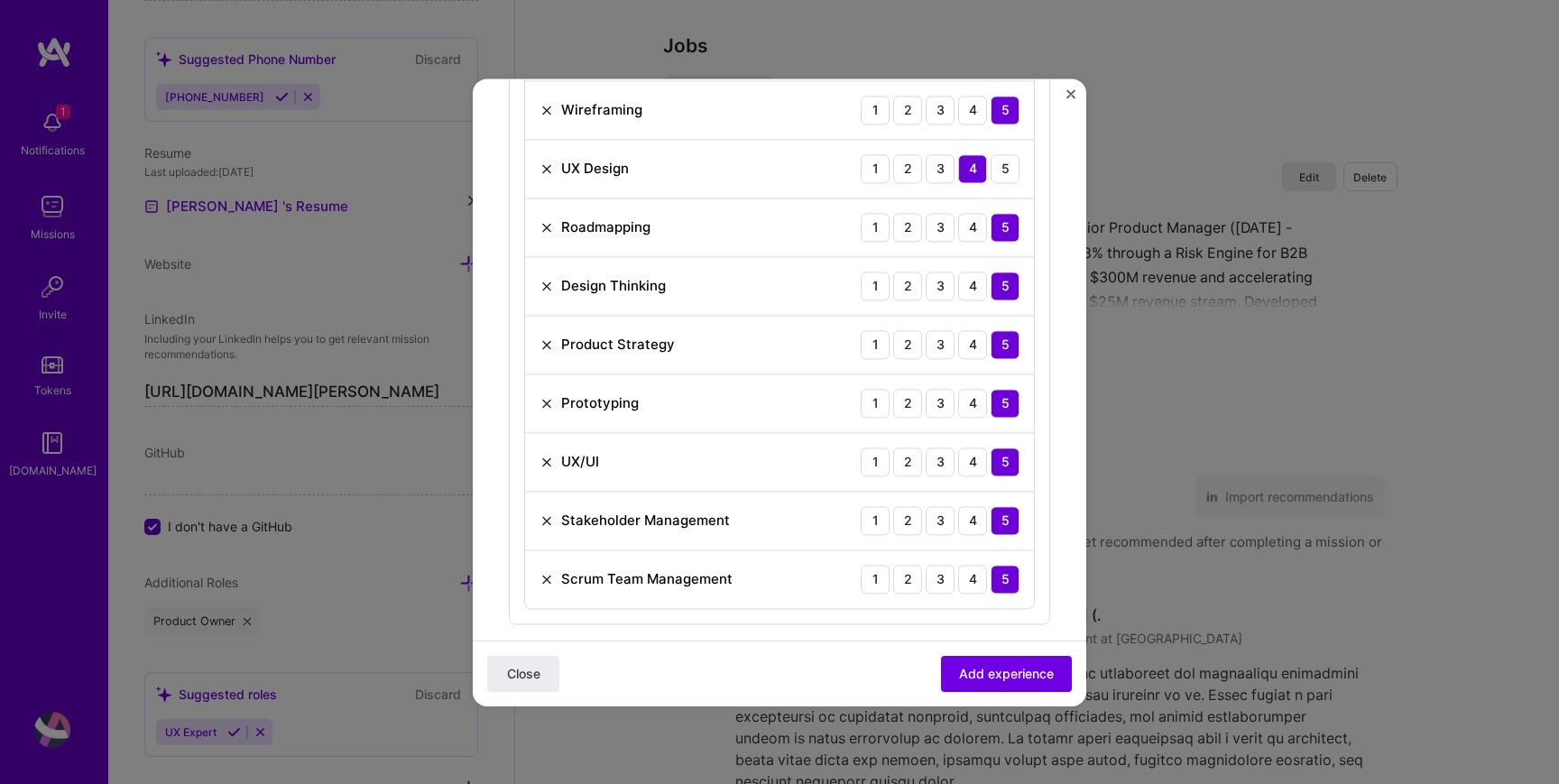
scroll to position [1075, 0]
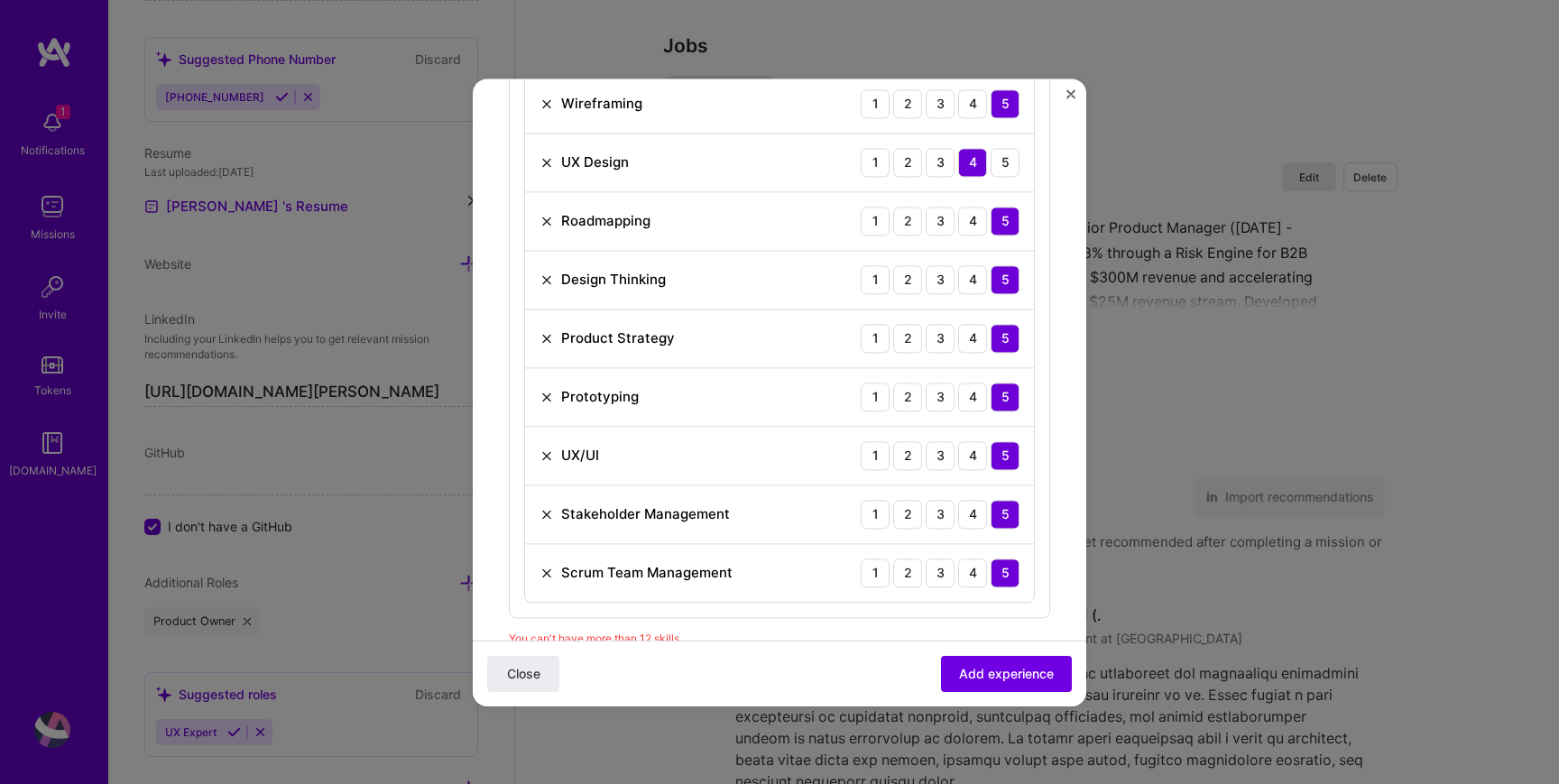
click at [542, 397] on img at bounding box center [547, 398] width 15 height 15
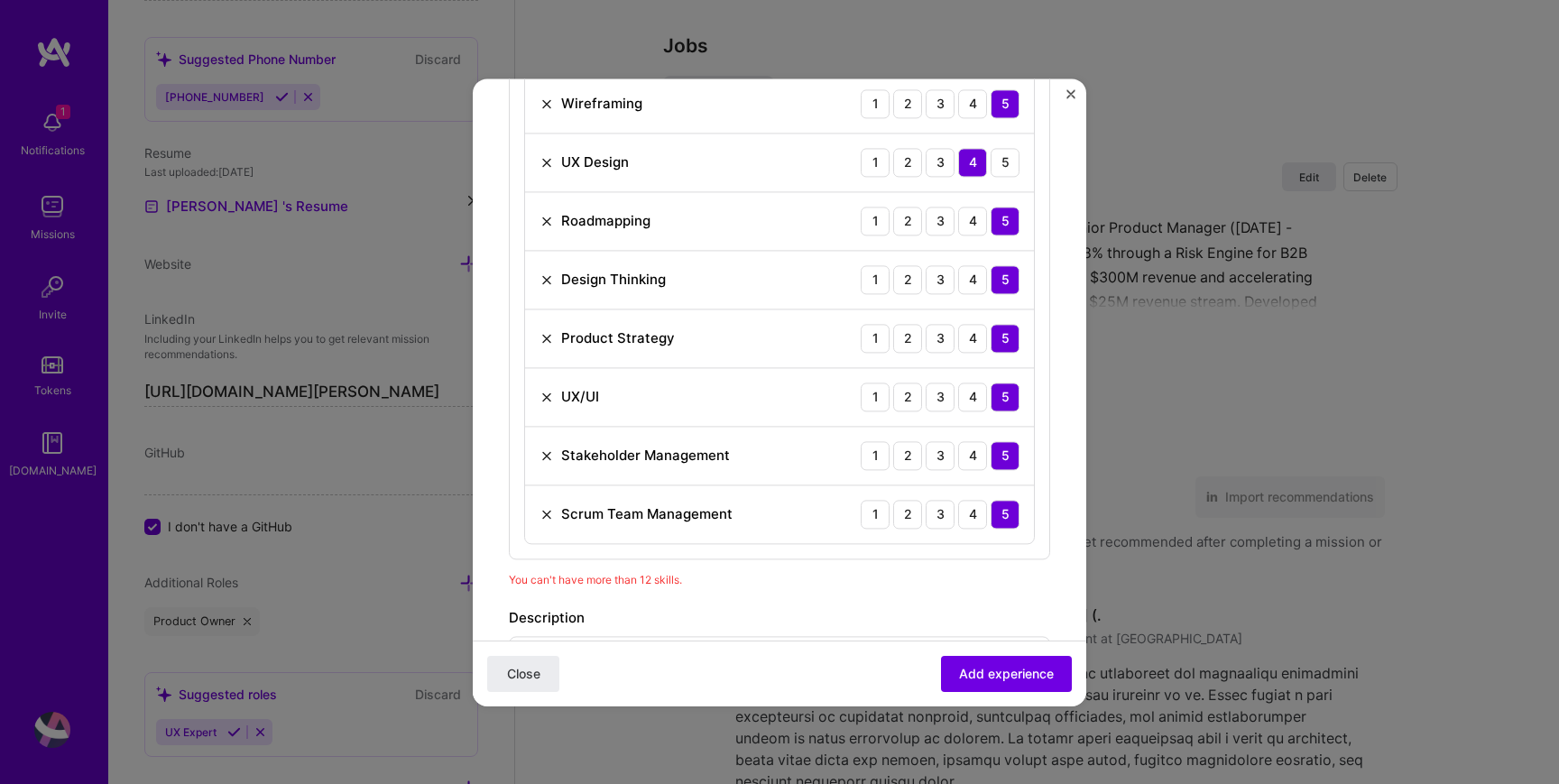
click at [549, 393] on img at bounding box center [547, 398] width 15 height 15
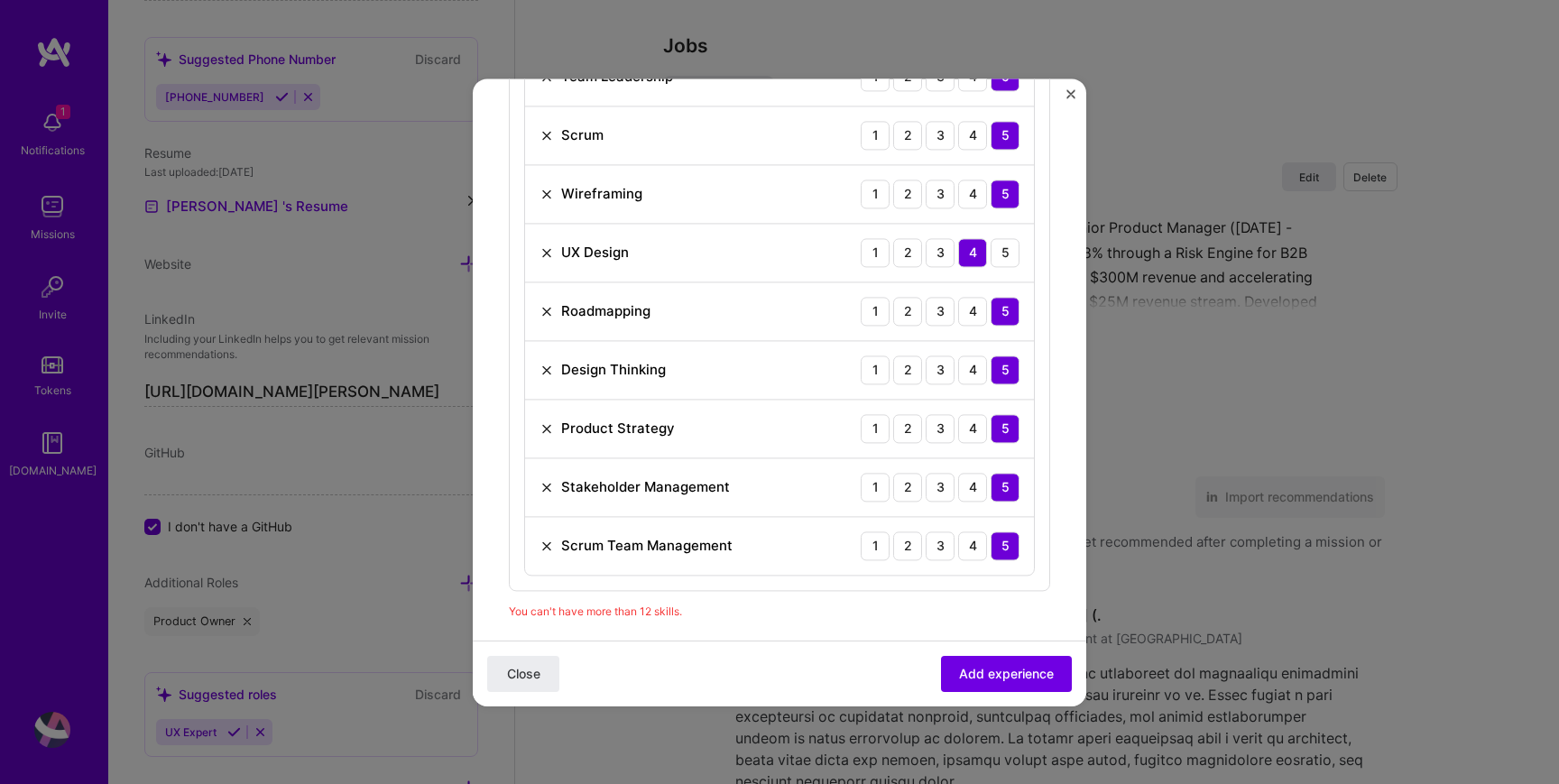
scroll to position [974, 0]
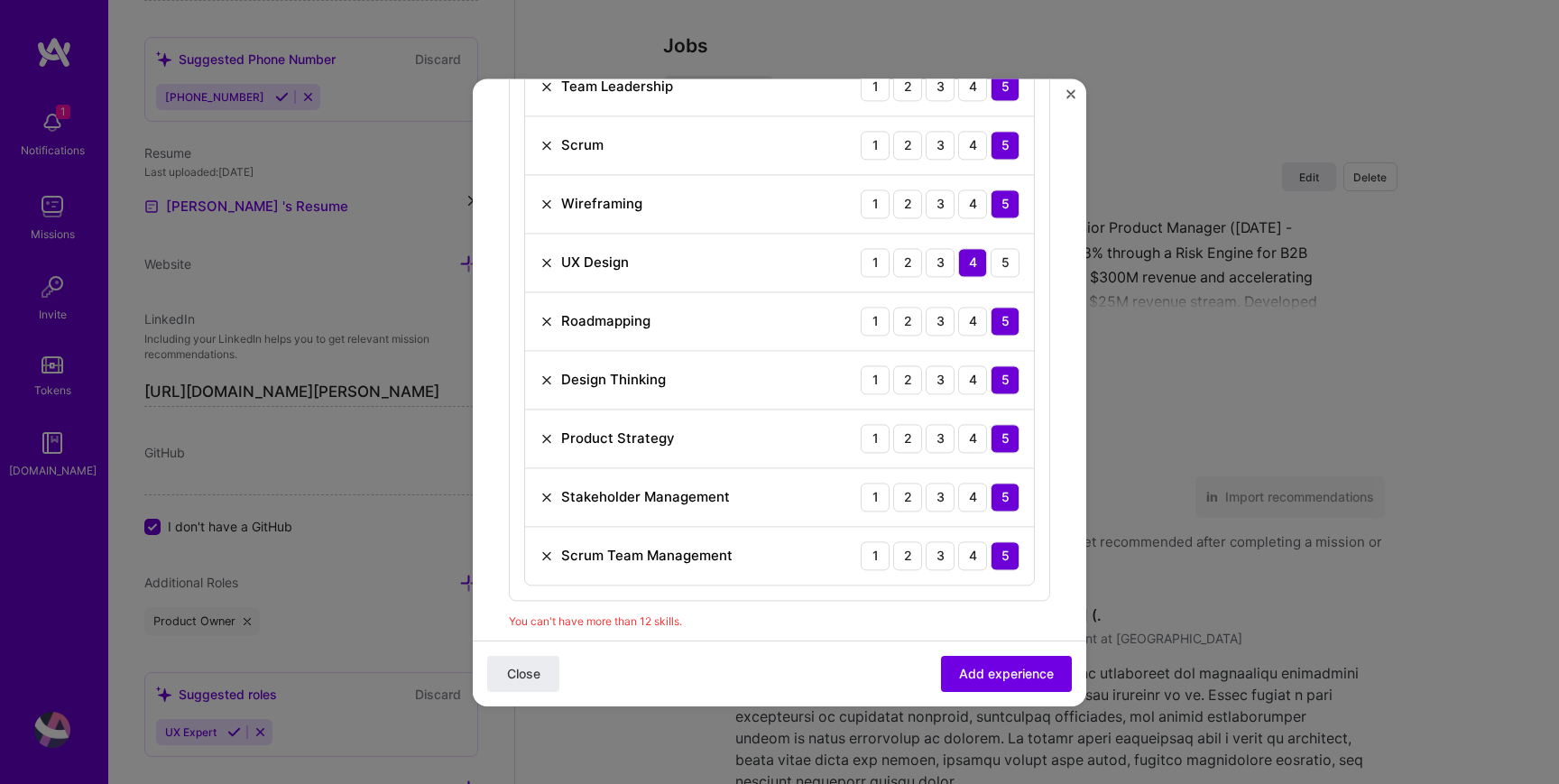
click at [544, 550] on img at bounding box center [547, 556] width 15 height 15
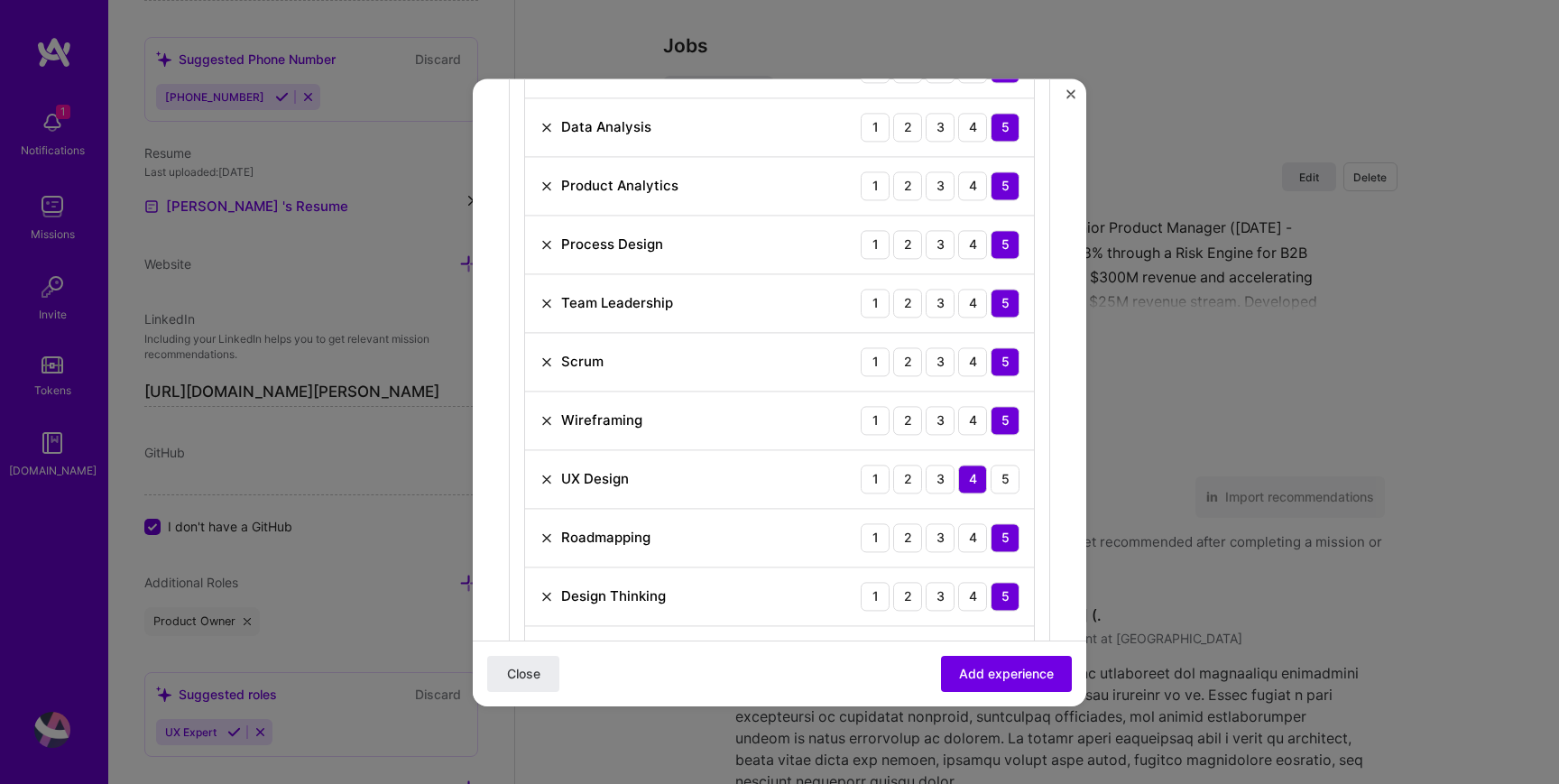
scroll to position [724, 0]
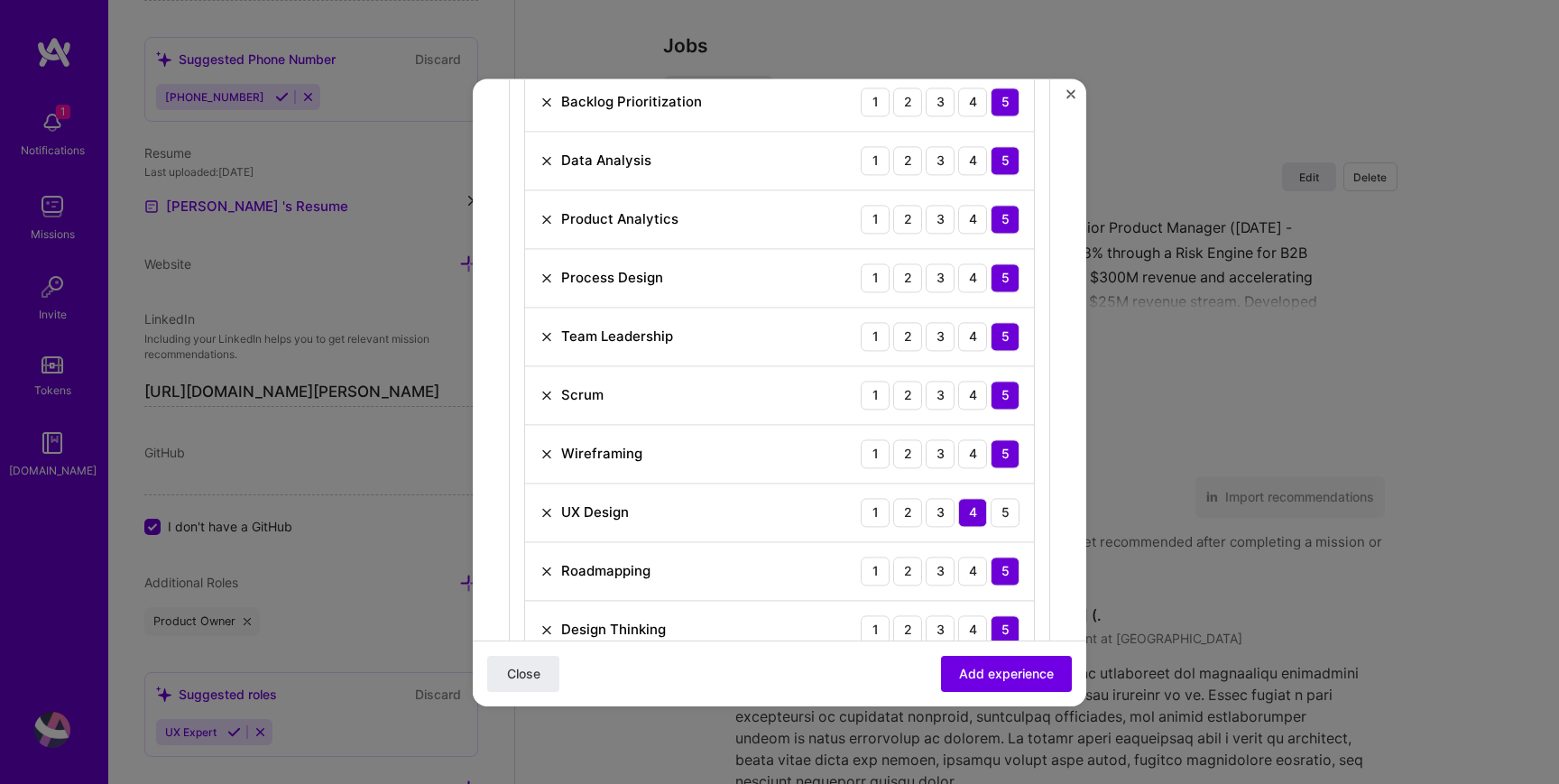
click at [549, 391] on img at bounding box center [547, 396] width 15 height 15
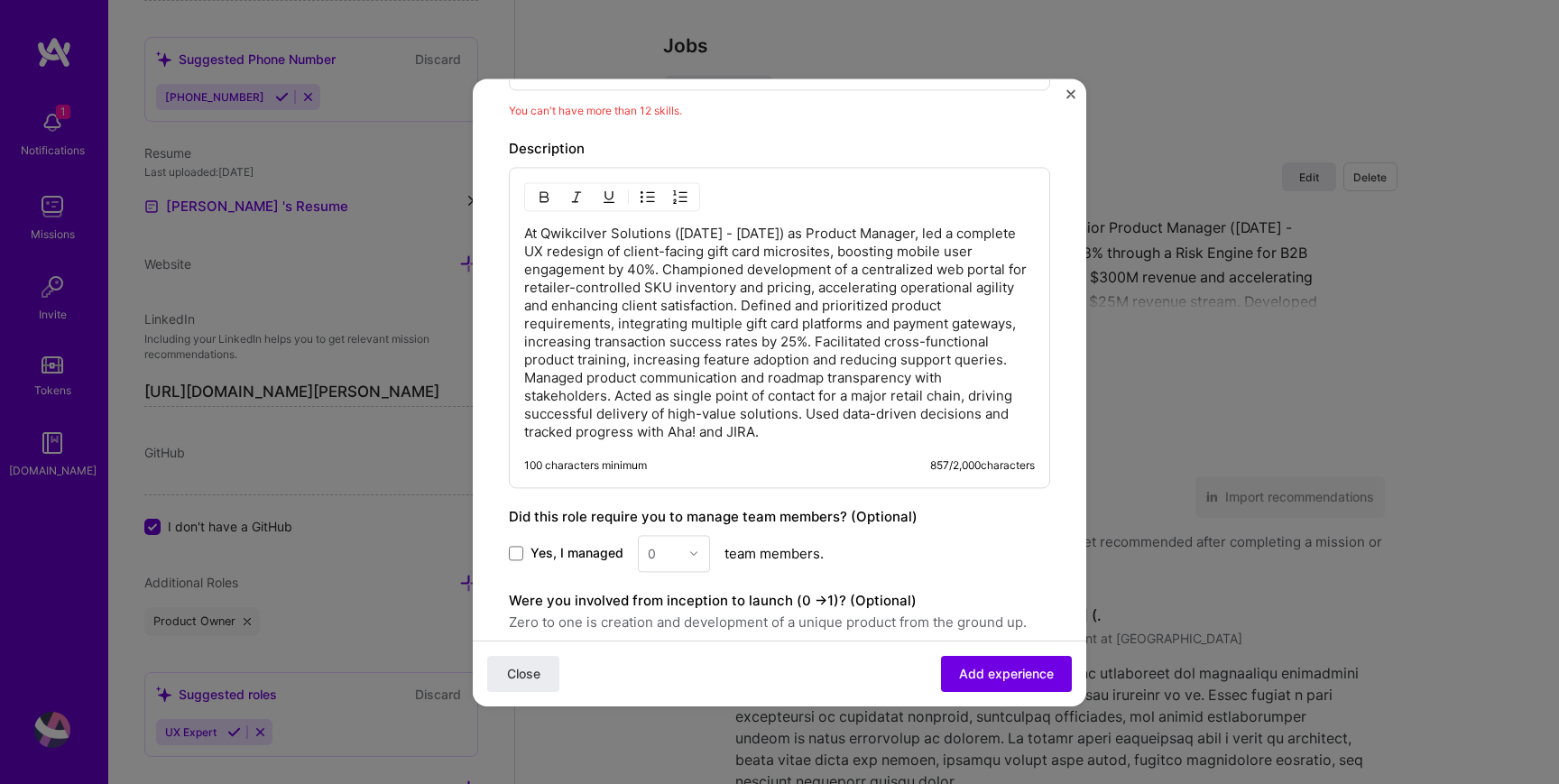
scroll to position [1541, 0]
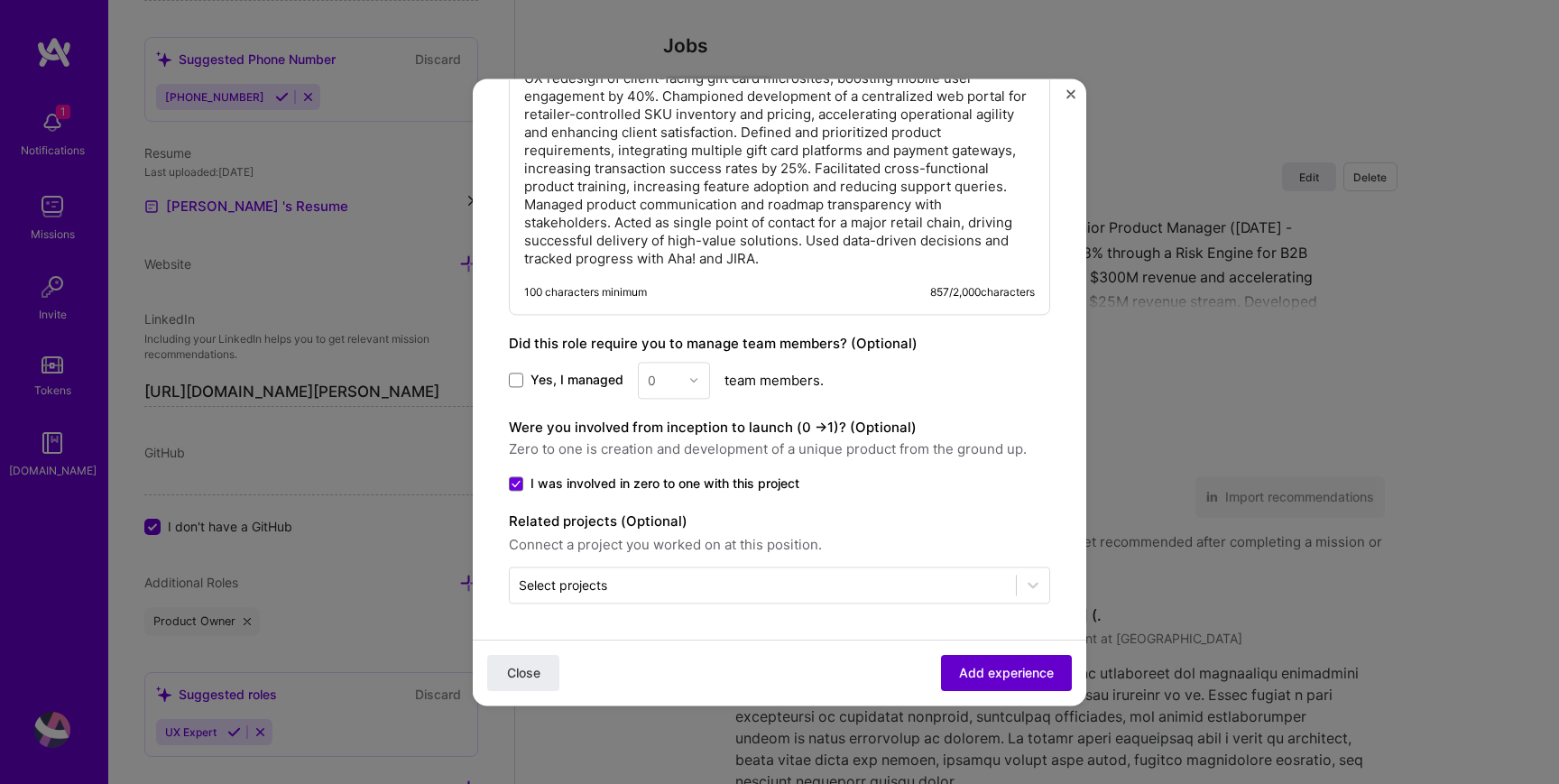
click at [973, 669] on span "Add experience" at bounding box center [1007, 672] width 95 height 18
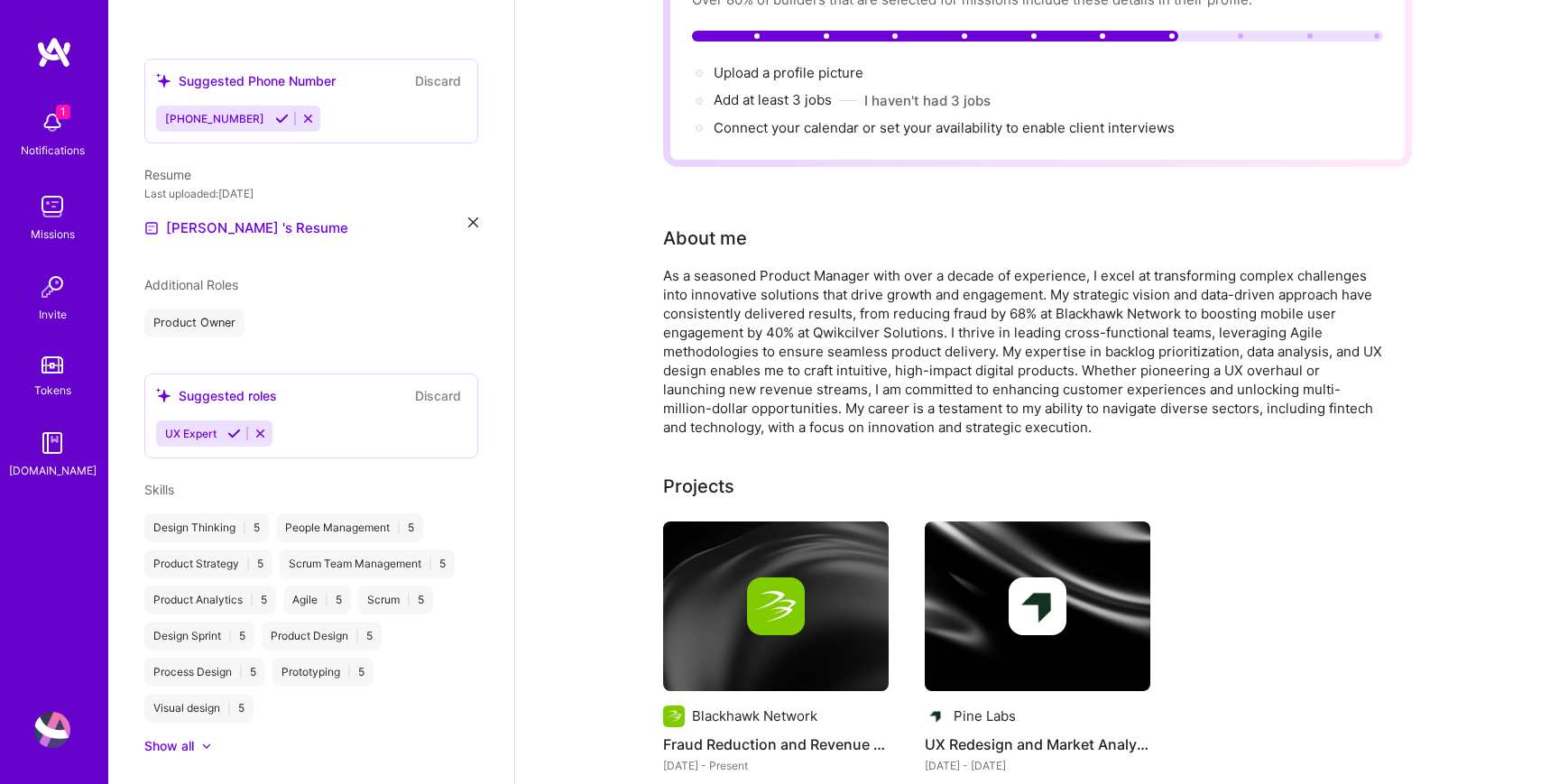
scroll to position [0, 0]
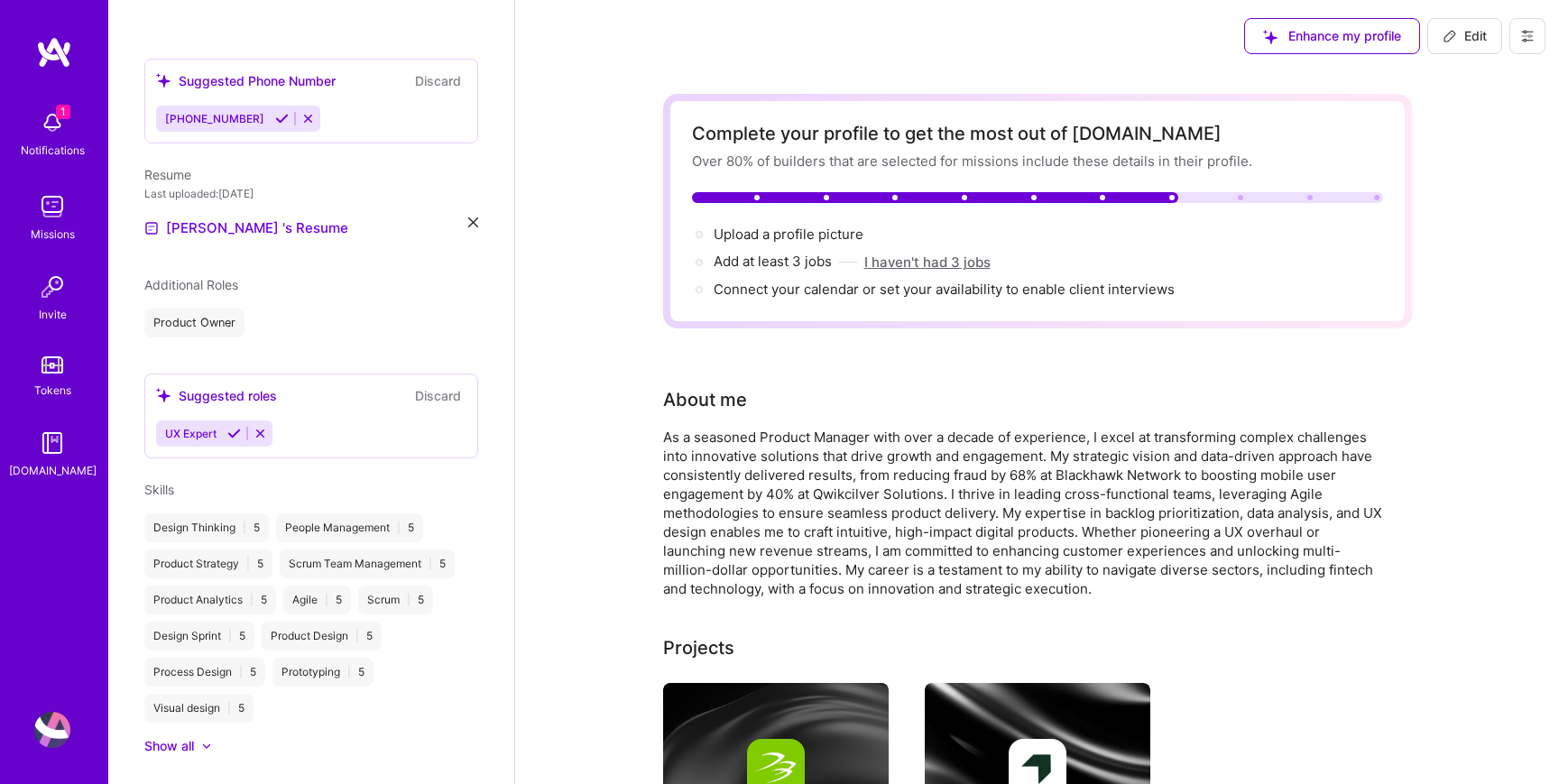
click at [885, 265] on button "I haven't had 3 jobs" at bounding box center [928, 262] width 127 height 19
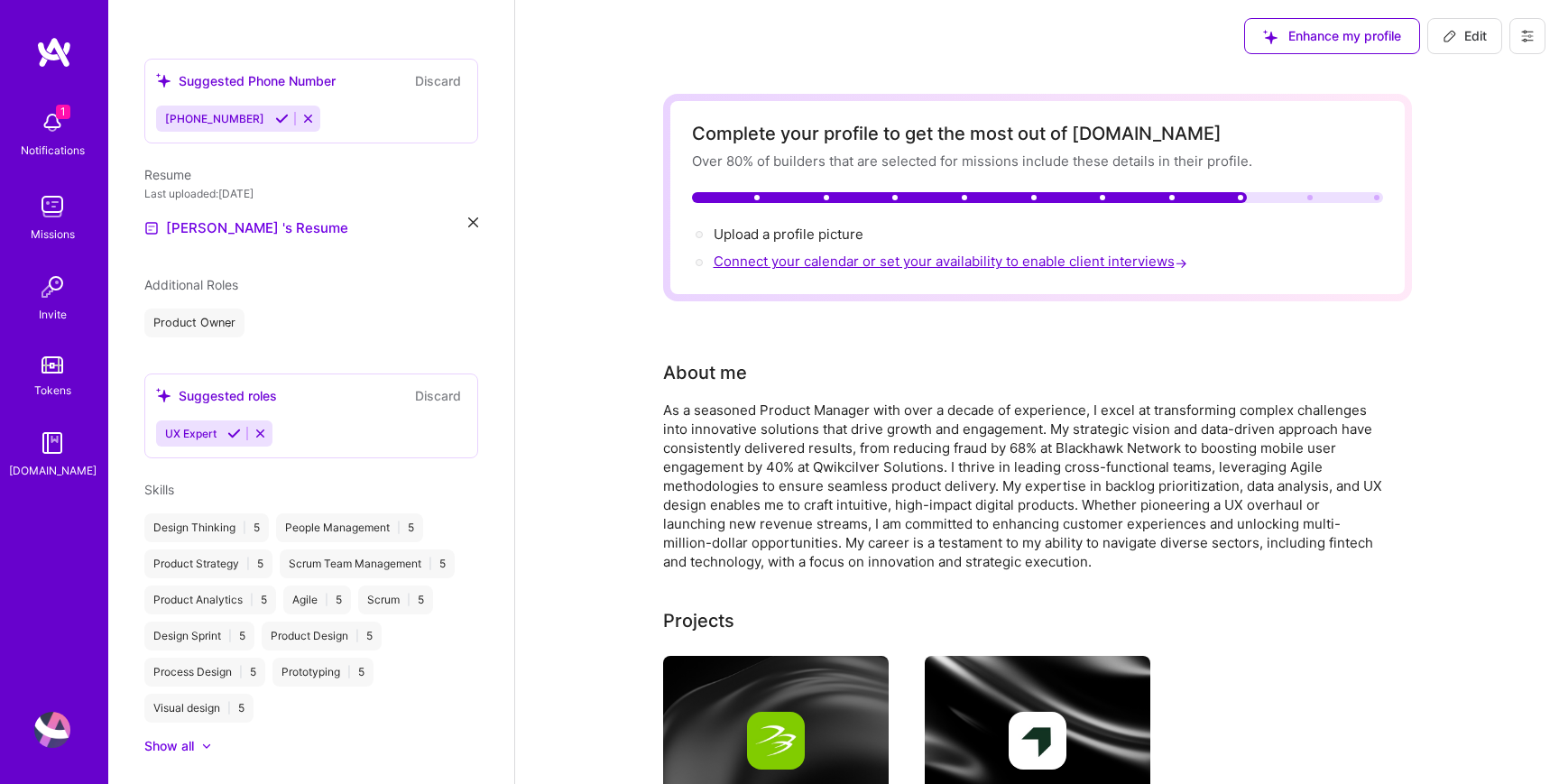
click at [770, 259] on span "Connect your calendar or set your availability to enable client interviews →" at bounding box center [952, 261] width 478 height 17
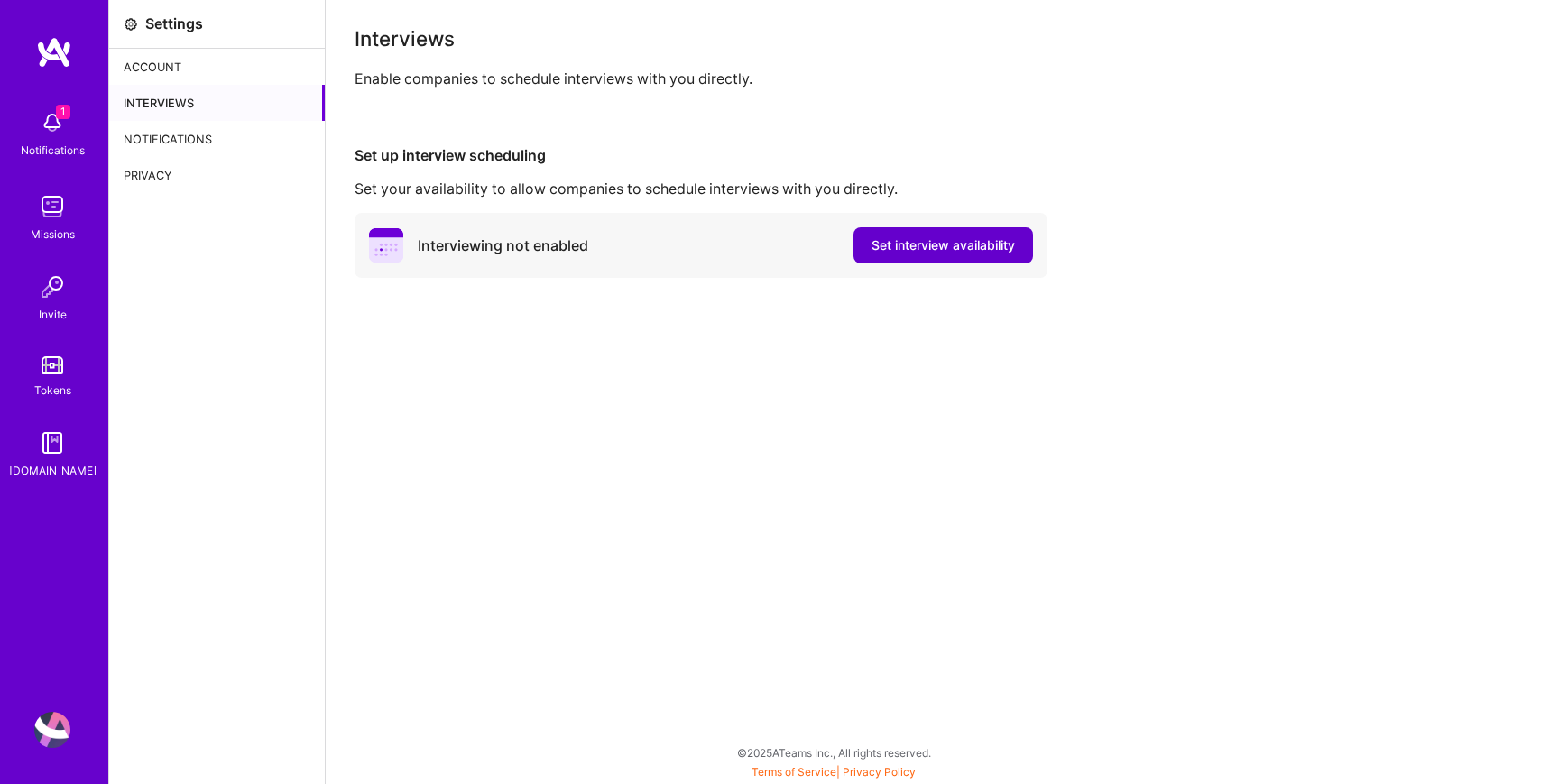
click at [876, 247] on span "Set interview availability" at bounding box center [943, 245] width 143 height 18
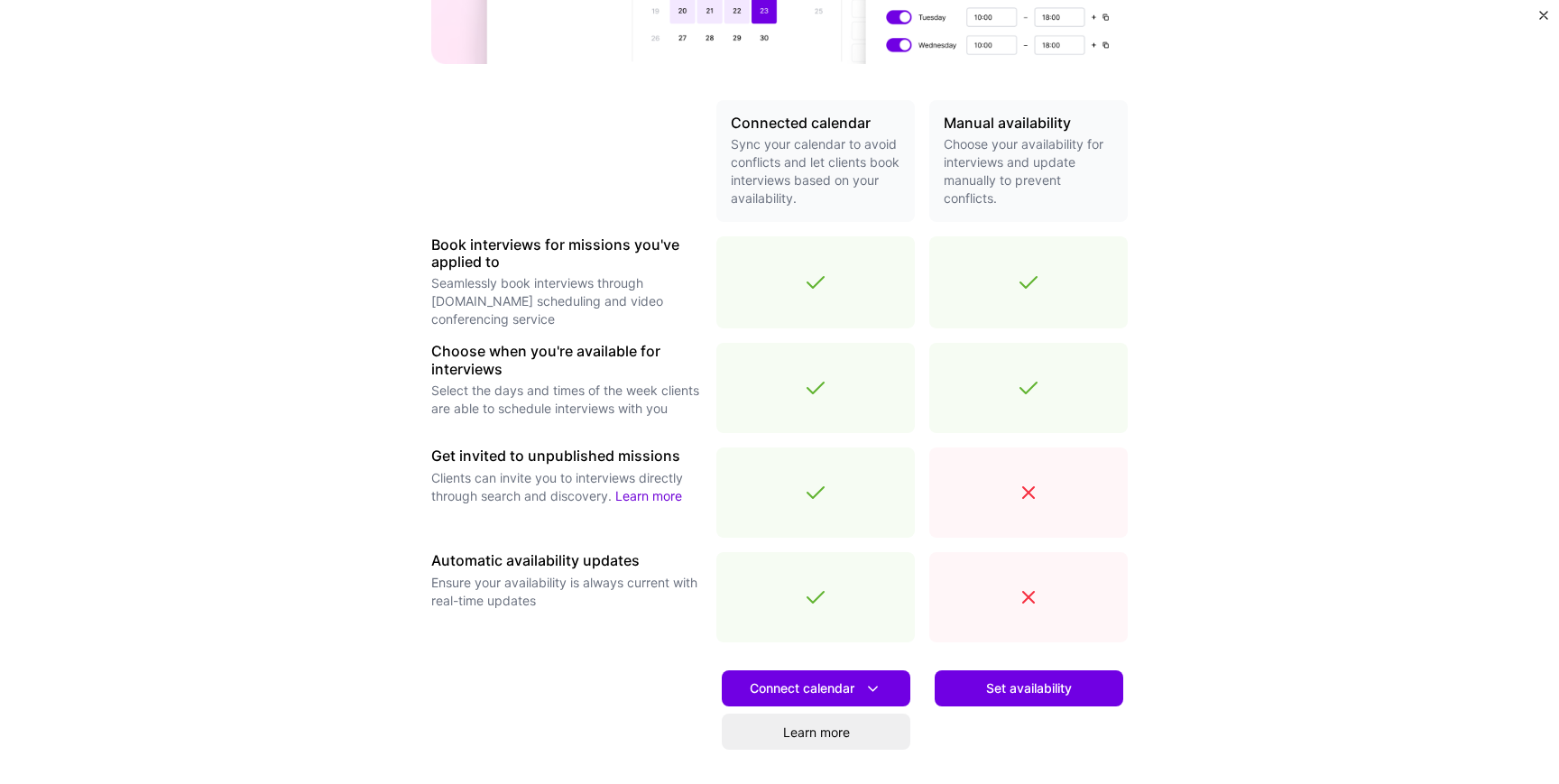
scroll to position [367, 0]
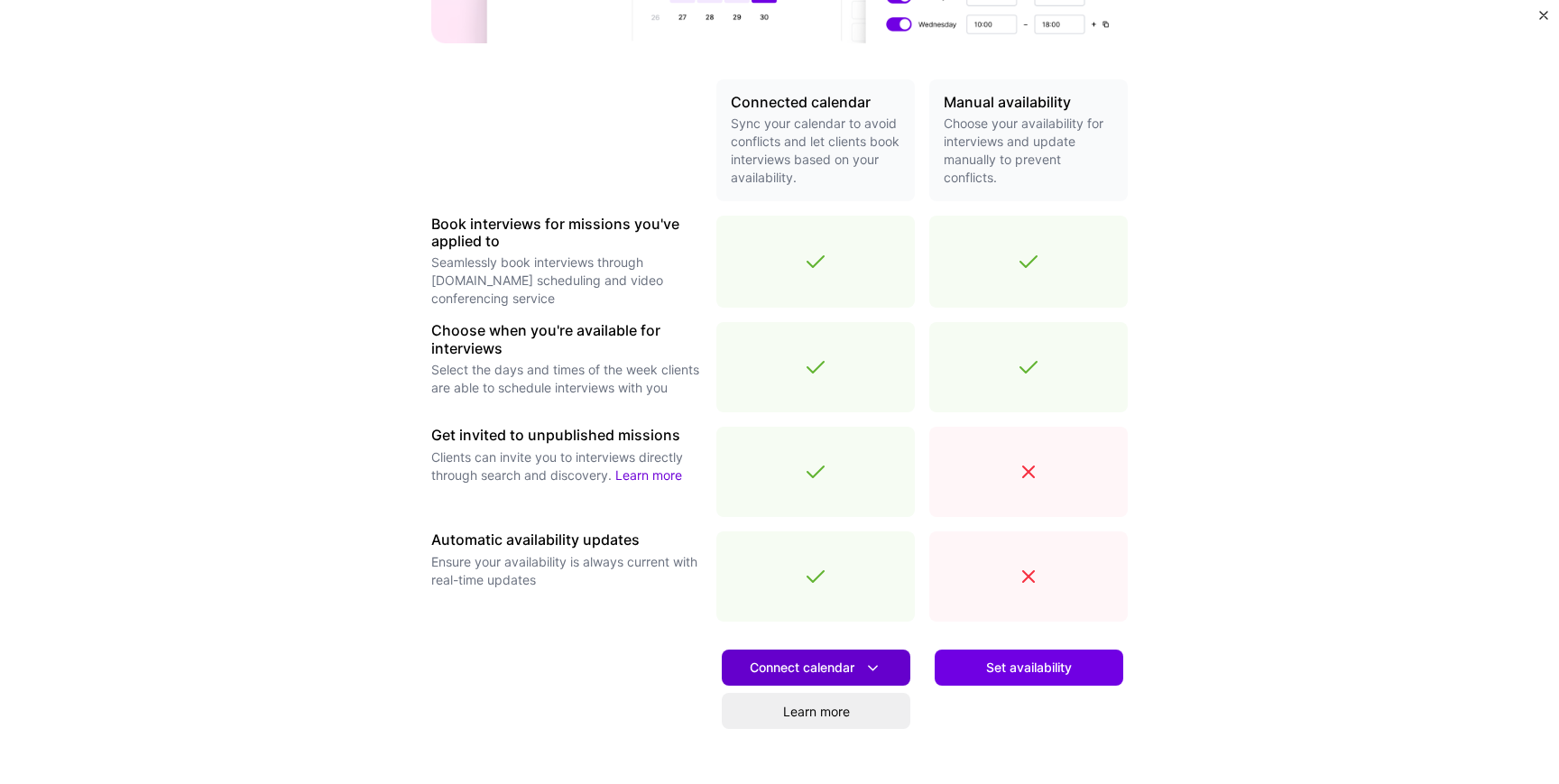
click at [825, 669] on span "Connect calendar" at bounding box center [816, 668] width 132 height 19
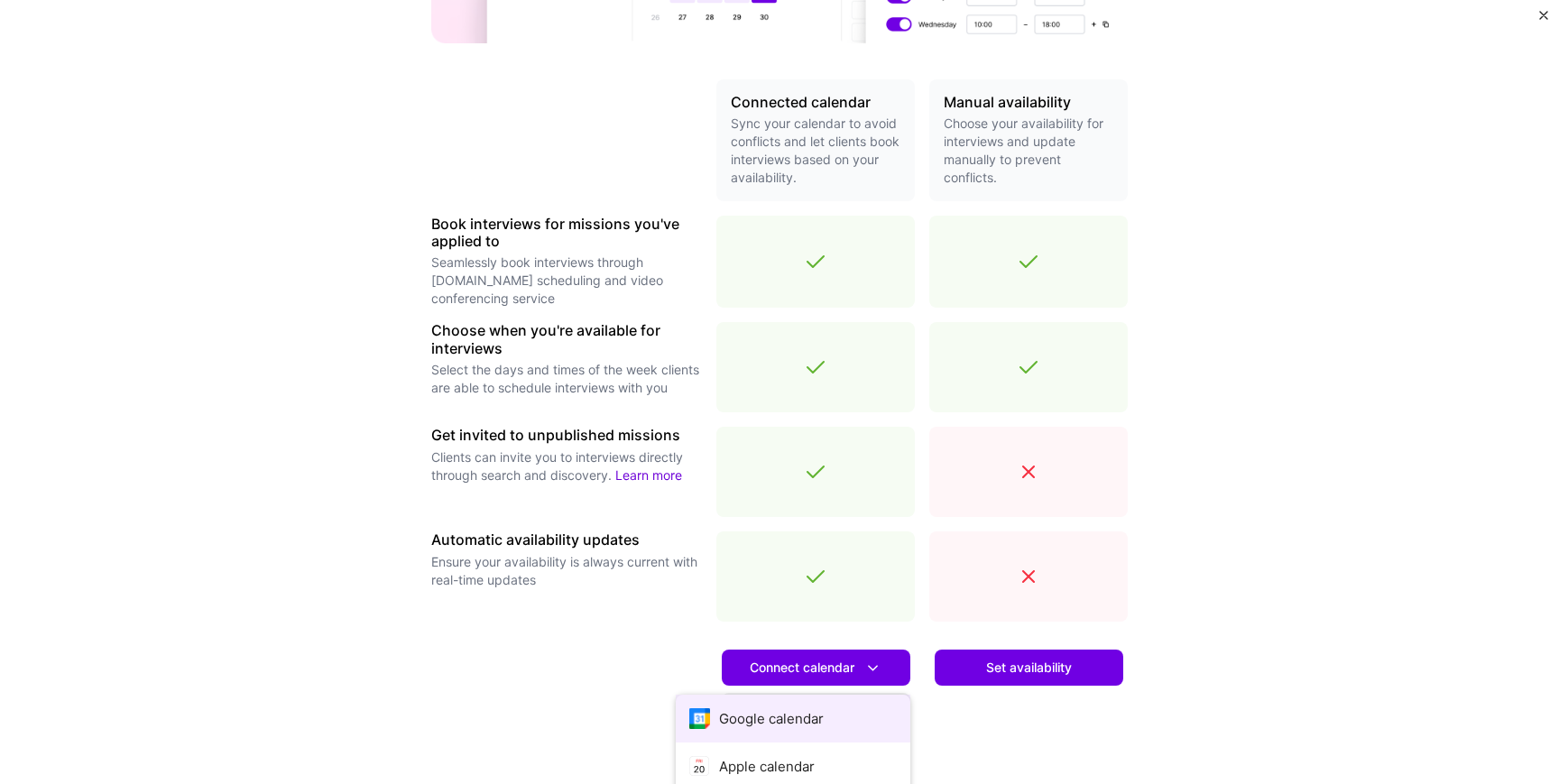
click at [807, 719] on button "Google calendar" at bounding box center [793, 718] width 235 height 47
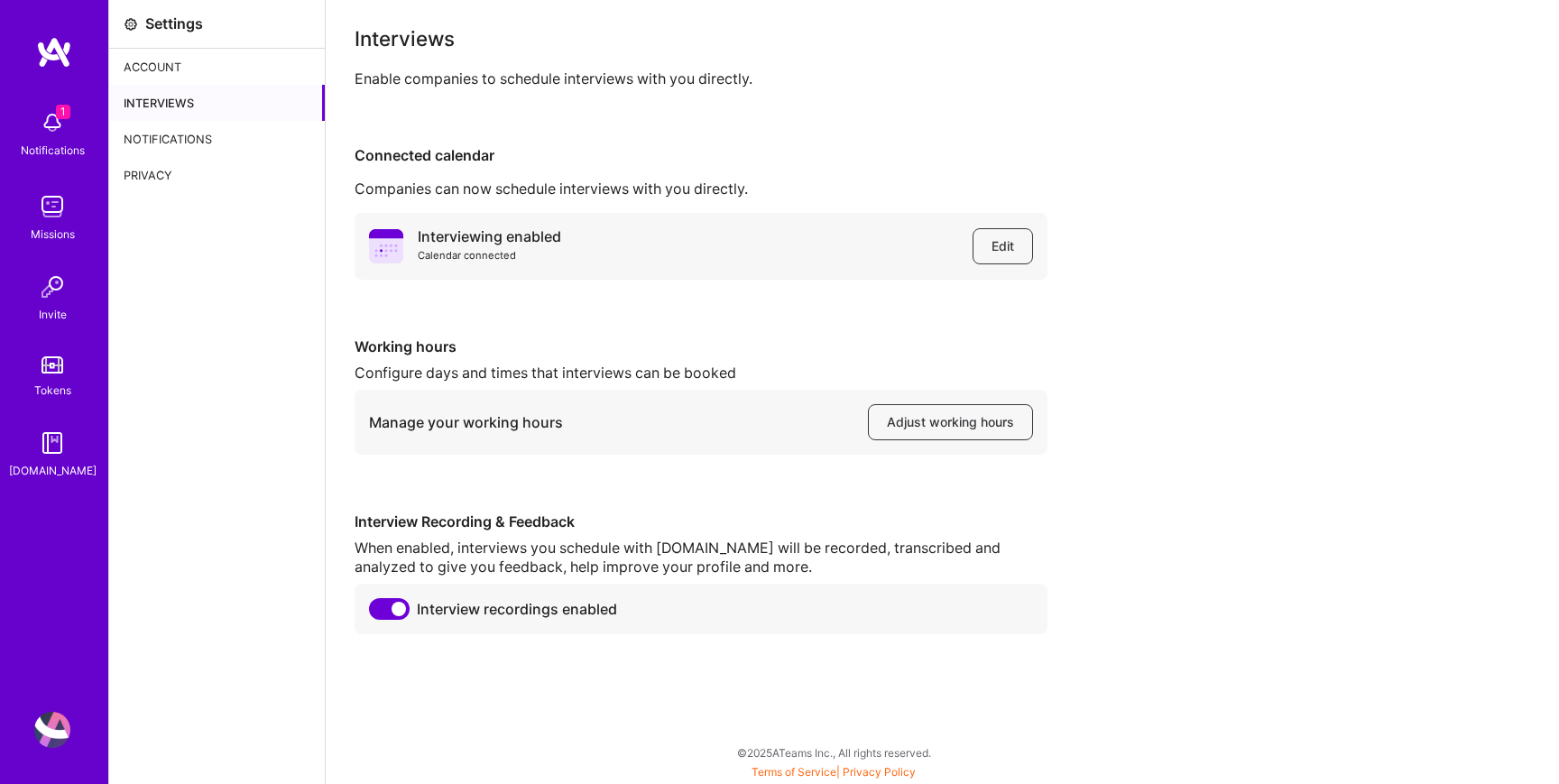
click at [48, 66] on img at bounding box center [54, 52] width 36 height 33
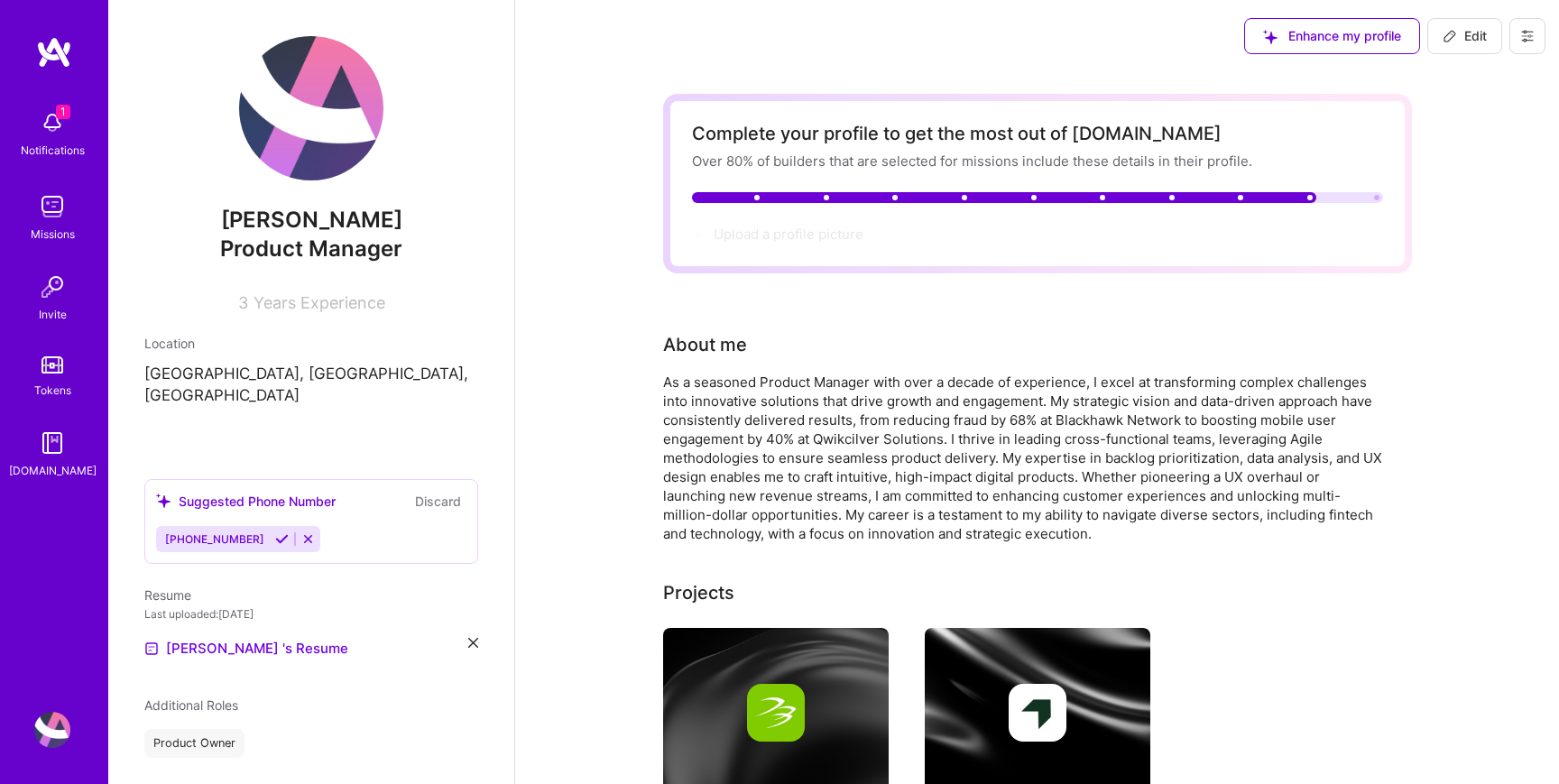
click at [309, 304] on span "Years Experience" at bounding box center [319, 303] width 131 height 19
click at [1468, 39] on span "Edit" at bounding box center [1464, 35] width 44 height 18
select select "US"
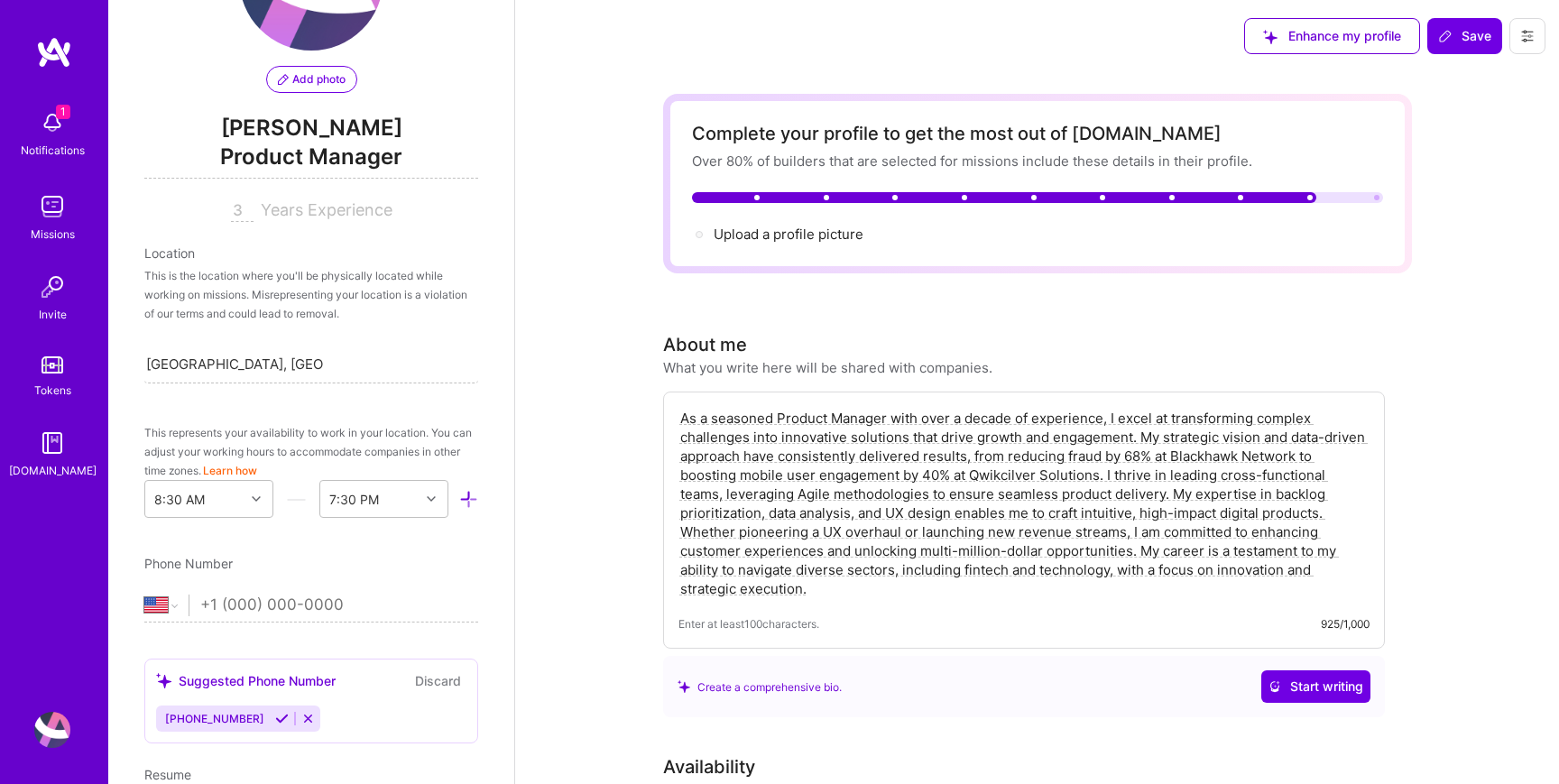
scroll to position [128, 0]
click at [242, 205] on input "3" at bounding box center [242, 212] width 22 height 21
type input "12"
click at [153, 216] on div "12 Years Experience" at bounding box center [311, 212] width 333 height 21
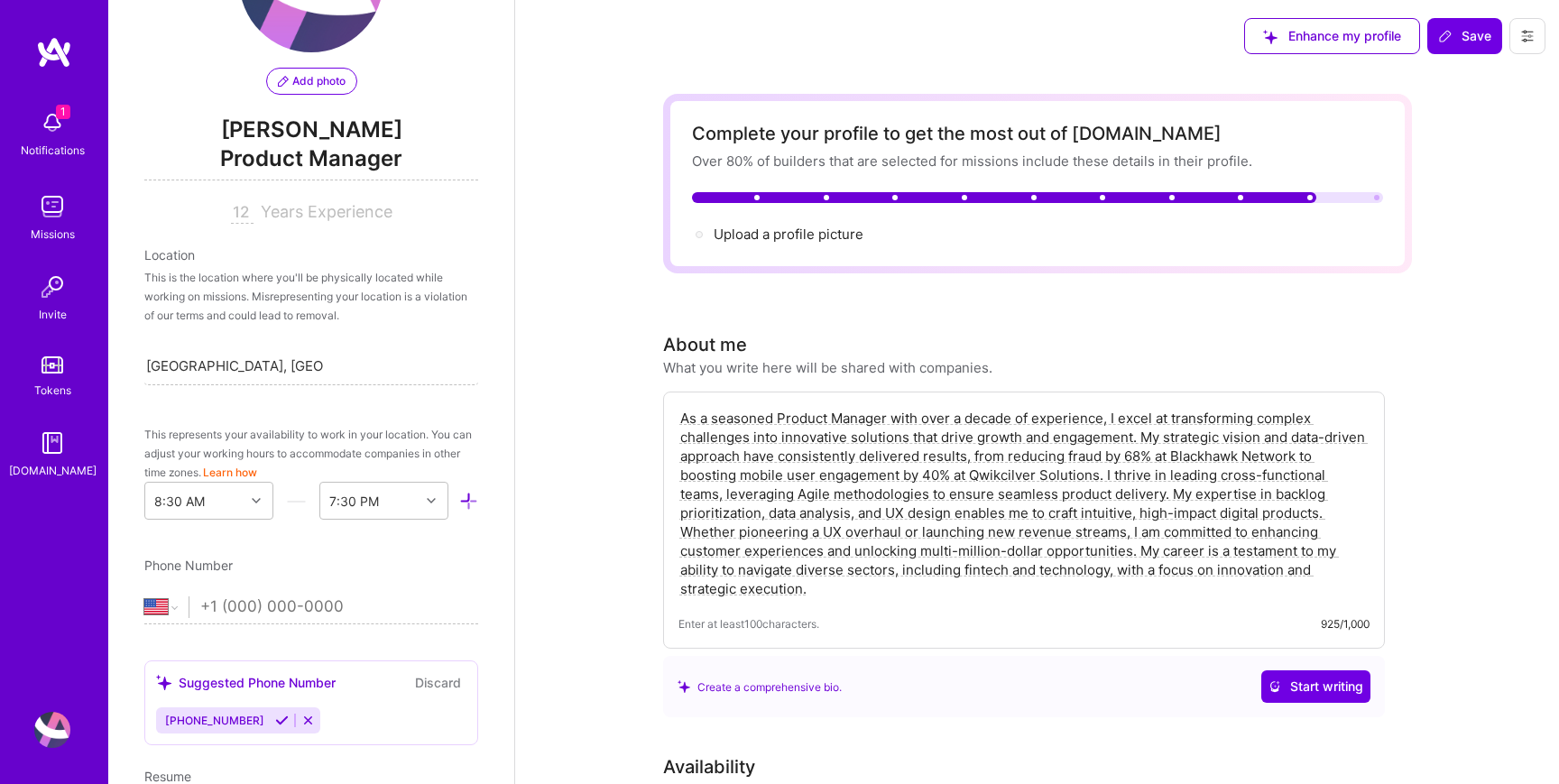
click at [204, 292] on div "This is the location where you'll be physically located while working on missio…" at bounding box center [311, 296] width 333 height 57
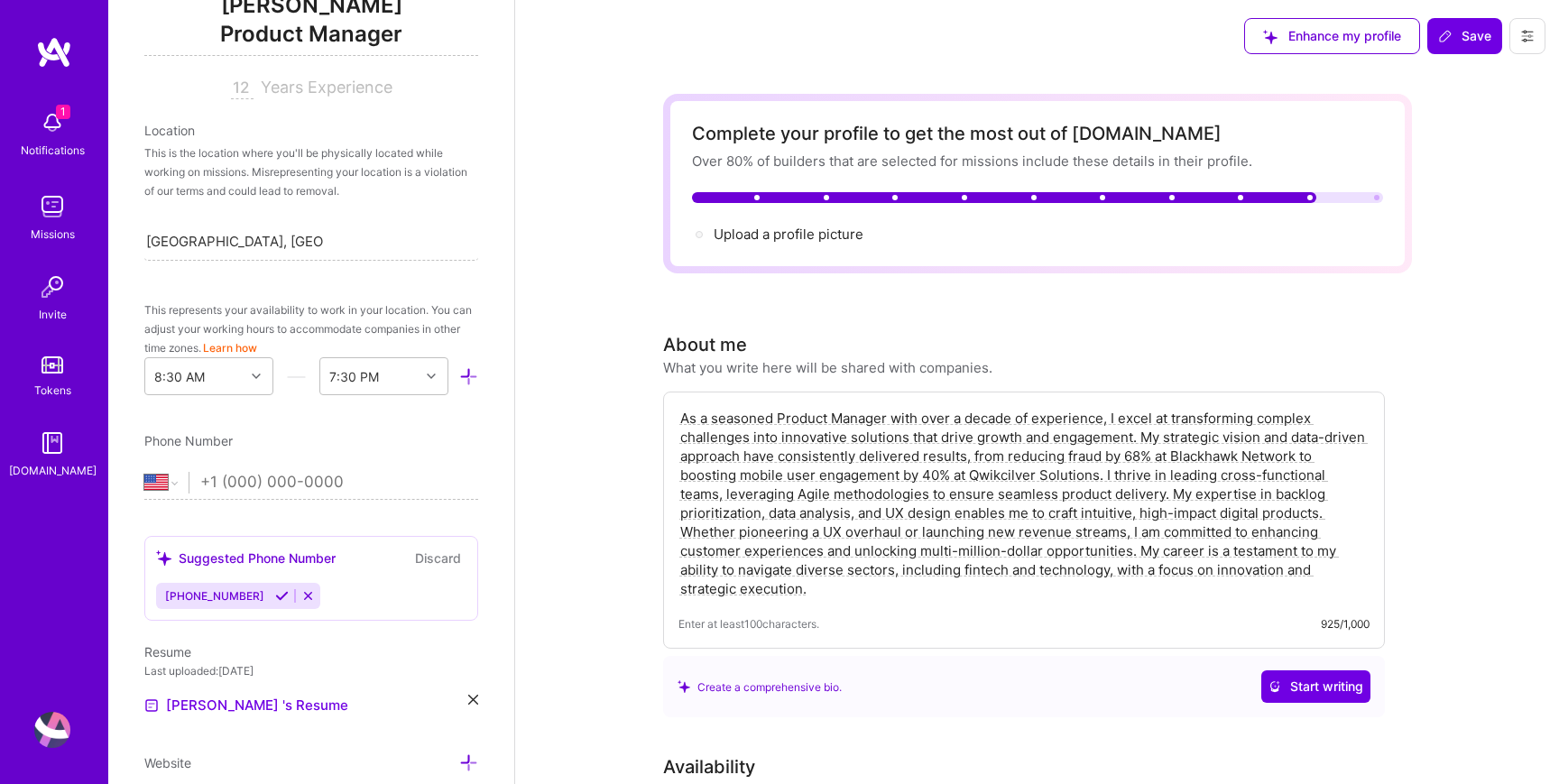
scroll to position [277, 0]
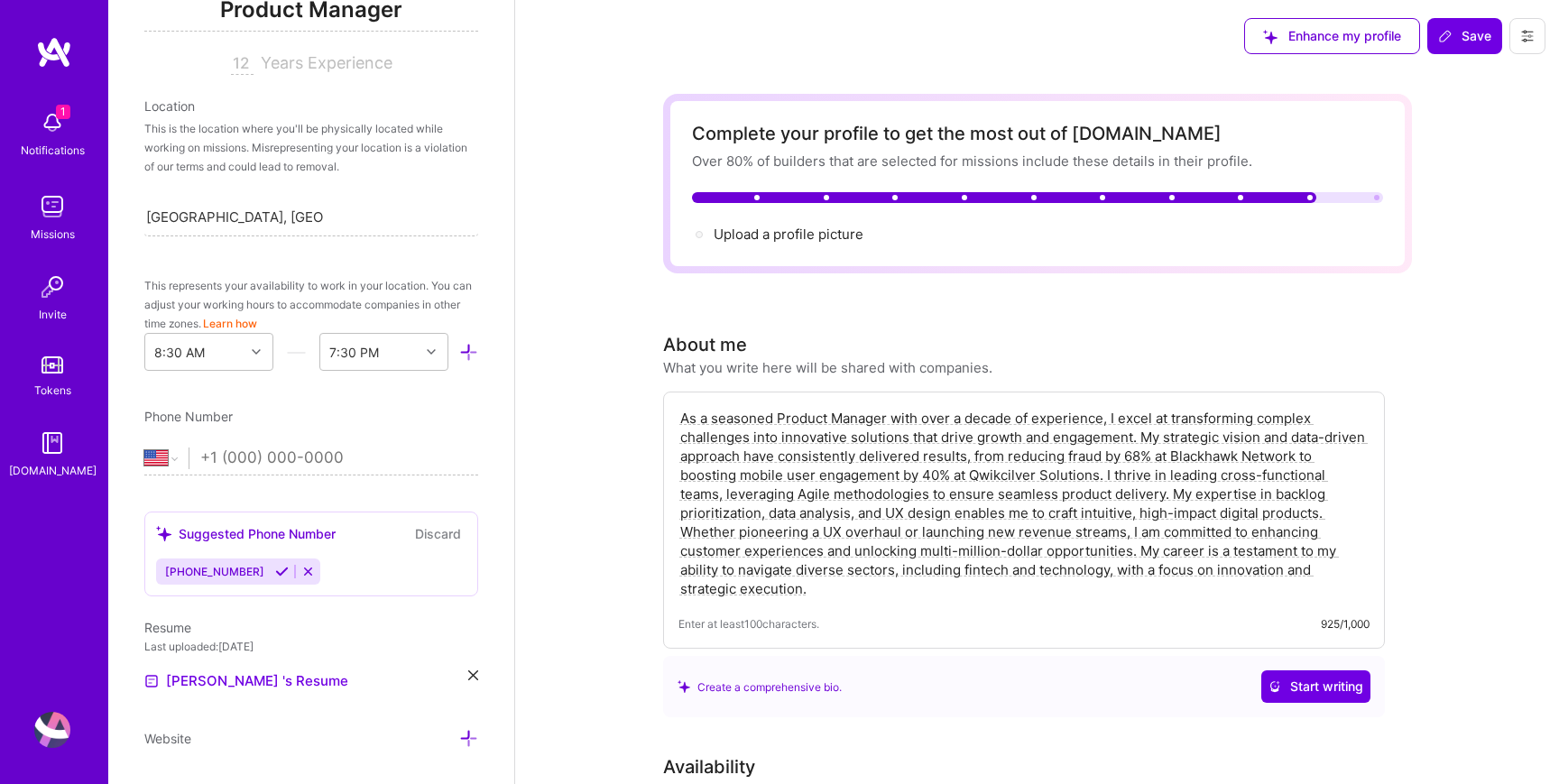
click at [276, 575] on icon at bounding box center [282, 572] width 14 height 14
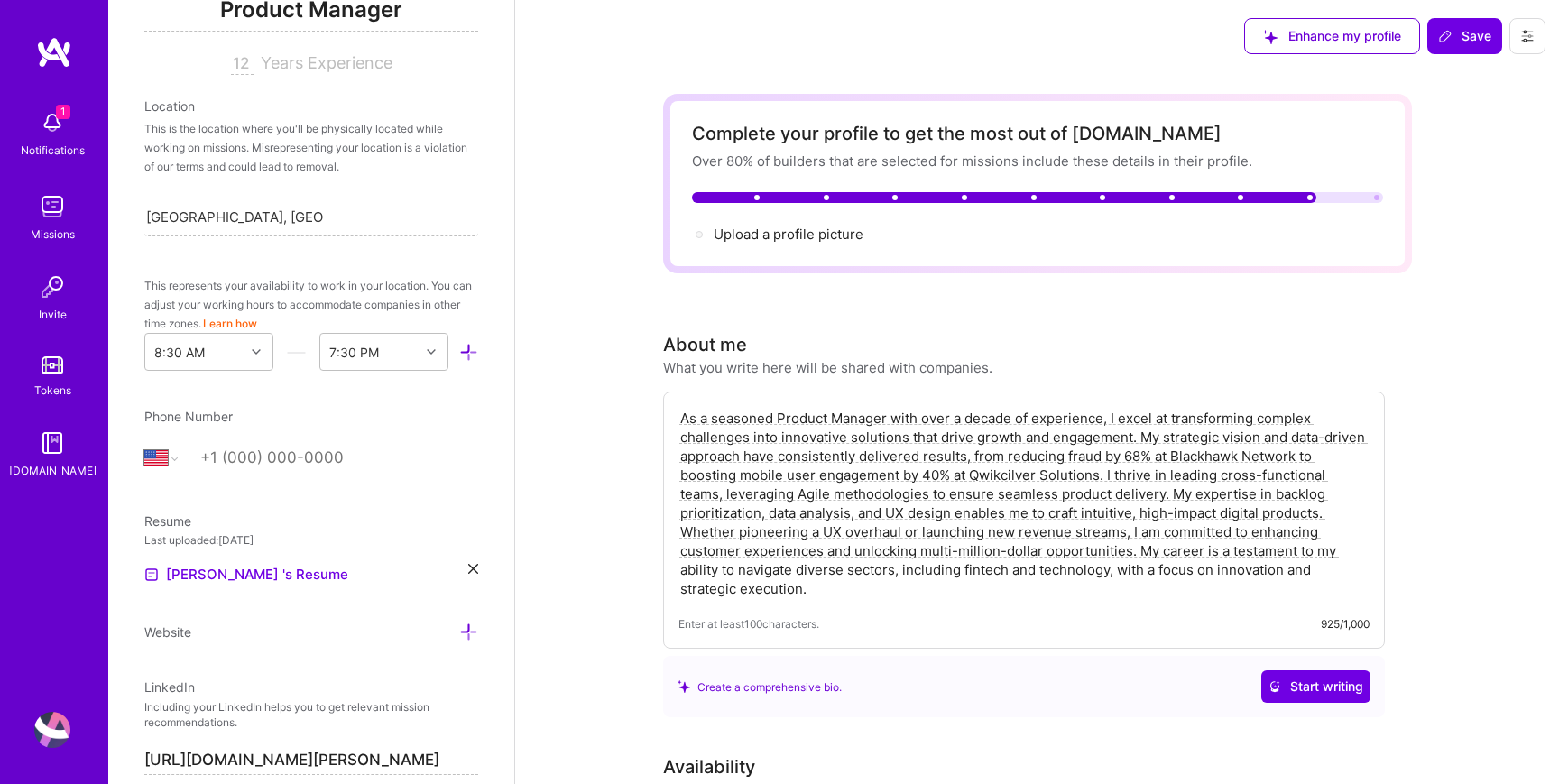
click at [207, 457] on input "tel" at bounding box center [339, 458] width 278 height 52
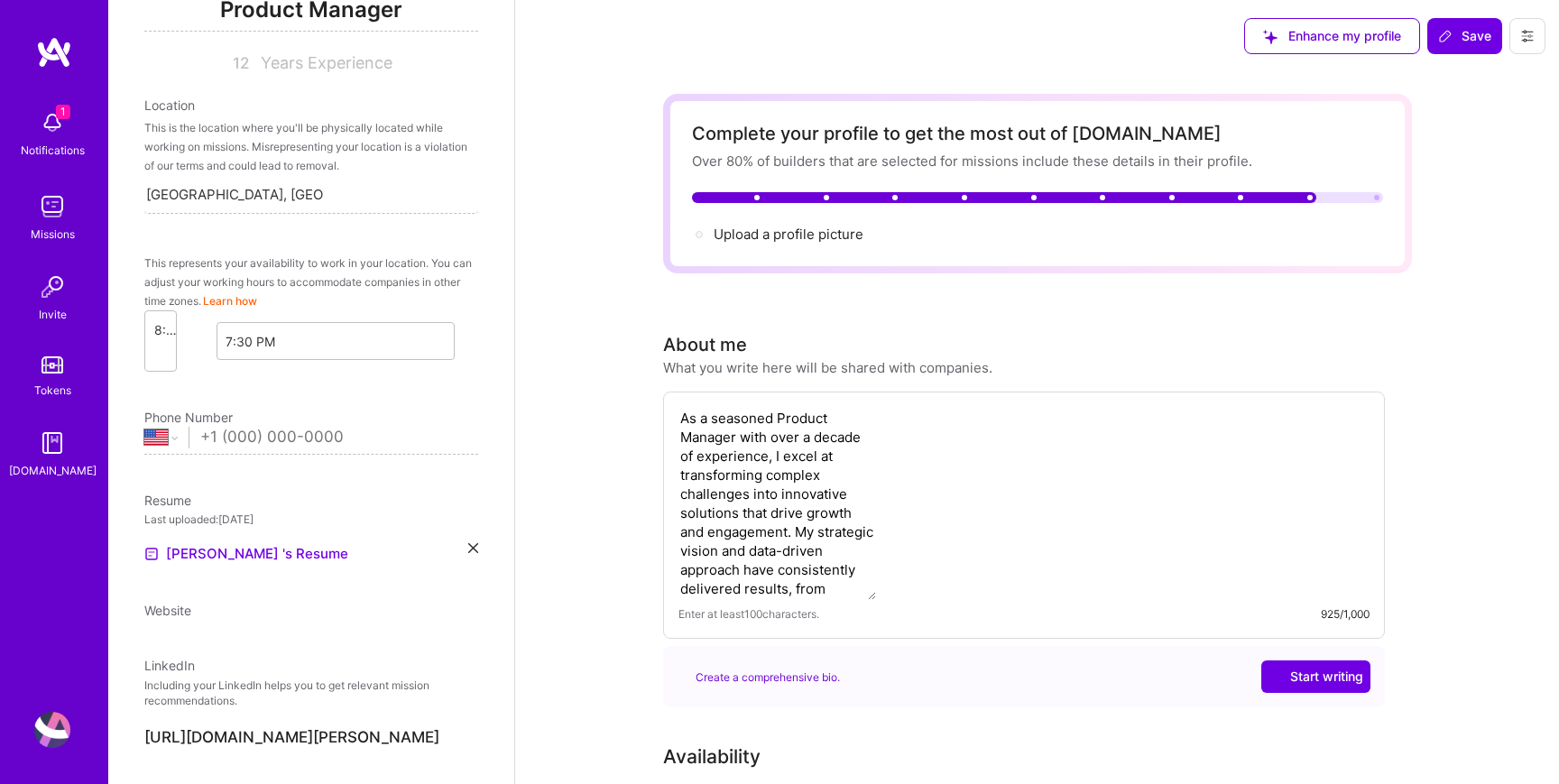
scroll to position [239, 0]
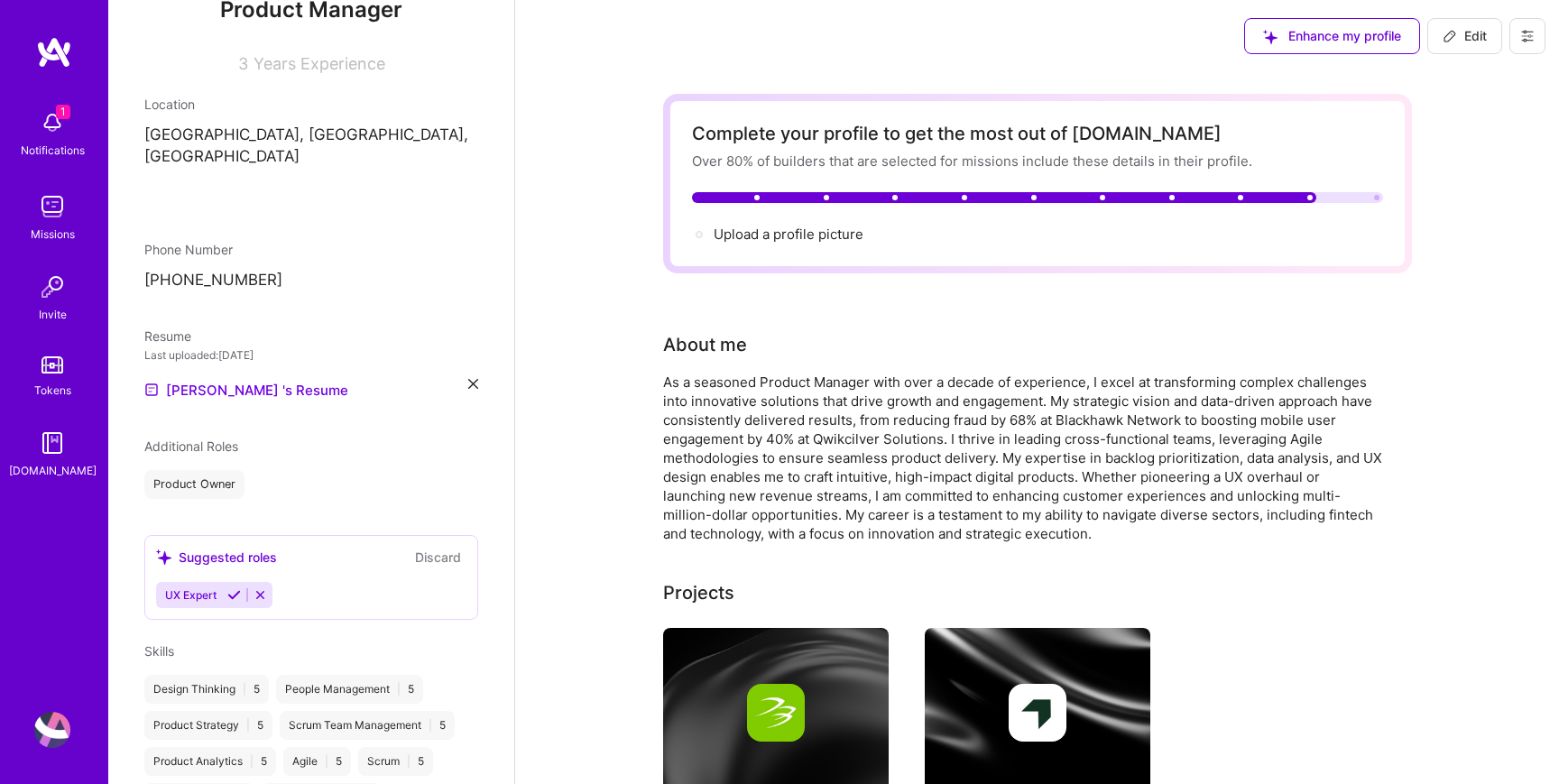
click at [218, 470] on div "Product Owner" at bounding box center [195, 484] width 101 height 29
click at [354, 245] on div "Phone Number [PHONE_NUMBER]" at bounding box center [311, 265] width 333 height 51
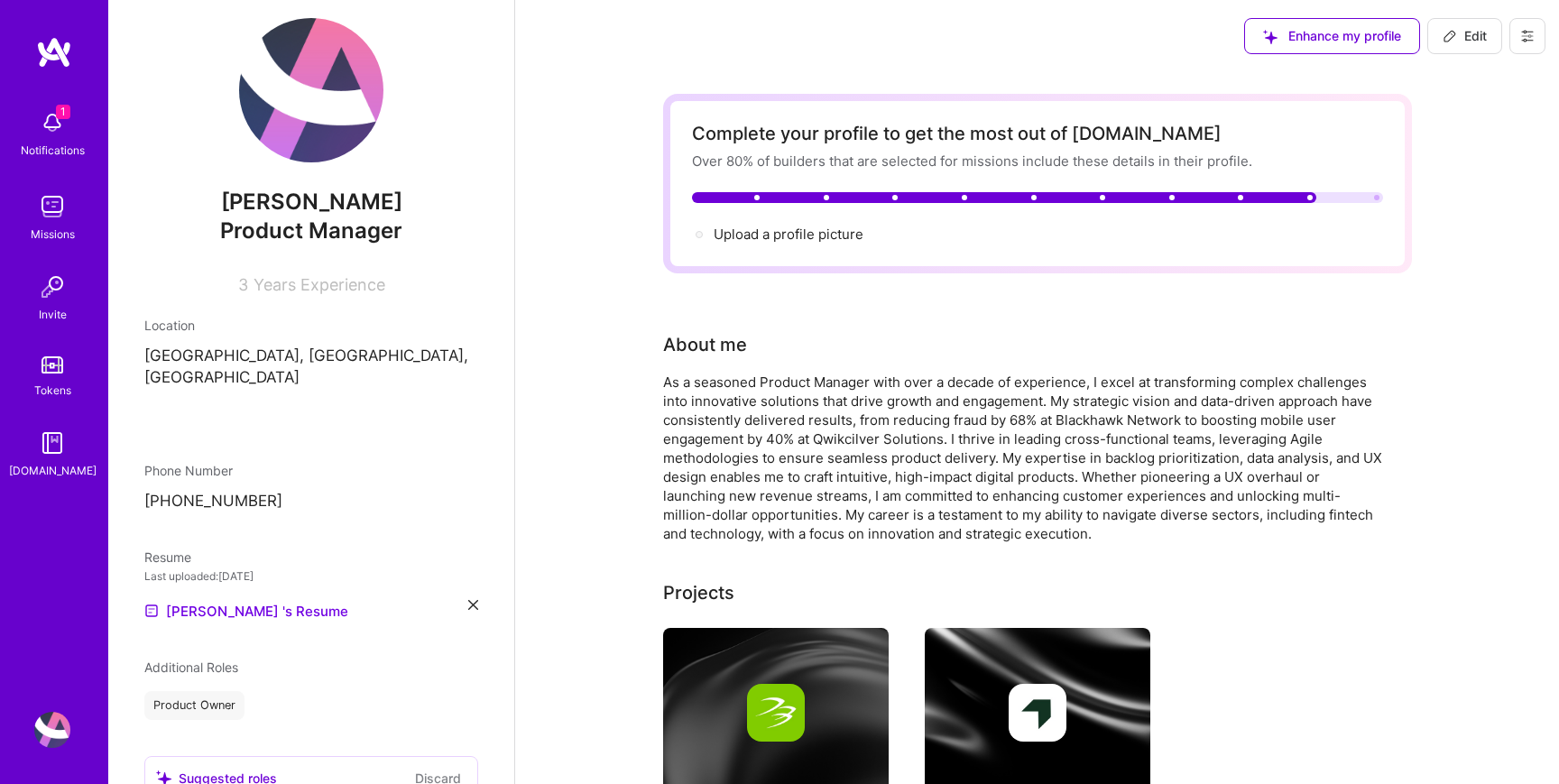
scroll to position [0, 0]
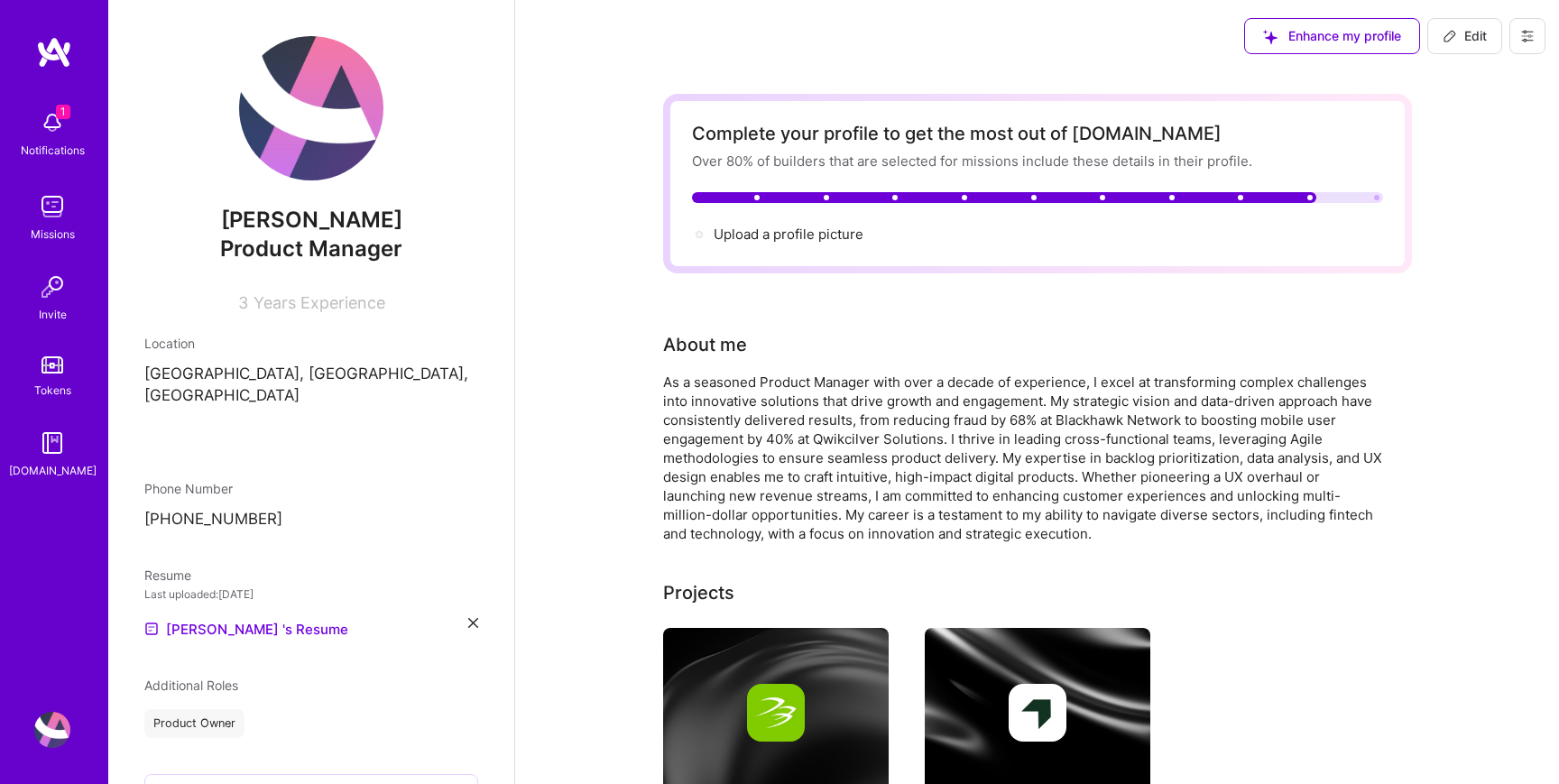
click at [295, 136] on img at bounding box center [311, 108] width 144 height 144
click at [745, 234] on span "Upload a profile picture →" at bounding box center [796, 234] width 166 height 17
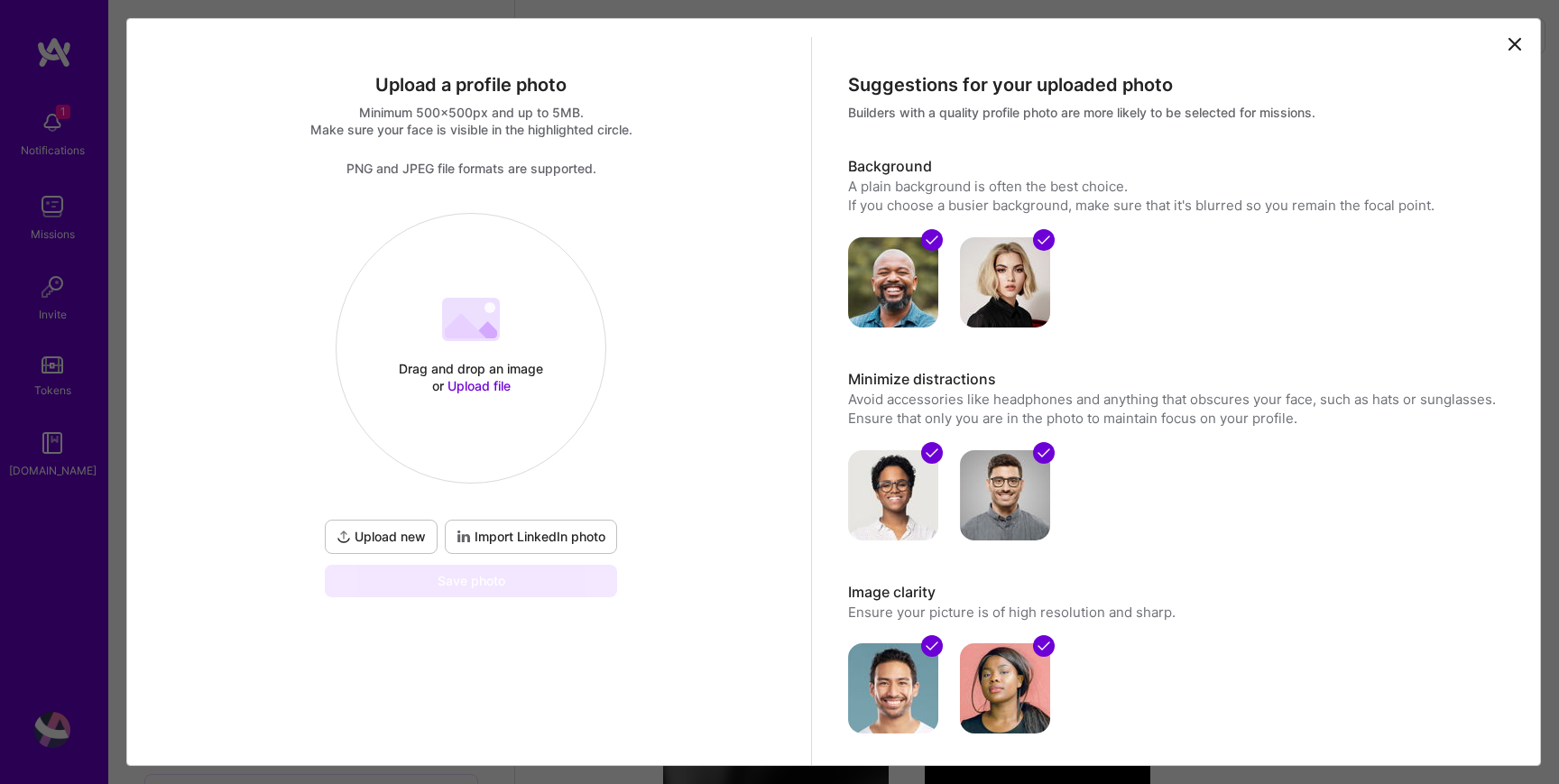
click at [419, 538] on span "Upload new" at bounding box center [381, 536] width 89 height 18
click at [564, 536] on span "Import LinkedIn photo" at bounding box center [531, 536] width 149 height 18
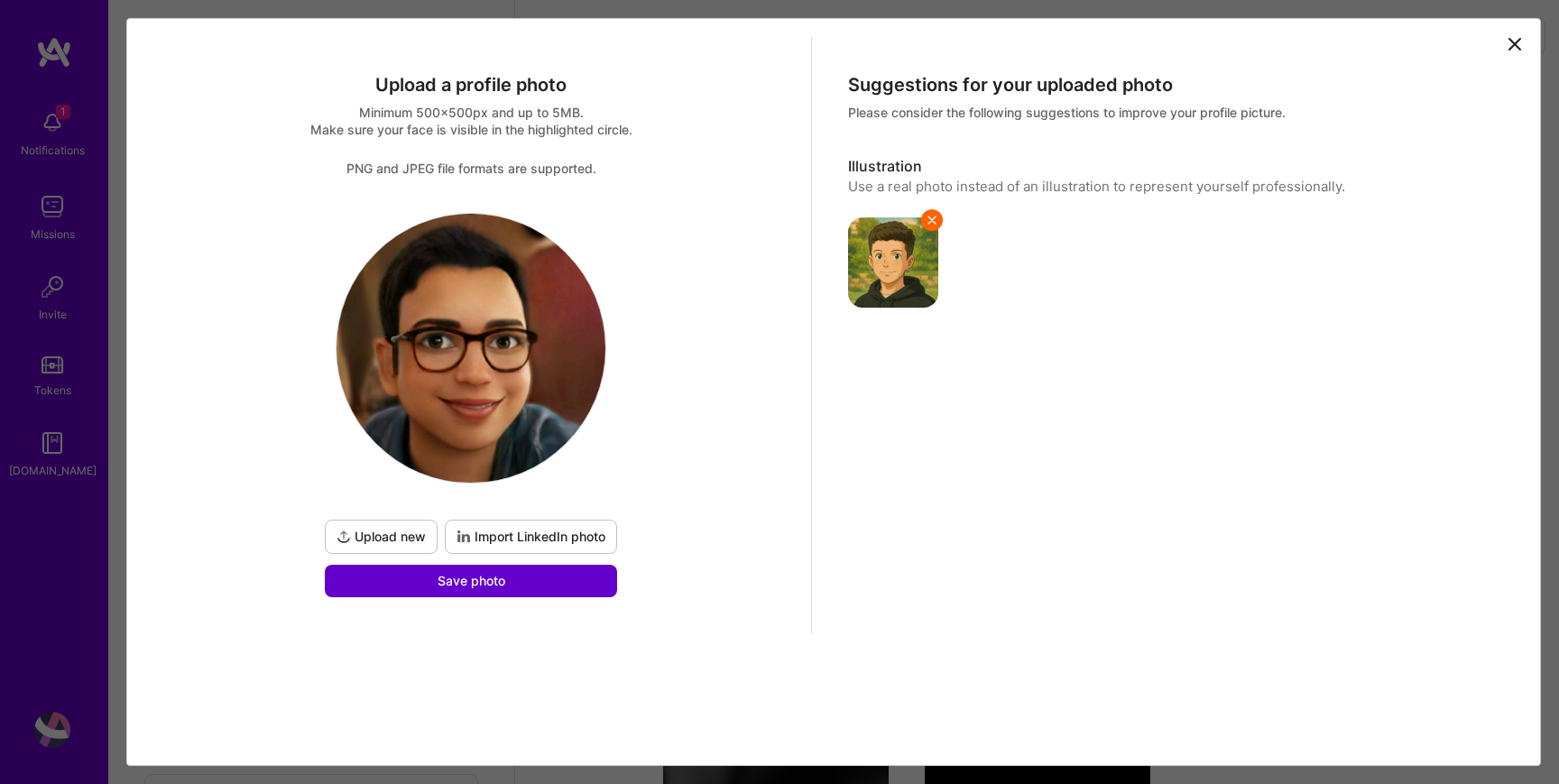
click at [456, 586] on span "Save photo" at bounding box center [471, 580] width 68 height 18
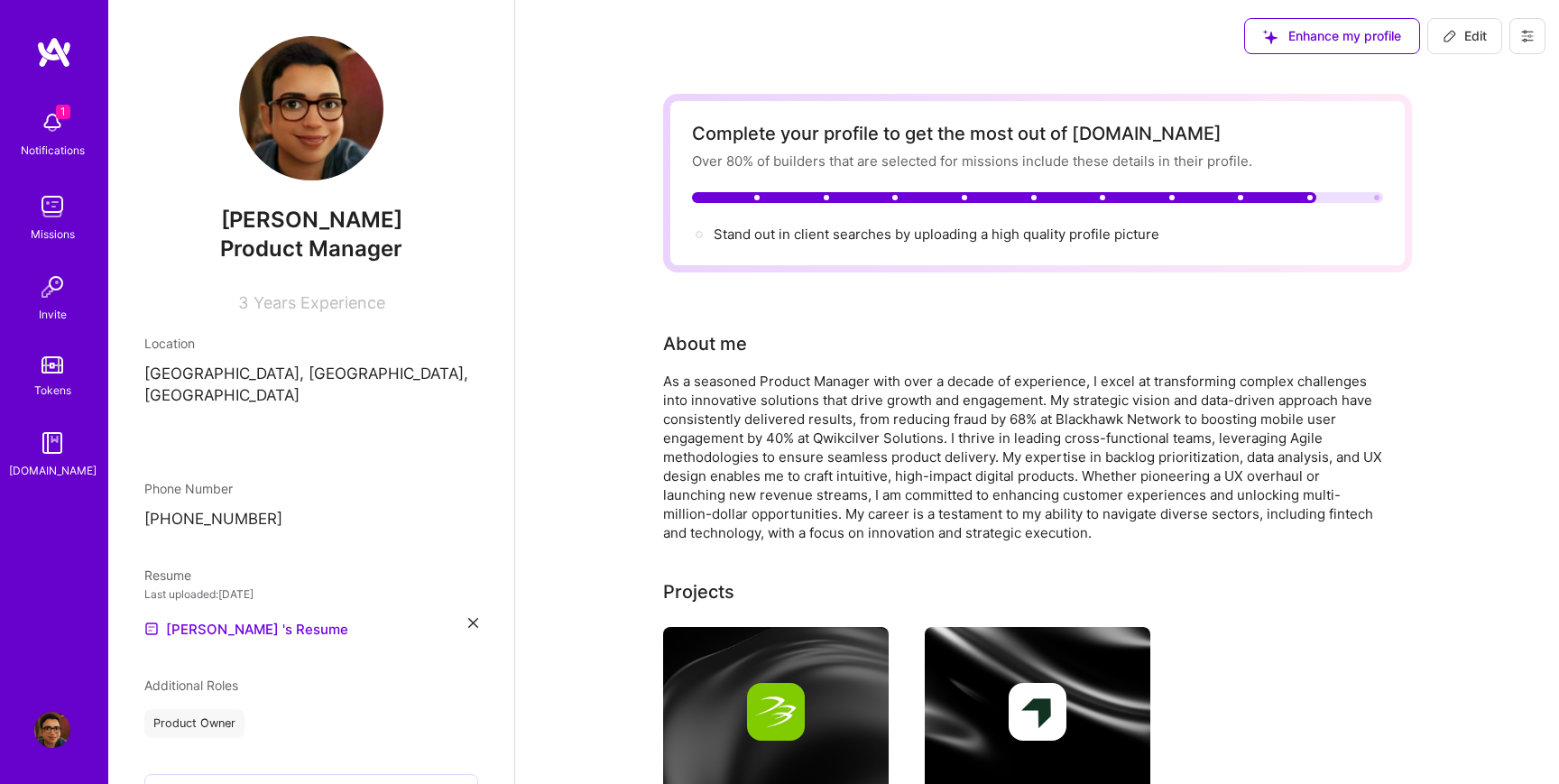
click at [263, 297] on span "Years Experience" at bounding box center [319, 303] width 131 height 19
click at [243, 303] on span "3" at bounding box center [243, 303] width 10 height 19
click at [1467, 33] on span "Edit" at bounding box center [1464, 35] width 44 height 18
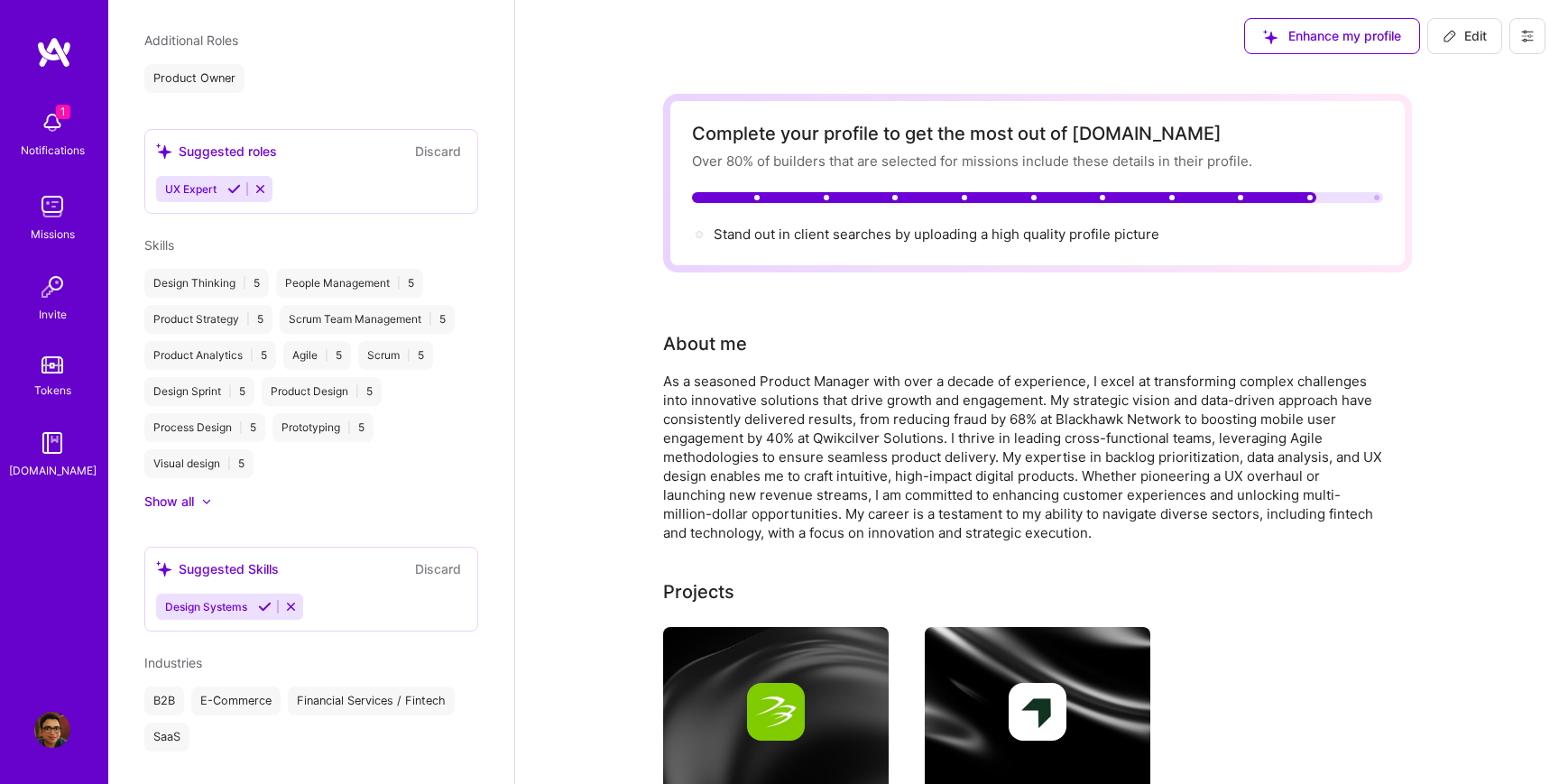
select select "IN"
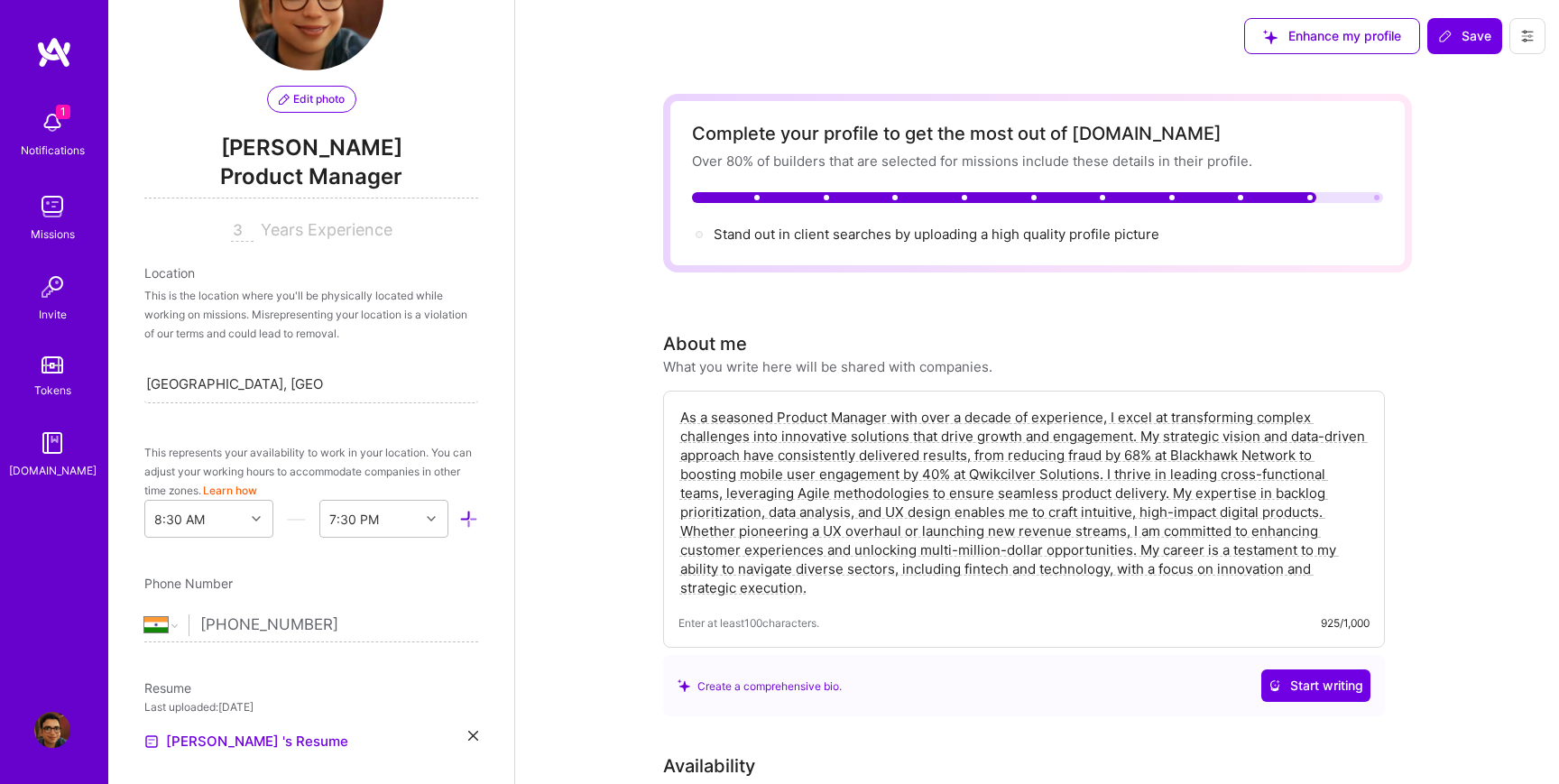
scroll to position [46, 0]
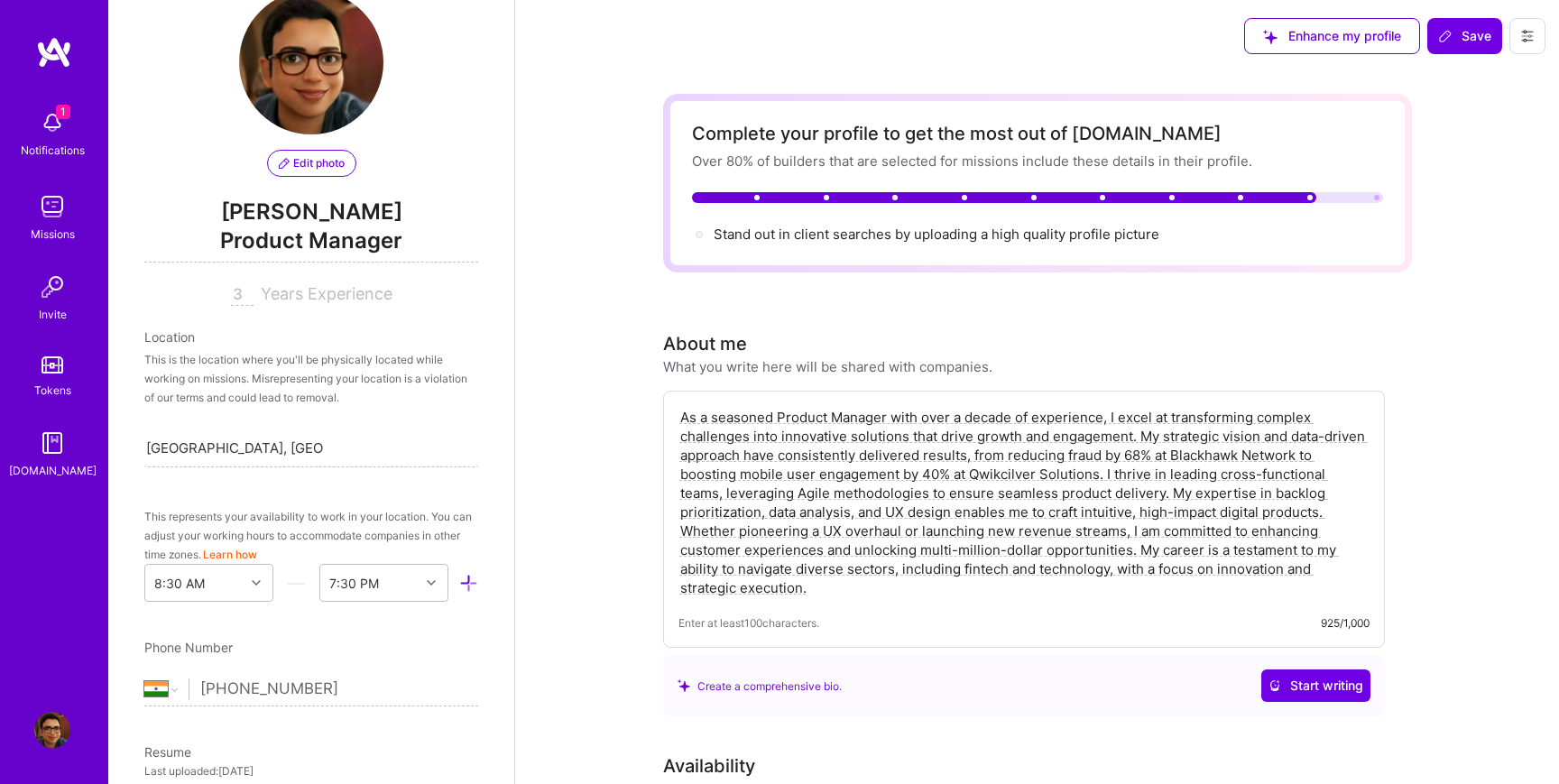
click at [239, 292] on input "3" at bounding box center [242, 294] width 22 height 21
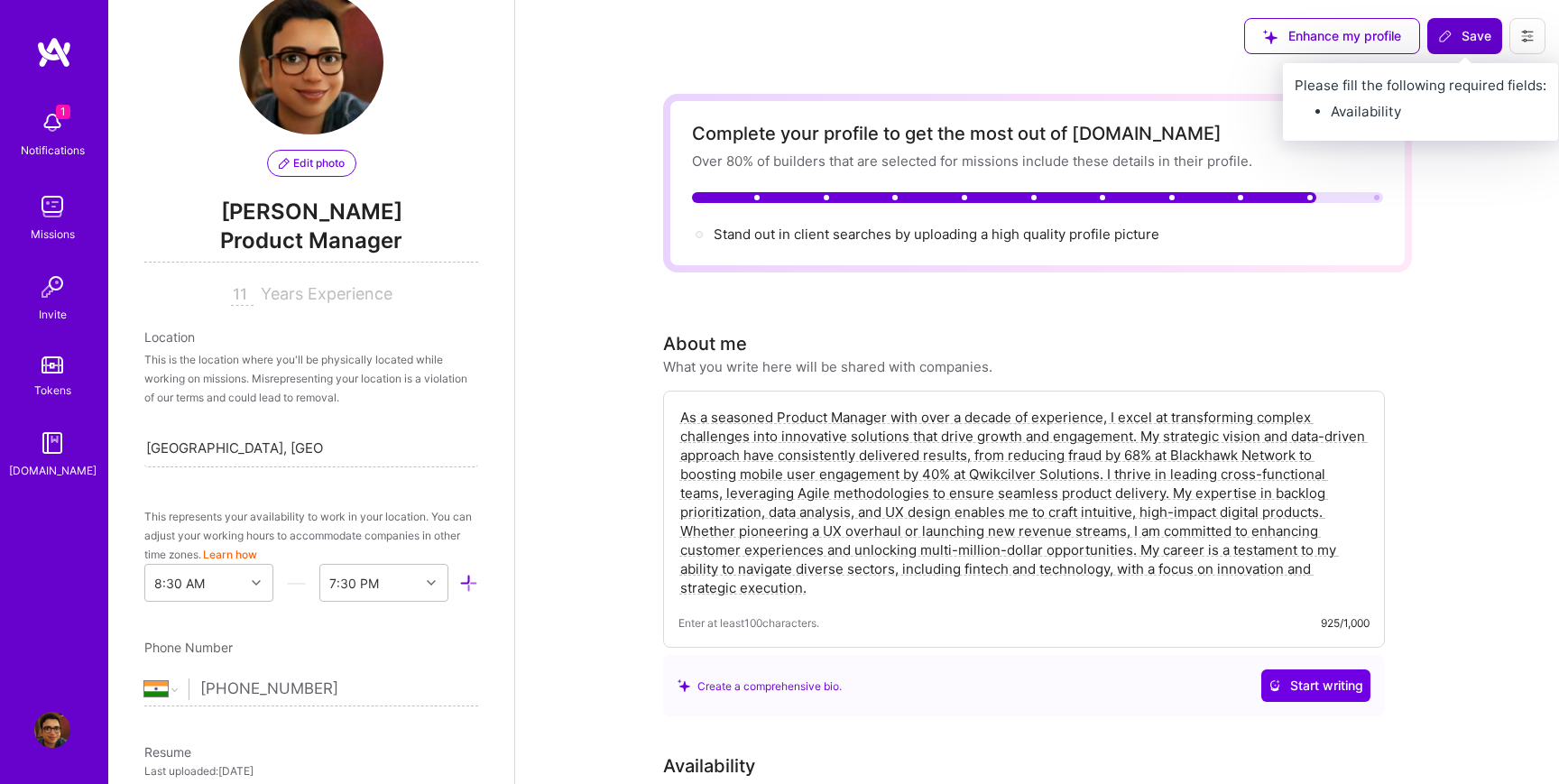
type input "11"
click at [1460, 45] on button "Save" at bounding box center [1465, 35] width 75 height 36
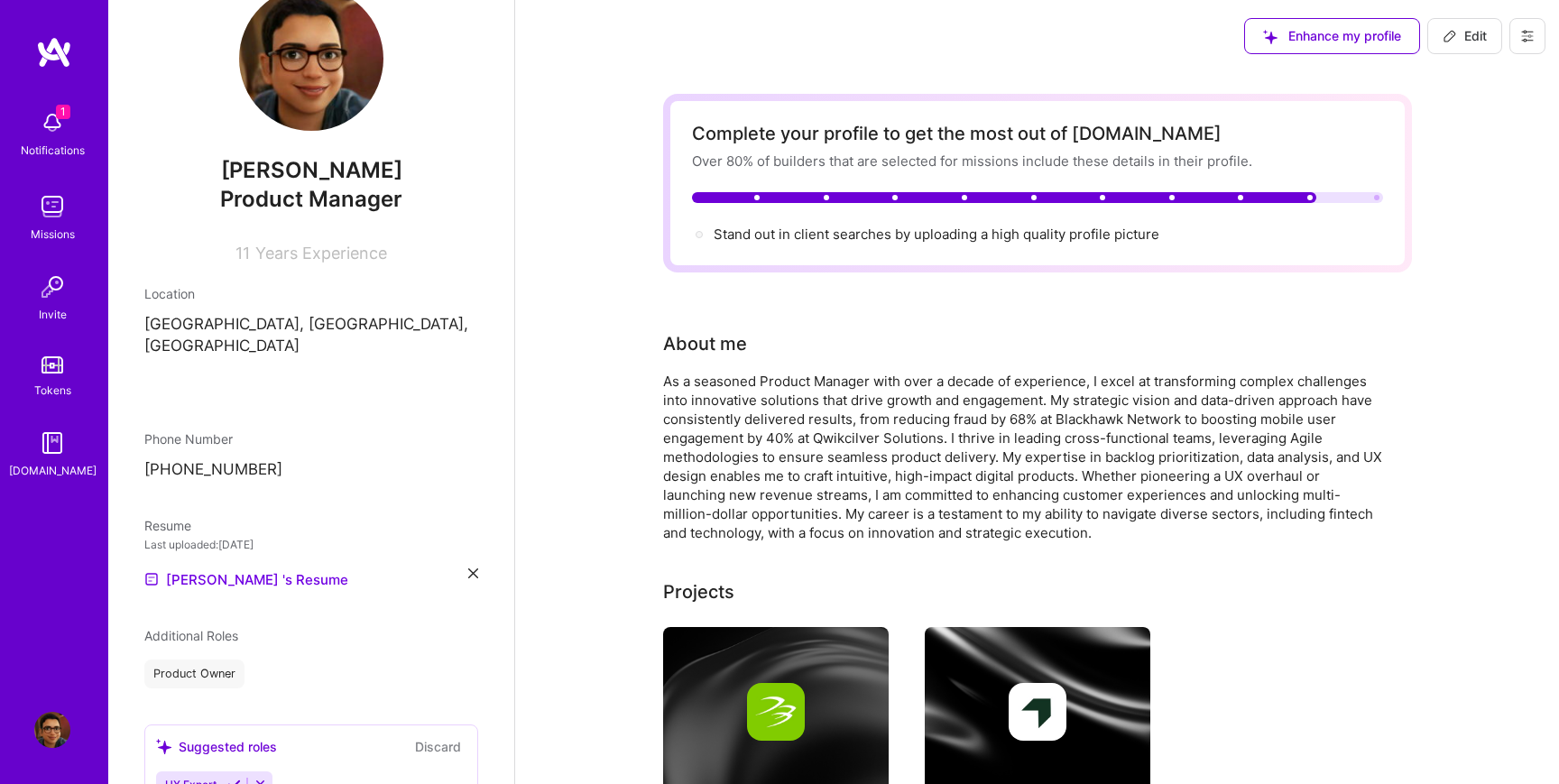
scroll to position [0, 0]
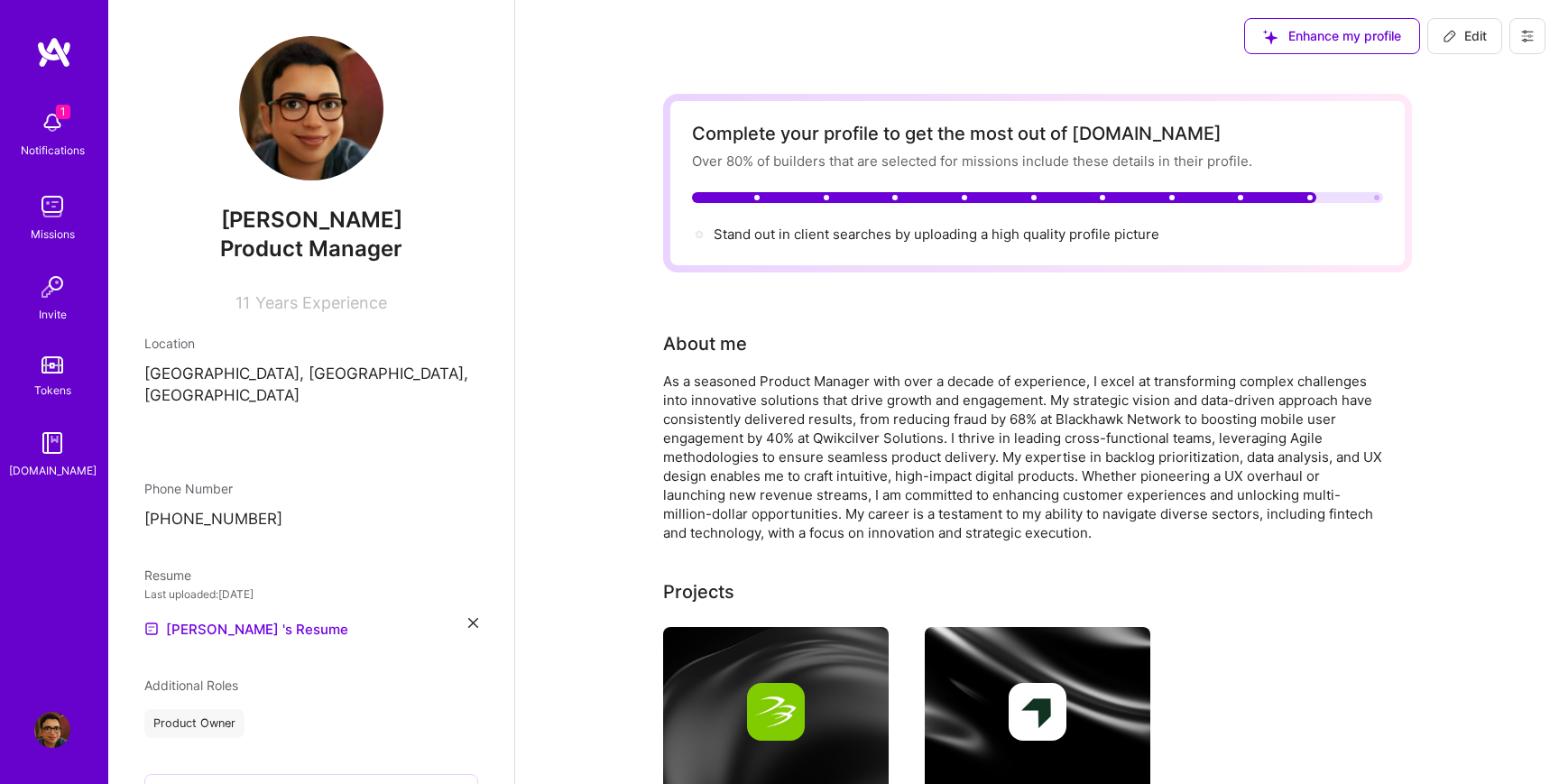
click at [42, 127] on img at bounding box center [52, 122] width 36 height 36
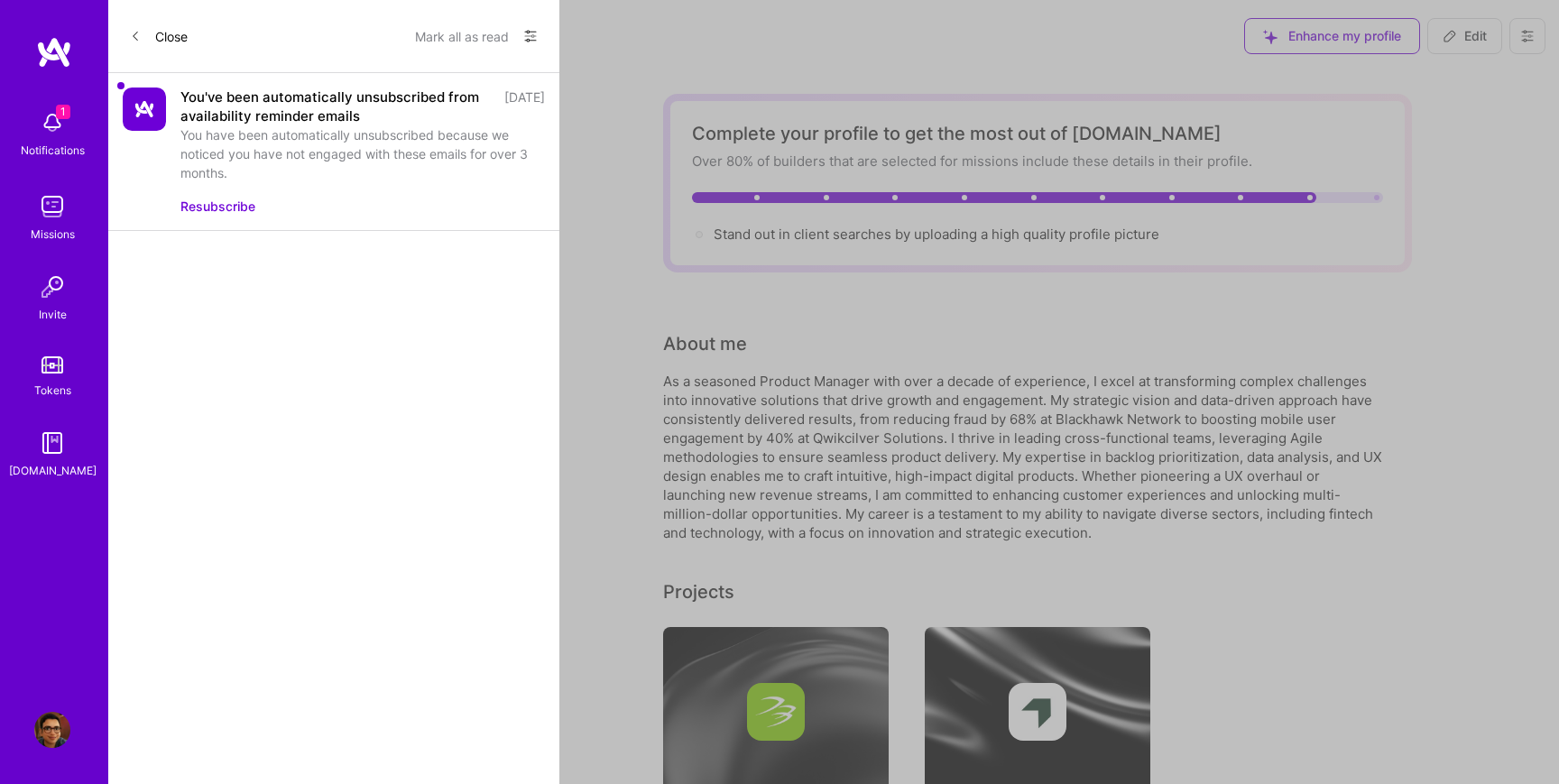
click at [192, 210] on button "Resubscribe" at bounding box center [218, 206] width 75 height 19
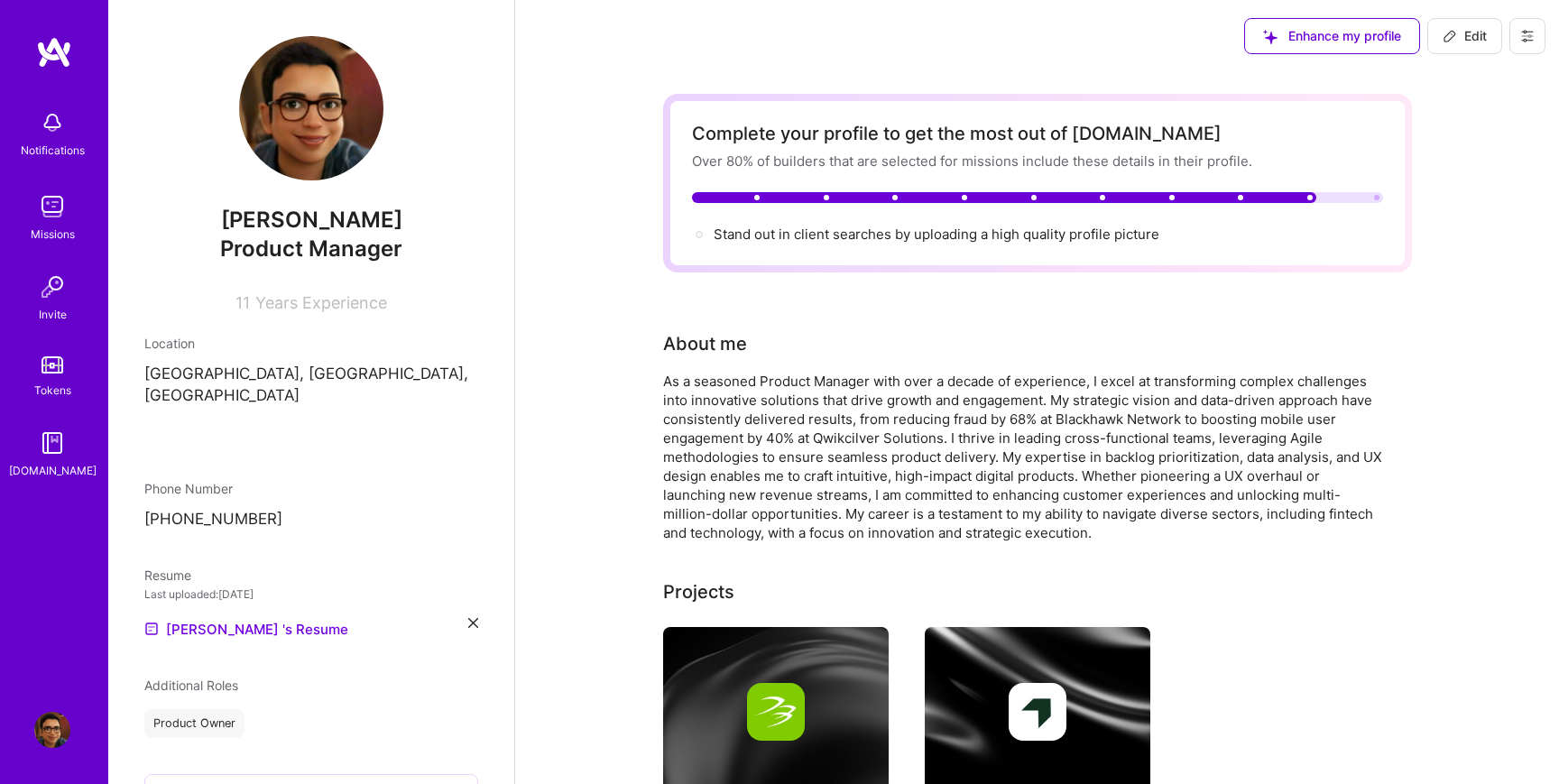
click at [37, 230] on div "Missions" at bounding box center [52, 234] width 44 height 19
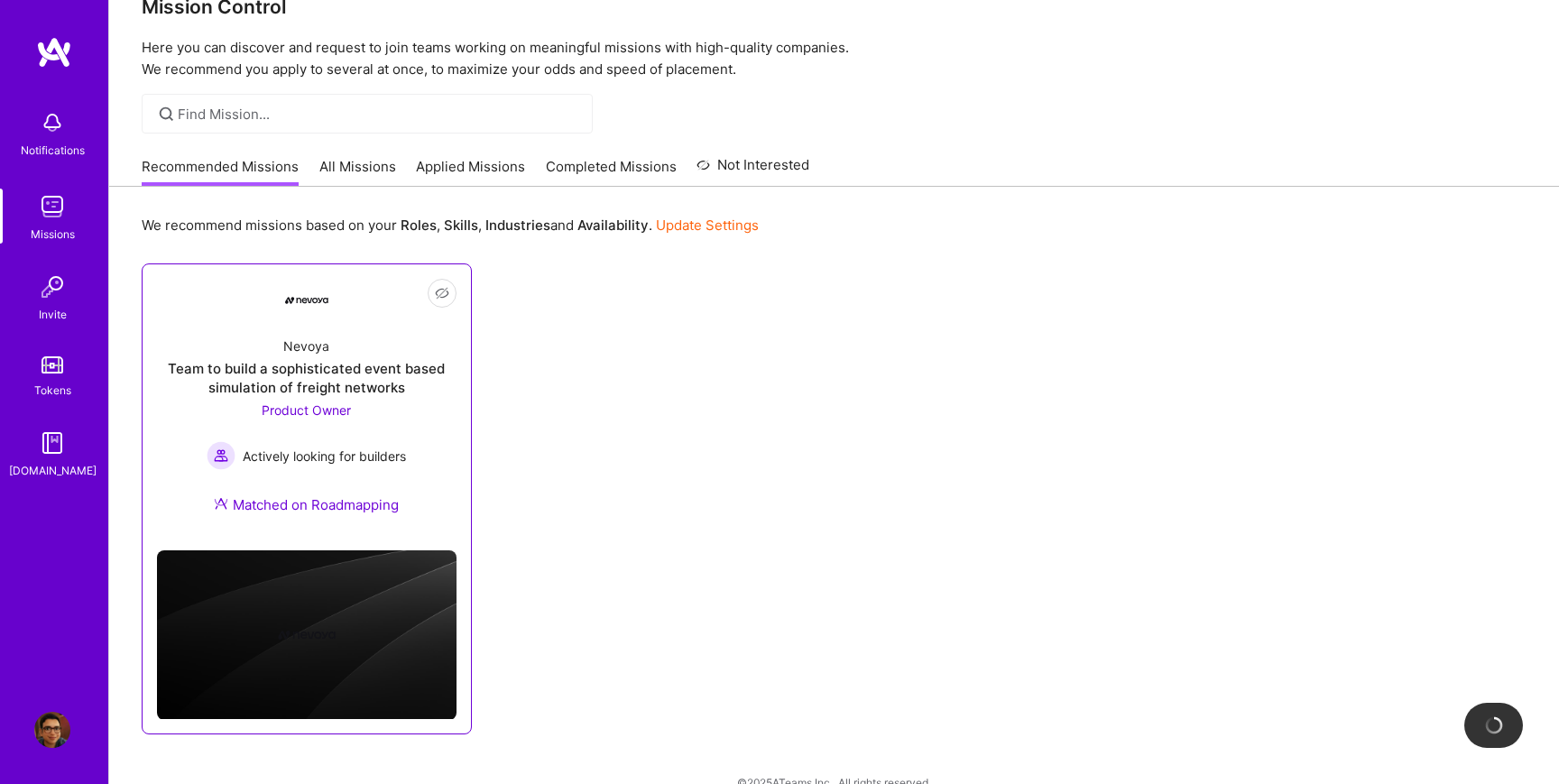
scroll to position [71, 0]
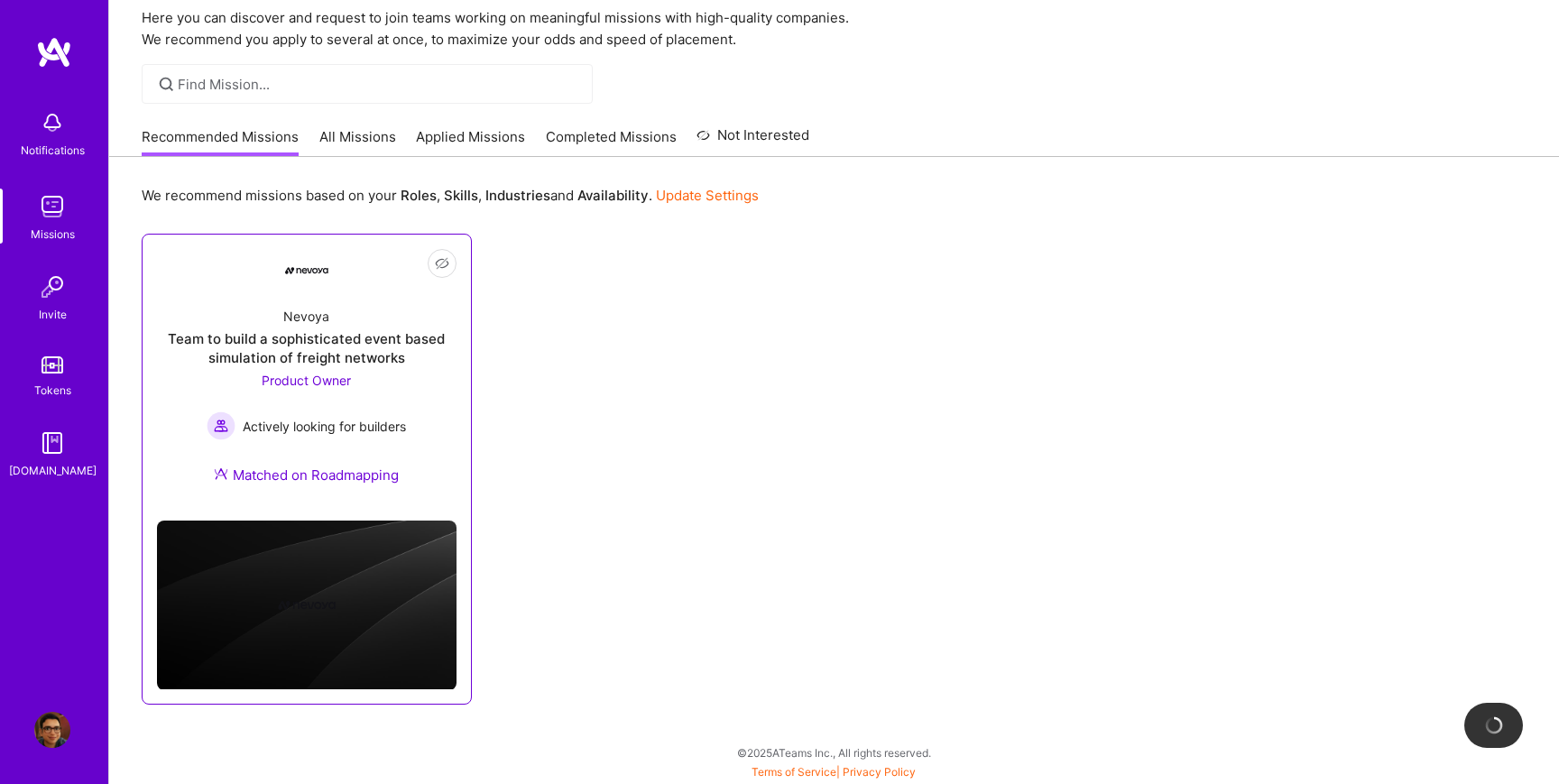
click at [234, 312] on div "Nevoya Team to build a sophisticated event based simulation of freight networks…" at bounding box center [307, 399] width 300 height 214
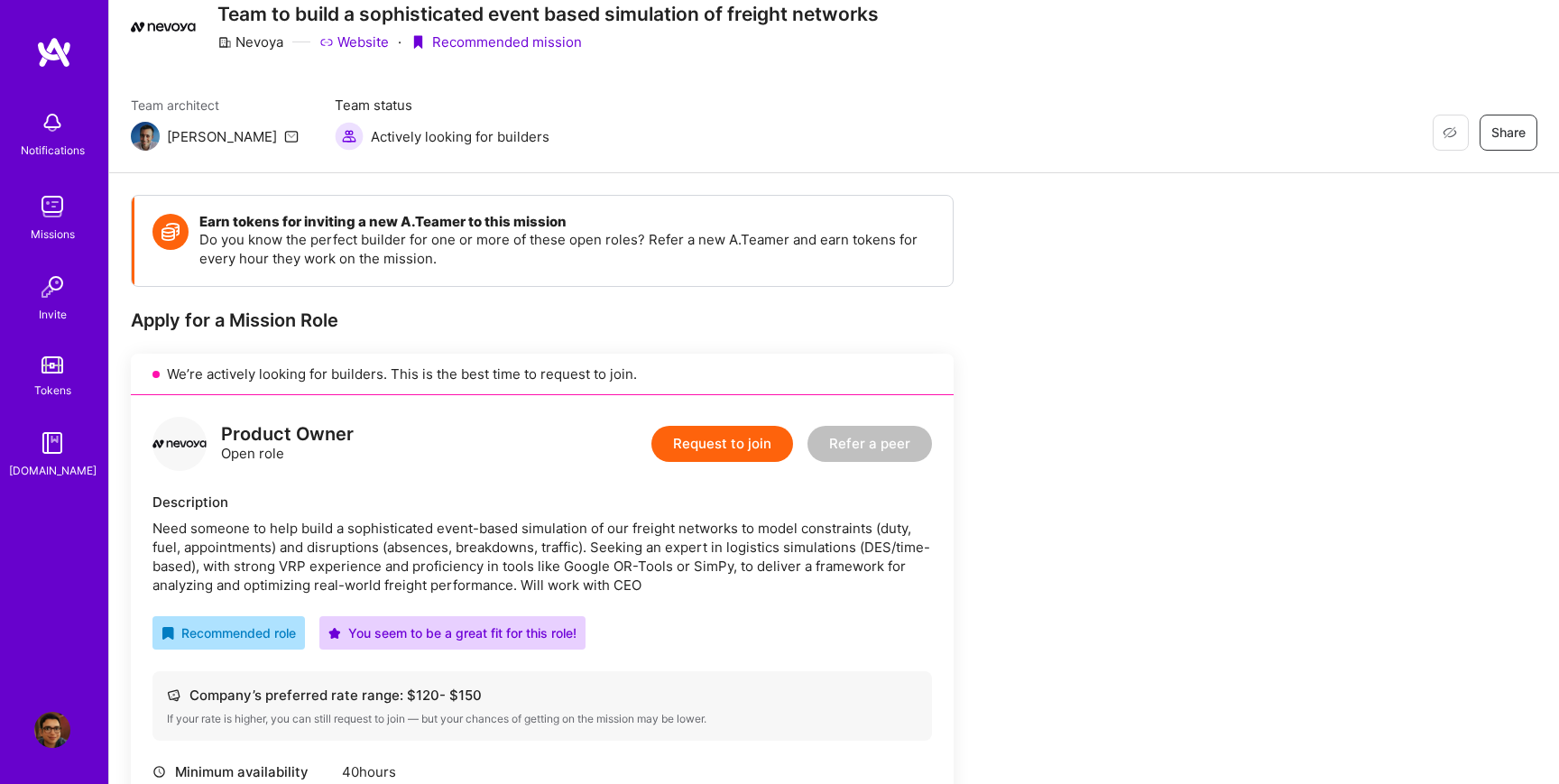
scroll to position [68, 0]
click at [711, 452] on button "Request to join" at bounding box center [723, 444] width 142 height 36
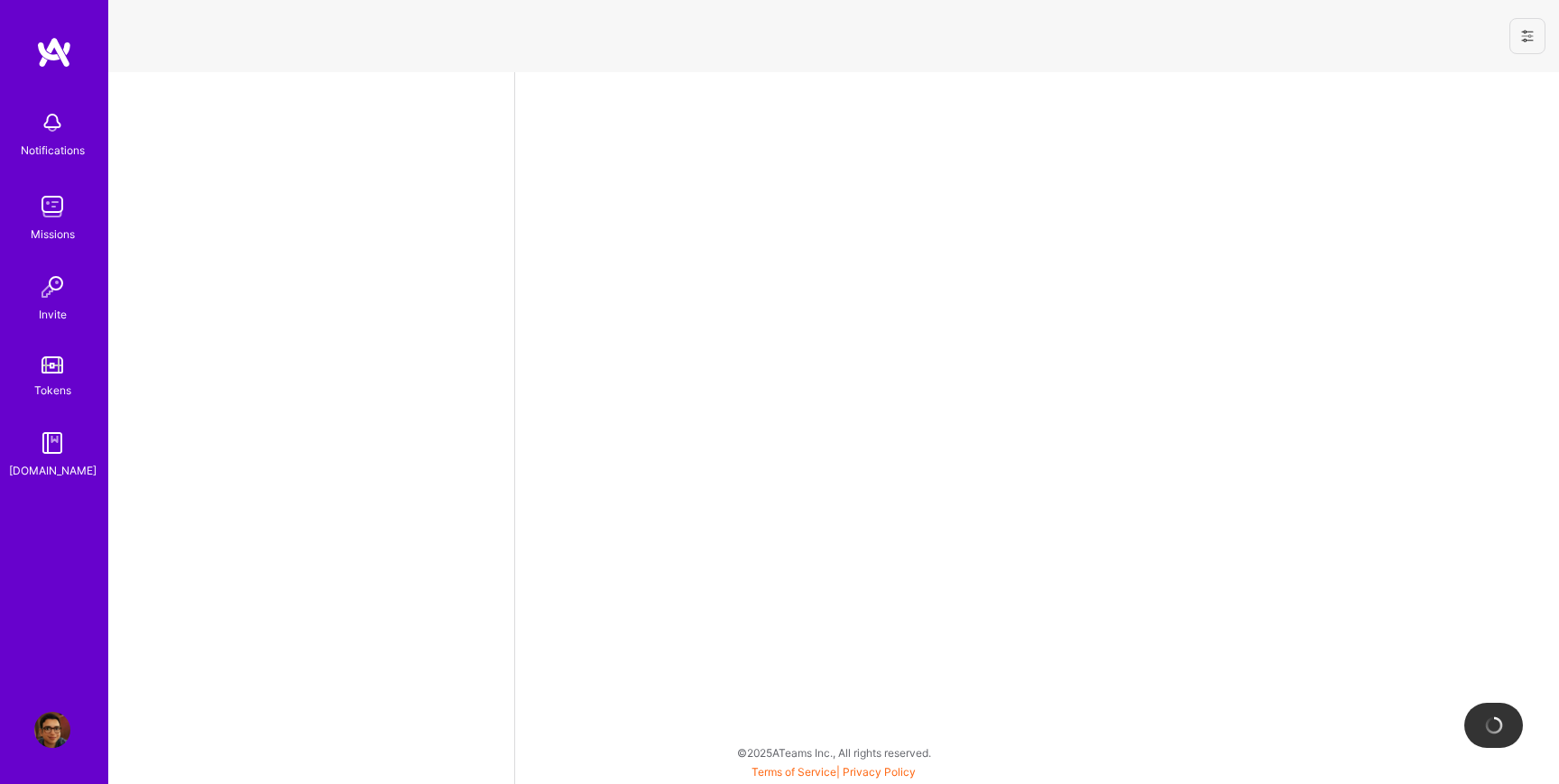
select select "IN"
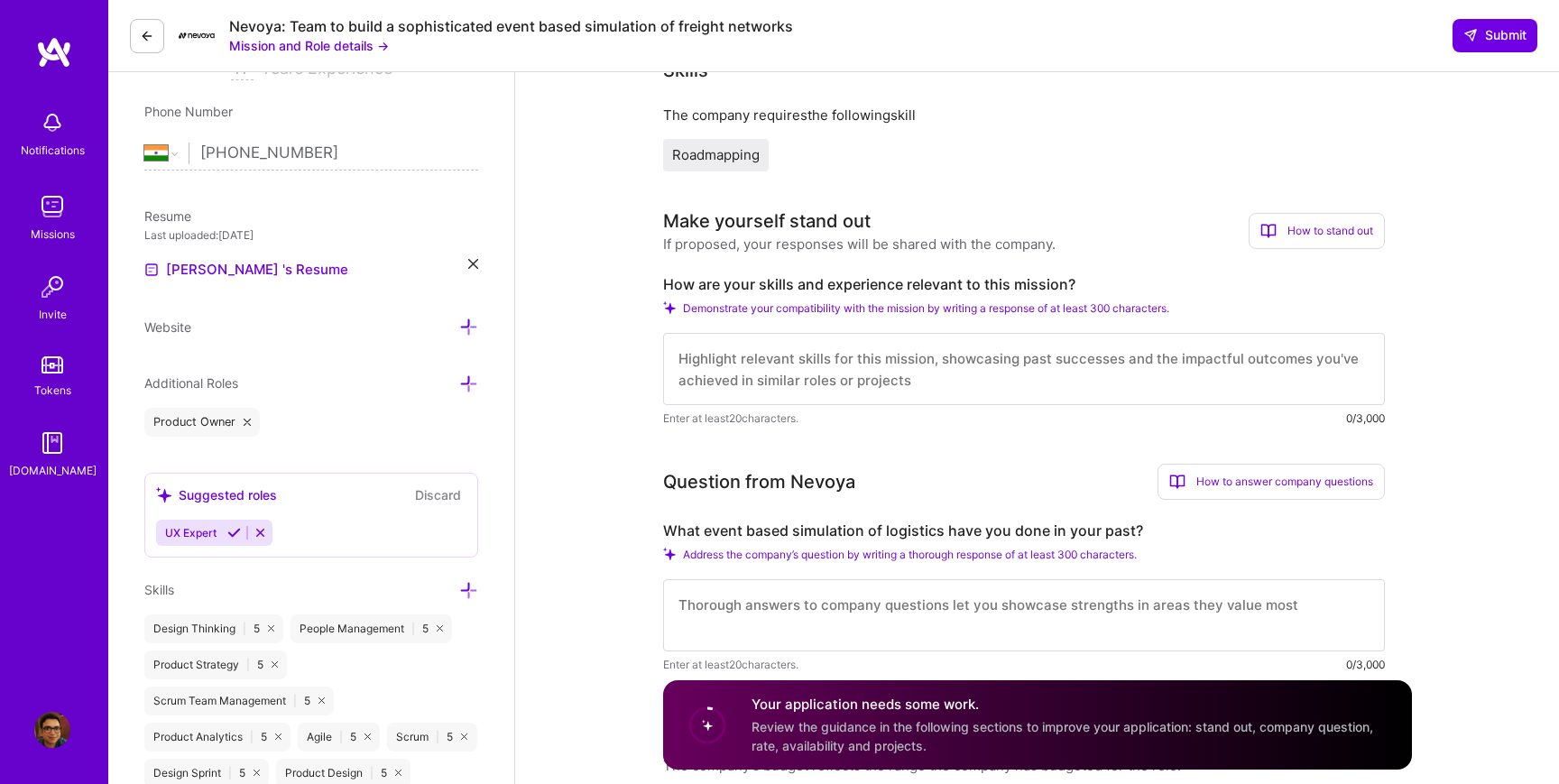
scroll to position [346, 0]
click at [732, 352] on textarea at bounding box center [1024, 367] width 722 height 73
